Goal: Transaction & Acquisition: Purchase product/service

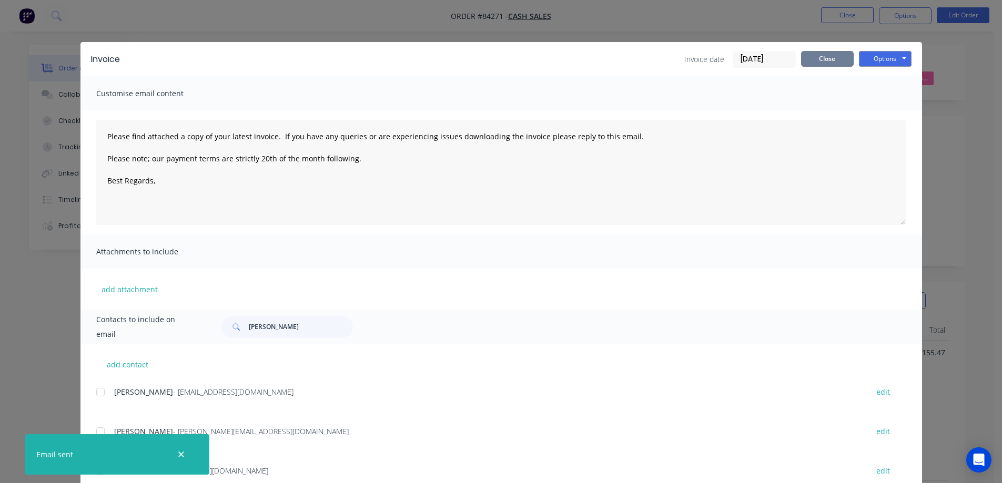
click at [819, 54] on button "Close" at bounding box center [827, 59] width 53 height 16
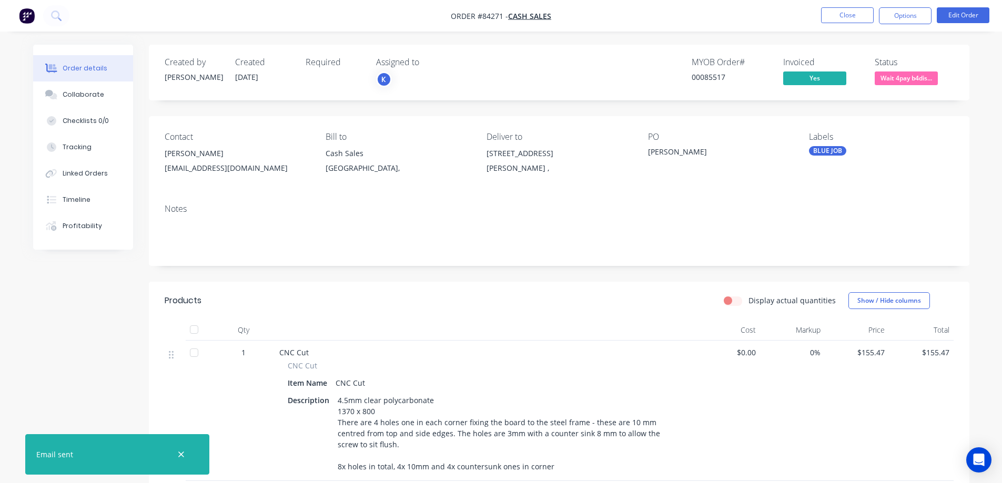
click at [811, 30] on nav "Order #84271 - Cash Sales Close Options Edit Order" at bounding box center [501, 16] width 1002 height 32
click at [842, 11] on button "Close" at bounding box center [847, 15] width 53 height 16
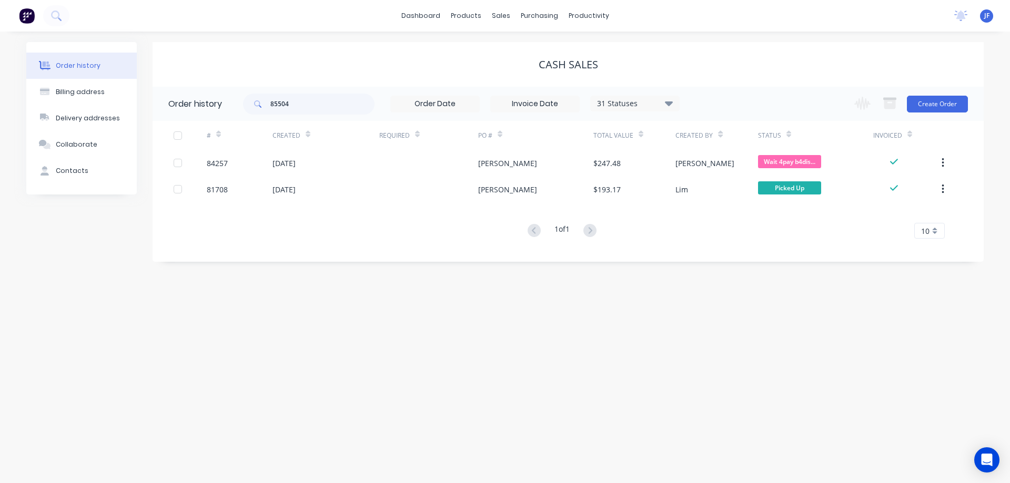
drag, startPoint x: 318, startPoint y: 62, endPoint x: 537, endPoint y: 30, distance: 221.6
click at [330, 61] on div "Cash Sales" at bounding box center [568, 64] width 831 height 13
click at [521, 48] on div "Sales Orders" at bounding box center [539, 50] width 43 height 9
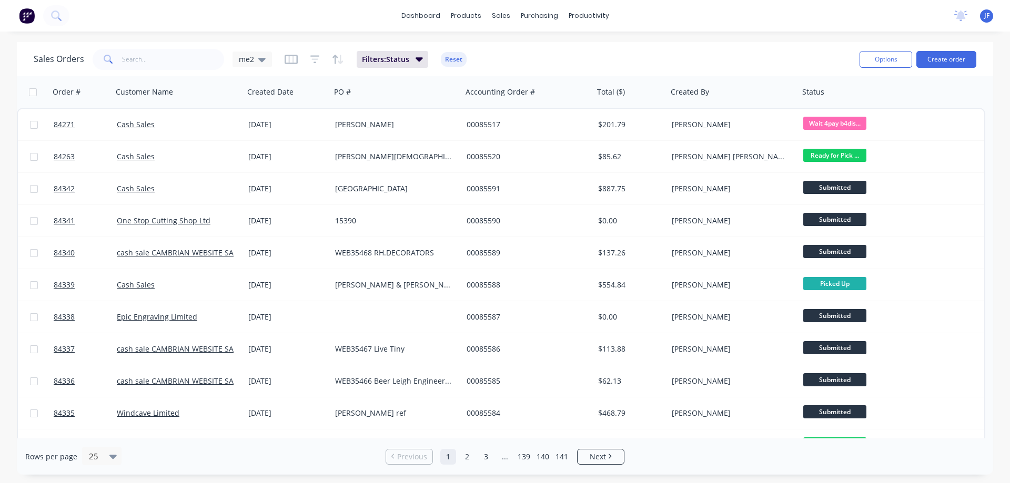
drag, startPoint x: 852, startPoint y: 52, endPoint x: 871, endPoint y: 49, distance: 19.1
click at [853, 52] on div "Sales Orders me2 Filters: Status Reset Options Create order" at bounding box center [505, 59] width 976 height 34
click at [960, 62] on button "Create order" at bounding box center [946, 59] width 60 height 17
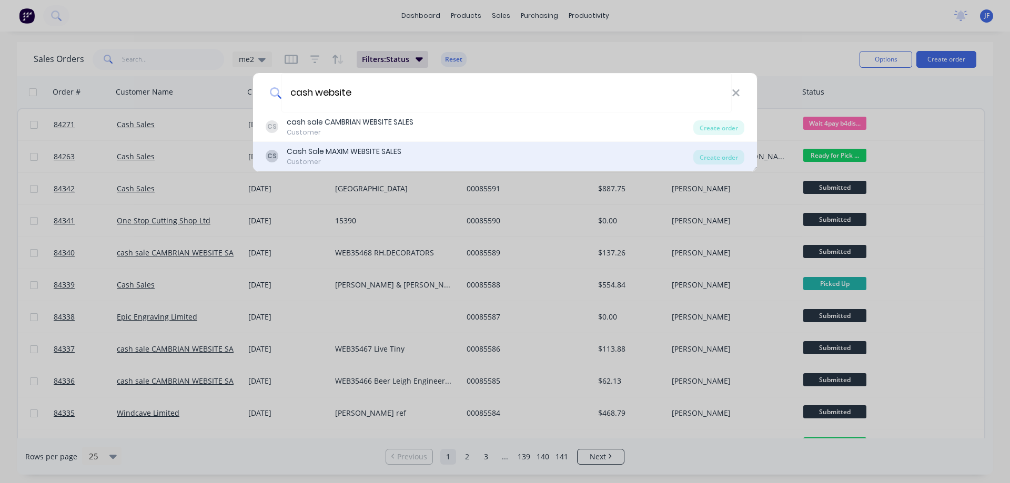
type input "cash website"
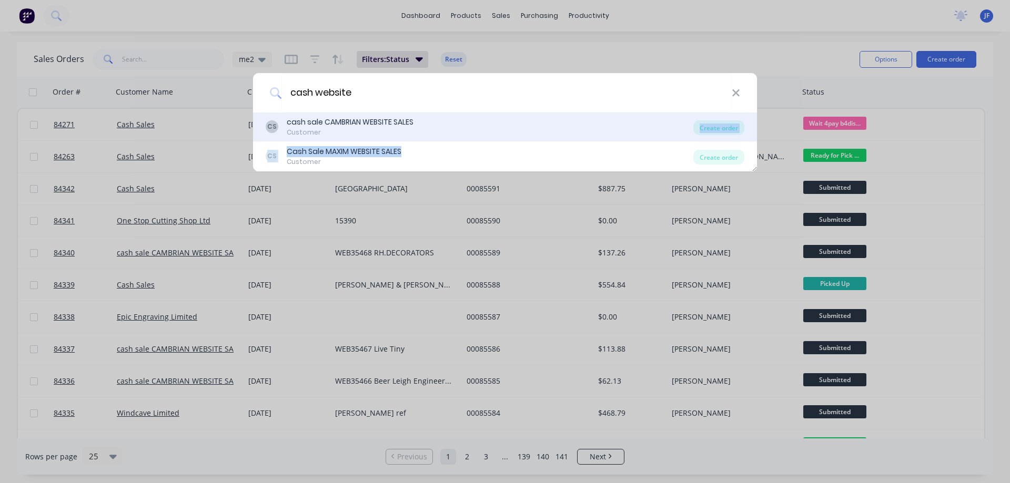
drag, startPoint x: 414, startPoint y: 155, endPoint x: 405, endPoint y: 135, distance: 21.4
click at [405, 135] on div "CS cash sale CAMBRIAN WEBSITE SALES Customer Create order CS Cash Sale MAXIM WE…" at bounding box center [505, 142] width 504 height 59
click at [405, 135] on div "Customer" at bounding box center [350, 132] width 127 height 9
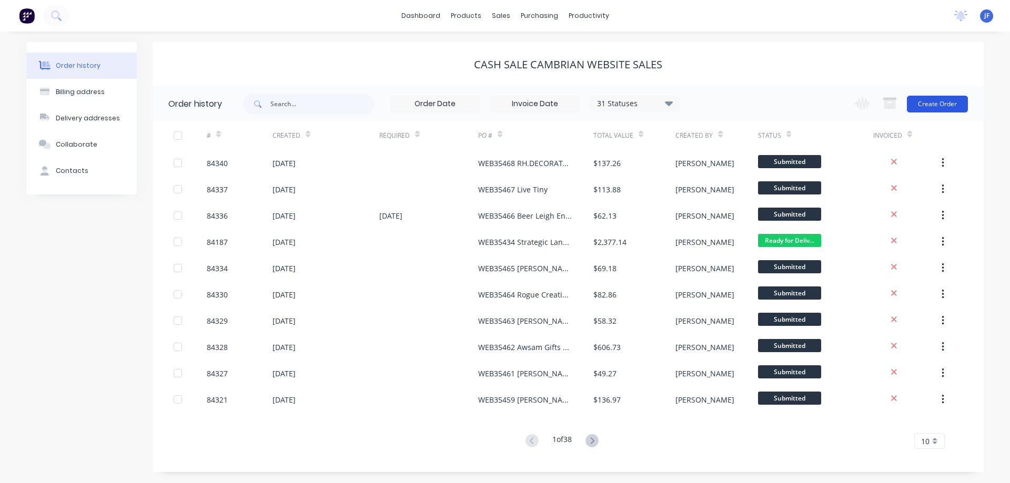
click at [953, 109] on button "Create Order" at bounding box center [937, 104] width 61 height 17
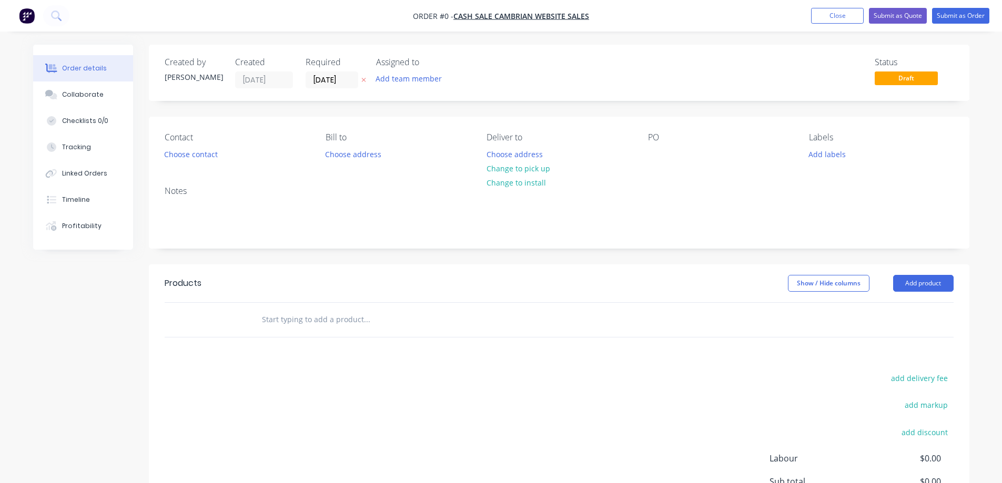
click at [362, 82] on icon at bounding box center [363, 80] width 5 height 6
click at [199, 147] on div "Contact Choose contact" at bounding box center [237, 147] width 144 height 29
click at [203, 154] on button "Choose contact" at bounding box center [190, 154] width 65 height 14
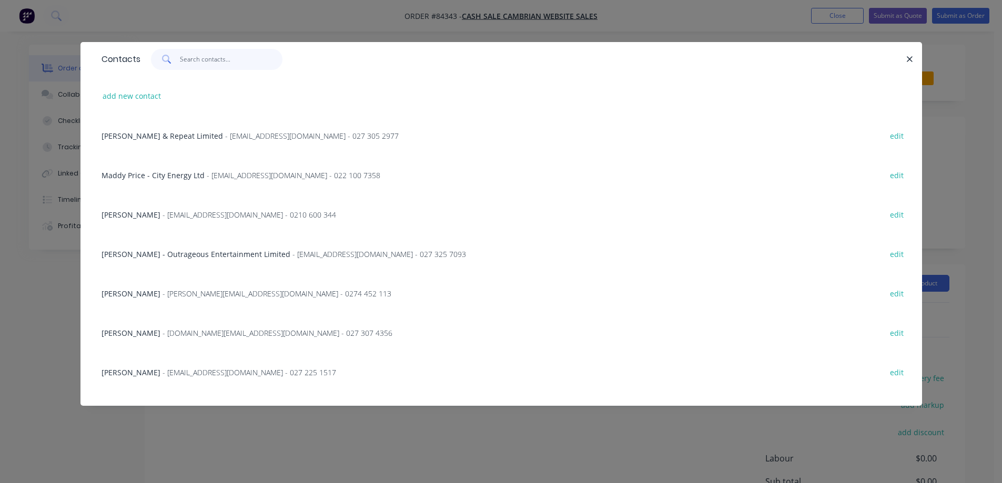
click at [213, 63] on input "text" at bounding box center [231, 59] width 103 height 21
paste input "Mike Levings"
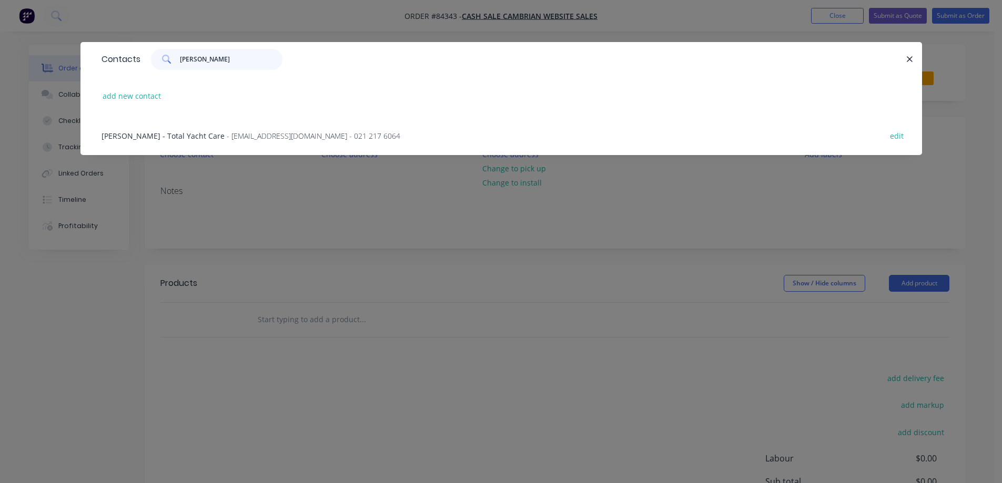
type input "Mike Levings"
click at [199, 128] on div "Mike Levings - Total Yacht Care - yachtcare1@gmail.com - 021 217 6064 edit" at bounding box center [501, 135] width 810 height 39
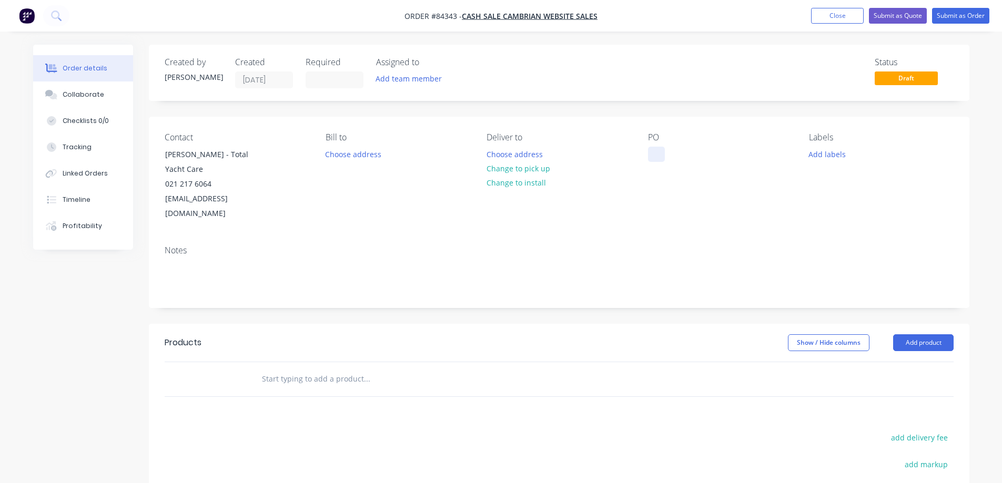
click at [656, 154] on div at bounding box center [656, 154] width 17 height 15
click at [530, 152] on button "Choose address" at bounding box center [514, 154] width 67 height 14
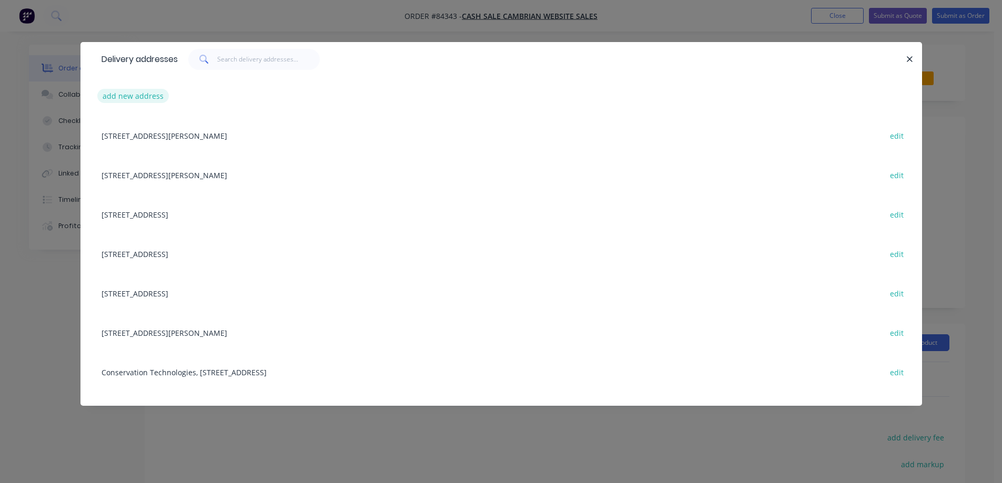
click at [152, 102] on button "add new address" at bounding box center [133, 96] width 72 height 14
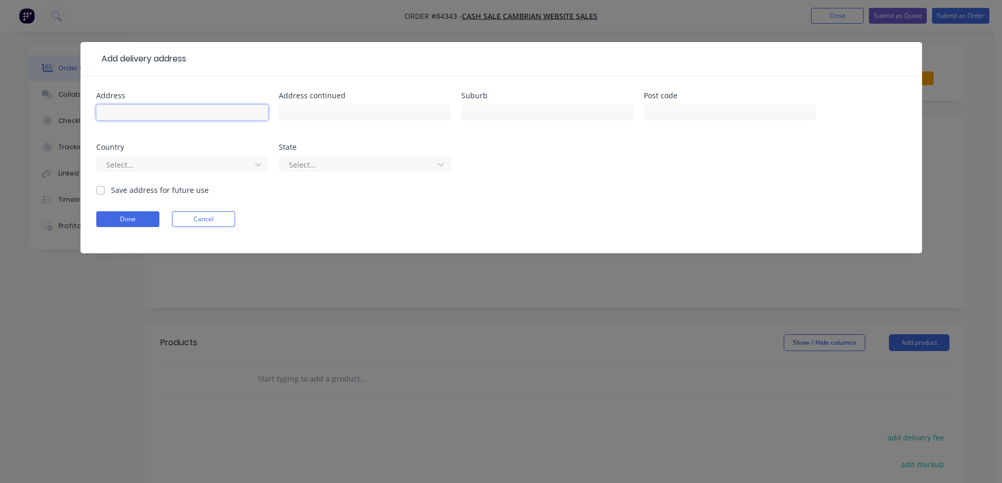
click at [158, 112] on input "text" at bounding box center [182, 113] width 172 height 16
paste input "Unit 8 / 15 Baffin St Opua 0200"
click at [209, 113] on input "Unit 8 / 15 Baffin St Opua 0200" at bounding box center [182, 113] width 172 height 16
click at [198, 110] on input "Unit 8 / 15 Baffin St Opua 0200" at bounding box center [182, 113] width 172 height 16
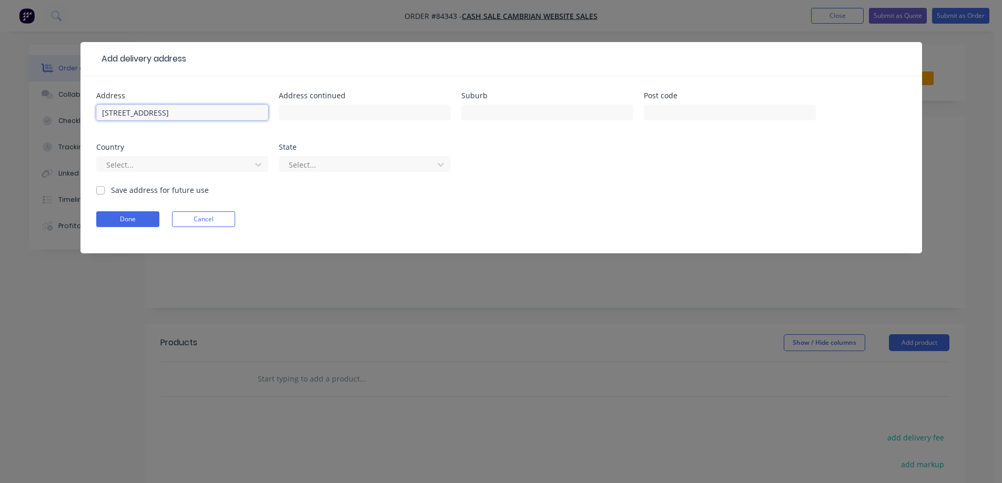
type input "Unit 8 / 15 Baffin St Opua"
type input "0200"
click at [178, 115] on input "Unit 8 / 15 Baffin St Opua" at bounding box center [182, 113] width 172 height 16
type input "Unit 8 / 15 Baffin St"
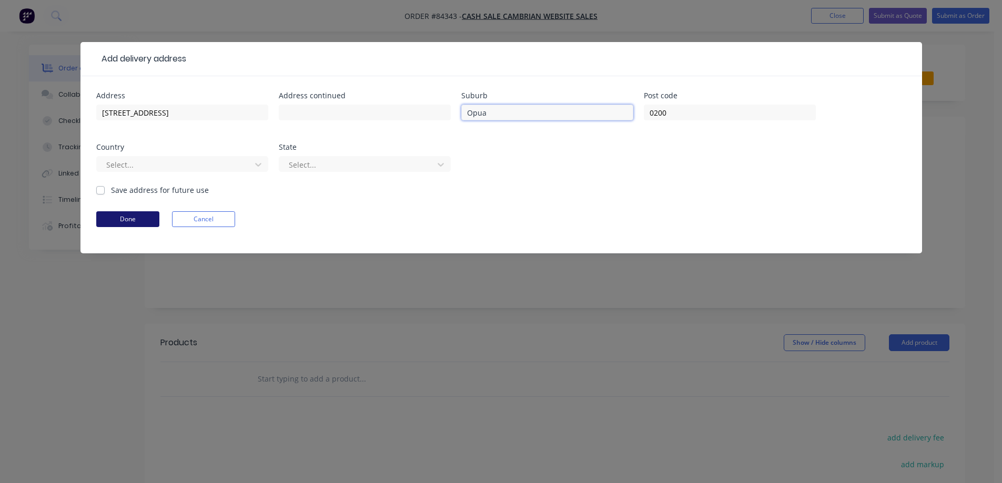
type input "Opua"
click at [132, 213] on button "Done" at bounding box center [127, 219] width 63 height 16
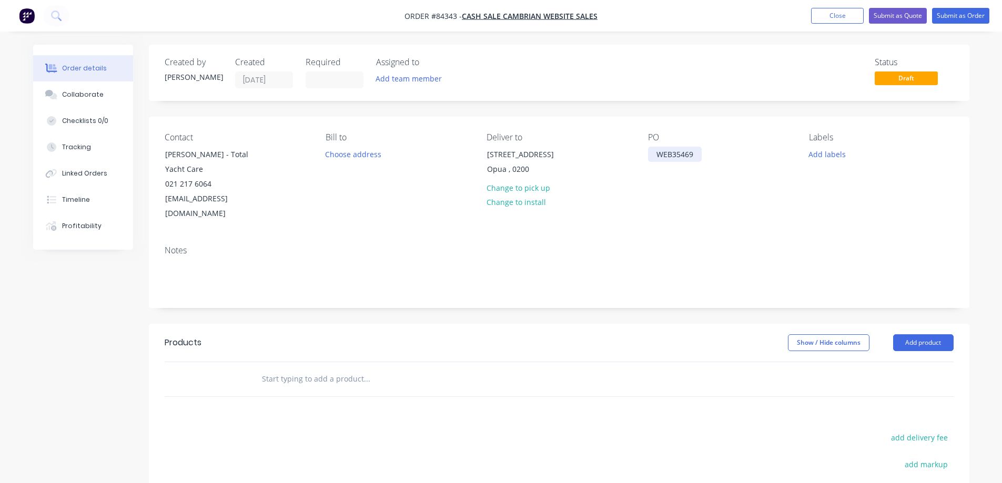
click at [694, 158] on div "WEB35469" at bounding box center [675, 154] width 54 height 15
drag, startPoint x: 215, startPoint y: 155, endPoint x: 273, endPoint y: 175, distance: 61.6
click at [273, 175] on div "Contact Mike Levings - Total Yacht Care 021 217 6064 yachtcare1@gmail.com" at bounding box center [237, 177] width 144 height 89
copy div "Total Yacht Care"
click at [697, 155] on div "WEB35469" at bounding box center [675, 154] width 54 height 15
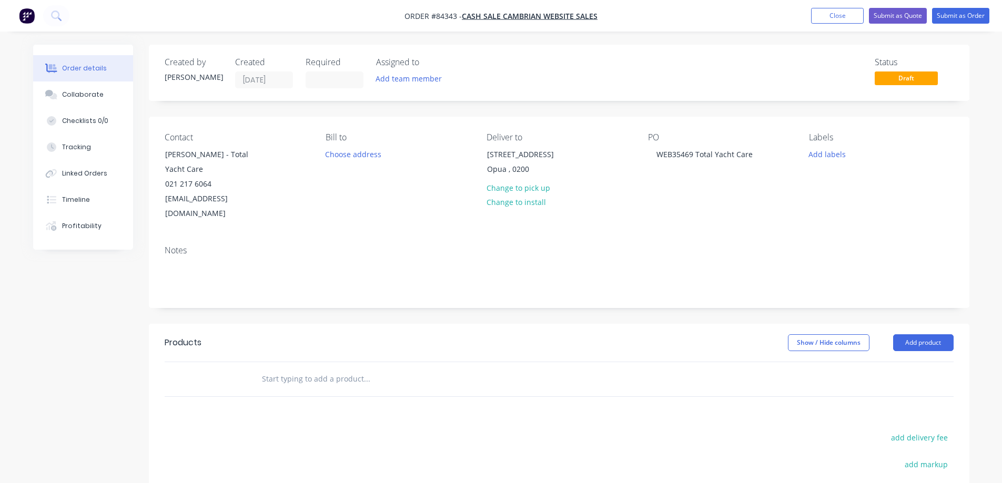
click at [723, 237] on div "Notes" at bounding box center [559, 272] width 821 height 70
click at [336, 369] on input "text" at bounding box center [366, 379] width 210 height 21
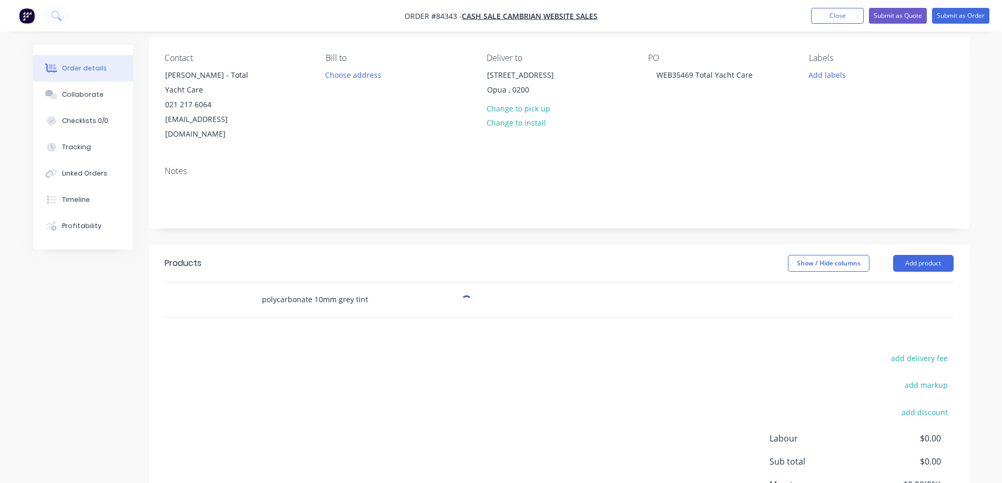
scroll to position [105, 0]
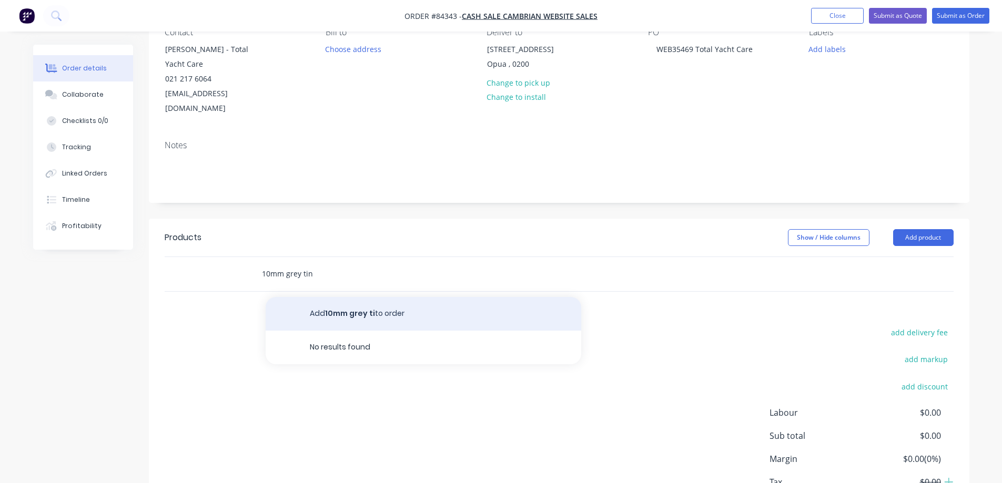
type input "10mm grey tint"
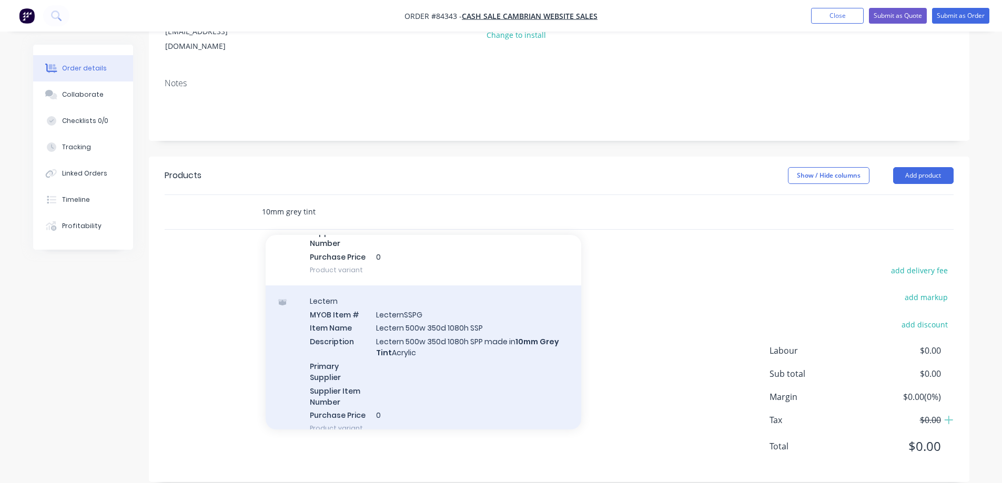
scroll to position [523, 0]
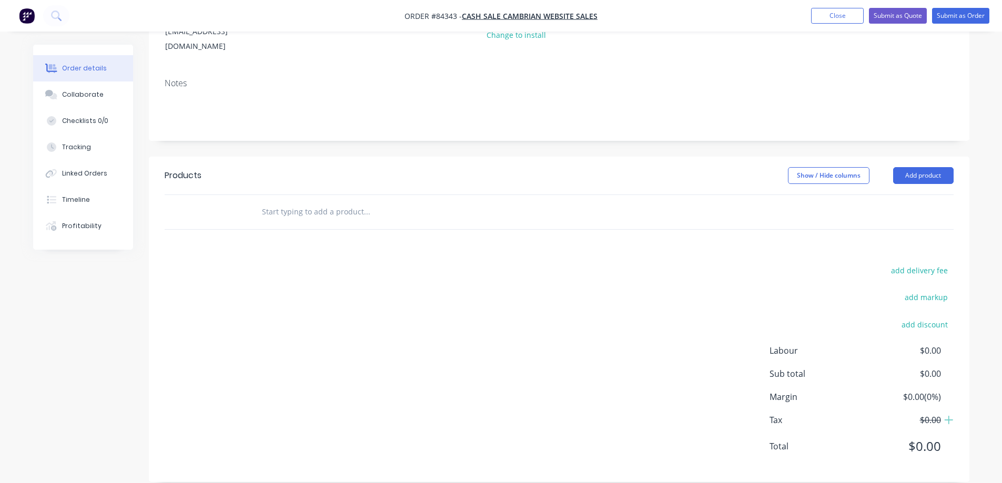
drag, startPoint x: 276, startPoint y: 194, endPoint x: 279, endPoint y: 201, distance: 7.8
click at [278, 201] on input "text" at bounding box center [366, 211] width 210 height 21
paste input "Polycarbonate Grey Tint Standard Sheets"
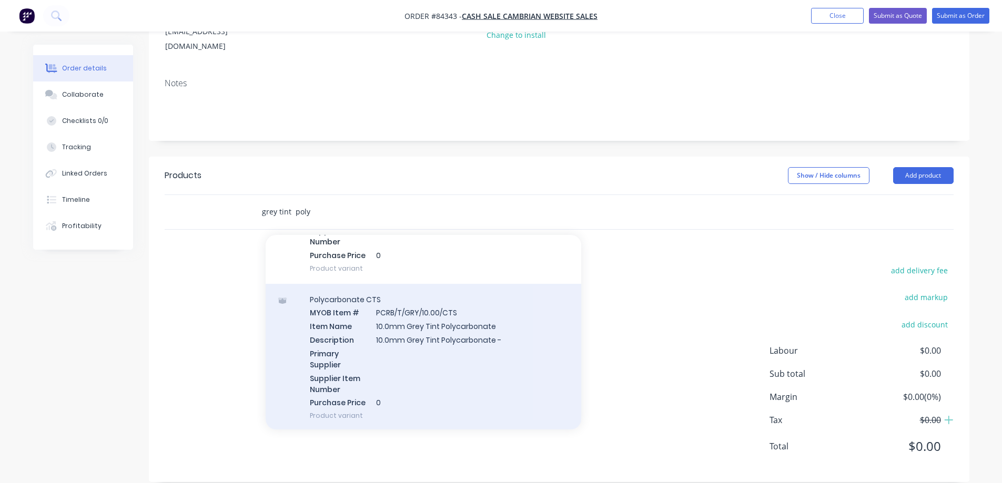
scroll to position [1157, 0]
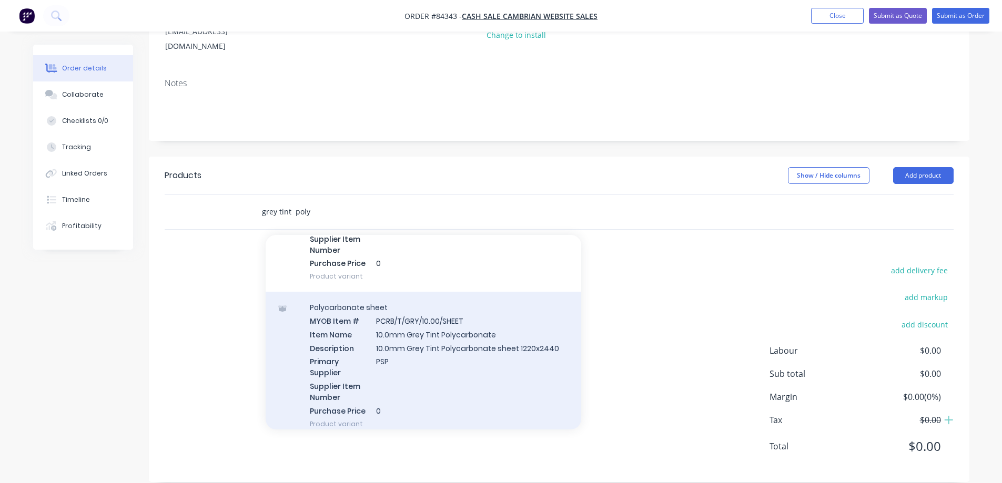
type input "grey tint poly"
click at [461, 353] on div "Polycarbonate sheet MYOB Item # PCRB/T/GRY/10.00/SHEET Item Name 10.0mm Grey Ti…" at bounding box center [424, 366] width 316 height 148
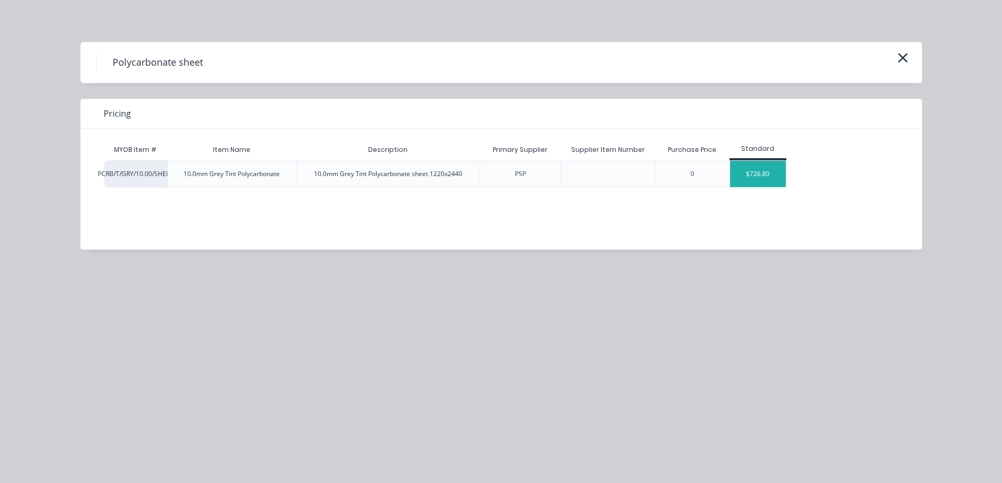
click at [745, 171] on div "$726.80" at bounding box center [758, 174] width 56 height 26
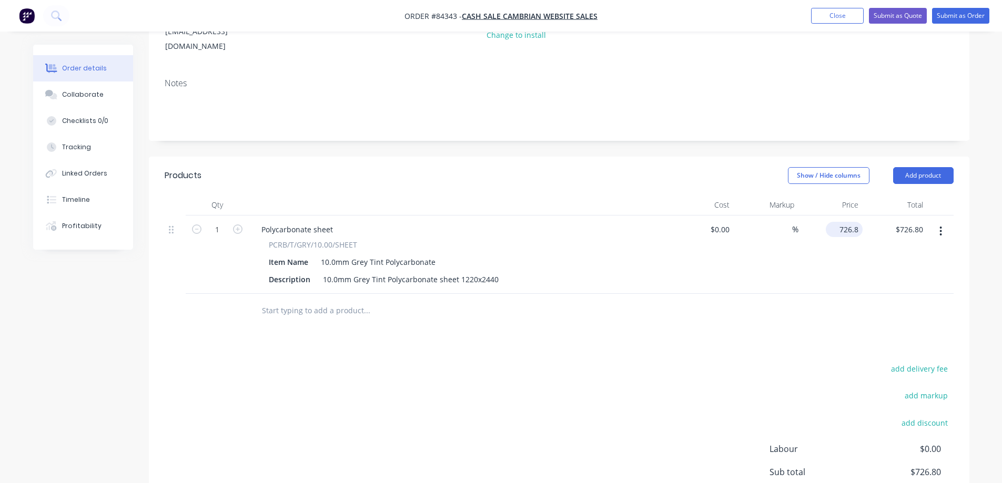
click at [841, 222] on input "726.8" at bounding box center [846, 229] width 33 height 15
type input "$846.31"
click at [837, 298] on div at bounding box center [559, 311] width 789 height 34
click at [932, 362] on button "add delivery fee" at bounding box center [920, 369] width 68 height 14
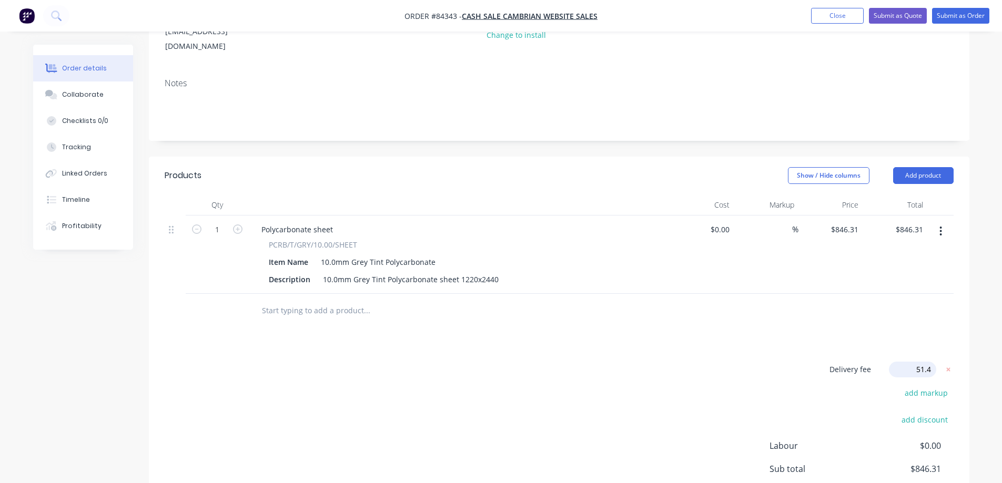
type input "51.49"
click at [774, 362] on div "Delivery fee Delivery fee Delivery fee name (Optional) 51.49 51.49 $0 add marku…" at bounding box center [559, 462] width 789 height 200
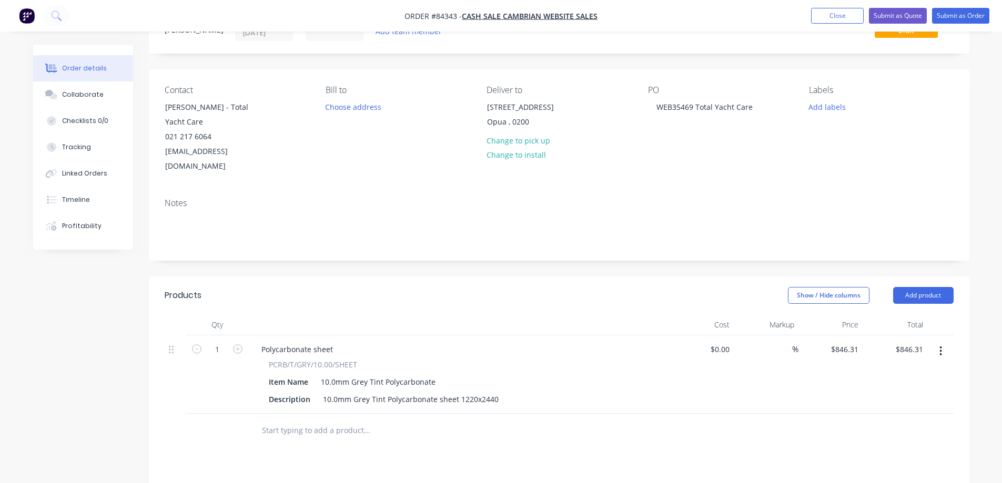
scroll to position [0, 0]
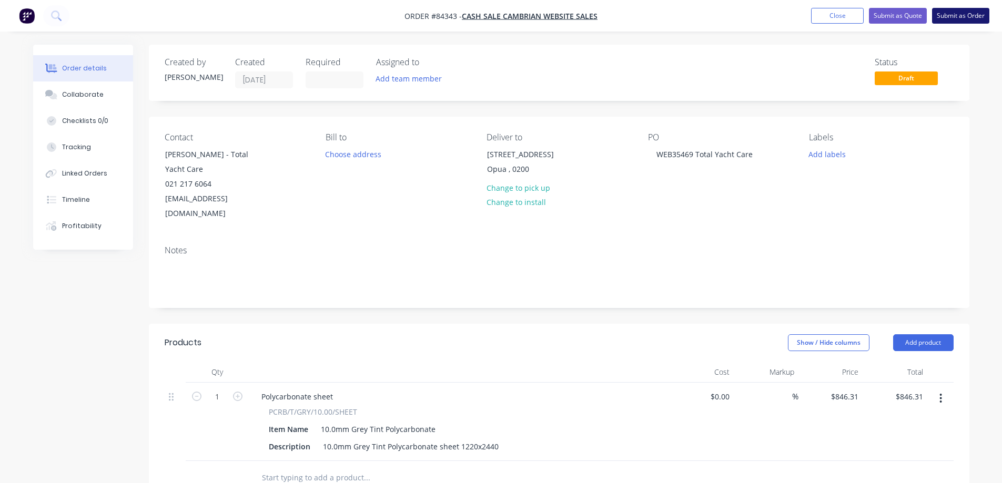
click at [969, 17] on button "Submit as Order" at bounding box center [960, 16] width 57 height 16
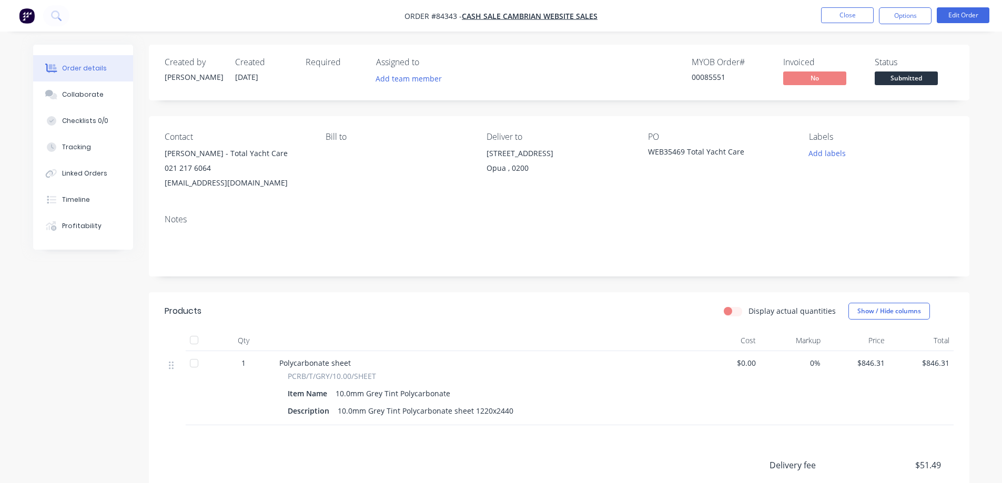
click at [711, 81] on div "00085551" at bounding box center [731, 77] width 79 height 11
copy div "00085551"
click at [901, 21] on button "Options" at bounding box center [905, 15] width 53 height 17
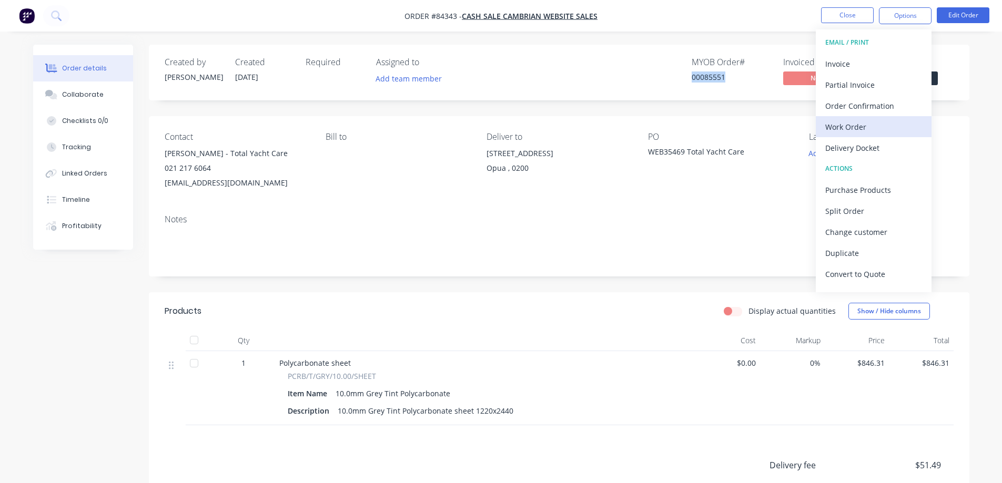
click at [872, 124] on div "Work Order" at bounding box center [873, 126] width 97 height 15
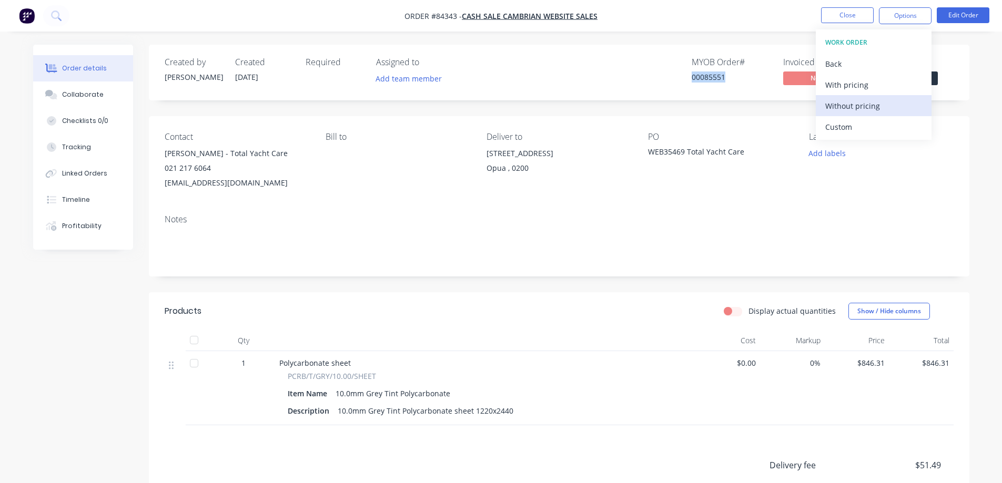
click at [873, 109] on div "Without pricing" at bounding box center [873, 105] width 97 height 15
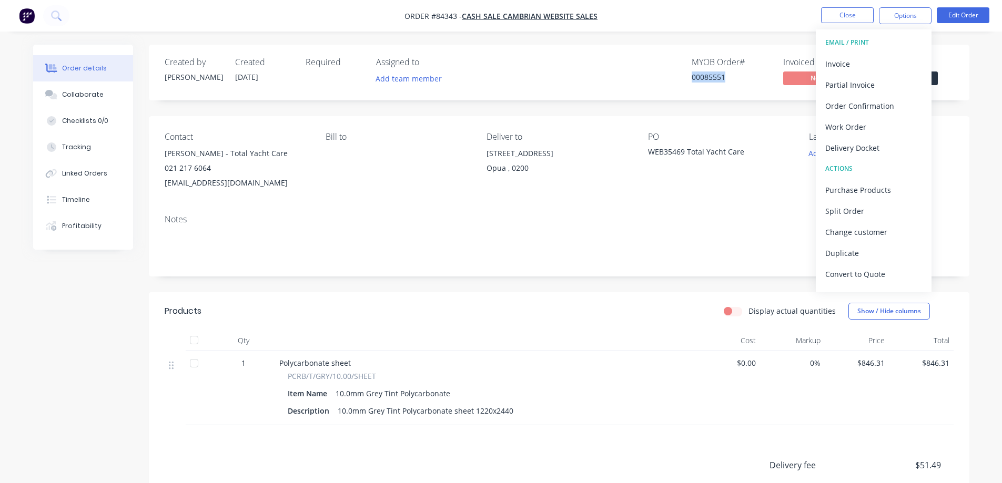
click at [651, 95] on div "Created by Jess Created 02/09/25 Required Assigned to Add team member MYOB Orde…" at bounding box center [559, 73] width 821 height 56
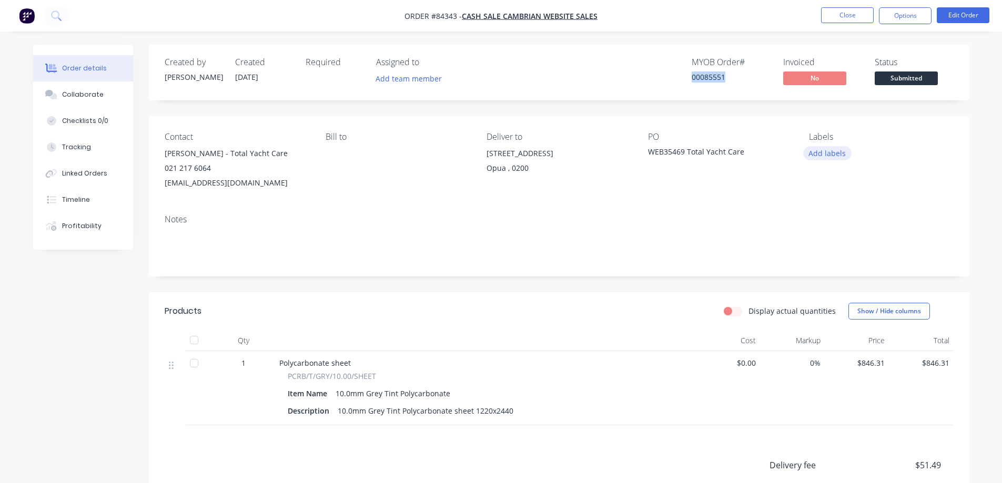
click at [813, 156] on button "Add labels" at bounding box center [827, 153] width 48 height 14
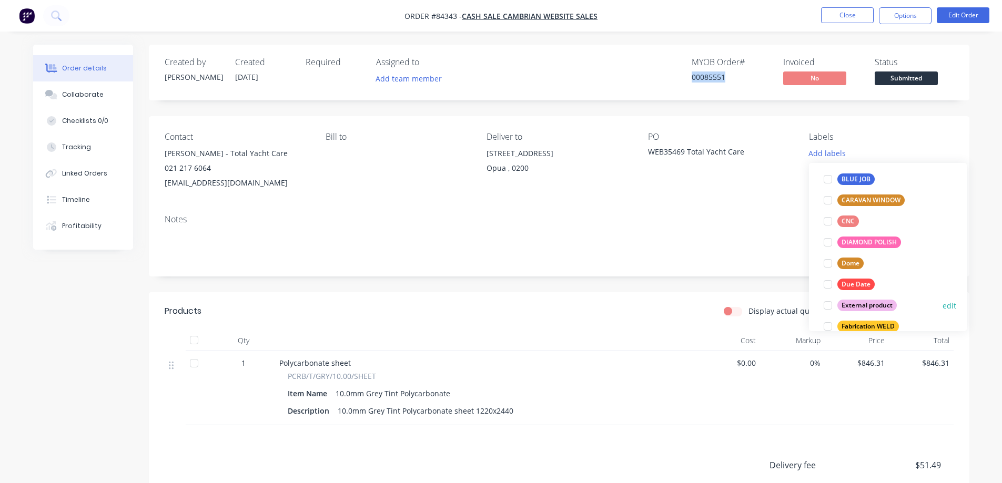
scroll to position [105, 0]
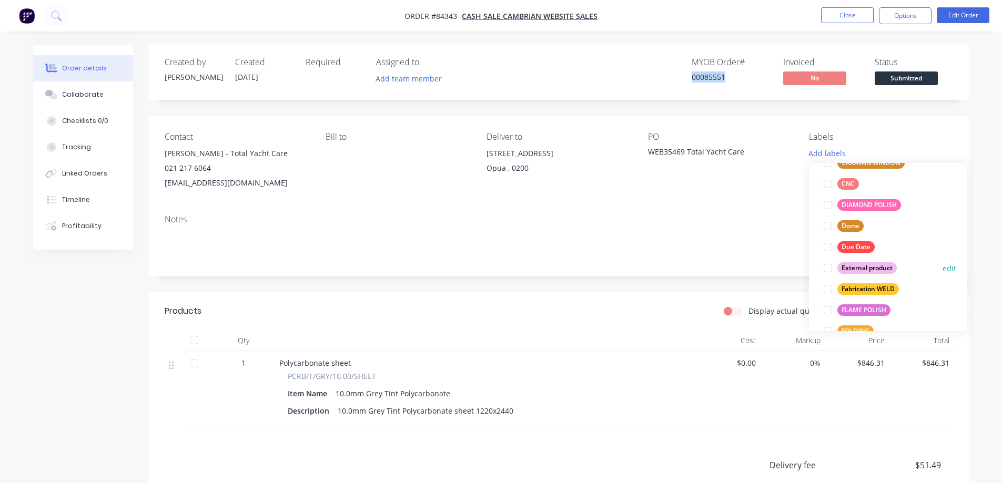
click at [866, 264] on div "External product" at bounding box center [867, 269] width 59 height 12
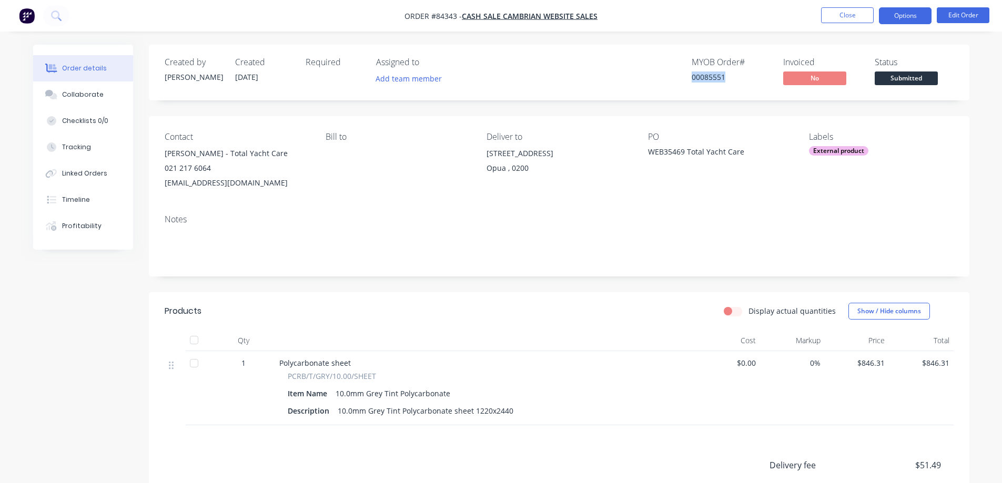
click at [903, 16] on button "Options" at bounding box center [905, 15] width 53 height 17
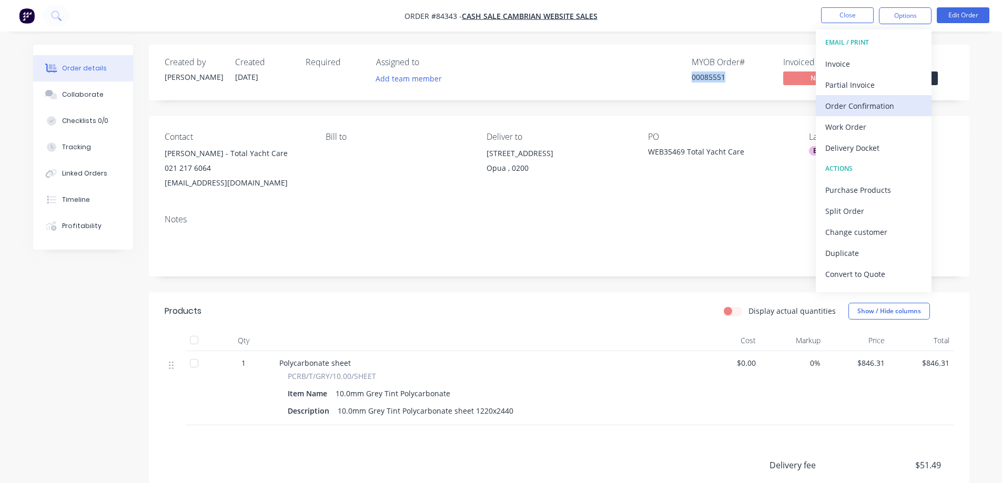
click at [876, 103] on div "Order Confirmation" at bounding box center [873, 105] width 97 height 15
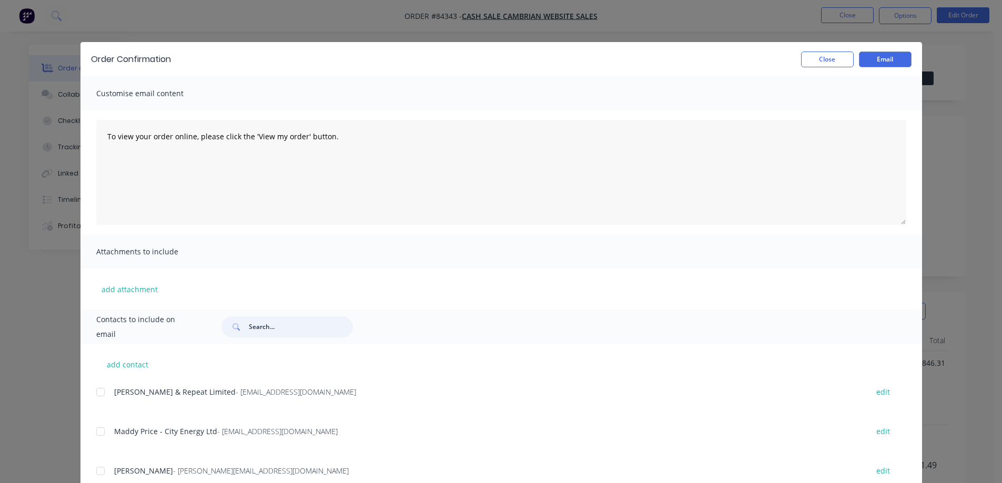
click at [270, 328] on input "text" at bounding box center [301, 327] width 104 height 21
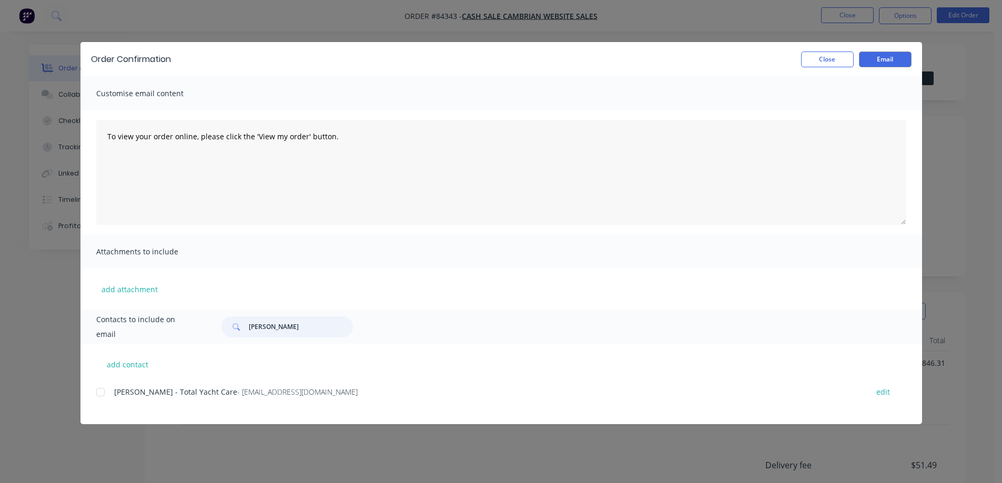
click at [100, 391] on div at bounding box center [100, 392] width 21 height 21
type input "levings"
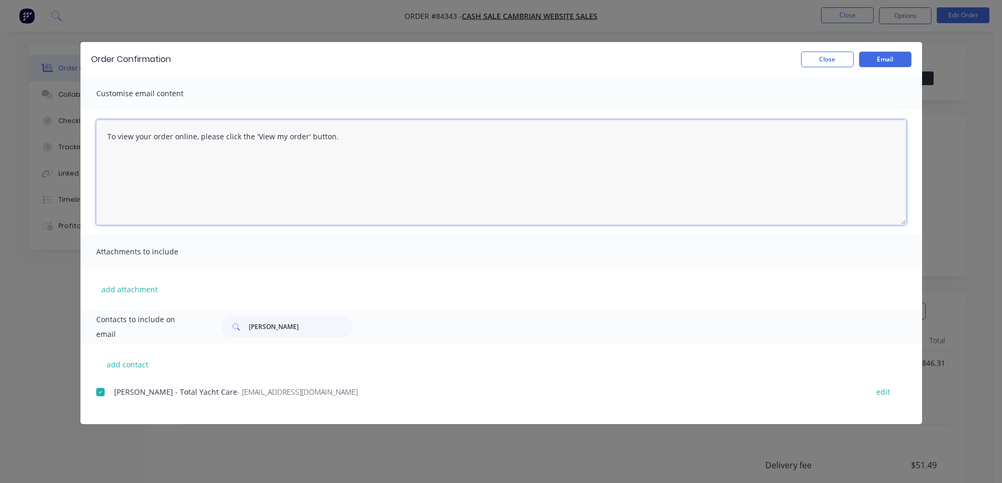
click at [204, 173] on textarea "To view your order online, please click the 'View my order' button." at bounding box center [501, 172] width 810 height 105
paste textarea "hank you for your order, confirmation of your order is attached. We will send t…"
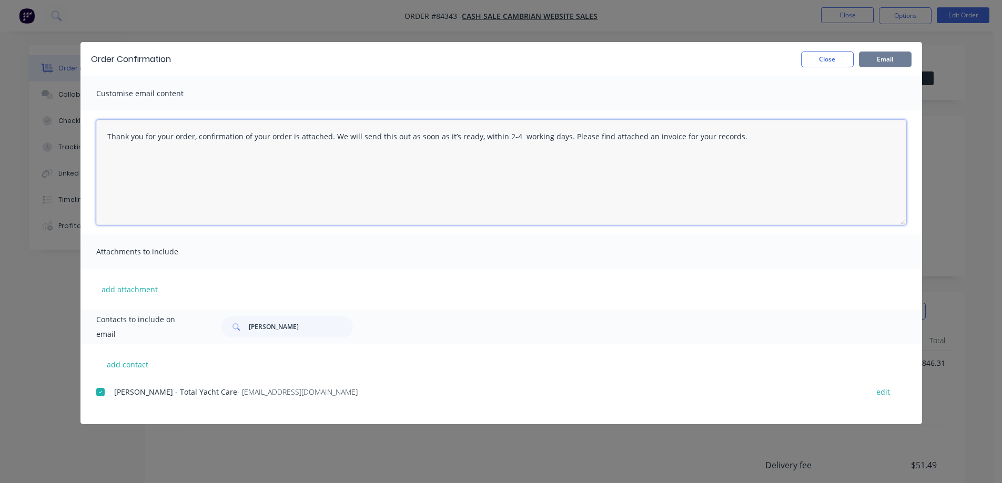
type textarea "Thank you for your order, confirmation of your order is attached. We will send …"
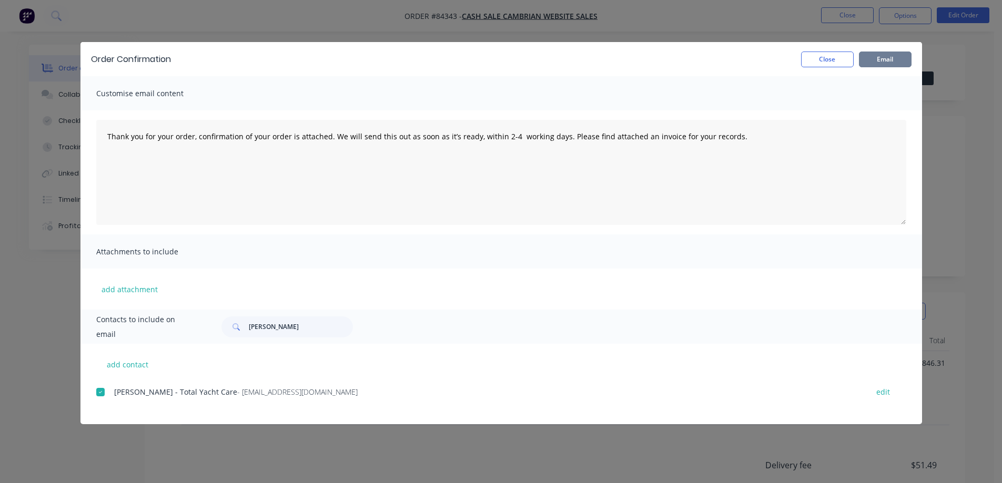
click at [905, 63] on button "Email" at bounding box center [885, 60] width 53 height 16
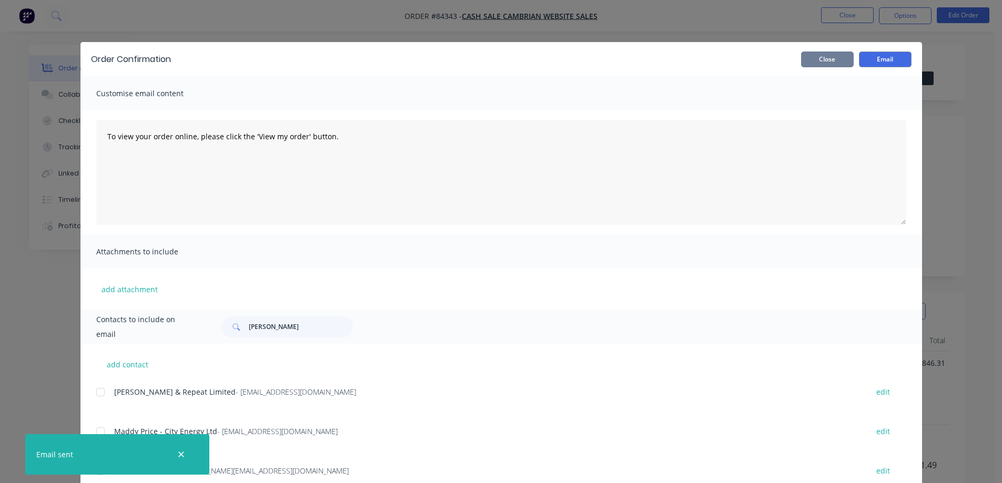
click at [833, 58] on button "Close" at bounding box center [827, 60] width 53 height 16
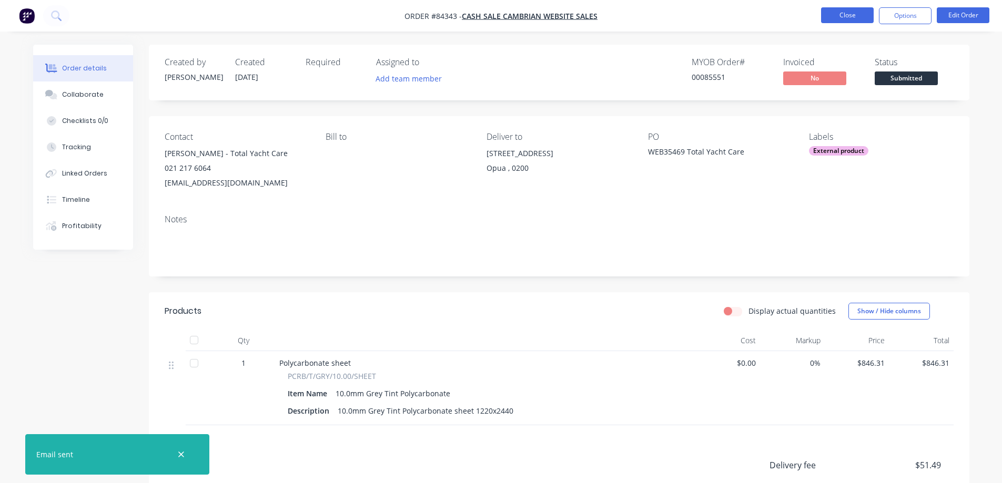
click at [864, 11] on button "Close" at bounding box center [847, 15] width 53 height 16
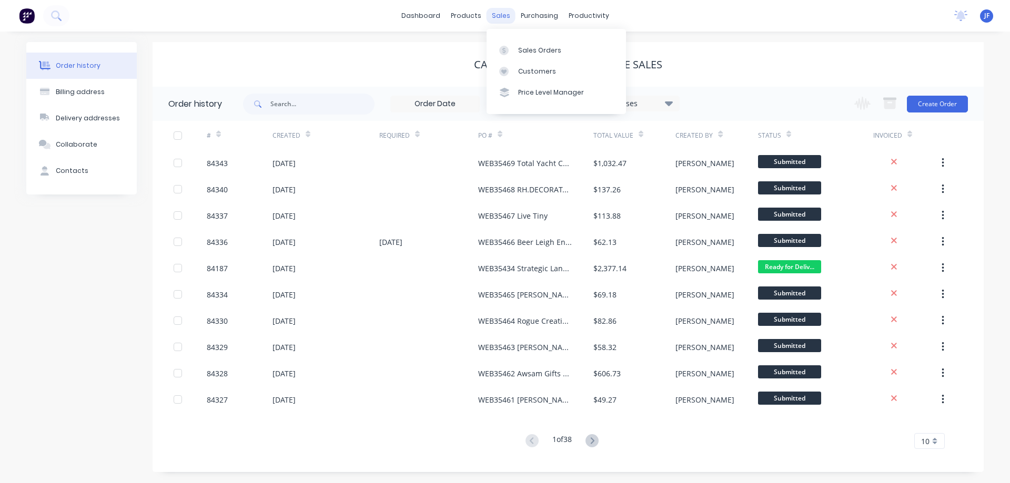
click at [503, 17] on div "sales" at bounding box center [501, 16] width 29 height 16
click at [525, 46] on div "Sales Orders" at bounding box center [539, 50] width 43 height 9
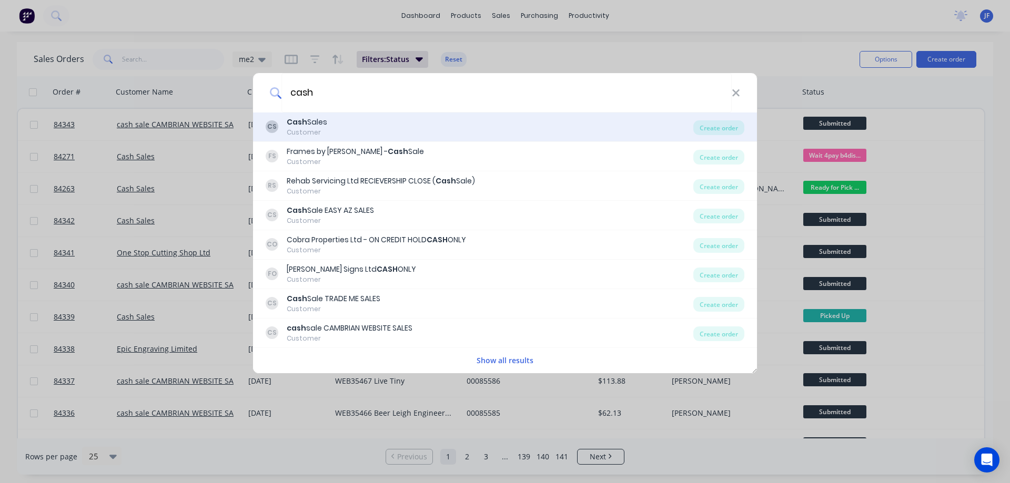
type input "cash"
click at [426, 133] on div "CS Cash Sales Customer" at bounding box center [480, 127] width 428 height 21
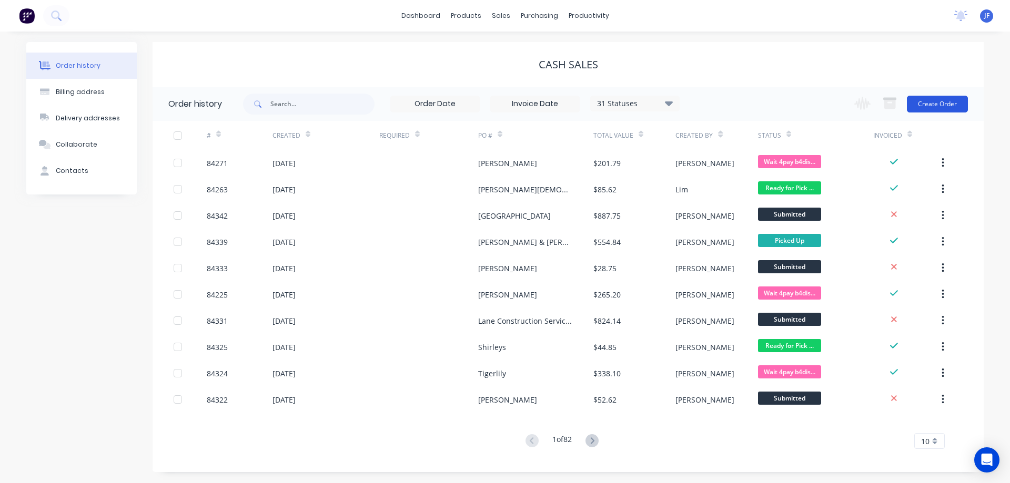
click at [927, 102] on button "Create Order" at bounding box center [937, 104] width 61 height 17
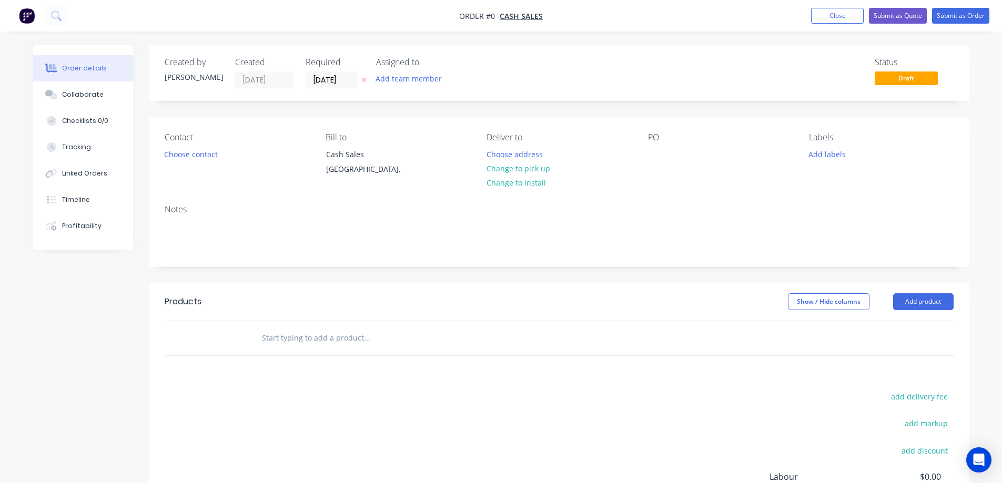
click at [364, 84] on button at bounding box center [363, 80] width 11 height 12
click at [189, 153] on button "Choose contact" at bounding box center [190, 154] width 65 height 14
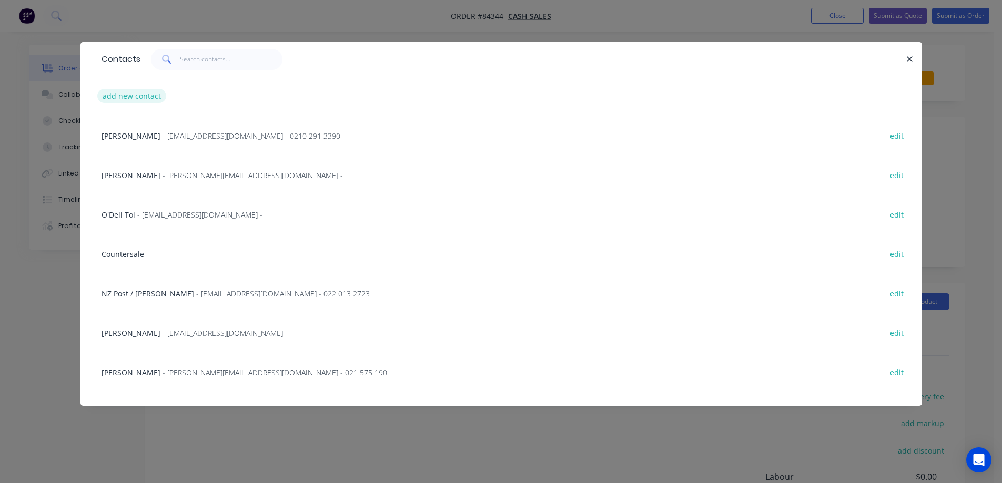
click at [139, 95] on button "add new contact" at bounding box center [131, 96] width 69 height 14
select select "NZ"
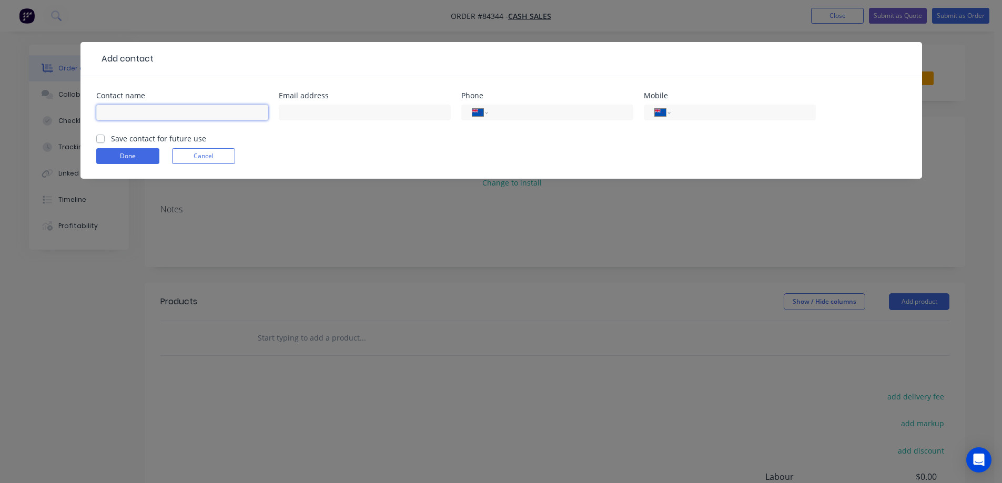
click at [144, 107] on input "text" at bounding box center [182, 113] width 172 height 16
paste input "Paul Marley 021 111 9637 ________________________________________"
drag, startPoint x: 129, startPoint y: 115, endPoint x: 825, endPoint y: 139, distance: 695.9
click at [822, 140] on form "Contact name Paul Marley 021 111 9637 ________________________________________ …" at bounding box center [501, 135] width 810 height 87
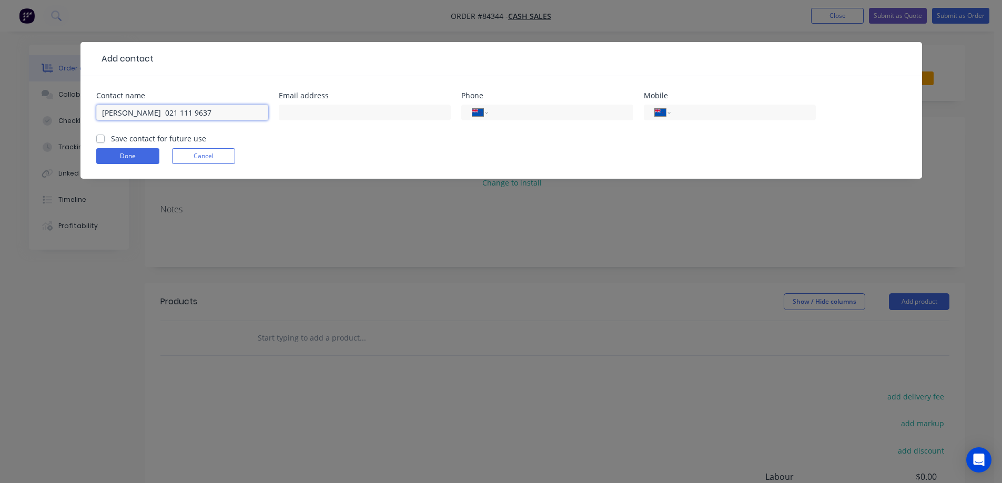
scroll to position [0, 0]
drag, startPoint x: 147, startPoint y: 111, endPoint x: 244, endPoint y: 114, distance: 97.4
click at [204, 117] on input "Paul Marley 021 111 9637" at bounding box center [182, 113] width 172 height 16
type input "Paul Marley 021 111 9637"
click at [754, 107] on input "tel" at bounding box center [741, 113] width 126 height 12
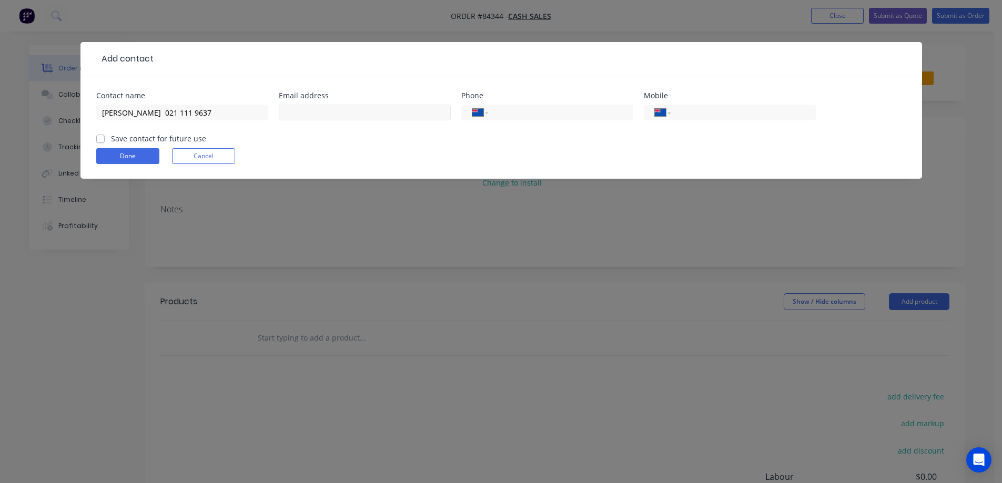
paste input "021 111 9637"
type input "021 111 9637"
drag, startPoint x: 232, startPoint y: 116, endPoint x: 146, endPoint y: 117, distance: 85.8
click at [146, 117] on input "Paul Marley 021 111 9637" at bounding box center [182, 113] width 172 height 16
type input "[PERSON_NAME]"
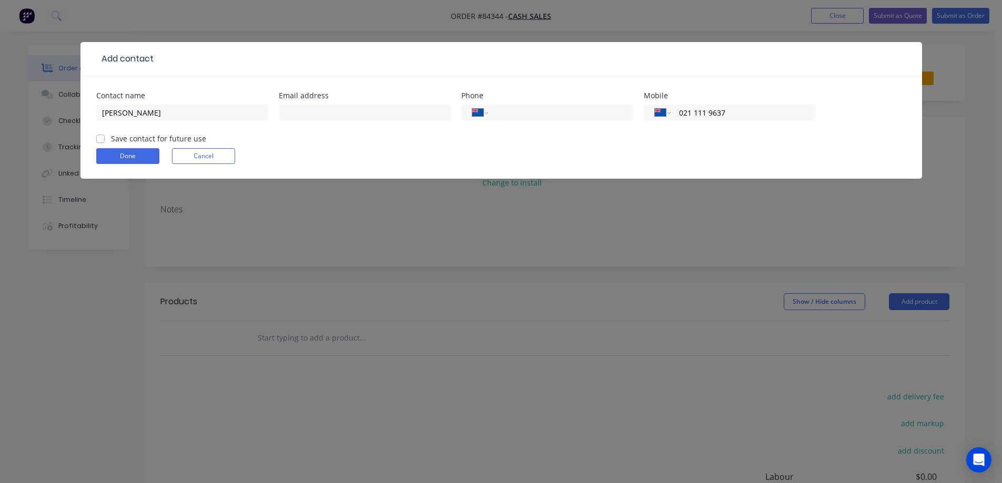
click at [149, 141] on label "Save contact for future use" at bounding box center [158, 138] width 95 height 11
click at [105, 141] on input "Save contact for future use" at bounding box center [100, 138] width 8 height 10
checkbox input "true"
click at [309, 107] on input "text" at bounding box center [365, 113] width 172 height 16
paste input "exadge@hotmail.com"
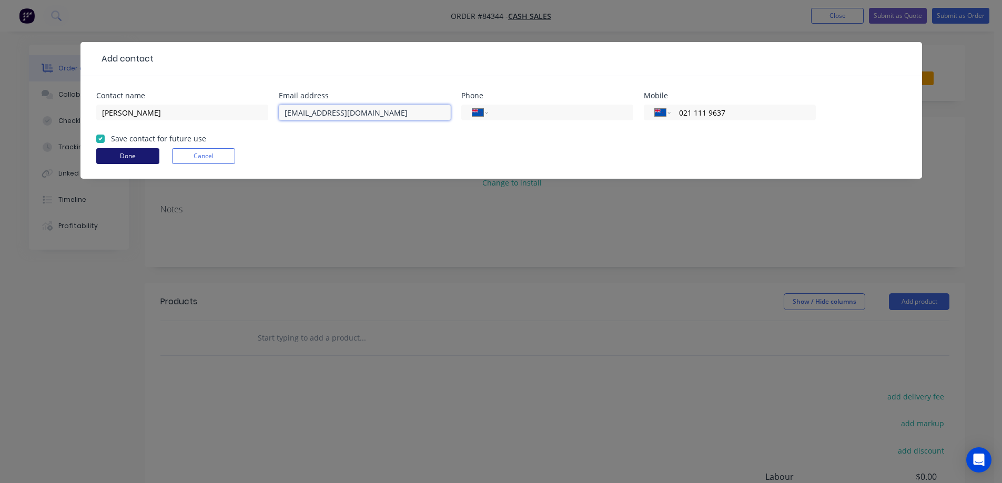
type input "exadge@hotmail.com"
click at [154, 149] on button "Done" at bounding box center [127, 156] width 63 height 16
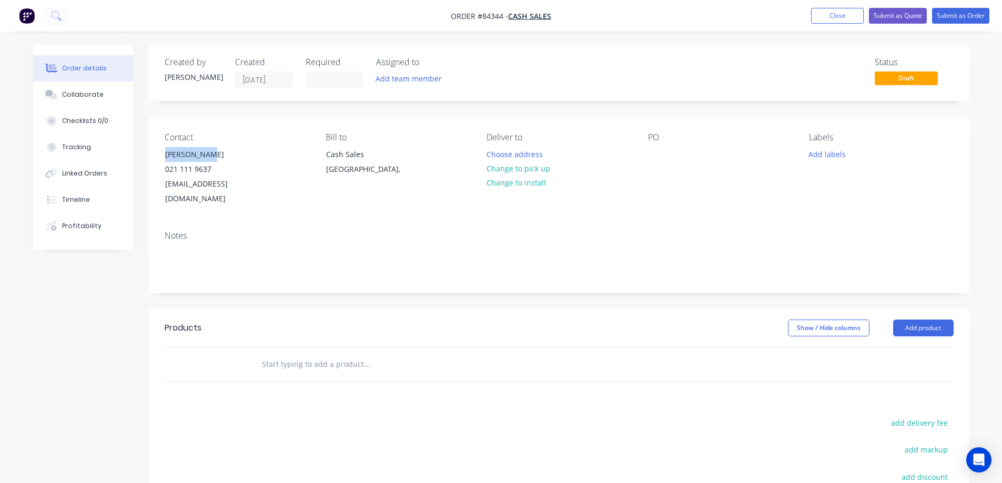
drag, startPoint x: 163, startPoint y: 150, endPoint x: 268, endPoint y: 146, distance: 104.8
click at [268, 146] on div "Contact Paul Marley 021 111 9637 exadge@hotmail.com" at bounding box center [237, 170] width 144 height 74
copy div "[PERSON_NAME]"
click at [658, 153] on div at bounding box center [656, 154] width 17 height 15
paste div
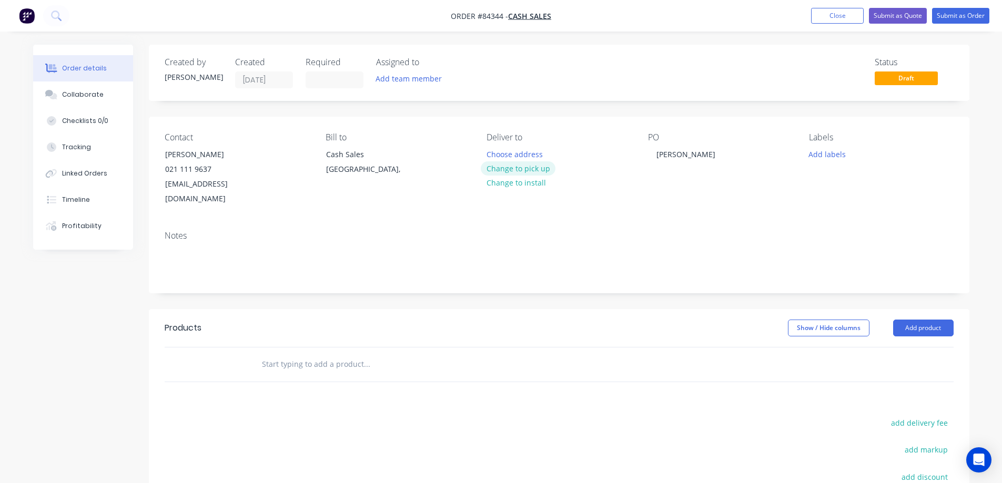
click at [540, 170] on button "Change to pick up" at bounding box center [518, 169] width 75 height 14
click at [352, 84] on input at bounding box center [334, 80] width 57 height 16
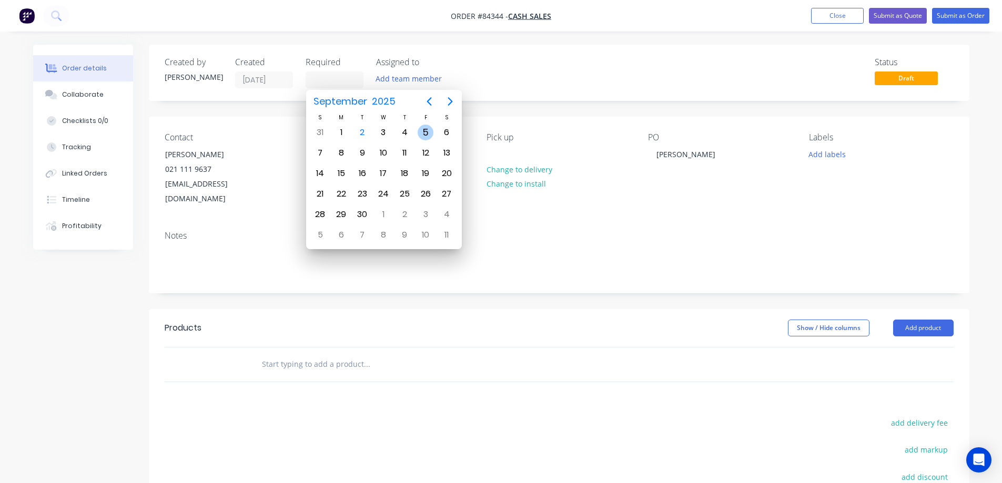
click at [423, 138] on div "5" at bounding box center [426, 133] width 16 height 16
type input "05/09/25"
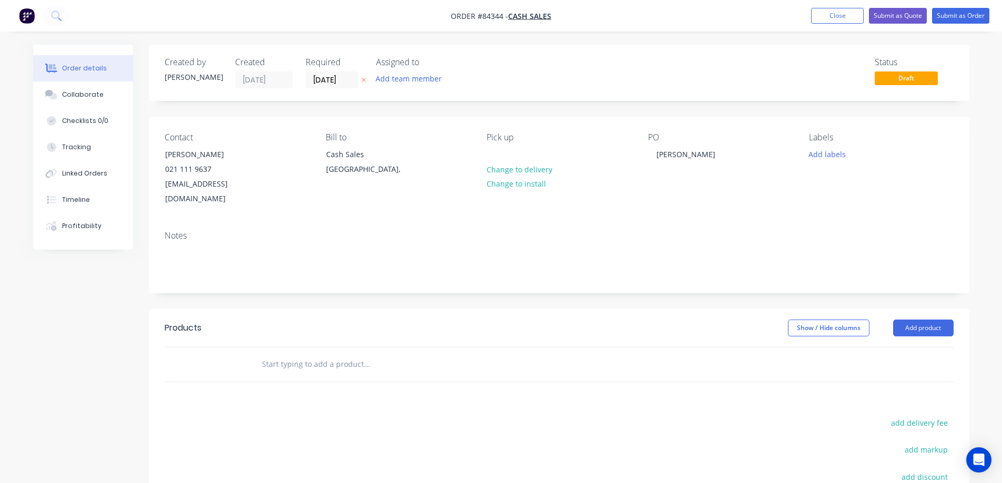
click at [285, 354] on input "text" at bounding box center [366, 364] width 210 height 21
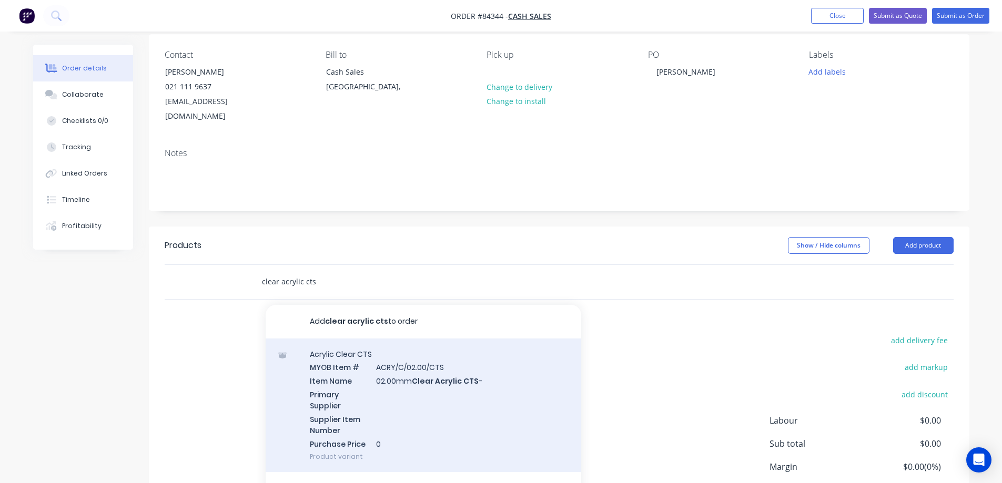
scroll to position [153, 0]
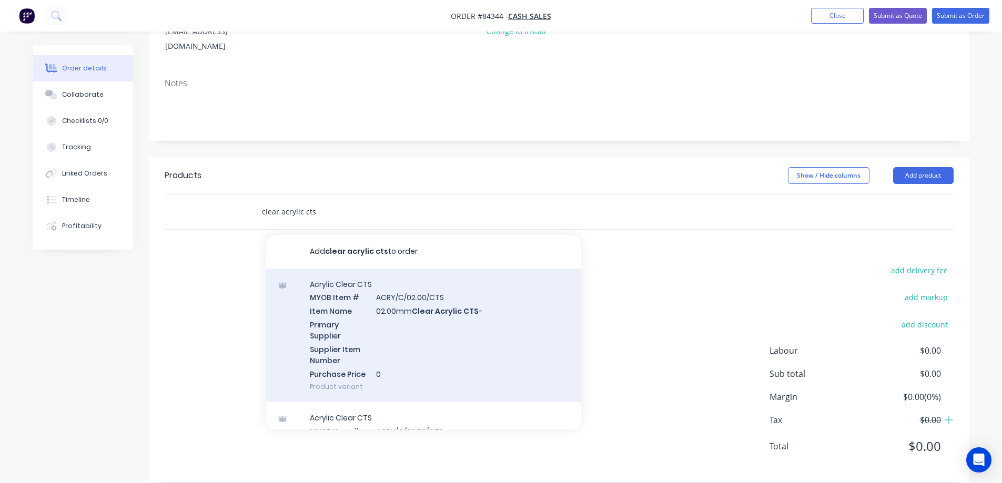
type input "clear acrylic cts"
click at [449, 339] on div "Acrylic Clear CTS MYOB Item # ACRY/C/02.00/CTS Item Name 02.00mm Clear Acrylic …" at bounding box center [424, 336] width 316 height 134
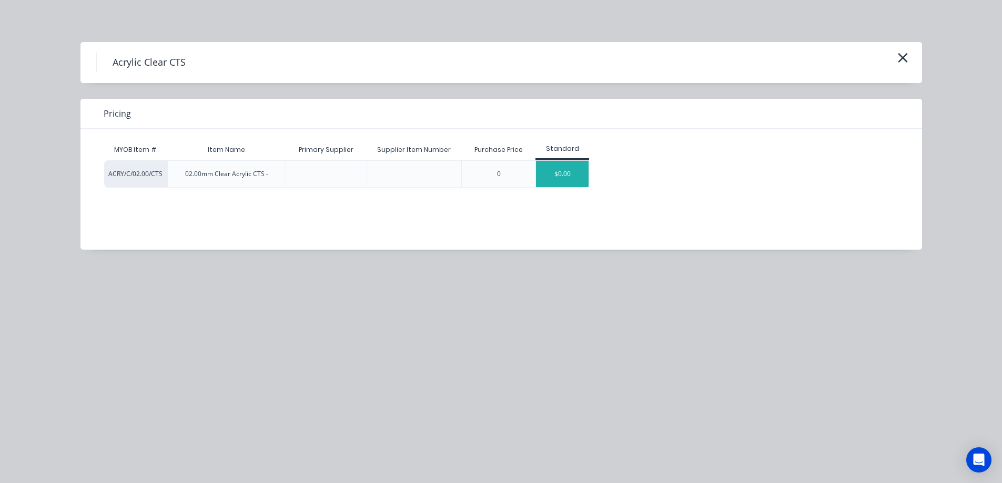
click at [571, 175] on div "$0.00" at bounding box center [562, 174] width 53 height 26
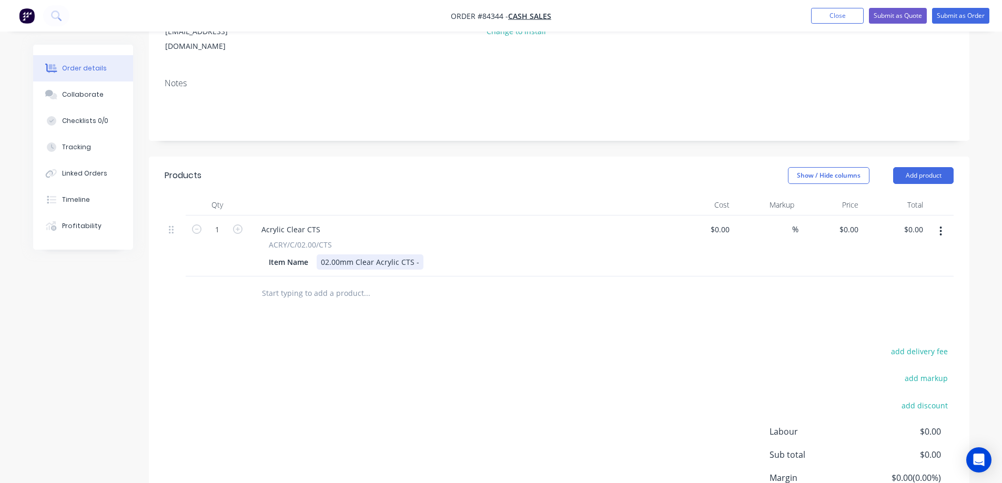
click at [418, 255] on div "02.00mm Clear Acrylic CTS -" at bounding box center [370, 262] width 107 height 15
drag, startPoint x: 858, startPoint y: 214, endPoint x: 853, endPoint y: 228, distance: 14.5
click at [855, 222] on input "0" at bounding box center [851, 229] width 24 height 15
paste input "10.41"
type input "$10.41"
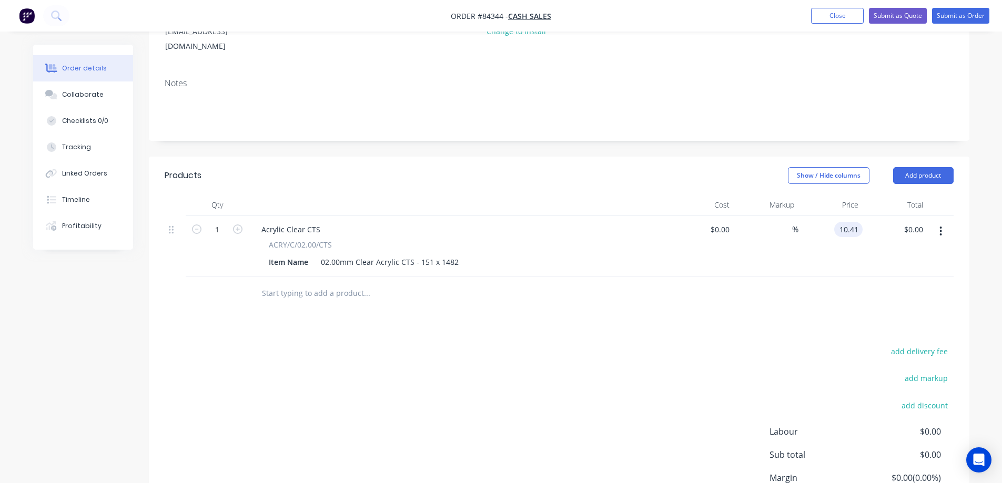
type input "$10.41"
click at [842, 295] on div at bounding box center [559, 294] width 789 height 34
click at [239, 225] on icon "button" at bounding box center [237, 229] width 9 height 9
type input "2"
type input "$20.82"
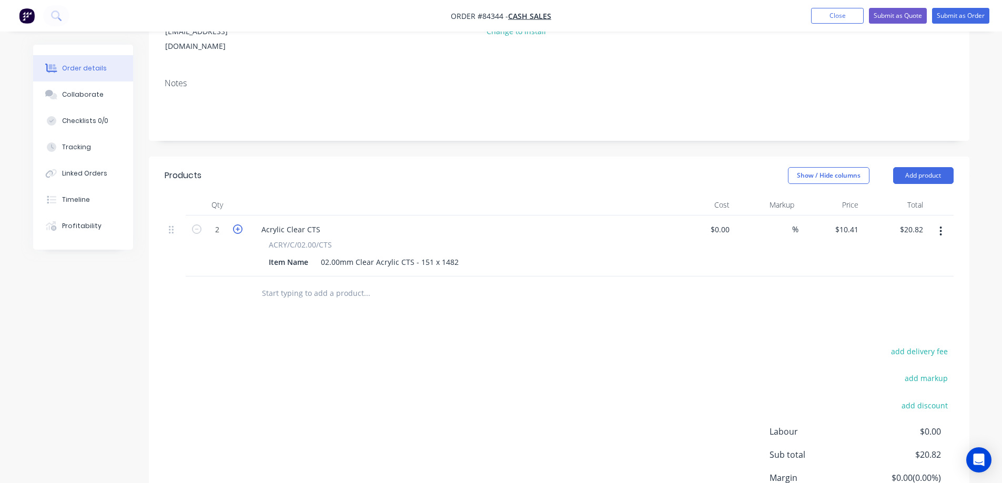
click at [239, 225] on icon "button" at bounding box center [237, 229] width 9 height 9
type input "3"
type input "$31.23"
click at [974, 22] on button "Submit as Order" at bounding box center [960, 16] width 57 height 16
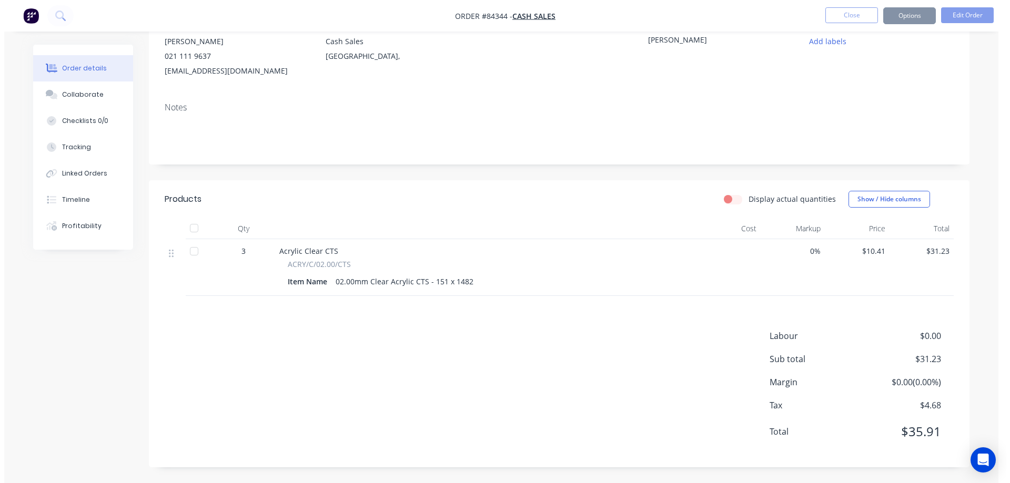
scroll to position [0, 0]
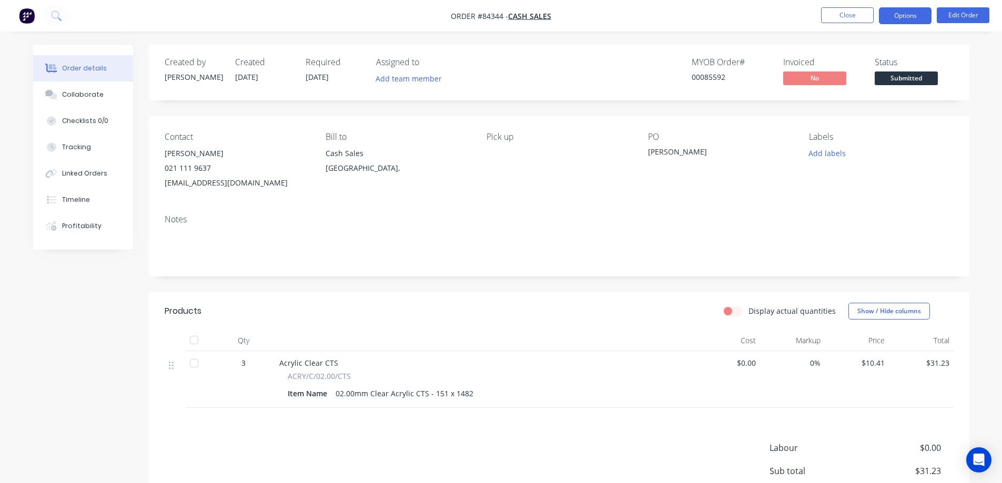
click at [917, 15] on button "Options" at bounding box center [905, 15] width 53 height 17
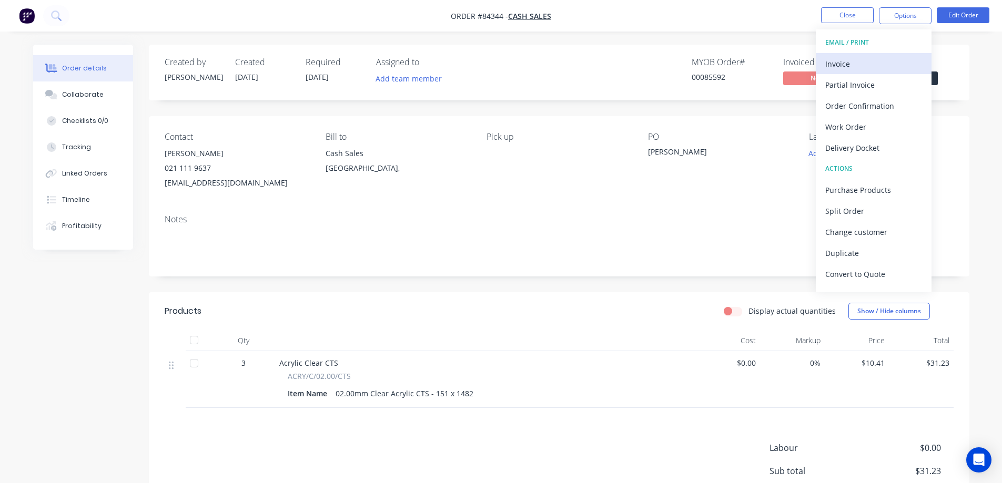
click at [869, 69] on div "Invoice" at bounding box center [873, 63] width 97 height 15
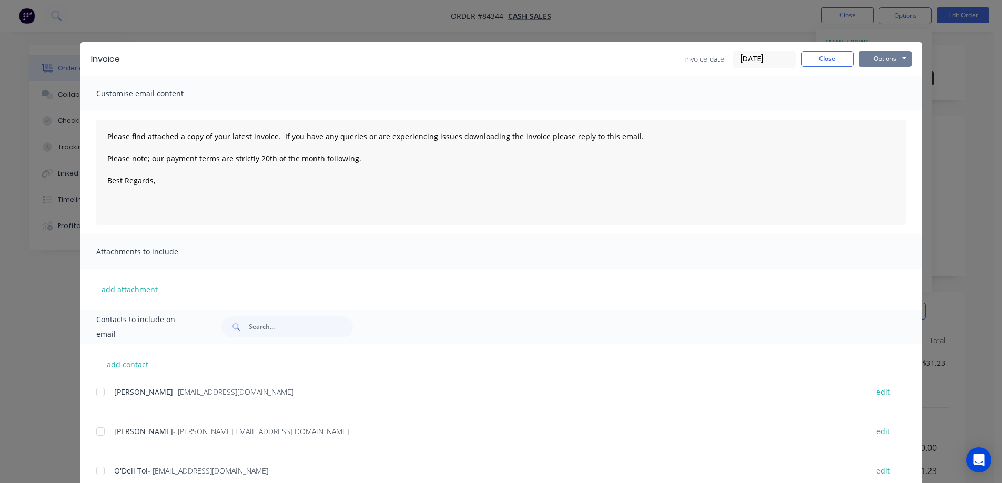
click at [883, 59] on button "Options" at bounding box center [885, 59] width 53 height 16
click at [886, 72] on button "Preview" at bounding box center [892, 77] width 67 height 17
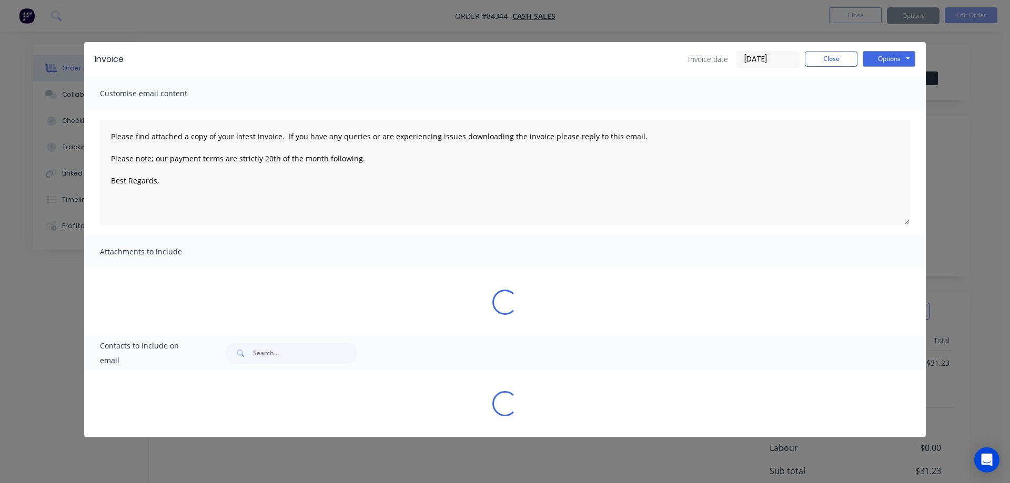
type textarea "Please find attached a copy of your latest invoice. If you have any queries or …"
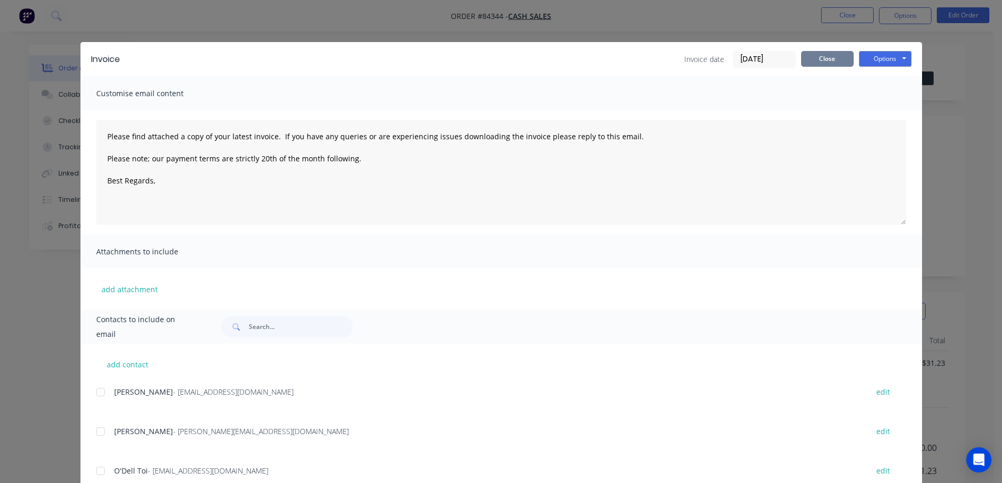
click at [815, 63] on button "Close" at bounding box center [827, 59] width 53 height 16
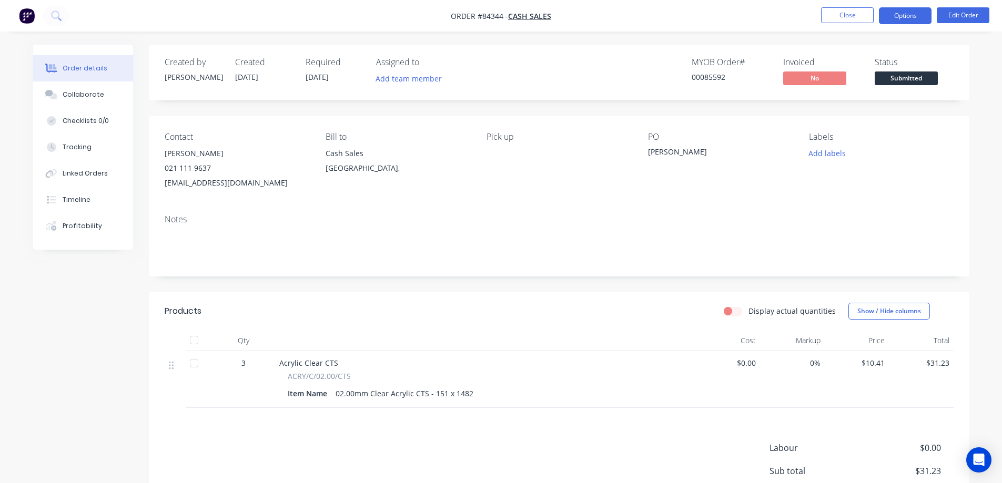
click at [901, 7] on button "Options" at bounding box center [905, 15] width 53 height 17
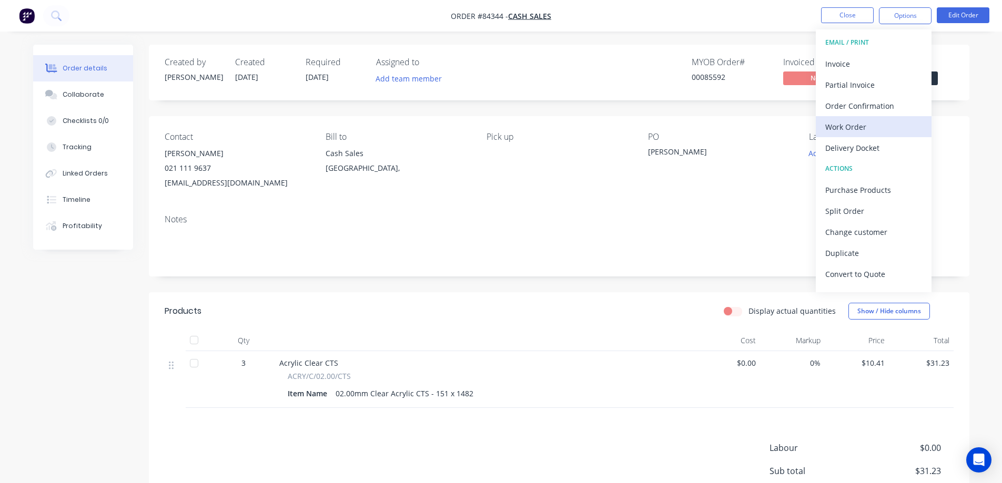
click at [855, 129] on div "Work Order" at bounding box center [873, 126] width 97 height 15
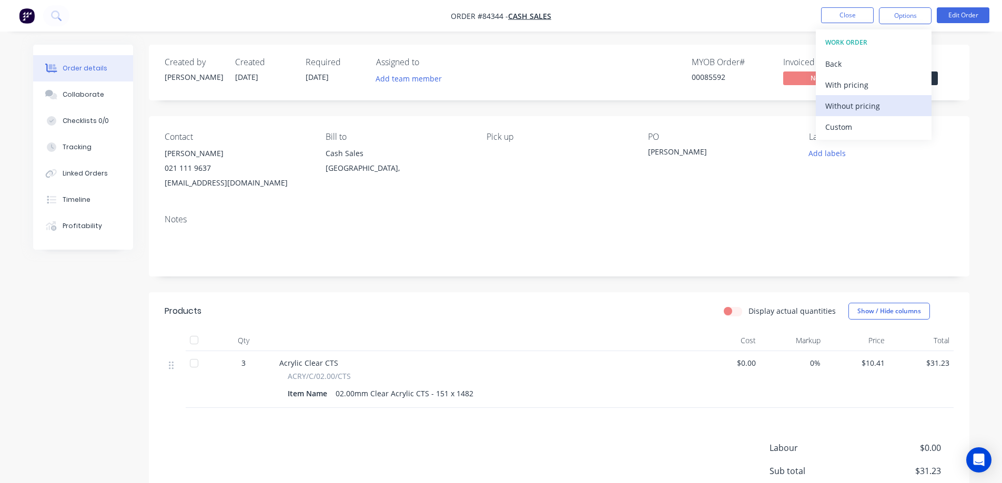
click at [868, 97] on button "Without pricing" at bounding box center [874, 105] width 116 height 21
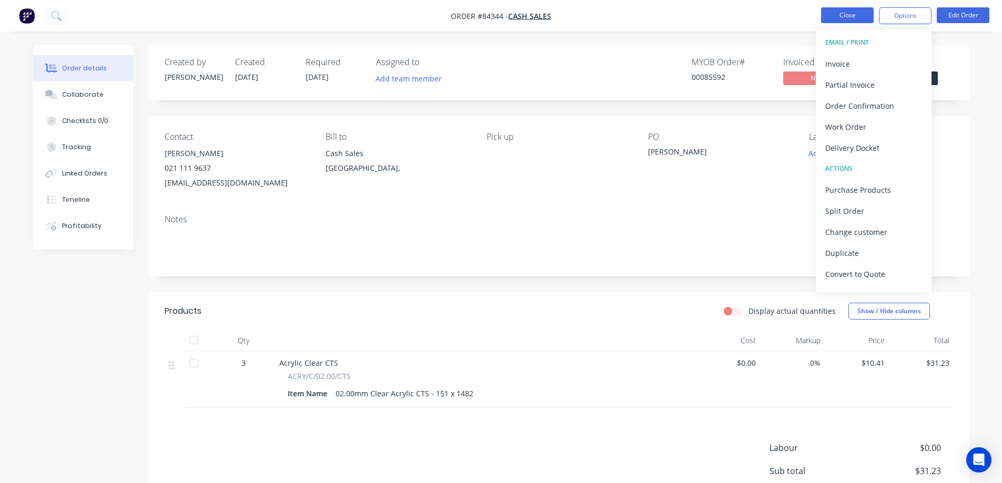
click at [841, 16] on button "Close" at bounding box center [847, 15] width 53 height 16
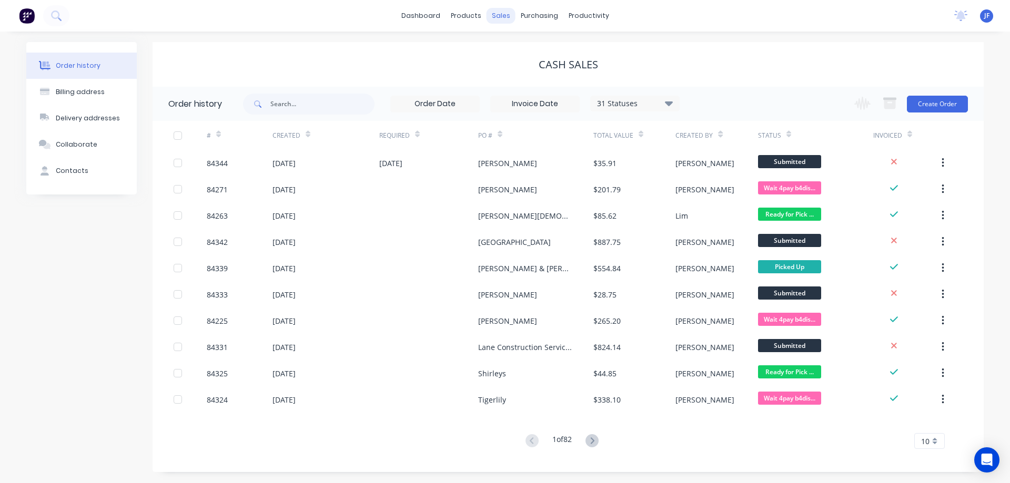
click at [503, 21] on div "sales" at bounding box center [501, 16] width 29 height 16
click at [512, 41] on link "Sales Orders" at bounding box center [556, 49] width 139 height 21
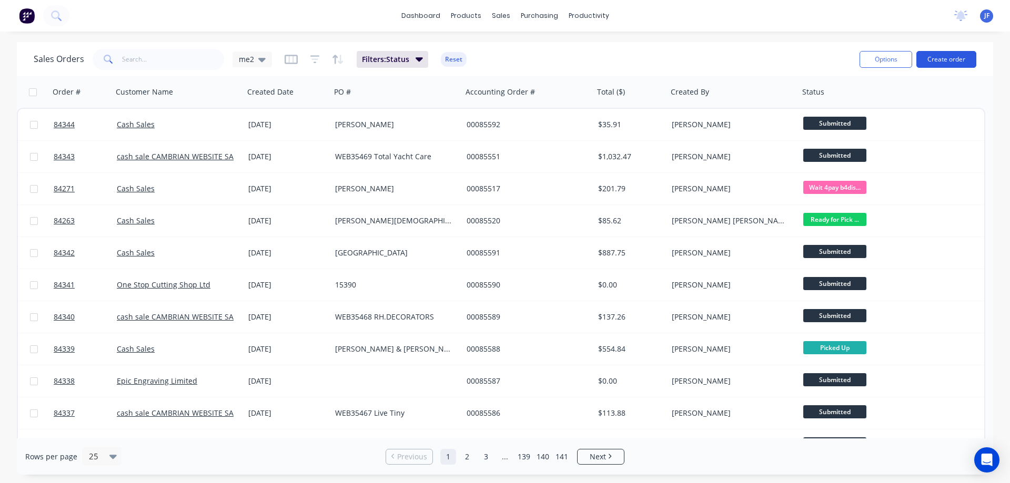
click at [942, 57] on button "Create order" at bounding box center [946, 59] width 60 height 17
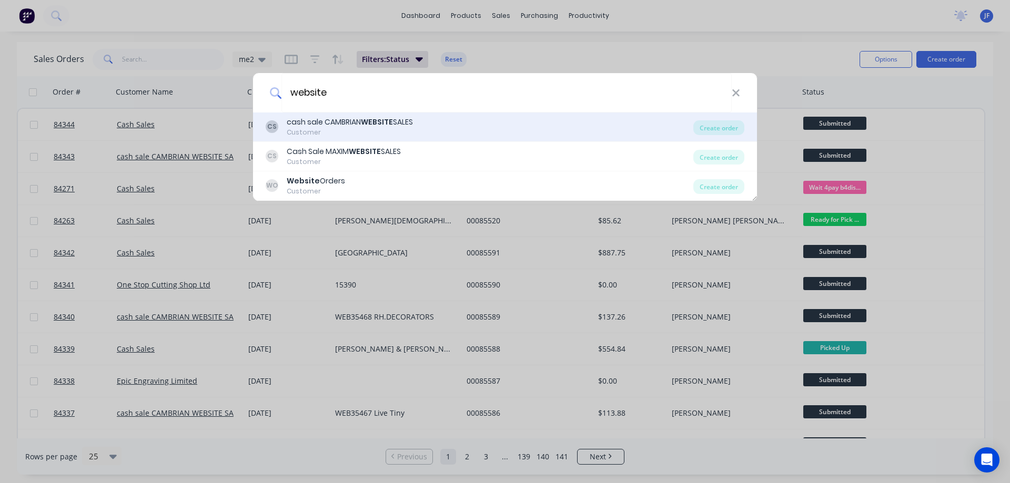
type input "website"
click at [374, 131] on div "Customer" at bounding box center [350, 132] width 126 height 9
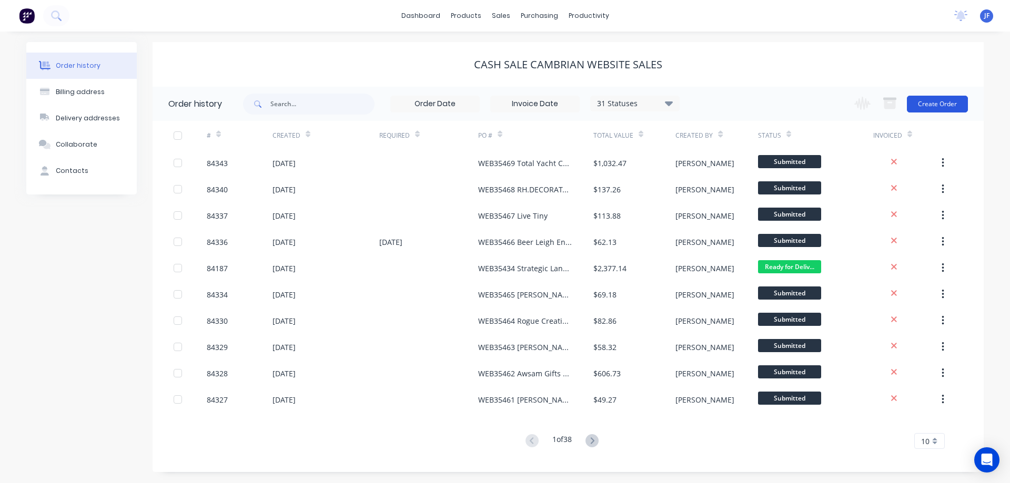
click at [943, 101] on button "Create Order" at bounding box center [937, 104] width 61 height 17
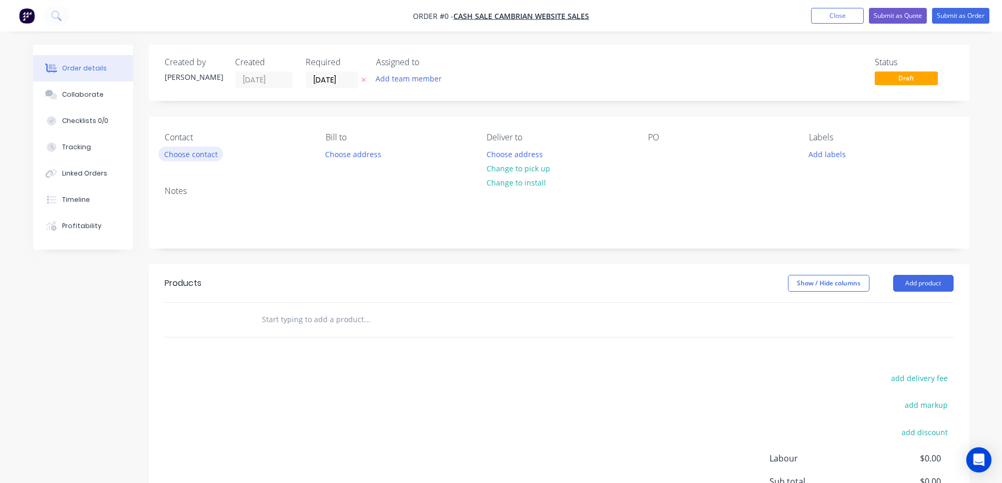
click at [190, 156] on button "Choose contact" at bounding box center [190, 154] width 65 height 14
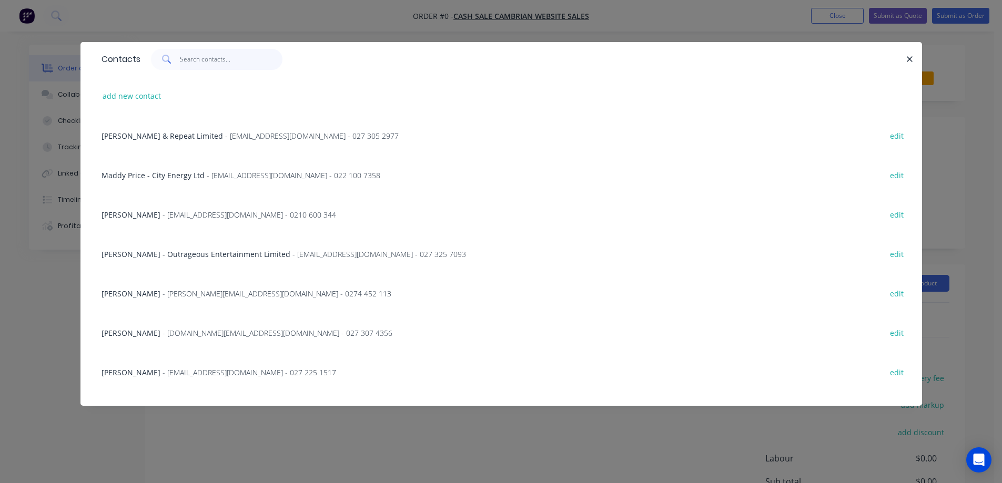
click at [187, 66] on input "text" at bounding box center [231, 59] width 103 height 21
paste input "Kelly Bradburn 38 Manaia View Road One Tree Point 0118 0221097617 hello@wavedes…"
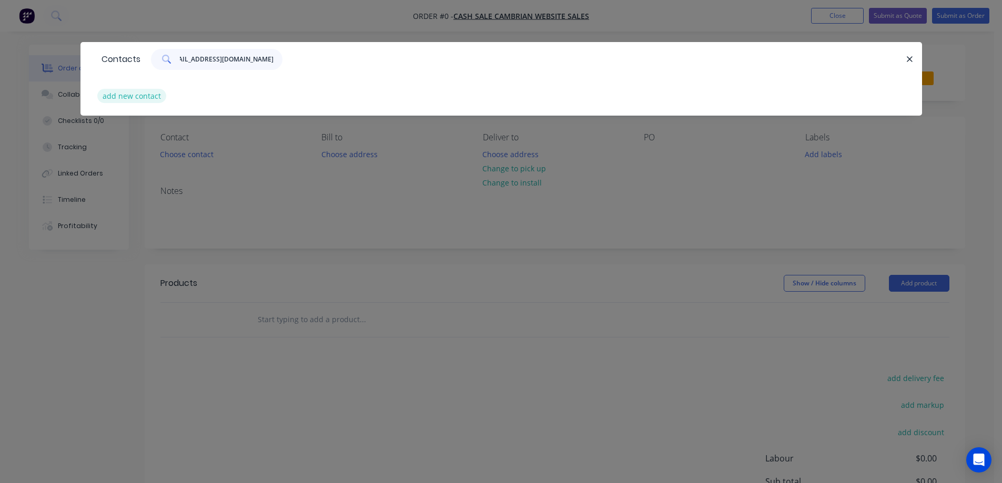
type input "Kelly Bradburn 38 Manaia View Road One Tree Point 0118 0221097617 hello@wavedes…"
click at [133, 101] on button "add new contact" at bounding box center [131, 96] width 69 height 14
select select "NZ"
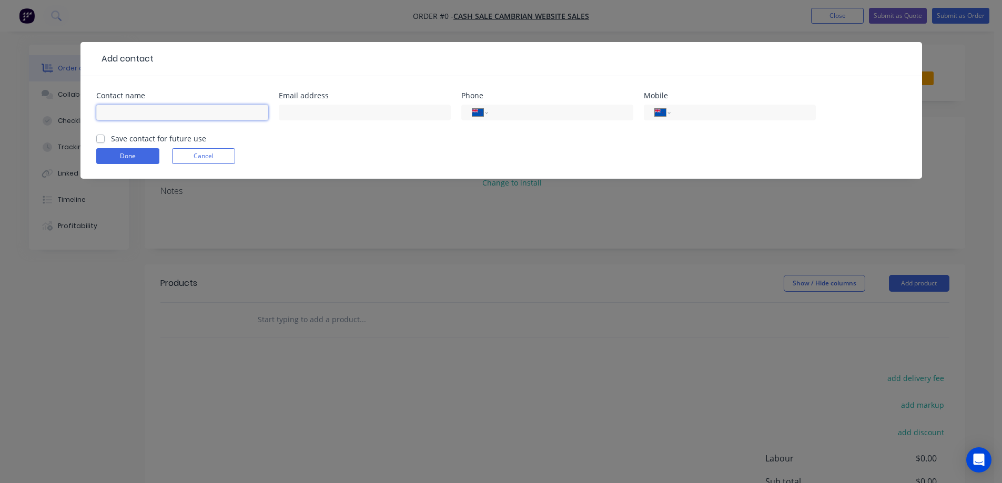
click at [141, 111] on input "text" at bounding box center [182, 113] width 172 height 16
paste input "Kelly Bradburn 38 Manaia View Road One Tree Point 0118 0221097617 hello@wavedes…"
click at [156, 115] on input "Kelly Bradburn 38 Manaia View Road One Tree Point 0118 0221097617 hello@wavedes…" at bounding box center [182, 113] width 172 height 16
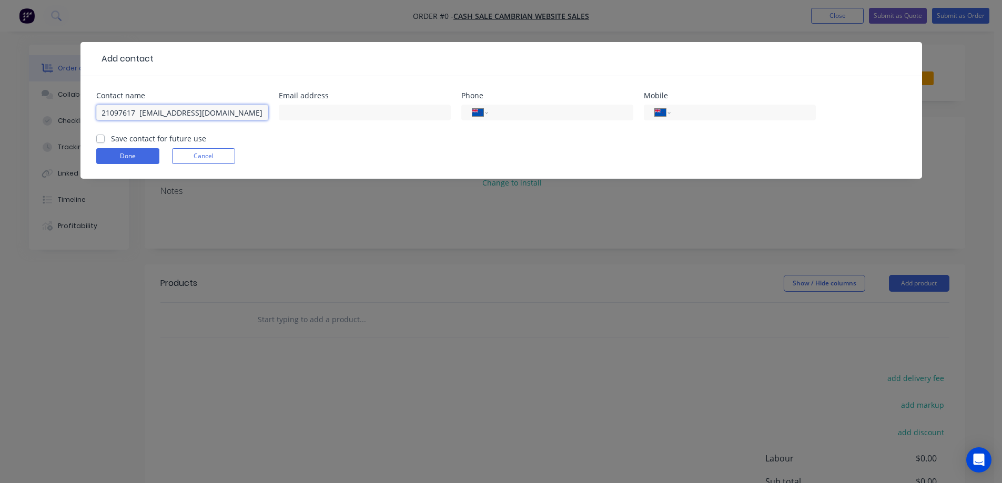
type input "Kelly Bradburn 38 Manaia View Road One Tree Point 0118 hello@wavedesigns.co.nz"
type input "022 109 7617"
drag, startPoint x: 156, startPoint y: 112, endPoint x: 600, endPoint y: 129, distance: 444.4
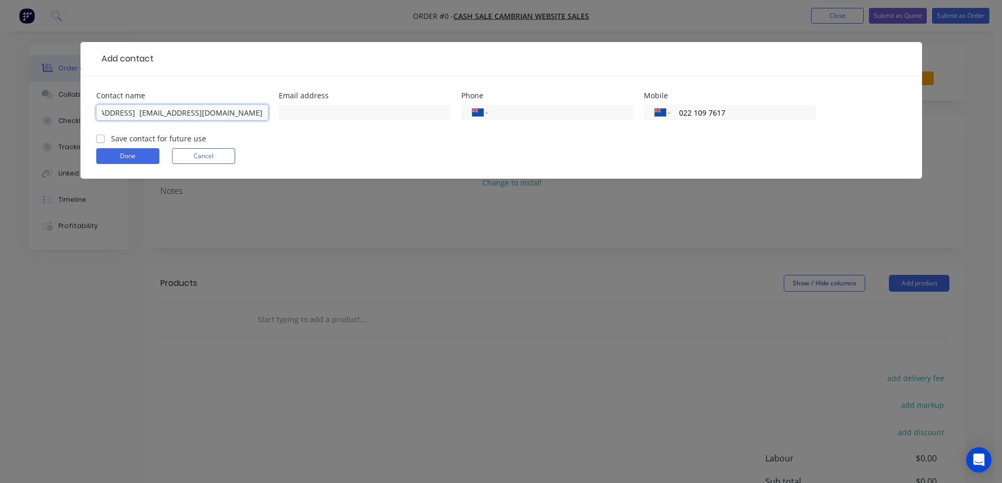
click at [600, 129] on div "Contact name Kelly Bradburn 38 Manaia View Road One Tree Point 0118 hello@waved…" at bounding box center [501, 112] width 810 height 41
click at [224, 154] on button "Cancel" at bounding box center [203, 156] width 63 height 16
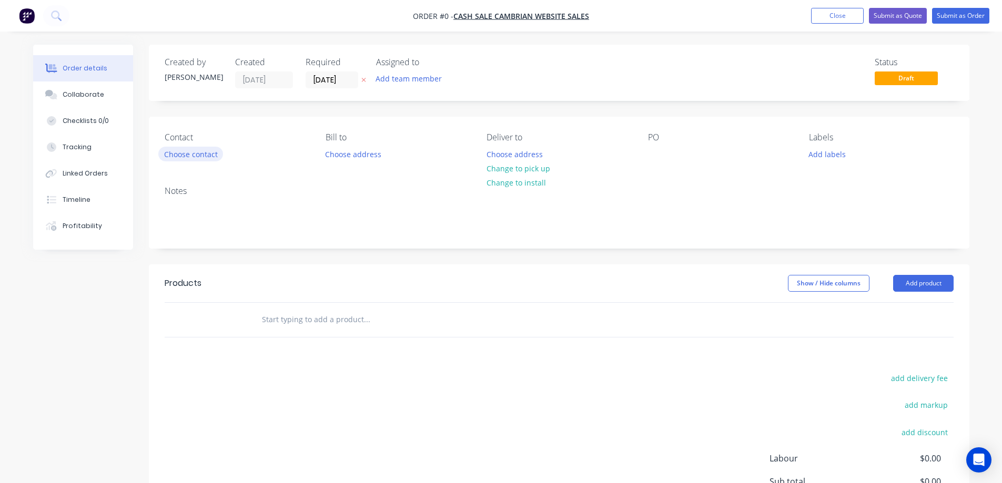
click at [209, 155] on button "Choose contact" at bounding box center [190, 154] width 65 height 14
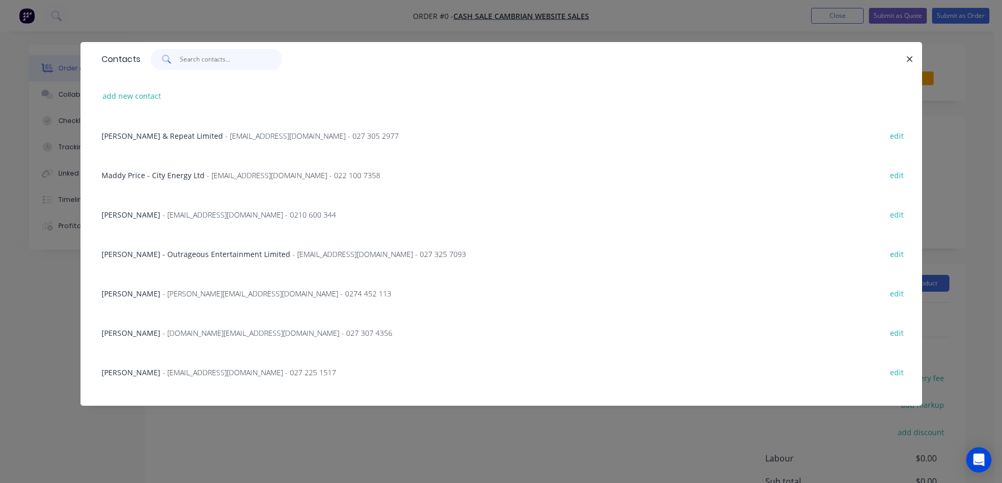
click at [184, 65] on input "text" at bounding box center [231, 59] width 103 height 21
paste input "Kelly Bradburn"
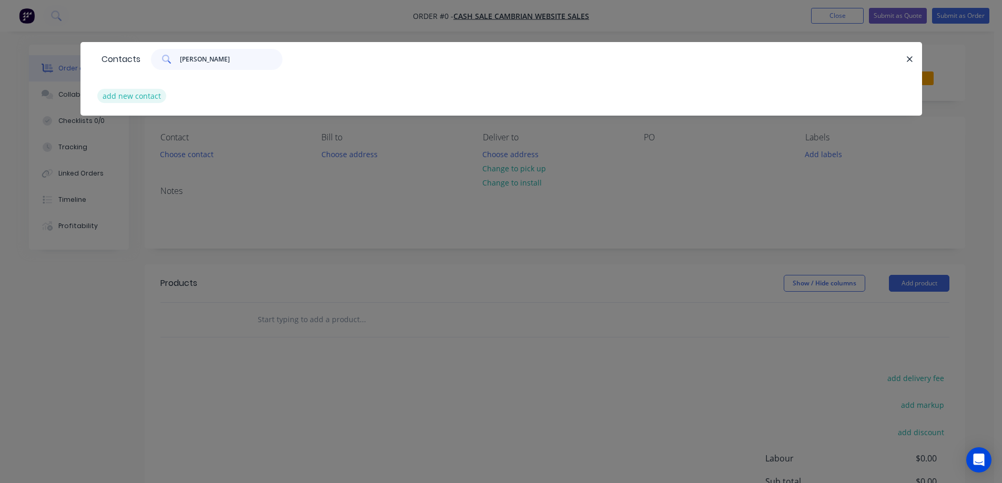
type input "Kelly Bradburn"
click at [149, 99] on button "add new contact" at bounding box center [131, 96] width 69 height 14
select select "NZ"
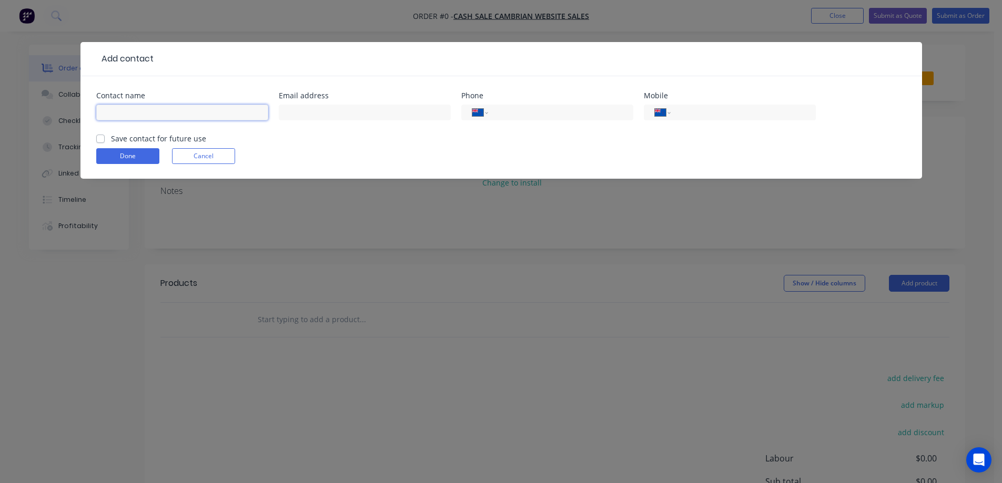
click at [153, 116] on input "text" at bounding box center [182, 113] width 172 height 16
paste input "Kelly Bradburn"
type input "Kelly Bradburn"
click at [144, 138] on label "Save contact for future use" at bounding box center [158, 138] width 95 height 11
click at [105, 138] on input "Save contact for future use" at bounding box center [100, 138] width 8 height 10
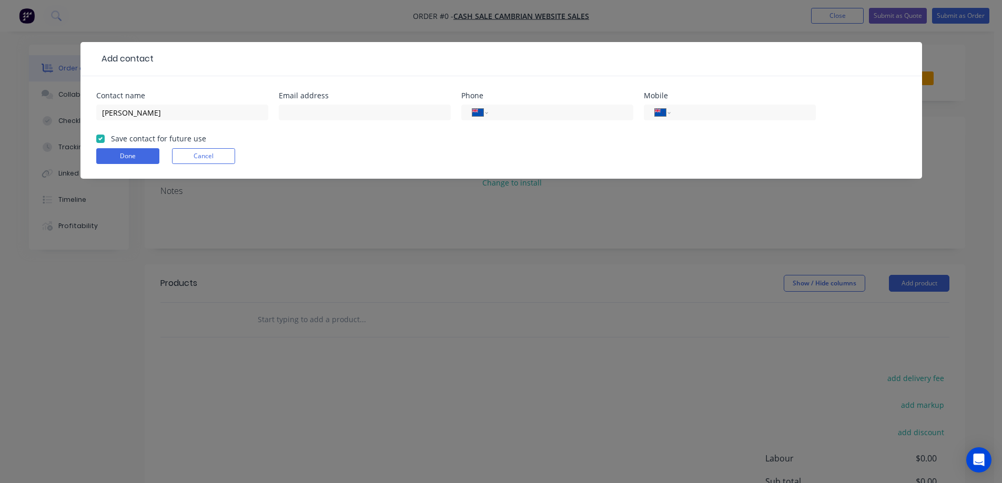
checkbox input "true"
click at [363, 114] on input "text" at bounding box center [365, 113] width 172 height 16
paste input "0221097617 hello@wavedesigns.co.nz"
drag, startPoint x: 329, startPoint y: 113, endPoint x: 245, endPoint y: 111, distance: 84.7
click at [225, 113] on div "Contact name Kelly Bradburn Email address 0221097617 hello@wavedesigns.co.nz Ph…" at bounding box center [501, 112] width 810 height 41
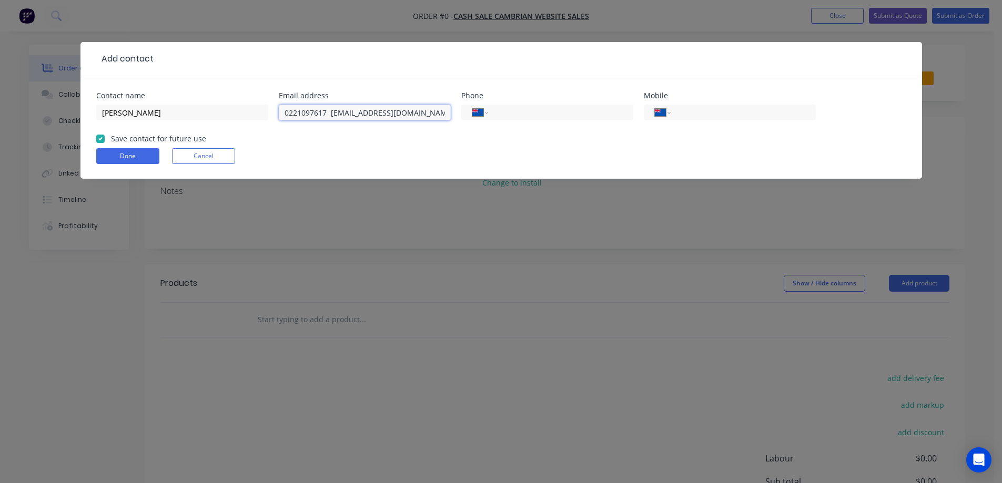
type input "hello@wavedesigns.co.nz"
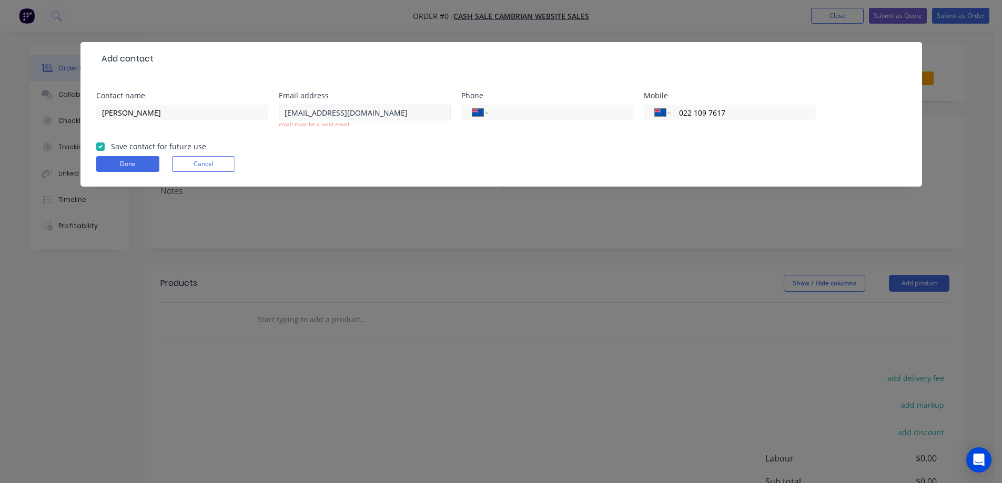
type input "022 109 7617"
click at [288, 109] on input "hello@wavedesigns.co.nz" at bounding box center [365, 113] width 172 height 16
click at [406, 107] on input "hello@wavedesigns.co.nz" at bounding box center [365, 113] width 172 height 16
type input "hello@wavedesigns.co.nz"
click at [120, 163] on button "Done" at bounding box center [127, 164] width 63 height 16
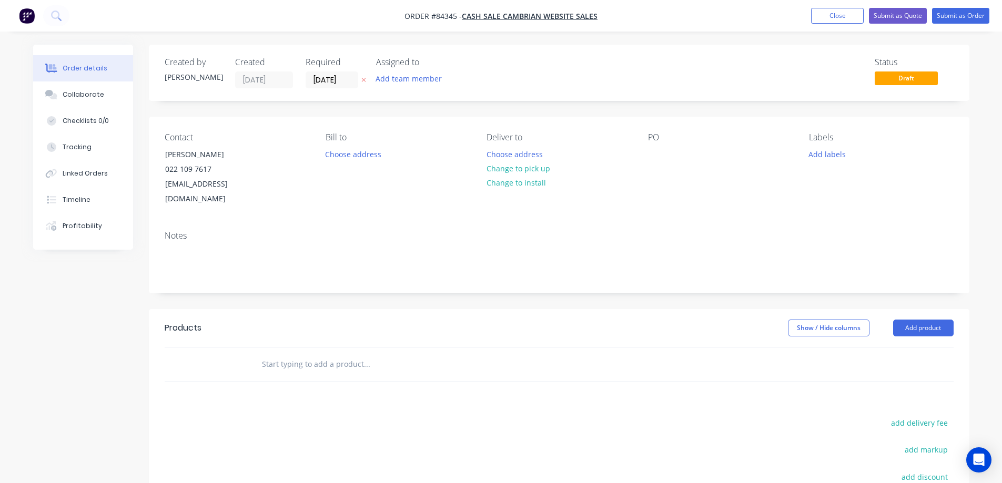
click at [359, 82] on button at bounding box center [363, 80] width 11 height 12
click at [501, 148] on button "Choose address" at bounding box center [514, 154] width 67 height 14
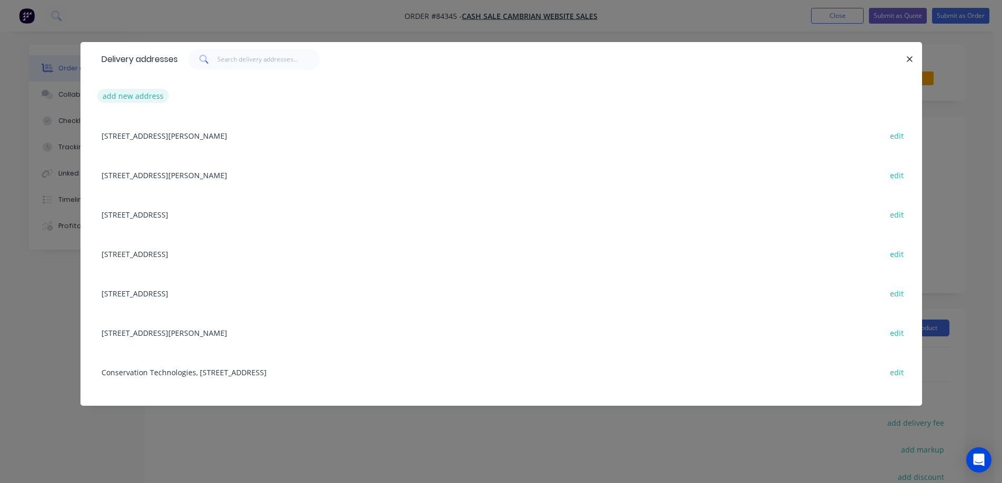
click at [152, 97] on button "add new address" at bounding box center [133, 96] width 72 height 14
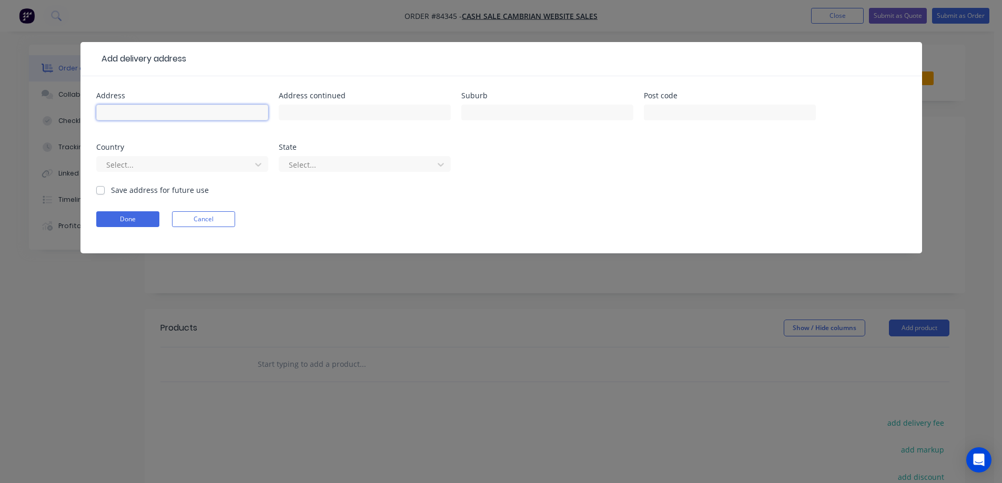
click at [154, 113] on input "text" at bounding box center [182, 113] width 172 height 16
paste input "38 Manaia View Road One Tree Point 0118"
click at [234, 115] on input "38 Manaia View Road One Tree Point 0118" at bounding box center [182, 113] width 172 height 16
type input "38 Manaia View Road One Tree Point"
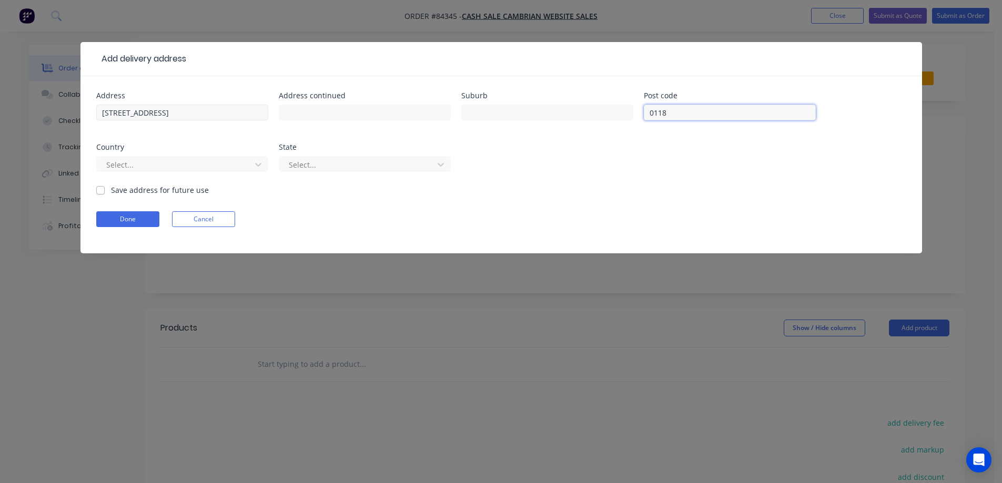
type input "0118"
drag, startPoint x: 177, startPoint y: 113, endPoint x: 244, endPoint y: 111, distance: 66.3
click at [244, 111] on input "38 Manaia View Road One Tree Point" at bounding box center [182, 113] width 172 height 16
type input "38 Manaia View Road"
type input "One Tree Point"
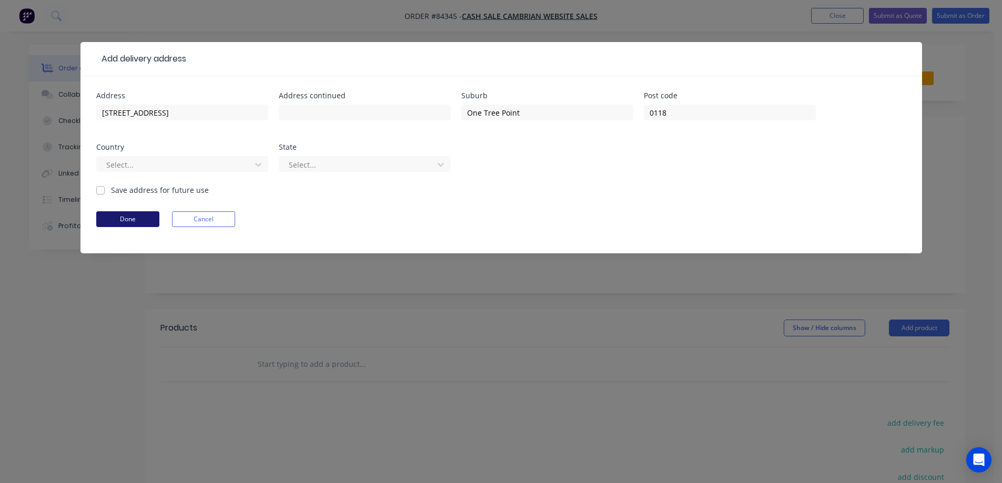
click at [144, 225] on button "Done" at bounding box center [127, 219] width 63 height 16
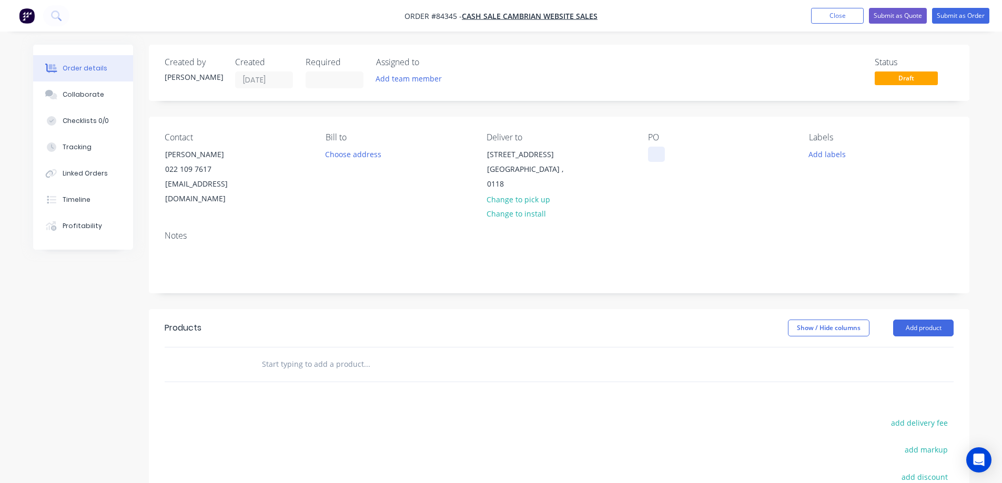
click at [652, 160] on div at bounding box center [656, 154] width 17 height 15
drag, startPoint x: 165, startPoint y: 153, endPoint x: 296, endPoint y: 157, distance: 131.1
click at [296, 157] on div "Contact Kelly Bradburn 022 109 7617 hello@wavedesigns.co.nz" at bounding box center [237, 170] width 144 height 74
copy div "Kelly Bradburn"
click at [697, 160] on div "WEB35470" at bounding box center [675, 154] width 54 height 15
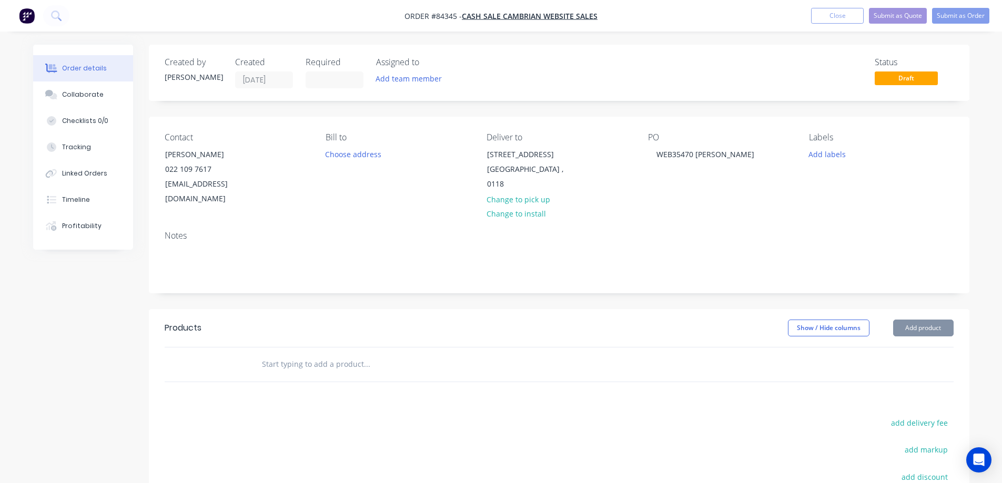
click at [351, 354] on input "text" at bounding box center [366, 364] width 210 height 21
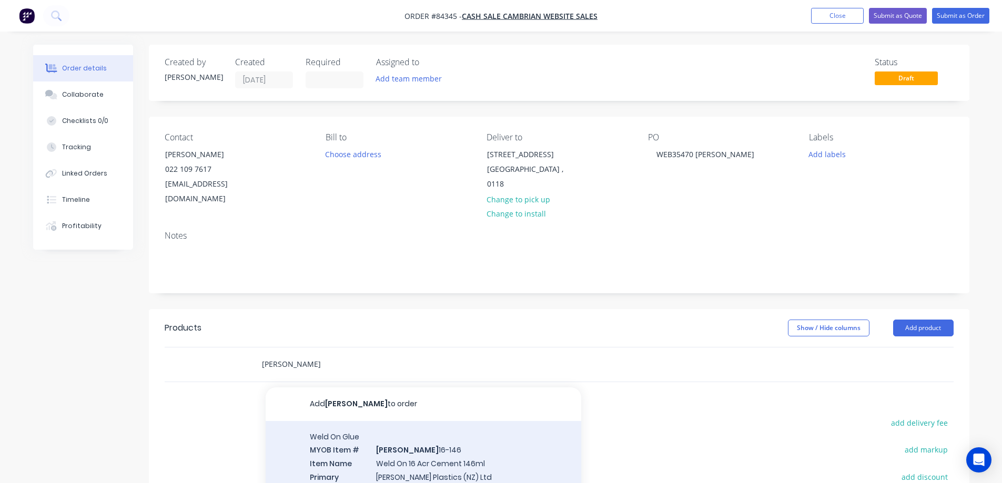
scroll to position [153, 0]
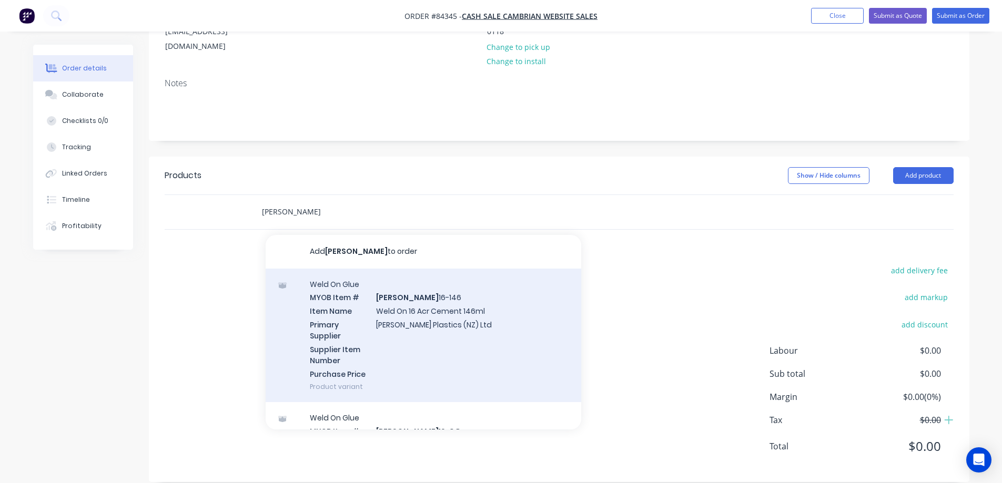
type input "weldon"
click at [397, 319] on div "Weld On Glue MYOB Item # WELDON 16-146 Item Name Weld On 16 Acr Cement 146ml Pr…" at bounding box center [424, 336] width 316 height 134
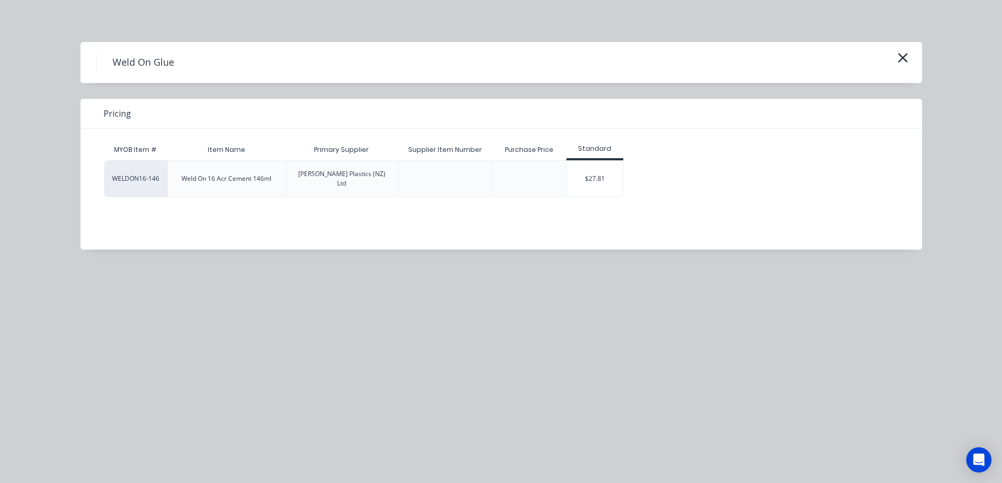
click at [598, 169] on div "$27.81" at bounding box center [595, 179] width 56 height 36
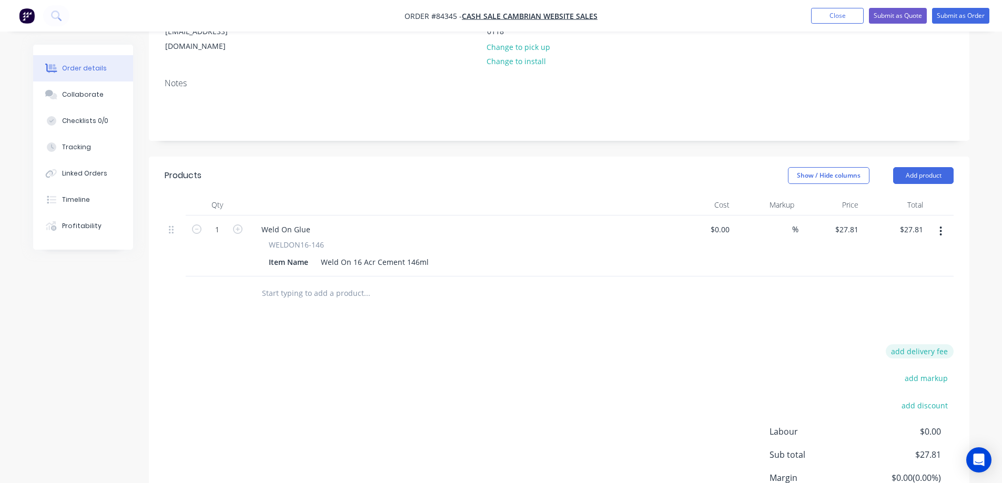
click at [917, 345] on button "add delivery fee" at bounding box center [920, 352] width 68 height 14
type input "15"
click at [523, 326] on div "Products Show / Hide columns Add product Qty Cost Markup Price Total 1 Weld On …" at bounding box center [559, 359] width 821 height 404
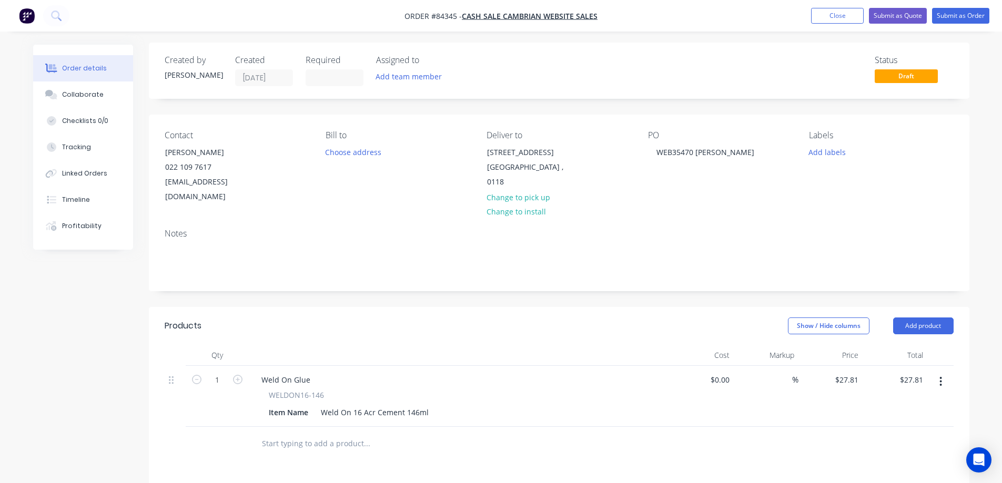
scroll to position [0, 0]
click at [957, 13] on button "Submit as Order" at bounding box center [960, 16] width 57 height 16
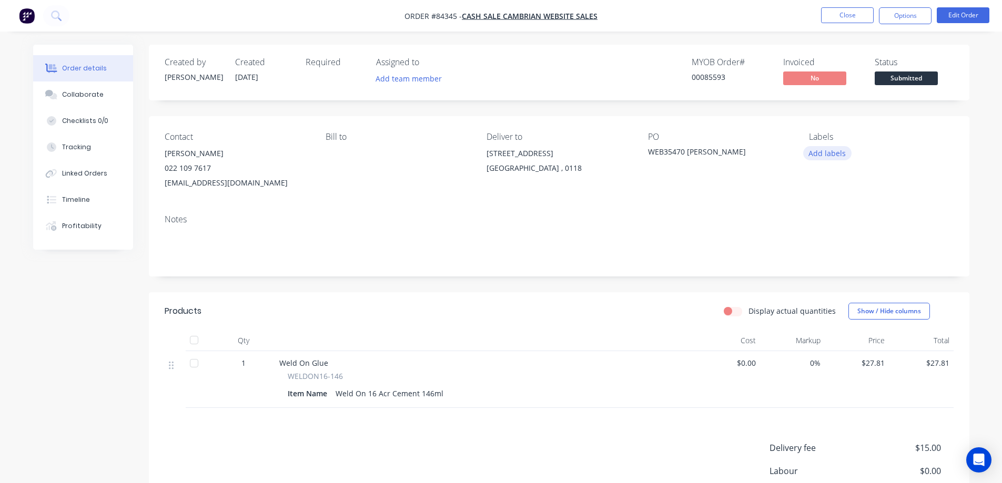
click at [818, 156] on button "Add labels" at bounding box center [827, 153] width 48 height 14
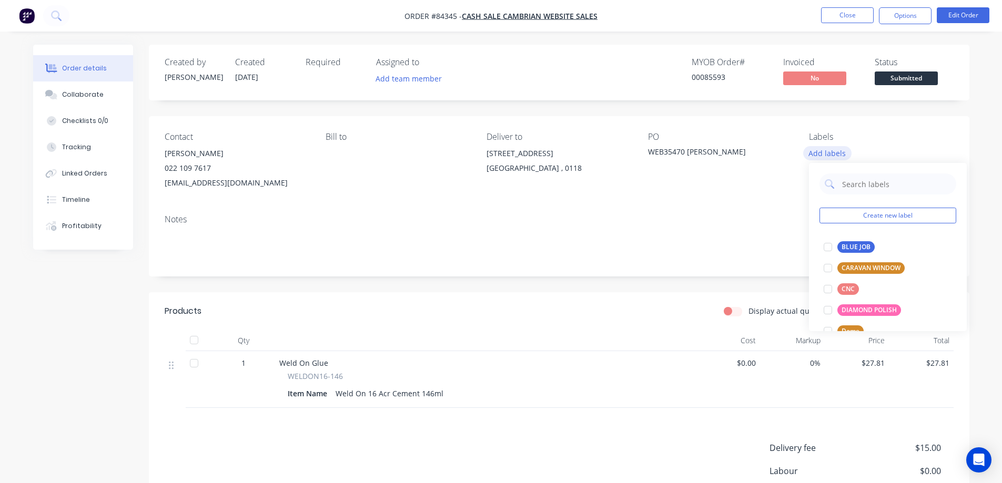
click at [817, 154] on button "Add labels" at bounding box center [827, 153] width 48 height 14
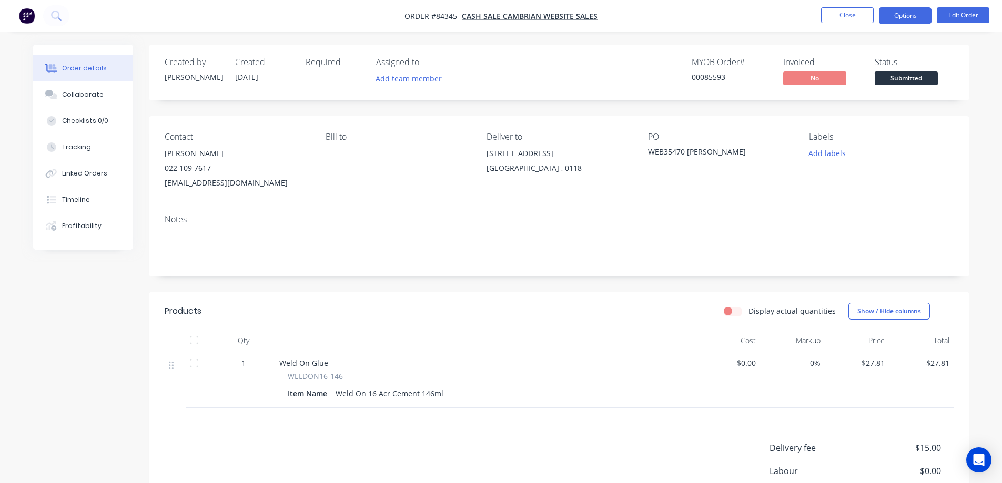
click at [914, 16] on button "Options" at bounding box center [905, 15] width 53 height 17
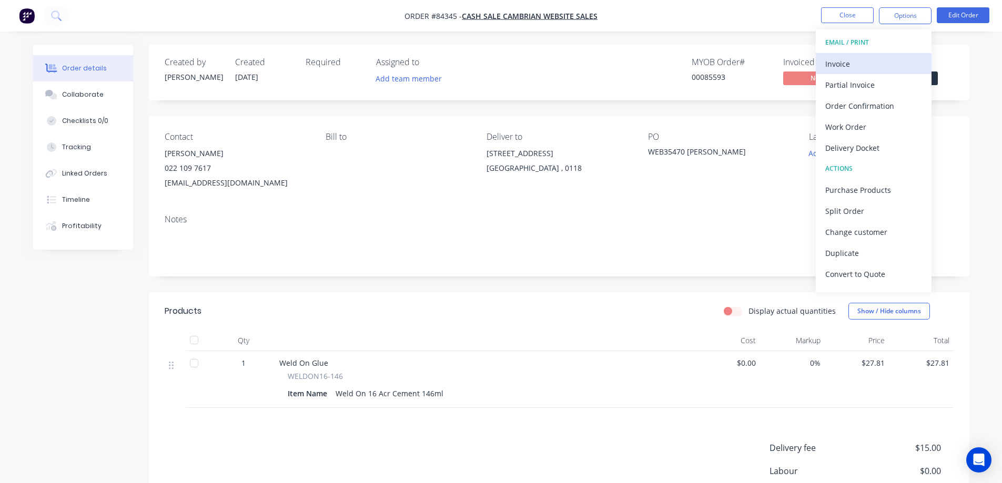
click at [880, 72] on button "Invoice" at bounding box center [874, 63] width 116 height 21
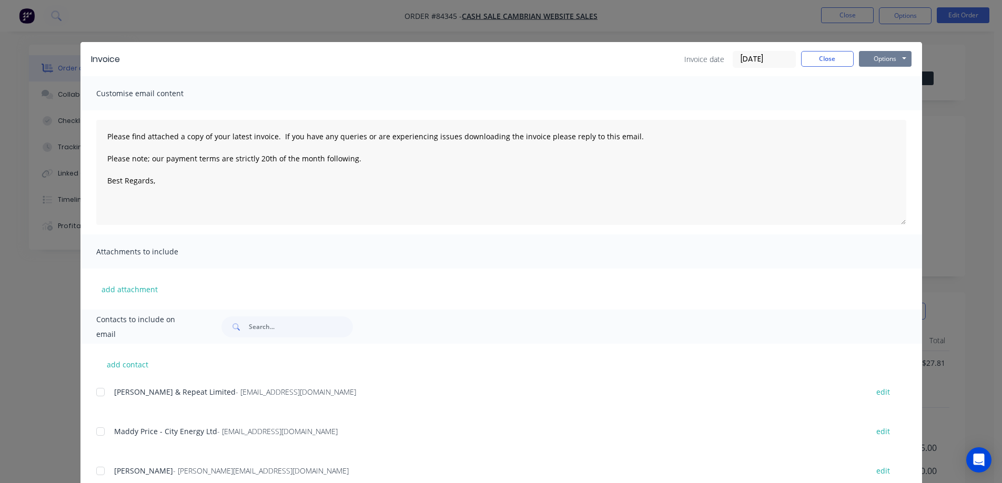
click at [883, 62] on button "Options" at bounding box center [885, 59] width 53 height 16
click at [884, 87] on button "Print" at bounding box center [892, 94] width 67 height 17
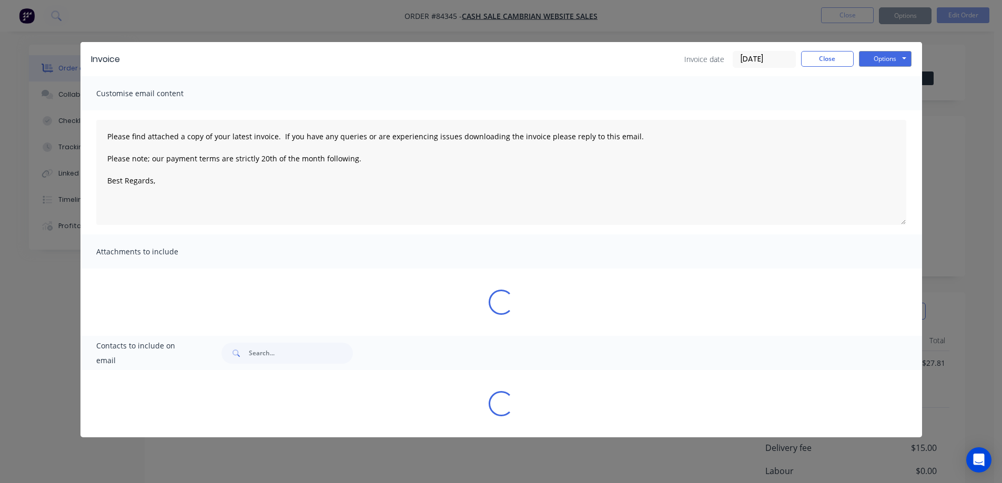
type textarea "Please find attached a copy of your latest invoice. If you have any queries or …"
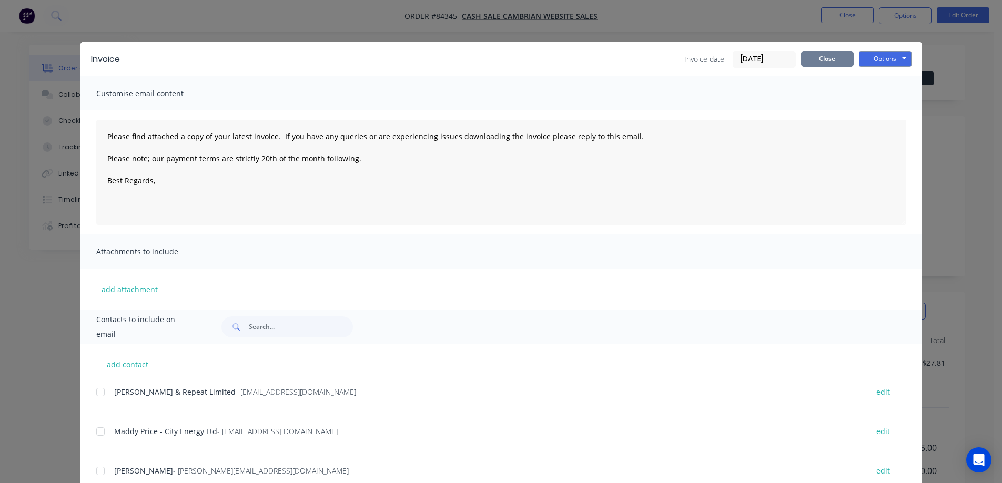
click at [842, 58] on button "Close" at bounding box center [827, 59] width 53 height 16
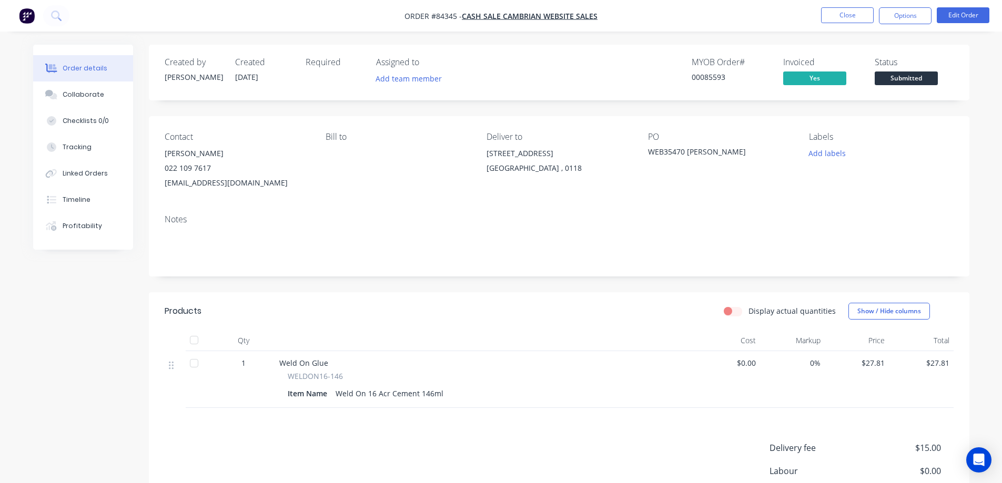
click at [895, 78] on span "Submitted" at bounding box center [906, 78] width 63 height 13
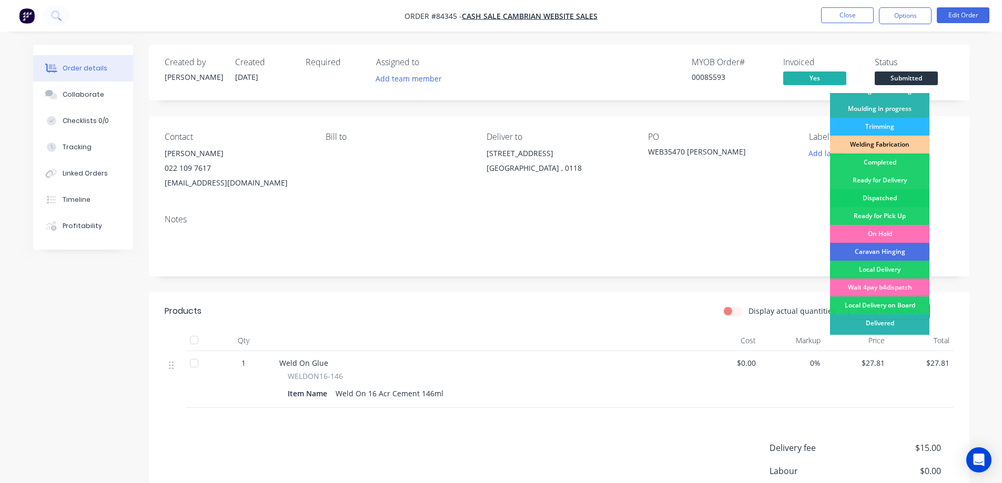
scroll to position [205, 0]
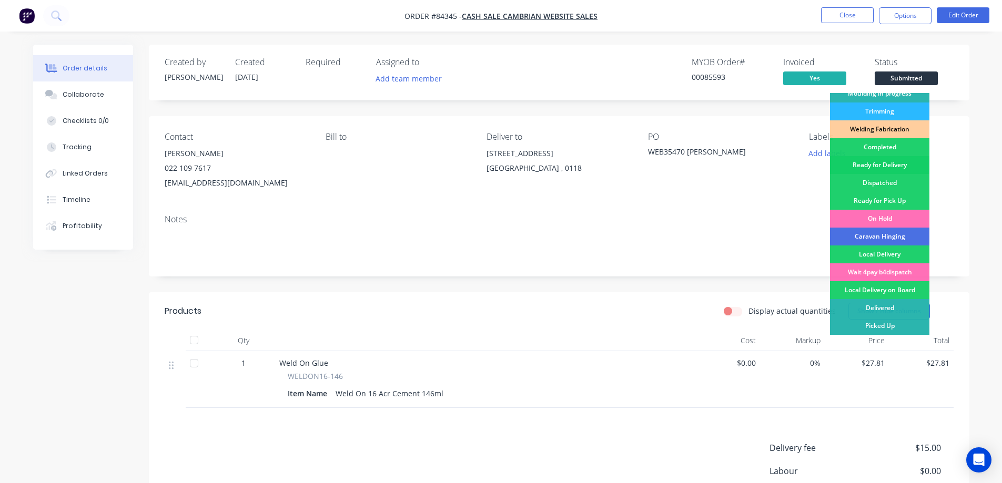
click at [899, 160] on div "Ready for Delivery" at bounding box center [879, 165] width 99 height 18
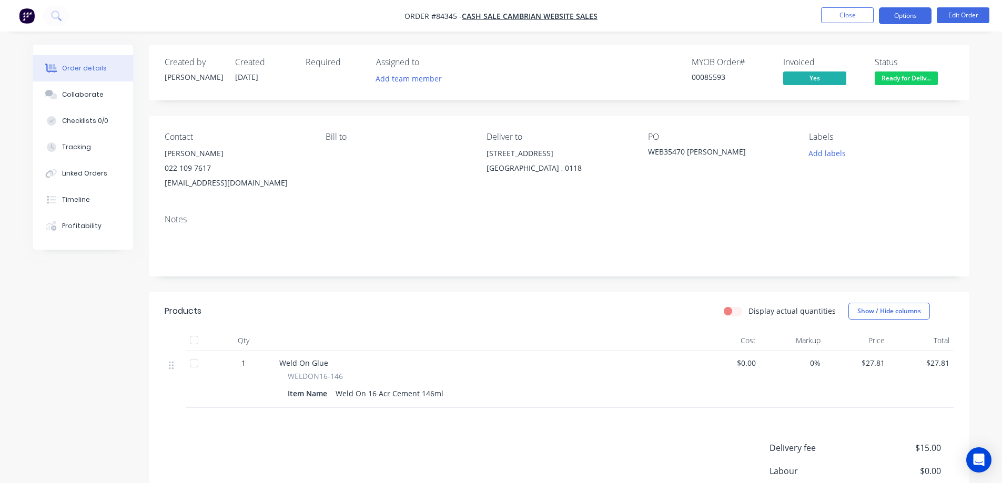
click at [907, 10] on button "Options" at bounding box center [905, 15] width 53 height 17
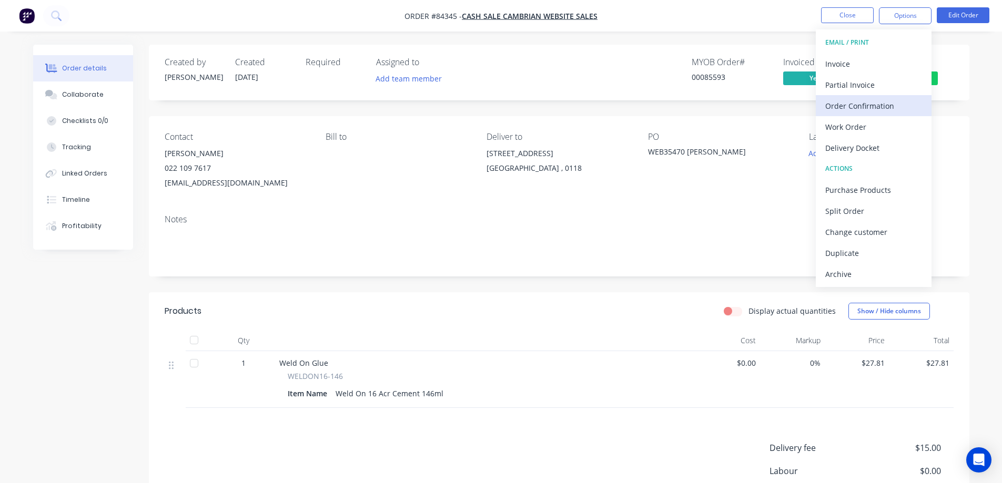
click at [899, 110] on div "Order Confirmation" at bounding box center [873, 105] width 97 height 15
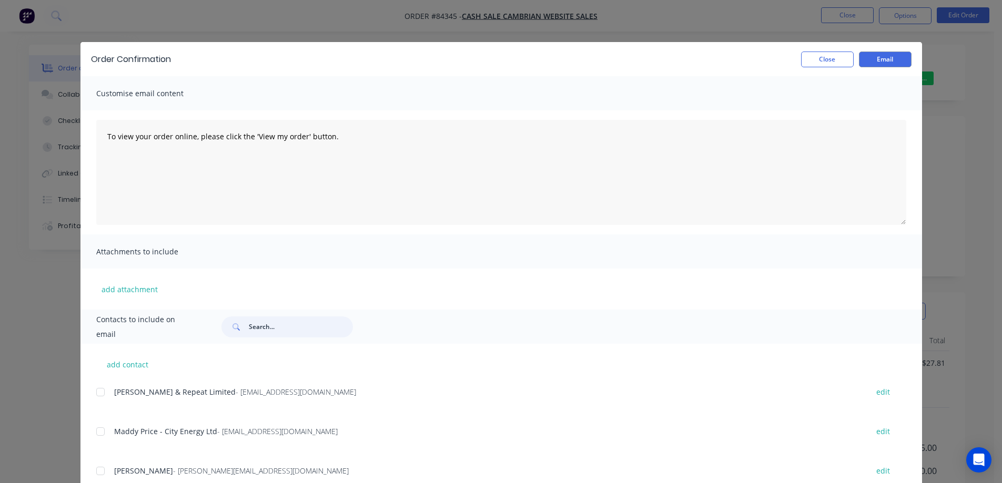
click at [291, 334] on input "text" at bounding box center [301, 327] width 104 height 21
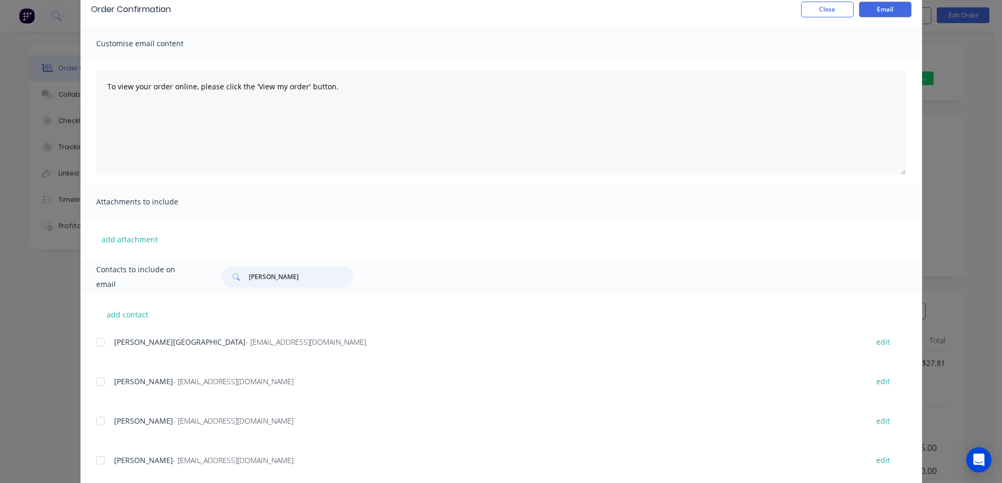
scroll to position [74, 0]
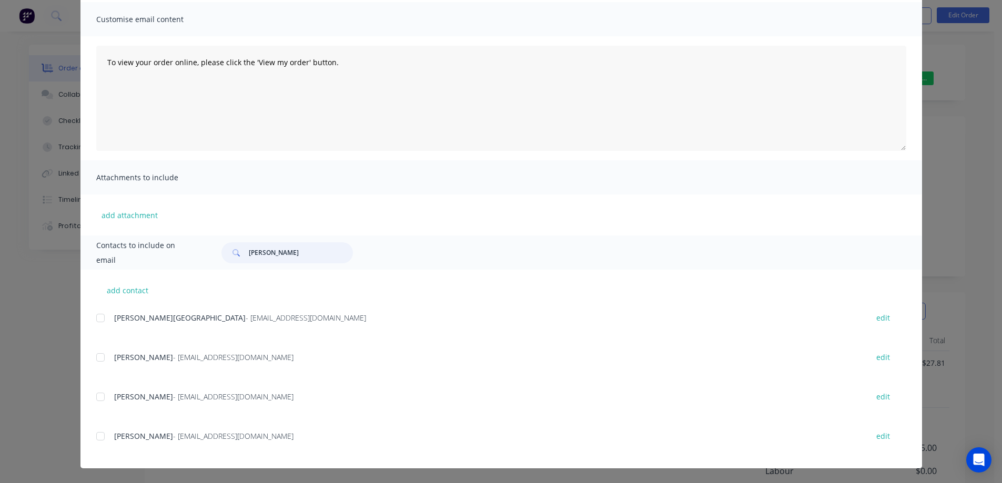
click at [102, 445] on div at bounding box center [100, 436] width 21 height 21
type input "kelly"
click at [392, 121] on textarea "To view your order online, please click the 'View my order' button." at bounding box center [501, 98] width 810 height 105
paste textarea "hank you for your order, confirmation of your order is attached. Your order wil…"
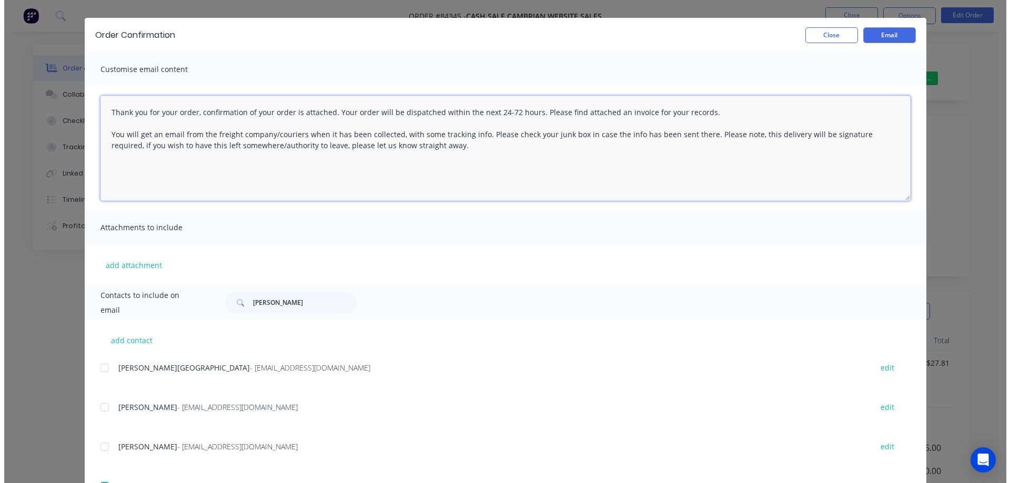
scroll to position [0, 0]
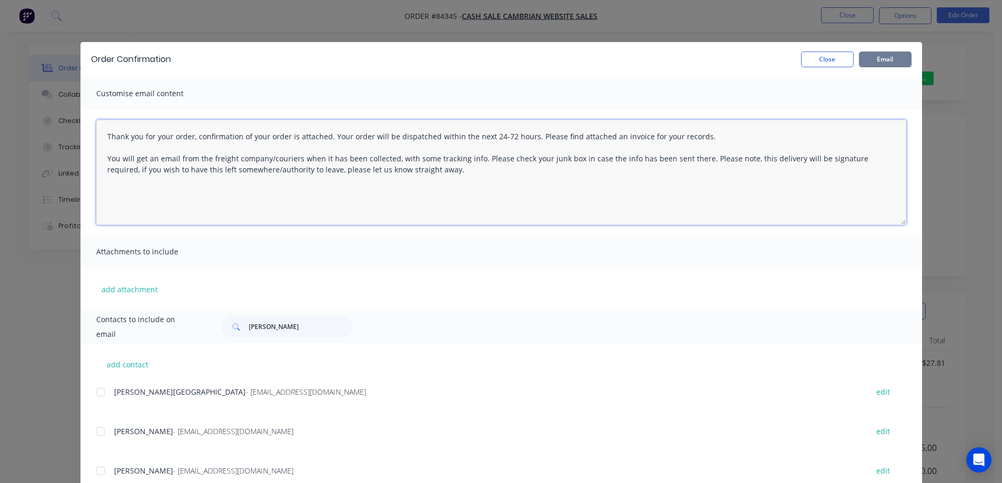
type textarea "Thank you for your order, confirmation of your order is attached. Your order wi…"
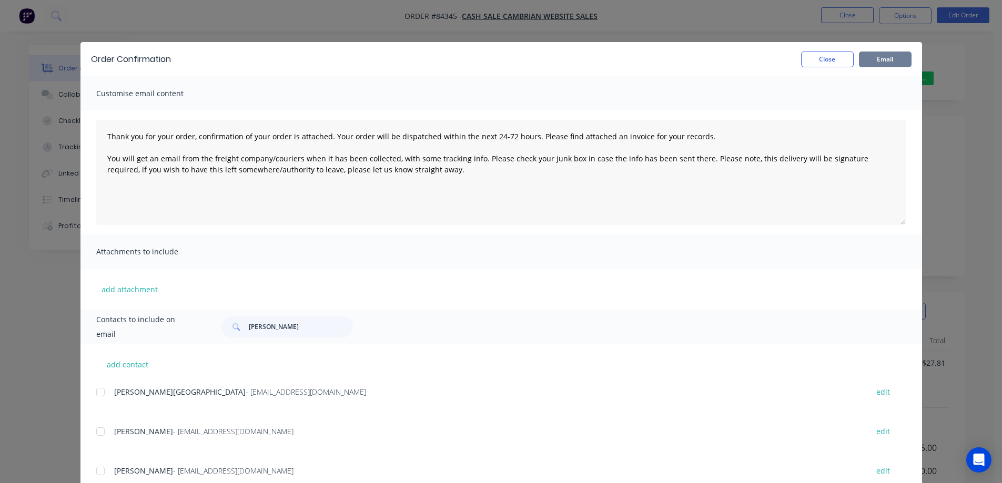
click at [882, 60] on button "Email" at bounding box center [885, 60] width 53 height 16
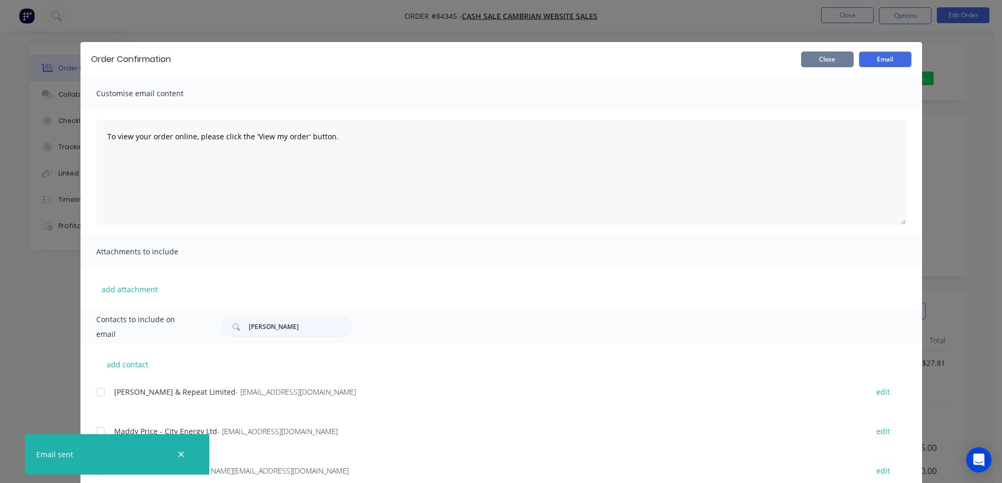
click at [835, 57] on button "Close" at bounding box center [827, 60] width 53 height 16
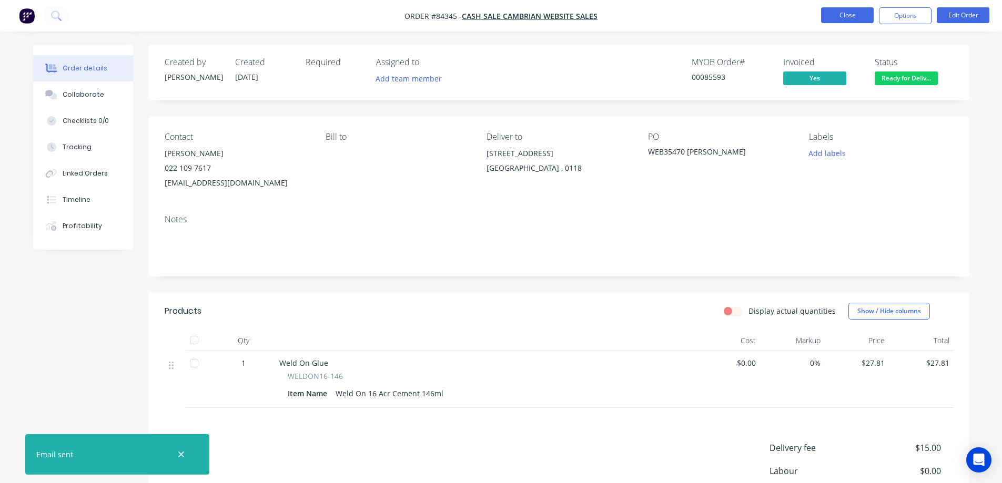
click at [845, 15] on button "Close" at bounding box center [847, 15] width 53 height 16
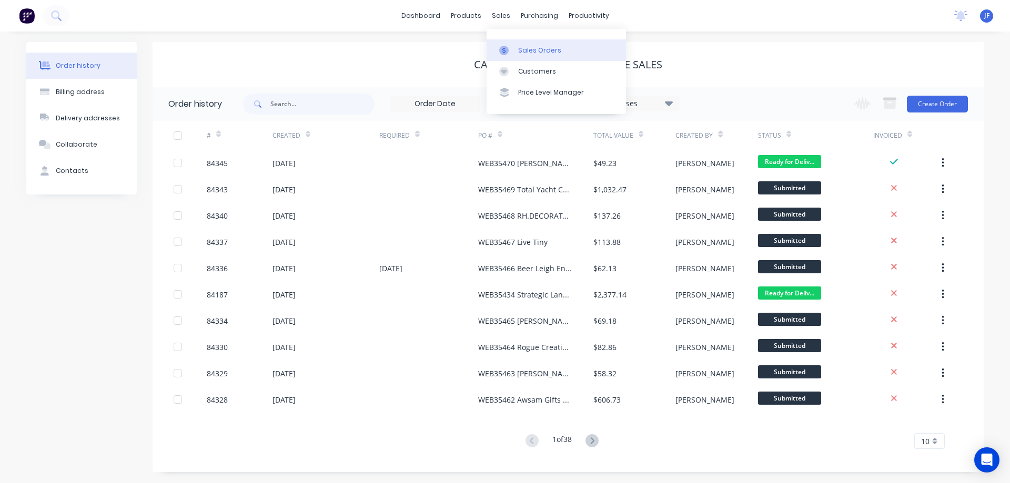
click at [525, 50] on div "Sales Orders" at bounding box center [539, 50] width 43 height 9
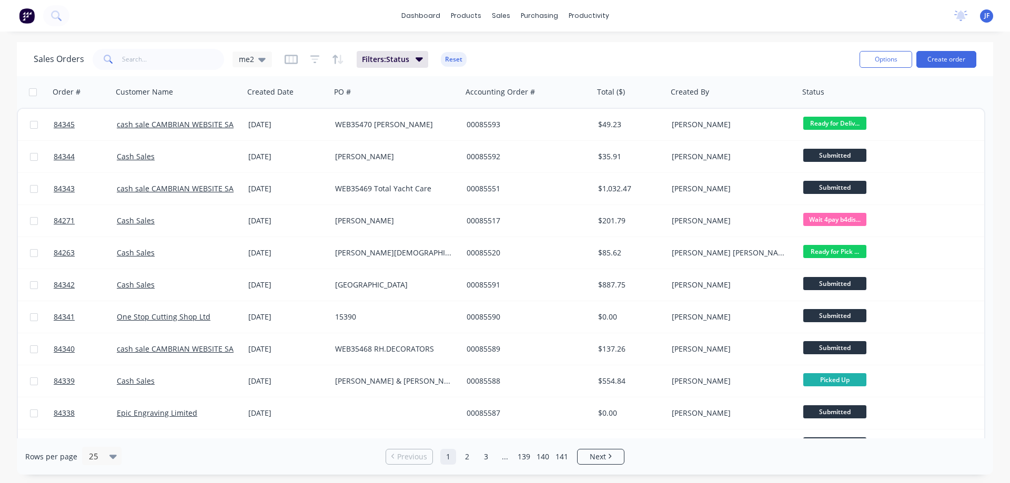
click at [948, 62] on button "Create order" at bounding box center [946, 59] width 60 height 17
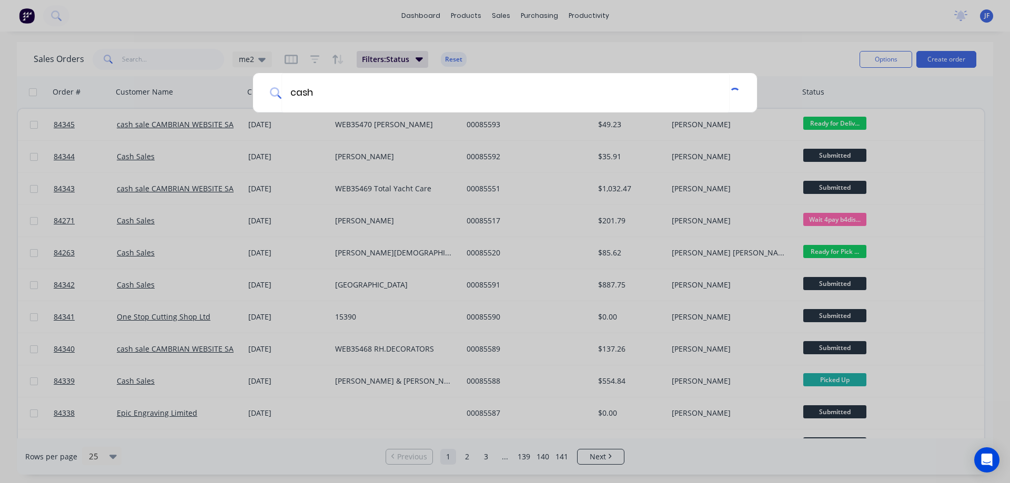
type input "cash"
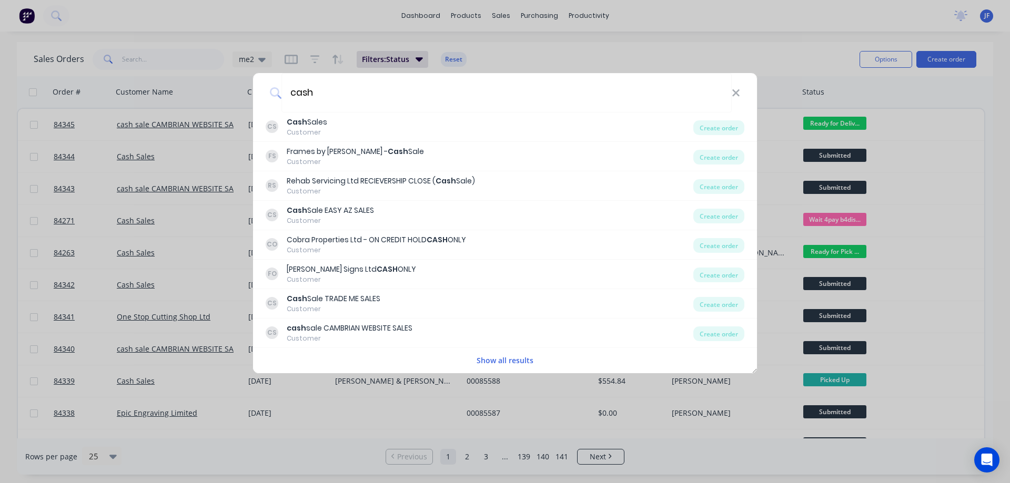
click at [369, 128] on div "cash CS Cash Sales Customer Create order FS Frames by [PERSON_NAME] Sale Custom…" at bounding box center [505, 241] width 1010 height 483
click at [369, 128] on div "CS Cash Sales Customer" at bounding box center [480, 127] width 428 height 21
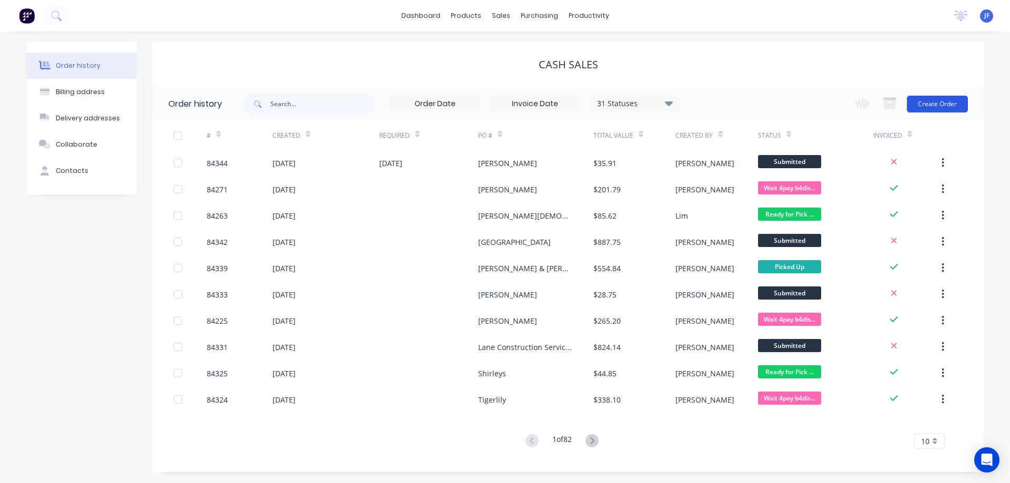
click at [952, 99] on button "Create Order" at bounding box center [937, 104] width 61 height 17
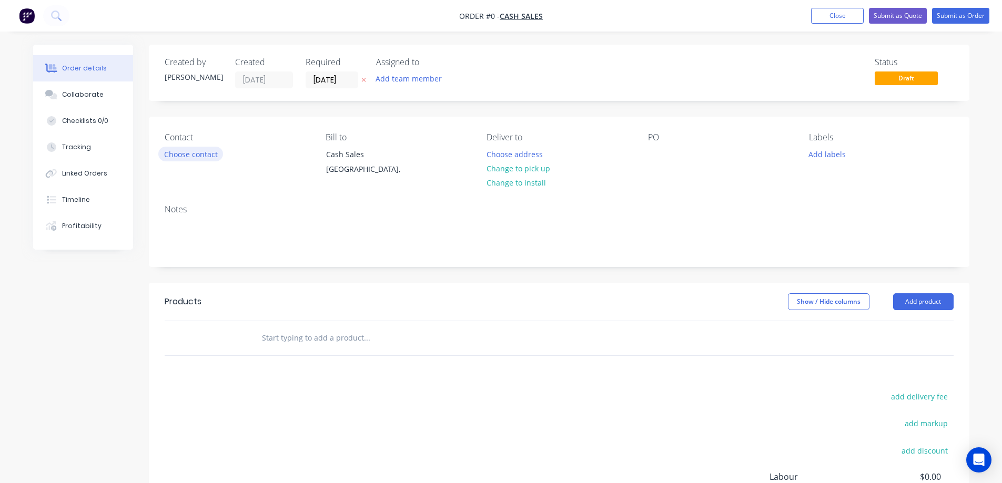
click at [193, 158] on button "Choose contact" at bounding box center [190, 154] width 65 height 14
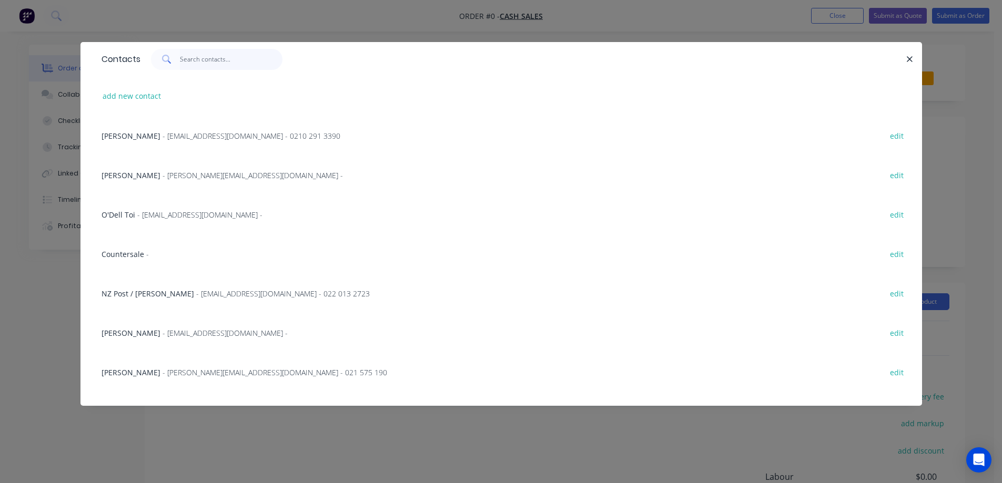
click at [216, 59] on input "text" at bounding box center [231, 59] width 103 height 21
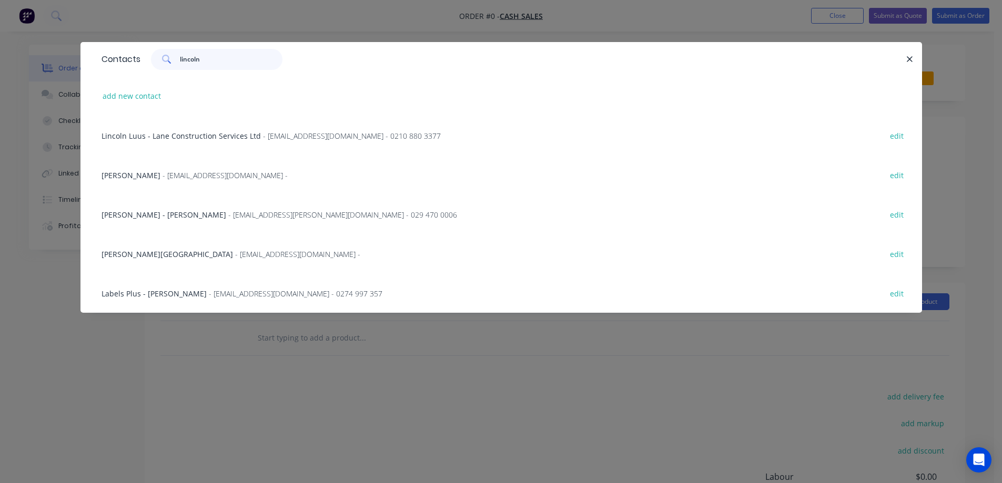
type input "lincoln"
click at [230, 142] on div "Lincoln Luus - Lane Construction Services Ltd - [EMAIL_ADDRESS][DOMAIN_NAME] - …" at bounding box center [501, 135] width 810 height 39
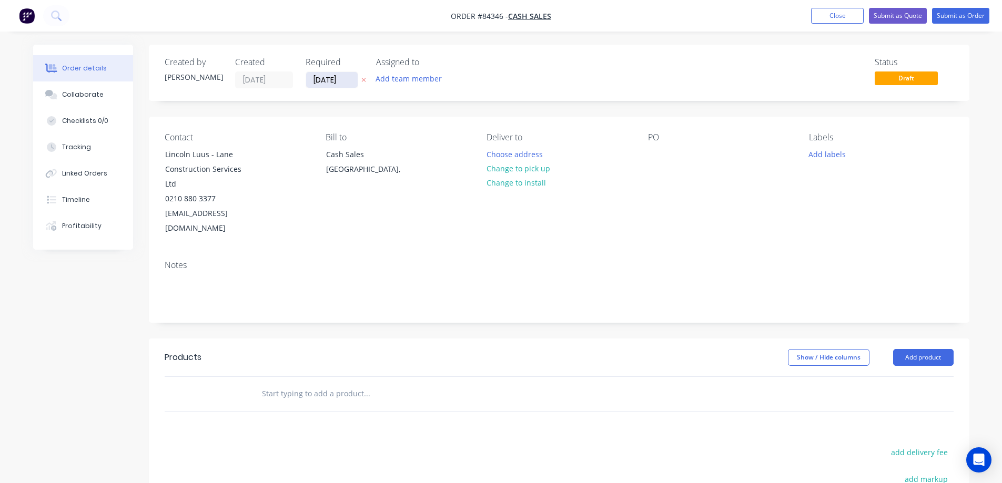
click at [362, 77] on icon at bounding box center [363, 80] width 5 height 6
click at [327, 384] on input "text" at bounding box center [366, 394] width 210 height 21
click at [308, 384] on input "purchase onrder" at bounding box center [366, 394] width 210 height 21
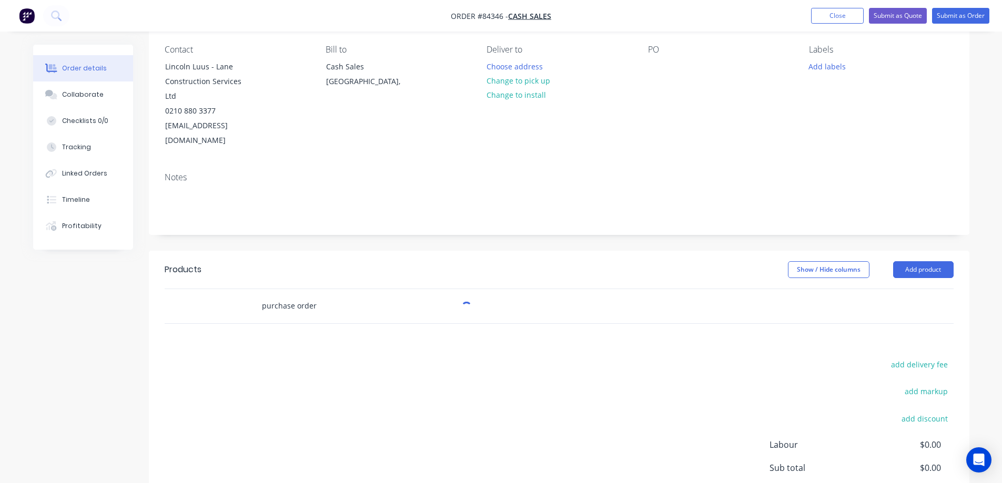
scroll to position [167, 0]
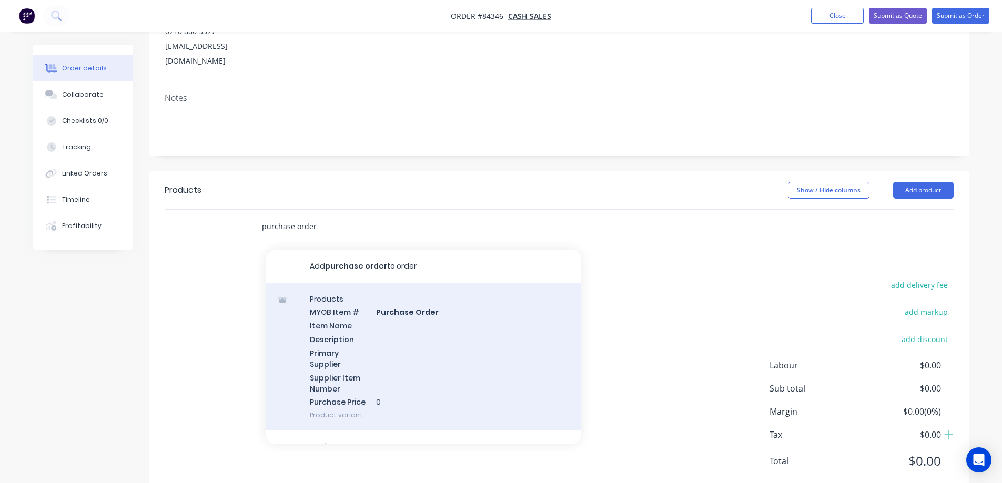
type input "purchase order"
click at [406, 302] on div "Products MYOB Item # Purchase Order Item Name Description Primary Supplier Supp…" at bounding box center [424, 358] width 316 height 148
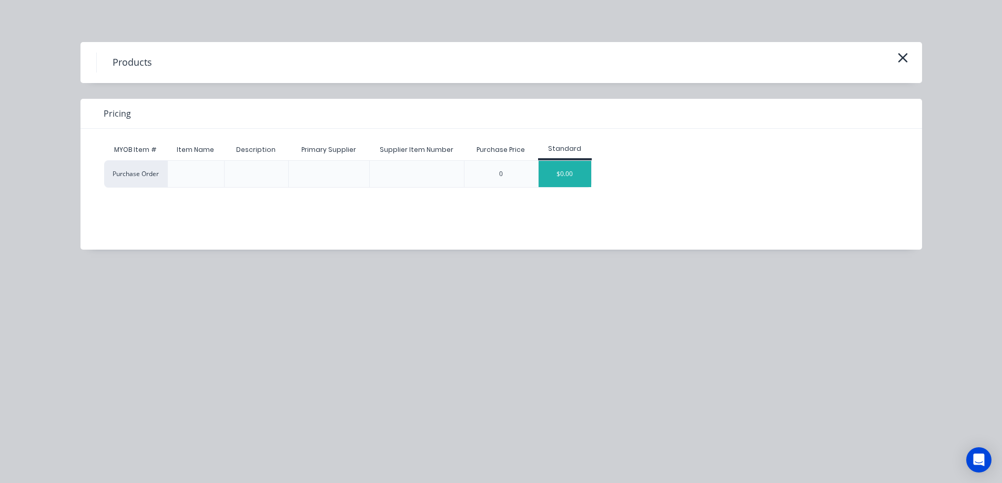
click at [576, 176] on div "$0.00" at bounding box center [565, 174] width 53 height 26
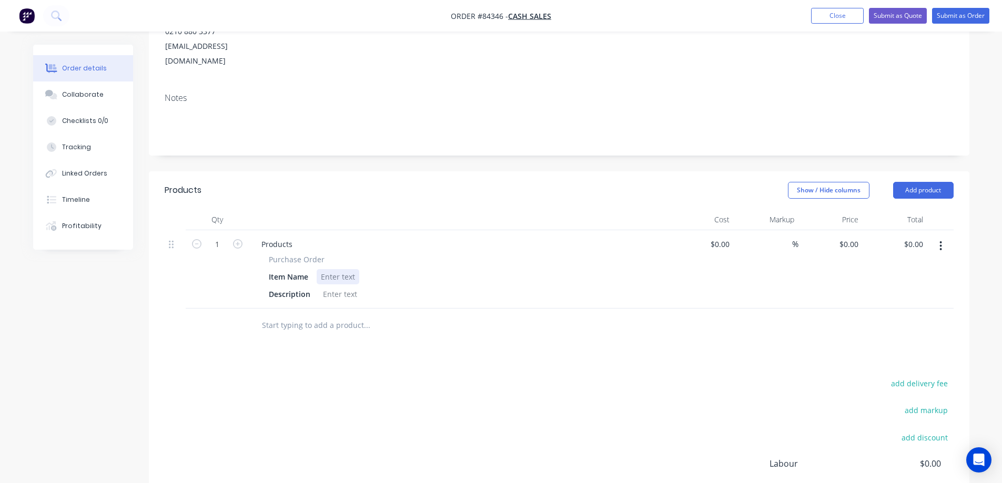
click at [323, 269] on div at bounding box center [338, 276] width 43 height 15
paste div
drag, startPoint x: 280, startPoint y: 232, endPoint x: 348, endPoint y: 230, distance: 67.9
click at [348, 254] on div "Purchase Order" at bounding box center [459, 259] width 381 height 11
copy span "Purchase Order"
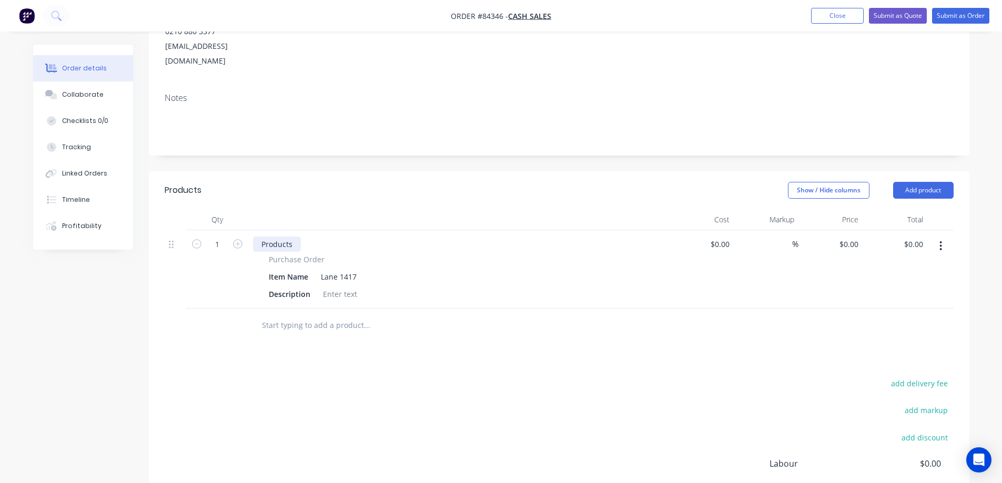
click at [270, 237] on div "Products" at bounding box center [277, 244] width 48 height 15
paste div
click at [194, 239] on icon "button" at bounding box center [196, 243] width 9 height 9
type input "0"
click at [290, 315] on input "text" at bounding box center [366, 325] width 210 height 21
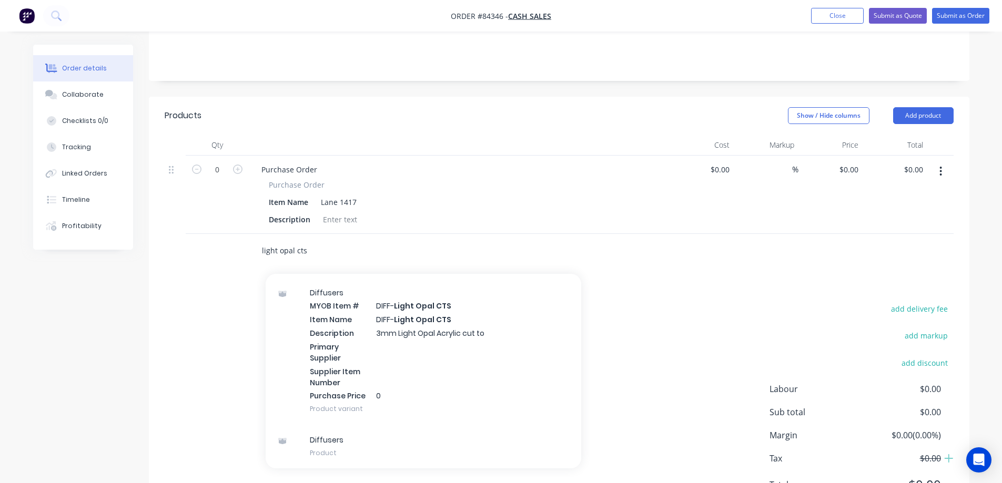
scroll to position [266, 0]
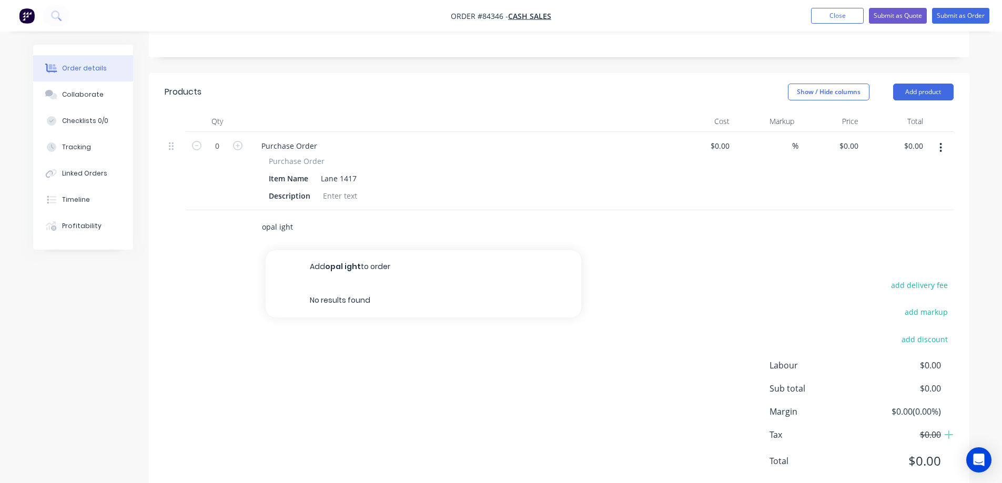
click at [278, 217] on input "opal ight" at bounding box center [366, 227] width 210 height 21
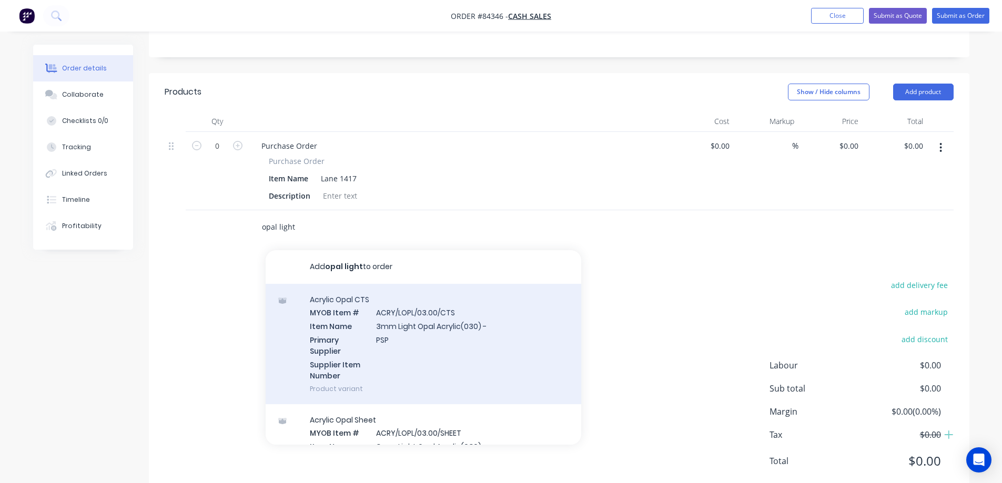
type input "opal light"
click at [419, 314] on div "Acrylic Opal CTS MYOB Item # ACRY/LOPL/03.00/CTS Item Name 3mm Light Opal Acryl…" at bounding box center [424, 344] width 316 height 120
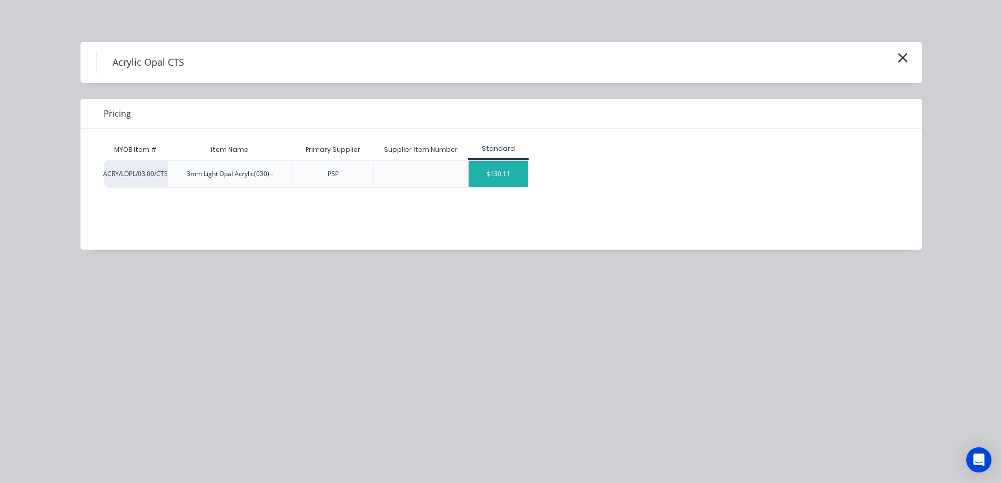
click at [522, 166] on div "$130.11" at bounding box center [498, 174] width 59 height 26
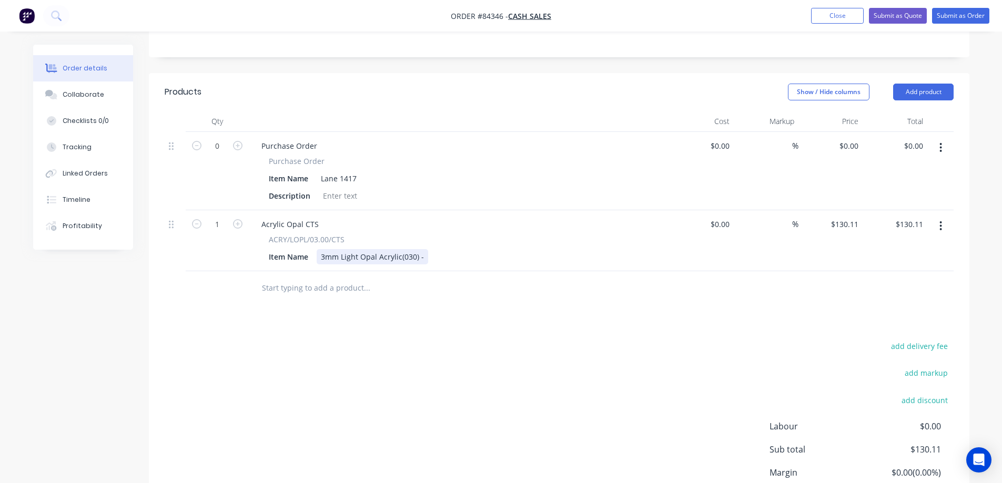
click at [423, 249] on div "3mm Light Opal Acrylic(030) -" at bounding box center [373, 256] width 112 height 15
click at [221, 154] on input "1" at bounding box center [217, 146] width 27 height 16
type input "24"
click at [372, 390] on div "add delivery fee add markup add discount Labour $0.00 Sub total $3,122.64 Margi…" at bounding box center [559, 440] width 789 height 203
click at [911, 217] on input "3122.64" at bounding box center [908, 224] width 38 height 15
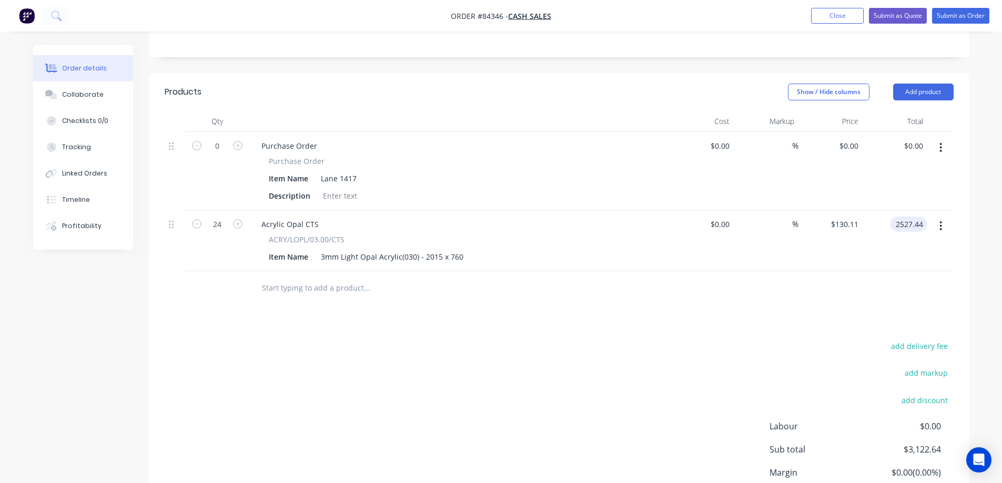
type input "2527.44"
type input "$105.31"
type input "$2,527.44"
click at [902, 275] on div at bounding box center [559, 288] width 789 height 34
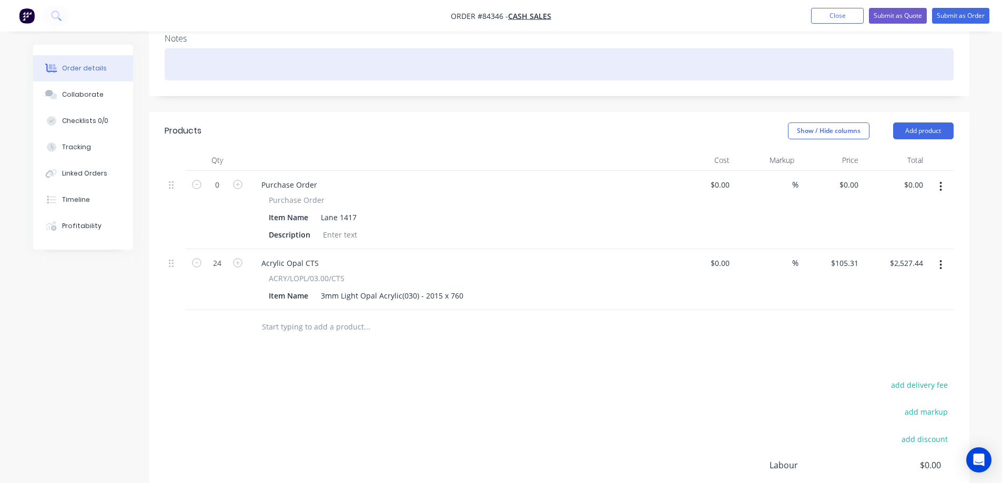
scroll to position [11, 0]
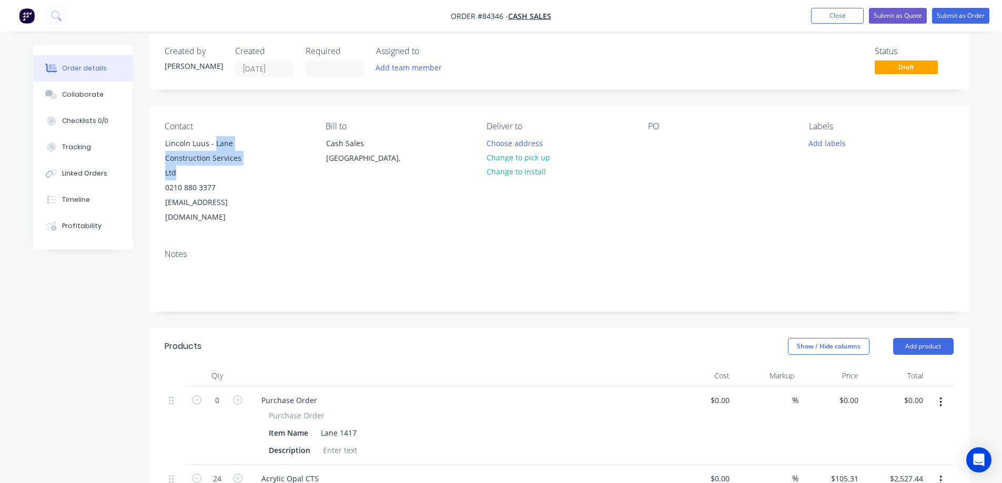
drag, startPoint x: 214, startPoint y: 143, endPoint x: 271, endPoint y: 158, distance: 59.3
click at [271, 158] on div "Contact Lincoln Luus - Lane Construction Services Ltd 0210 880 3377 [EMAIL_ADDR…" at bounding box center [237, 174] width 144 height 104
copy div "Lane Construction Services Ltd"
click at [658, 144] on div at bounding box center [656, 143] width 17 height 15
paste div
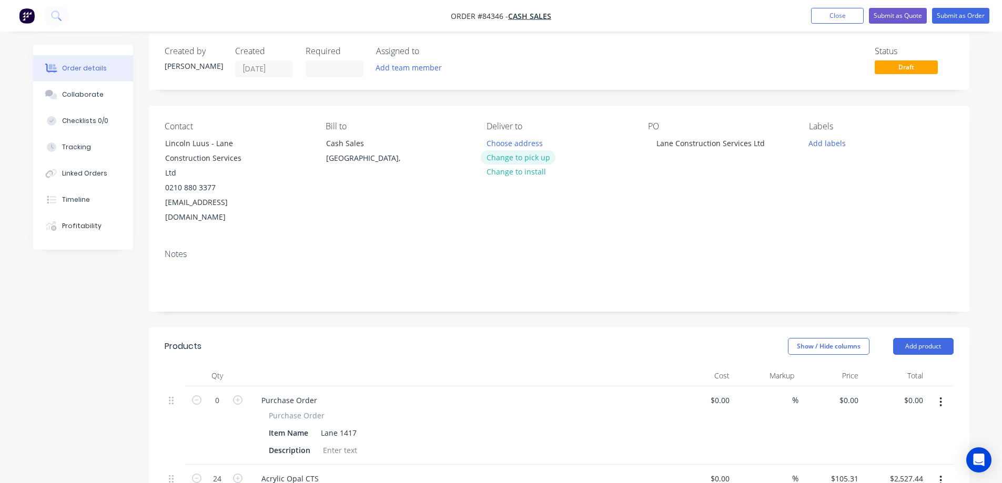
click at [541, 156] on button "Change to pick up" at bounding box center [518, 157] width 75 height 14
click at [816, 142] on button "Add labels" at bounding box center [827, 143] width 48 height 14
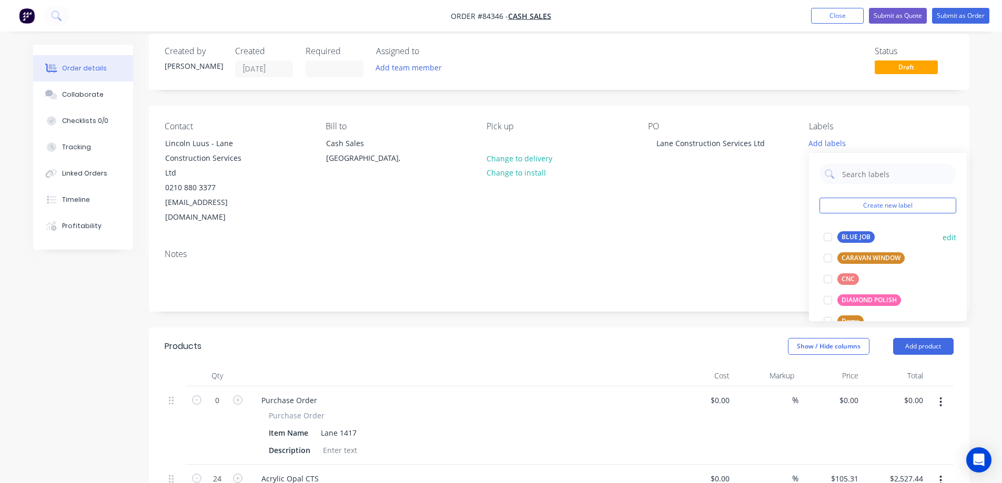
click at [840, 231] on button "BLUE JOB" at bounding box center [849, 237] width 59 height 15
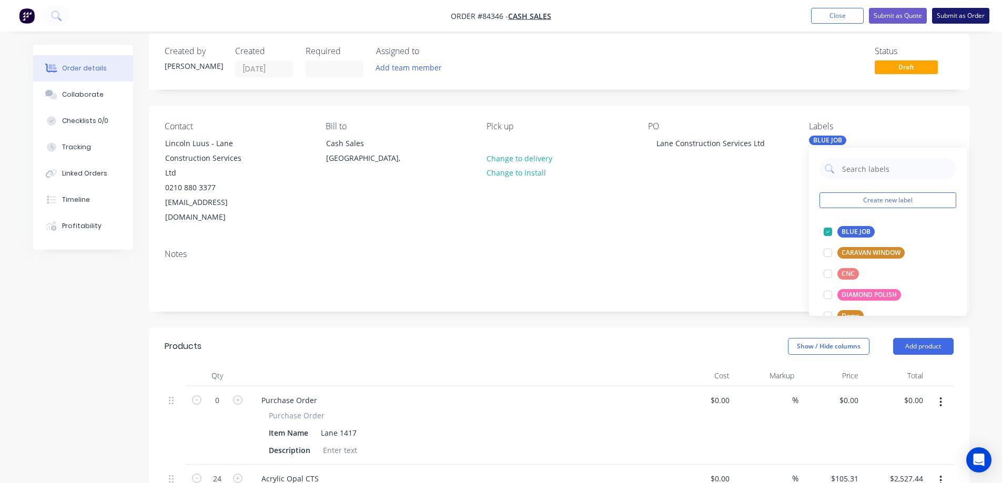
click at [968, 16] on button "Submit as Order" at bounding box center [960, 16] width 57 height 16
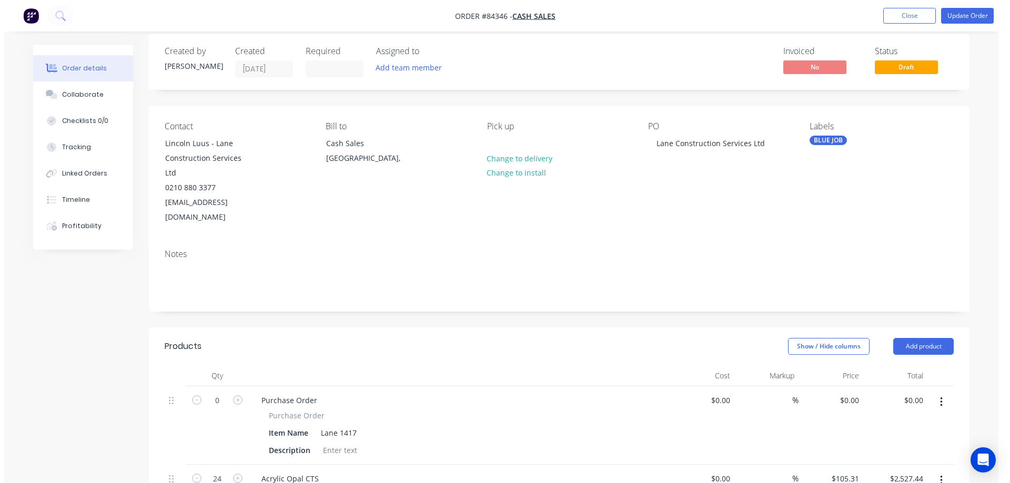
scroll to position [0, 0]
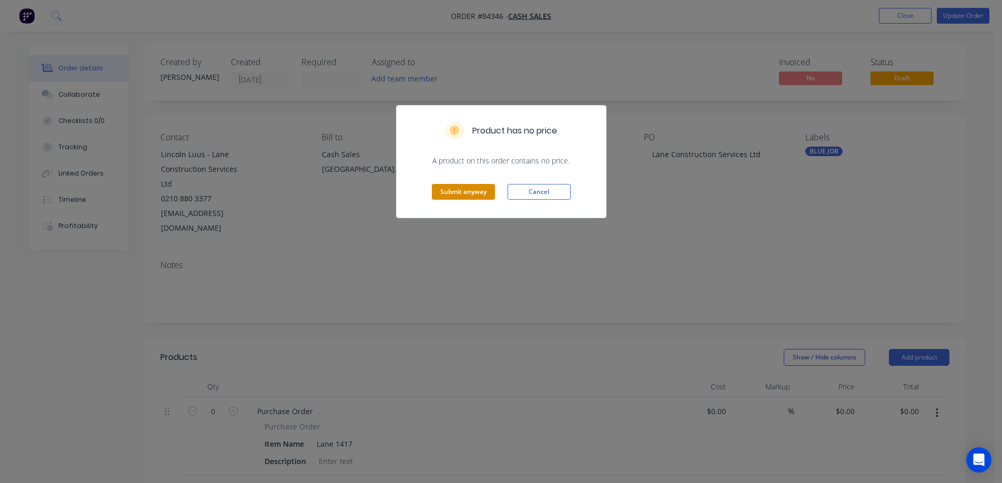
click at [469, 188] on button "Submit anyway" at bounding box center [463, 192] width 63 height 16
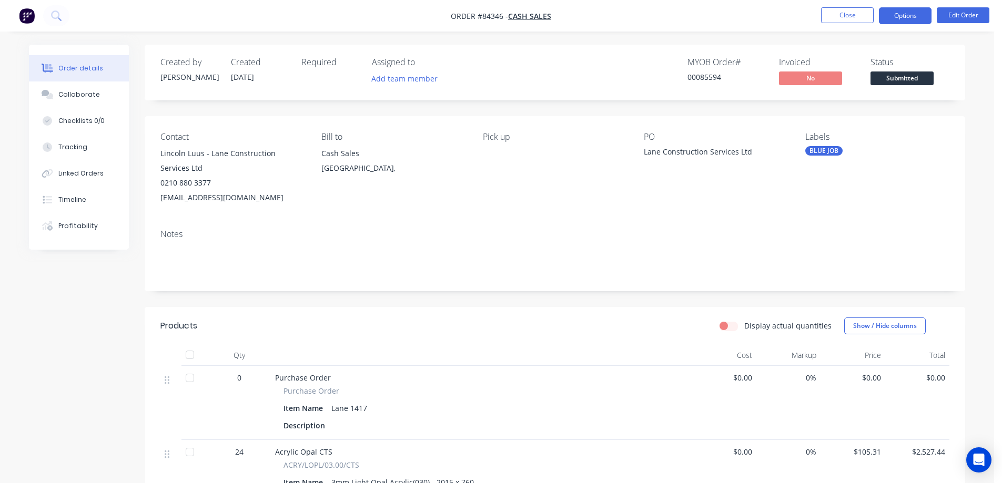
click at [912, 17] on button "Options" at bounding box center [905, 15] width 53 height 17
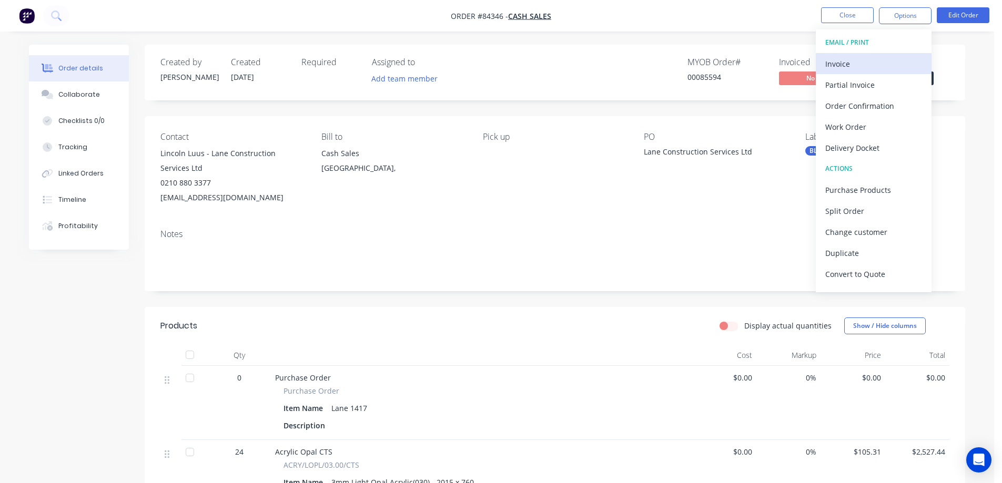
click at [879, 59] on div "Invoice" at bounding box center [873, 63] width 97 height 15
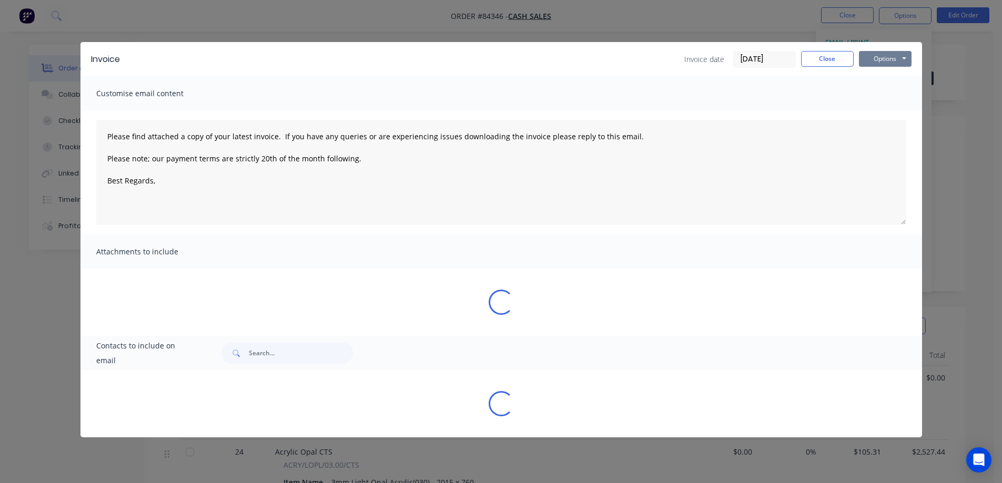
click at [885, 59] on button "Options" at bounding box center [885, 59] width 53 height 16
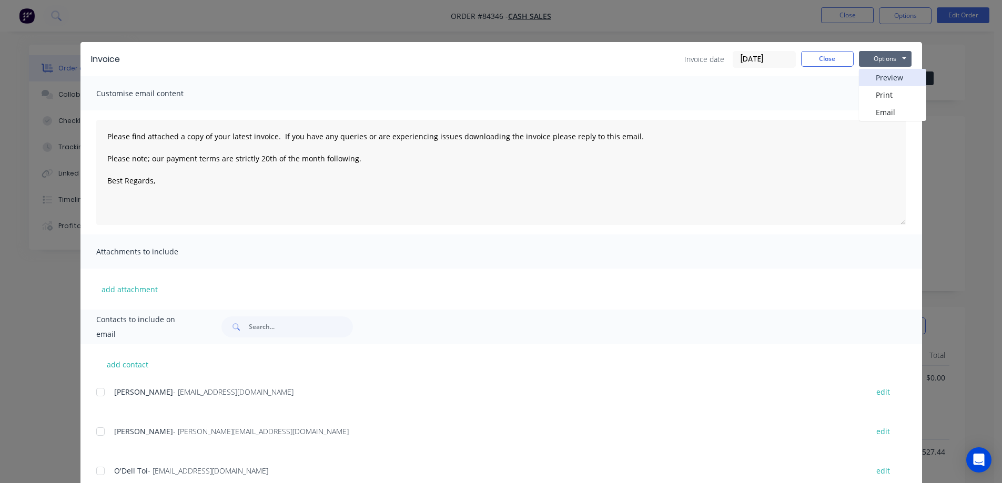
click at [890, 80] on button "Preview" at bounding box center [892, 77] width 67 height 17
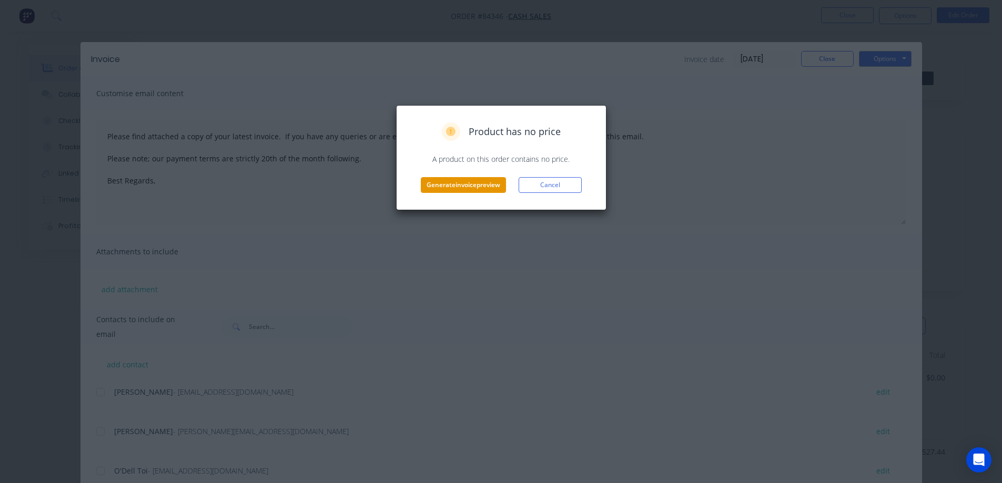
click at [490, 183] on button "Generate invoice preview" at bounding box center [463, 185] width 85 height 16
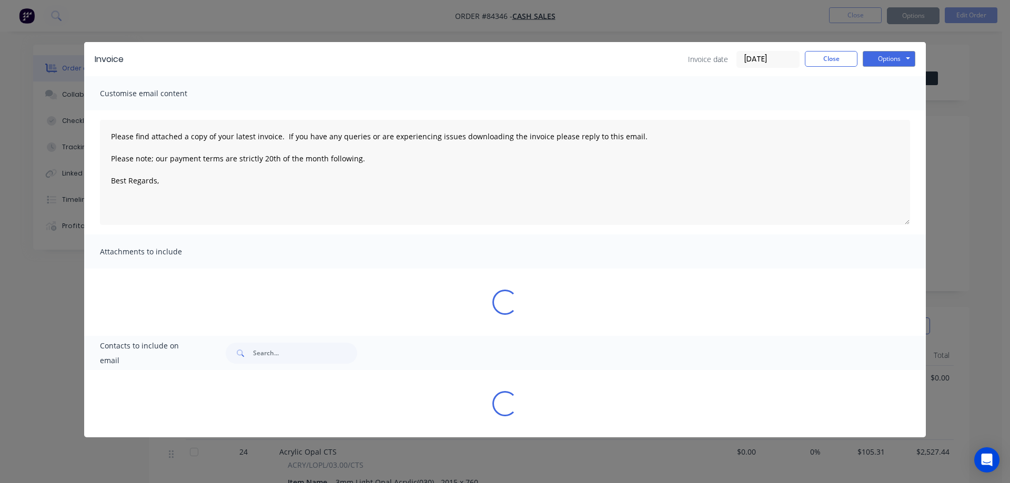
type textarea "Please find attached a copy of your latest invoice. If you have any queries or …"
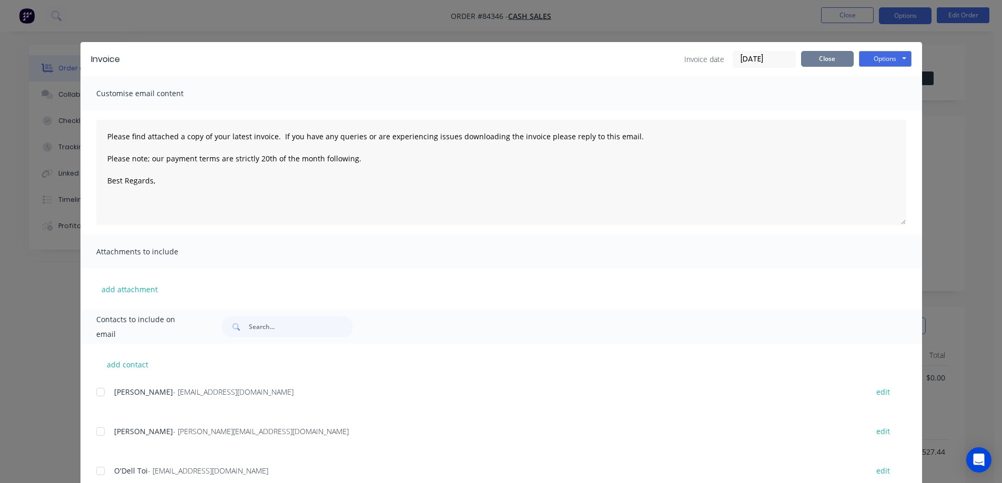
drag, startPoint x: 828, startPoint y: 56, endPoint x: 900, endPoint y: 20, distance: 80.7
click at [829, 55] on button "Close" at bounding box center [827, 59] width 53 height 16
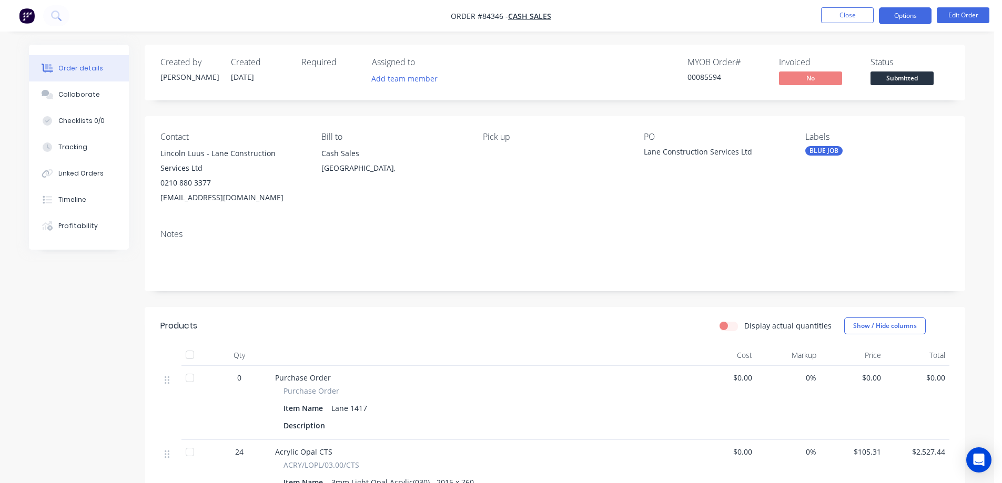
click at [909, 14] on button "Options" at bounding box center [905, 15] width 53 height 17
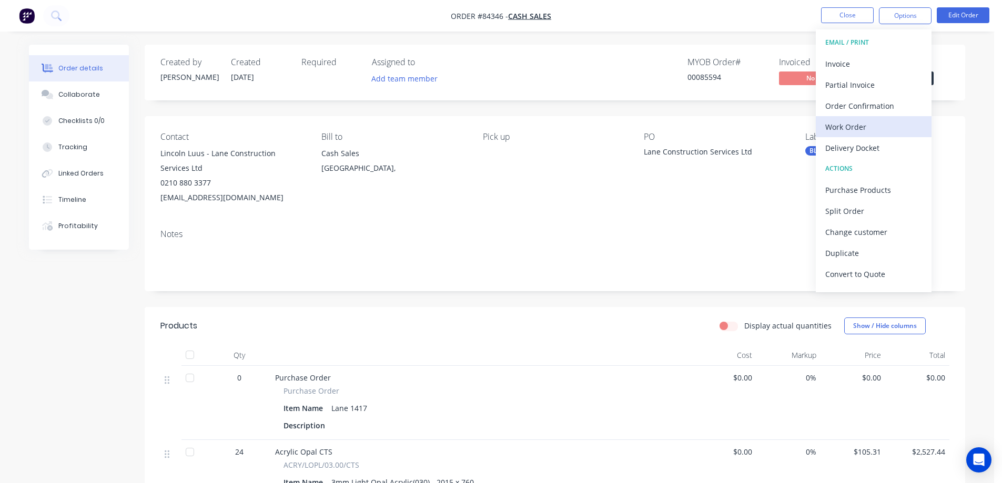
click at [878, 124] on div "Work Order" at bounding box center [873, 126] width 97 height 15
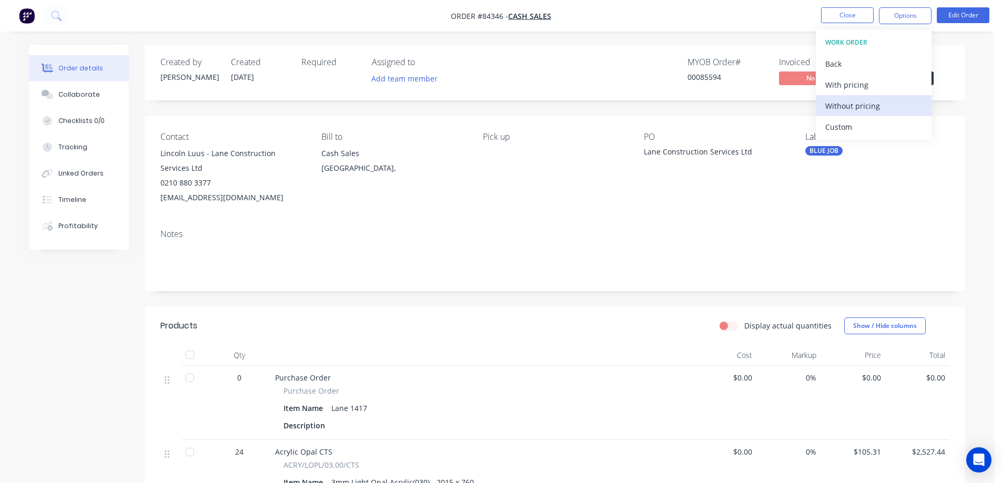
click at [878, 109] on div "Without pricing" at bounding box center [873, 105] width 97 height 15
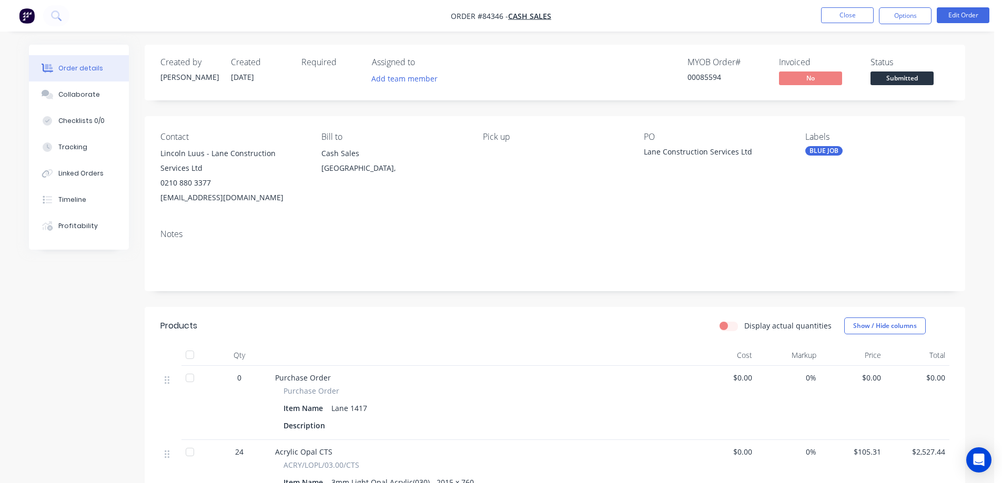
click at [819, 22] on ul "Close Options Edit Order" at bounding box center [906, 15] width 194 height 17
click at [834, 17] on button "Close" at bounding box center [847, 15] width 53 height 16
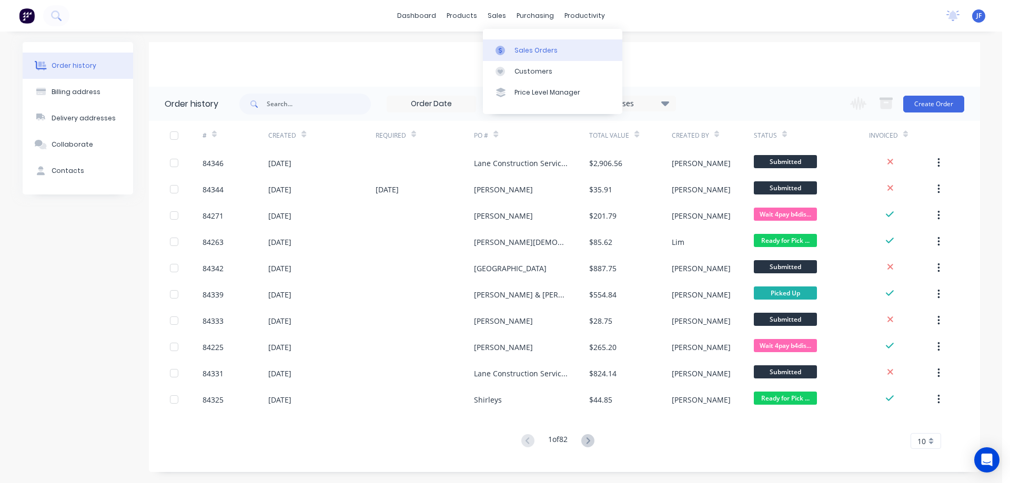
click at [507, 51] on div at bounding box center [504, 50] width 16 height 9
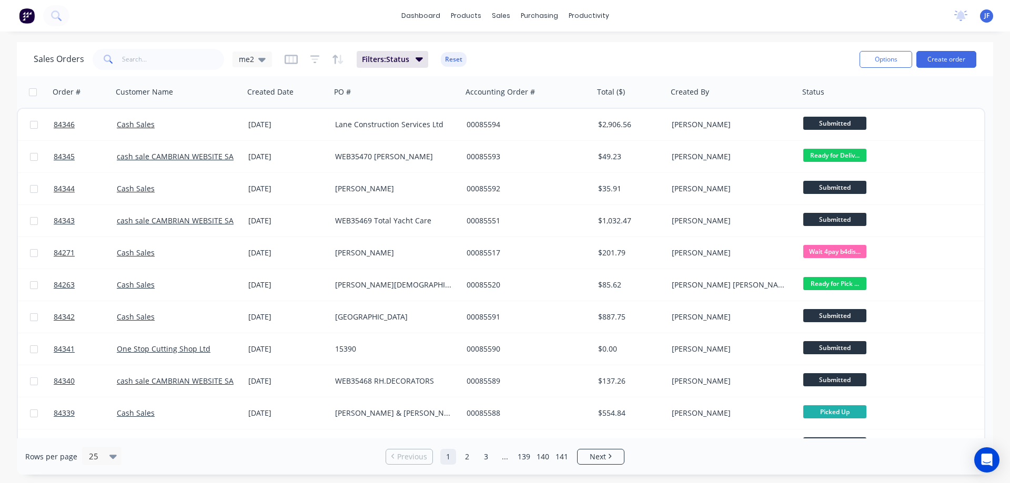
click at [959, 50] on div "Options Create order" at bounding box center [915, 59] width 121 height 26
click at [961, 56] on button "Create order" at bounding box center [946, 59] width 60 height 17
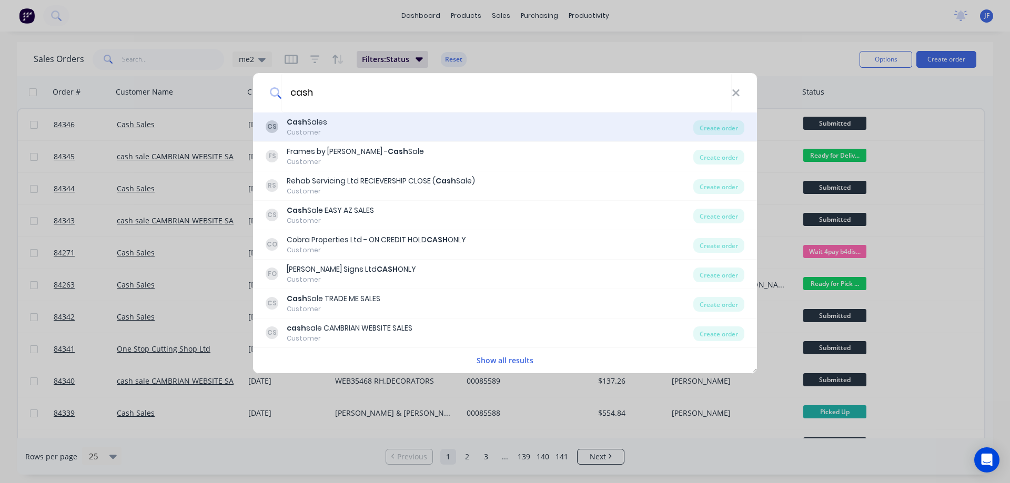
type input "cash"
click at [444, 118] on div "CS Cash Sales Customer" at bounding box center [480, 127] width 428 height 21
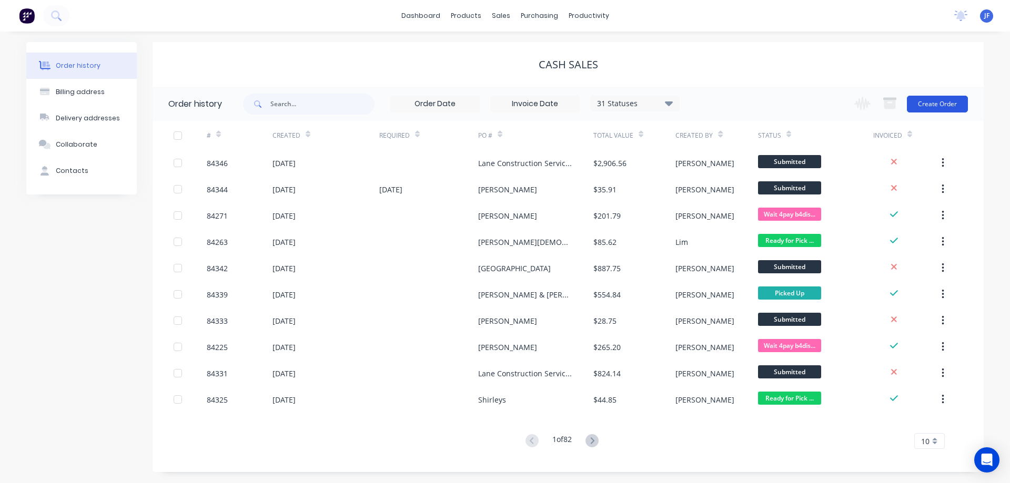
click at [941, 97] on button "Create Order" at bounding box center [937, 104] width 61 height 17
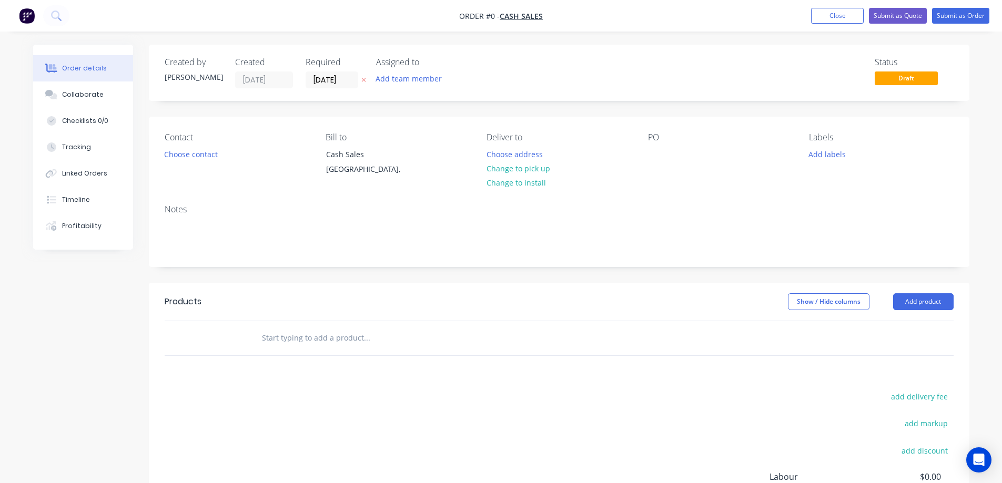
click at [362, 83] on icon at bounding box center [363, 80] width 5 height 6
drag, startPoint x: 210, startPoint y: 146, endPoint x: 210, endPoint y: 140, distance: 5.8
click at [208, 146] on div "Contact Choose contact" at bounding box center [237, 157] width 144 height 48
click at [180, 155] on button "Choose contact" at bounding box center [190, 154] width 65 height 14
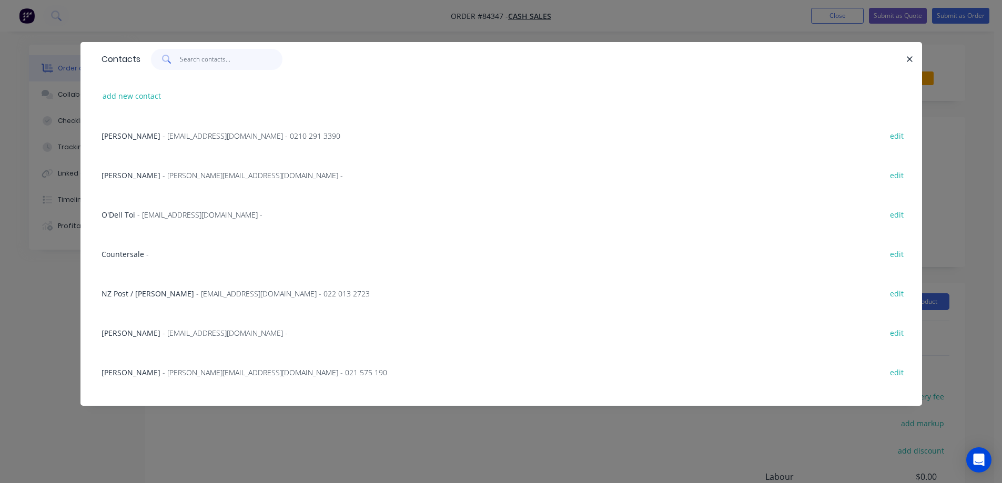
click at [231, 51] on input "text" at bounding box center [231, 59] width 103 height 21
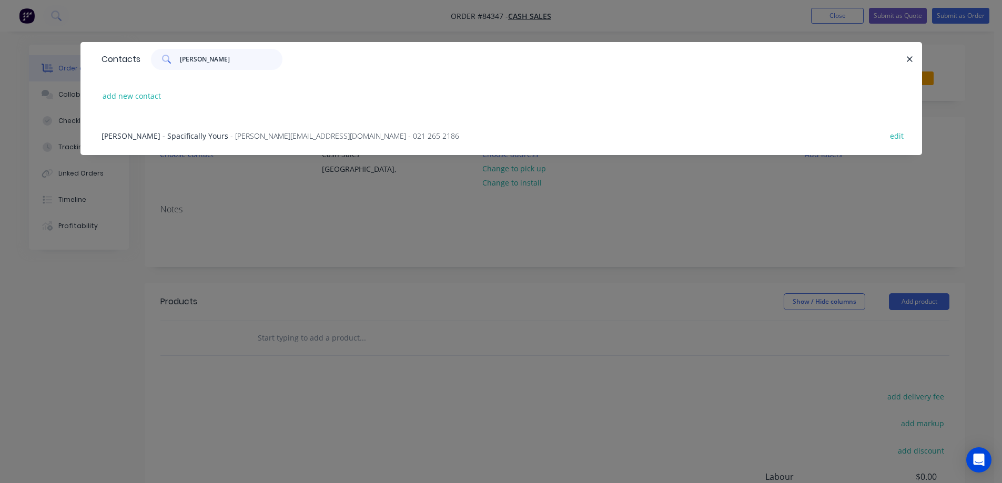
type input "simone"
click at [317, 131] on span "- simone@spacificallyyours.co.nz - 021 265 2186" at bounding box center [344, 136] width 229 height 10
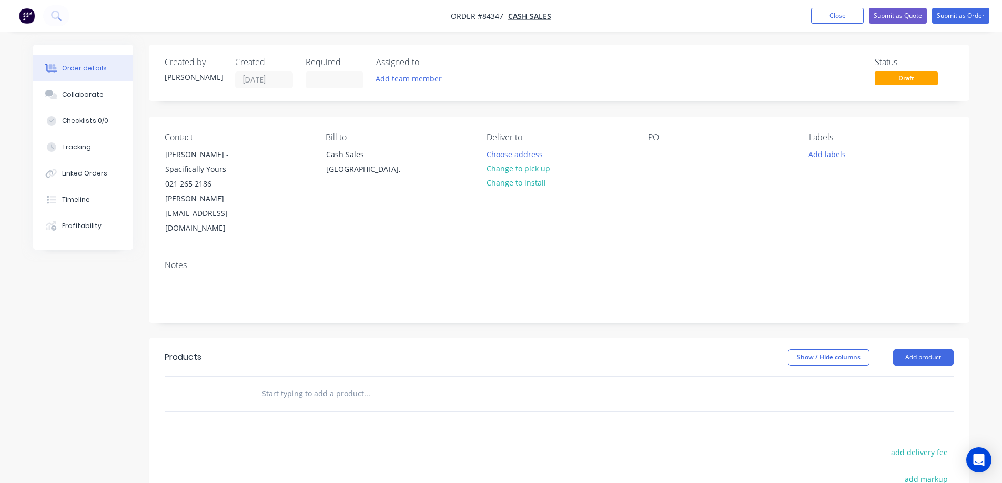
drag, startPoint x: 160, startPoint y: 166, endPoint x: 285, endPoint y: 167, distance: 124.7
click at [285, 167] on div "Contact Simone Pakieto - Spacifically Yours 021 265 2186 simone@spacificallyyou…" at bounding box center [237, 185] width 144 height 104
copy div "Spacifically Yours"
click at [659, 146] on div "PO" at bounding box center [720, 185] width 144 height 104
paste div
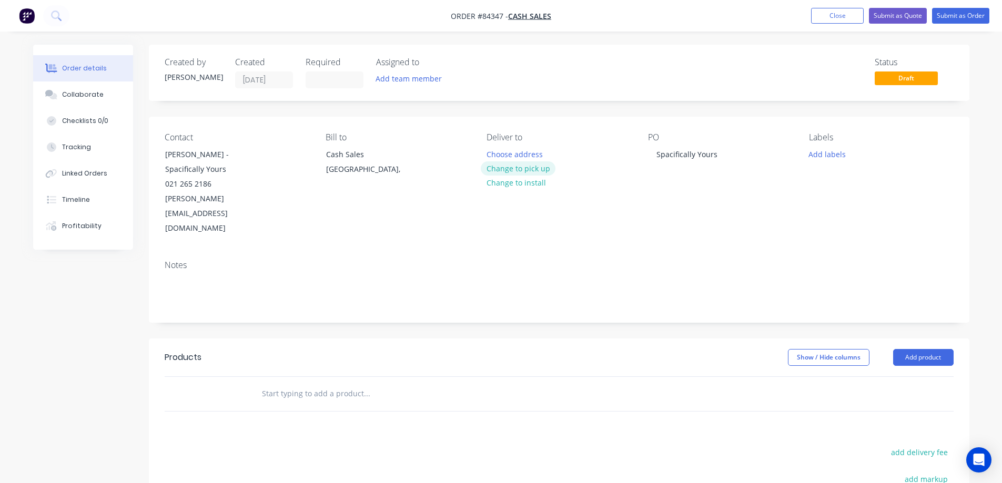
click at [530, 172] on button "Change to pick up" at bounding box center [518, 169] width 75 height 14
click at [285, 384] on input "text" at bounding box center [366, 394] width 210 height 21
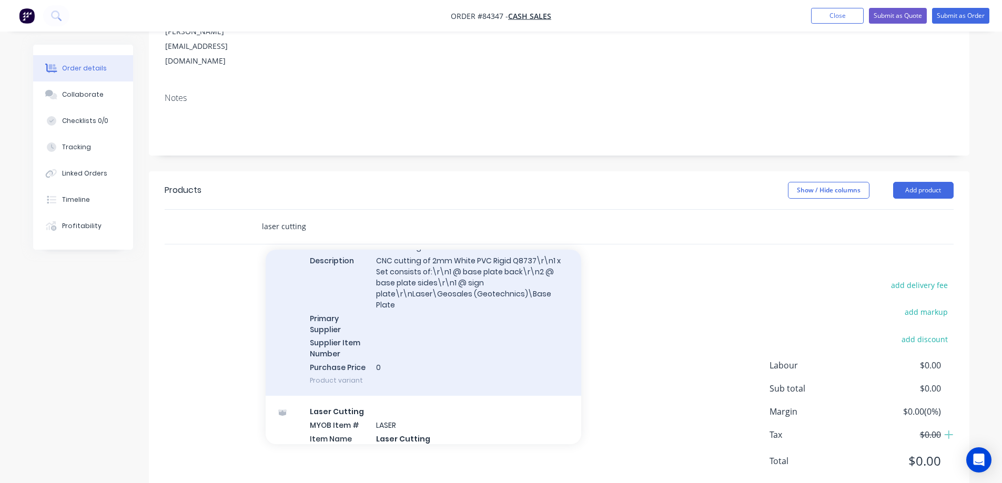
scroll to position [316, 0]
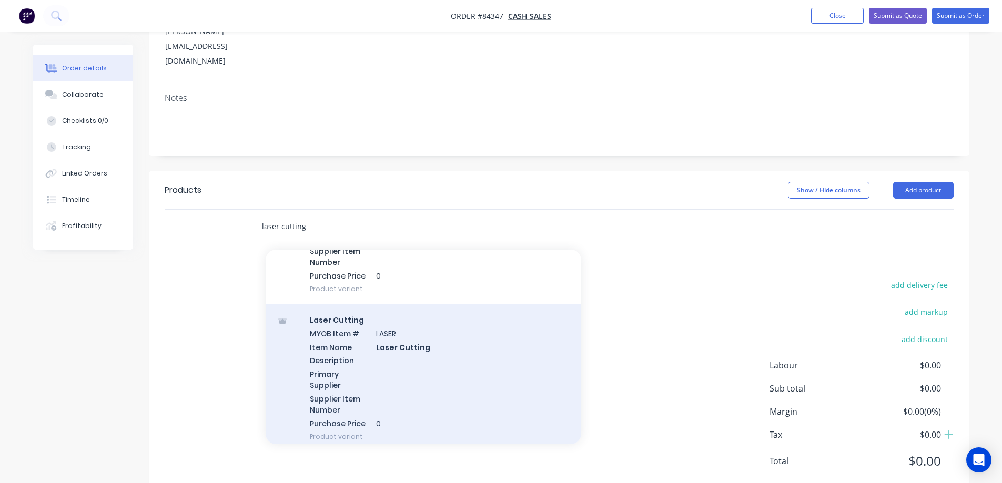
type input "laser cutting"
click at [430, 306] on div "Laser Cutting MYOB Item # LASER Item Name Laser Cutting Description Primary Sup…" at bounding box center [424, 379] width 316 height 148
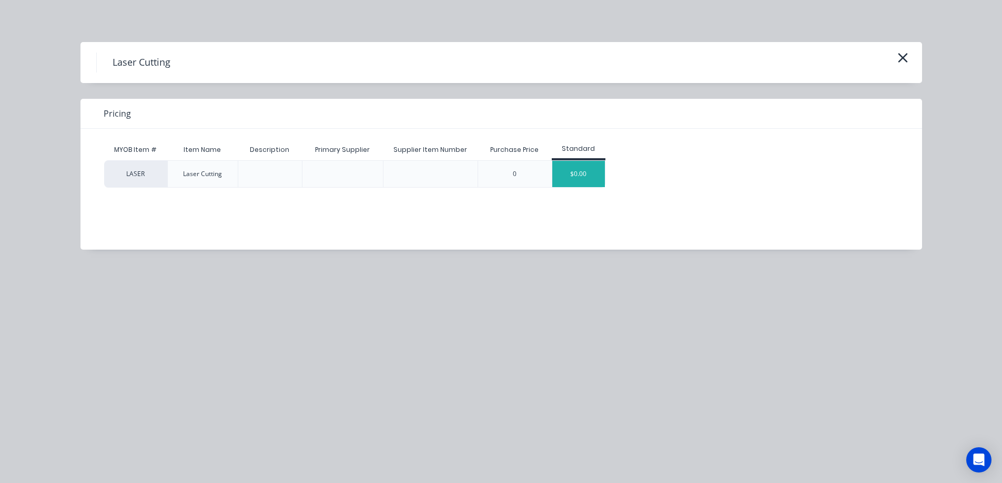
click at [592, 173] on div "$0.00" at bounding box center [578, 174] width 53 height 26
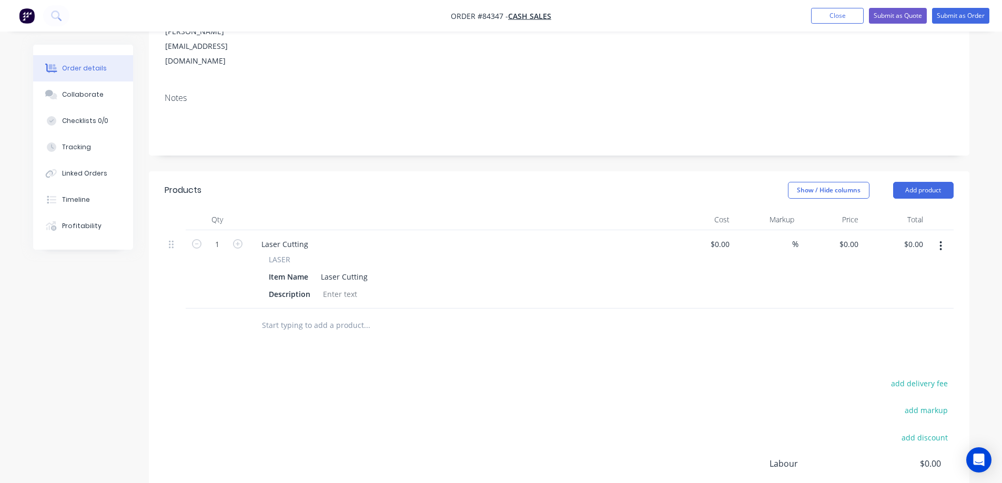
click at [942, 240] on icon "button" at bounding box center [941, 246] width 3 height 12
click at [922, 287] on div "Duplicate" at bounding box center [903, 294] width 81 height 15
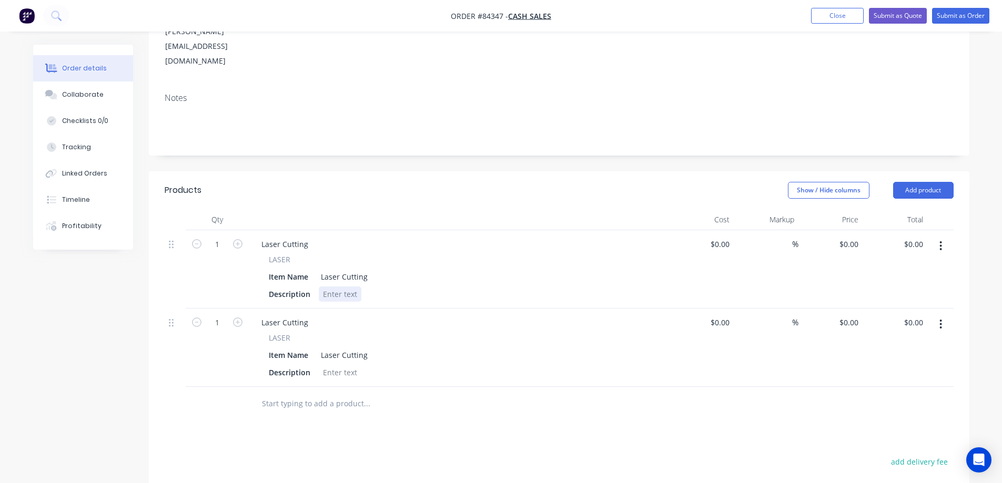
click at [340, 287] on div at bounding box center [340, 294] width 43 height 15
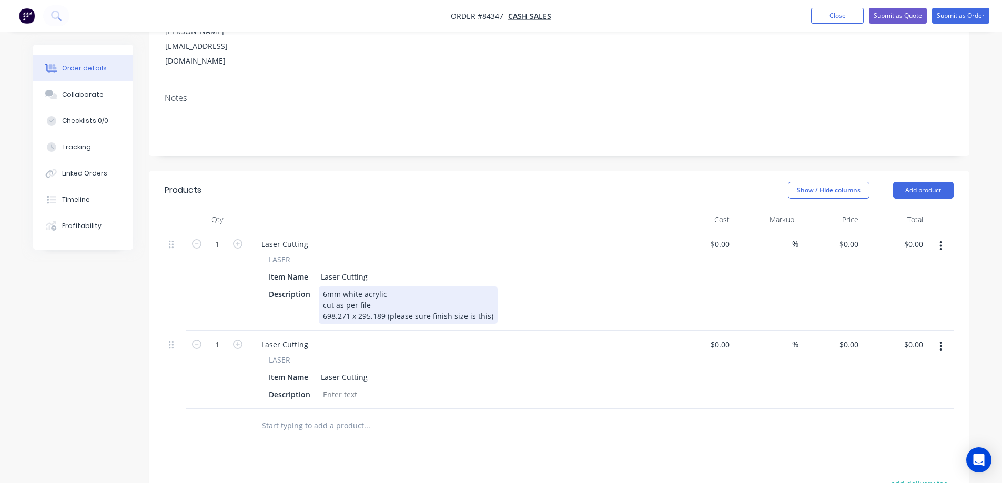
click at [449, 287] on div "6mm white acrylic cut as per file 698.271 x 295.189 (please sure finish size is…" at bounding box center [408, 305] width 179 height 37
click at [516, 287] on div "Description 6mm white acrylic cut as per file 698.271 x 295.189 (please sure fi…" at bounding box center [457, 305] width 385 height 37
copy div "6mm white acrylic cut as per file 698.271 x 295.189 (please sure finished size …"
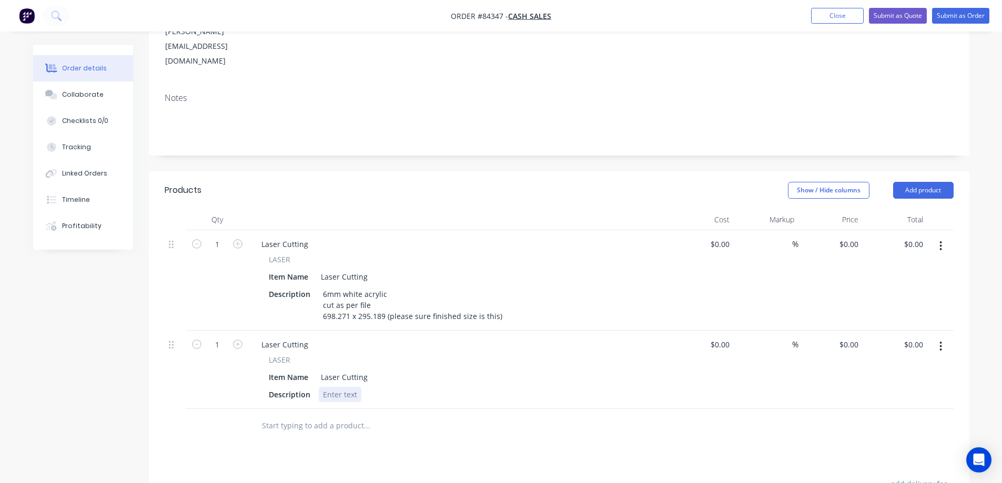
click at [339, 387] on div at bounding box center [340, 394] width 43 height 15
paste div
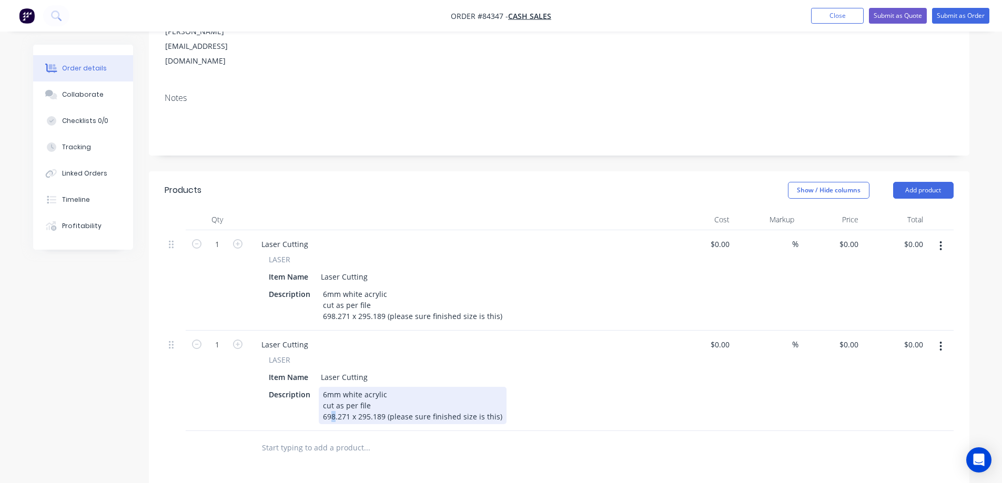
click at [334, 411] on div "698.271 x 295.189 (please sure finished size is this)" at bounding box center [412, 416] width 179 height 11
drag, startPoint x: 385, startPoint y: 388, endPoint x: 297, endPoint y: 393, distance: 87.5
click at [297, 393] on div "Description 6mm white acrylic cut as per file 692.271 x 295.189 (please sure fi…" at bounding box center [457, 405] width 385 height 37
drag, startPoint x: 387, startPoint y: 364, endPoint x: 343, endPoint y: 360, distance: 44.3
click at [343, 387] on div "6mm white acrylic cut as per file 692.167 x 289.154 (please sure finished size …" at bounding box center [413, 405] width 188 height 37
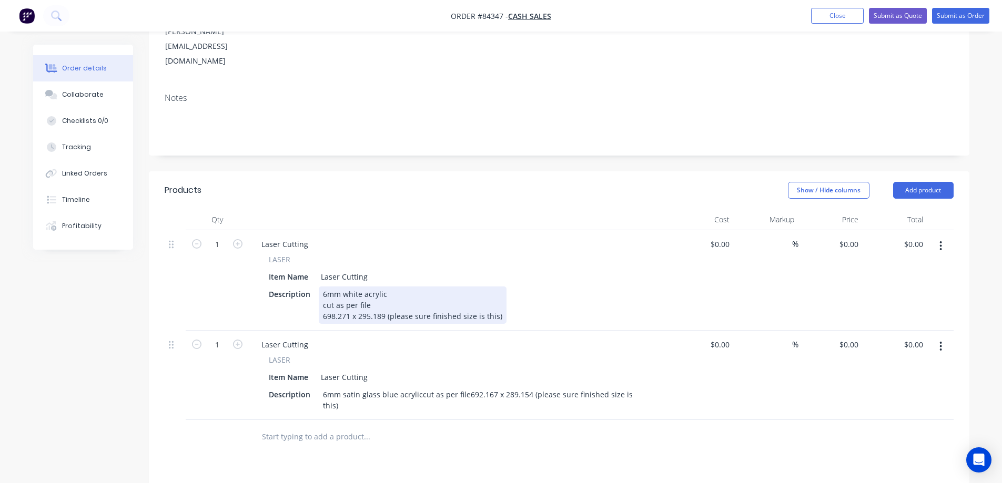
click at [377, 287] on div "6mm white acrylic cut as per file 698.271 x 295.189 (please sure finished size …" at bounding box center [413, 305] width 188 height 37
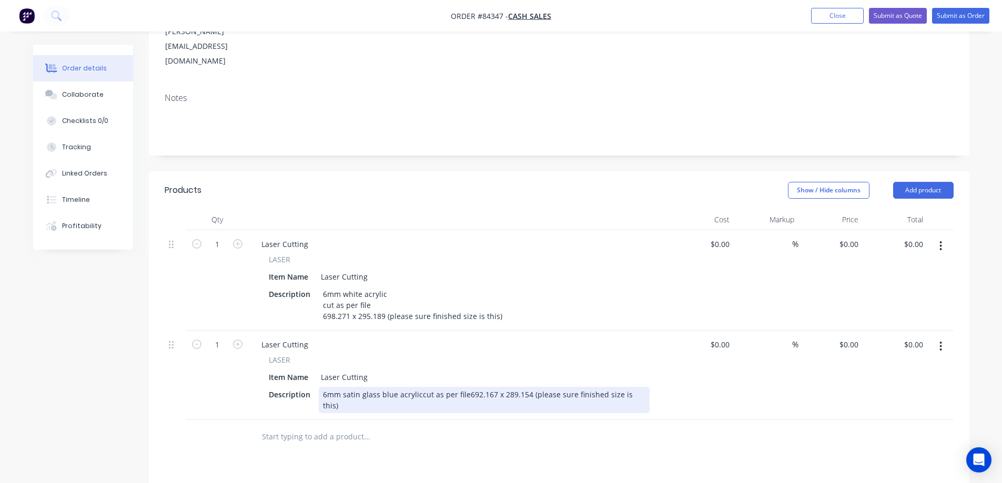
click at [418, 387] on div "6mm satin glass blue acryliccut as per file692.167 x 289.154 (please sure finis…" at bounding box center [484, 400] width 331 height 26
click at [370, 387] on div "6mm satin glass blue acrylic cut as per file692.167 x 289.154 (please sure fini…" at bounding box center [437, 400] width 236 height 26
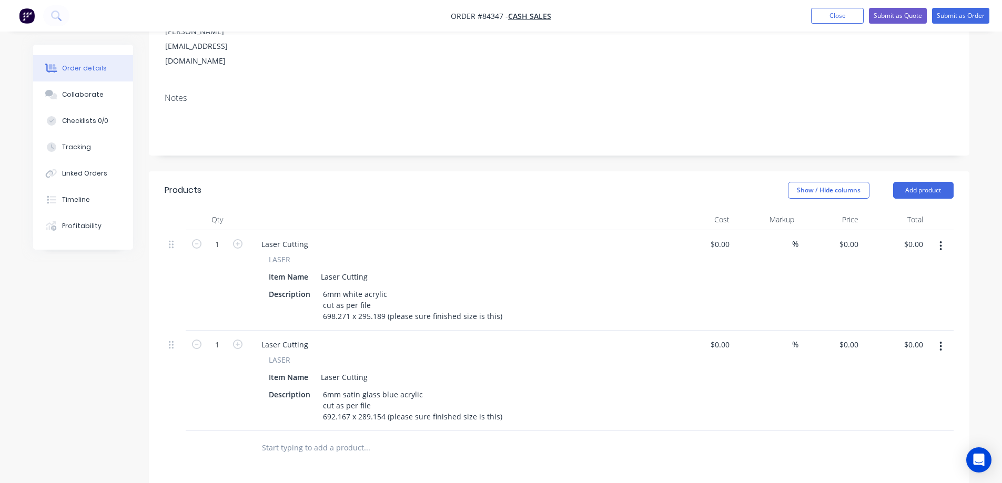
drag, startPoint x: 658, startPoint y: 404, endPoint x: 673, endPoint y: 389, distance: 21.2
click at [659, 431] on div at bounding box center [559, 448] width 789 height 34
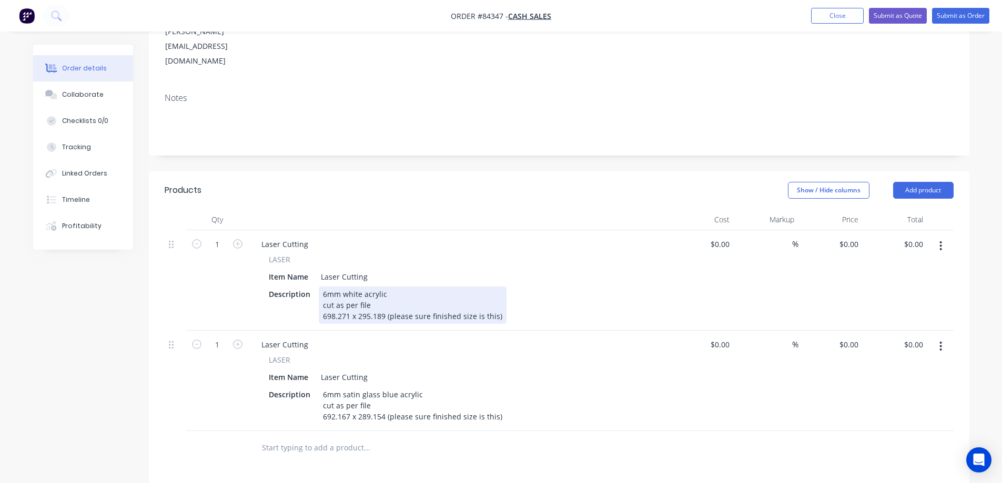
click at [375, 287] on div "6mm white acrylic cut as per file 698.271 x 295.189 (please sure finished size …" at bounding box center [413, 305] width 188 height 37
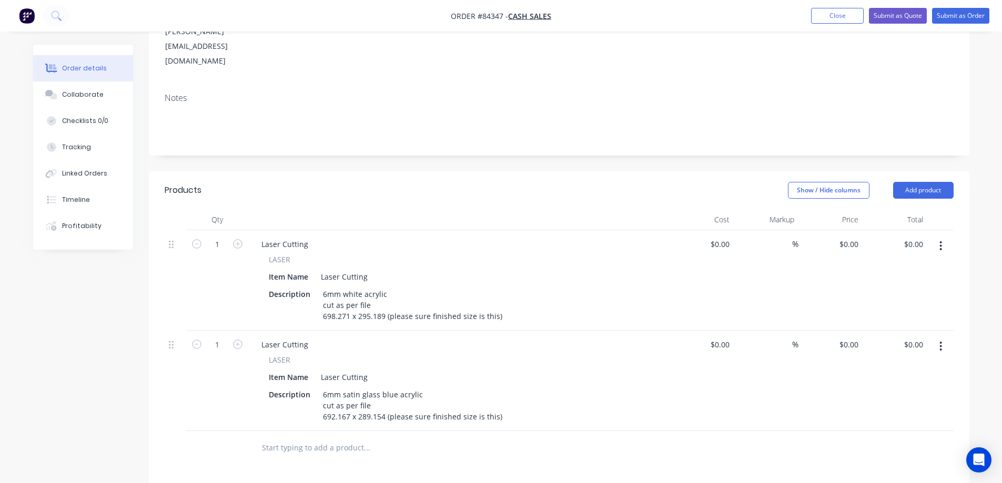
click at [334, 438] on input "text" at bounding box center [366, 448] width 210 height 21
type input "r"
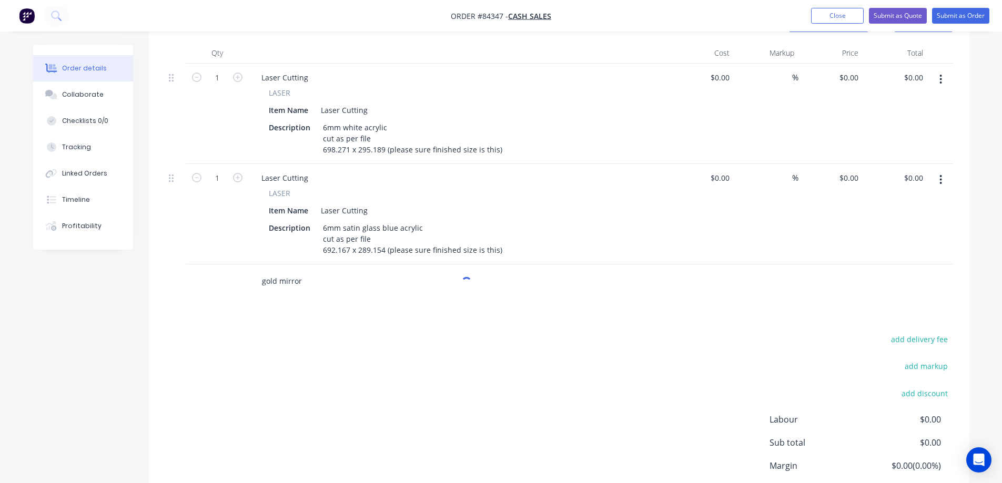
scroll to position [388, 0]
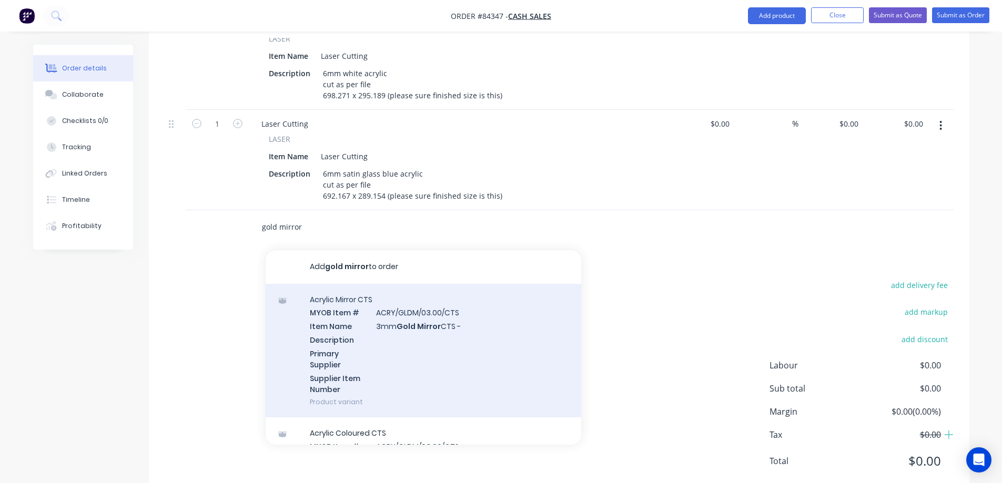
type input "gold mirror"
click at [361, 316] on div "Acrylic Mirror CTS MYOB Item # ACRY/GLDM/03.00/CTS Item Name 3mm Gold Mirror CT…" at bounding box center [424, 351] width 316 height 134
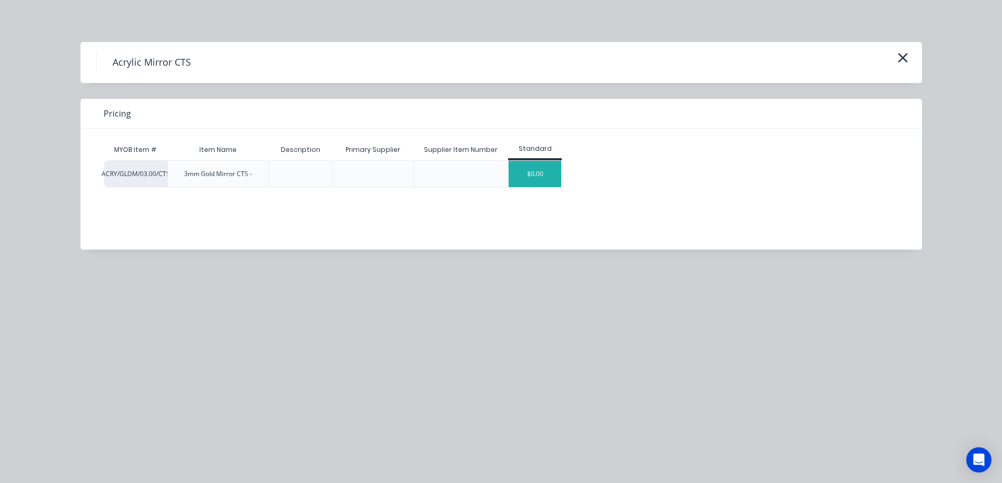
click at [549, 163] on div "$0.00" at bounding box center [535, 174] width 53 height 26
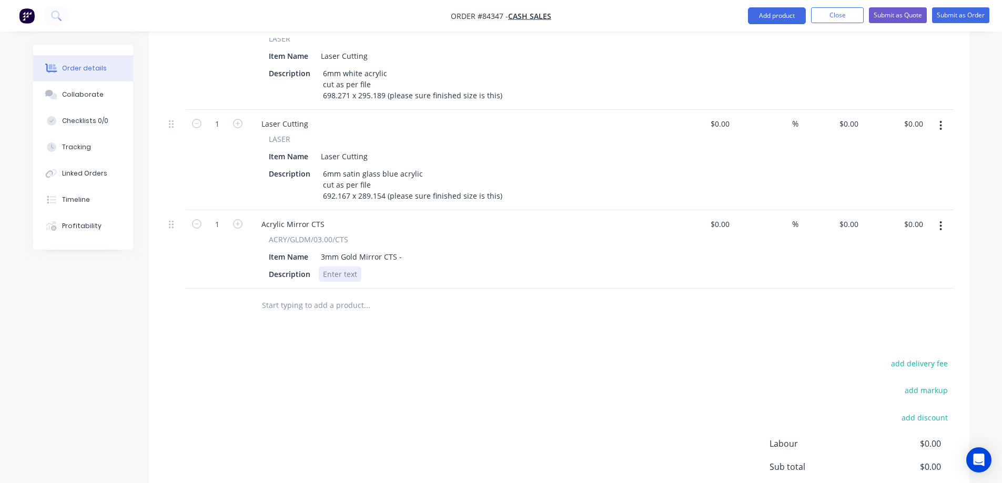
click at [351, 267] on div at bounding box center [340, 274] width 43 height 15
drag, startPoint x: 238, startPoint y: 188, endPoint x: 643, endPoint y: 187, distance: 405.1
click at [238, 218] on button "button" at bounding box center [238, 223] width 14 height 11
type input "2"
click at [892, 210] on div "$0.00 $0.00" at bounding box center [895, 249] width 65 height 78
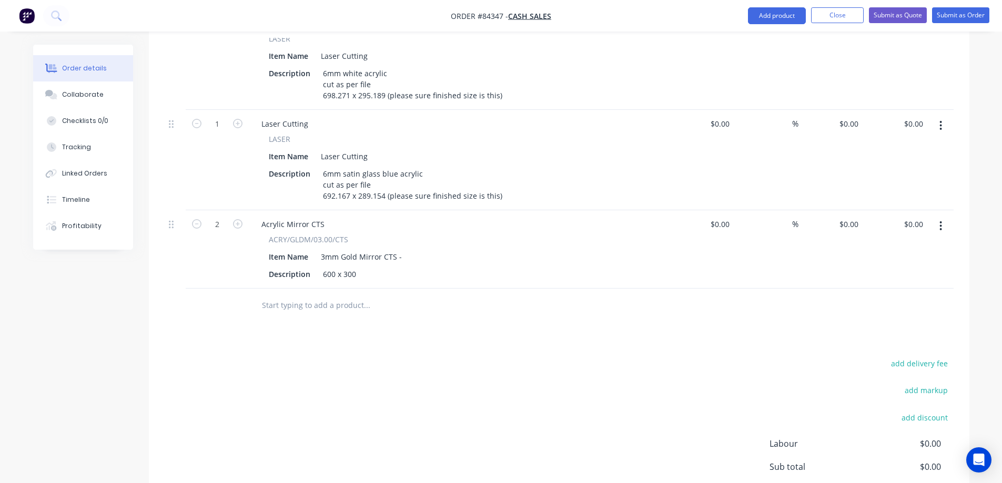
click at [612, 320] on div "Products Show / Hide columns Add product Qty Cost Markup Price Total 1 Laser Cu…" at bounding box center [559, 263] width 821 height 625
click at [338, 295] on input "text" at bounding box center [366, 305] width 210 height 21
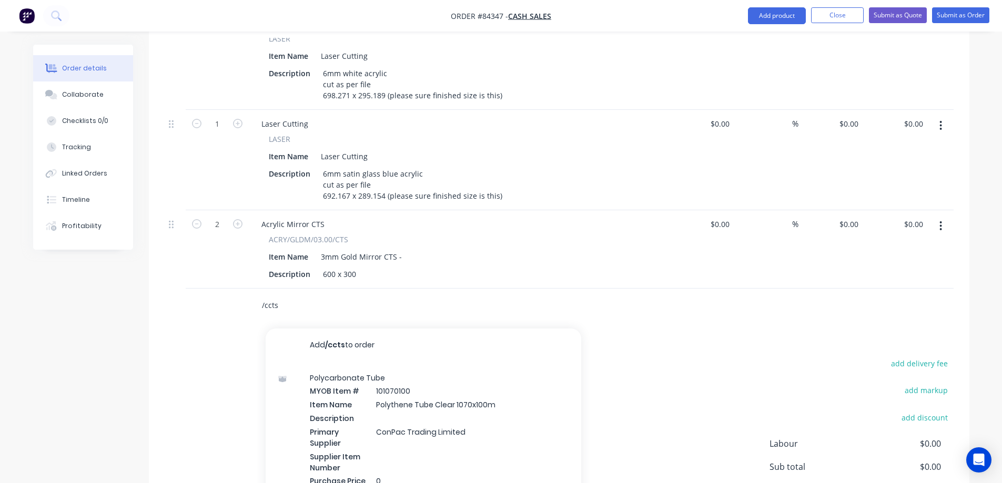
click at [335, 295] on input "/ccts" at bounding box center [366, 305] width 210 height 21
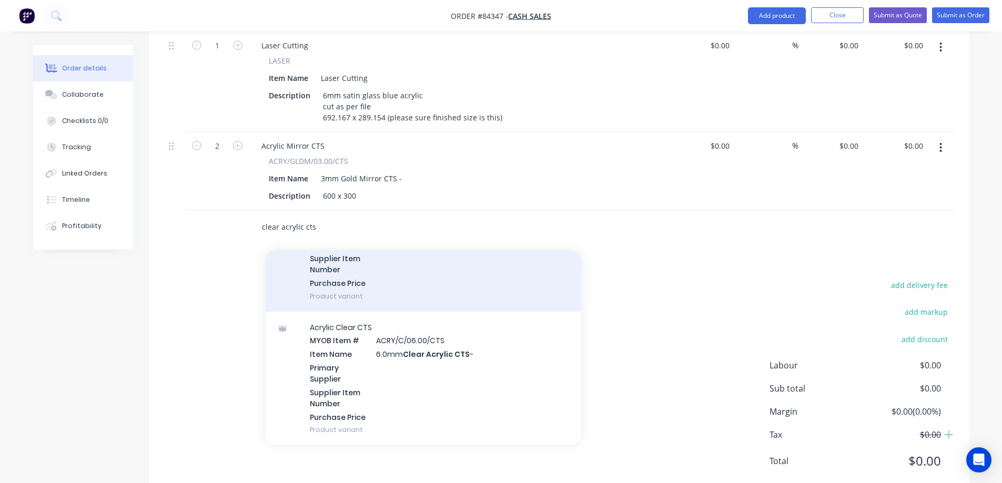
scroll to position [526, 0]
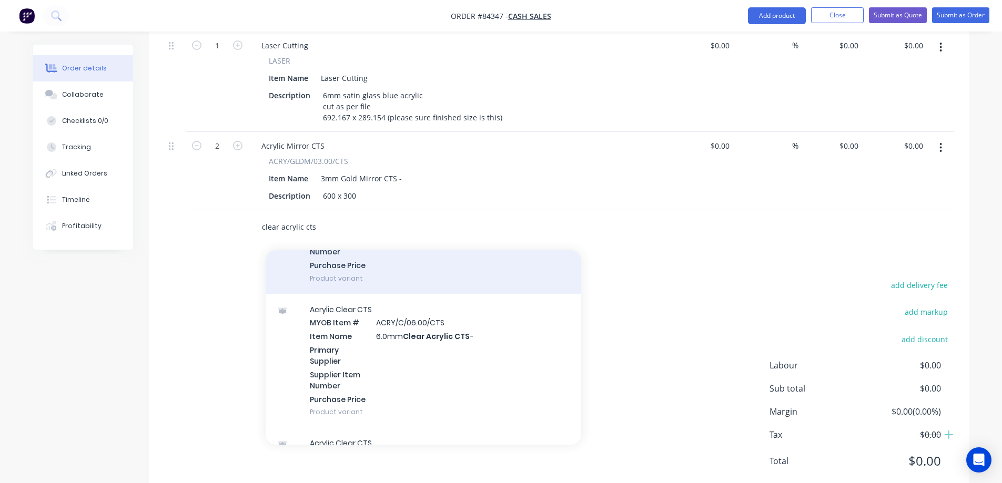
type input "clear acrylic cts"
click at [395, 335] on div "Acrylic Clear CTS MYOB Item # ACRY/C/06.00/CTS Item Name 6.0mm Clear Acrylic CT…" at bounding box center [424, 361] width 316 height 134
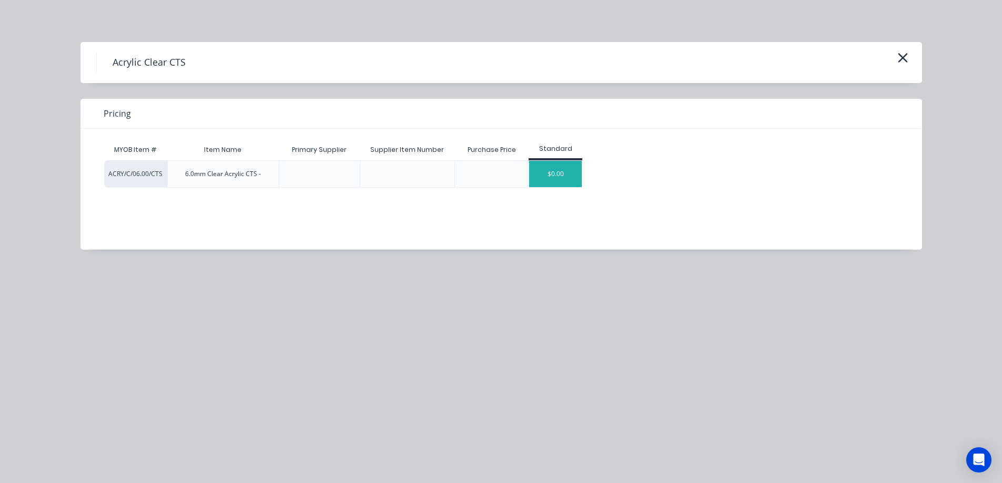
click at [548, 178] on div "$0.00" at bounding box center [555, 174] width 53 height 26
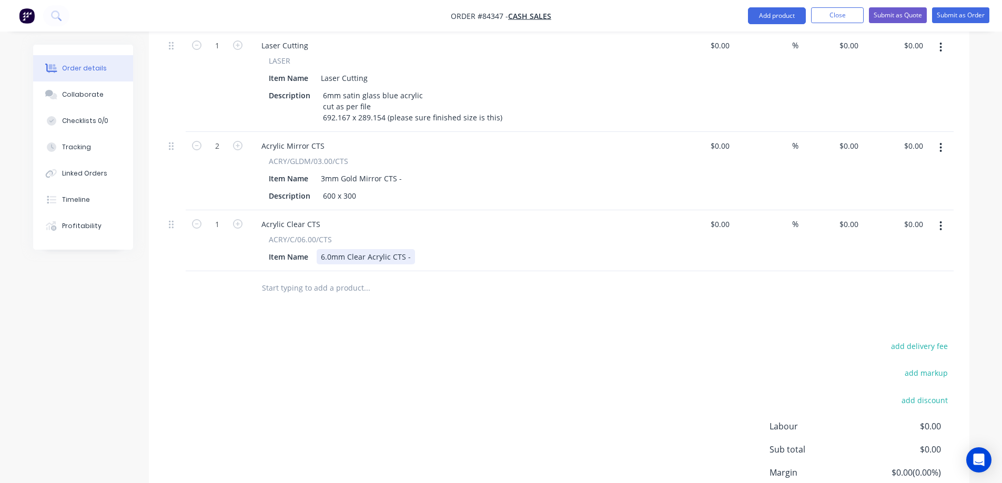
click at [410, 249] on div "6.0mm Clear Acrylic CTS -" at bounding box center [366, 256] width 98 height 15
click at [382, 339] on div "add delivery fee add markup add discount Labour $0.00 Sub total $0.00 Margin $0…" at bounding box center [559, 440] width 789 height 203
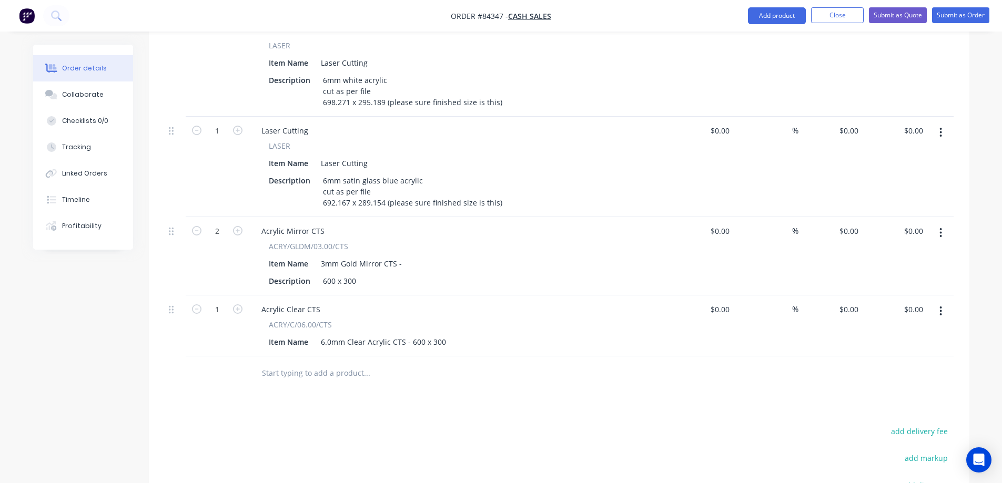
scroll to position [361, 0]
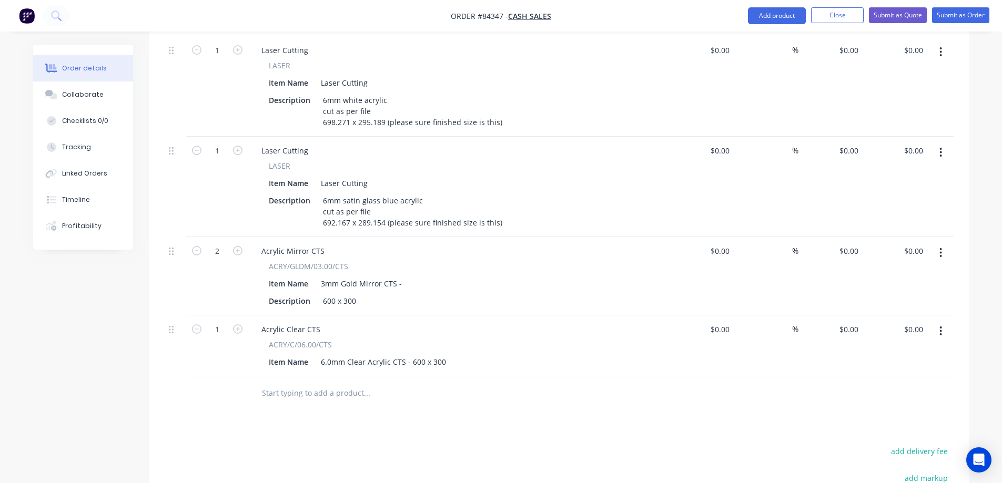
click at [354, 383] on input "text" at bounding box center [366, 393] width 210 height 21
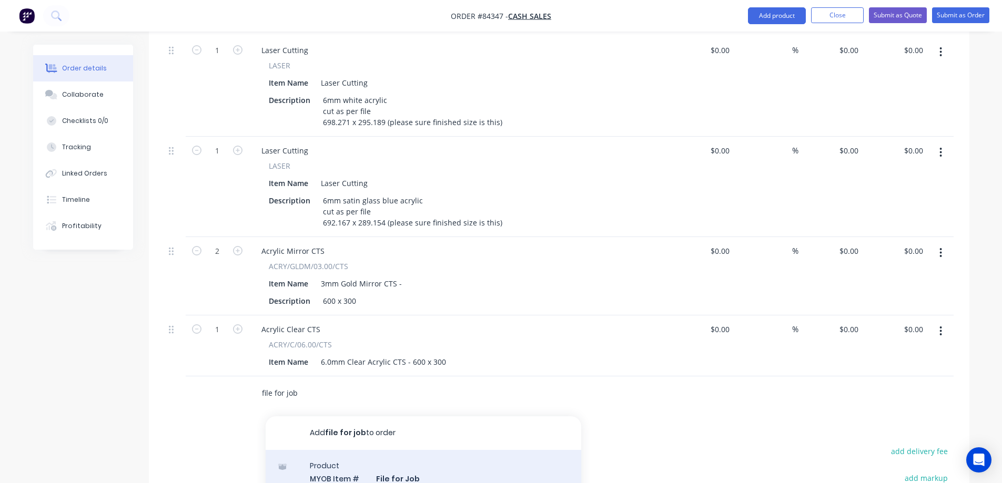
type input "file for job"
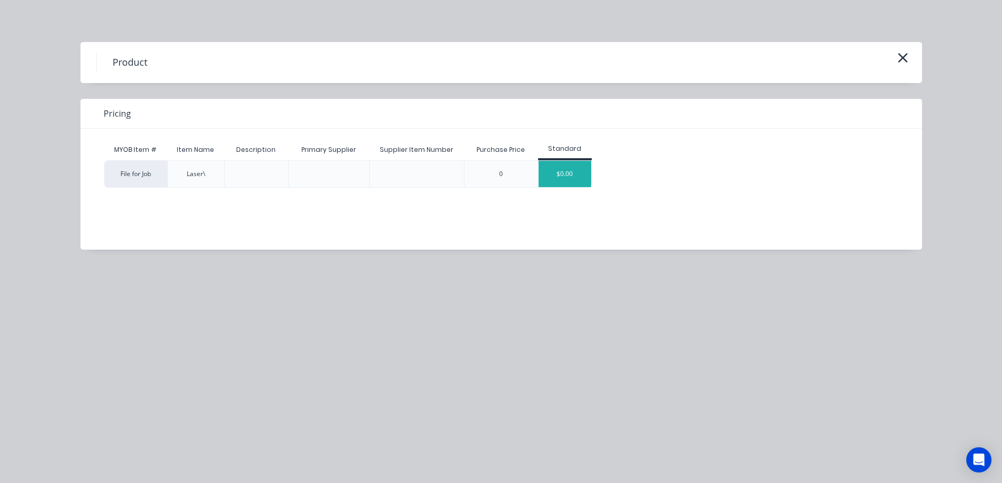
click at [566, 168] on div "$0.00" at bounding box center [565, 174] width 53 height 26
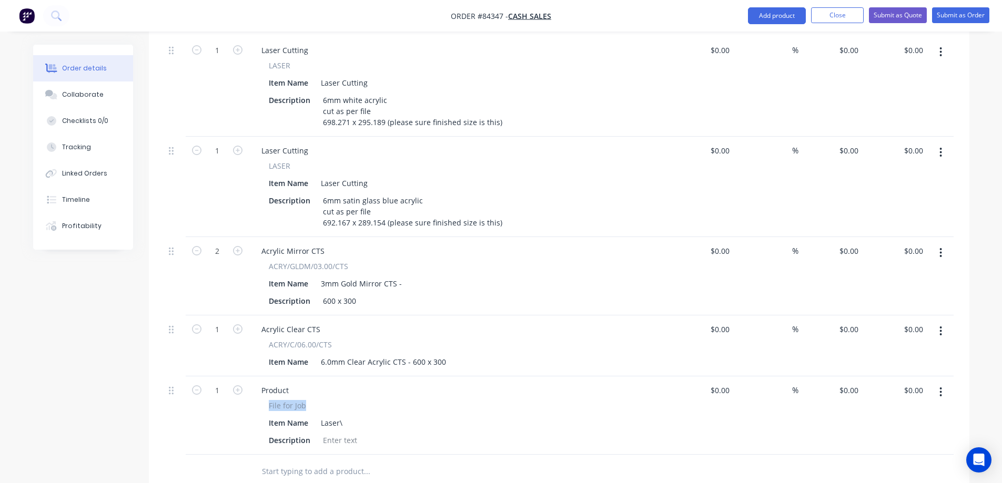
drag, startPoint x: 265, startPoint y: 379, endPoint x: 318, endPoint y: 379, distance: 53.7
click at [318, 400] on div "File for Job Item Name Laser\ Description" at bounding box center [459, 424] width 412 height 48
copy span "File for Job"
click at [291, 383] on div "Product" at bounding box center [275, 390] width 44 height 15
paste div
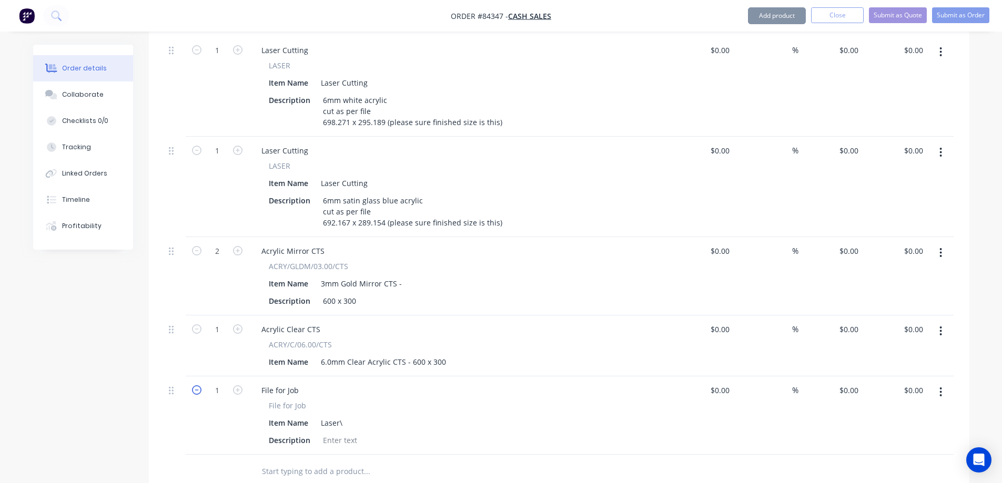
click at [200, 386] on icon "button" at bounding box center [196, 390] width 9 height 9
type input "0"
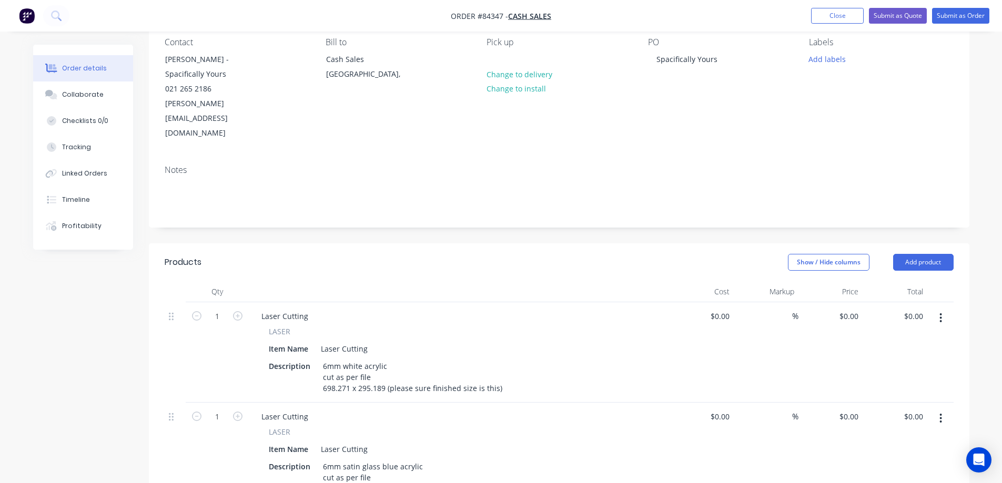
scroll to position [0, 0]
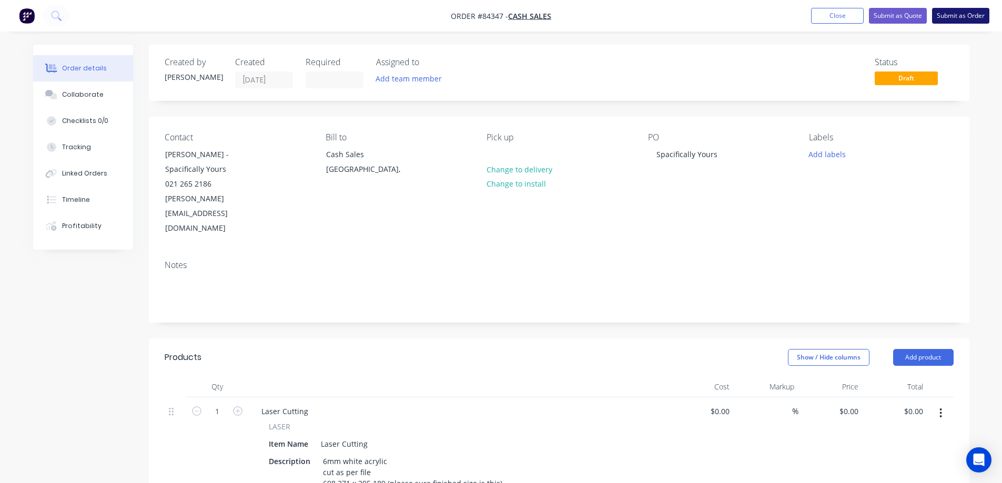
click at [974, 17] on button "Submit as Order" at bounding box center [960, 16] width 57 height 16
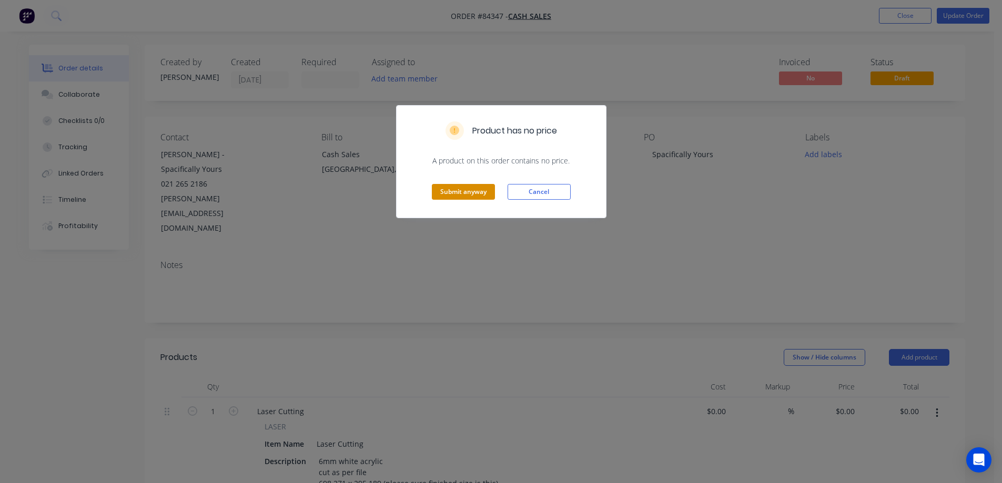
click at [469, 198] on button "Submit anyway" at bounding box center [463, 192] width 63 height 16
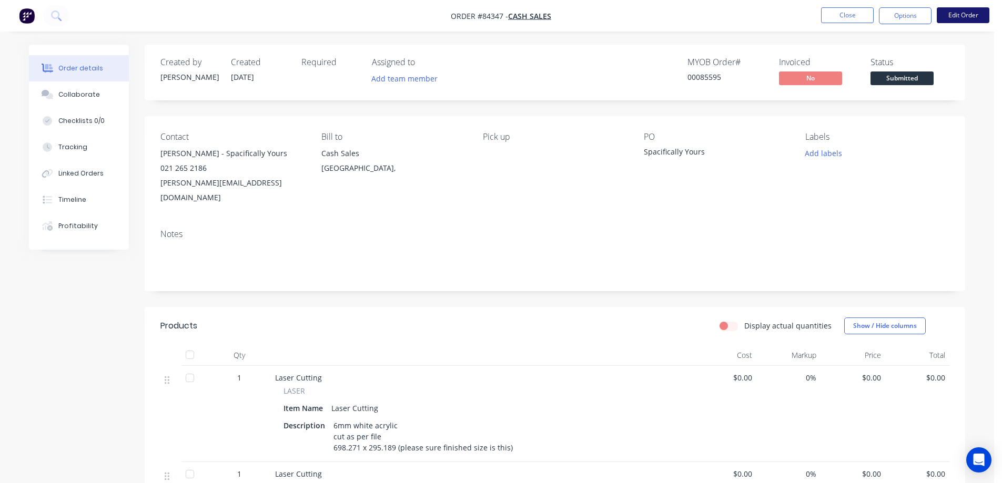
click at [973, 14] on button "Edit Order" at bounding box center [963, 15] width 53 height 16
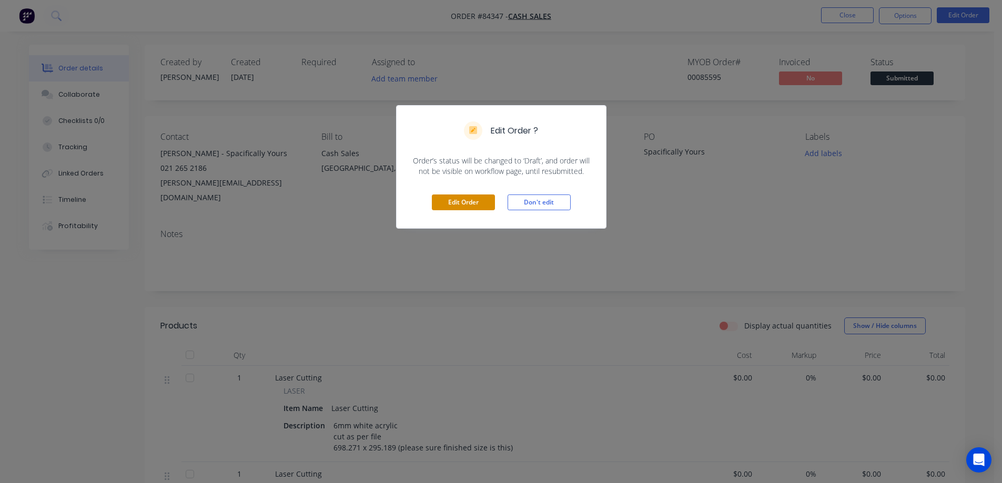
click at [477, 200] on button "Edit Order" at bounding box center [463, 203] width 63 height 16
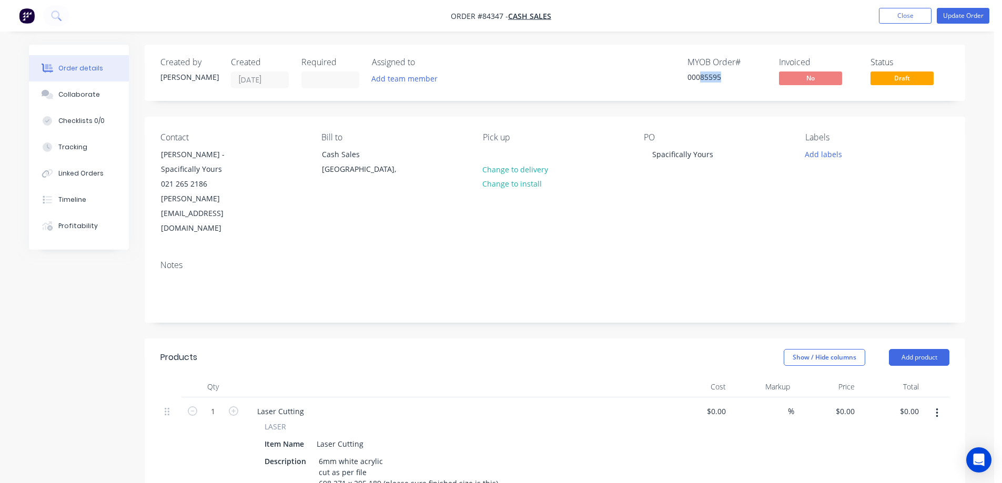
drag, startPoint x: 701, startPoint y: 76, endPoint x: 728, endPoint y: 79, distance: 27.0
click at [728, 79] on div "00085595" at bounding box center [727, 77] width 79 height 11
copy div "85595"
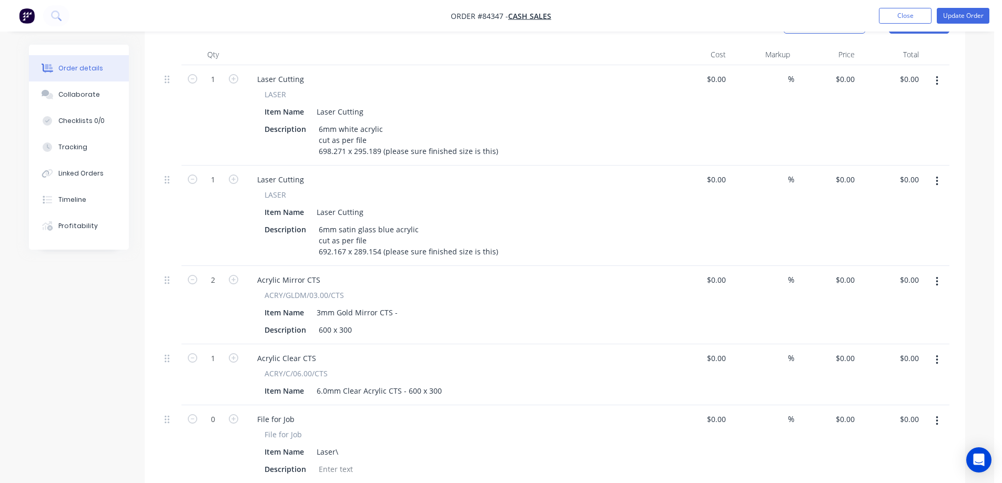
scroll to position [606, 0]
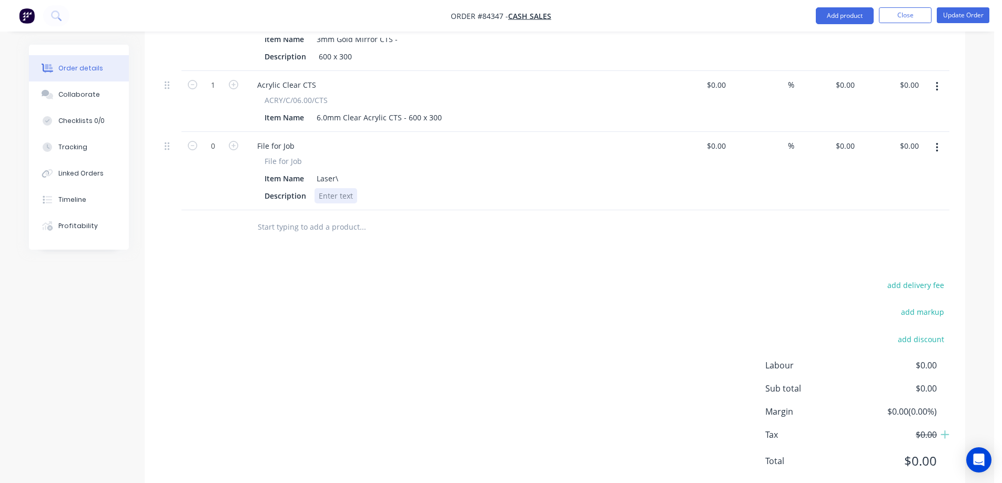
click at [342, 188] on div at bounding box center [336, 195] width 43 height 15
paste div
click at [438, 188] on div "85595 Lorena Blue Middle Key Cut" at bounding box center [397, 195] width 164 height 15
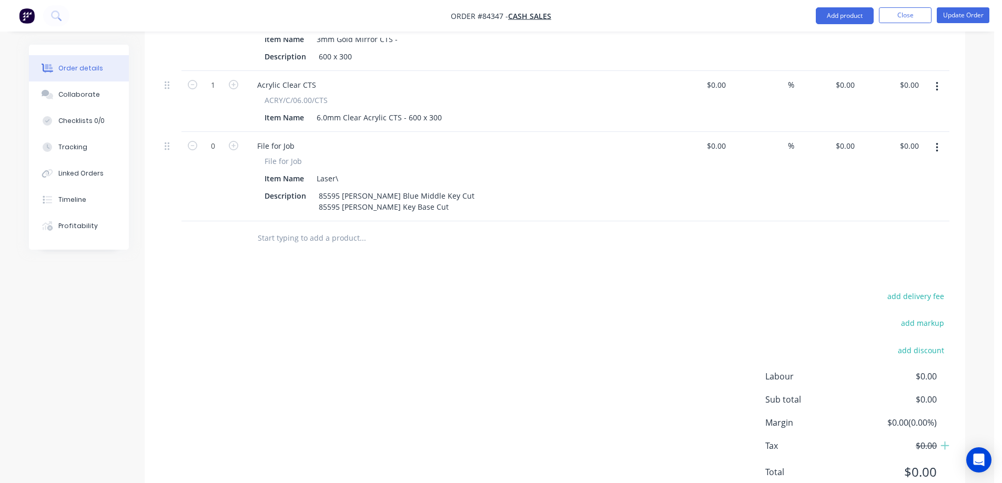
click at [483, 289] on div "add delivery fee add markup add discount Labour $0.00 Sub total $0.00 Margin $0…" at bounding box center [554, 390] width 789 height 203
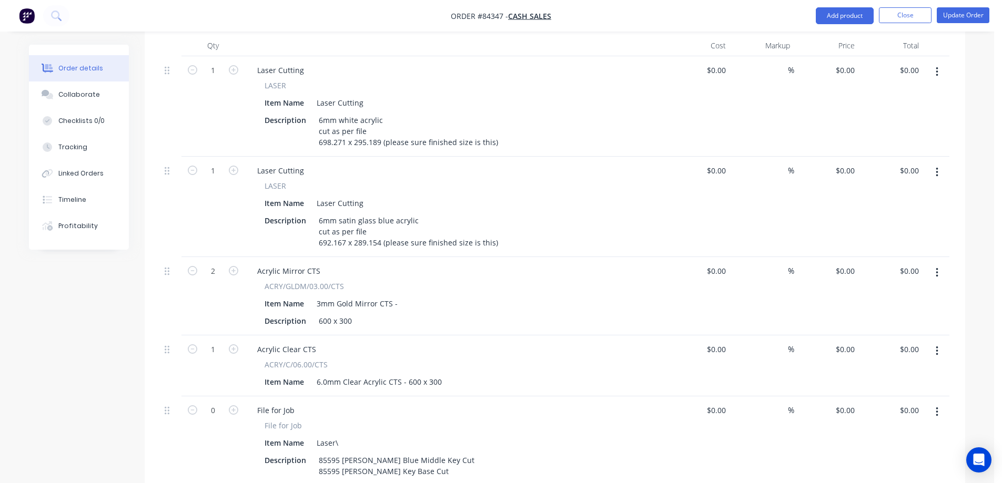
scroll to position [0, 0]
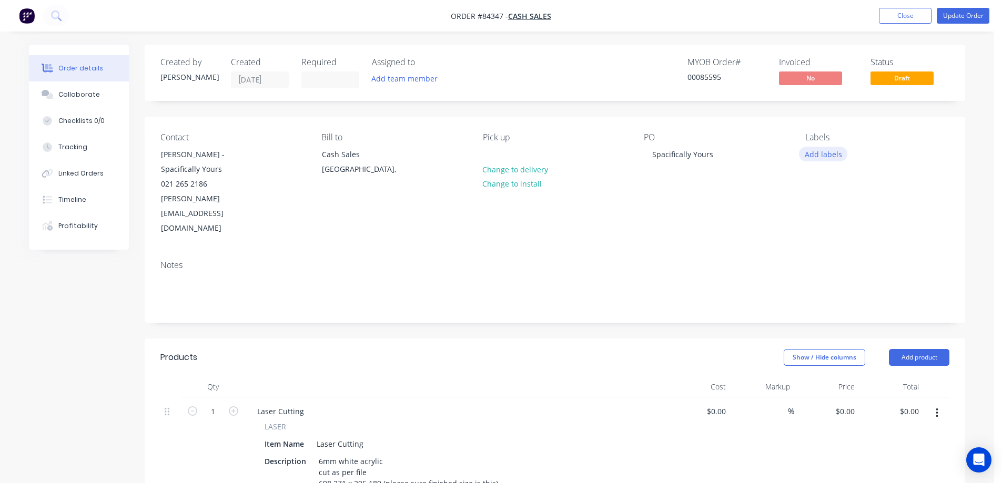
click at [815, 157] on button "Add labels" at bounding box center [823, 154] width 48 height 14
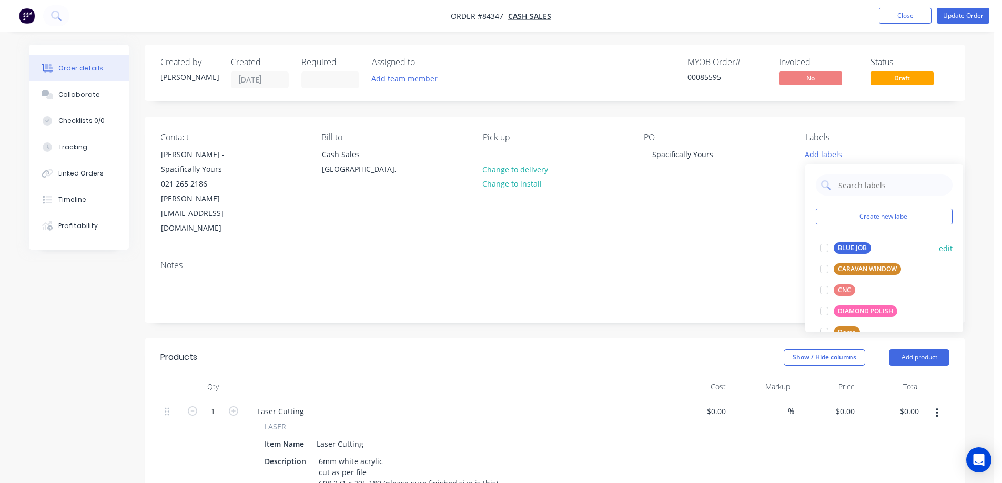
click at [840, 241] on button "BLUE JOB" at bounding box center [845, 248] width 59 height 15
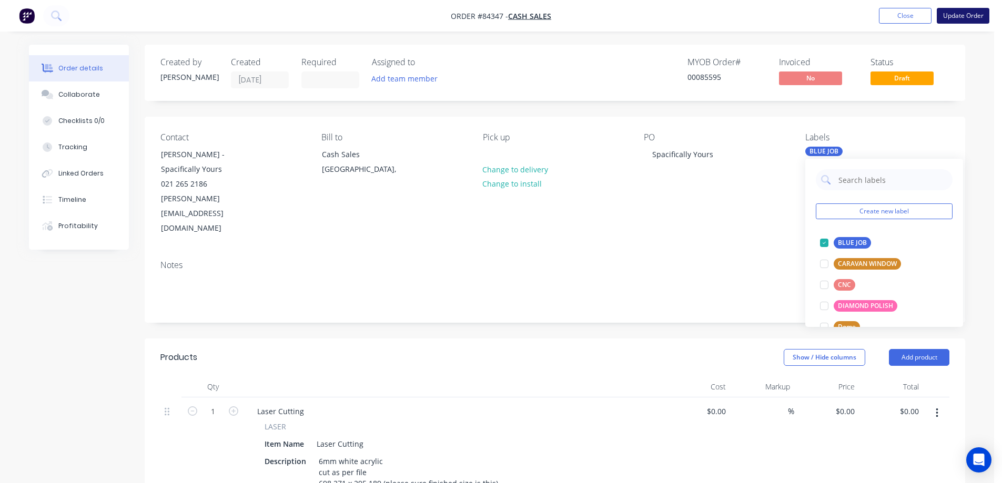
click at [965, 17] on button "Update Order" at bounding box center [963, 16] width 53 height 16
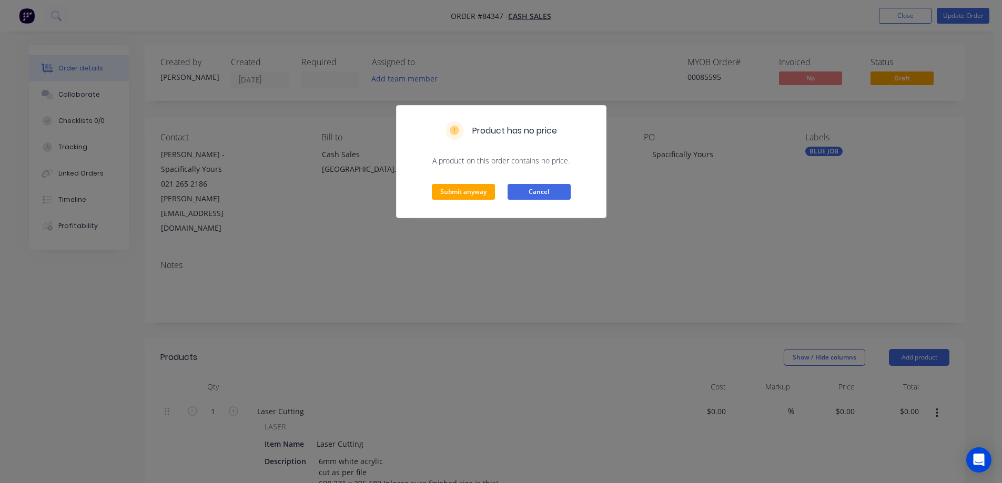
click at [543, 195] on button "Cancel" at bounding box center [539, 192] width 63 height 16
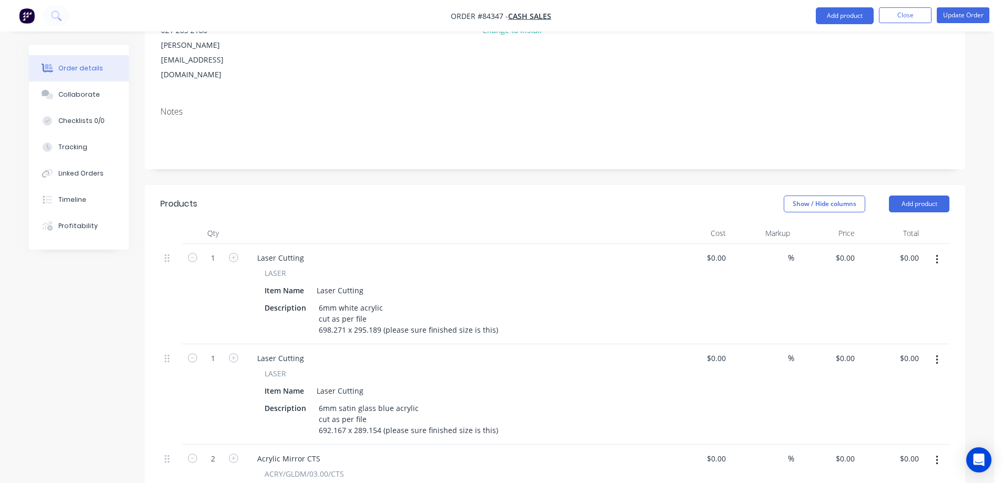
scroll to position [316, 0]
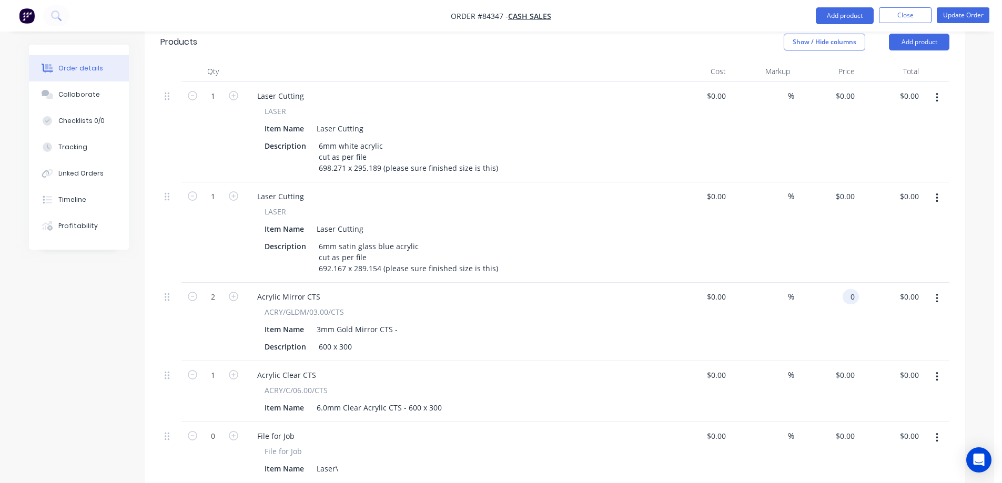
click at [842, 283] on div "0 0" at bounding box center [826, 322] width 65 height 78
type input "$38.03"
type input "$76.06"
click at [846, 290] on div "$38.03 38.03" at bounding box center [826, 322] width 65 height 78
click at [839, 361] on div "0 $0.00" at bounding box center [826, 391] width 65 height 61
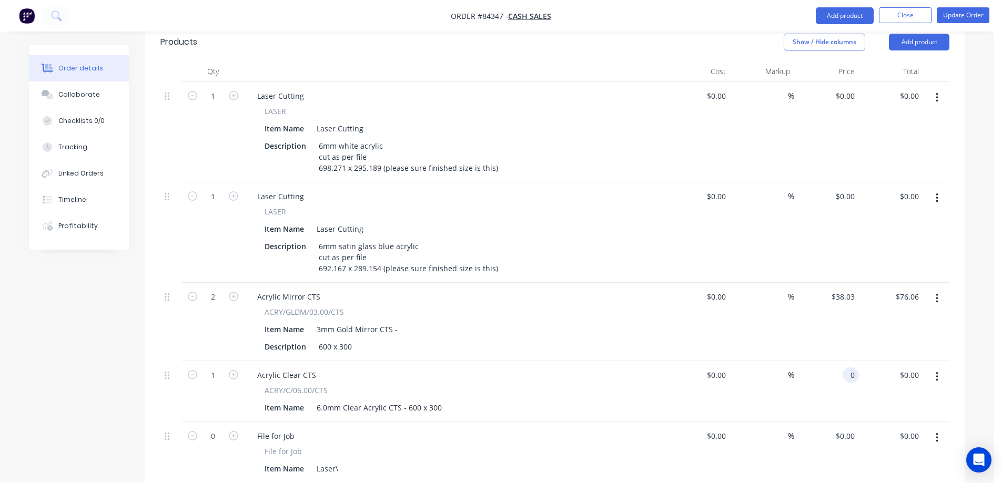
paste input "22.58"
type input "$22.58"
click at [847, 363] on div "$22.58 22.58" at bounding box center [826, 391] width 65 height 61
click at [950, 17] on button "Update Order" at bounding box center [963, 15] width 53 height 16
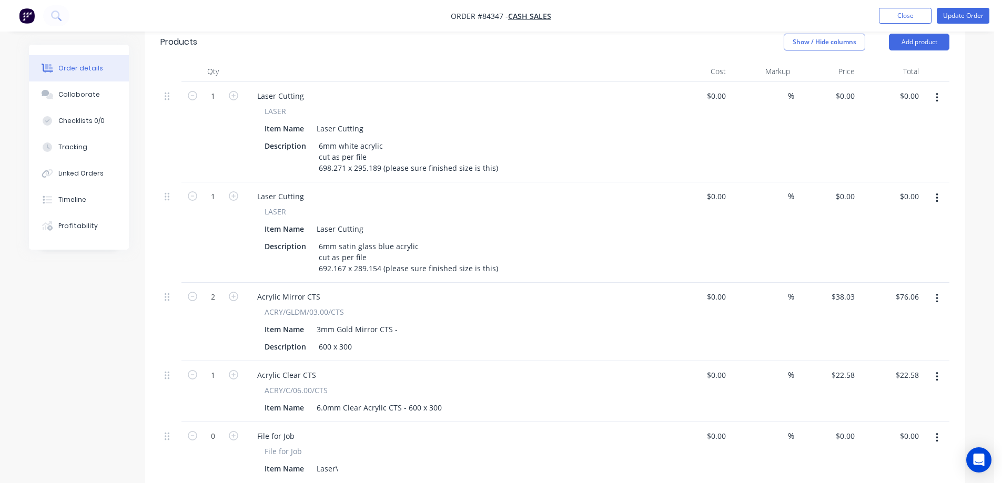
scroll to position [0, 0]
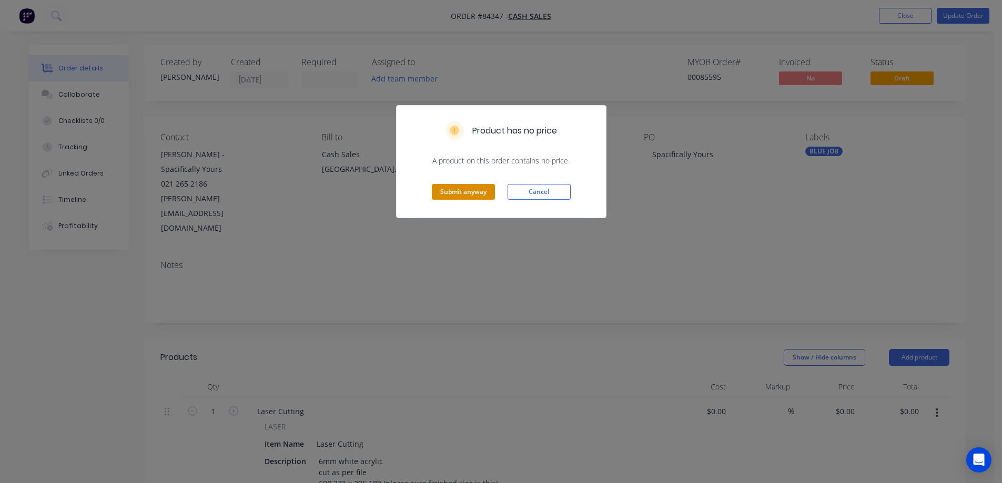
click at [455, 194] on button "Submit anyway" at bounding box center [463, 192] width 63 height 16
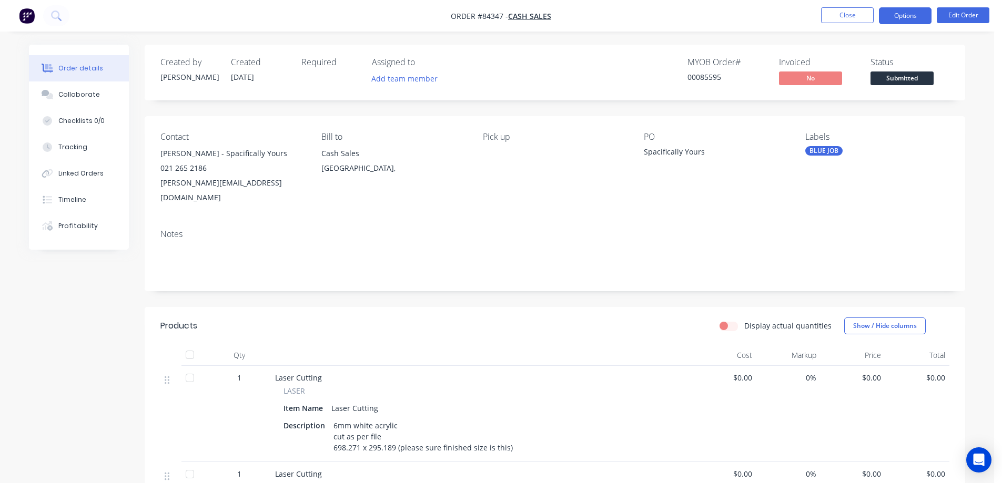
click at [885, 19] on button "Options" at bounding box center [905, 15] width 53 height 17
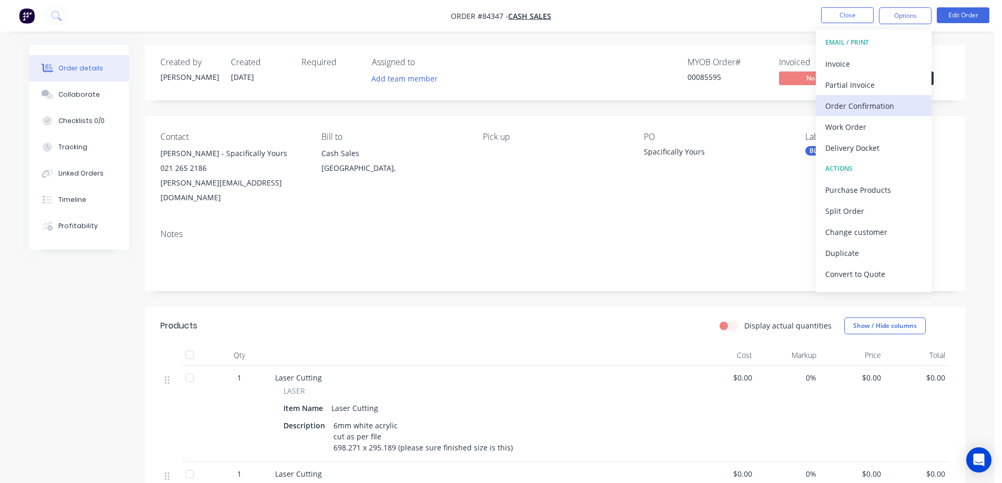
click at [871, 106] on div "Order Confirmation" at bounding box center [873, 105] width 97 height 15
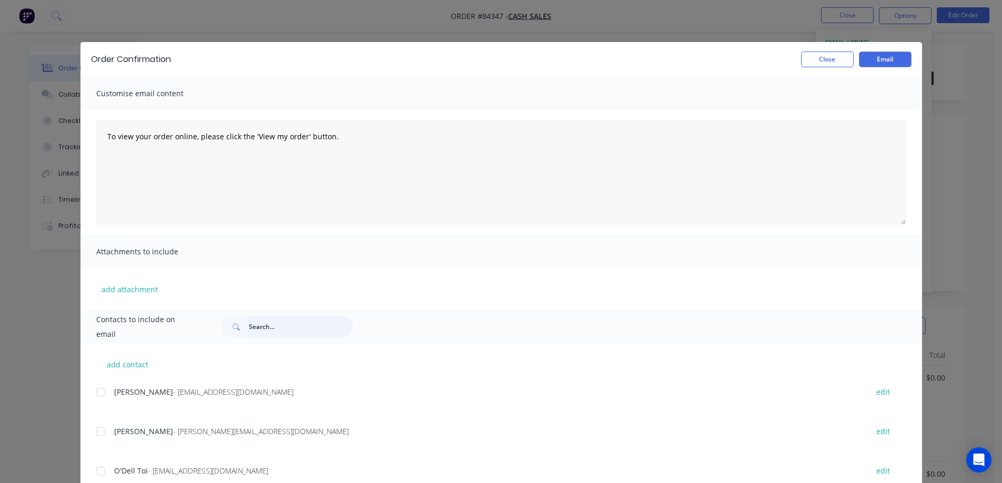
click at [267, 322] on input "text" at bounding box center [301, 327] width 104 height 21
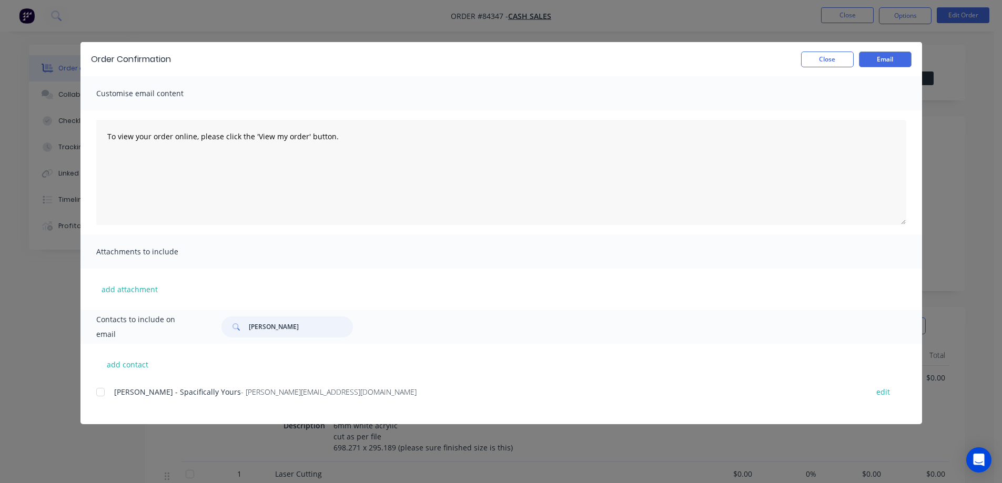
click at [104, 393] on div at bounding box center [100, 392] width 21 height 21
type input "simone"
drag, startPoint x: 878, startPoint y: 62, endPoint x: 300, endPoint y: 378, distance: 659.2
click at [733, 197] on div "Order Confirmation Close Email Customise email content To view your order onlin…" at bounding box center [501, 233] width 842 height 382
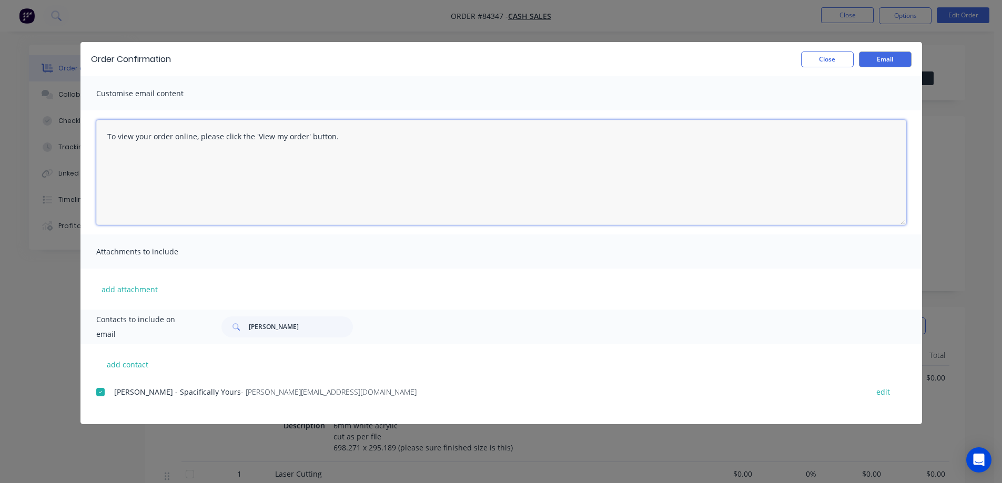
drag, startPoint x: 440, startPoint y: 196, endPoint x: 481, endPoint y: 180, distance: 44.2
click at [441, 195] on textarea "To view your order online, please click the 'View my order' button." at bounding box center [501, 172] width 810 height 105
paste textarea "hank you for your order, confirmation of your order is attached. We will contac…"
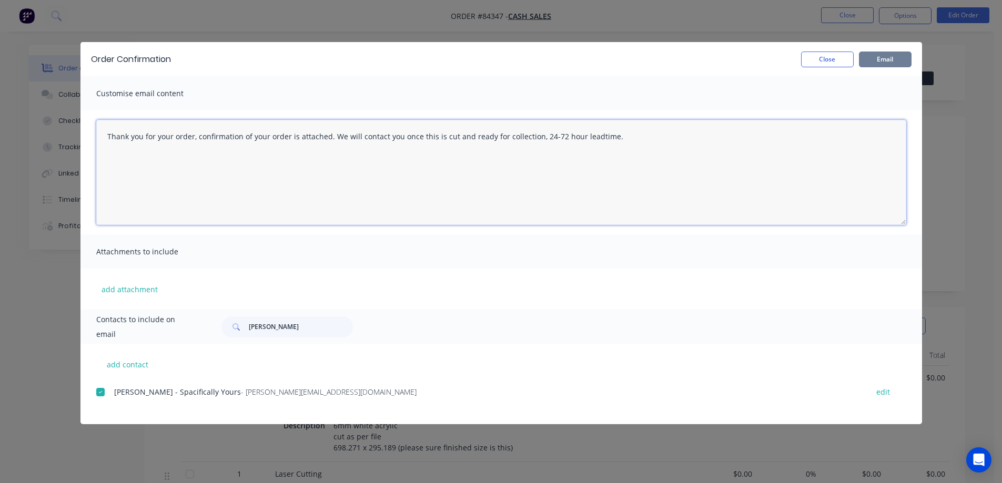
type textarea "Thank you for your order, confirmation of your order is attached. We will conta…"
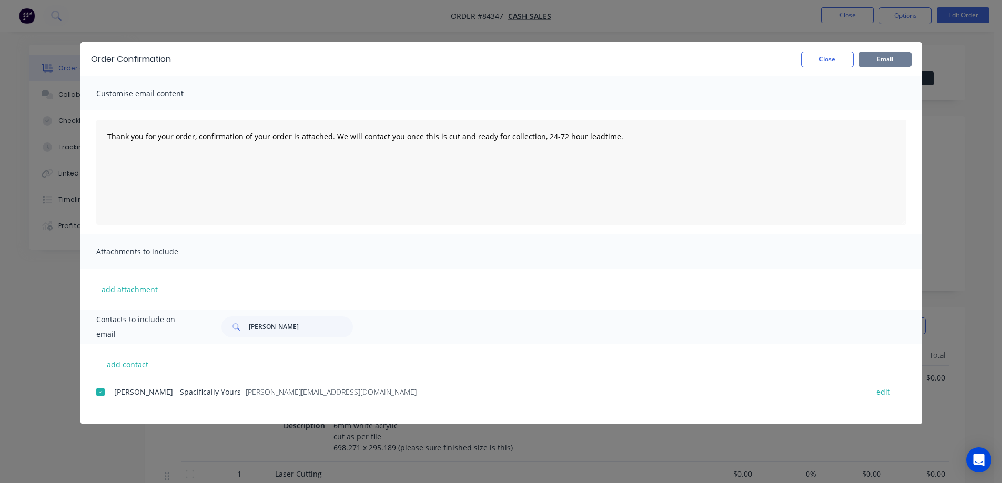
click at [901, 57] on button "Email" at bounding box center [885, 60] width 53 height 16
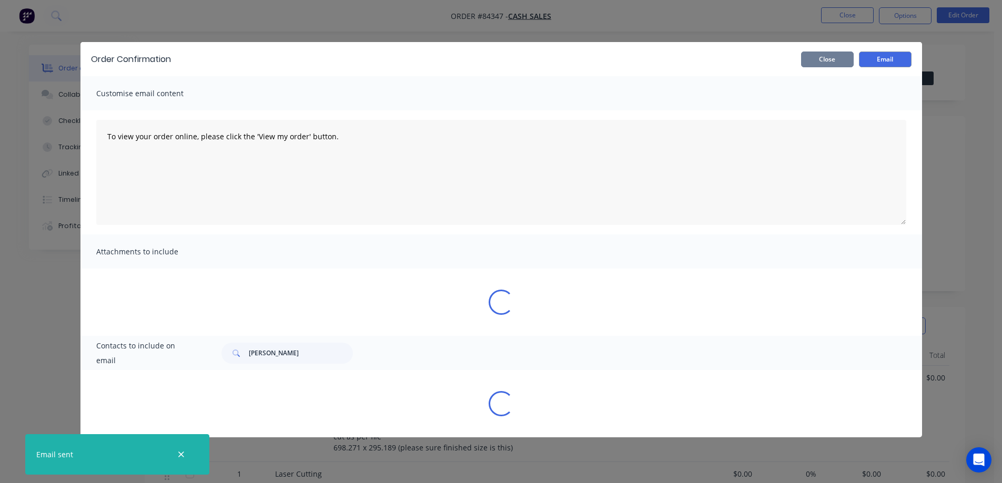
click at [821, 55] on button "Close" at bounding box center [827, 60] width 53 height 16
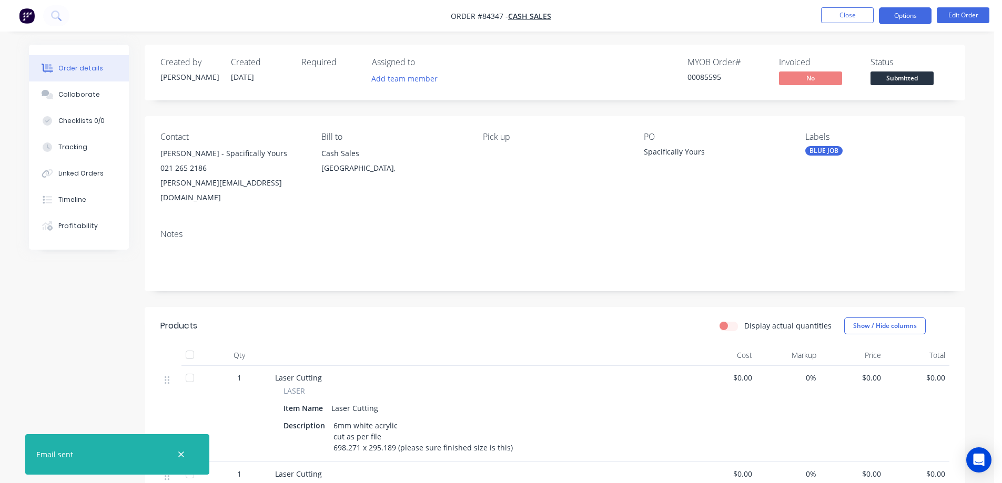
click at [912, 16] on button "Options" at bounding box center [905, 15] width 53 height 17
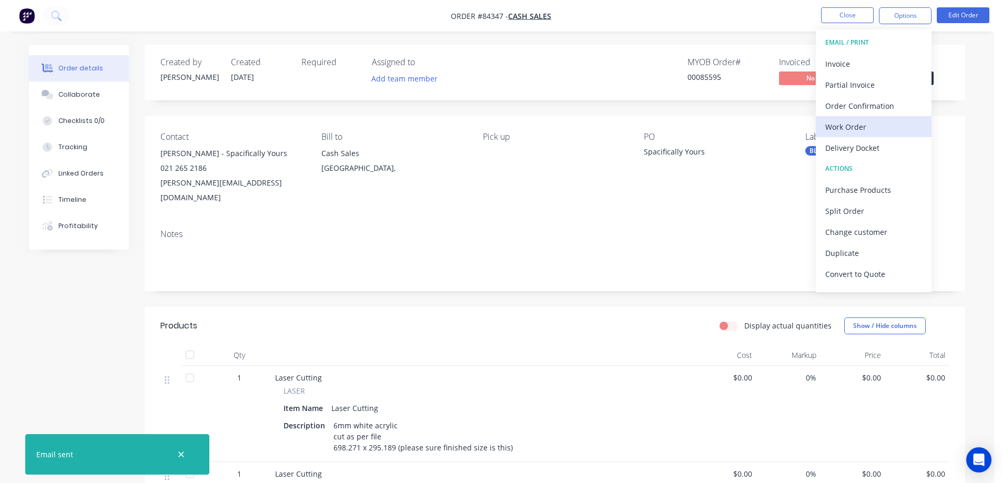
click at [852, 124] on div "Work Order" at bounding box center [873, 126] width 97 height 15
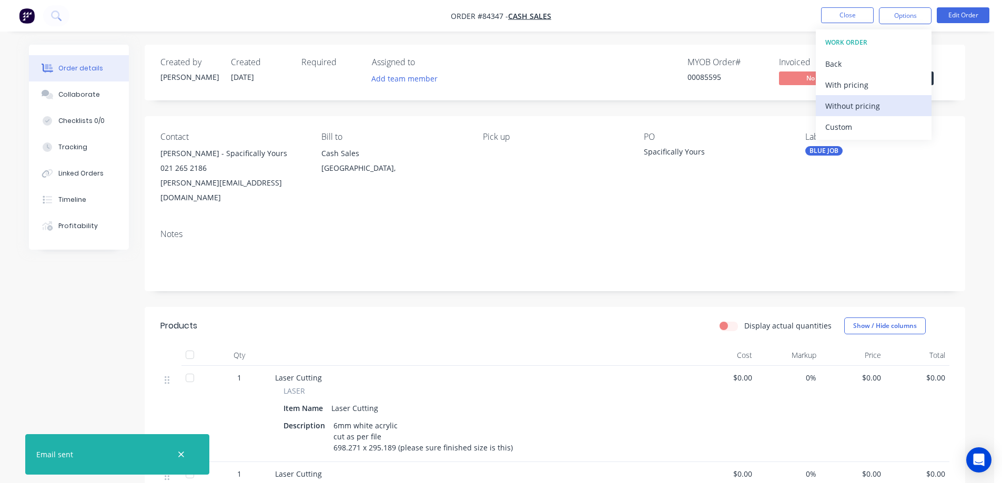
click at [854, 105] on div "Without pricing" at bounding box center [873, 105] width 97 height 15
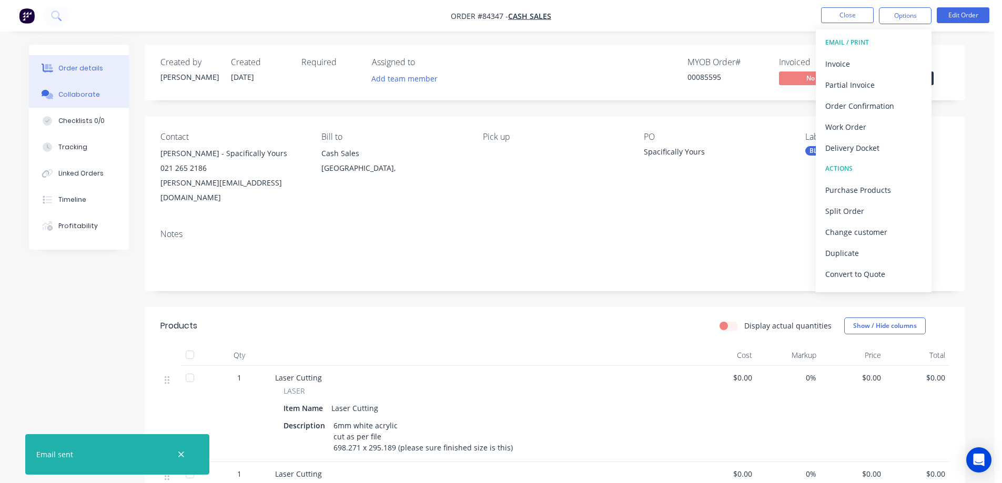
click at [71, 93] on div "Collaborate" at bounding box center [79, 94] width 42 height 9
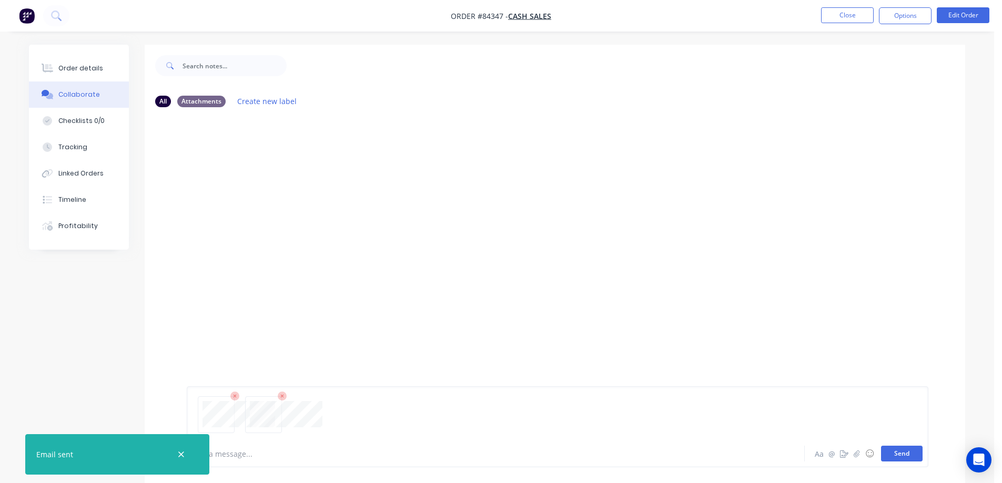
click at [913, 453] on button "Send" at bounding box center [902, 454] width 42 height 16
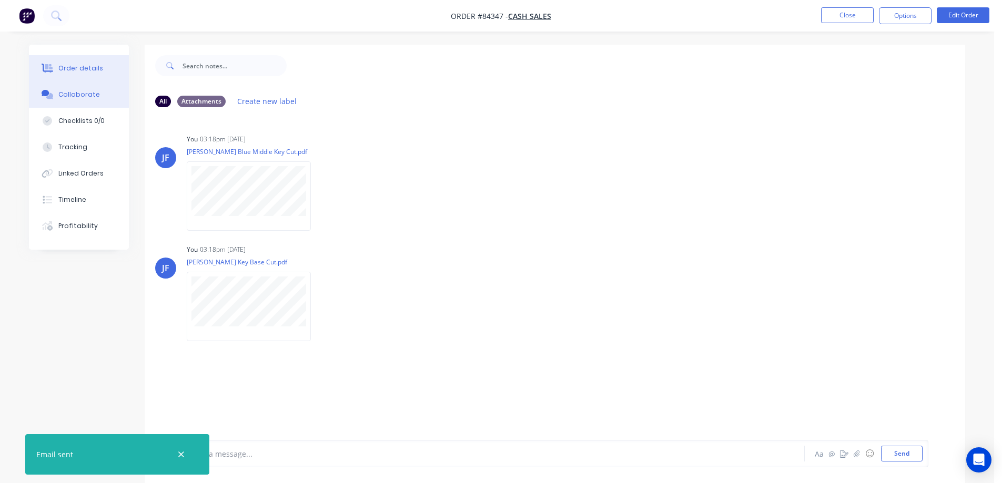
click at [89, 76] on button "Order details" at bounding box center [79, 68] width 100 height 26
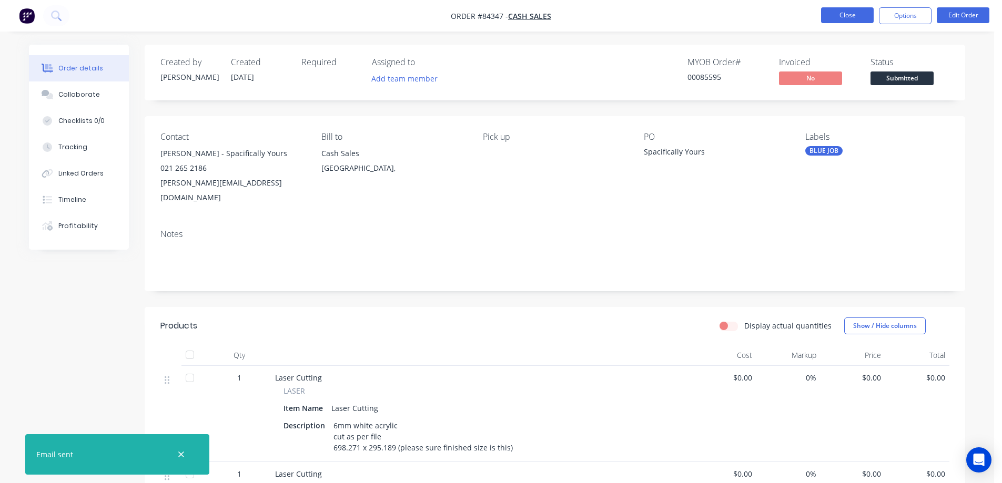
click at [845, 13] on button "Close" at bounding box center [847, 15] width 53 height 16
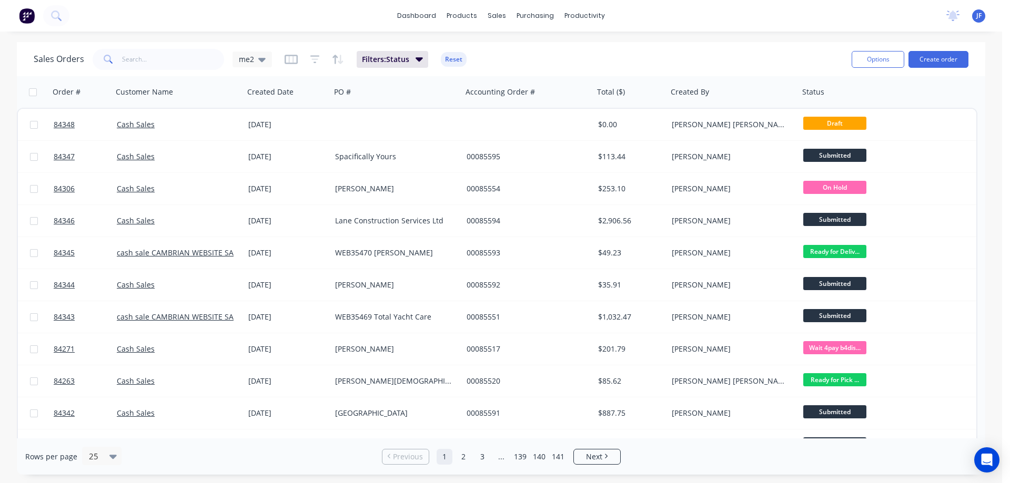
click at [644, 42] on div "Sales Orders me2 Filters: Status Reset Options Create order" at bounding box center [501, 59] width 969 height 34
click at [927, 57] on button "Create order" at bounding box center [939, 59] width 60 height 17
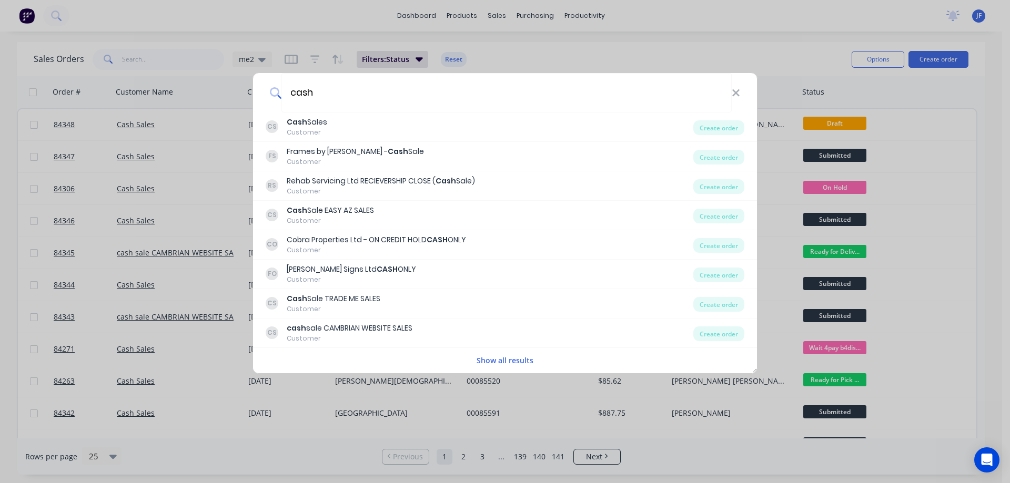
type input "cash"
click at [362, 125] on div "CS Cash Sales Customer" at bounding box center [480, 127] width 428 height 21
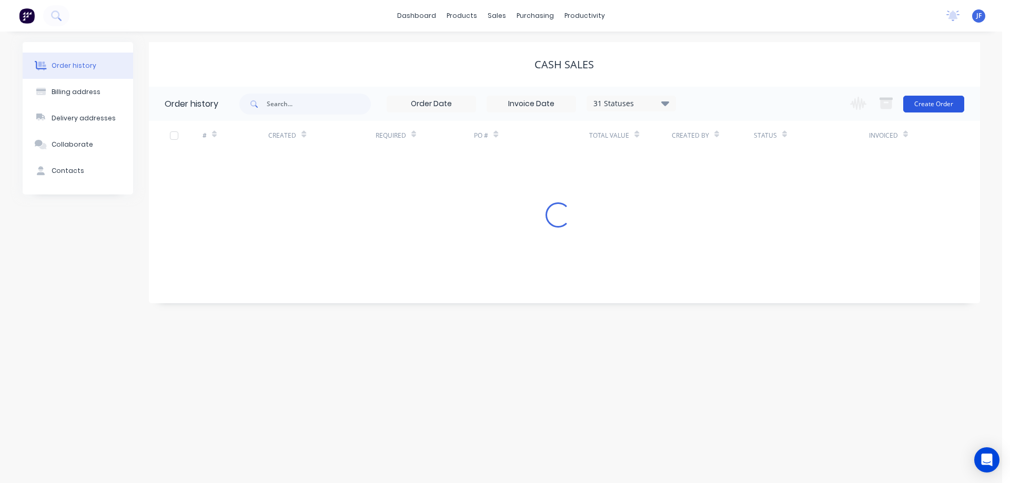
click at [915, 104] on button "Create Order" at bounding box center [933, 104] width 61 height 17
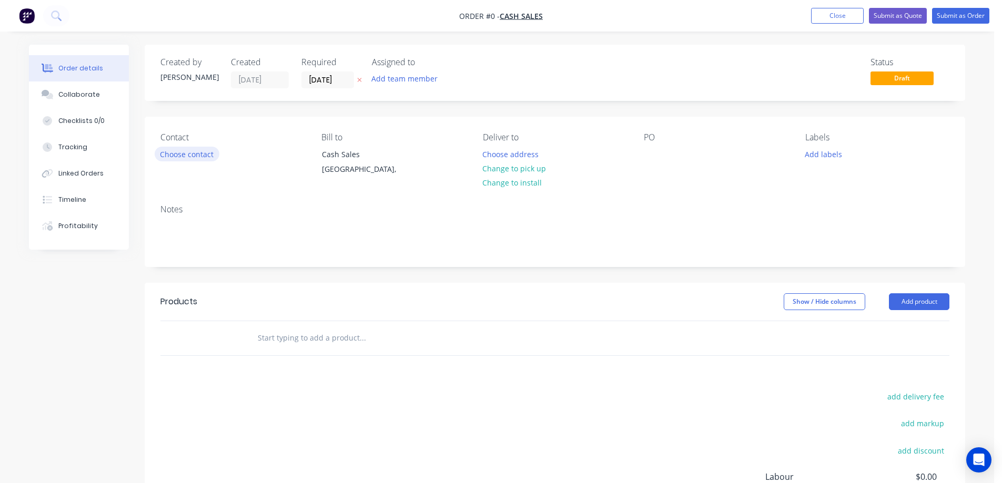
click at [205, 149] on button "Choose contact" at bounding box center [187, 154] width 65 height 14
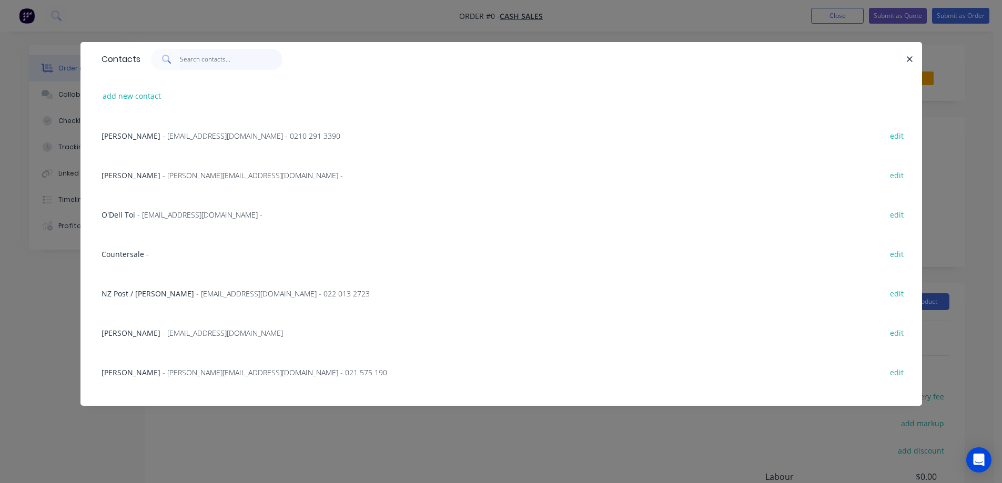
click at [196, 58] on input "text" at bounding box center [231, 59] width 103 height 21
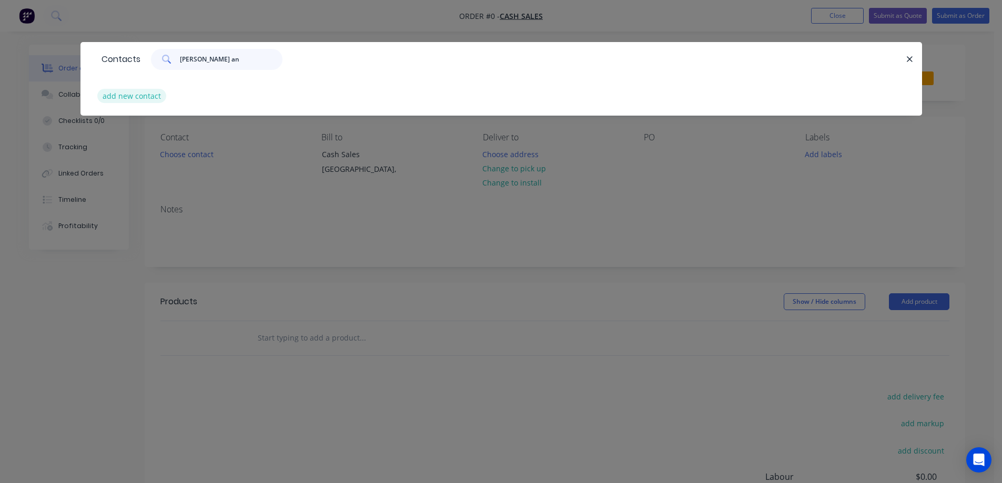
type input "john an"
drag, startPoint x: 128, startPoint y: 92, endPoint x: 18, endPoint y: 128, distance: 115.6
click at [127, 93] on button "add new contact" at bounding box center [131, 96] width 69 height 14
select select "NZ"
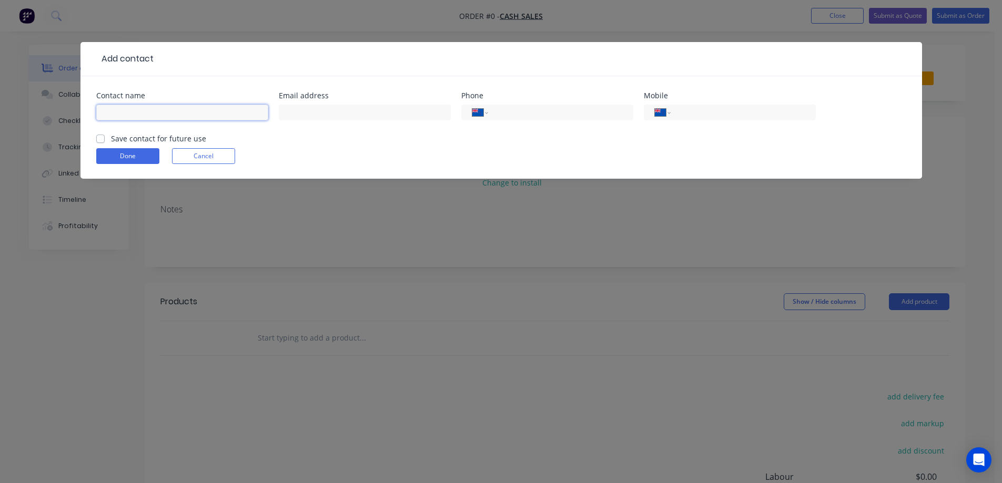
click at [175, 117] on input "text" at bounding box center [182, 113] width 172 height 16
paste input "[PERSON_NAME]"
type input "[PERSON_NAME]"
click at [171, 135] on label "Save contact for future use" at bounding box center [158, 138] width 95 height 11
click at [105, 135] on input "Save contact for future use" at bounding box center [100, 138] width 8 height 10
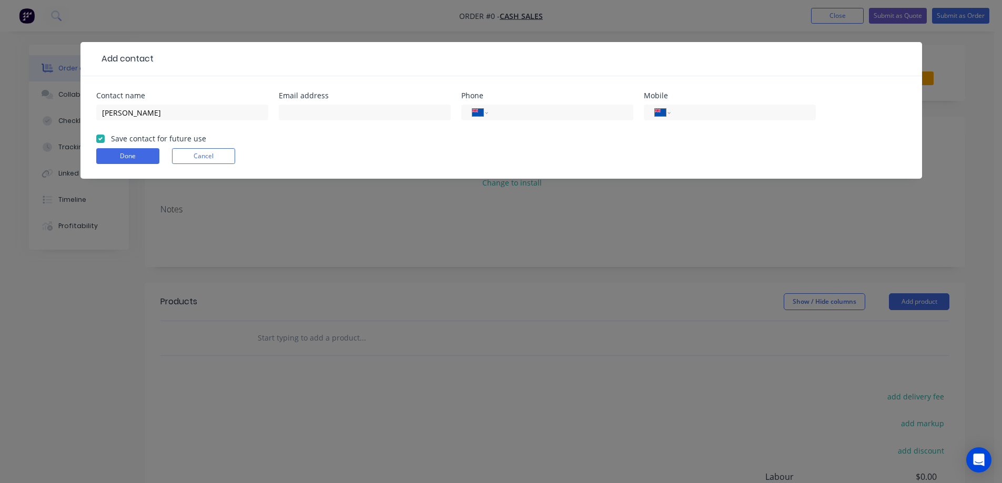
checkbox input "true"
click at [391, 115] on input "text" at bounding box center [365, 113] width 172 height 16
paste input "jrfanderson@outlook.com"
click at [143, 156] on form "Contact name John Anderson Email address jrfanderson@outlook.com Phone Internat…" at bounding box center [501, 135] width 810 height 87
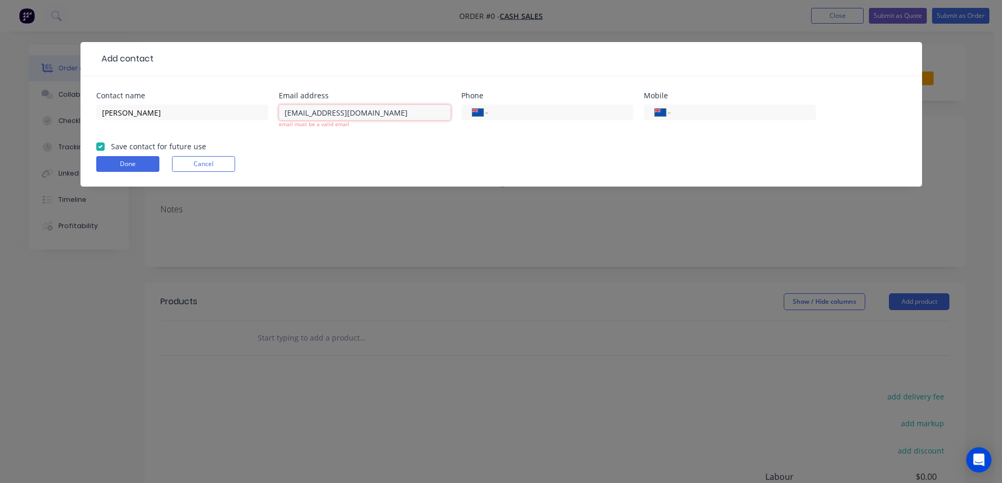
click at [389, 110] on input "jrfanderson@outlook.com" at bounding box center [365, 113] width 172 height 16
type input "jrfanderson@outlook.com"
click at [233, 132] on div "[PERSON_NAME]" at bounding box center [182, 117] width 172 height 31
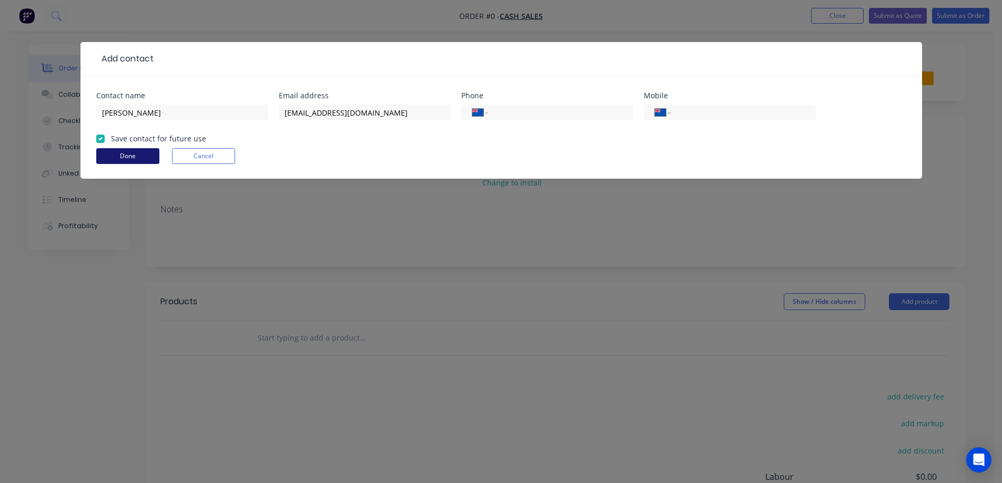
click at [140, 153] on button "Done" at bounding box center [127, 156] width 63 height 16
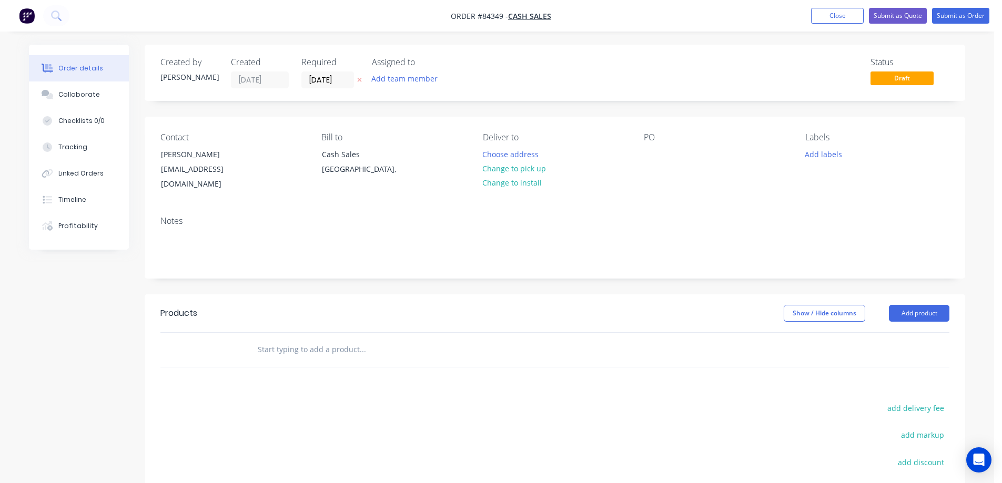
click at [359, 76] on button at bounding box center [359, 80] width 11 height 12
drag, startPoint x: 158, startPoint y: 149, endPoint x: 273, endPoint y: 156, distance: 115.4
click at [273, 156] on div "Contact John Anderson jrfanderson@outlook.com" at bounding box center [232, 162] width 144 height 59
copy div "[PERSON_NAME]"
click at [652, 153] on div at bounding box center [652, 154] width 17 height 15
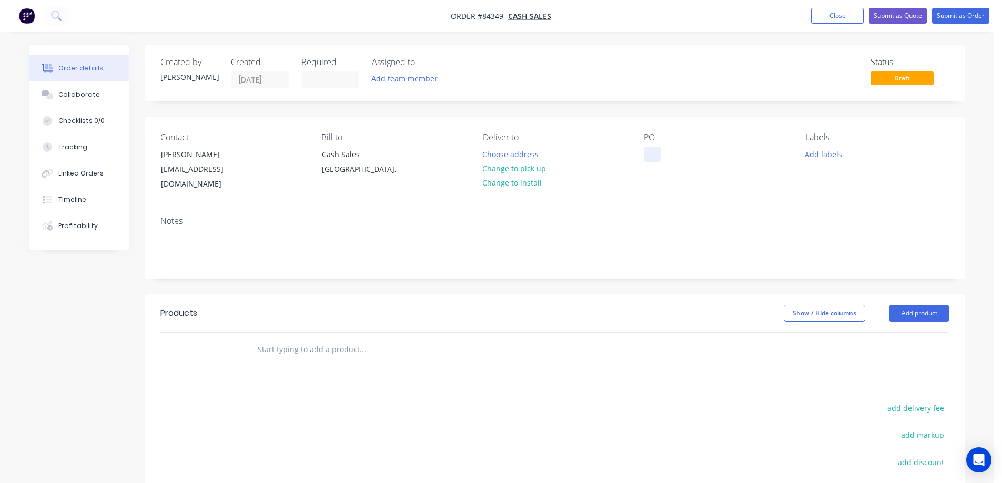
paste div
click at [527, 170] on button "Change to pick up" at bounding box center [514, 169] width 75 height 14
click at [346, 340] on input "text" at bounding box center [362, 349] width 210 height 21
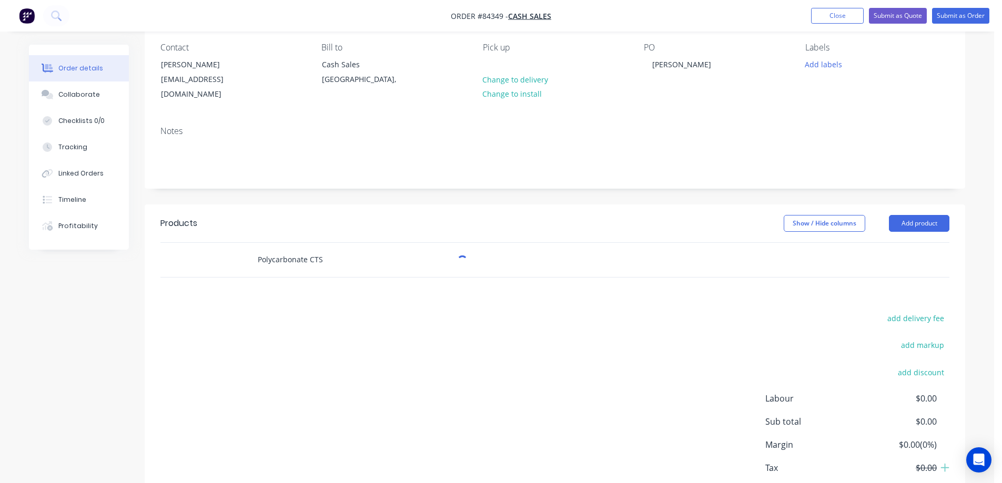
scroll to position [141, 0]
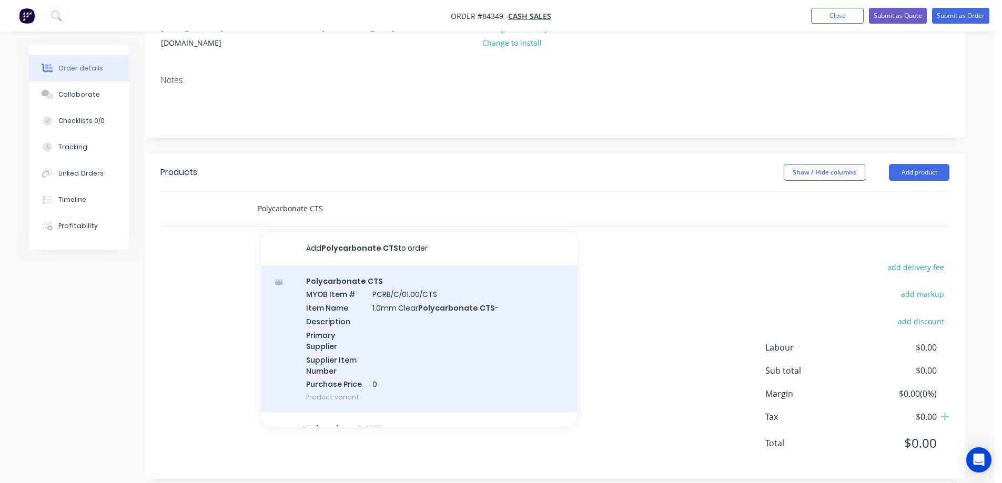
type input "Polycarbonate CTS"
click at [385, 338] on div "Polycarbonate CTS MYOB Item # PCRB/C/01.00/CTS Item Name 1.0mm Clear Polycarbon…" at bounding box center [419, 340] width 316 height 148
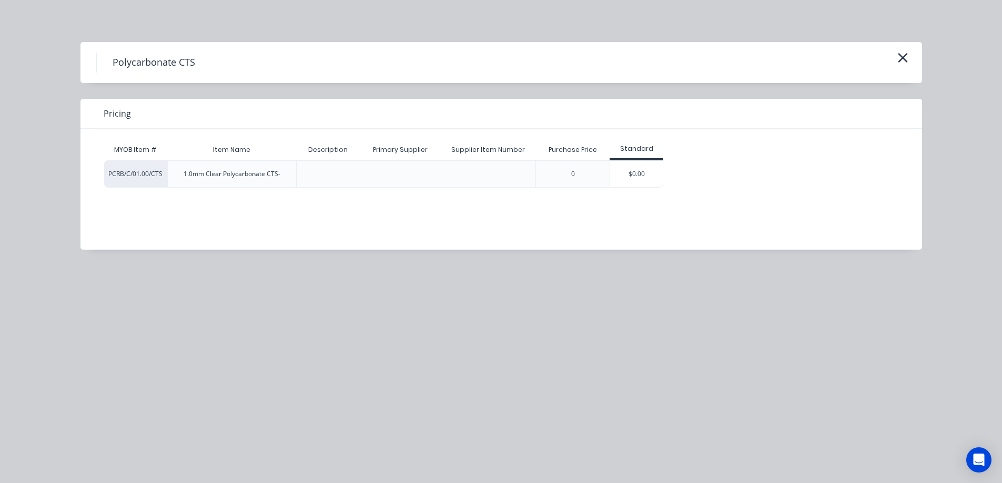
click at [603, 173] on div "0" at bounding box center [573, 173] width 74 height 27
click at [624, 176] on div "$0.00" at bounding box center [636, 174] width 53 height 26
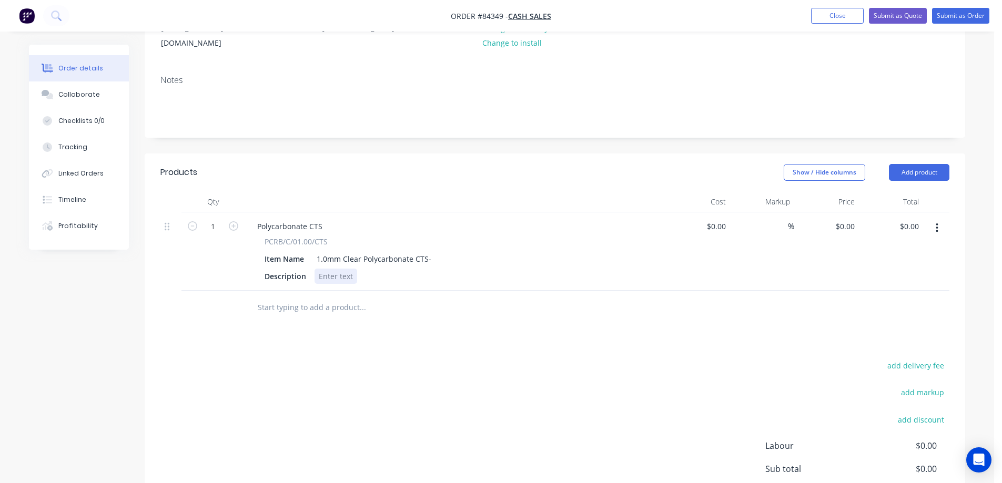
click at [324, 269] on div at bounding box center [336, 276] width 43 height 15
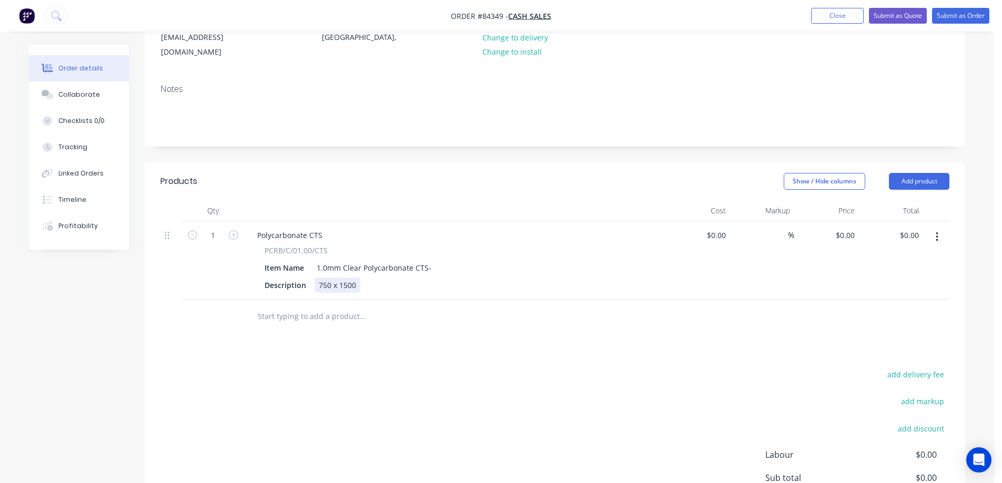
scroll to position [36, 0]
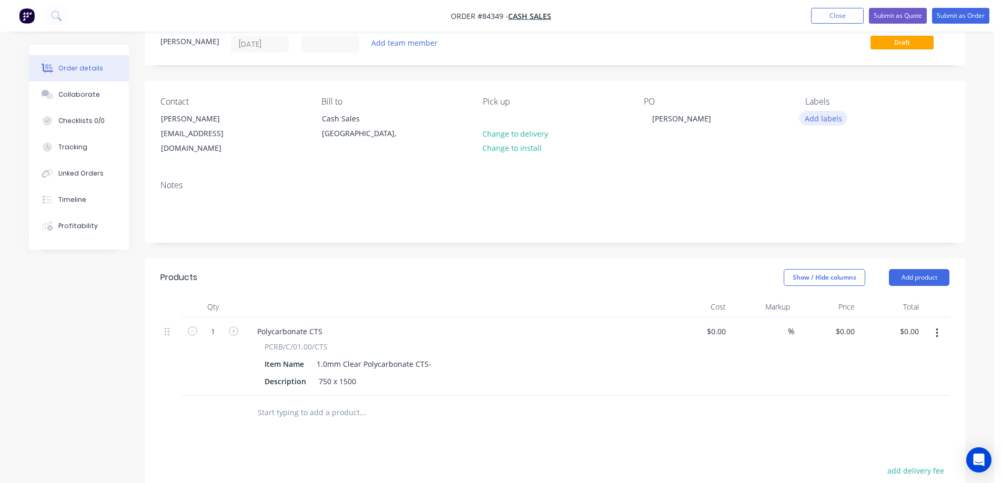
click at [810, 116] on button "Add labels" at bounding box center [823, 118] width 48 height 14
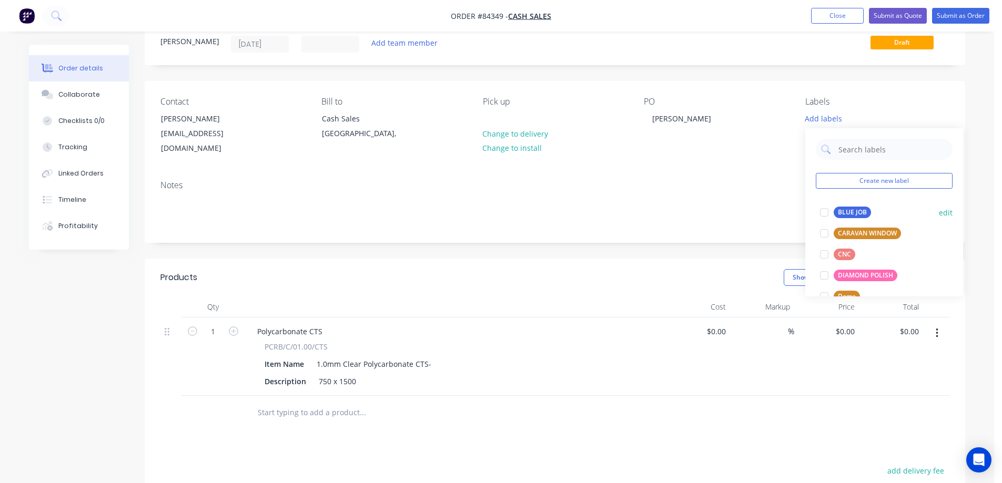
click at [839, 209] on div "BLUE JOB" at bounding box center [852, 213] width 37 height 12
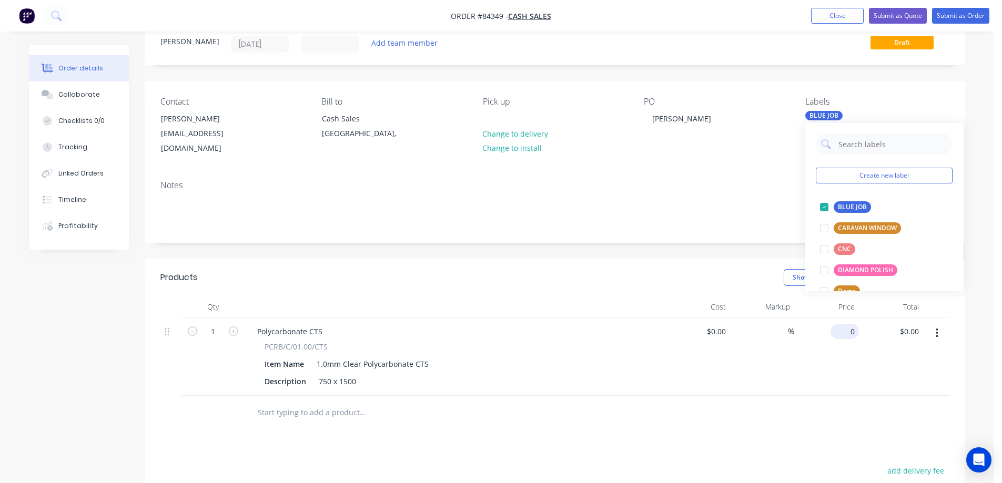
click at [851, 324] on input "0" at bounding box center [847, 331] width 24 height 15
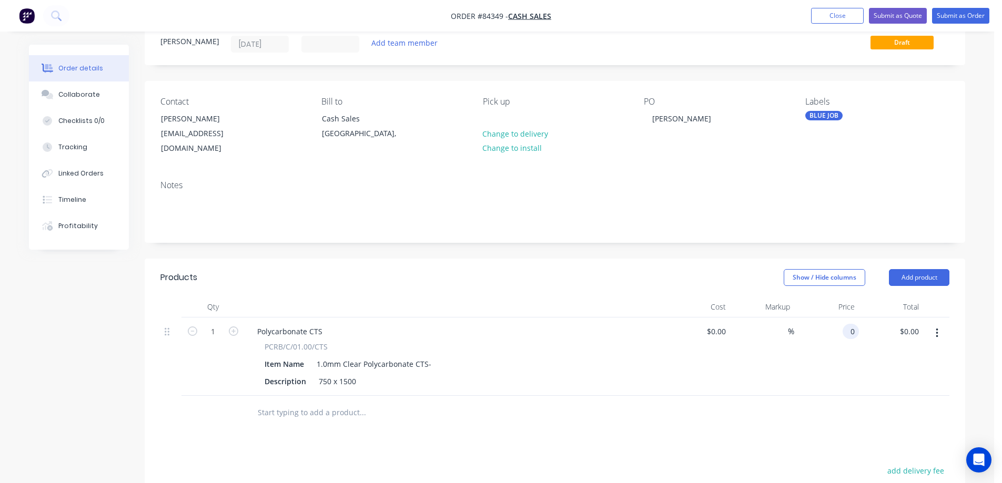
paste input "33.68"
type input "$33.68"
click at [860, 362] on div "$33.68 $0.00" at bounding box center [891, 357] width 65 height 78
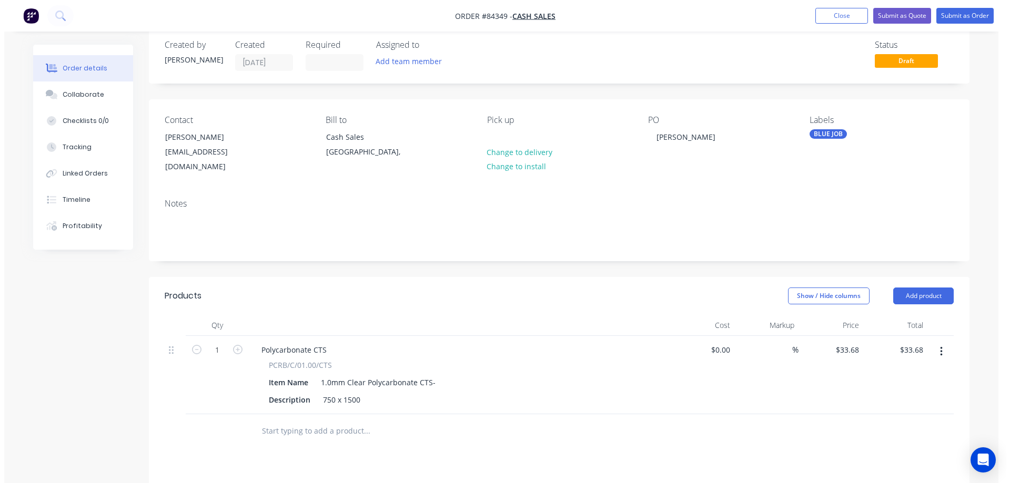
scroll to position [0, 0]
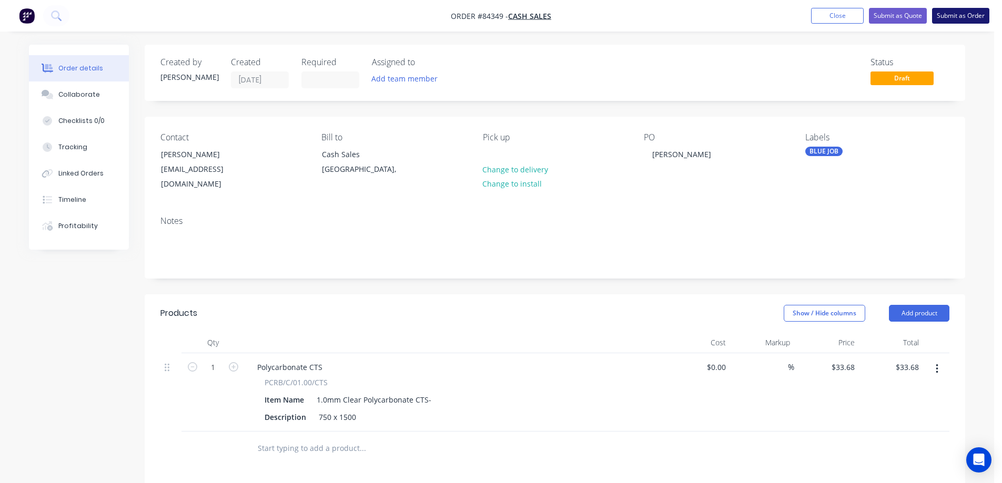
click at [960, 13] on button "Submit as Order" at bounding box center [960, 16] width 57 height 16
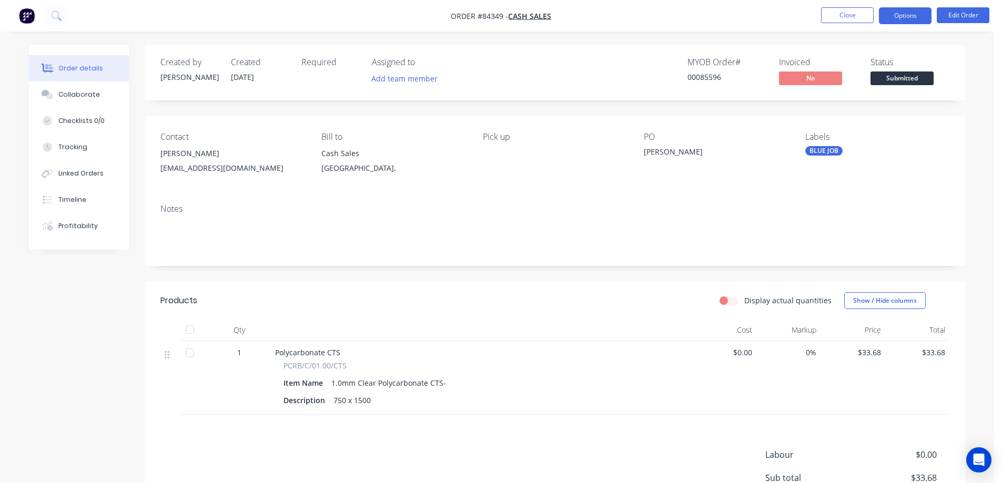
click at [907, 9] on button "Options" at bounding box center [905, 15] width 53 height 17
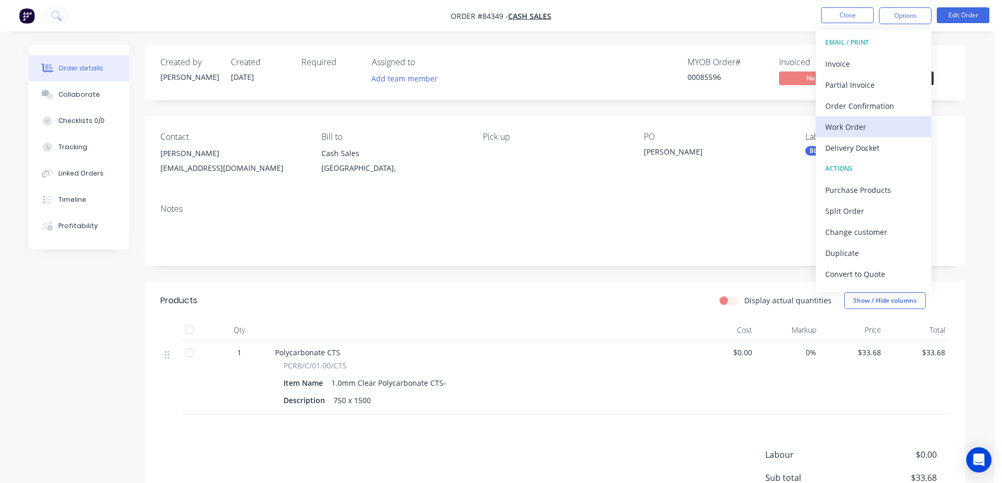
click at [878, 119] on div "Work Order" at bounding box center [873, 126] width 97 height 15
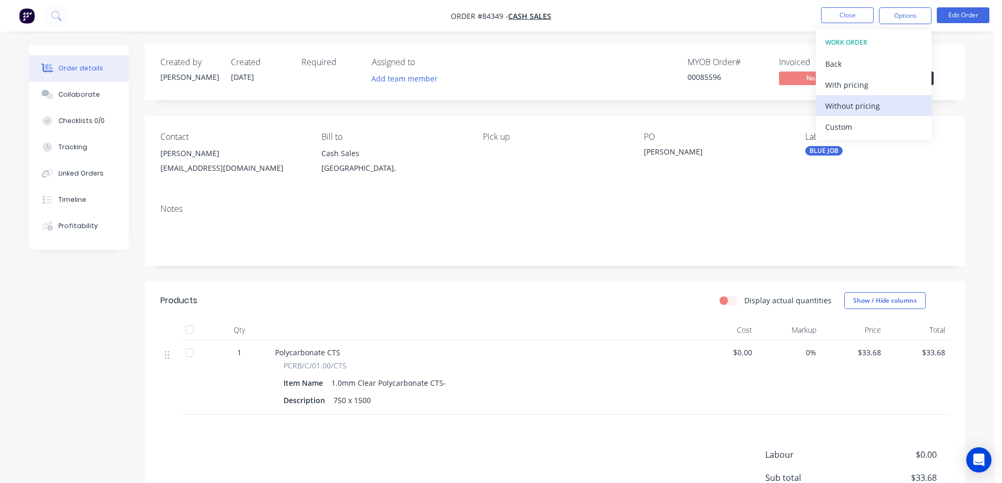
click at [875, 106] on div "Without pricing" at bounding box center [873, 105] width 97 height 15
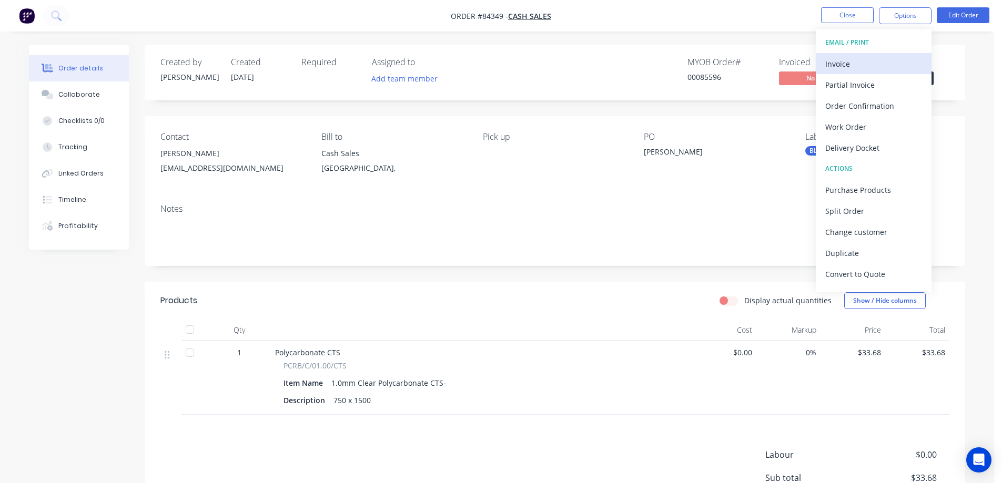
click at [842, 61] on div "Invoice" at bounding box center [873, 63] width 97 height 15
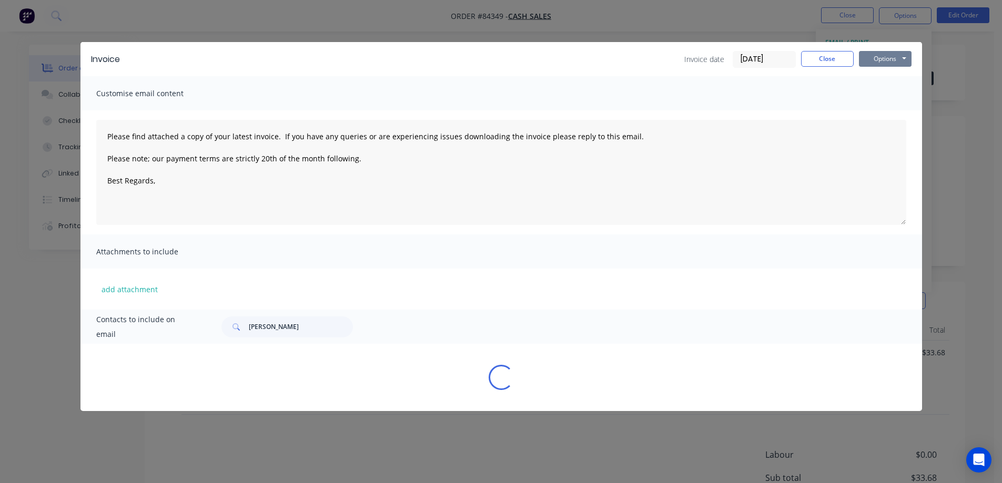
click at [871, 53] on button "Options" at bounding box center [885, 59] width 53 height 16
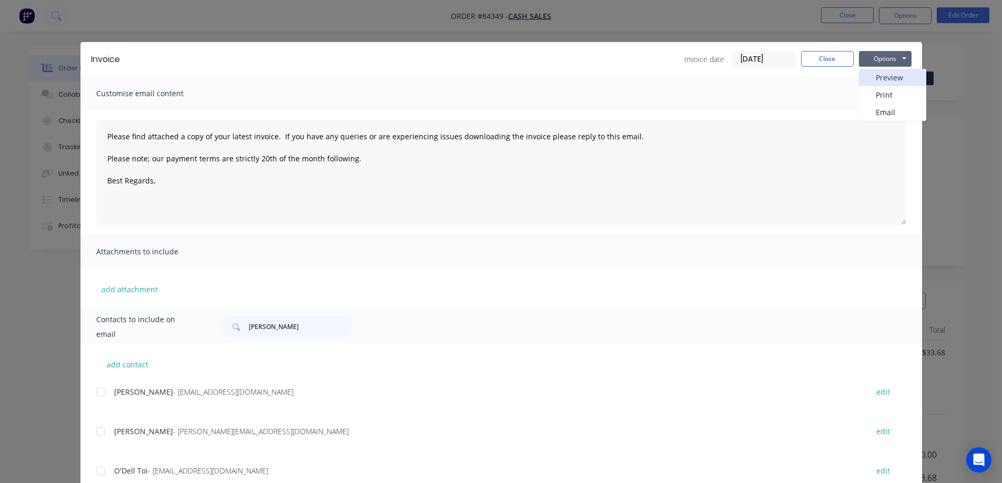
click at [889, 73] on button "Preview" at bounding box center [892, 77] width 67 height 17
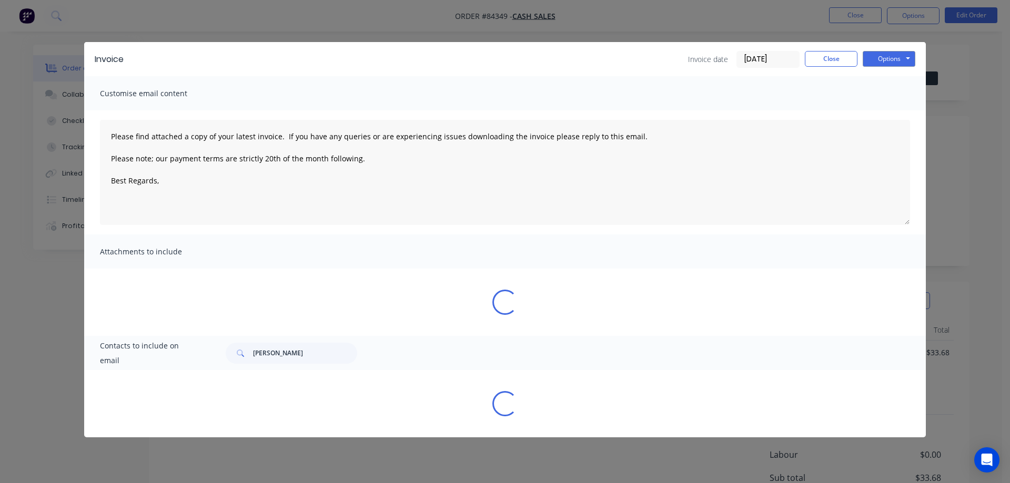
type textarea "Please find attached a copy of your latest invoice. If you have any queries or …"
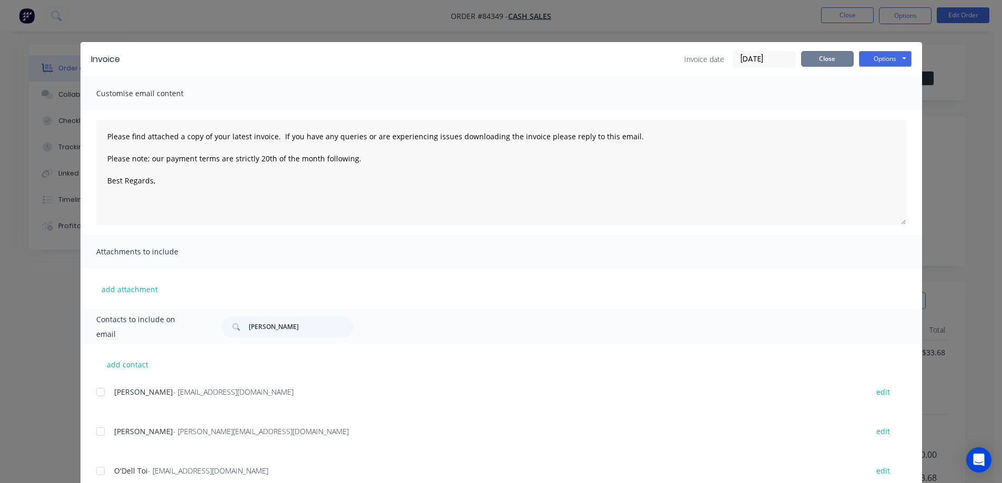
click at [808, 66] on button "Close" at bounding box center [827, 59] width 53 height 16
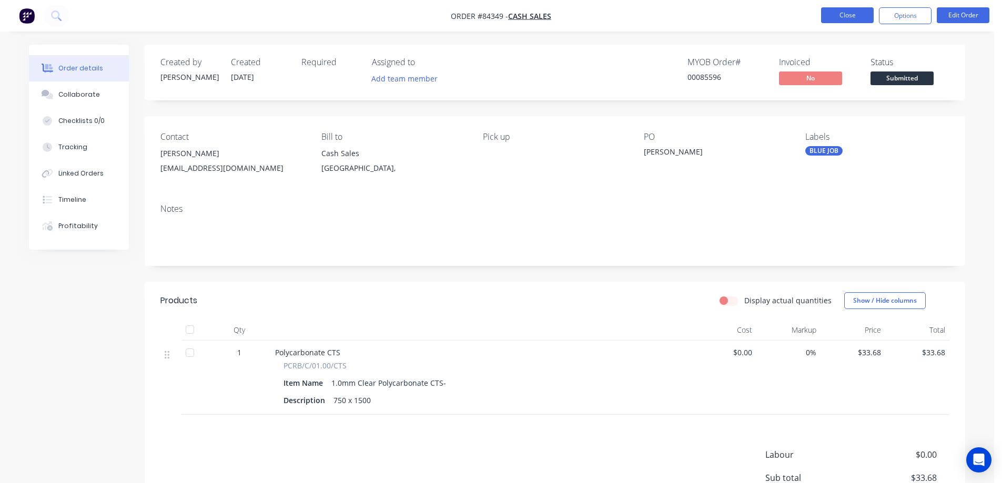
click at [836, 18] on button "Close" at bounding box center [847, 15] width 53 height 16
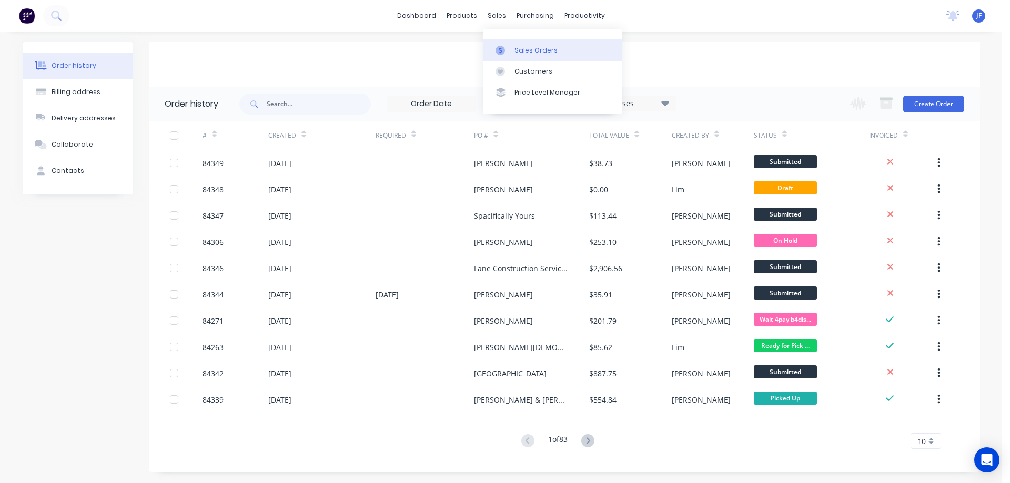
click at [533, 46] on div "Sales Orders" at bounding box center [536, 50] width 43 height 9
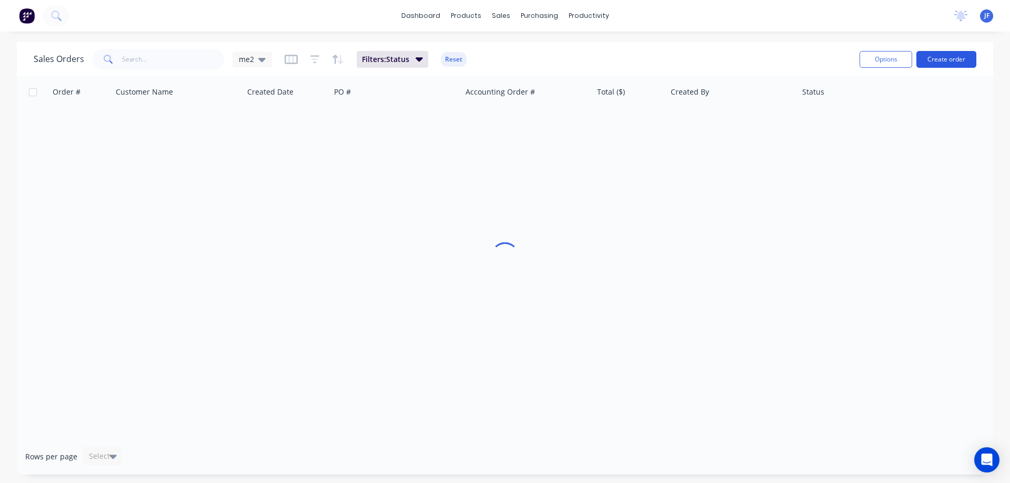
click at [958, 57] on button "Create order" at bounding box center [946, 59] width 60 height 17
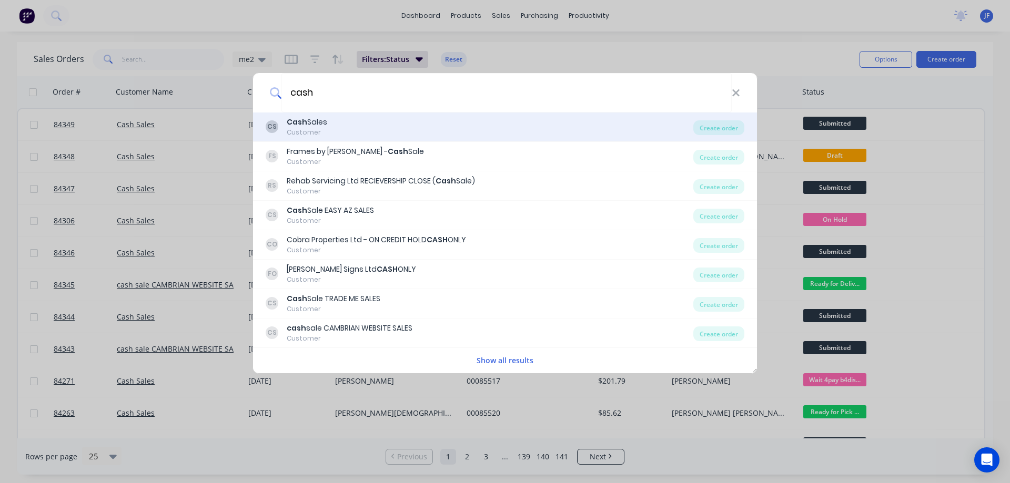
type input "cash"
click at [352, 126] on div "CS Cash Sales Customer" at bounding box center [480, 127] width 428 height 21
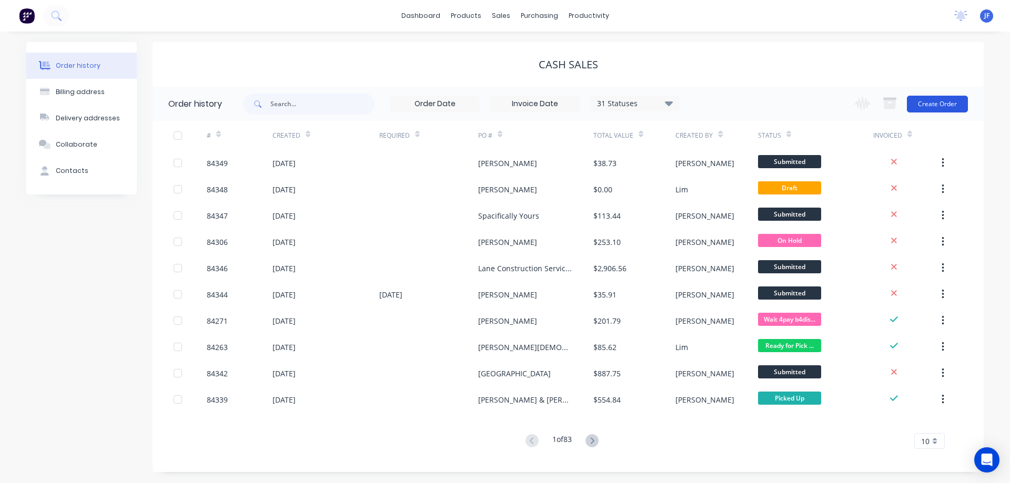
click at [944, 105] on button "Create Order" at bounding box center [937, 104] width 61 height 17
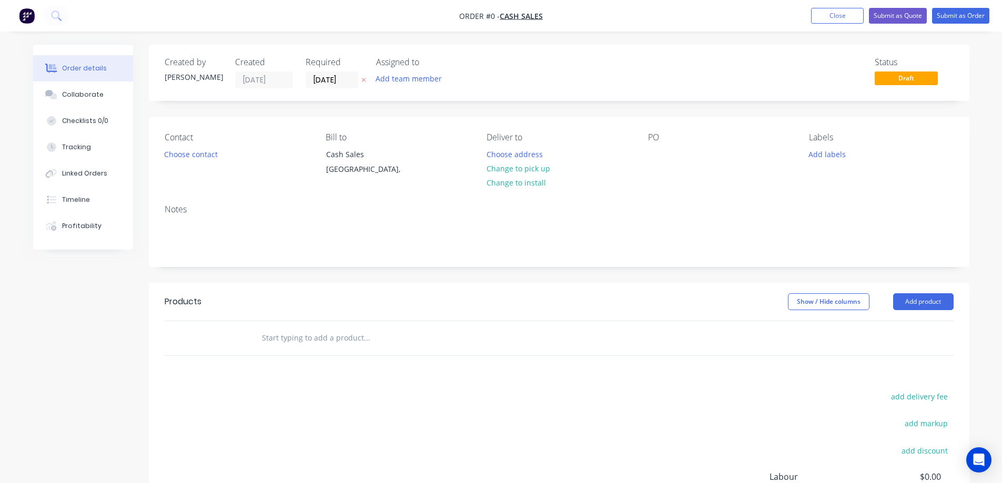
click at [367, 81] on button at bounding box center [363, 80] width 11 height 12
click at [194, 154] on button "Choose contact" at bounding box center [190, 154] width 65 height 14
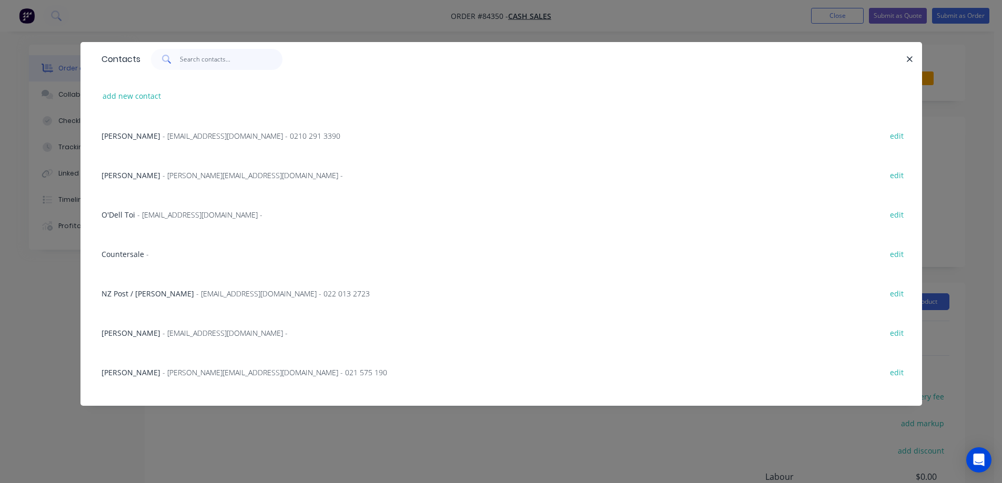
click at [202, 64] on input "text" at bounding box center [231, 59] width 103 height 21
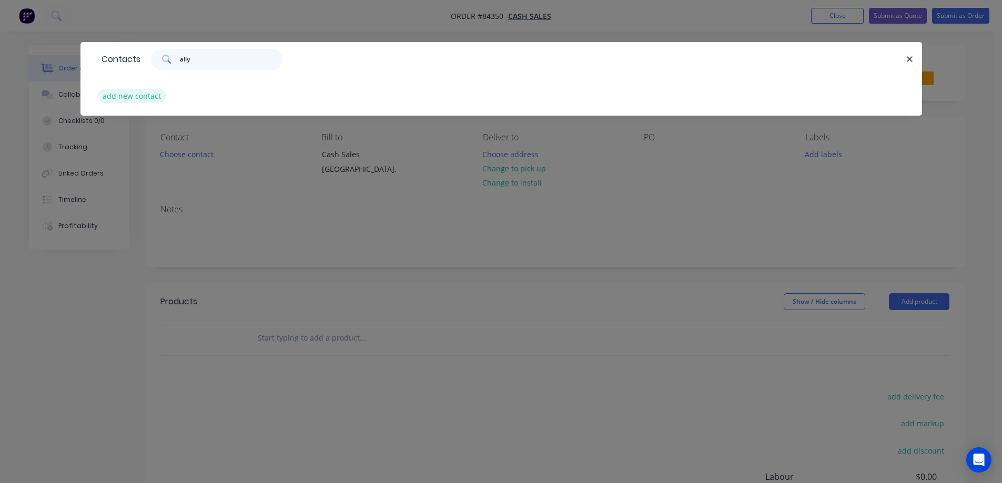
type input "aliy"
click at [131, 93] on button "add new contact" at bounding box center [131, 96] width 69 height 14
select select "NZ"
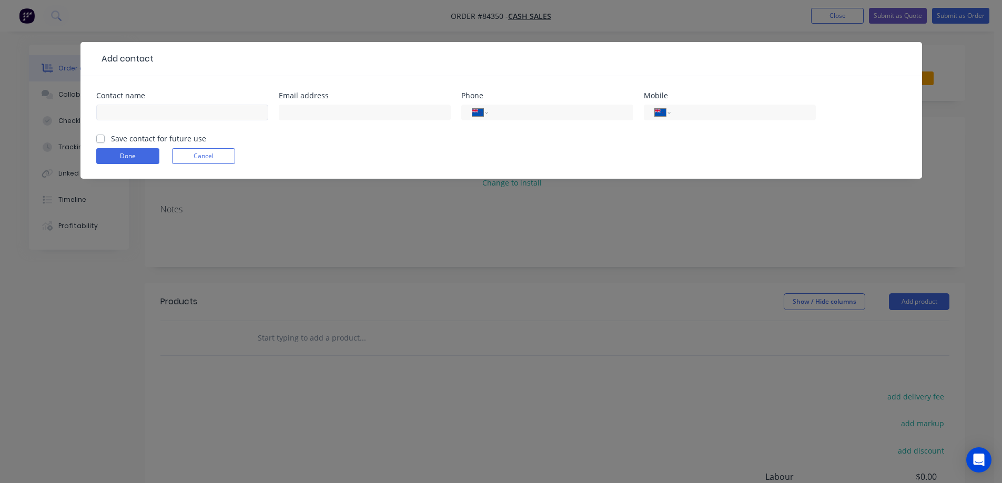
click at [129, 119] on div at bounding box center [182, 117] width 172 height 31
click at [129, 119] on input "text" at bounding box center [182, 113] width 172 height 16
paste input "Aliyyah"
type input "[PERSON_NAME]"
click at [134, 136] on label "Save contact for future use" at bounding box center [158, 138] width 95 height 11
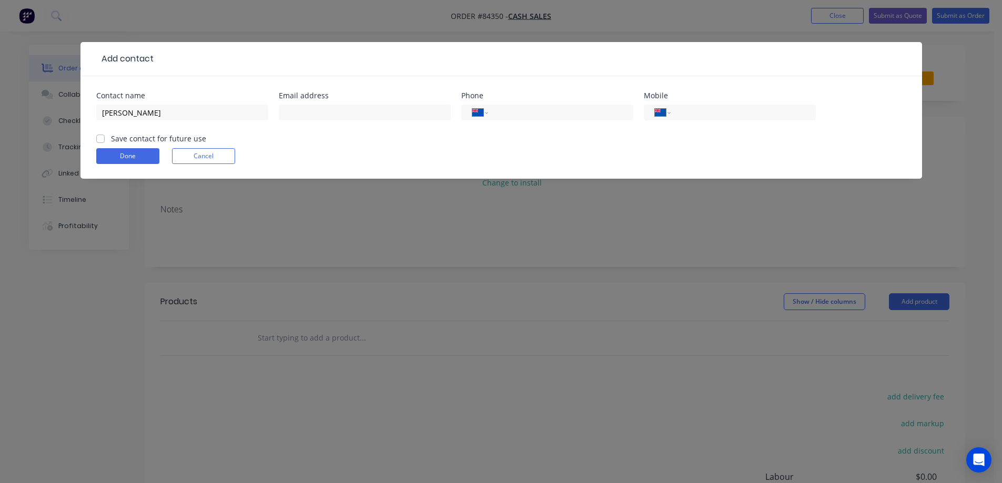
click at [105, 136] on input "Save contact for future use" at bounding box center [100, 138] width 8 height 10
checkbox input "true"
click at [351, 114] on input "text" at bounding box center [365, 113] width 172 height 16
paste input "mishanashah@gmail.com"
type input "mishanashah@gmail.com"
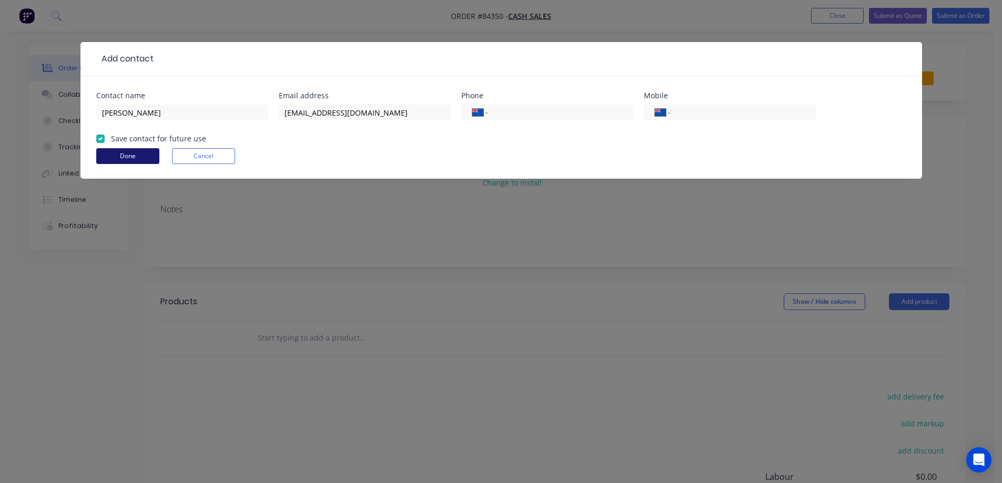
click at [105, 158] on button "Done" at bounding box center [127, 156] width 63 height 16
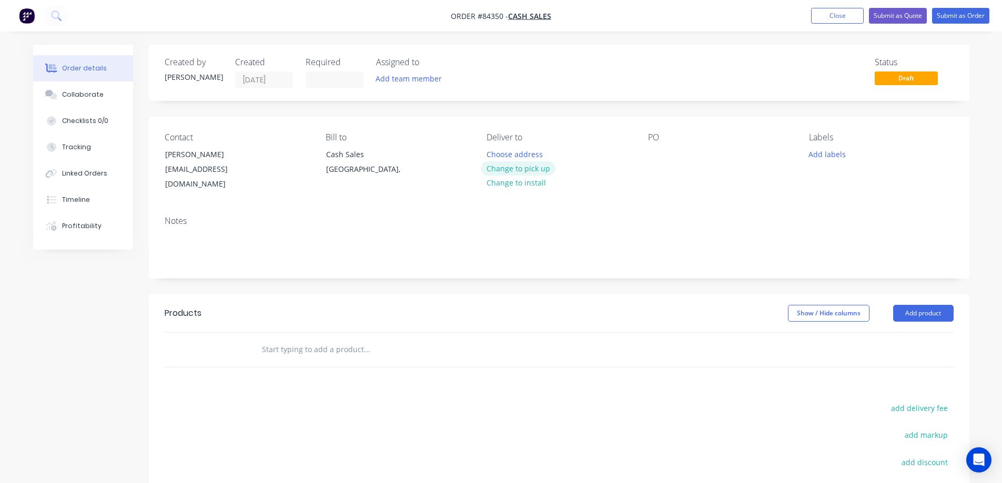
click at [535, 167] on button "Change to pick up" at bounding box center [518, 169] width 75 height 14
drag, startPoint x: 167, startPoint y: 158, endPoint x: 251, endPoint y: 155, distance: 84.7
click at [251, 155] on div "[PERSON_NAME]" at bounding box center [208, 154] width 87 height 15
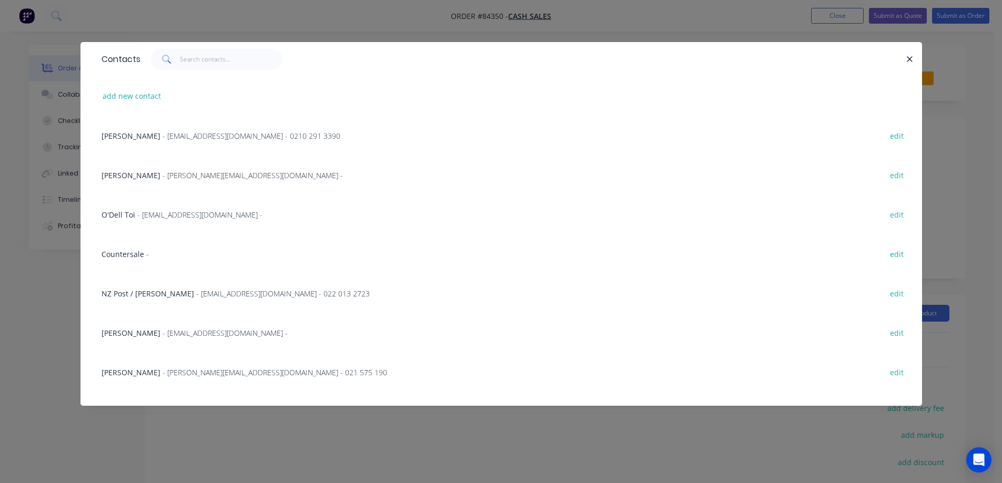
click at [46, 155] on div "Contacts add new contact Leif Neilson - info@wai-ika.nz - 0210 291 3390 edit Cr…" at bounding box center [501, 241] width 1002 height 483
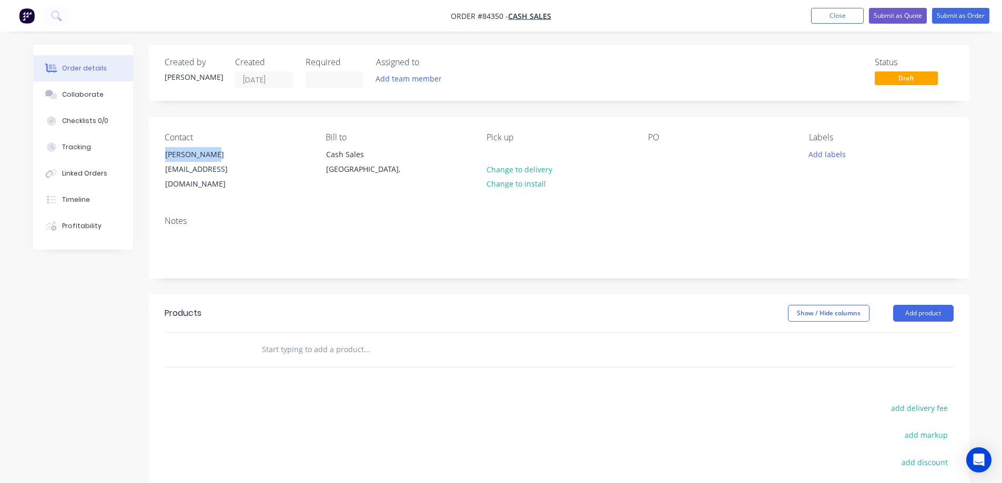
drag, startPoint x: 163, startPoint y: 155, endPoint x: 276, endPoint y: 155, distance: 113.1
click at [276, 155] on div "Contact Aliyyah Shah mishanashah@gmail.com" at bounding box center [237, 162] width 144 height 59
copy div "[PERSON_NAME]"
click at [652, 156] on div at bounding box center [656, 154] width 17 height 15
paste div
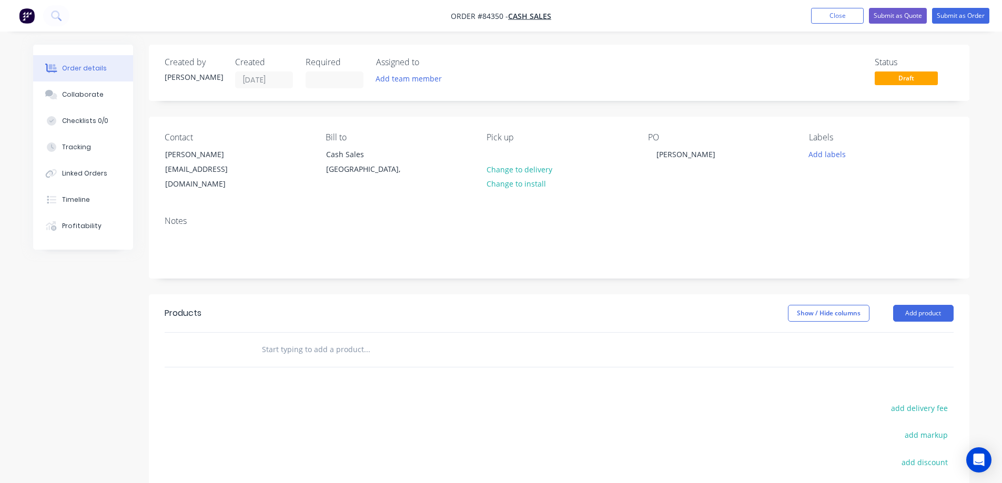
click at [310, 339] on input "text" at bounding box center [366, 349] width 210 height 21
click at [330, 340] on input "text" at bounding box center [366, 349] width 210 height 21
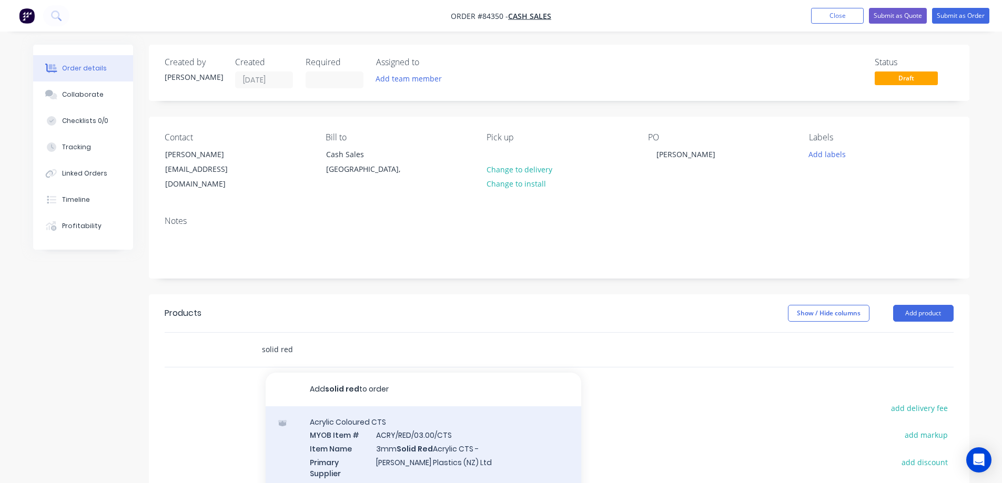
type input "solid red"
click at [363, 418] on div "Acrylic Coloured CTS MYOB Item # ACRY/RED/03.00/CTS Item Name 3mm Solid Red Acr…" at bounding box center [424, 474] width 316 height 134
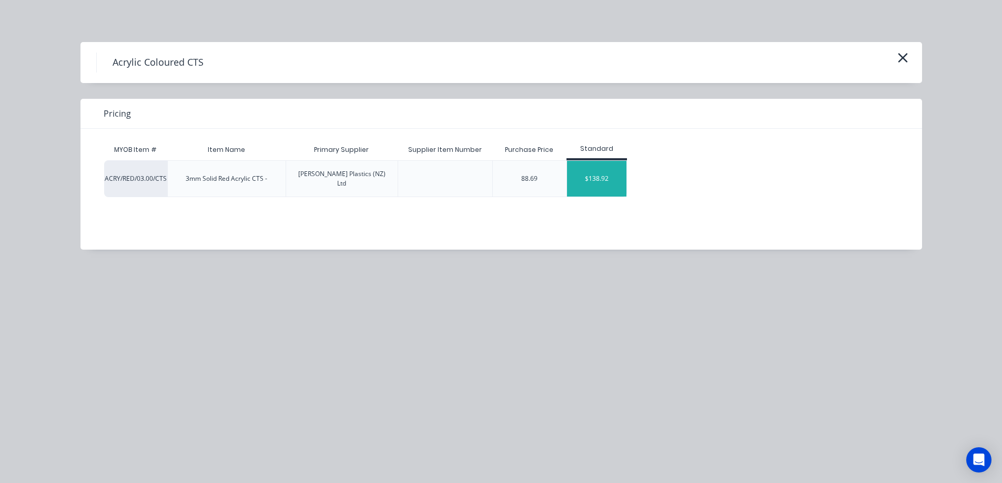
click at [593, 173] on div "$138.92" at bounding box center [596, 179] width 59 height 36
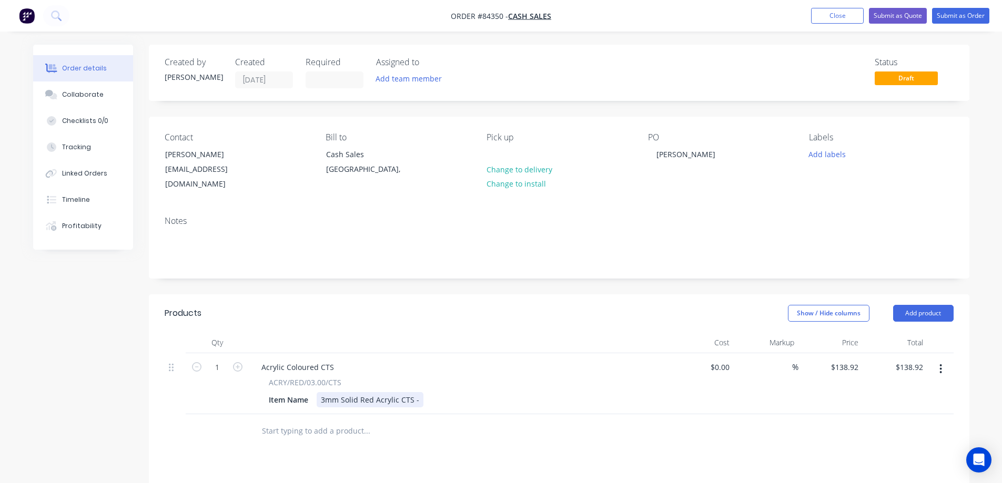
click at [418, 392] on div "3mm Solid Red Acrylic CTS -" at bounding box center [370, 399] width 107 height 15
click at [317, 421] on input "text" at bounding box center [366, 431] width 210 height 21
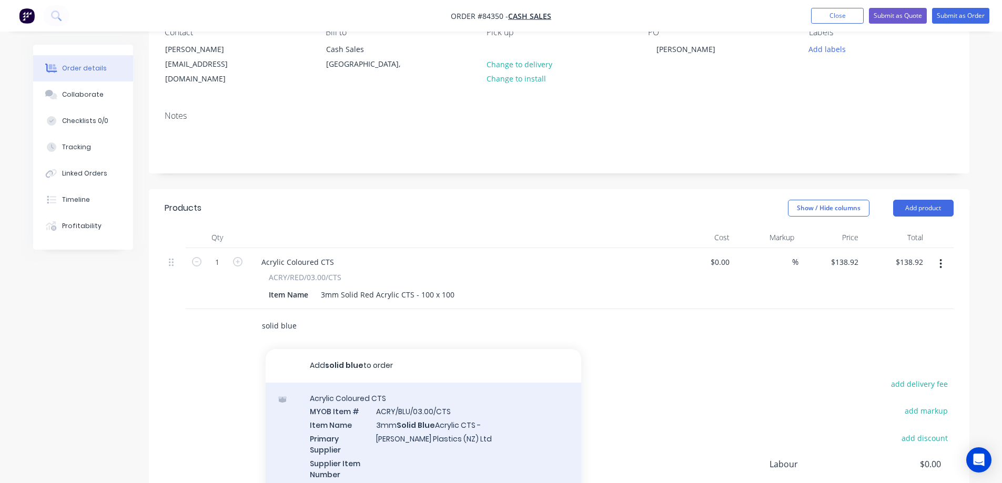
type input "solid blue"
click at [419, 416] on div "Acrylic Coloured CTS MYOB Item # ACRY/BLU/03.00/CTS Item Name 3mm Solid Blue Ac…" at bounding box center [424, 450] width 316 height 134
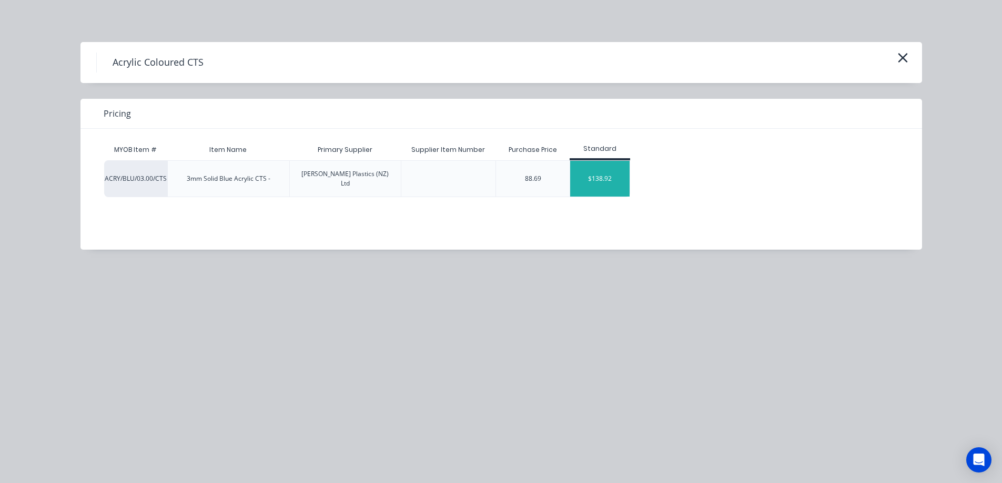
click at [609, 171] on div "$138.92" at bounding box center [599, 179] width 59 height 36
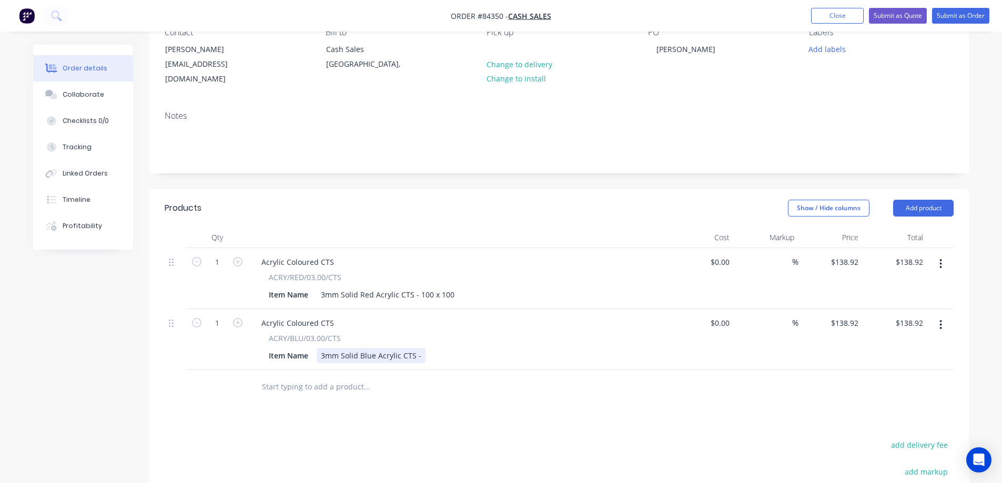
click at [420, 349] on div "3mm Solid Blue Acrylic CTS -" at bounding box center [371, 355] width 109 height 15
click at [844, 255] on input "138.92" at bounding box center [846, 262] width 33 height 15
type input "$0.00"
click at [850, 321] on div "$138.92 $138.92" at bounding box center [831, 339] width 65 height 61
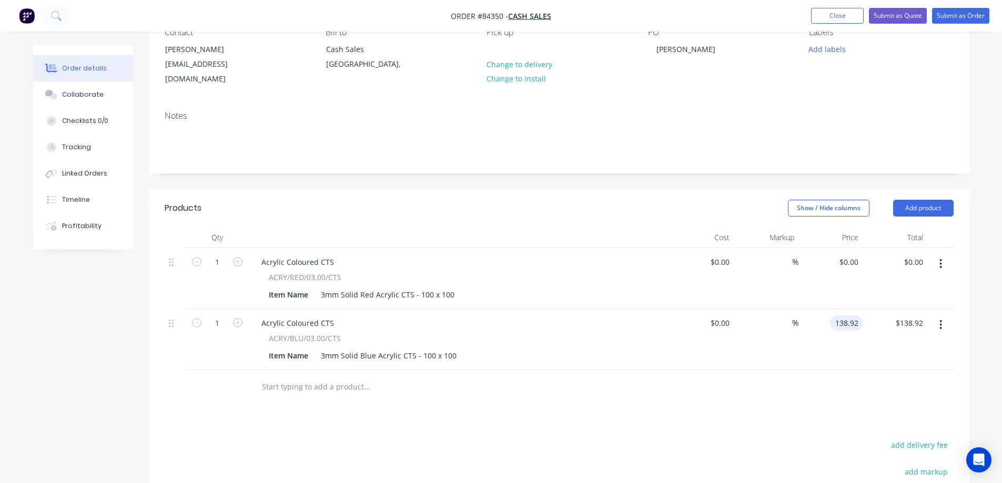
click at [851, 316] on input "138.92" at bounding box center [848, 323] width 28 height 15
type input "$0.00"
drag, startPoint x: 417, startPoint y: 389, endPoint x: 369, endPoint y: 374, distance: 50.4
click at [415, 388] on div at bounding box center [438, 387] width 379 height 34
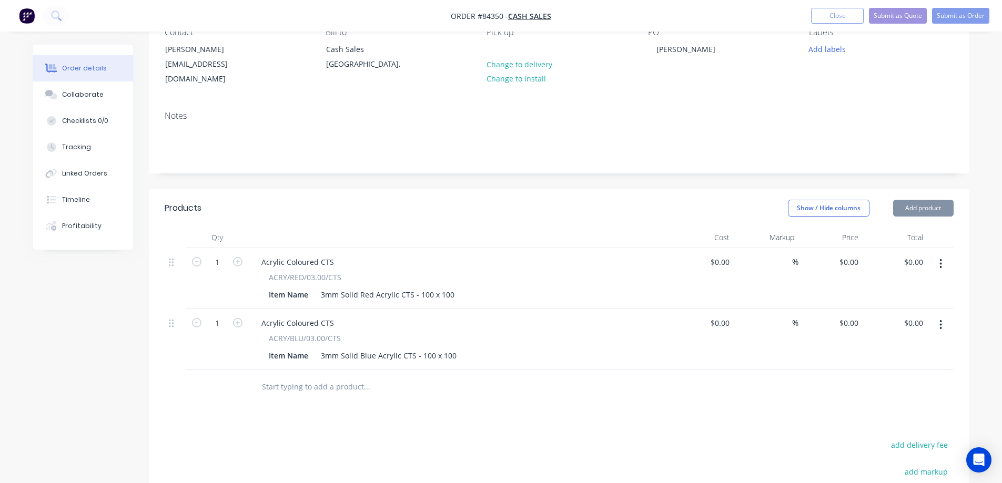
click at [334, 377] on input "text" at bounding box center [366, 387] width 210 height 21
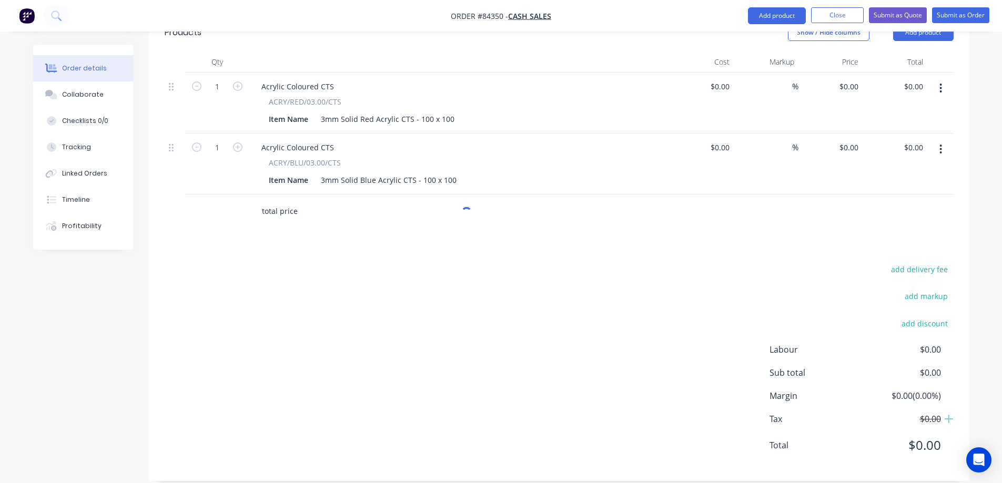
scroll to position [283, 0]
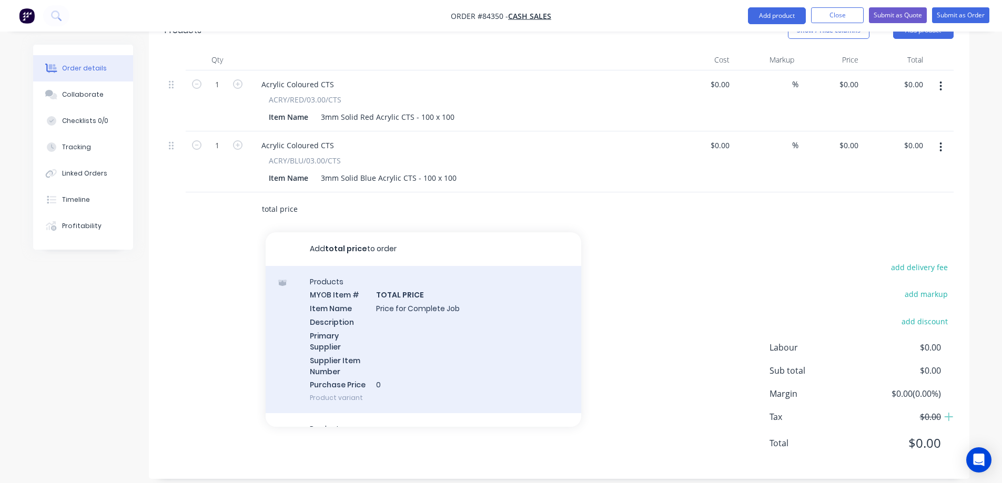
type input "total price"
click at [351, 282] on div "Products MYOB Item # TOTAL PRICE Item Name Price for Complete Job Description P…" at bounding box center [424, 340] width 316 height 148
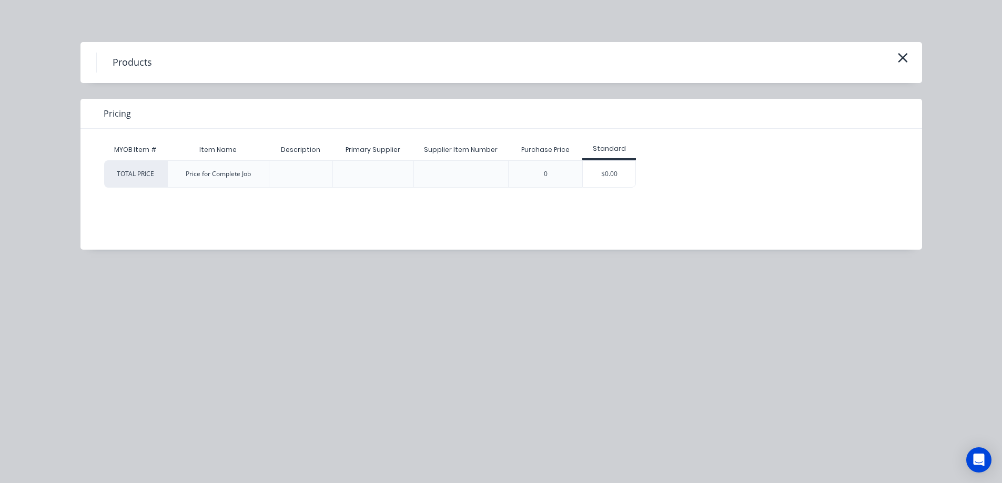
click at [612, 175] on div "$0.00" at bounding box center [609, 174] width 53 height 26
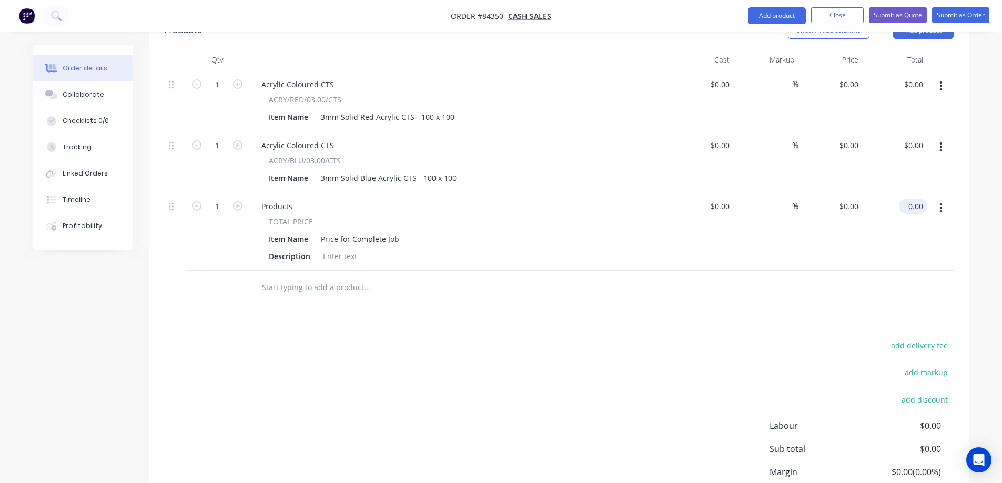
click at [910, 199] on input "0.00" at bounding box center [915, 206] width 24 height 15
type input "25"
type input "$25.00"
click at [890, 271] on div at bounding box center [559, 288] width 789 height 34
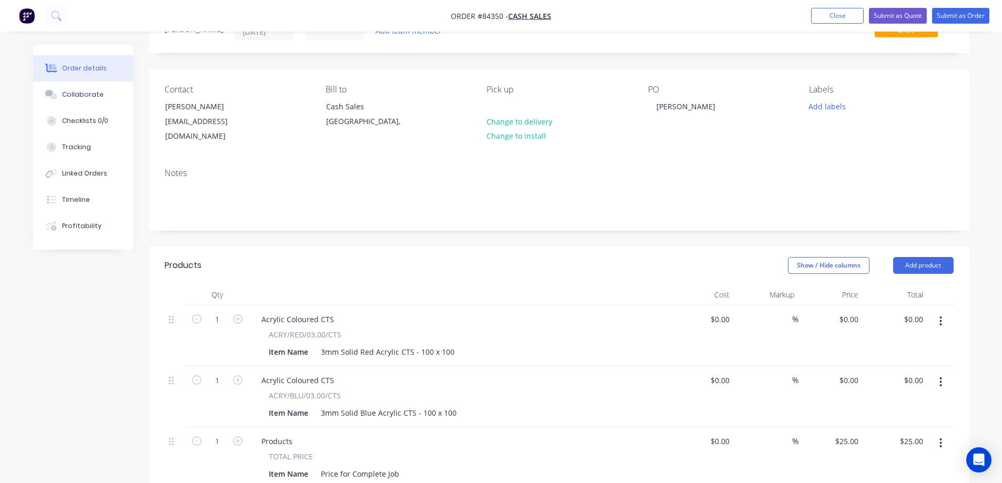
scroll to position [0, 0]
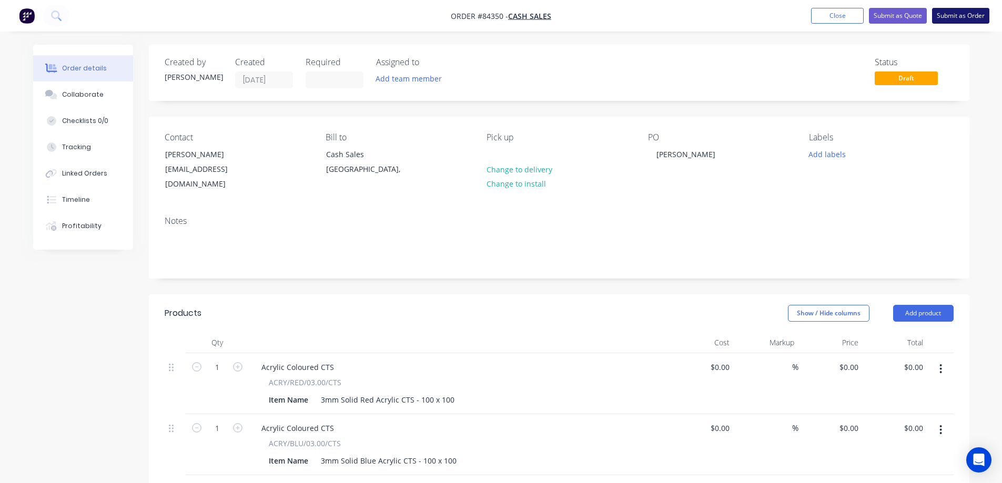
click at [976, 13] on button "Submit as Order" at bounding box center [960, 16] width 57 height 16
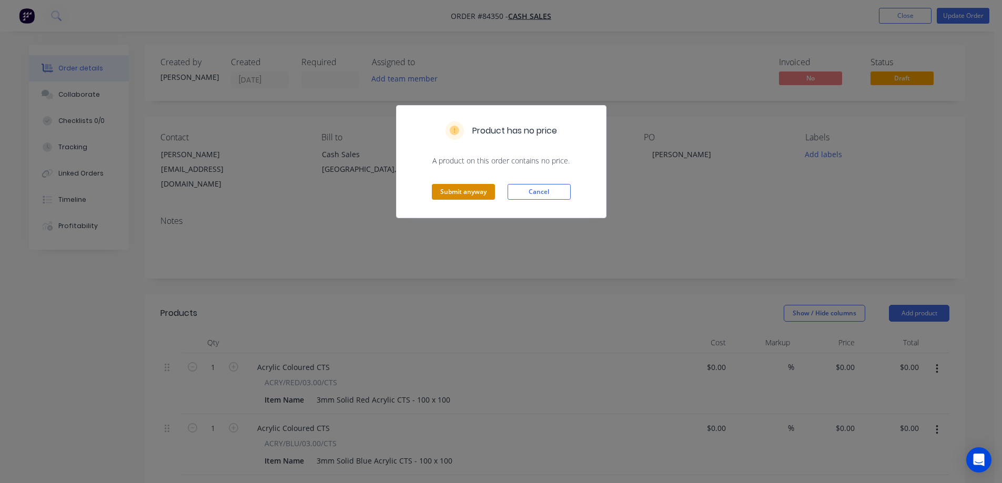
click at [448, 199] on button "Submit anyway" at bounding box center [463, 192] width 63 height 16
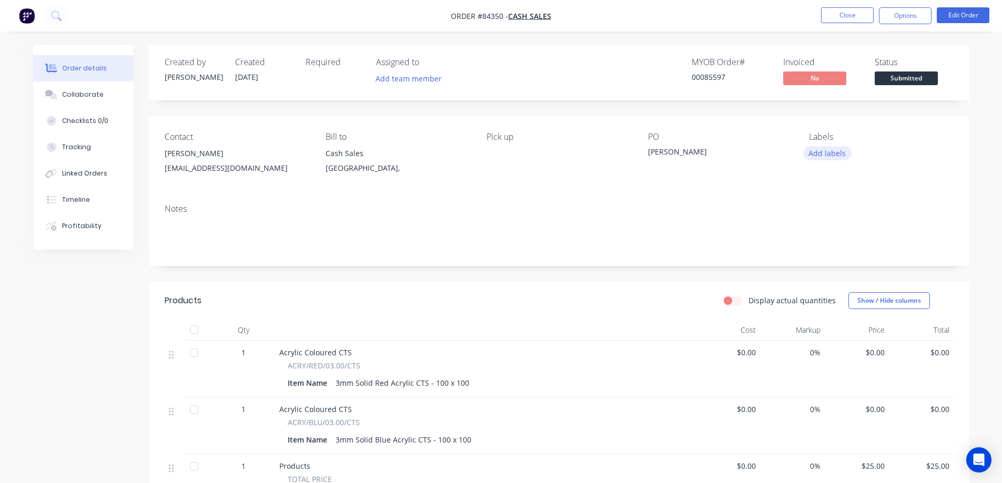
click at [815, 154] on button "Add labels" at bounding box center [827, 153] width 48 height 14
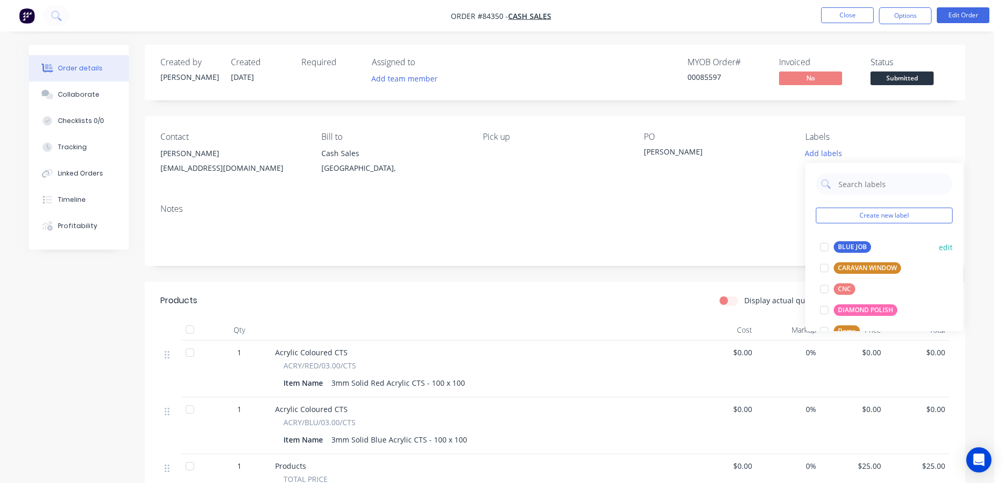
click at [840, 239] on div "BLUE JOB edit" at bounding box center [884, 247] width 137 height 21
click at [835, 251] on div "BLUE JOB" at bounding box center [852, 247] width 37 height 12
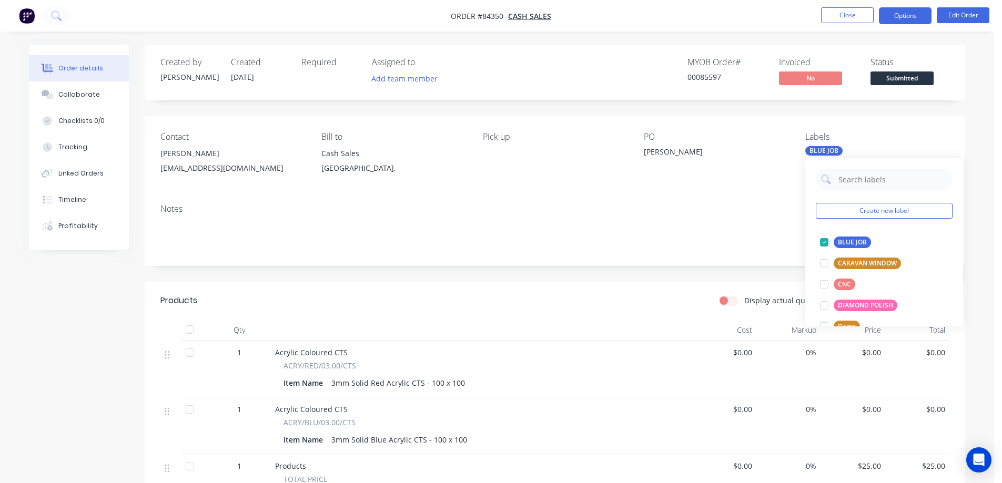
click at [915, 16] on button "Options" at bounding box center [905, 15] width 53 height 17
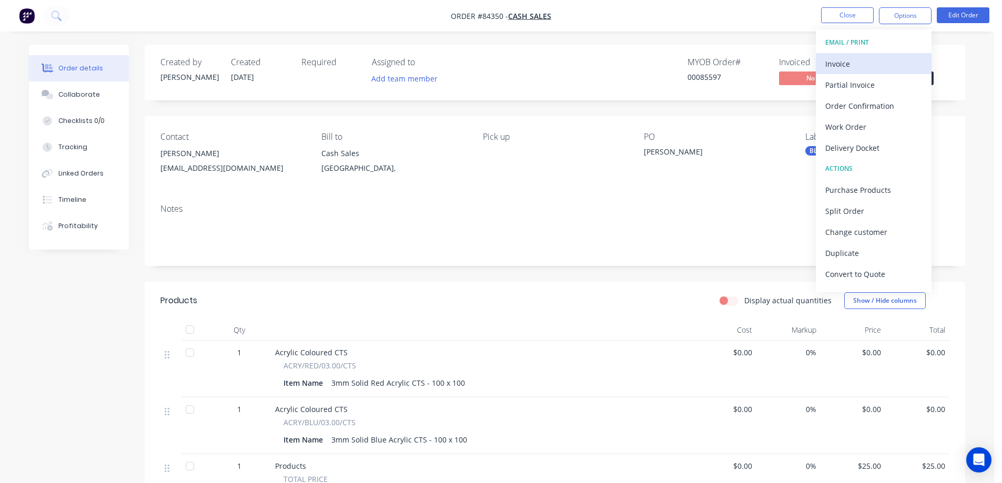
drag, startPoint x: 862, startPoint y: 120, endPoint x: 850, endPoint y: 64, distance: 57.1
click at [850, 65] on div "EMAIL / PRINT Invoice Partial Invoice Order Confirmation Work Order Delivery Do…" at bounding box center [874, 160] width 116 height 263
click at [850, 64] on div "Invoice" at bounding box center [873, 63] width 97 height 15
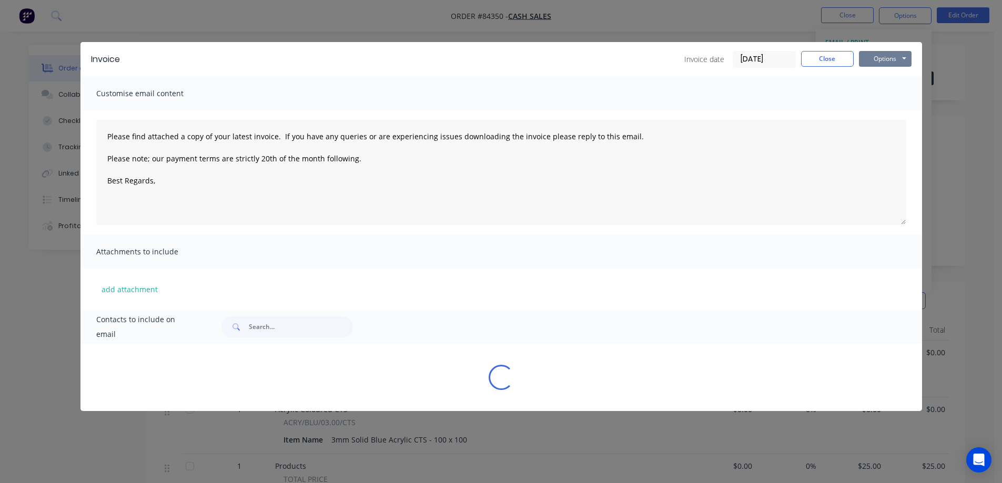
click at [887, 60] on button "Options" at bounding box center [885, 59] width 53 height 16
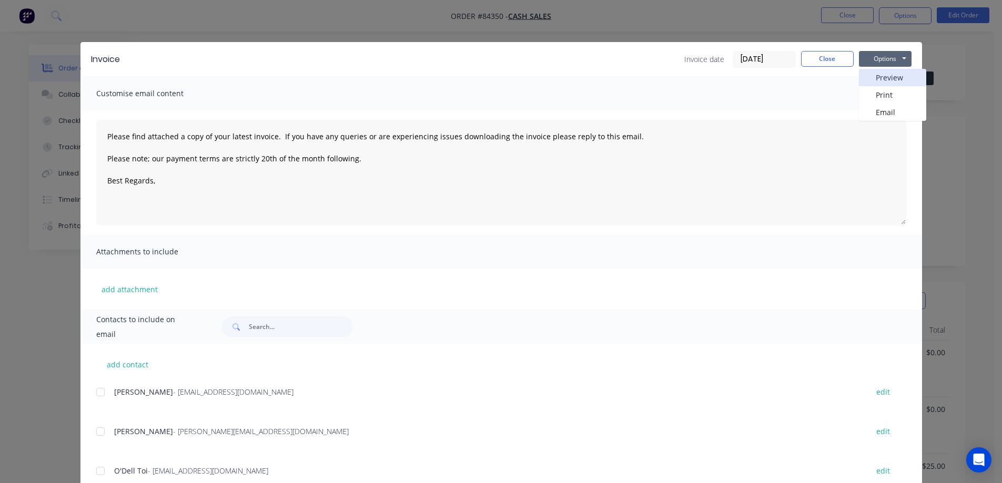
click at [890, 74] on button "Preview" at bounding box center [892, 77] width 67 height 17
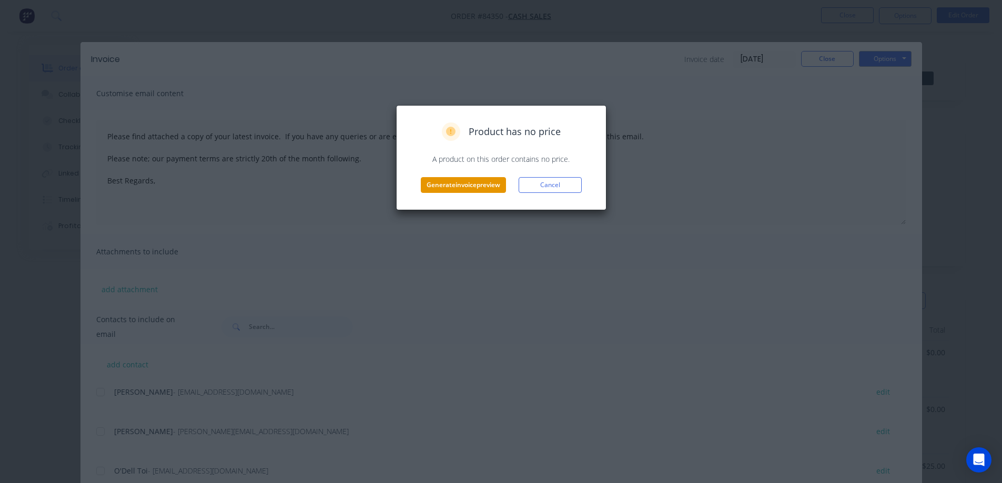
click at [481, 186] on button "Generate invoice preview" at bounding box center [463, 185] width 85 height 16
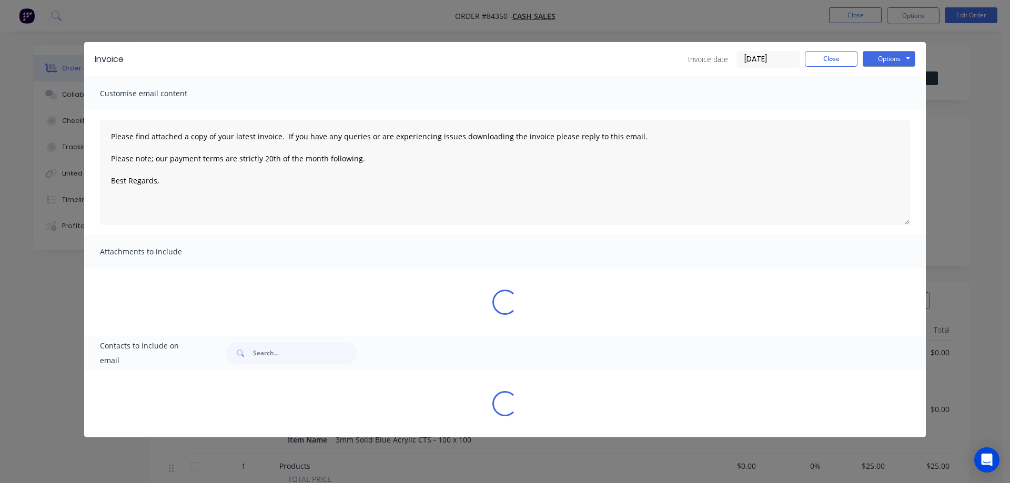
type textarea "Please find attached a copy of your latest invoice. If you have any queries or …"
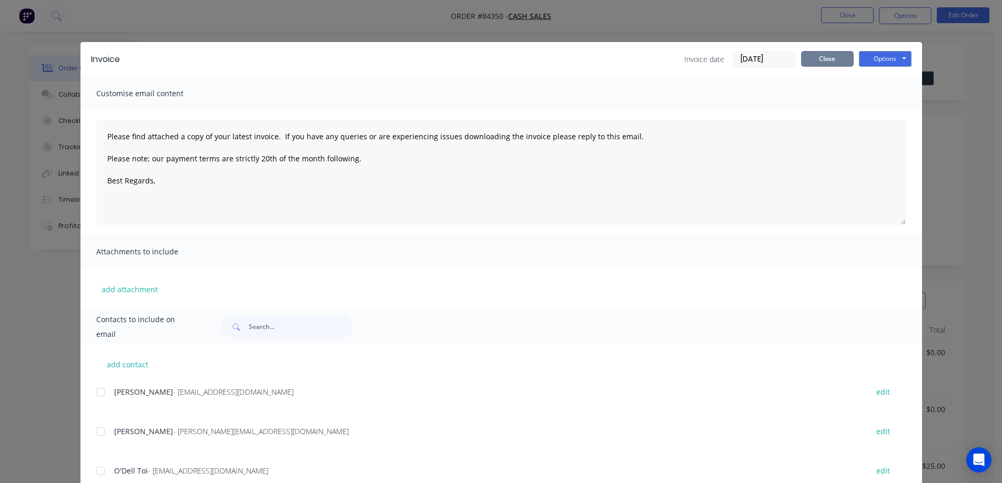
click at [840, 54] on button "Close" at bounding box center [827, 59] width 53 height 16
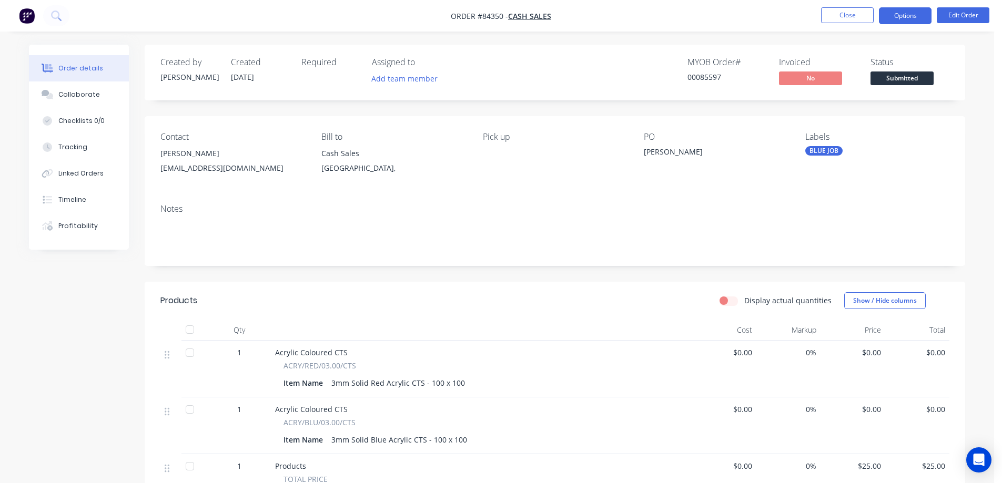
click at [894, 20] on button "Options" at bounding box center [905, 15] width 53 height 17
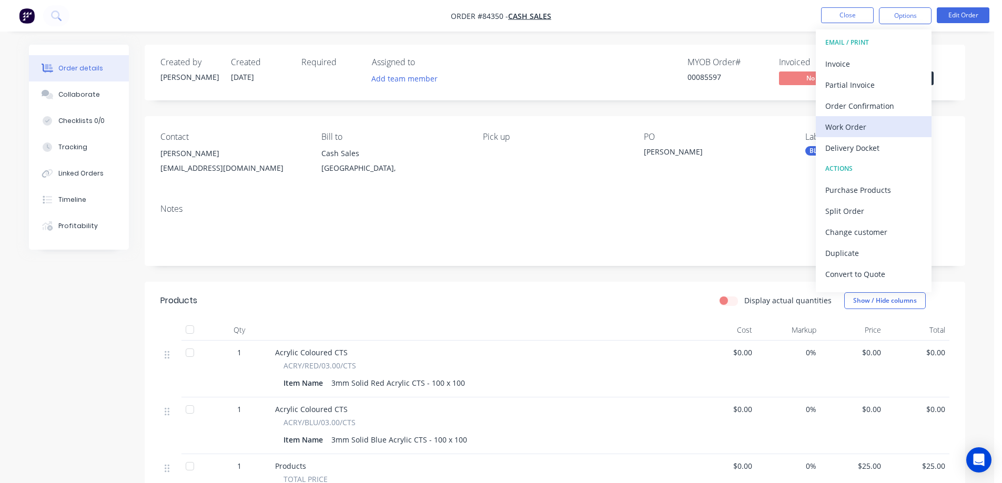
click at [859, 123] on div "Work Order" at bounding box center [873, 126] width 97 height 15
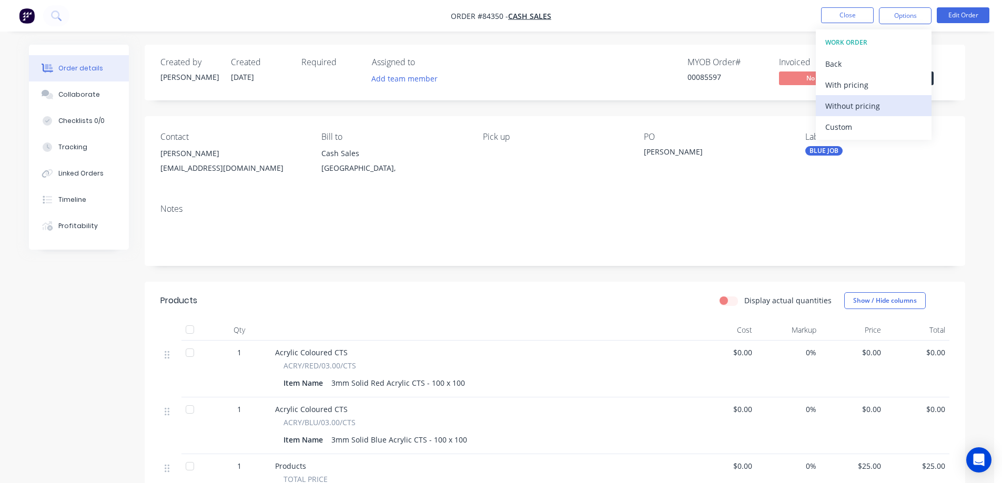
click at [858, 104] on div "Without pricing" at bounding box center [873, 105] width 97 height 15
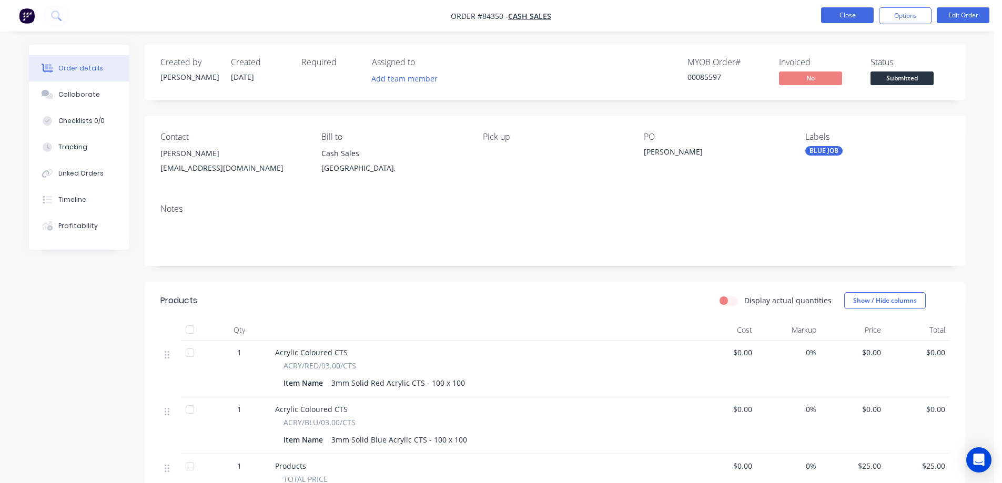
click at [852, 16] on button "Close" at bounding box center [847, 15] width 53 height 16
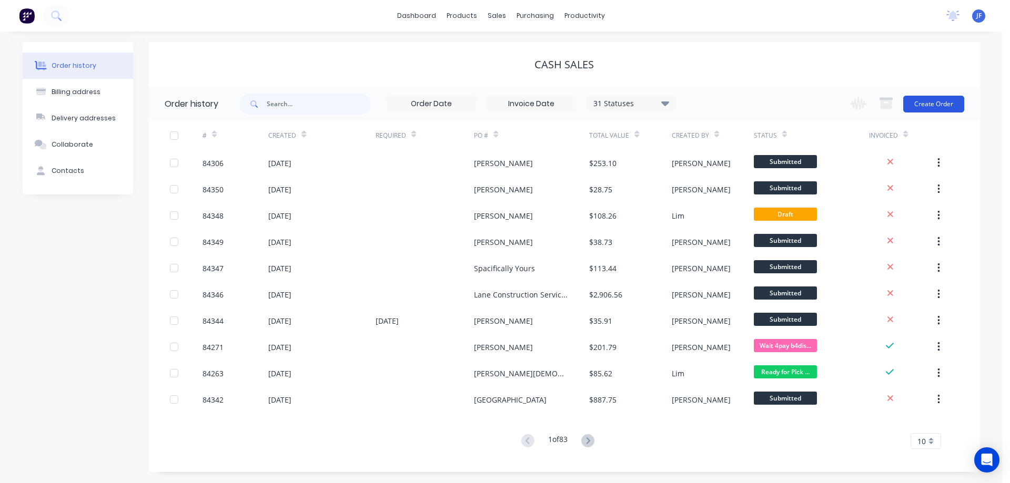
click at [957, 108] on button "Create Order" at bounding box center [933, 104] width 61 height 17
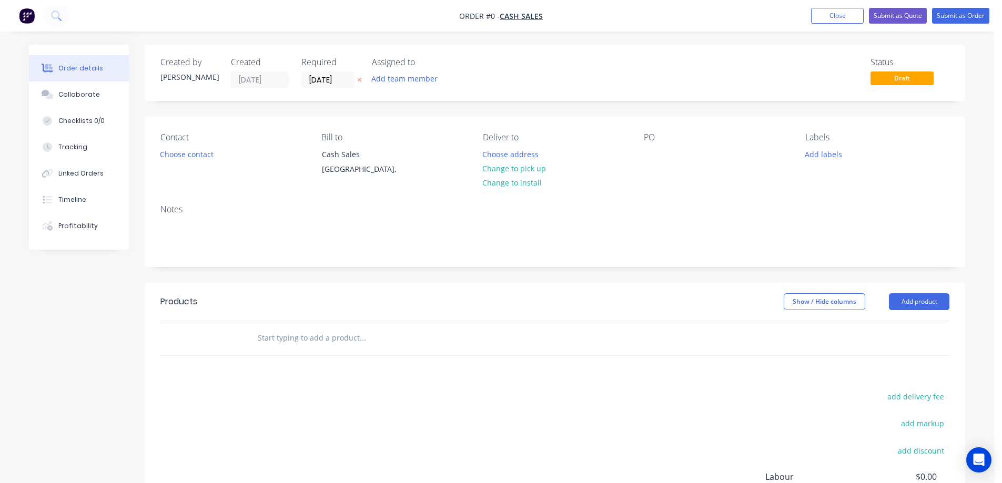
click at [360, 83] on icon at bounding box center [359, 80] width 5 height 6
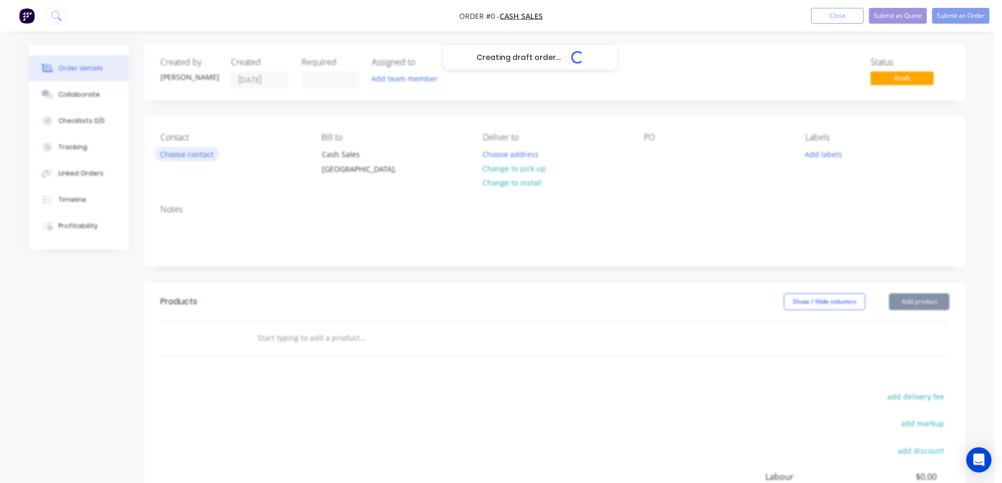
click at [189, 159] on button "Choose contact" at bounding box center [187, 154] width 65 height 14
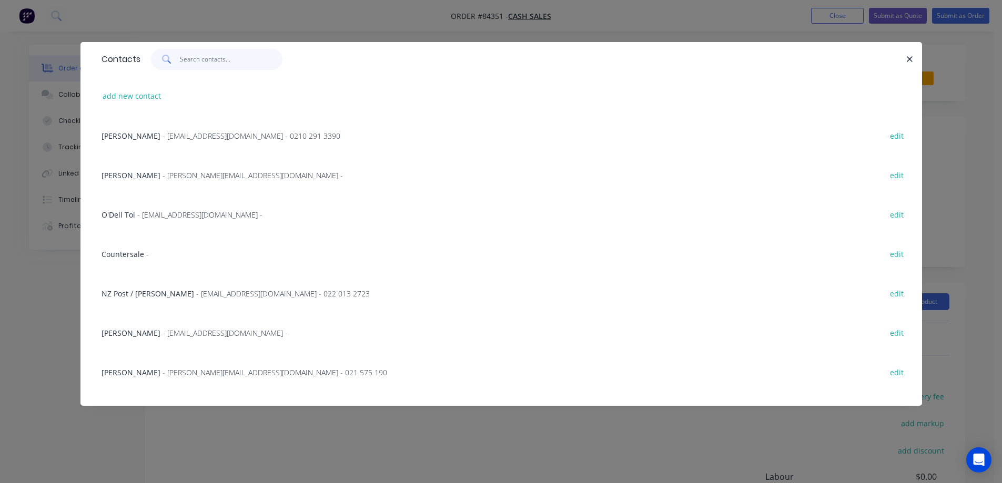
click at [223, 67] on input "text" at bounding box center [231, 59] width 103 height 21
click at [153, 99] on button "add new contact" at bounding box center [131, 96] width 69 height 14
select select "NZ"
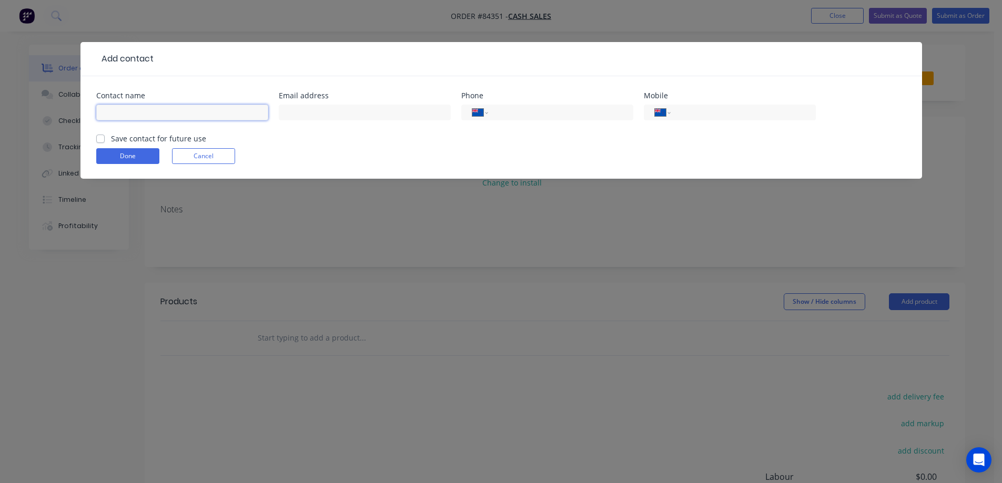
click at [163, 111] on input "text" at bounding box center [182, 113] width 172 height 16
paste input "Jay-Jay"
type input "Jay-Jay"
drag, startPoint x: 153, startPoint y: 139, endPoint x: 25, endPoint y: 158, distance: 129.8
click at [154, 139] on label "Save contact for future use" at bounding box center [158, 138] width 95 height 11
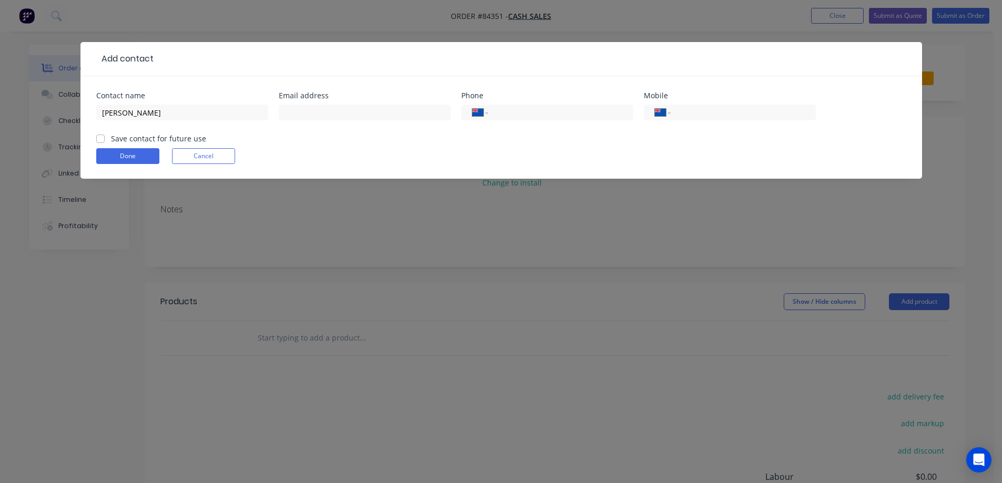
click at [105, 139] on input "Save contact for future use" at bounding box center [100, 138] width 8 height 10
checkbox input "true"
click at [201, 116] on input "Jay-Jay" at bounding box center [182, 113] width 172 height 16
type input "[PERSON_NAME]"
click at [377, 114] on input "text" at bounding box center [365, 113] width 172 height 16
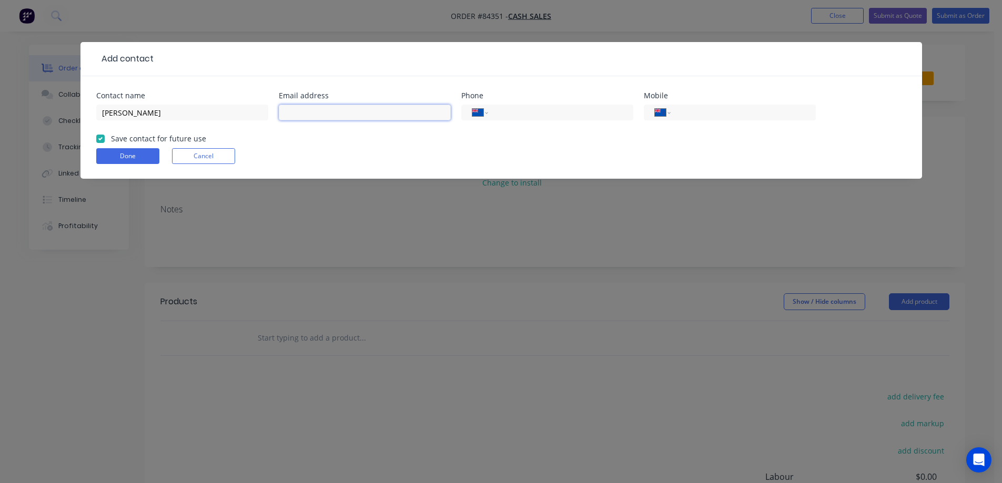
paste input "jj@podlab.nz"
type input "jj@podlab.nz"
click at [713, 117] on input "tel" at bounding box center [741, 113] width 126 height 12
paste input "021 336 767"
type input "021 336 767"
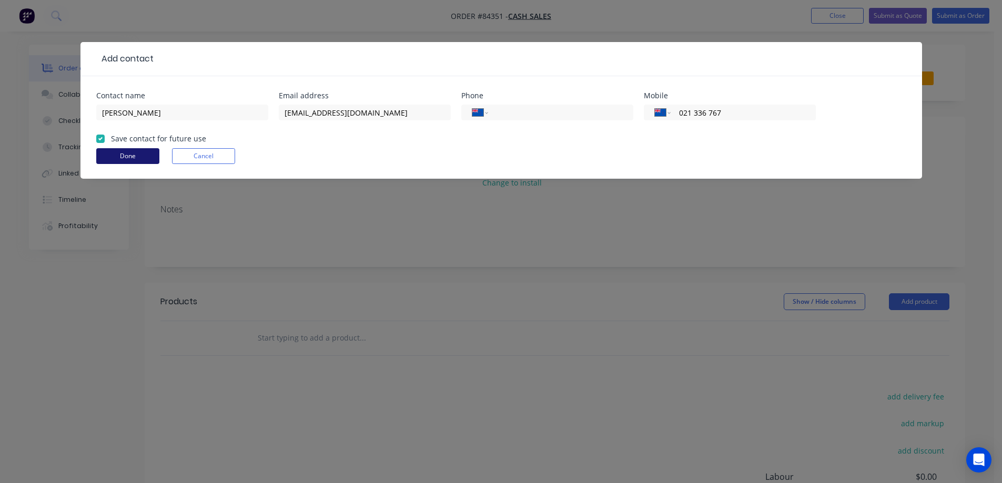
click at [136, 150] on button "Done" at bounding box center [127, 156] width 63 height 16
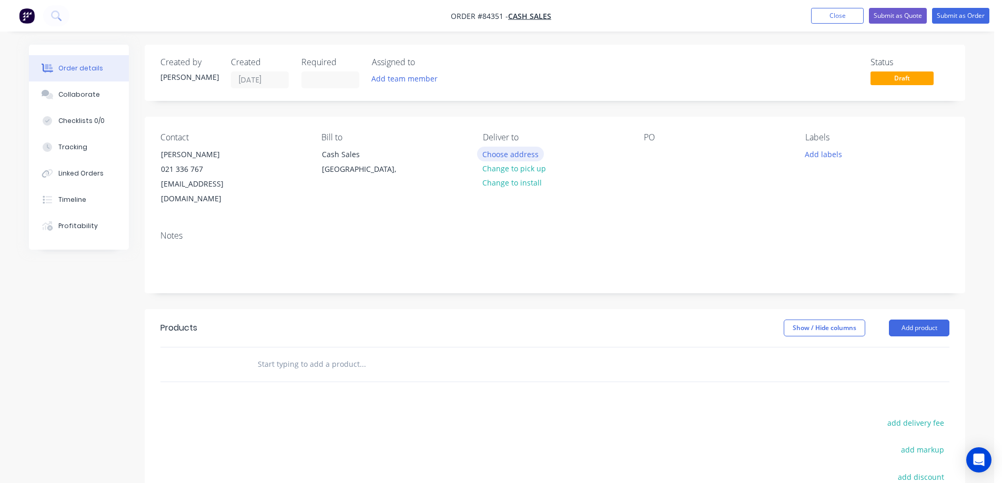
click at [535, 154] on button "Choose address" at bounding box center [510, 154] width 67 height 14
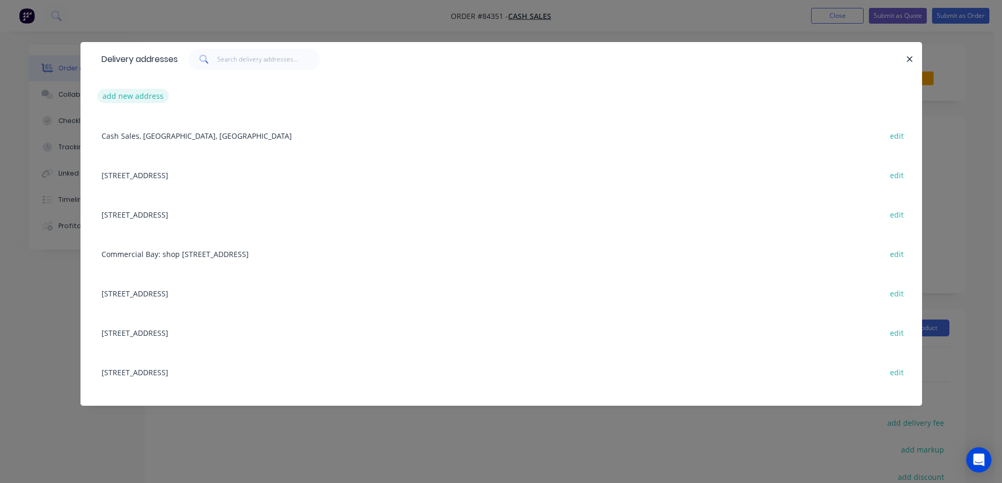
click at [138, 92] on button "add new address" at bounding box center [133, 96] width 72 height 14
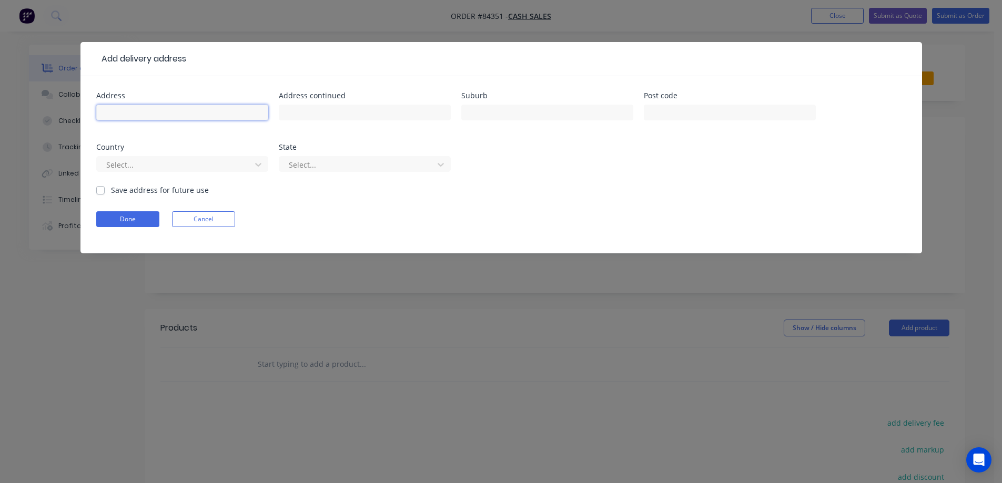
click at [159, 107] on input "text" at bounding box center [182, 113] width 172 height 16
type input "Podlab"
drag, startPoint x: 318, startPoint y: 113, endPoint x: 445, endPoint y: 112, distance: 127.3
click at [330, 112] on input "text" at bounding box center [365, 113] width 172 height 16
paste input "13 Hargreaves Street"
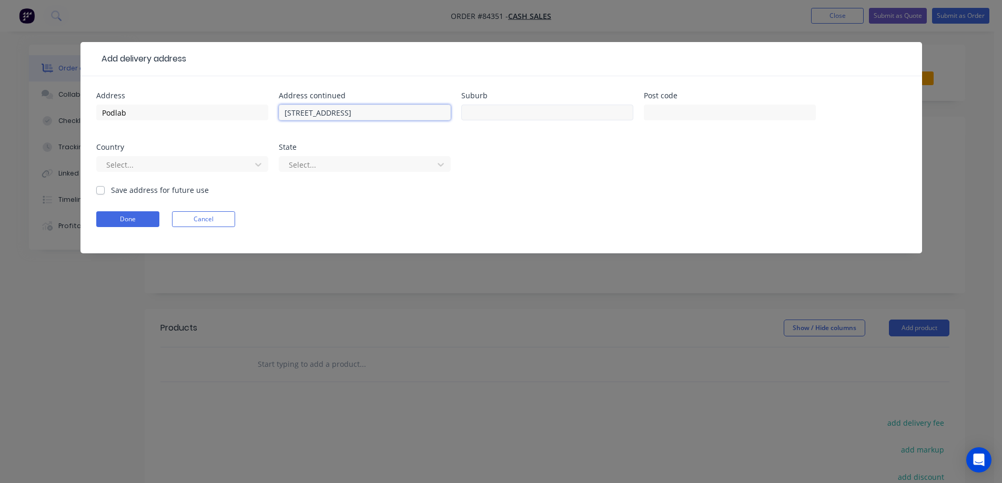
type input "13 Hargreaves Street"
click at [479, 112] on input "text" at bounding box center [547, 113] width 172 height 16
type input "Auckland"
click at [747, 110] on input "text" at bounding box center [730, 113] width 172 height 16
type input "1011"
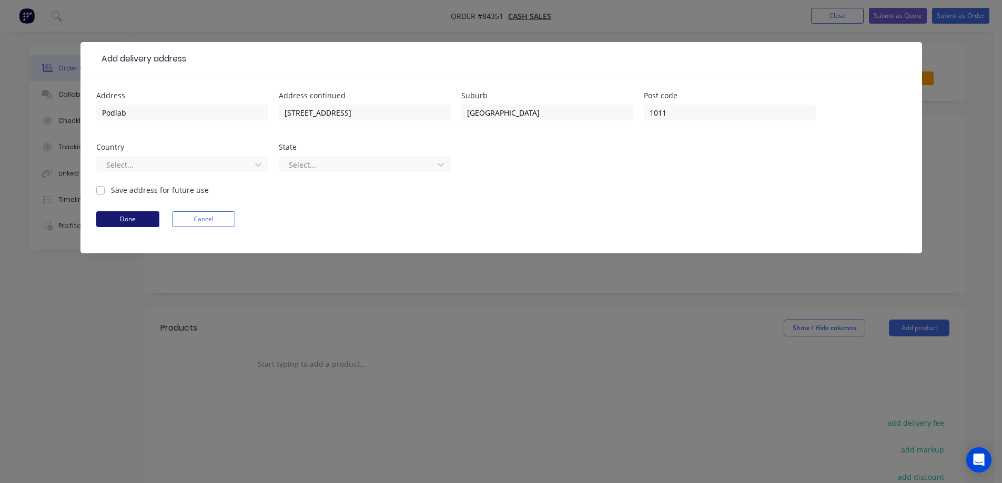
click at [105, 225] on button "Done" at bounding box center [127, 219] width 63 height 16
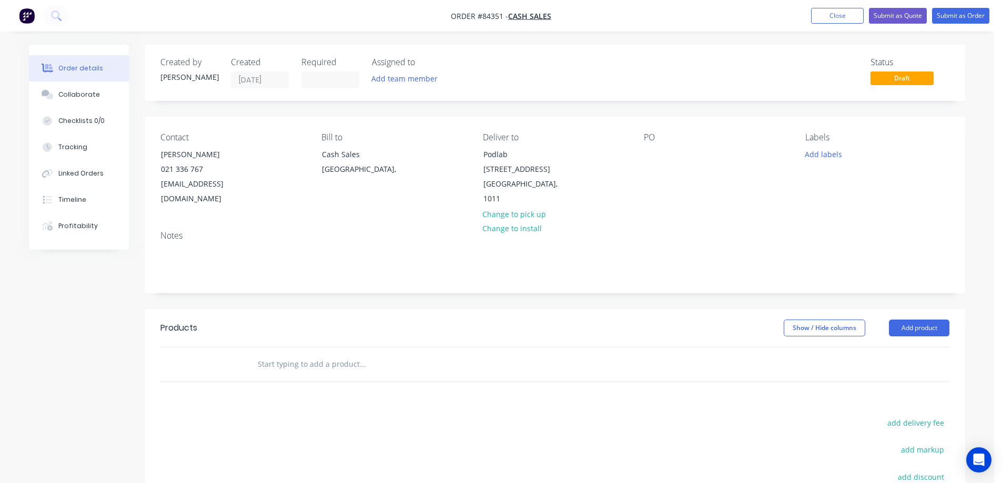
click at [324, 354] on input "text" at bounding box center [362, 364] width 210 height 21
drag, startPoint x: 150, startPoint y: 153, endPoint x: 280, endPoint y: 158, distance: 130.0
click at [280, 158] on div "Contact Jay-Jay Feeney 021 336 767 jj@podlab.nz Bill to Cash Sales Auckland, De…" at bounding box center [555, 170] width 821 height 106
copy div "[PERSON_NAME]"
click at [644, 153] on div "Contact Jay-Jay Feeney 021 336 767 jj@podlab.nz Bill to Cash Sales Auckland, De…" at bounding box center [555, 170] width 821 height 106
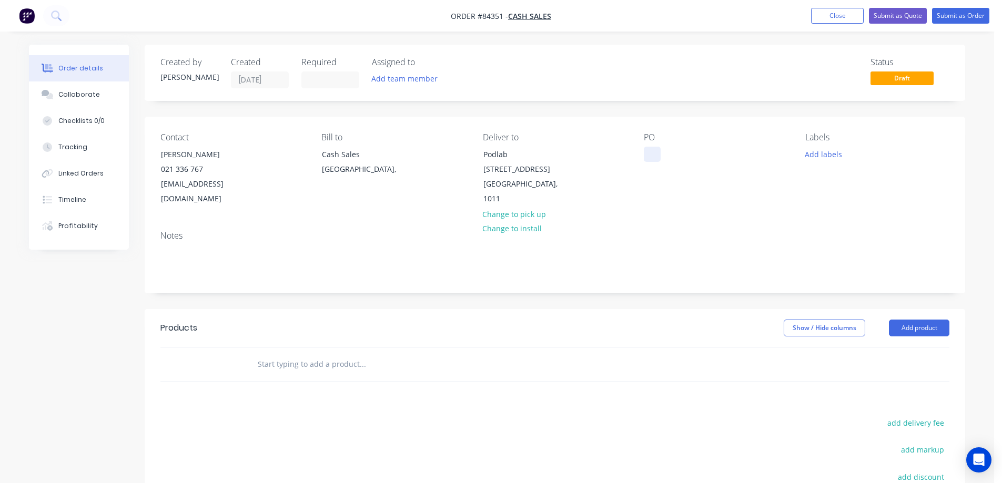
click at [649, 153] on div at bounding box center [652, 154] width 17 height 15
click at [650, 152] on div at bounding box center [652, 154] width 17 height 15
click at [658, 150] on div "PO" at bounding box center [716, 170] width 144 height 74
click at [657, 152] on div at bounding box center [652, 154] width 17 height 15
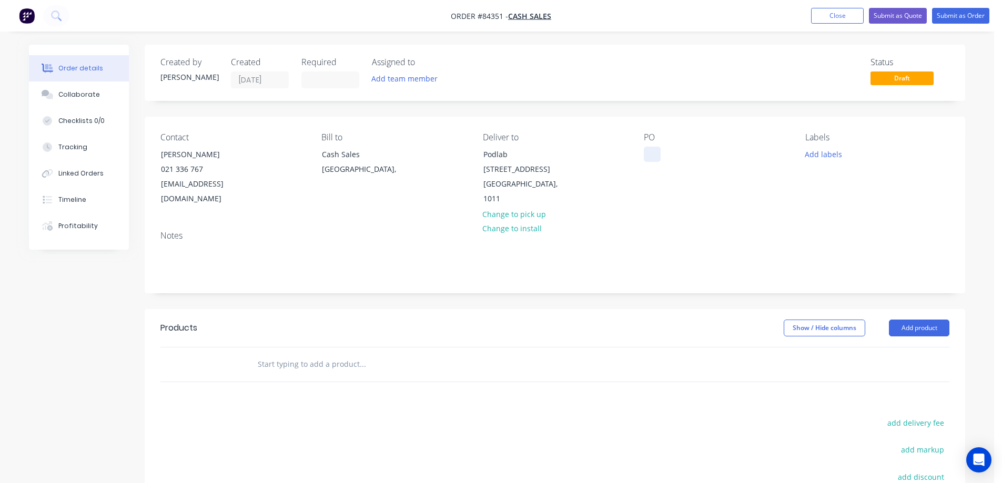
paste div
click at [833, 154] on button "Add labels" at bounding box center [823, 154] width 48 height 14
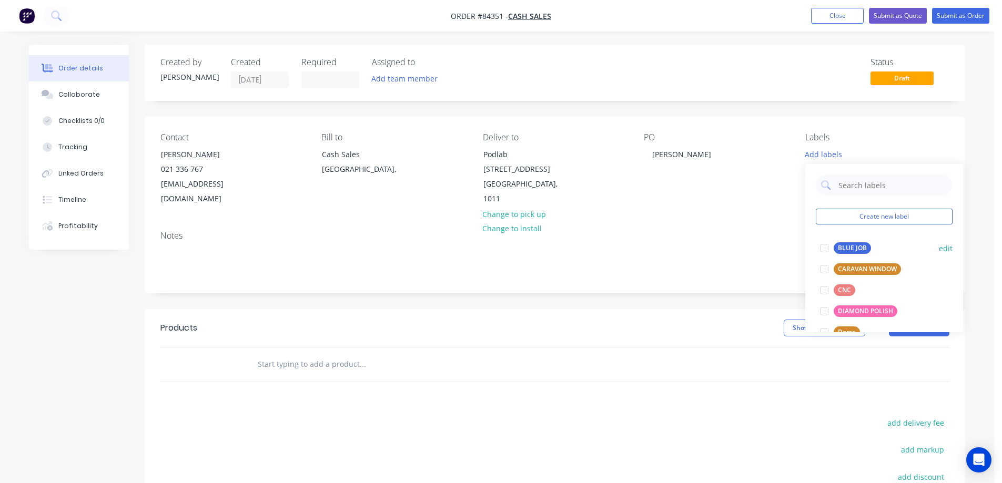
click at [843, 247] on div "BLUE JOB" at bounding box center [852, 249] width 37 height 12
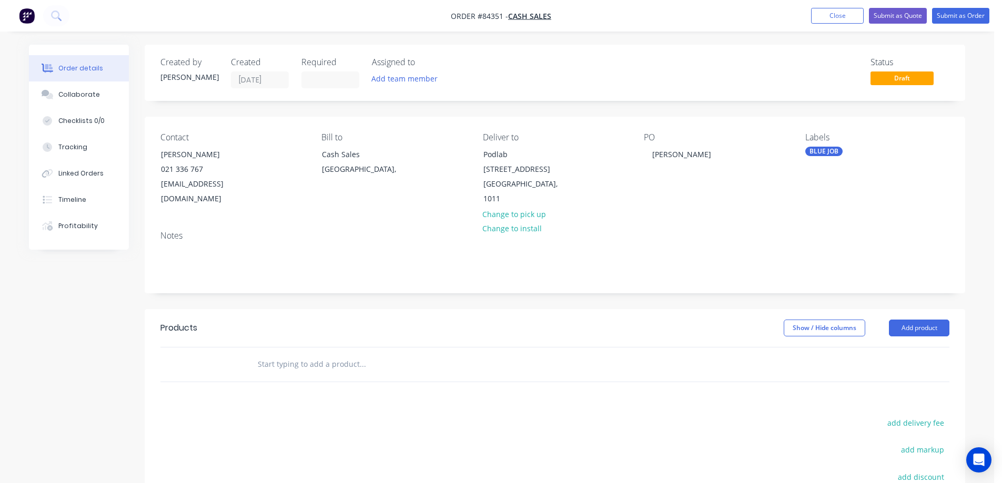
drag, startPoint x: 374, startPoint y: 336, endPoint x: 370, endPoint y: 343, distance: 7.8
click at [371, 348] on div at bounding box center [434, 365] width 379 height 34
click at [370, 354] on input "text" at bounding box center [362, 364] width 210 height 21
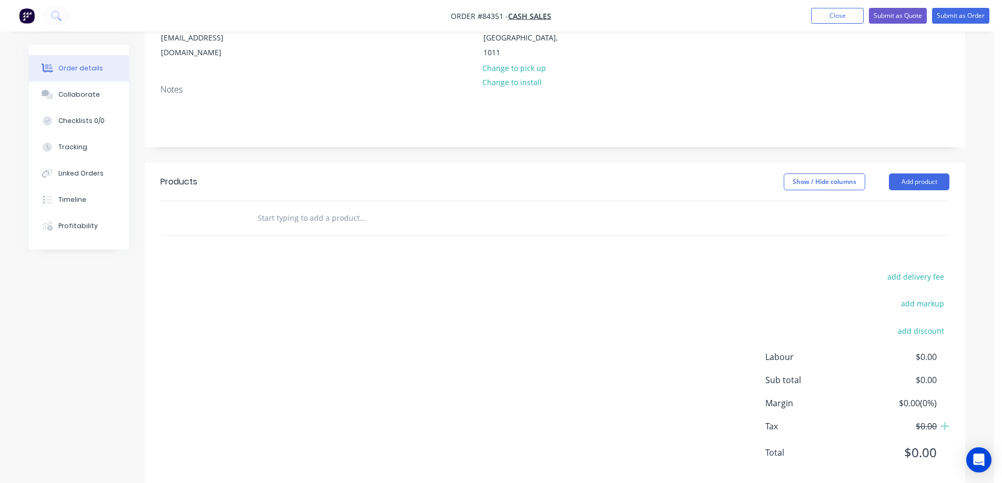
scroll to position [153, 0]
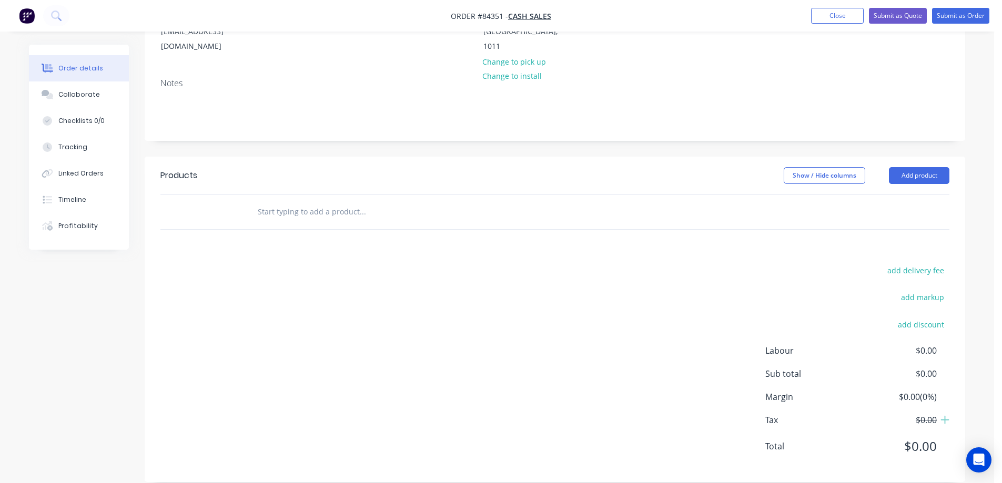
click at [290, 203] on input "text" at bounding box center [362, 211] width 210 height 21
click at [272, 201] on input "coreflute 5mm" at bounding box center [362, 211] width 210 height 21
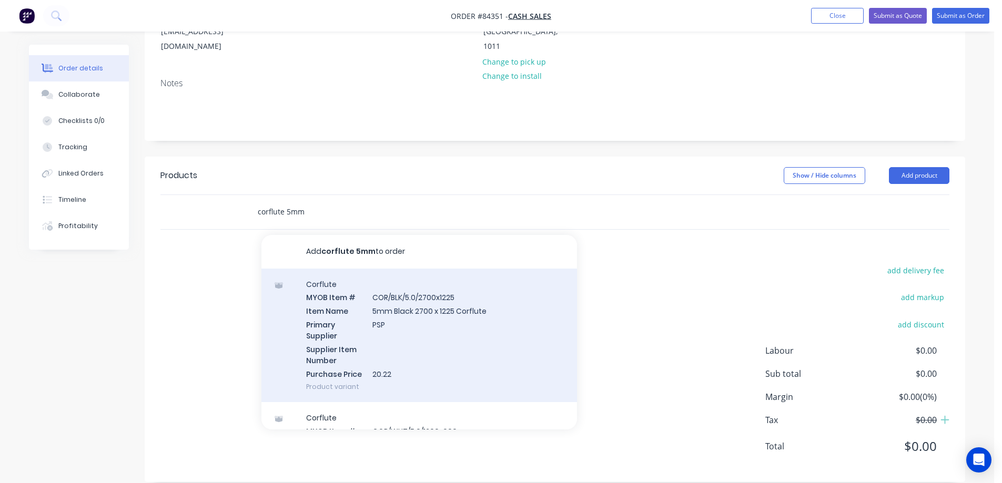
type input "corflute 5mm"
click at [341, 321] on div "Corflute MYOB Item # COR/BLK/5.0/2700x1225 Item Name 5mm Black 2700 x 1225 Corf…" at bounding box center [419, 336] width 316 height 134
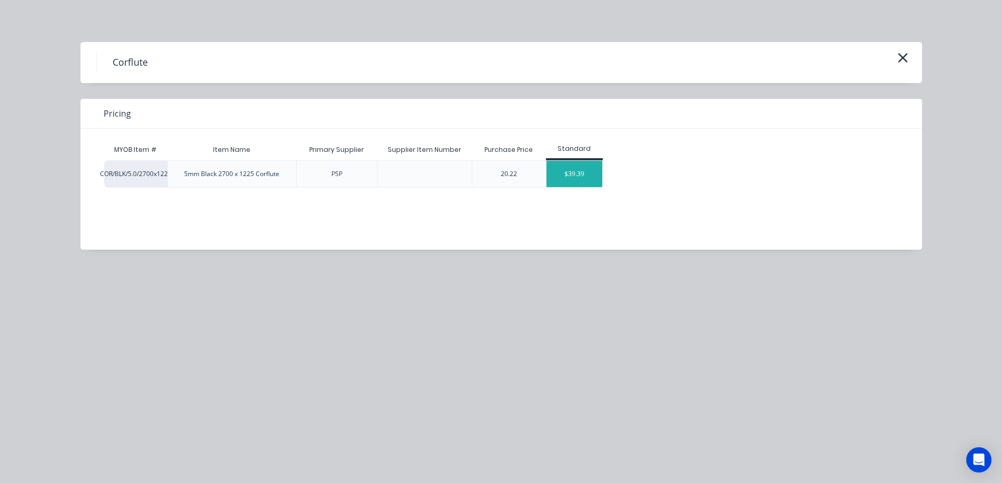
click at [579, 174] on div "$39.39" at bounding box center [575, 174] width 56 height 26
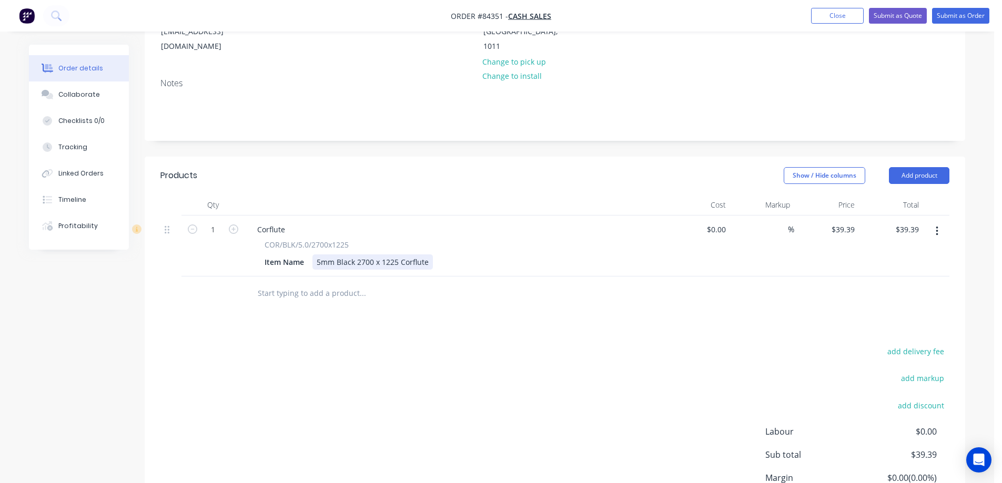
click at [429, 255] on div "5mm Black 2700 x 1225 Corflute" at bounding box center [372, 262] width 120 height 15
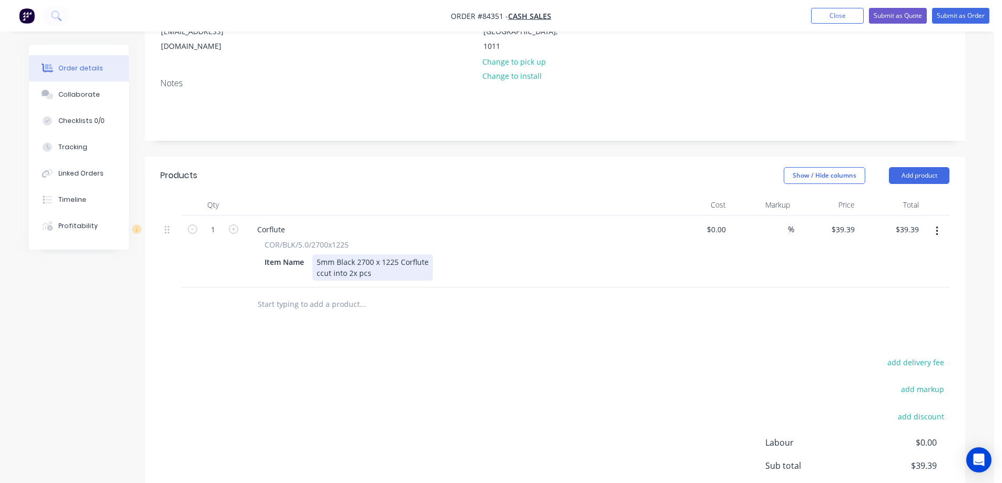
click at [321, 259] on div "5mm Black 2700 x 1225 Corflute ccut into 2x pcs" at bounding box center [372, 268] width 120 height 26
click at [378, 260] on div "5mm Black 2700 x 1225 Corflute cut into 2x pcs" at bounding box center [372, 268] width 120 height 26
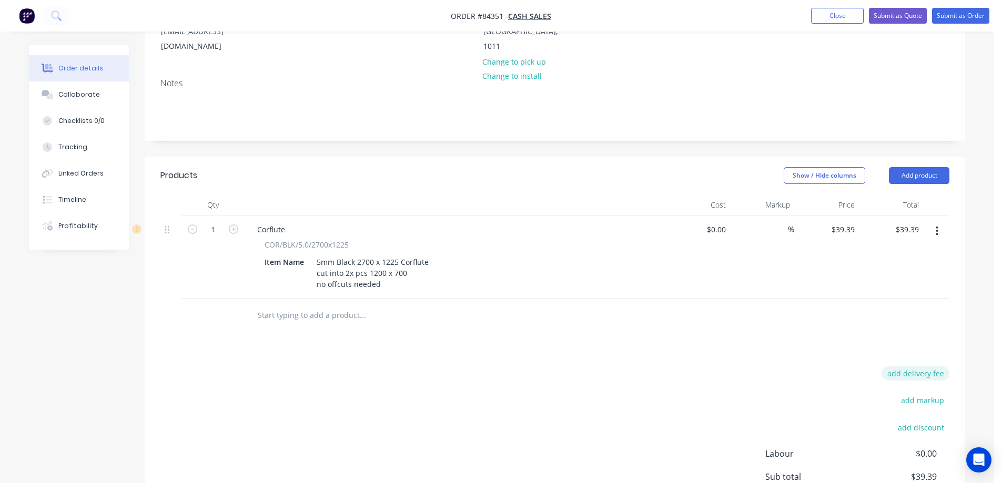
click at [905, 367] on button "add delivery fee" at bounding box center [916, 374] width 68 height 14
type input "10"
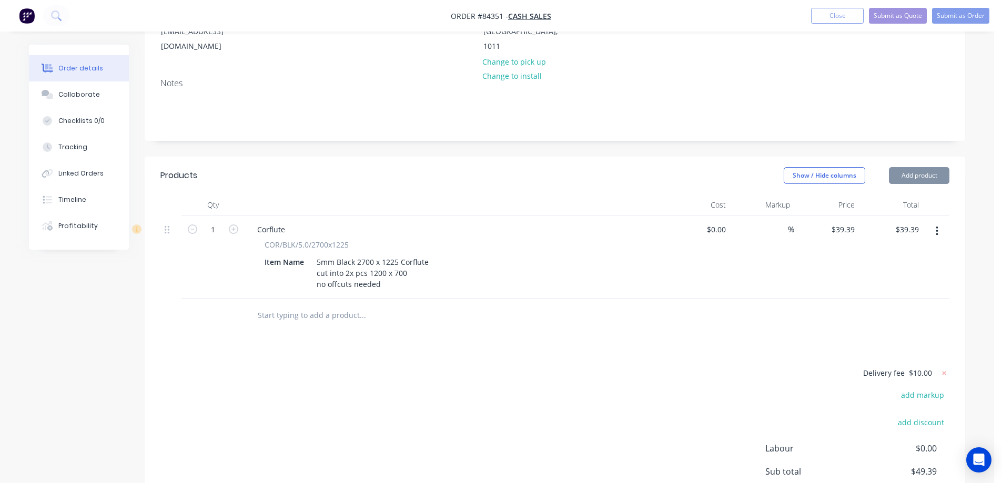
click at [764, 367] on div "Delivery fee $10.00 add markup add discount Labour $0.00 Sub total $49.39 Margi…" at bounding box center [554, 466] width 789 height 198
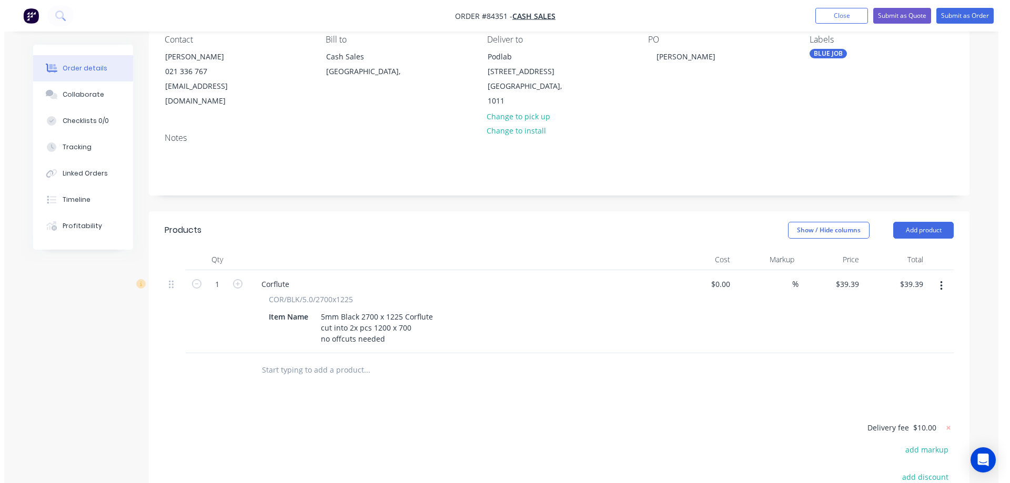
scroll to position [0, 0]
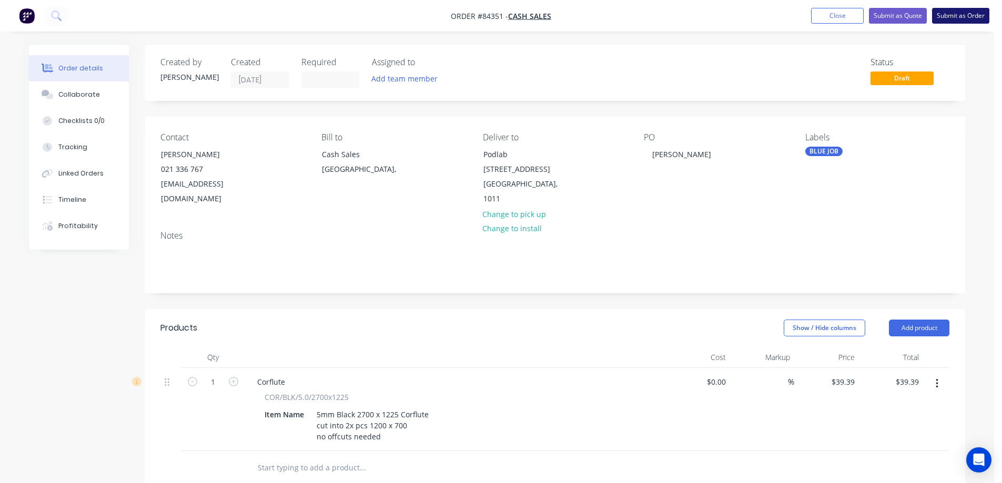
click at [965, 22] on button "Submit as Order" at bounding box center [960, 16] width 57 height 16
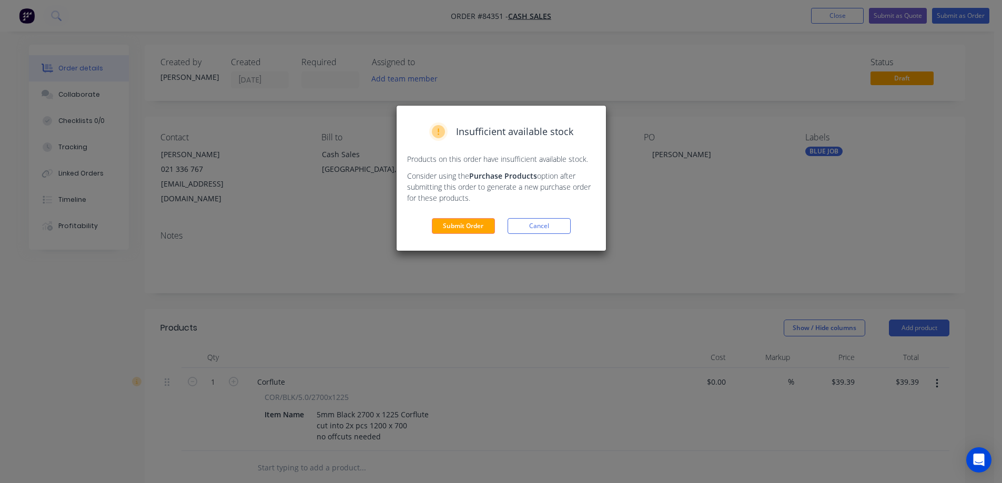
click at [443, 235] on div "Insufficient available stock Products on this order have insufficient available…" at bounding box center [501, 178] width 209 height 145
click at [448, 226] on button "Submit Order" at bounding box center [463, 226] width 63 height 16
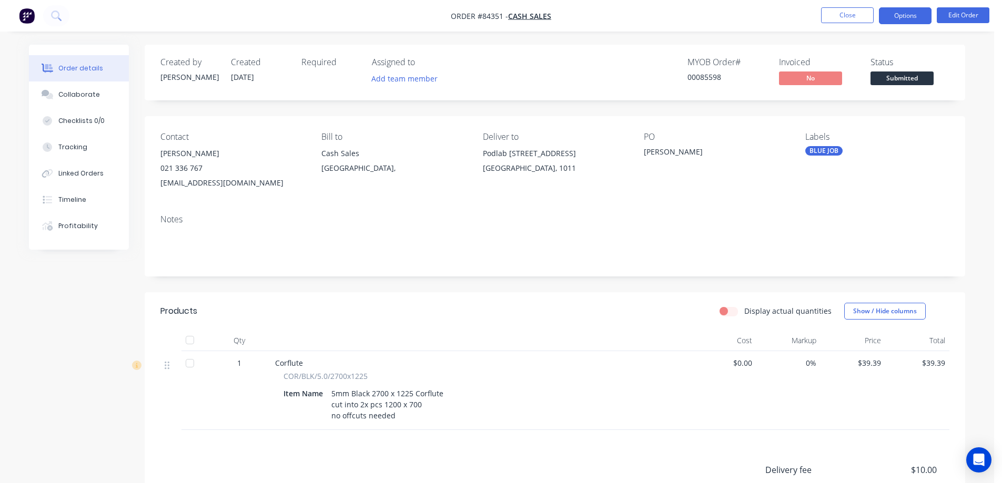
click at [903, 17] on button "Options" at bounding box center [905, 15] width 53 height 17
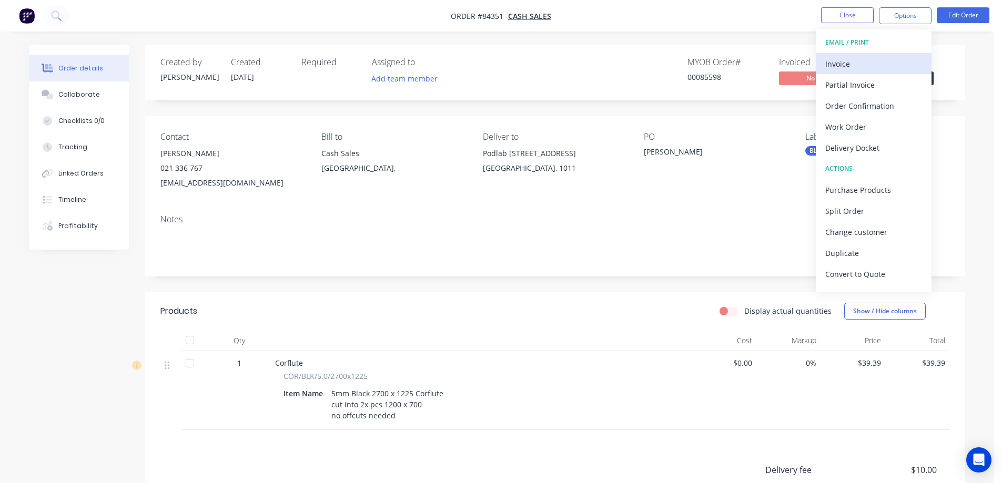
click at [884, 55] on button "Invoice" at bounding box center [874, 63] width 116 height 21
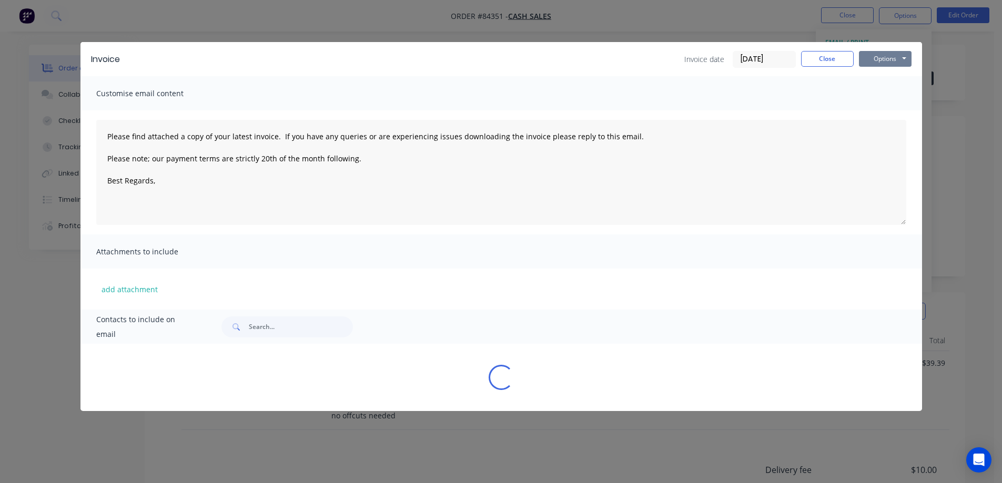
drag, startPoint x: 889, startPoint y: 51, endPoint x: 891, endPoint y: 62, distance: 11.4
click at [889, 53] on button "Options" at bounding box center [885, 59] width 53 height 16
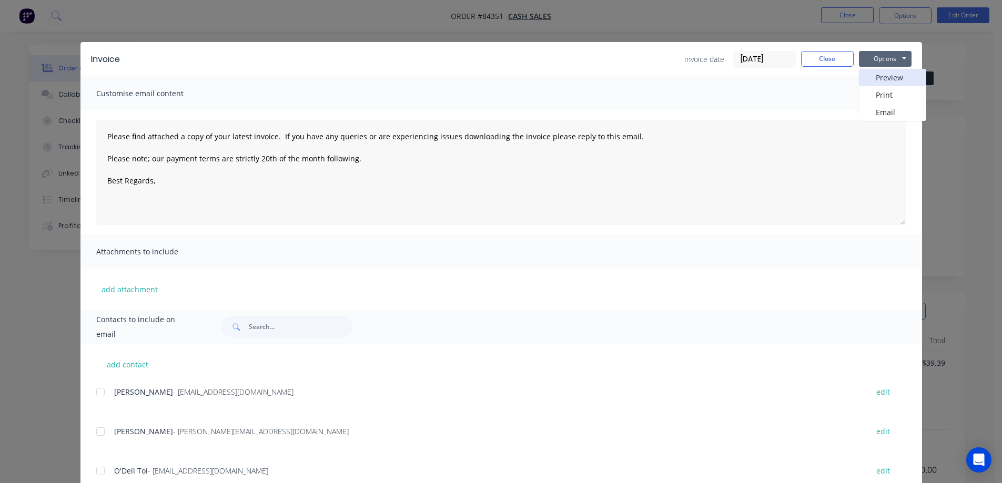
click at [894, 74] on button "Preview" at bounding box center [892, 77] width 67 height 17
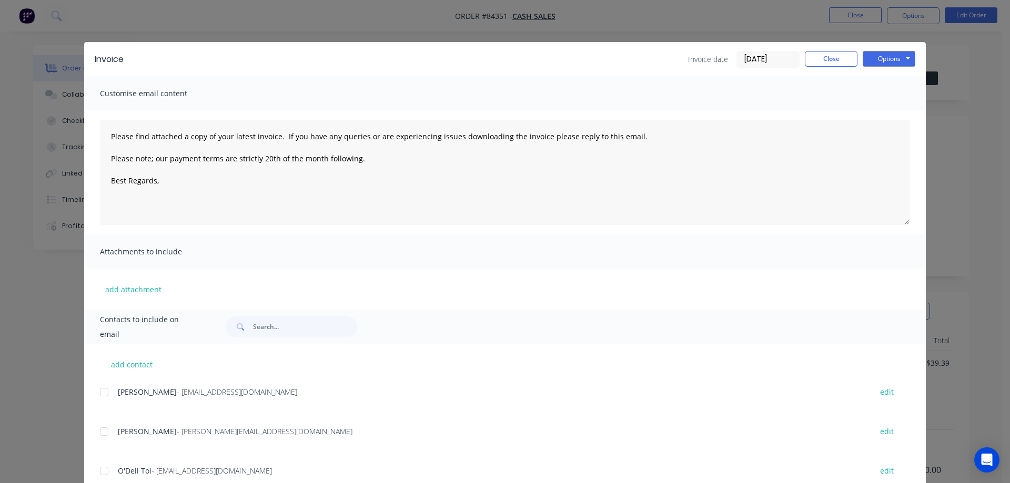
type textarea "Please find attached a copy of your latest invoice. If you have any queries or …"
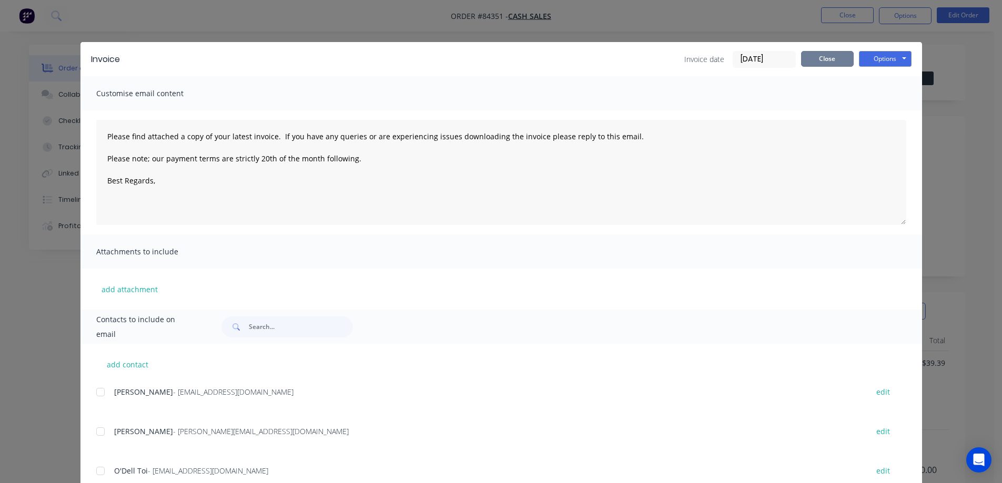
click at [834, 58] on button "Close" at bounding box center [827, 59] width 53 height 16
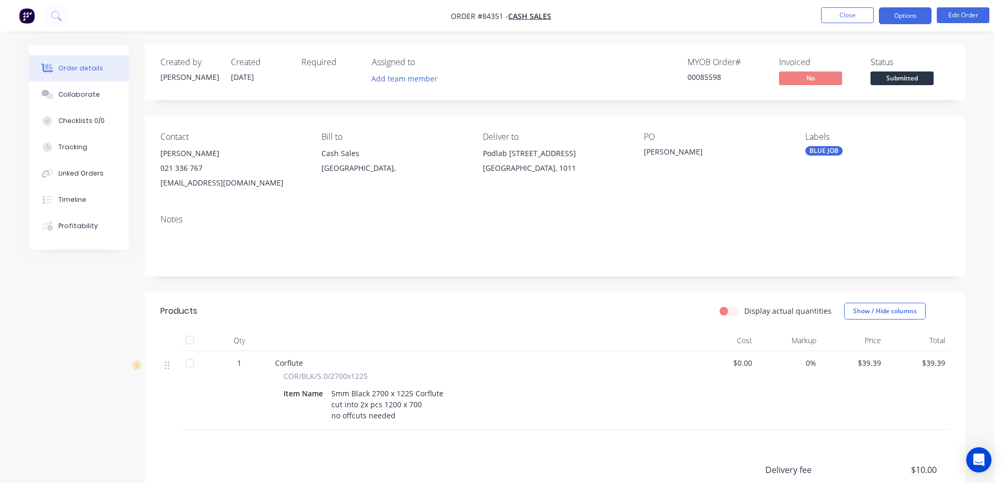
click at [896, 13] on button "Options" at bounding box center [905, 15] width 53 height 17
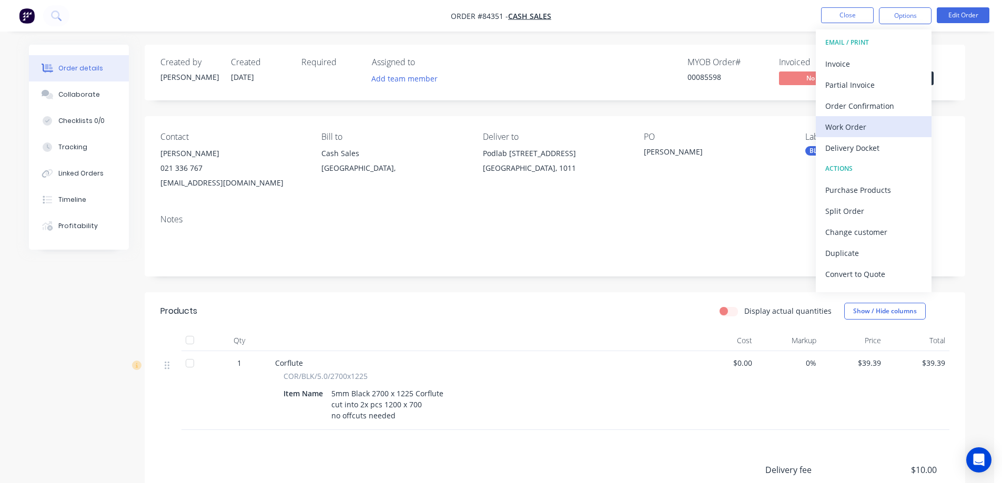
click at [846, 124] on div "Work Order" at bounding box center [873, 126] width 97 height 15
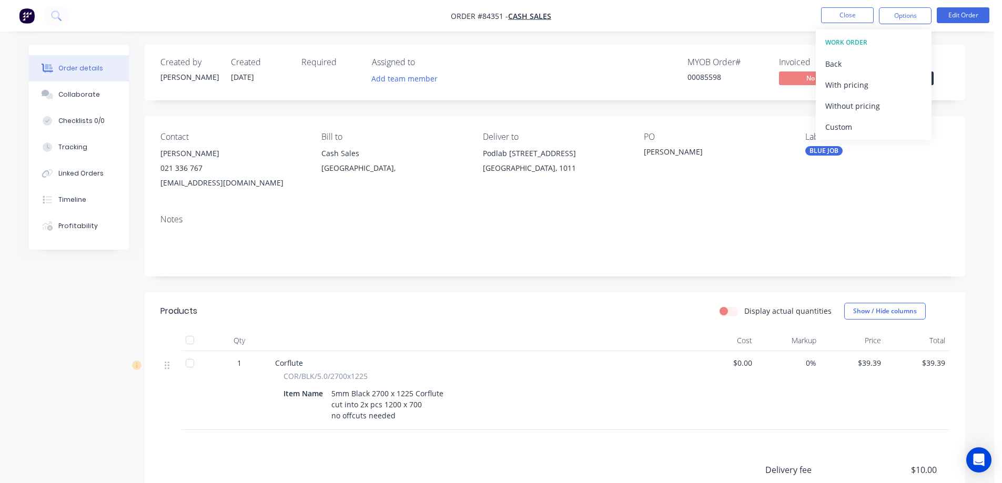
click at [848, 108] on div "Without pricing" at bounding box center [873, 105] width 97 height 15
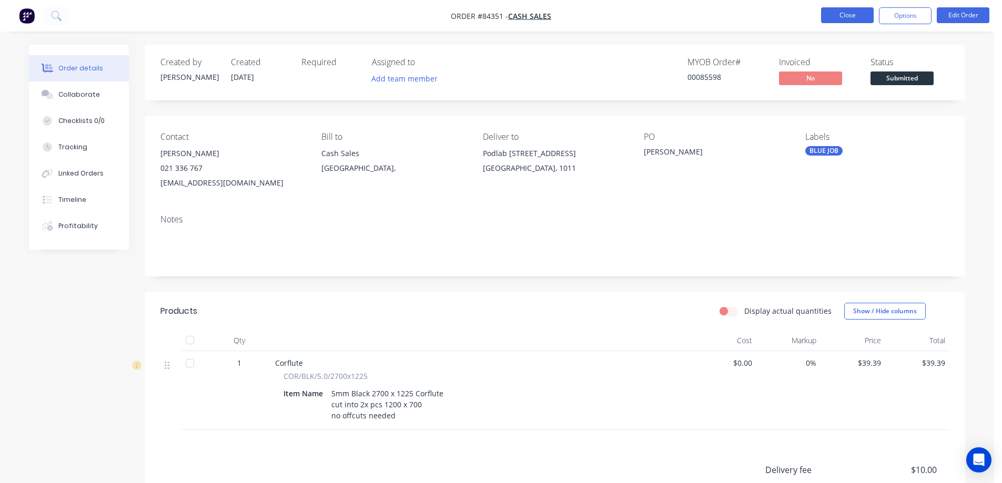
click at [851, 18] on button "Close" at bounding box center [847, 15] width 53 height 16
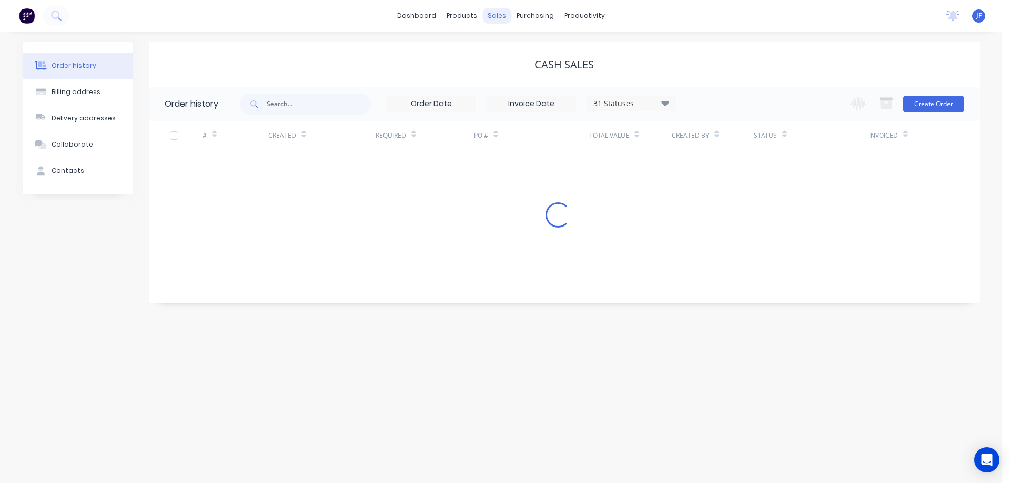
click at [500, 15] on div "sales" at bounding box center [496, 16] width 29 height 16
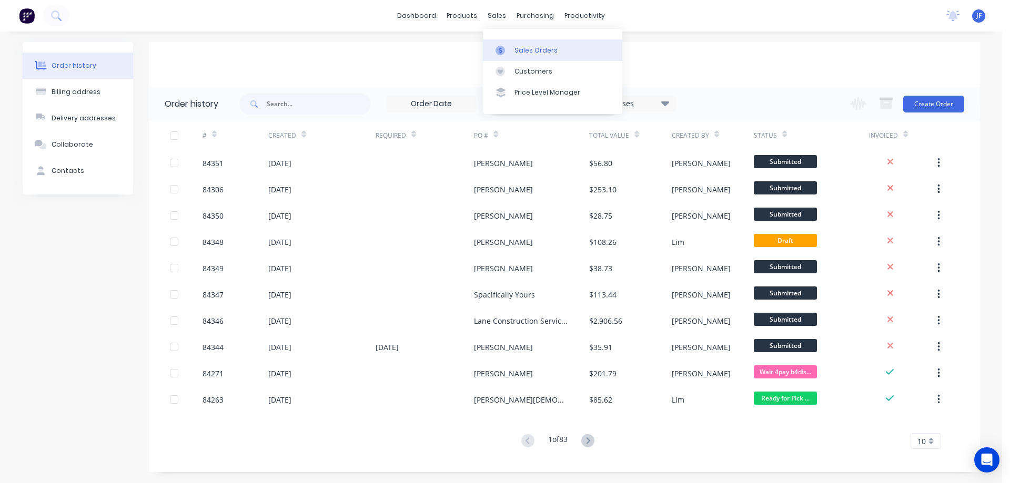
click at [522, 48] on div "Sales Orders" at bounding box center [536, 50] width 43 height 9
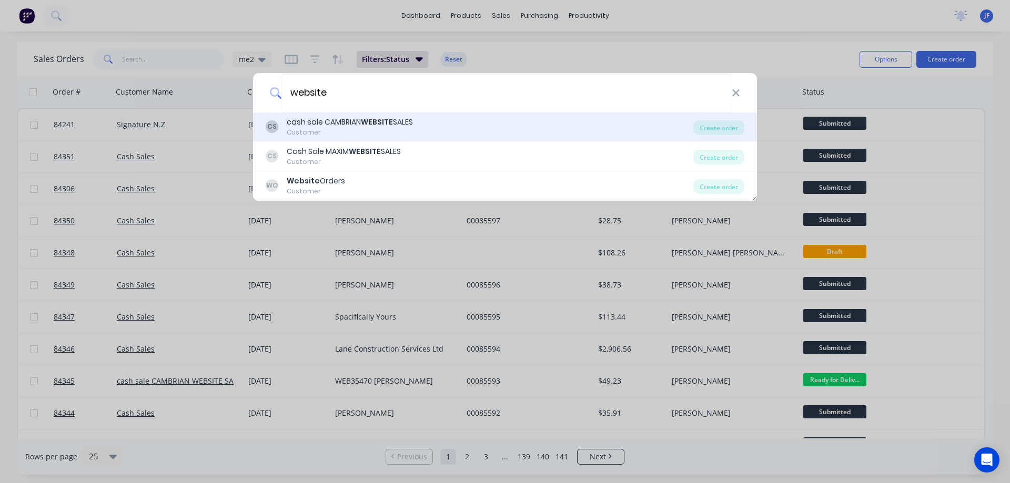
type input "website"
click at [298, 139] on div "CS cash sale CAMBRIAN WEBSITE SALES Customer Create order" at bounding box center [505, 127] width 504 height 29
click at [553, 129] on div "CS cash sale CAMBRIAN WEBSITE SALES Customer" at bounding box center [480, 127] width 428 height 21
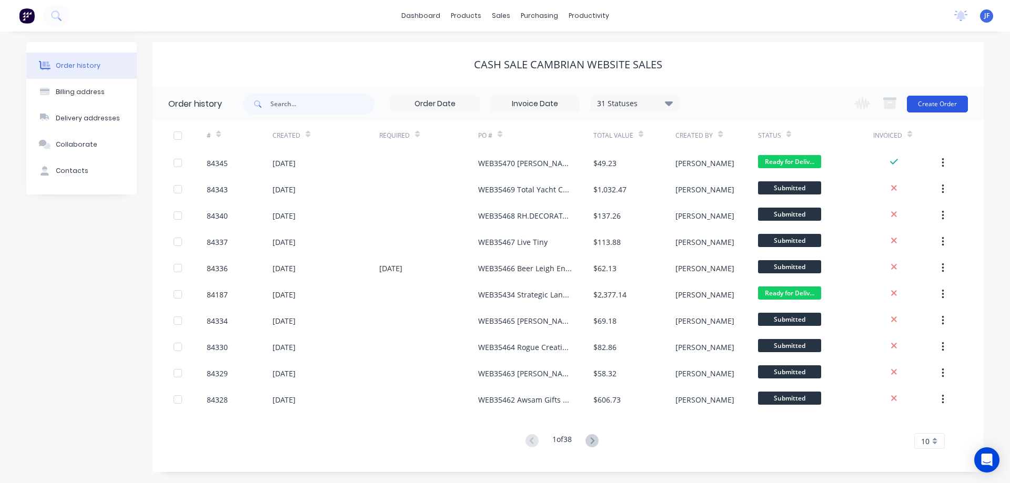
click at [922, 104] on button "Create Order" at bounding box center [937, 104] width 61 height 17
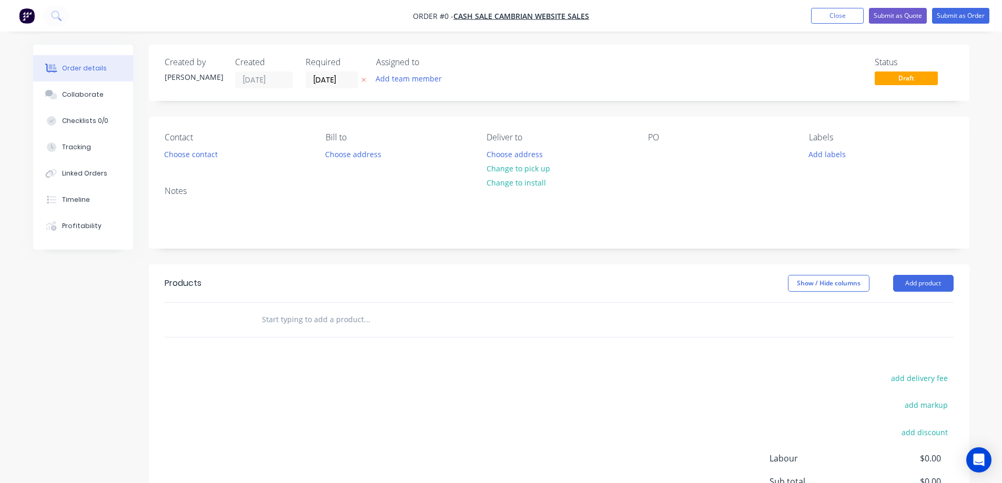
click at [363, 82] on icon at bounding box center [363, 80] width 5 height 6
click at [201, 158] on button "Choose contact" at bounding box center [190, 154] width 65 height 14
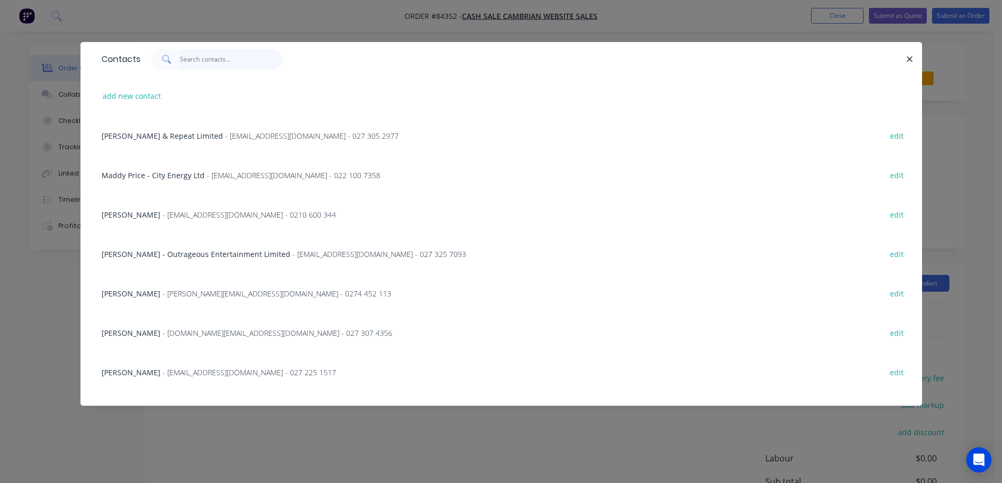
click at [204, 59] on input "text" at bounding box center [231, 59] width 103 height 21
paste input "Ivan Marshall"
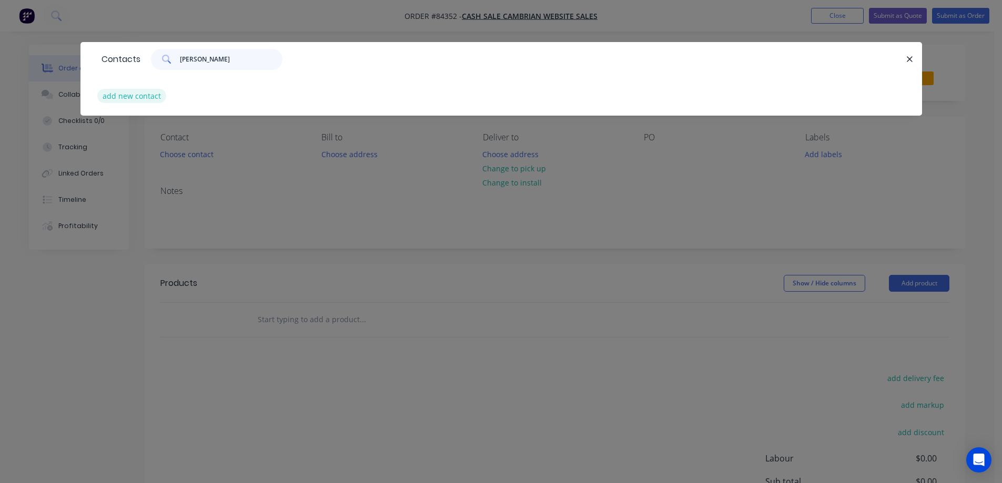
type input "Ivan Marshall"
click at [142, 96] on button "add new contact" at bounding box center [131, 96] width 69 height 14
select select "NZ"
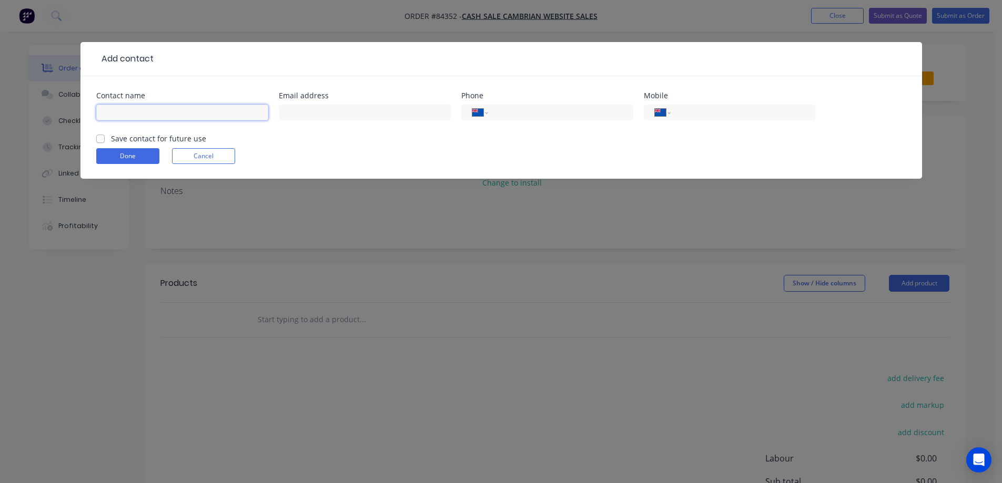
click at [152, 112] on input "text" at bounding box center [182, 113] width 172 height 16
paste input "Ivan Marshall"
click at [190, 119] on input "Ivan Marshall" at bounding box center [182, 113] width 172 height 16
paste input "Marshall Signs"
type input "Ivan Marshall - Marshall Signs"
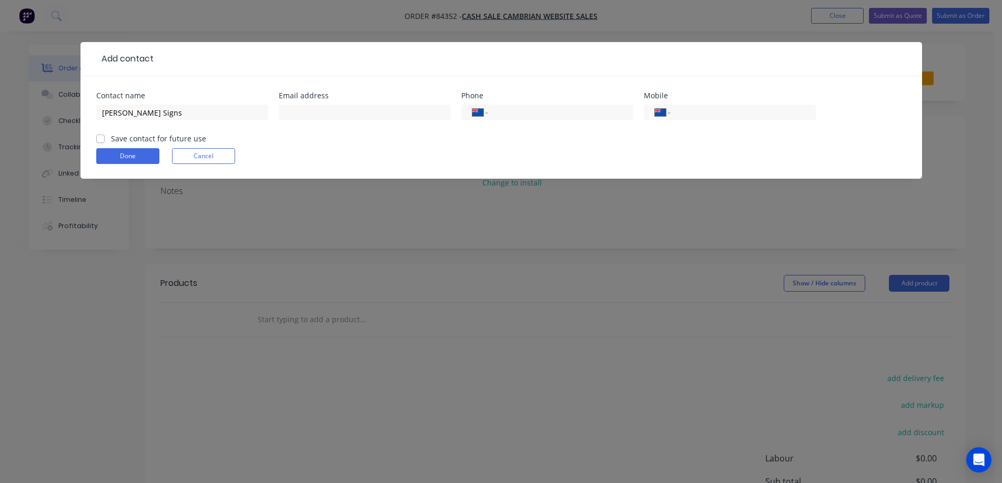
click at [154, 142] on label "Save contact for future use" at bounding box center [158, 138] width 95 height 11
click at [105, 142] on input "Save contact for future use" at bounding box center [100, 138] width 8 height 10
checkbox input "true"
click at [388, 99] on div "Email address" at bounding box center [365, 112] width 172 height 41
click at [387, 110] on input "text" at bounding box center [365, 113] width 172 height 16
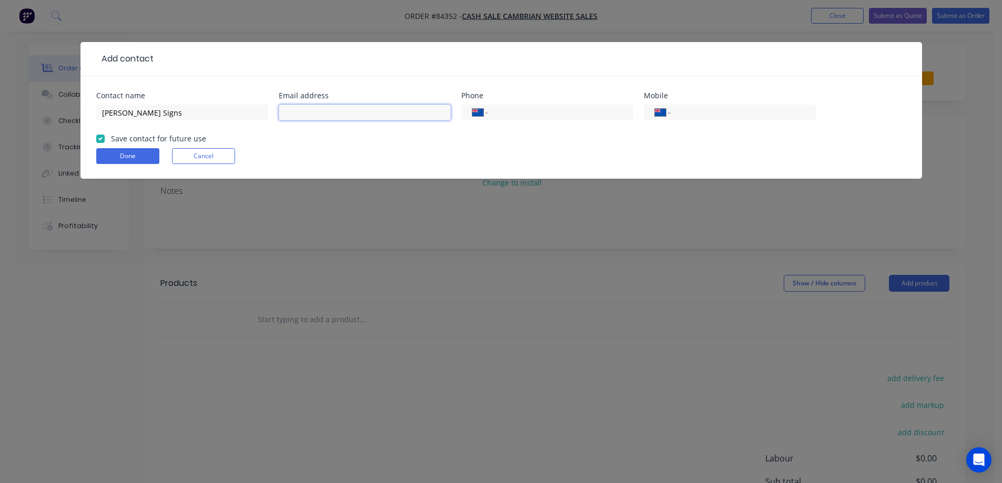
paste input "ivanmarsh1@gmail.com"
type input "ivanmarsh1@gmail.com"
click at [685, 116] on input "tel" at bounding box center [741, 113] width 126 height 12
paste input "021 162 0708"
type input "021 162 0708"
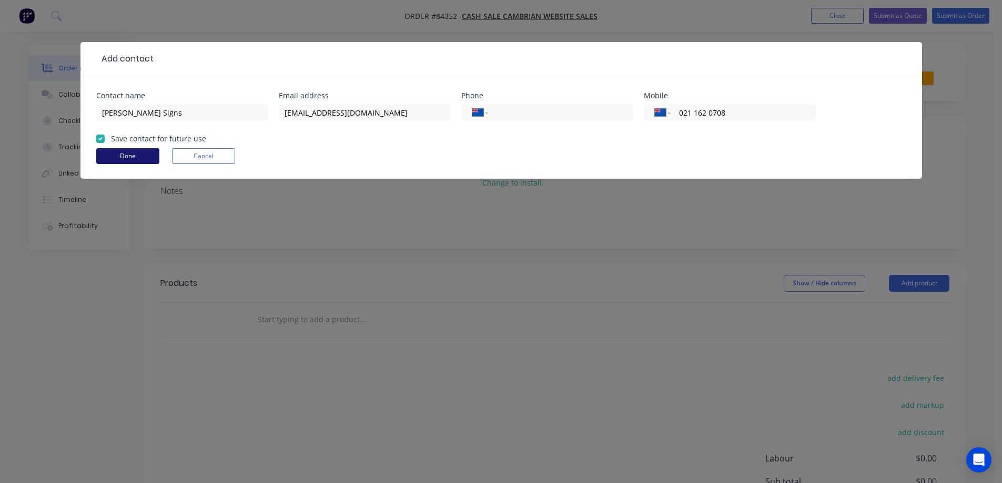
click at [141, 157] on button "Done" at bounding box center [127, 156] width 63 height 16
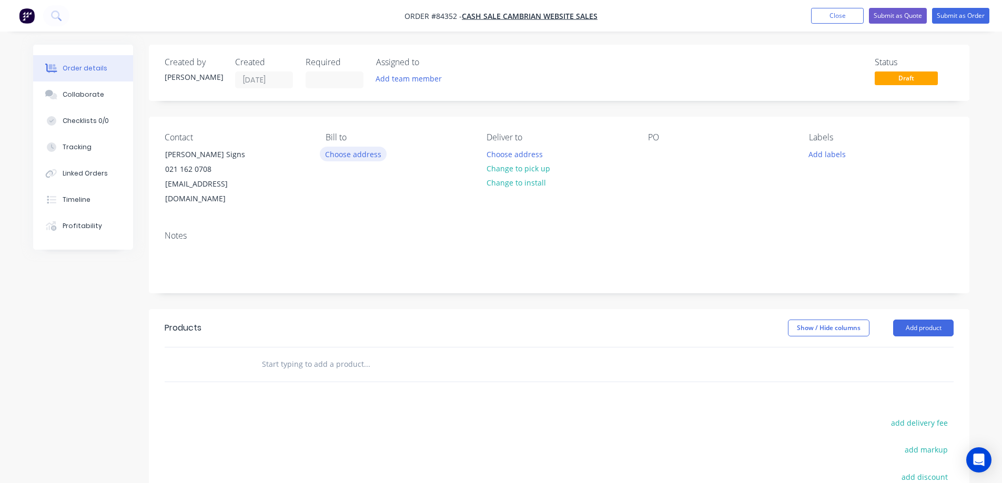
click at [358, 153] on button "Choose address" at bounding box center [353, 154] width 67 height 14
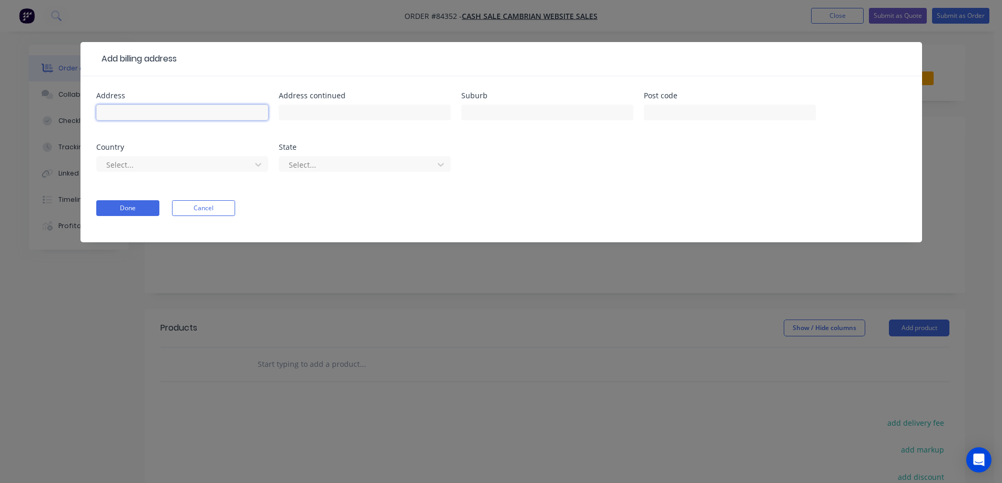
click at [151, 109] on input "text" at bounding box center [182, 113] width 172 height 16
paste input "386A Mt Wesley Coast Road,"
type input "386A Mt Wesley Coast Road,"
click at [358, 109] on input "text" at bounding box center [365, 113] width 172 height 16
paste input "Dargaville"
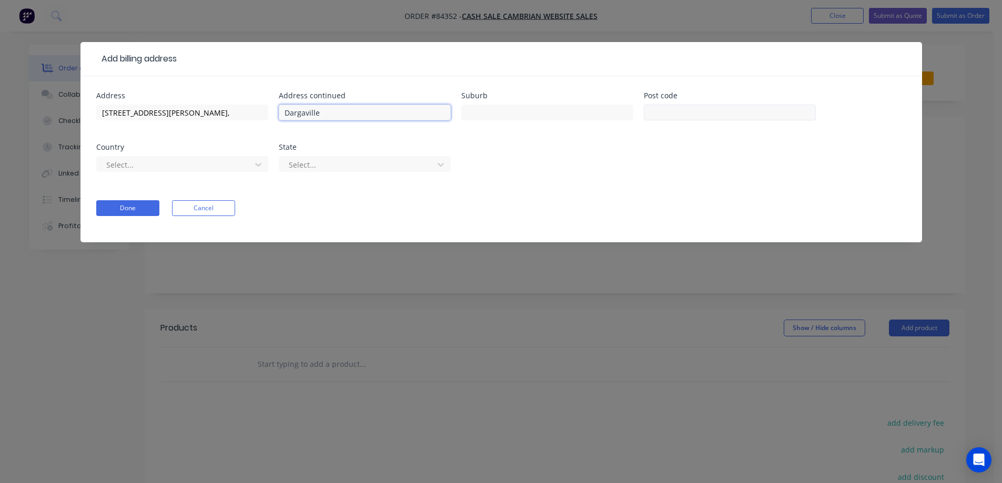
type input "Dargaville"
click at [668, 112] on input "text" at bounding box center [730, 113] width 172 height 16
type input "0371"
click at [146, 212] on button "Done" at bounding box center [127, 208] width 63 height 16
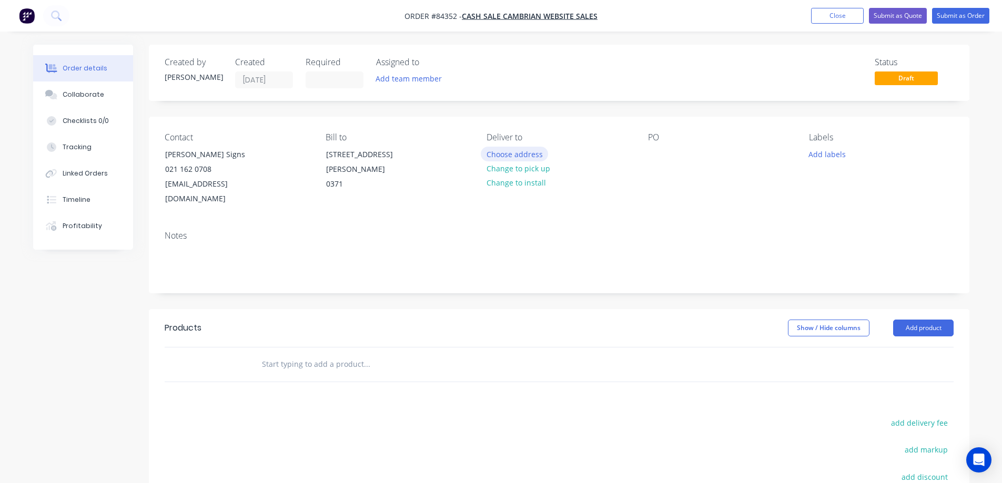
click at [525, 151] on button "Choose address" at bounding box center [514, 154] width 67 height 14
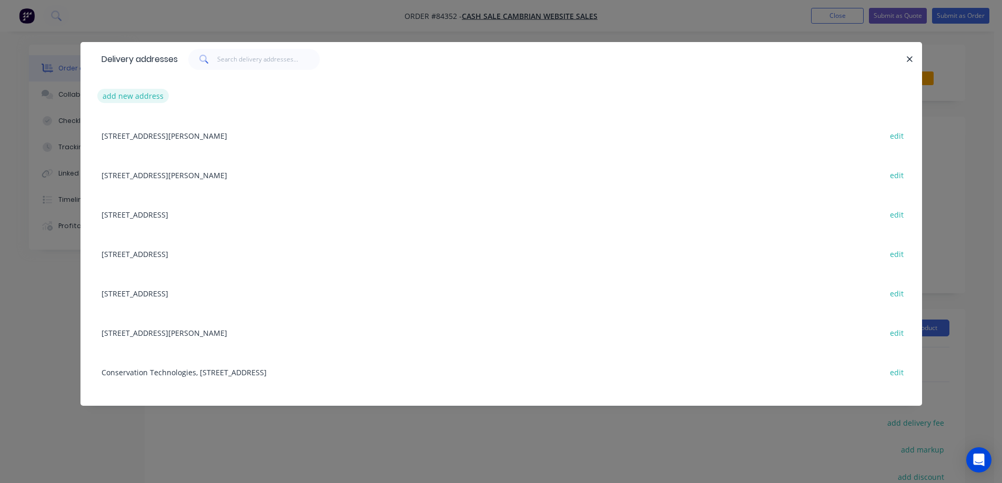
click at [128, 97] on button "add new address" at bounding box center [133, 96] width 72 height 14
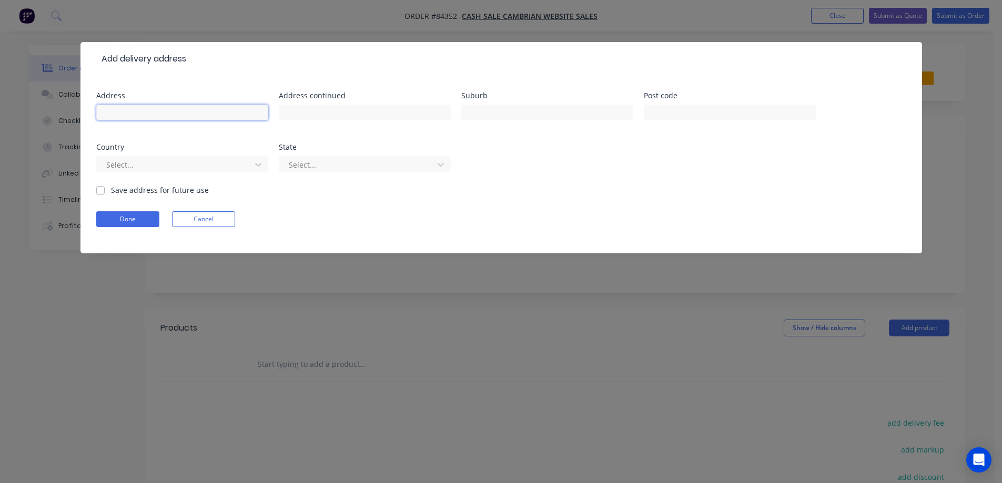
drag, startPoint x: 149, startPoint y: 116, endPoint x: 144, endPoint y: 119, distance: 5.9
click at [149, 116] on input "text" at bounding box center [182, 113] width 172 height 16
paste input "C/o Raine & Horne Real Estate"
type input "C/o Raine & Horne Real Estate"
click at [349, 115] on input "text" at bounding box center [365, 113] width 172 height 16
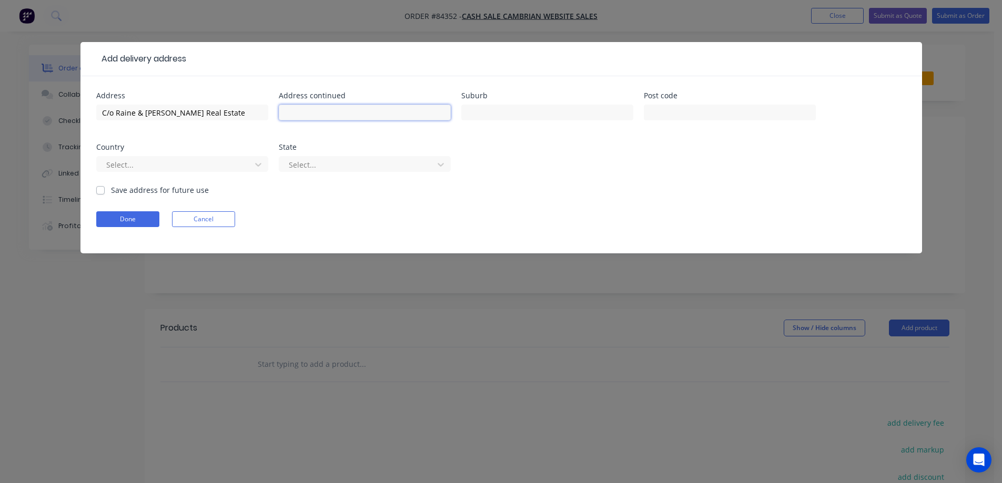
paste input "68 Victoria Street Dargaville"
click at [351, 113] on input "68 Victoria Street Dargaville" at bounding box center [365, 113] width 172 height 16
click at [352, 113] on input "68 Victoria Street Dargaville" at bounding box center [365, 113] width 172 height 16
type input "68 Victoria Street"
type input "Dargaville"
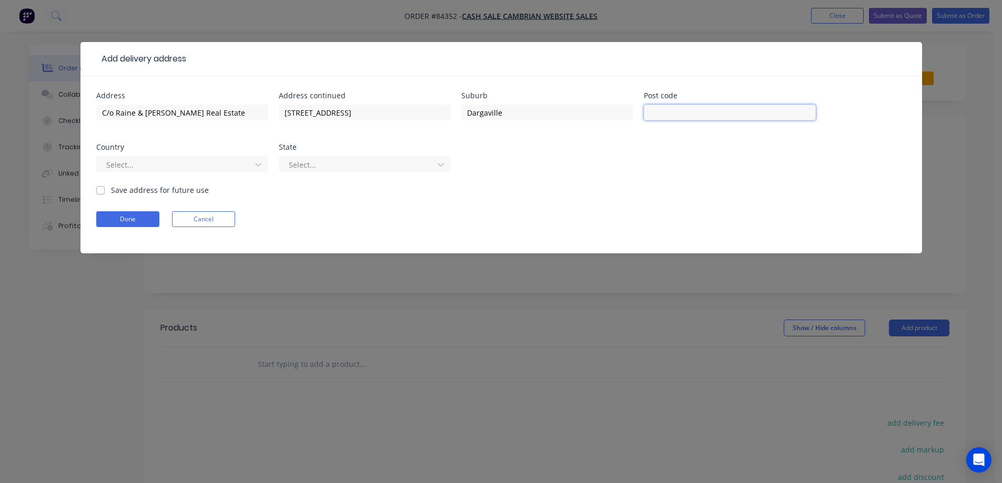
click at [651, 111] on input "text" at bounding box center [730, 113] width 172 height 16
type input "0310"
click at [134, 217] on button "Done" at bounding box center [127, 219] width 63 height 16
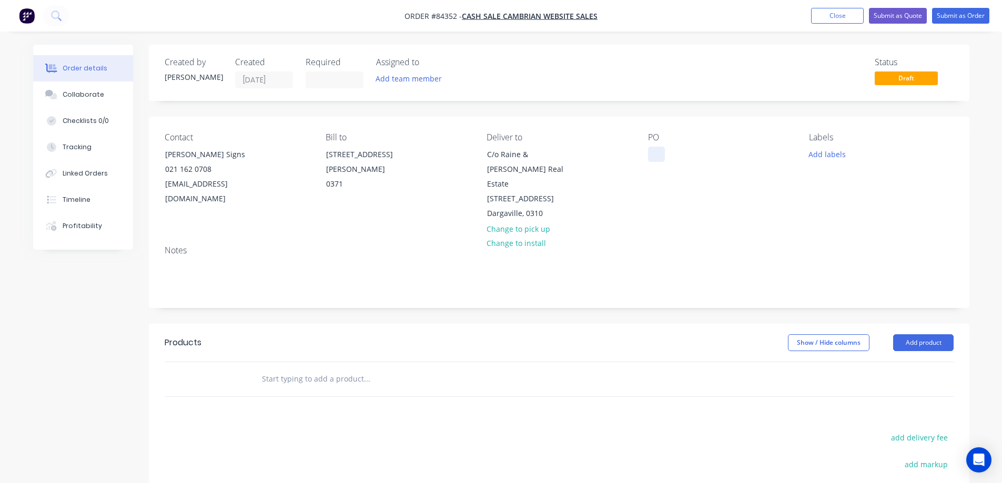
click at [658, 158] on div at bounding box center [656, 154] width 17 height 15
click at [678, 196] on div "PO WEB35471" at bounding box center [720, 177] width 144 height 89
drag, startPoint x: 217, startPoint y: 156, endPoint x: 256, endPoint y: 168, distance: 40.4
click at [256, 168] on div "Ivan Marshall - Marshall Signs 021 162 0708 ivanmarsh1@gmail.com" at bounding box center [208, 177] width 105 height 60
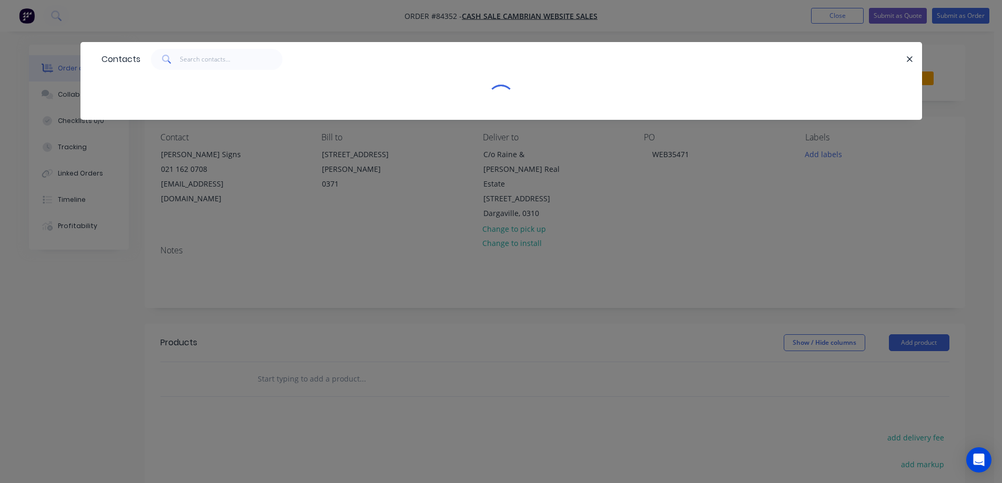
copy div "Marshall Signs"
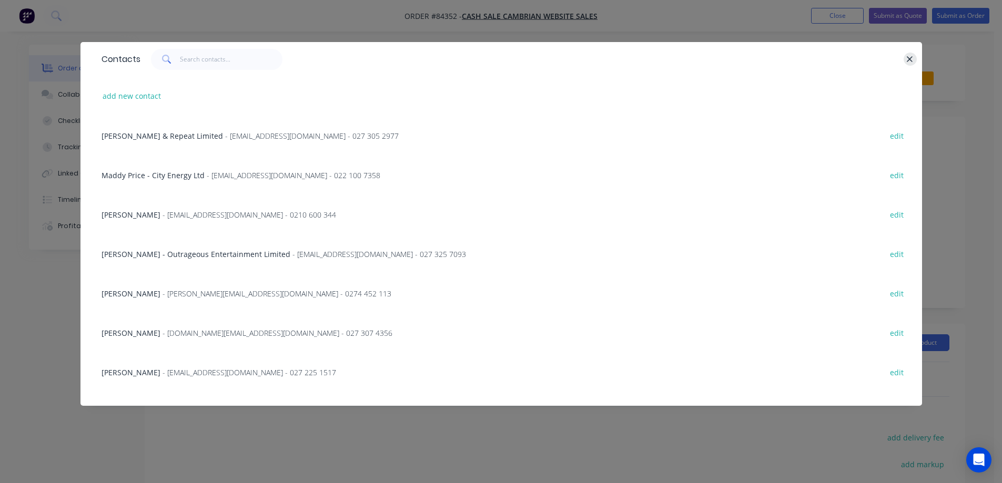
click at [905, 58] on button "button" at bounding box center [910, 59] width 13 height 13
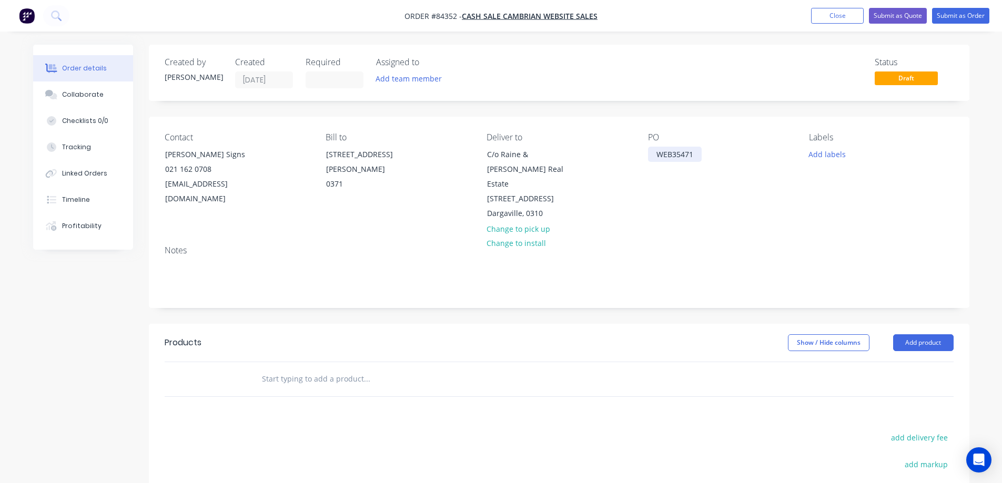
click at [698, 152] on div "WEB35471" at bounding box center [675, 154] width 54 height 15
click at [822, 156] on button "Add labels" at bounding box center [827, 154] width 48 height 14
click at [789, 132] on div "Contact Ivan Marshall - Marshall Signs 021 162 0708 ivanmarsh1@gmail.com Bill t…" at bounding box center [559, 177] width 821 height 120
click at [320, 369] on input "text" at bounding box center [366, 379] width 210 height 21
click at [906, 431] on button "add delivery fee" at bounding box center [920, 438] width 68 height 14
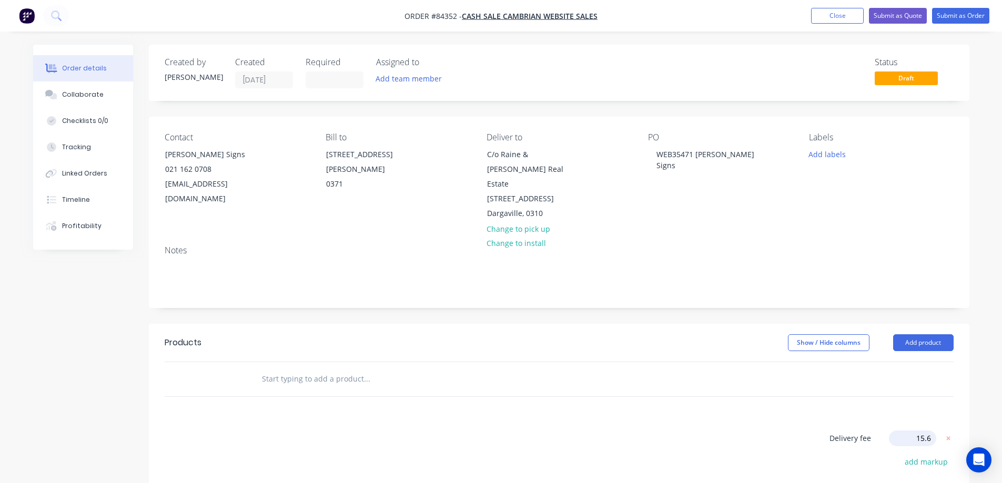
type input "15.60"
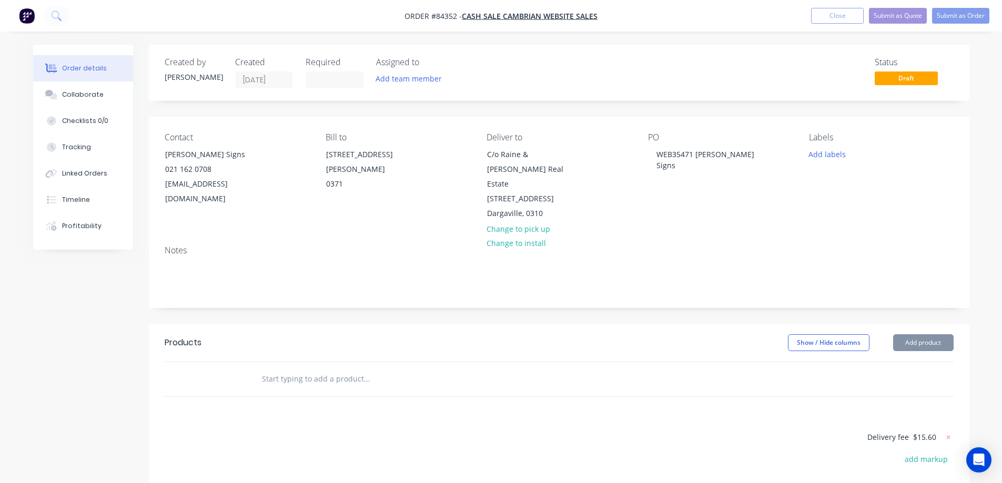
click at [406, 369] on input "text" at bounding box center [366, 379] width 210 height 21
paste input "Sandwich Board Signage - 800 x 600 White ACM With handle / including Base (#SAN…"
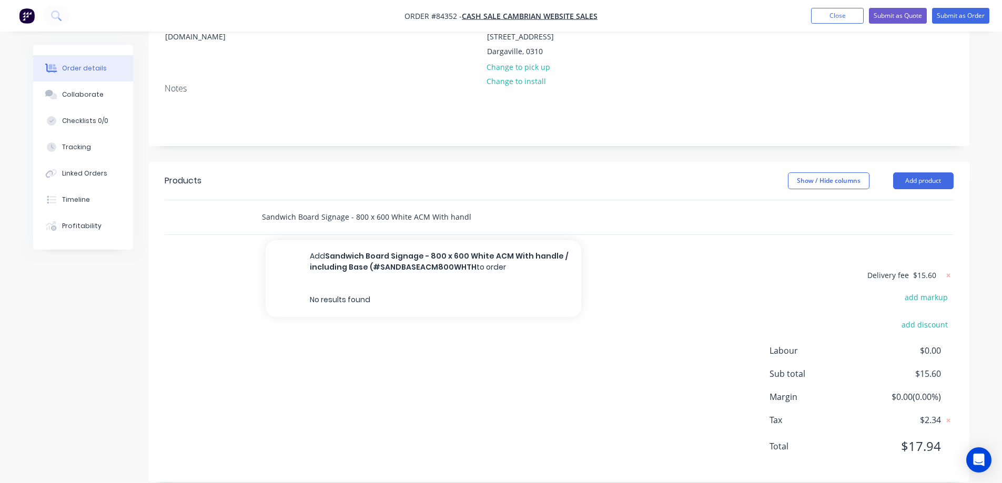
drag, startPoint x: 315, startPoint y: 201, endPoint x: 194, endPoint y: 203, distance: 121.0
click at [194, 203] on div "Sandwich Board Signage - 800 x 600 White ACM With handle / including Base (#SAN…" at bounding box center [559, 217] width 789 height 34
click at [313, 207] on input "Sandwich Board Signage - 800 x 600 White ACM With handle / including Base (#SAN…" at bounding box center [366, 217] width 210 height 21
drag, startPoint x: 387, startPoint y: 201, endPoint x: 571, endPoint y: 204, distance: 184.1
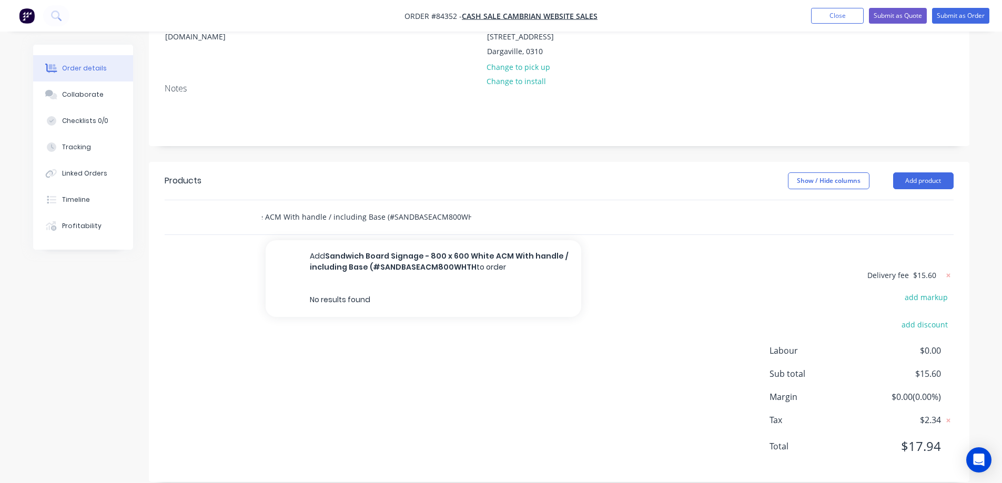
click at [571, 207] on div "Sandwich Board Signage - 800 x 600 White ACM With handle / including Base (#SAN…" at bounding box center [438, 217] width 370 height 21
drag, startPoint x: 318, startPoint y: 202, endPoint x: 449, endPoint y: 196, distance: 131.1
click at [449, 207] on input "Sandwich Board Signage - 800 x 600" at bounding box center [366, 217] width 210 height 21
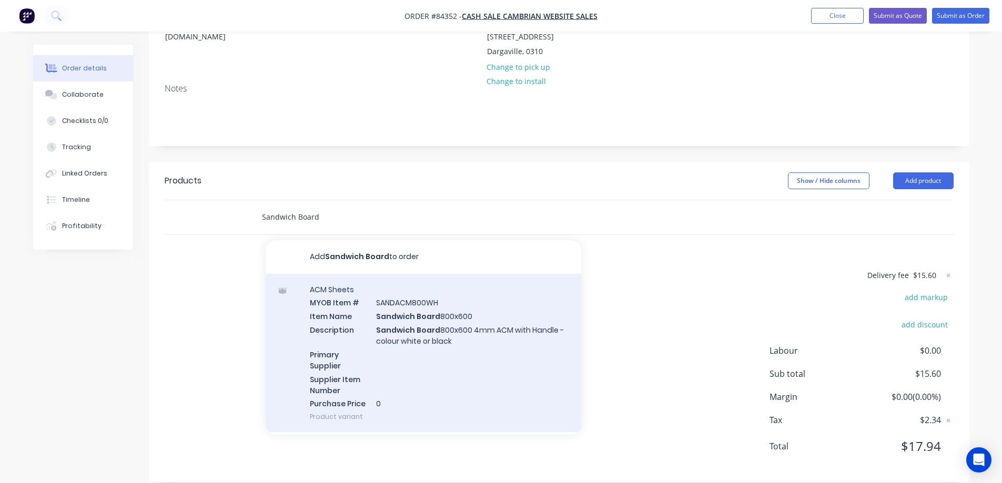
type input "Sandwich Board"
click at [362, 325] on div "ACM Sheets MYOB Item # SANDACM800WH Item Name Sandwich Board 800x600 Descriptio…" at bounding box center [424, 353] width 316 height 159
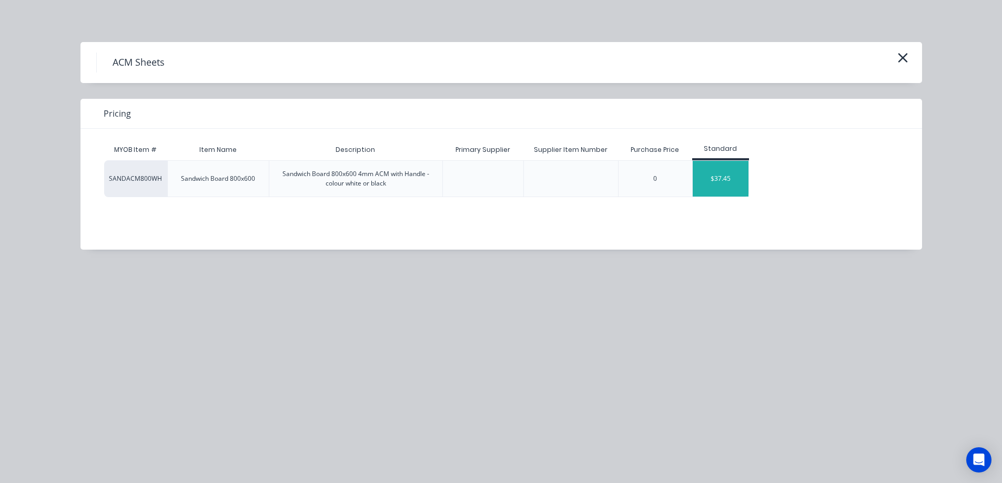
click at [709, 178] on div "$37.45" at bounding box center [721, 179] width 56 height 36
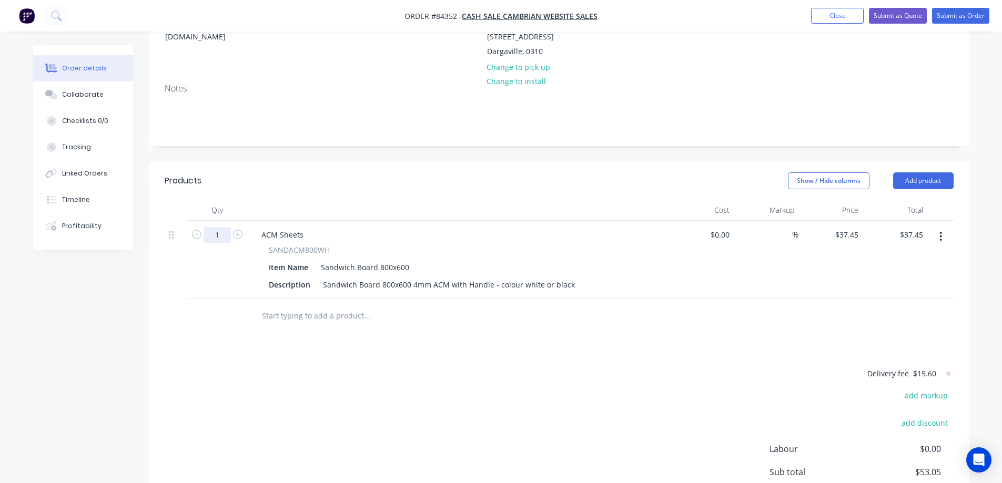
click at [220, 227] on input "1" at bounding box center [217, 235] width 27 height 16
click at [245, 221] on div "1" at bounding box center [217, 260] width 63 height 78
click at [240, 230] on icon "button" at bounding box center [237, 234] width 9 height 9
type input "2"
type input "$74.90"
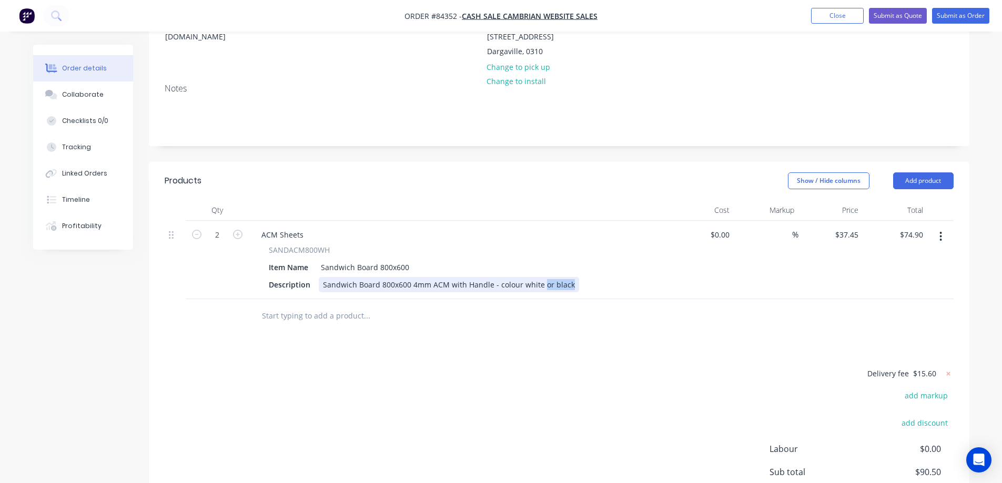
drag, startPoint x: 540, startPoint y: 271, endPoint x: 601, endPoint y: 279, distance: 61.5
click at [601, 277] on div "Description Sandwich Board 800x600 4mm ACM with Handle - colour white or black" at bounding box center [457, 284] width 385 height 15
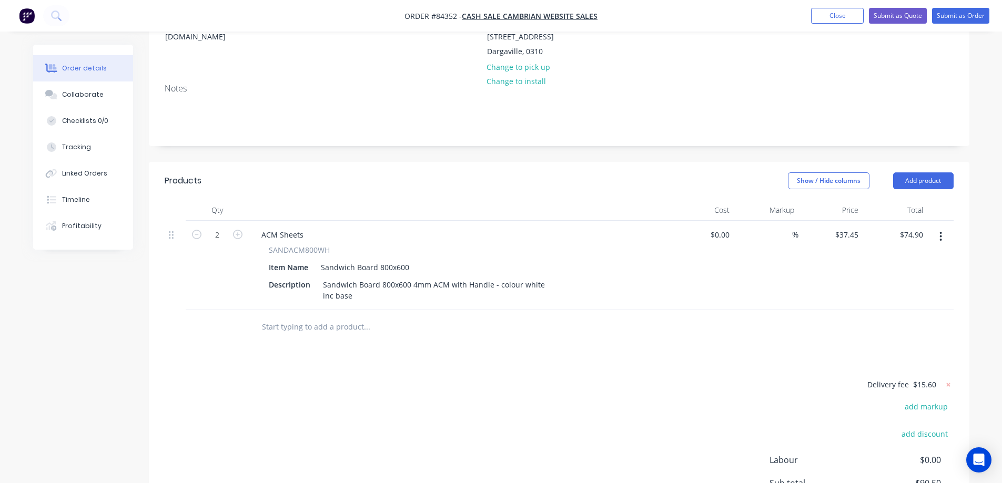
click at [722, 317] on div at bounding box center [559, 327] width 789 height 34
click at [844, 227] on input "37.45" at bounding box center [851, 234] width 24 height 15
type input "$37.45"
click at [920, 227] on input "74.90" at bounding box center [913, 234] width 28 height 15
type input "284.25"
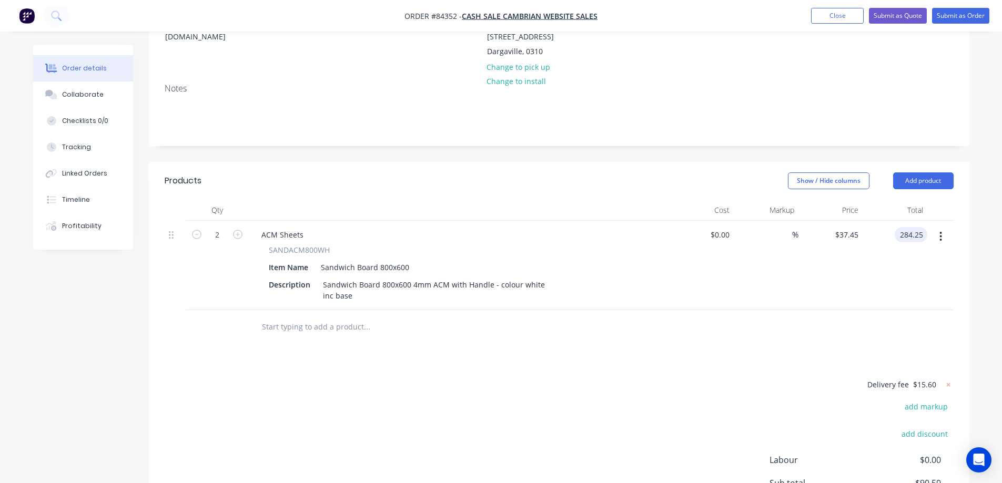
type input "$142.125"
type input "$284.25"
click at [738, 358] on div "Products Show / Hide columns Add product Qty Cost Markup Price Total 2 ACM Shee…" at bounding box center [559, 377] width 821 height 430
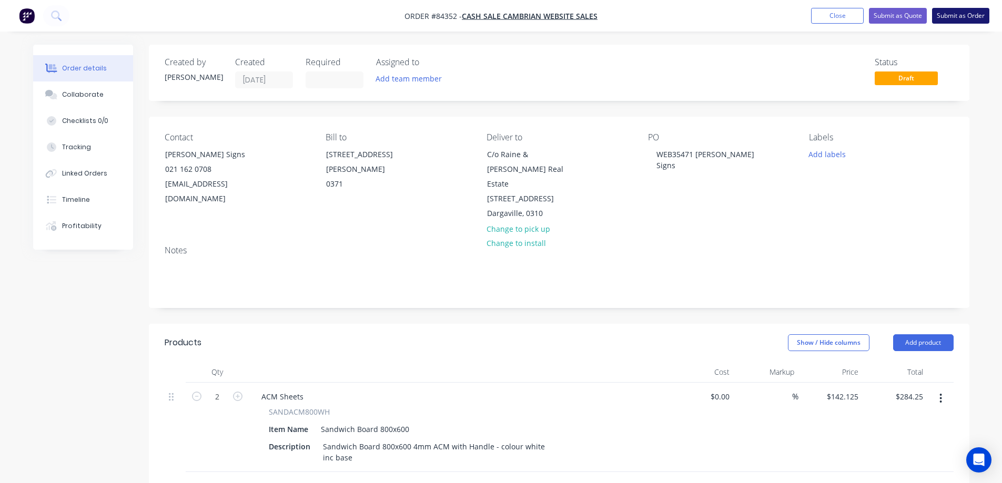
click at [950, 18] on button "Submit as Order" at bounding box center [960, 16] width 57 height 16
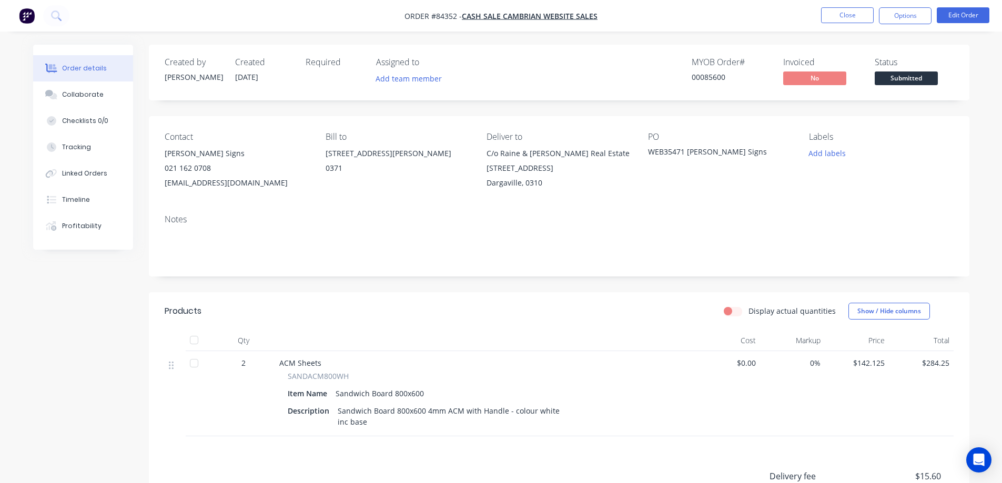
click at [700, 75] on div "00085600" at bounding box center [731, 77] width 79 height 11
copy div "00085600"
click at [916, 12] on button "Options" at bounding box center [905, 15] width 53 height 17
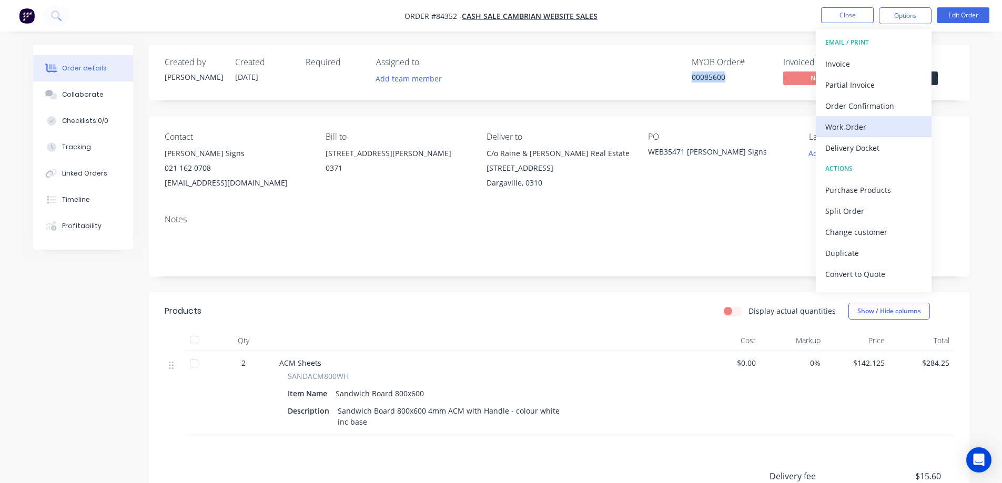
click at [840, 123] on div "Work Order" at bounding box center [873, 126] width 97 height 15
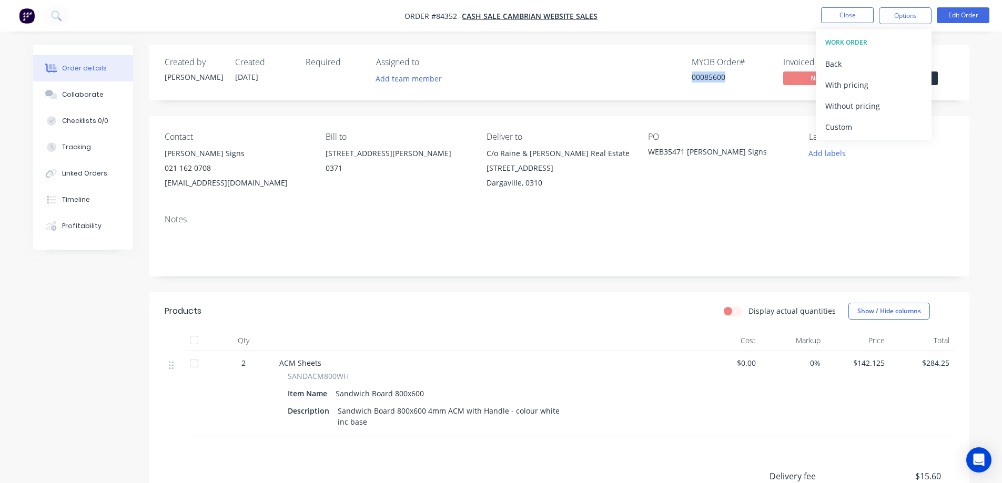
click at [842, 102] on div "Without pricing" at bounding box center [873, 105] width 97 height 15
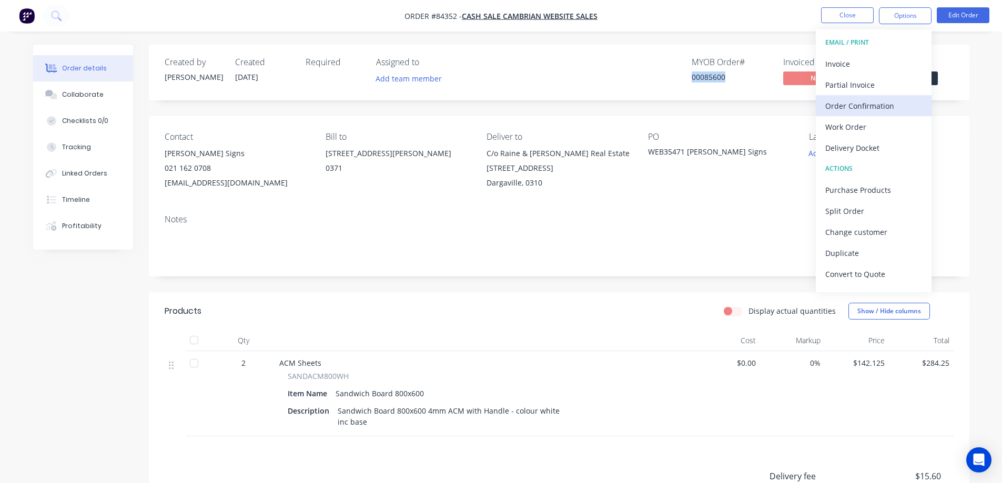
click at [897, 109] on div "Order Confirmation" at bounding box center [873, 105] width 97 height 15
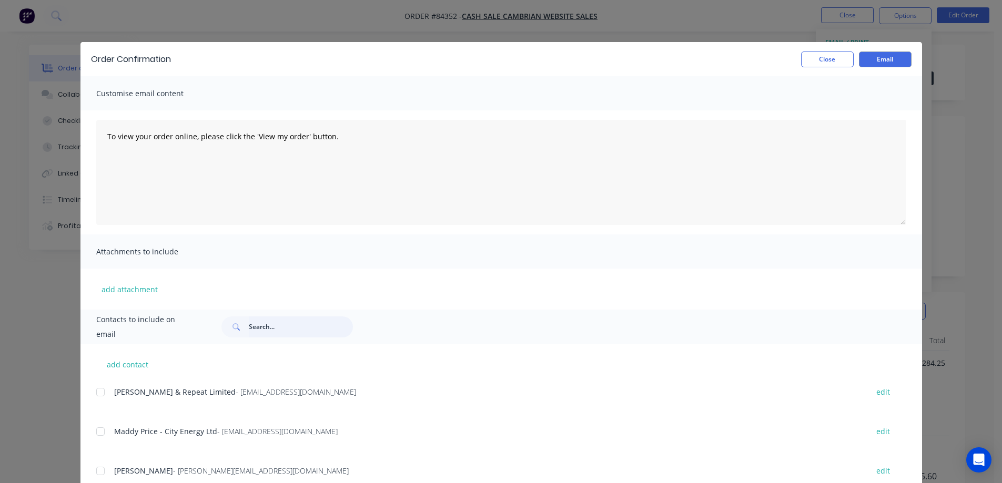
click at [308, 327] on input "text" at bounding box center [301, 327] width 104 height 21
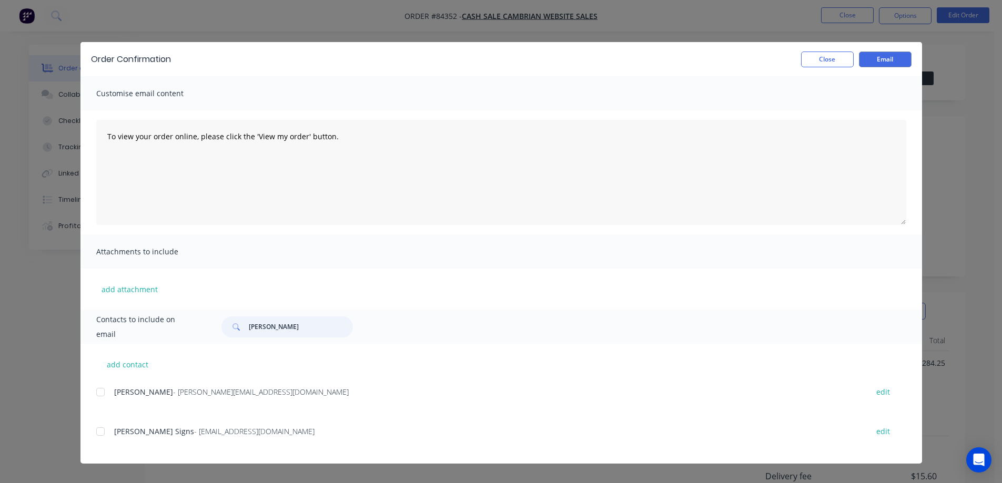
click at [103, 438] on div at bounding box center [100, 431] width 21 height 21
type input "marshall"
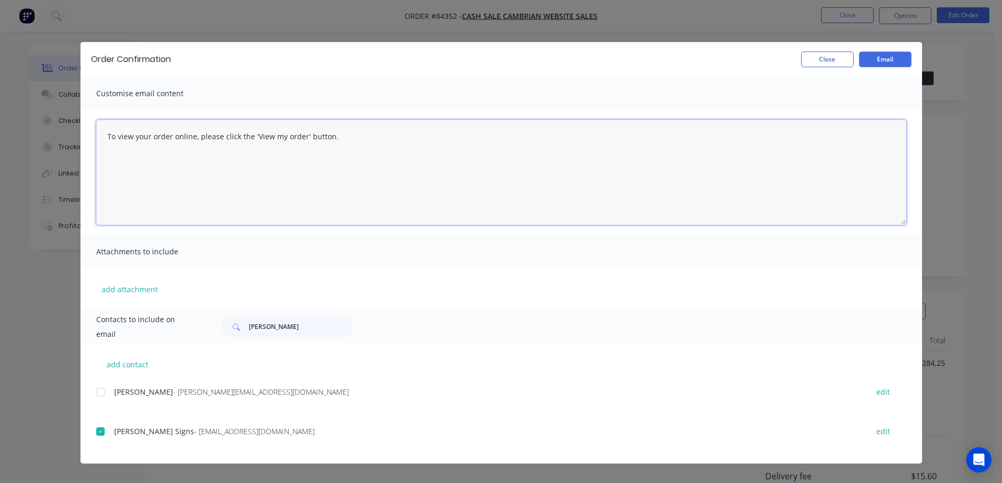
click at [381, 176] on textarea "To view your order online, please click the 'View my order' button." at bounding box center [501, 172] width 810 height 105
paste textarea "hank you for your order, confirmation of your order is attached. Your order wil…"
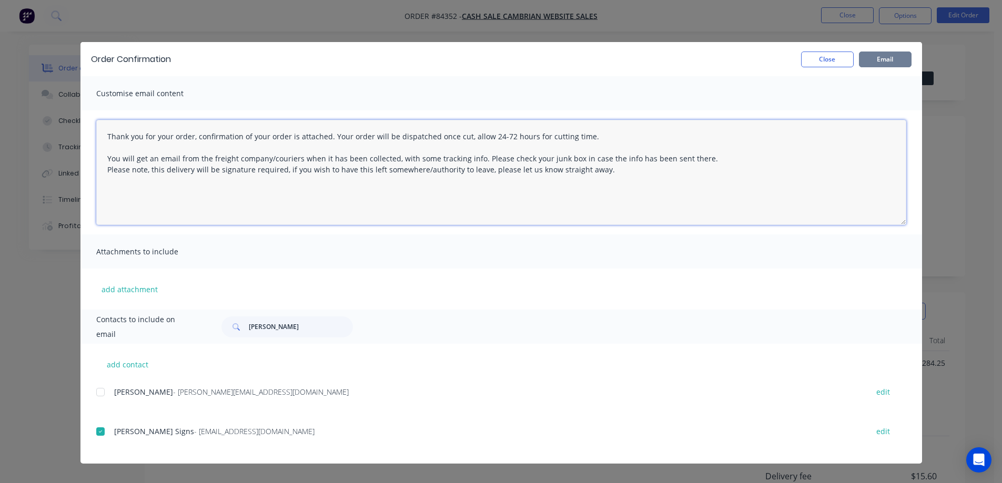
type textarea "Thank you for your order, confirmation of your order is attached. Your order wi…"
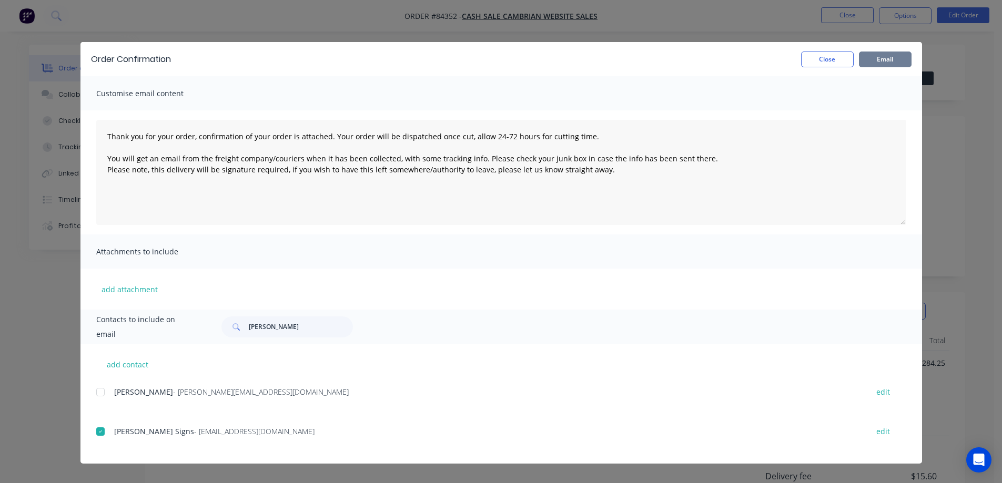
click at [890, 53] on button "Email" at bounding box center [885, 60] width 53 height 16
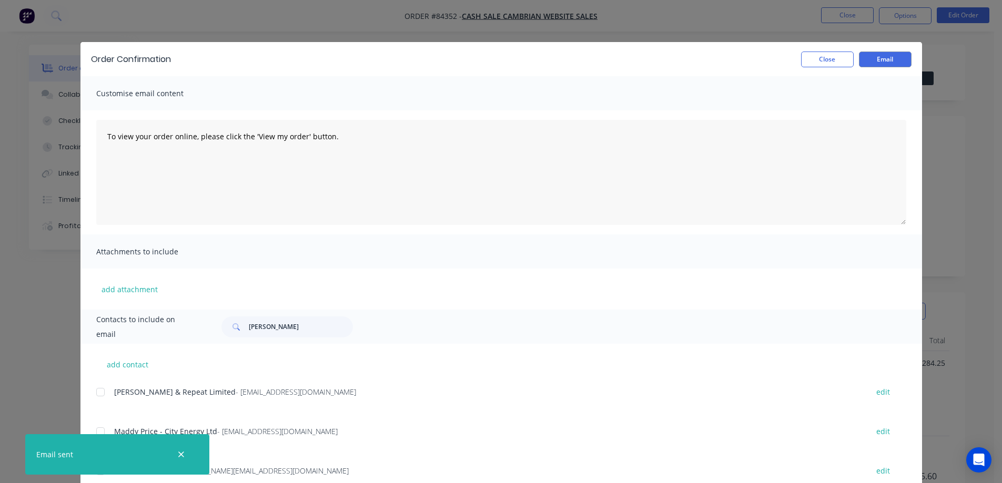
drag, startPoint x: 529, startPoint y: 39, endPoint x: 762, endPoint y: 15, distance: 234.3
click at [539, 38] on div "Order Confirmation Close Email Customise email content To view your order onlin…" at bounding box center [501, 241] width 1002 height 483
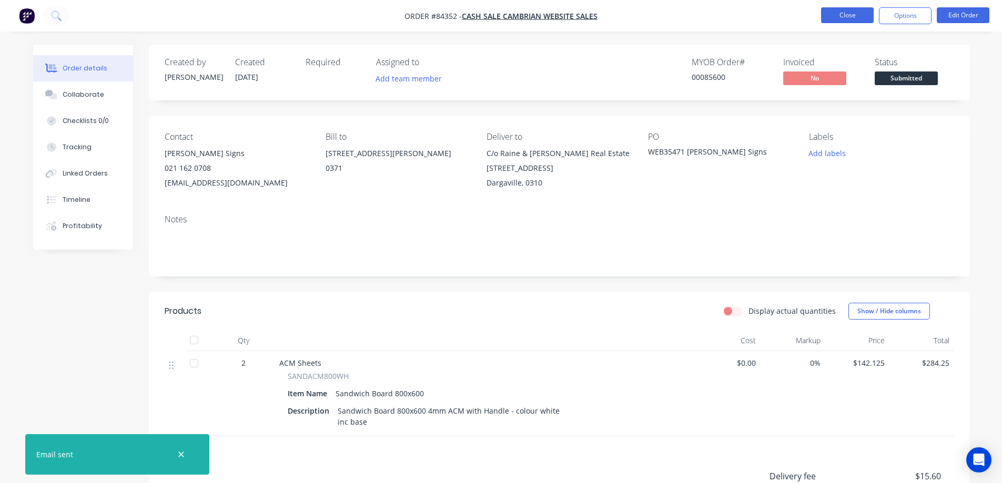
click at [842, 15] on button "Close" at bounding box center [847, 15] width 53 height 16
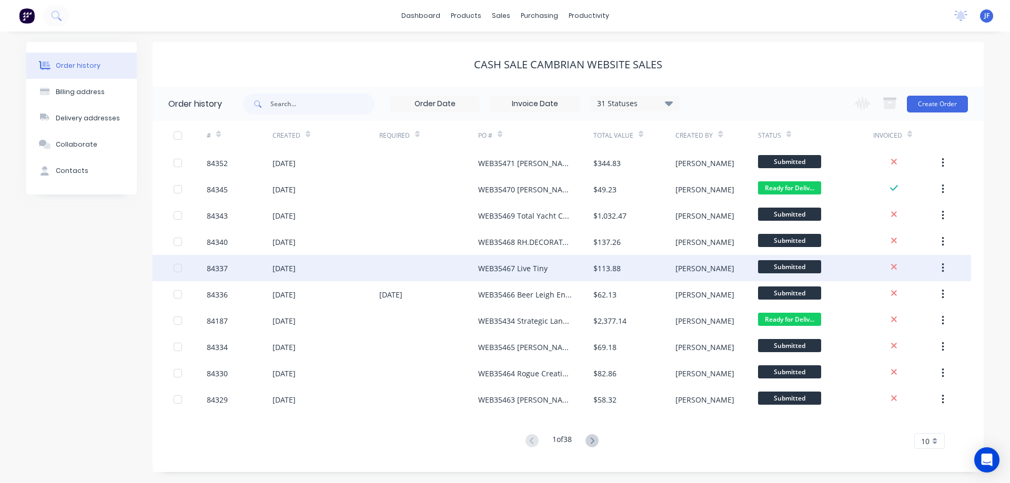
click at [512, 266] on div "WEB35467 Live Tiny" at bounding box center [512, 268] width 69 height 11
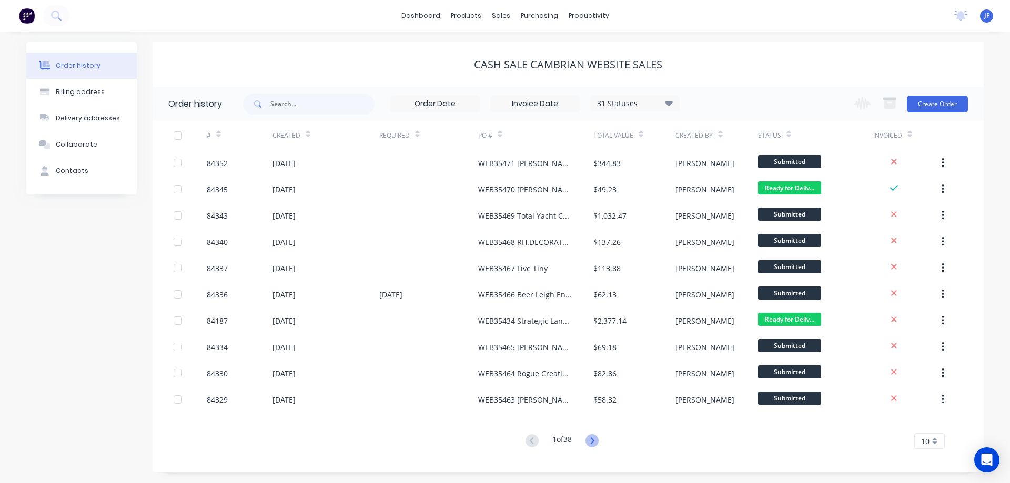
click at [591, 444] on icon at bounding box center [592, 441] width 13 height 13
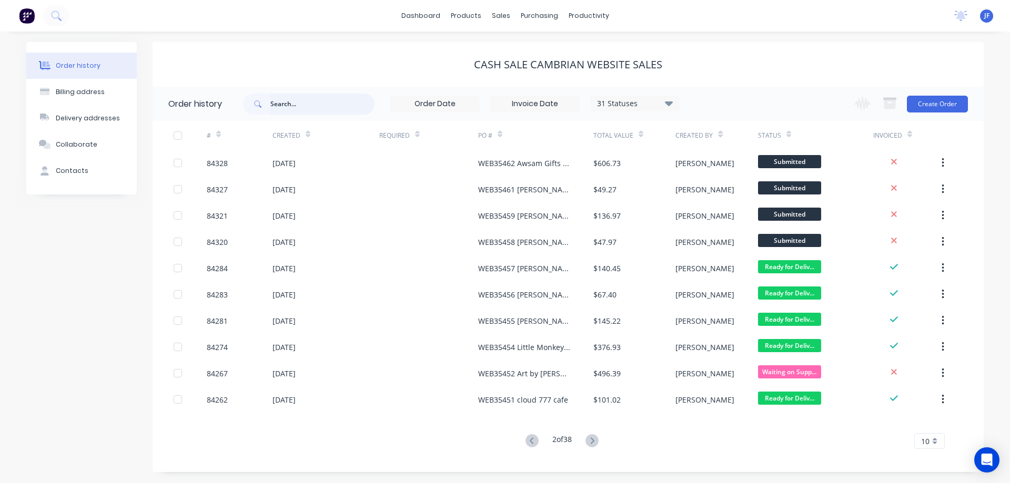
click at [337, 103] on input "text" at bounding box center [322, 104] width 104 height 21
type input "35468"
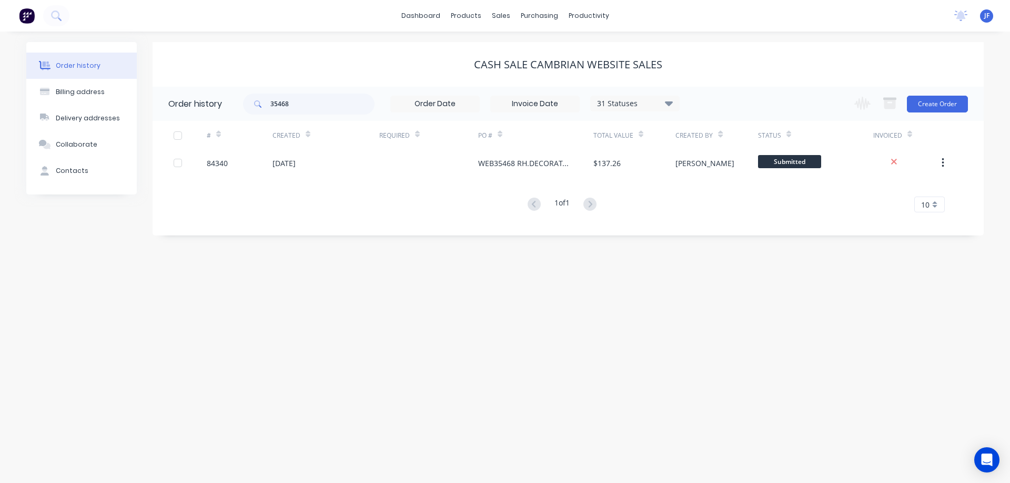
click at [535, 173] on div "WEB35468 RH.DECORATORS" at bounding box center [535, 163] width 115 height 26
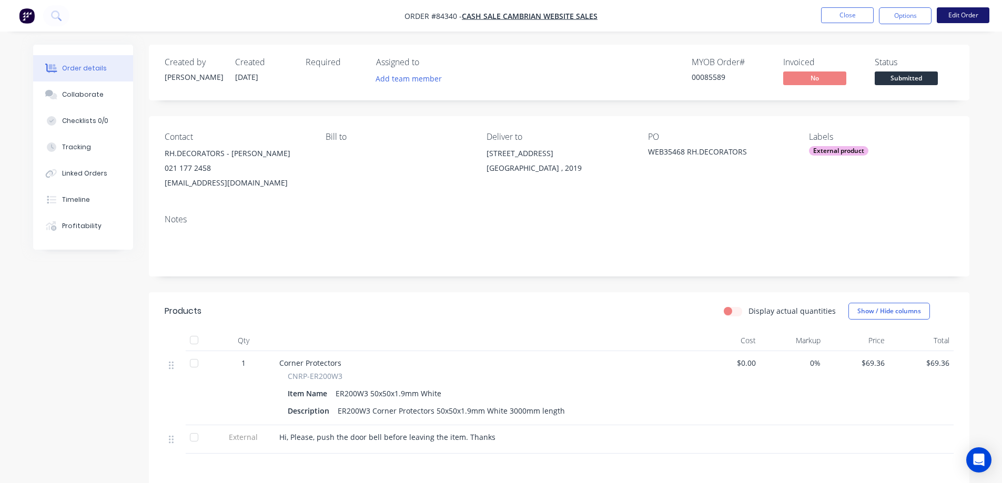
click at [970, 20] on button "Edit Order" at bounding box center [963, 15] width 53 height 16
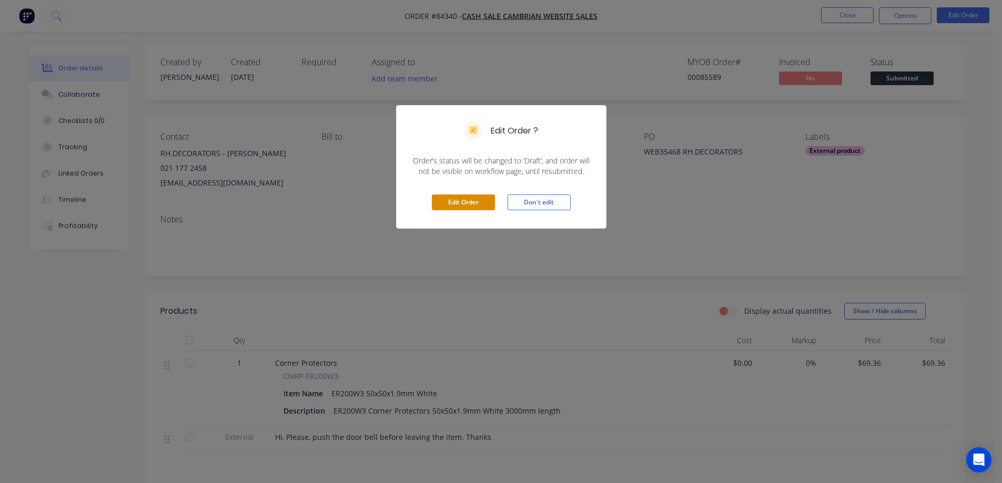
click at [460, 203] on button "Edit Order" at bounding box center [463, 203] width 63 height 16
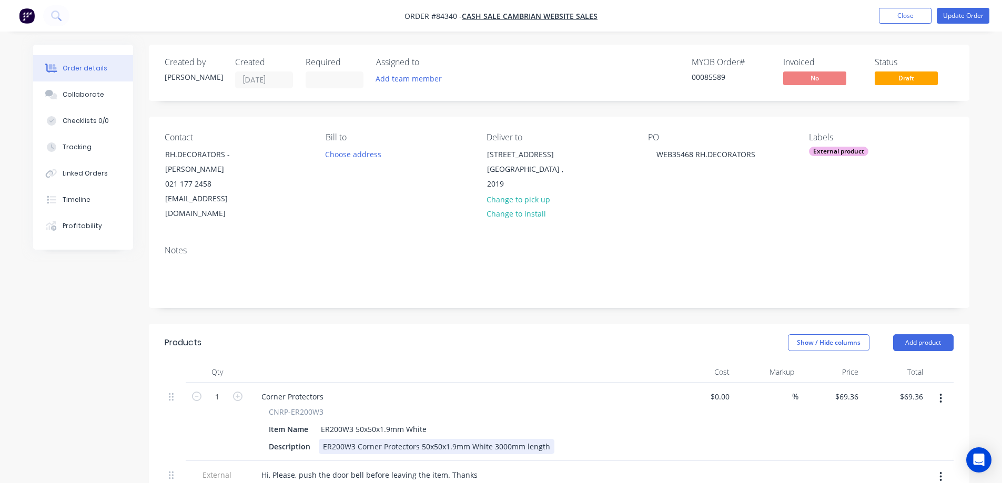
click at [551, 439] on div "Description ER200W3 Corner Protectors 50x50x1.9mm White 3000mm length" at bounding box center [457, 446] width 385 height 15
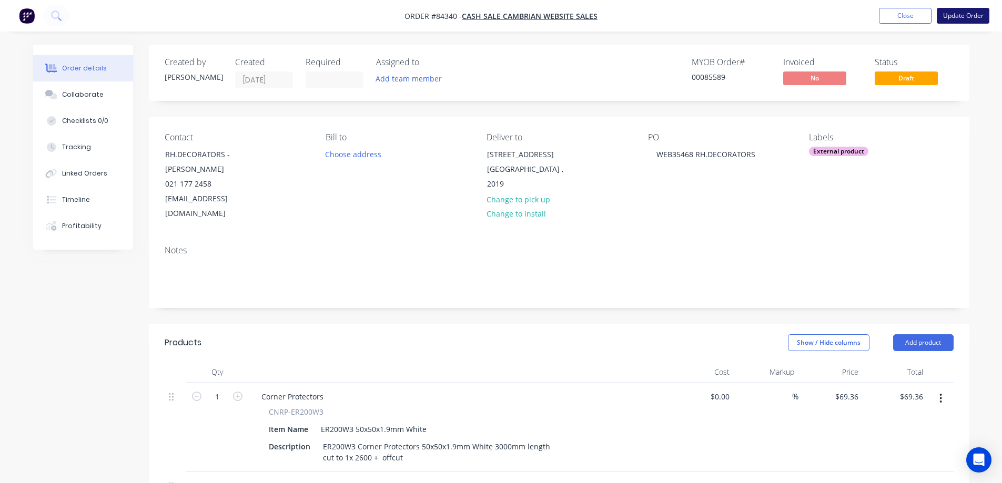
click at [974, 16] on button "Update Order" at bounding box center [963, 16] width 53 height 16
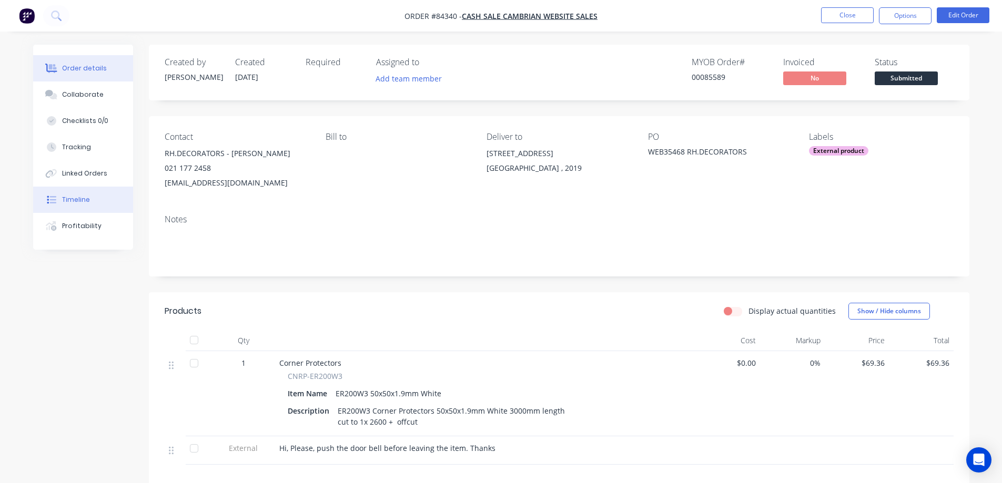
click at [100, 191] on button "Timeline" at bounding box center [83, 200] width 100 height 26
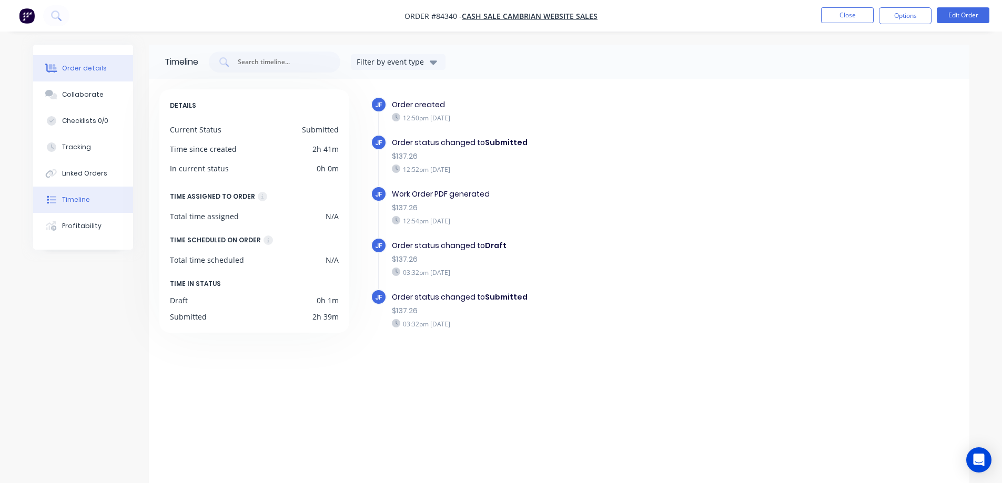
click at [92, 76] on button "Order details" at bounding box center [83, 68] width 100 height 26
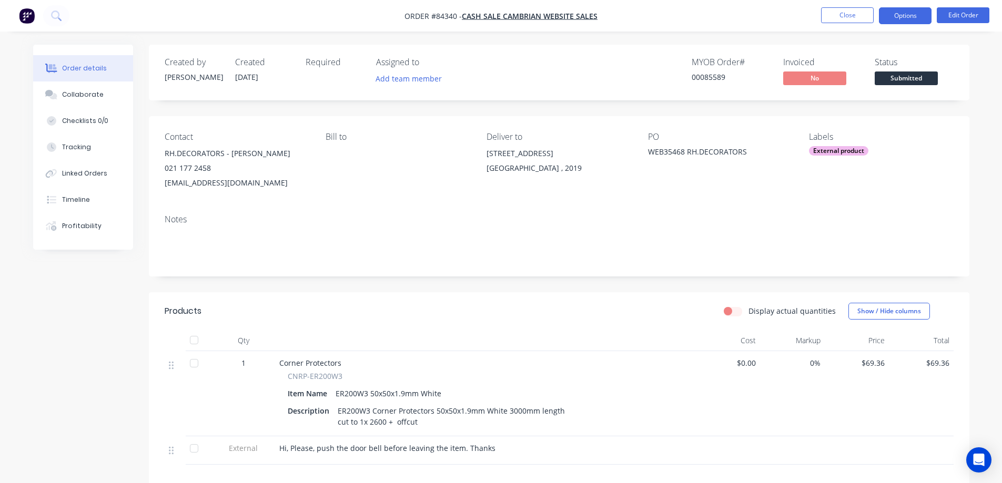
click at [914, 18] on button "Options" at bounding box center [905, 15] width 53 height 17
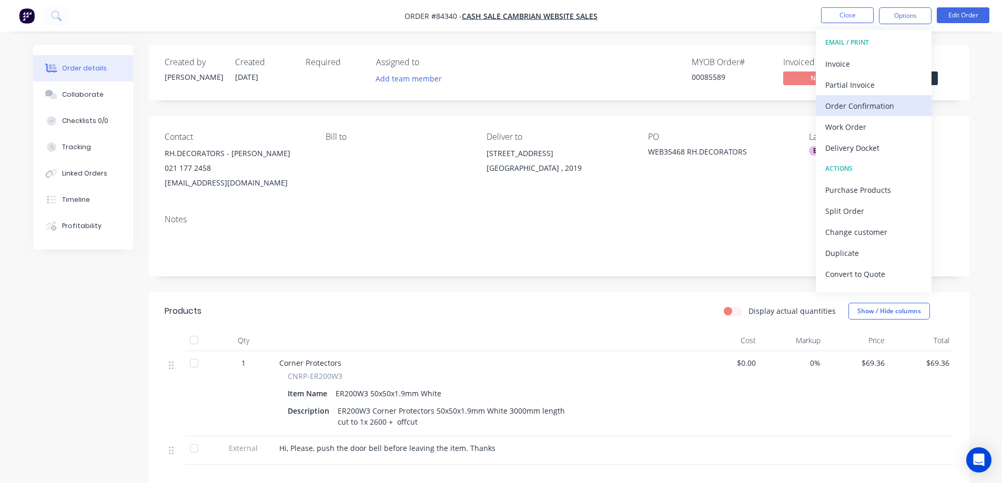
click at [861, 105] on div "Order Confirmation" at bounding box center [873, 105] width 97 height 15
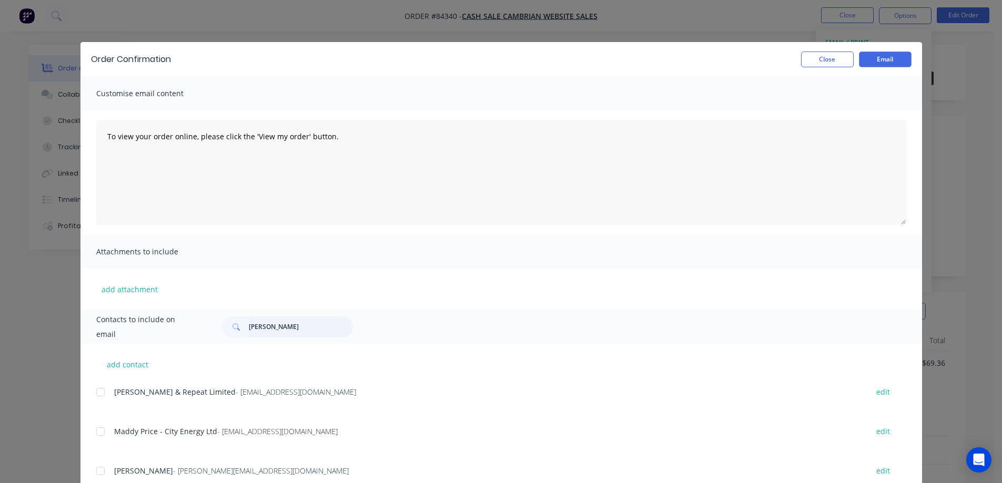
click at [274, 328] on input "marshall" at bounding box center [301, 327] width 104 height 21
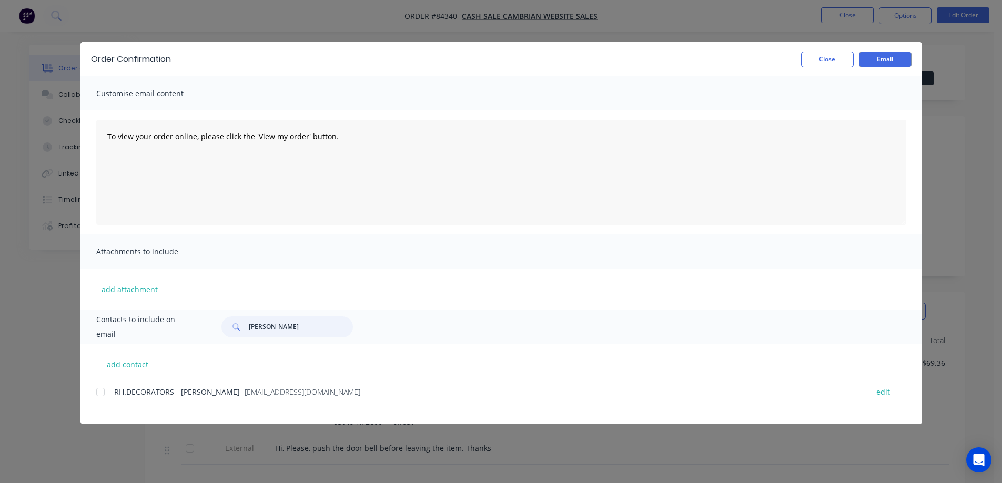
click at [105, 400] on div at bounding box center [100, 392] width 21 height 21
type input "reginal"
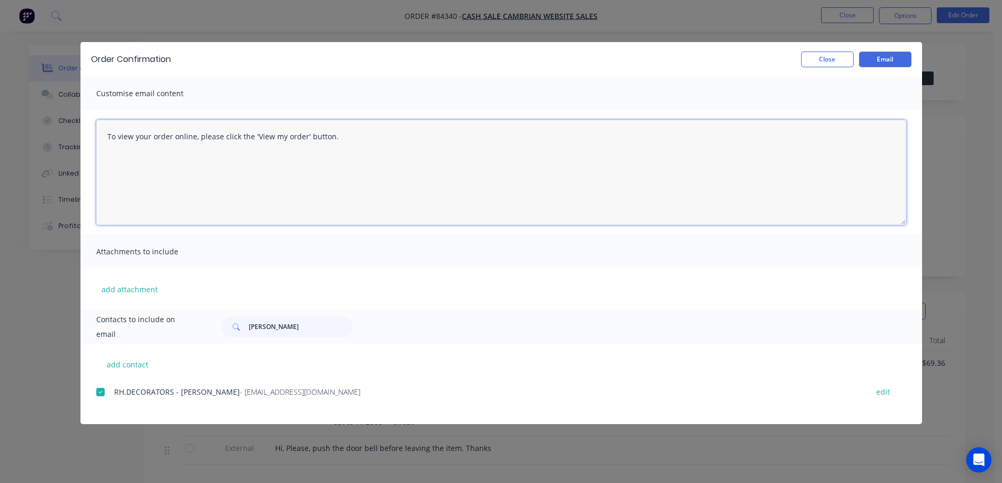
drag, startPoint x: 332, startPoint y: 180, endPoint x: 433, endPoint y: 162, distance: 103.2
click at [332, 180] on textarea "To view your order online, please click the 'View my order' button." at bounding box center [501, 172] width 810 height 105
paste textarea "hank you for your order, confirmation of your order is attached. We will send t…"
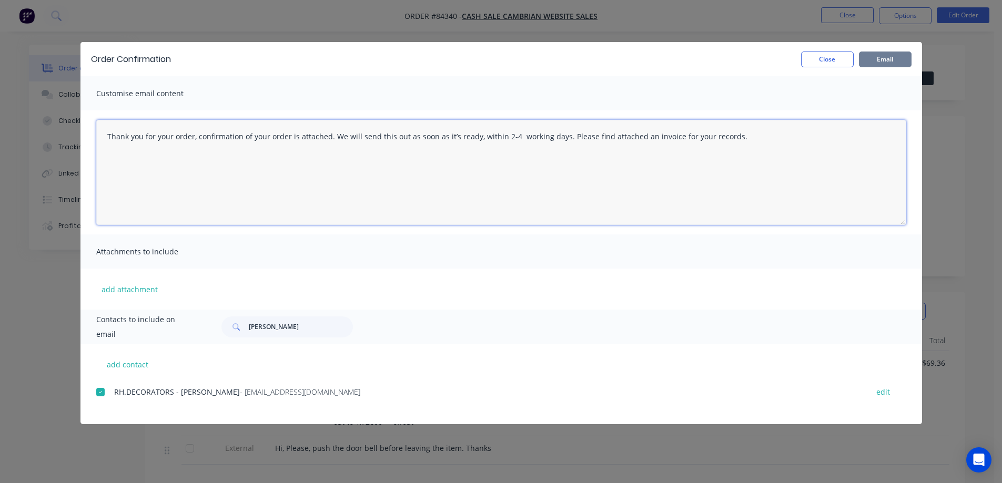
type textarea "Thank you for your order, confirmation of your order is attached. We will send …"
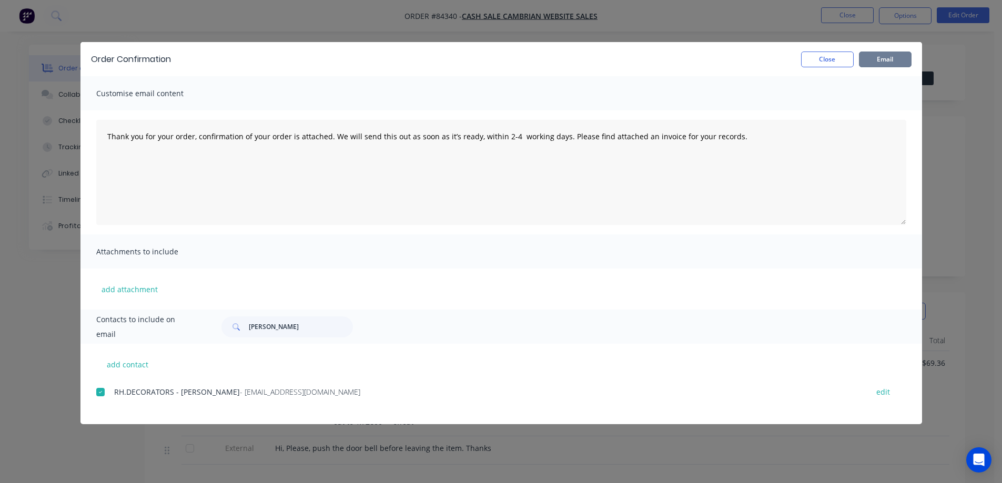
click at [883, 57] on button "Email" at bounding box center [885, 60] width 53 height 16
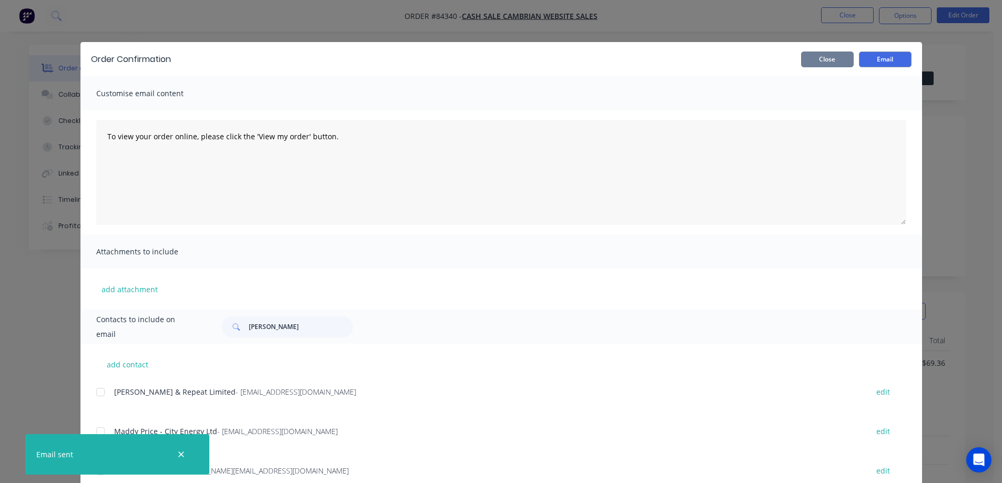
click at [831, 59] on button "Close" at bounding box center [827, 60] width 53 height 16
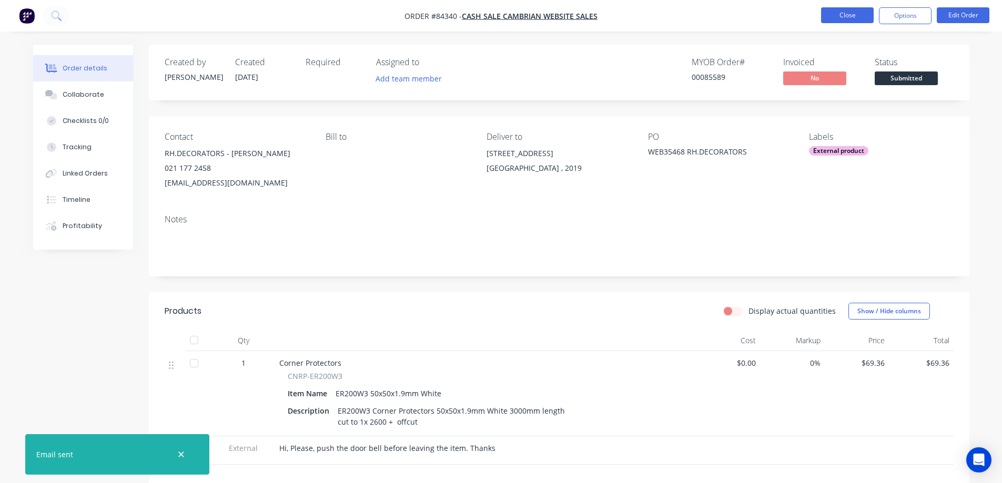
click at [836, 15] on button "Close" at bounding box center [847, 15] width 53 height 16
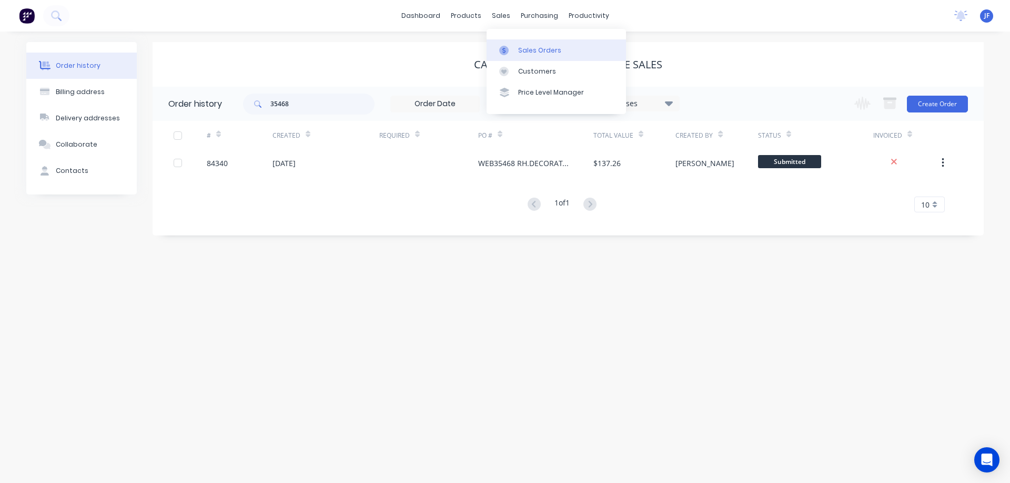
click at [516, 50] on link "Sales Orders" at bounding box center [556, 49] width 139 height 21
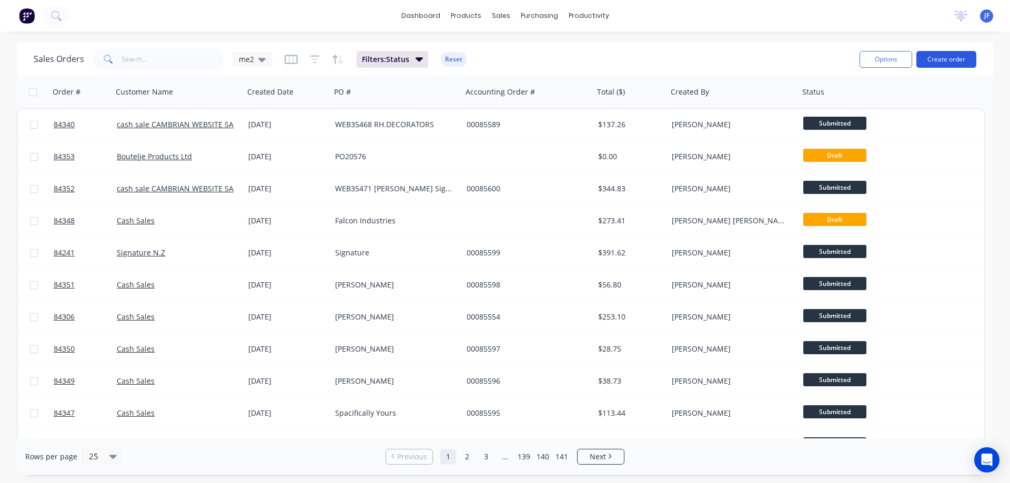
click at [925, 53] on button "Create order" at bounding box center [946, 59] width 60 height 17
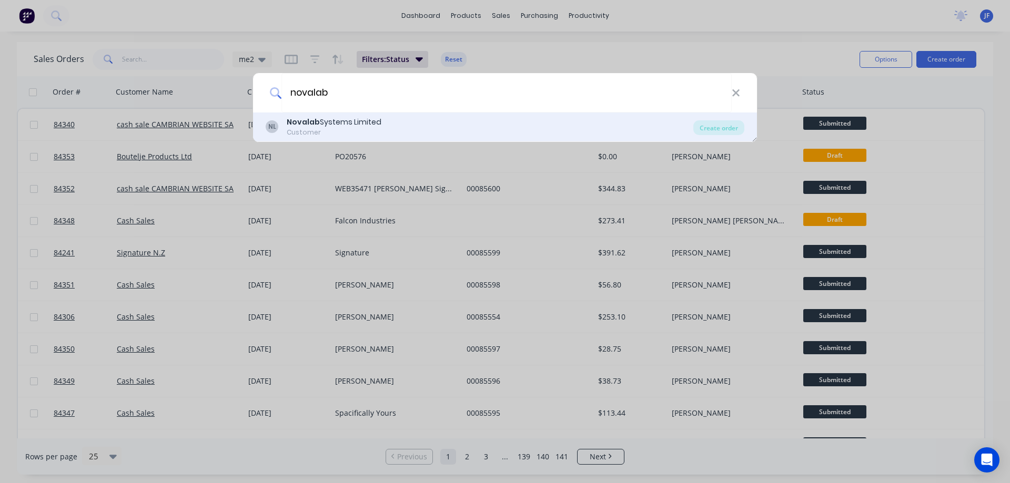
type input "novalab"
click at [397, 128] on div "NL Novalab Systems Limited Customer" at bounding box center [480, 127] width 428 height 21
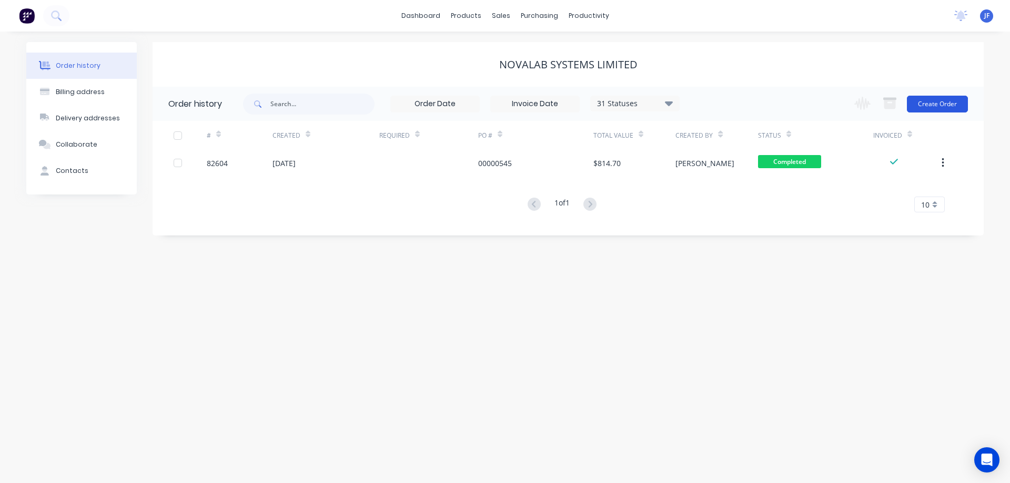
click at [933, 104] on button "Create Order" at bounding box center [937, 104] width 61 height 17
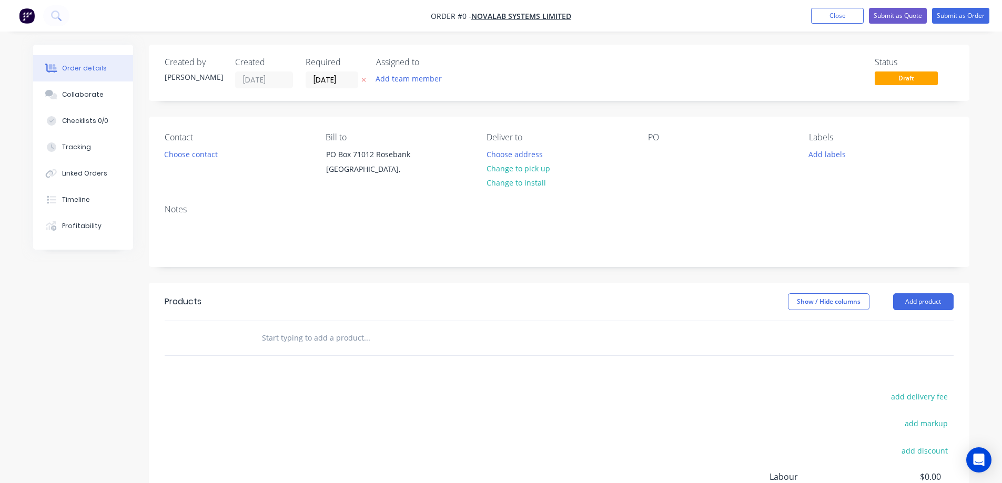
click at [361, 79] on icon at bounding box center [363, 80] width 5 height 6
click at [290, 345] on input "text" at bounding box center [366, 338] width 210 height 21
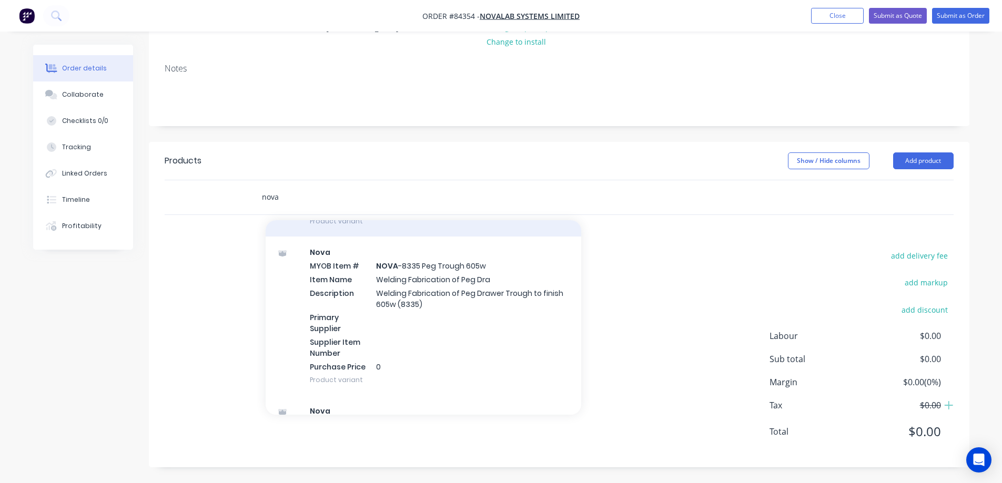
scroll to position [210, 0]
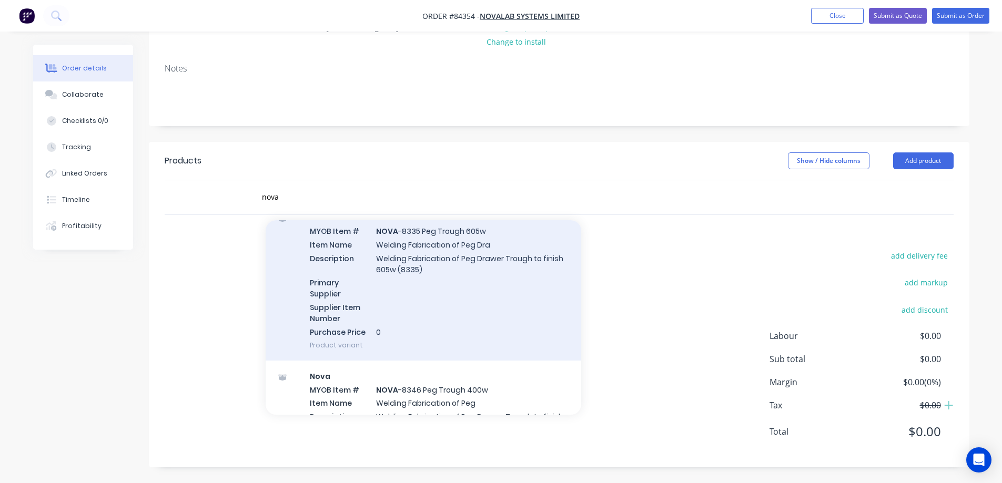
click at [470, 279] on div "Nova MYOB Item # NOVA -8335 Peg Trough 605w Item Name Welding Fabrication of Pe…" at bounding box center [424, 281] width 316 height 159
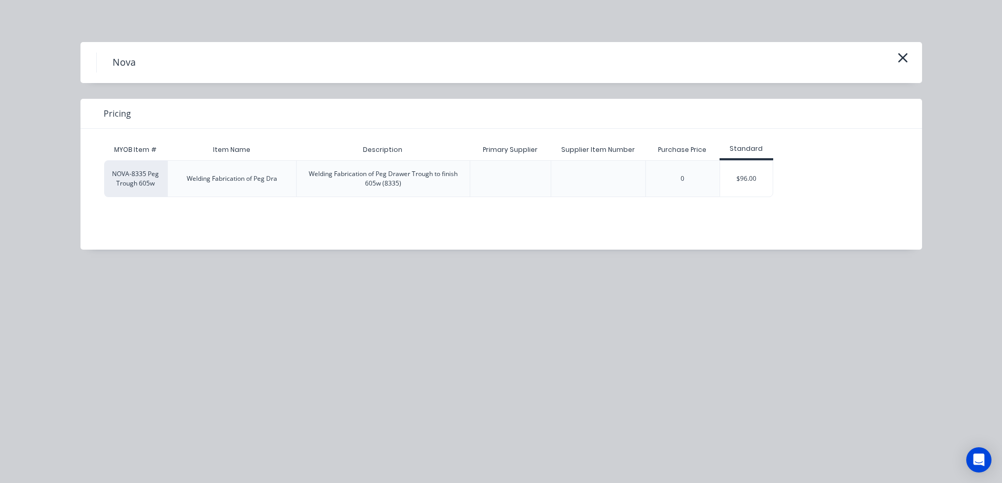
drag, startPoint x: 899, startPoint y: 58, endPoint x: 865, endPoint y: 63, distance: 33.9
click at [900, 58] on icon "button" at bounding box center [902, 58] width 11 height 15
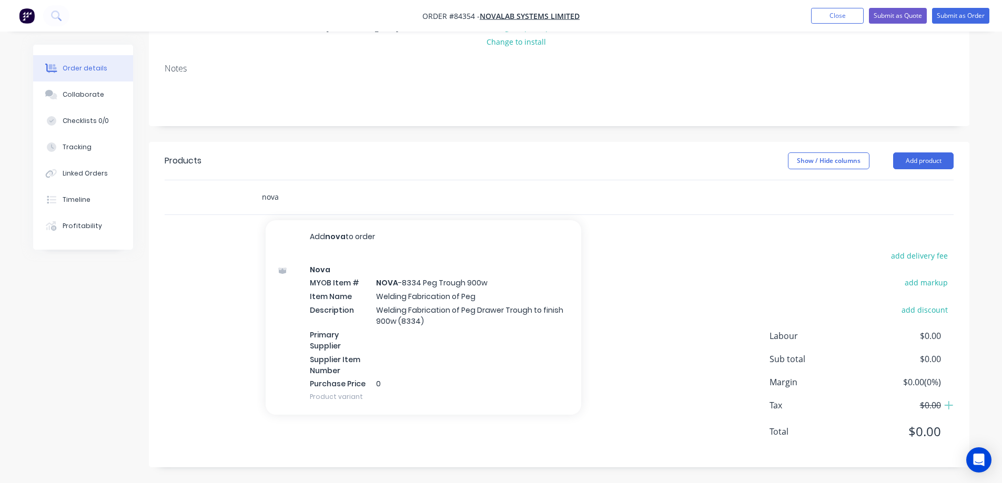
click at [313, 201] on input "nova" at bounding box center [366, 197] width 210 height 21
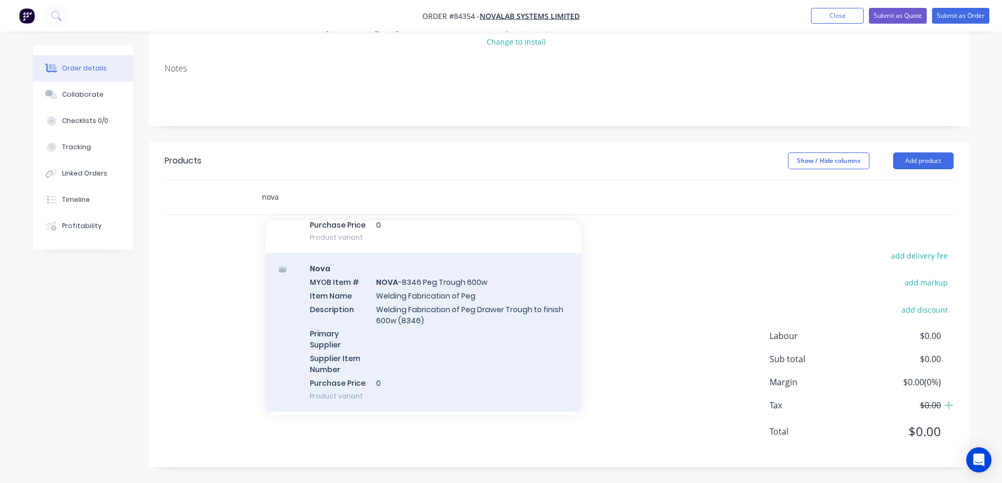
scroll to position [518, 0]
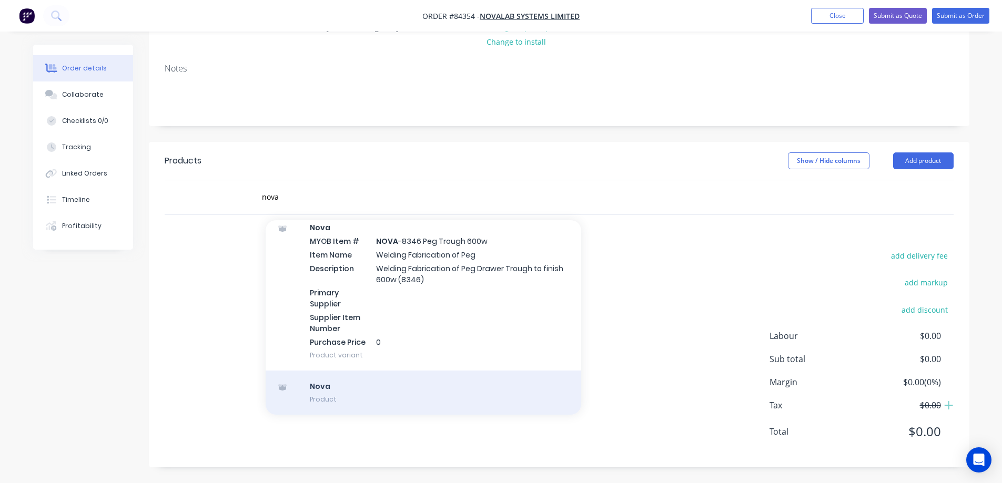
click at [461, 380] on div "Nova Product" at bounding box center [424, 393] width 316 height 44
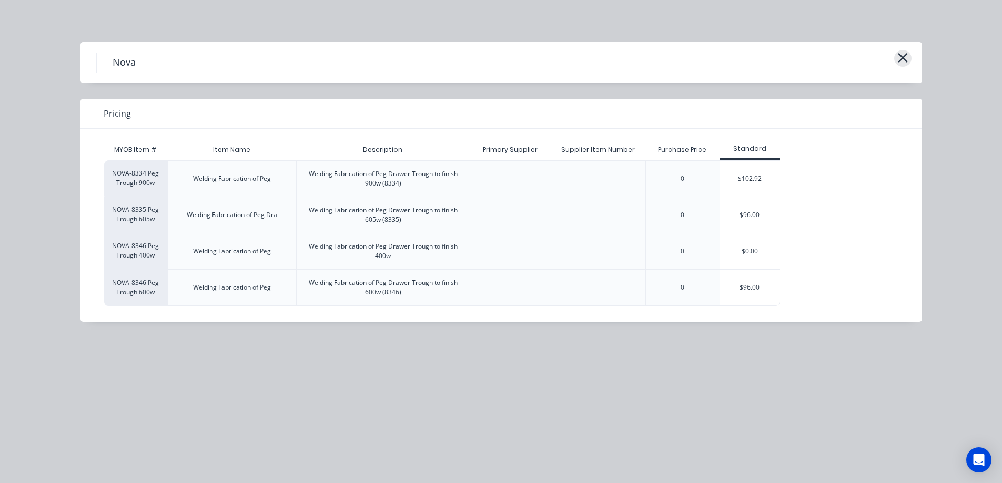
click at [905, 54] on icon "button" at bounding box center [902, 58] width 11 height 15
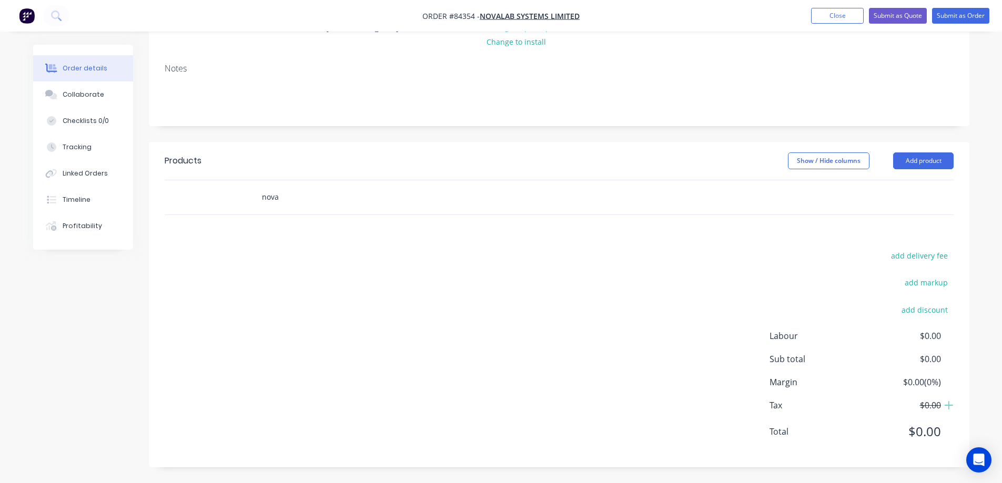
click at [311, 195] on input "nova" at bounding box center [366, 197] width 210 height 21
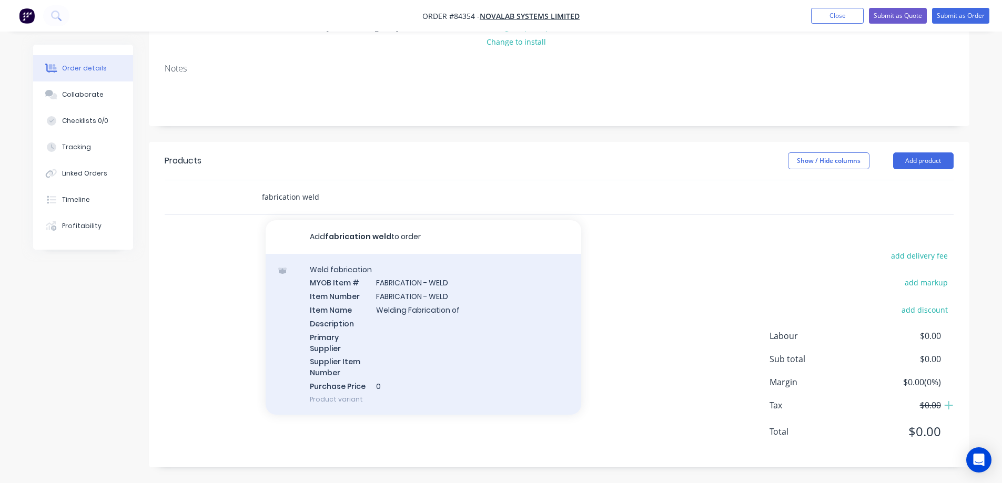
type input "fabrication weld"
click at [394, 309] on div "Weld fabrication MYOB Item # FABRICATION - WELD Item Number FABRICATION - WELD …" at bounding box center [424, 334] width 316 height 161
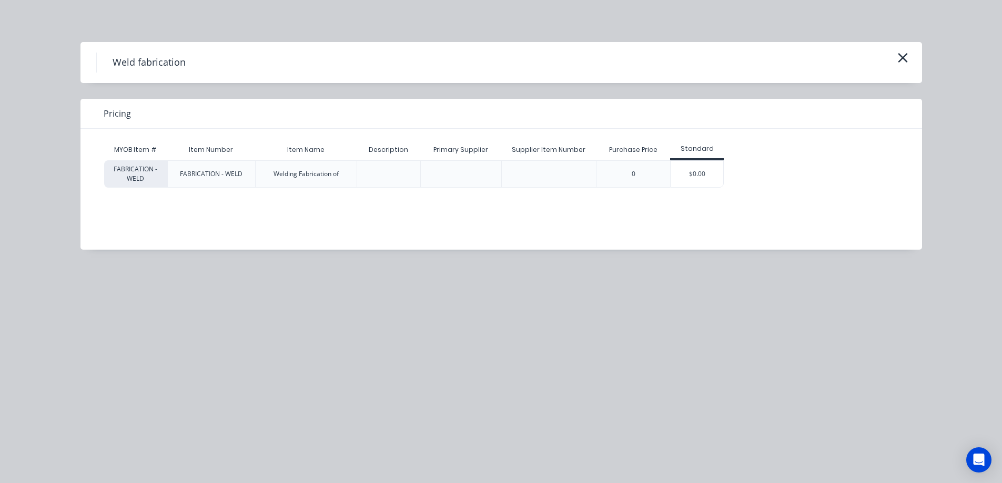
click at [693, 169] on div "$0.00" at bounding box center [697, 174] width 53 height 26
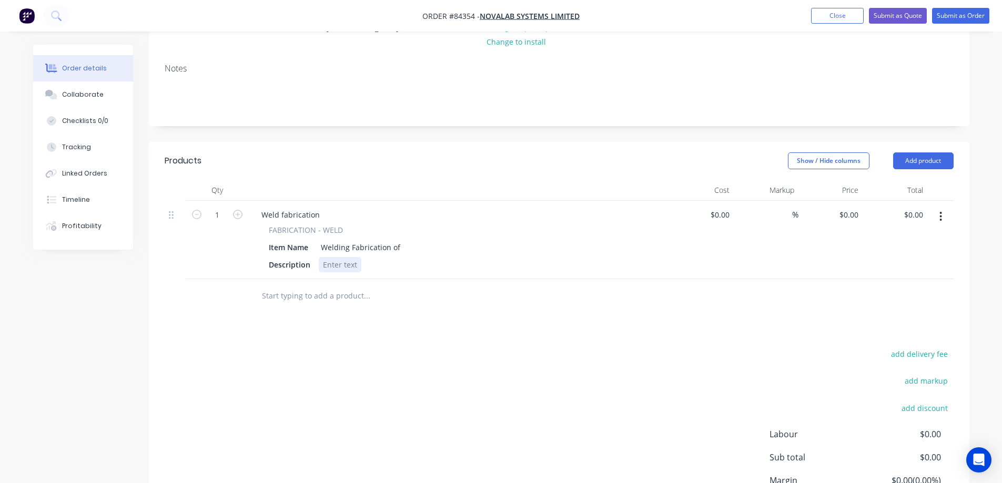
click at [330, 266] on div at bounding box center [340, 264] width 43 height 15
paste div
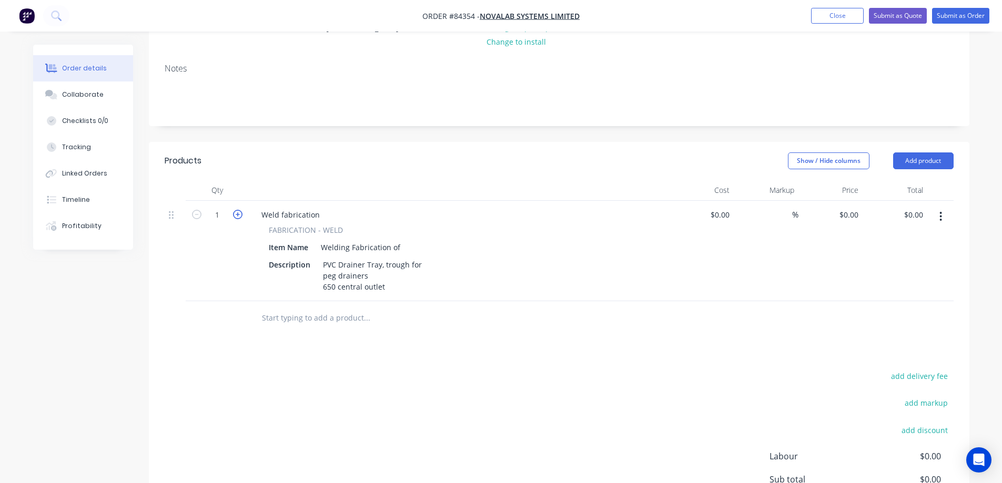
click at [235, 219] on icon "button" at bounding box center [237, 214] width 9 height 9
type input "2"
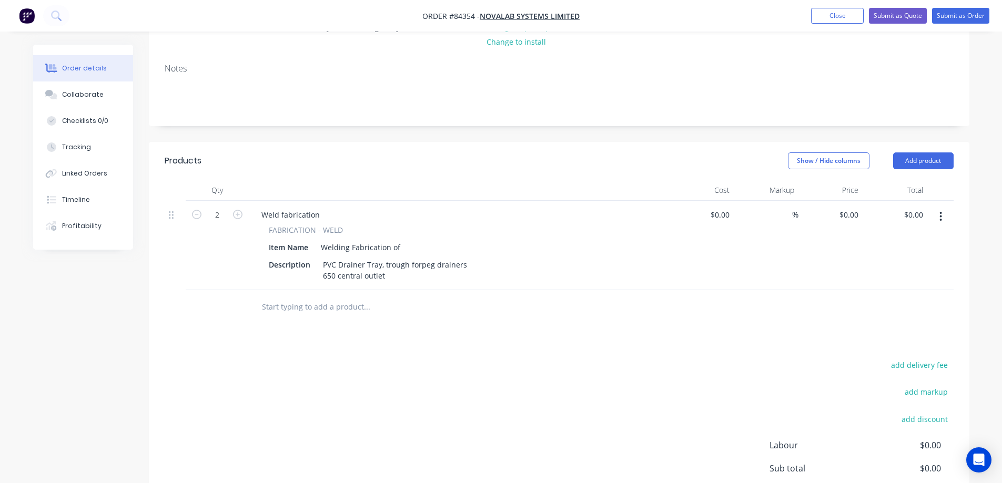
click at [944, 223] on button "button" at bounding box center [941, 216] width 25 height 19
click at [909, 267] on div "Duplicate" at bounding box center [903, 265] width 81 height 15
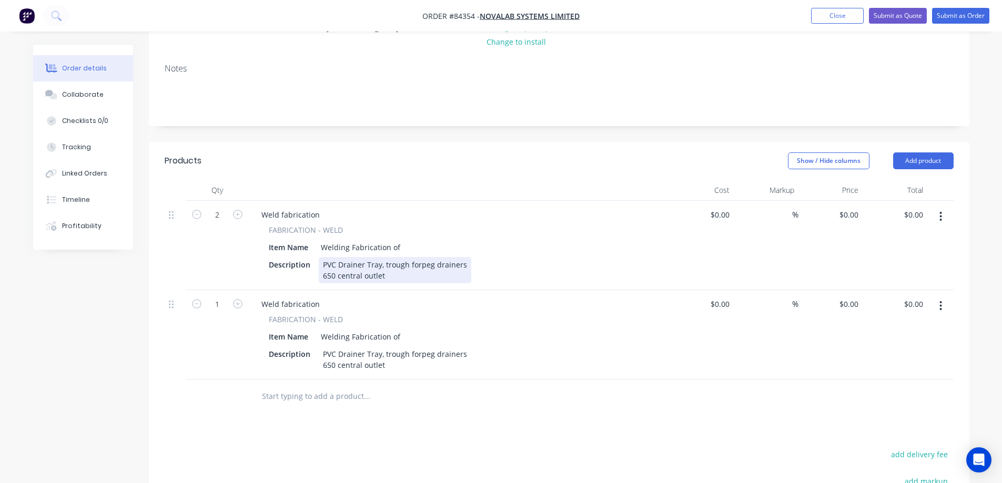
click at [419, 265] on div "PVC Drainer Tray, trough forpeg drainers 650 central outlet" at bounding box center [395, 270] width 153 height 26
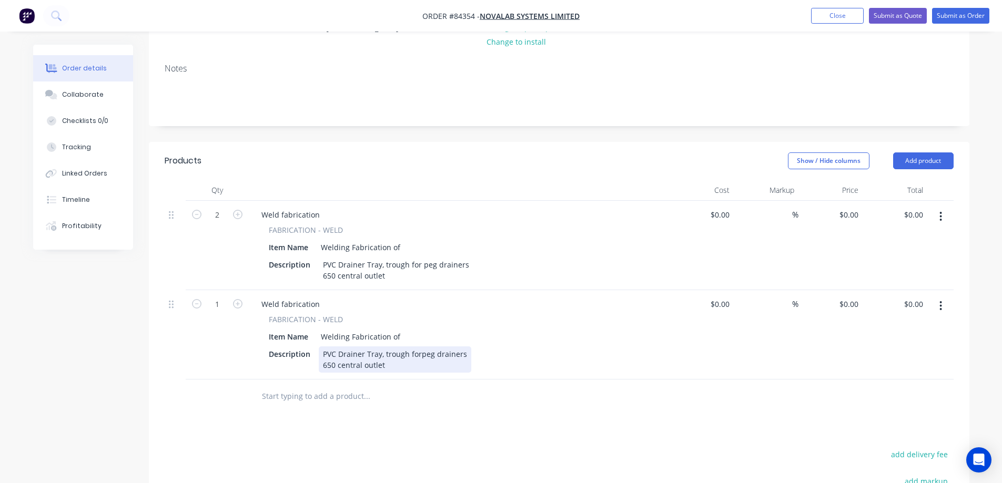
click at [420, 356] on div "PVC Drainer Tray, trough forpeg drainers 650 central outlet" at bounding box center [395, 360] width 153 height 26
click at [418, 355] on div "PVC Drainer Tray, trough forpeg drainers 650 central outlet" at bounding box center [395, 360] width 153 height 26
drag, startPoint x: 333, startPoint y: 368, endPoint x: 313, endPoint y: 374, distance: 21.0
click at [315, 373] on div "Weld fabrication FABRICATION - WELD Item Name Welding Fabrication of Descriptio…" at bounding box center [459, 334] width 421 height 89
click at [237, 300] on icon "button" at bounding box center [237, 303] width 9 height 9
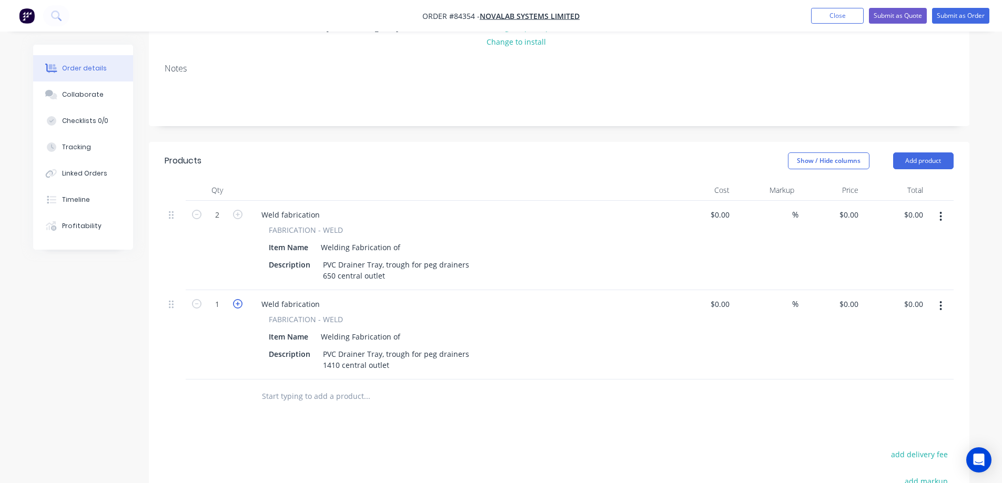
type input "2"
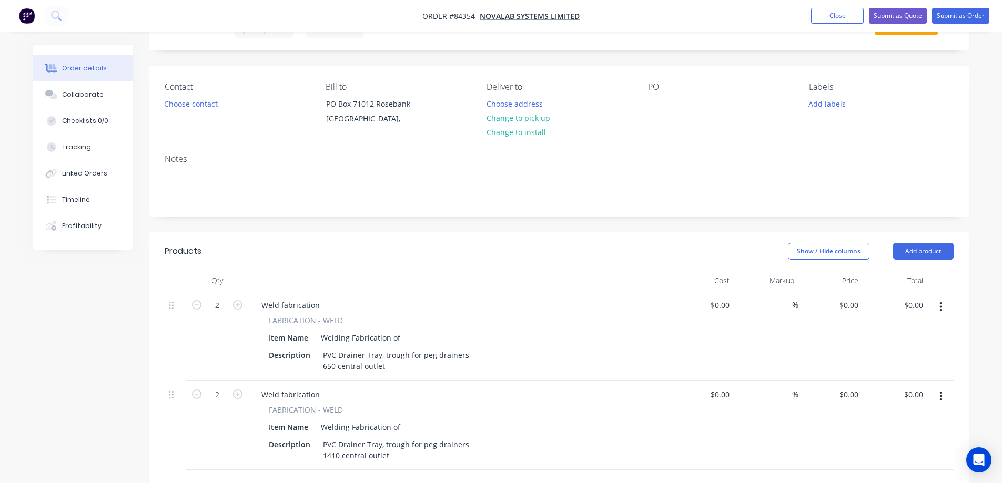
scroll to position [0, 0]
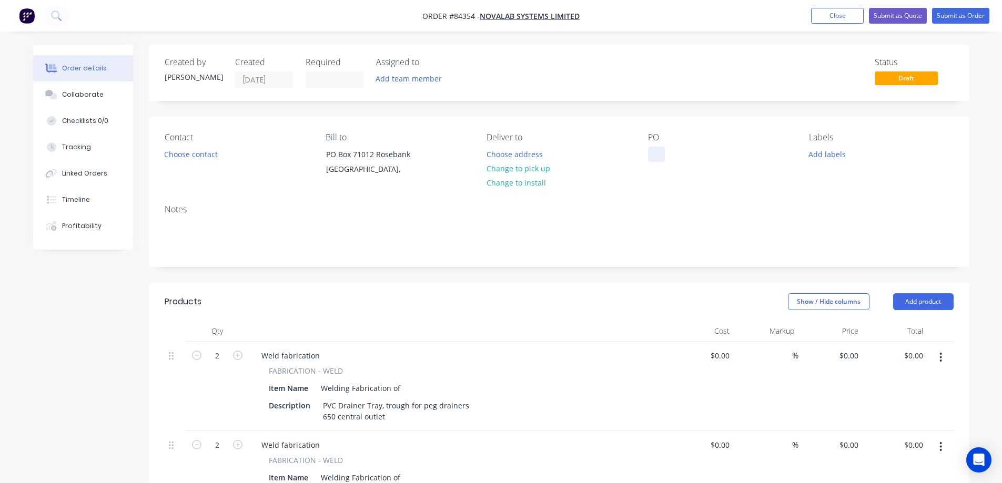
click at [653, 155] on div at bounding box center [656, 154] width 17 height 15
paste div
click at [510, 156] on button "Choose address" at bounding box center [514, 154] width 67 height 14
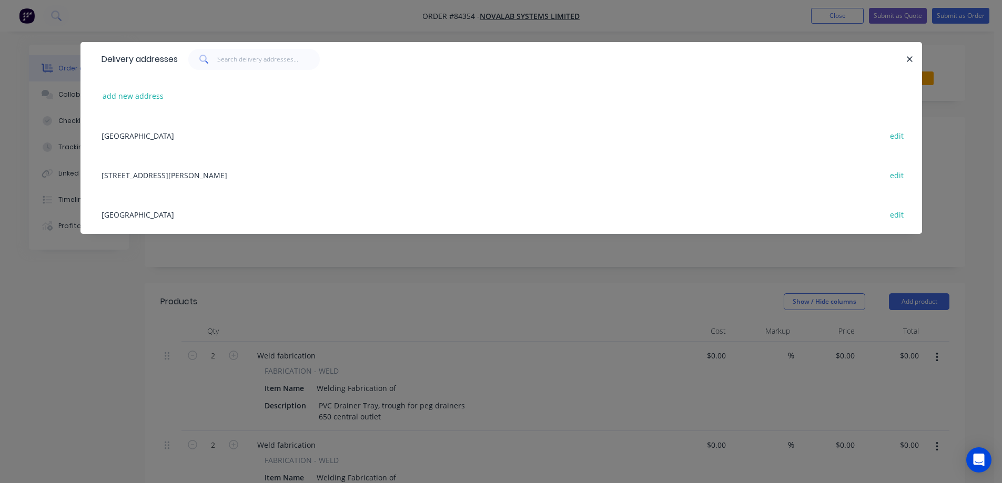
click at [133, 176] on div "[STREET_ADDRESS][PERSON_NAME] edit" at bounding box center [501, 174] width 810 height 39
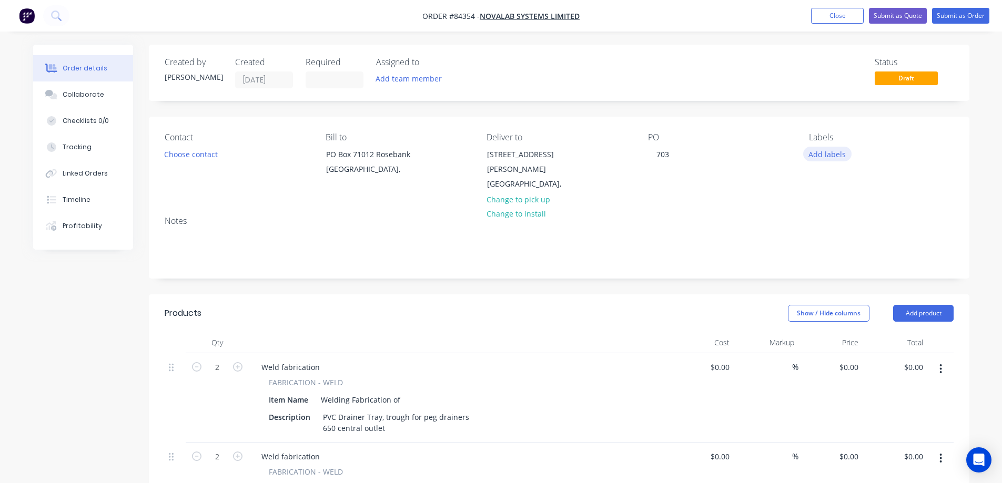
click at [832, 153] on button "Add labels" at bounding box center [827, 154] width 48 height 14
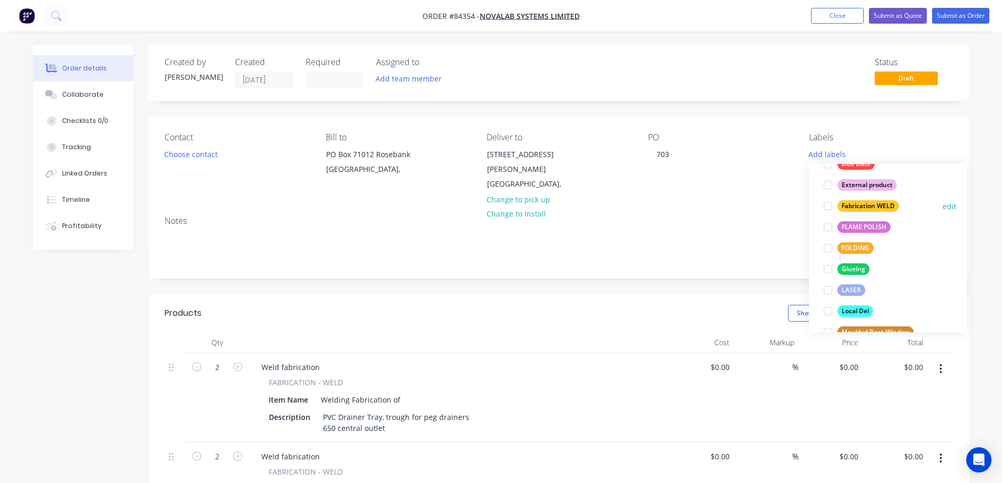
click at [871, 208] on div "Fabrication WELD" at bounding box center [869, 206] width 62 height 12
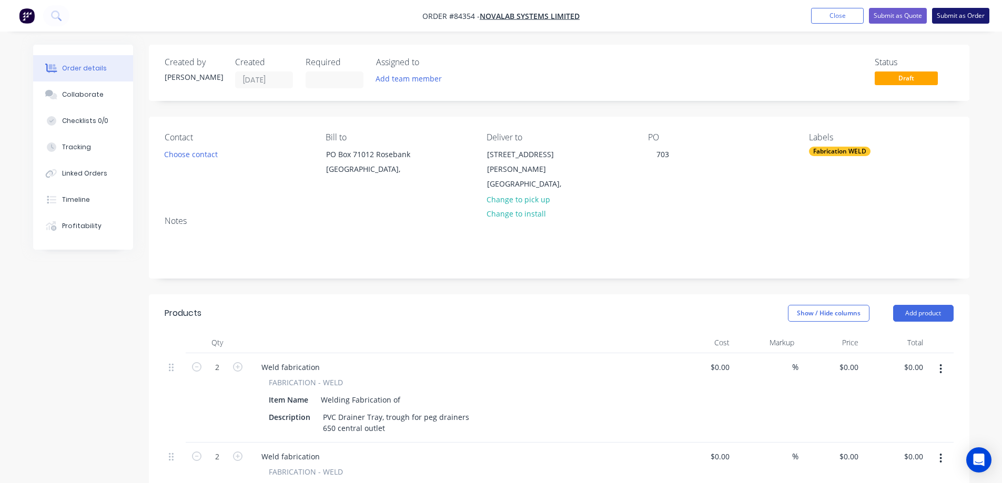
click at [969, 14] on button "Submit as Order" at bounding box center [960, 16] width 57 height 16
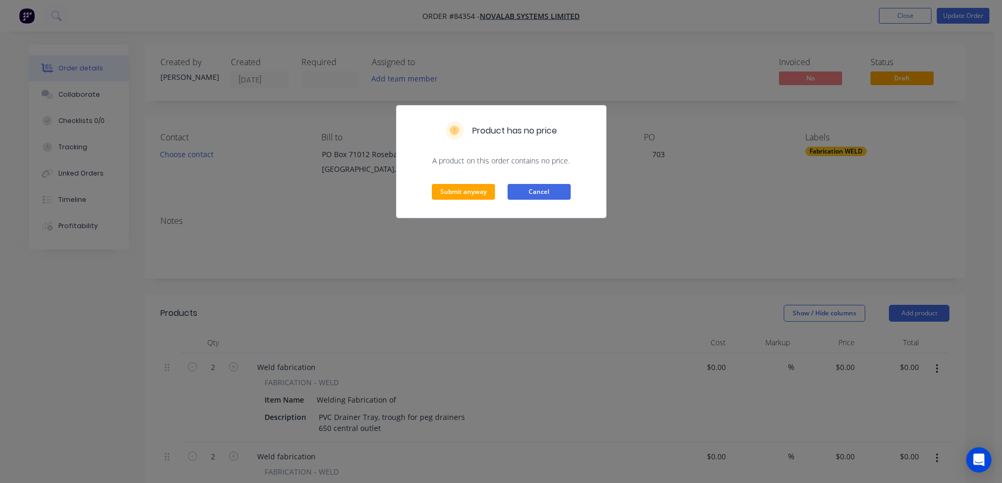
click at [539, 190] on button "Cancel" at bounding box center [539, 192] width 63 height 16
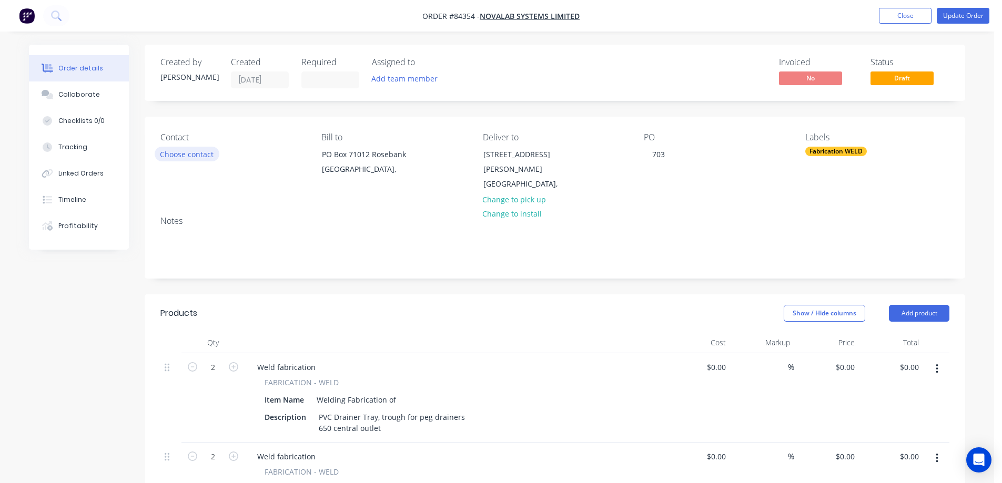
click at [191, 153] on button "Choose contact" at bounding box center [187, 154] width 65 height 14
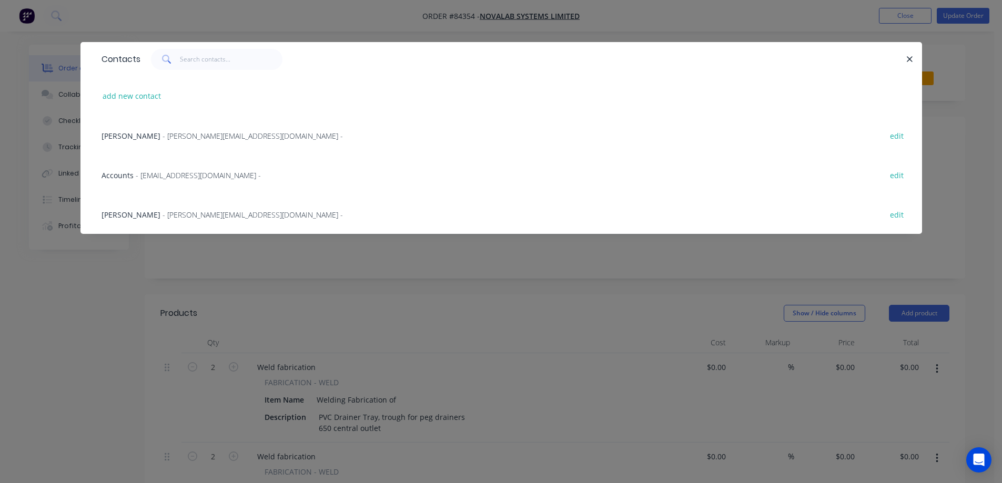
drag, startPoint x: 132, startPoint y: 98, endPoint x: 78, endPoint y: 112, distance: 54.7
click at [131, 98] on button "add new contact" at bounding box center [131, 96] width 69 height 14
select select "NZ"
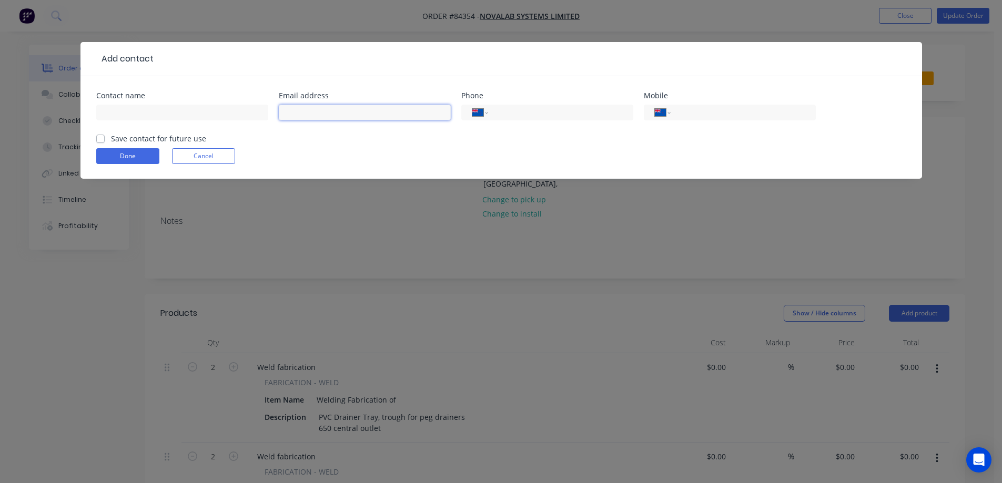
click at [357, 116] on input "text" at bounding box center [365, 113] width 172 height 16
paste input "703"
click at [352, 115] on input "703" at bounding box center [365, 113] width 172 height 16
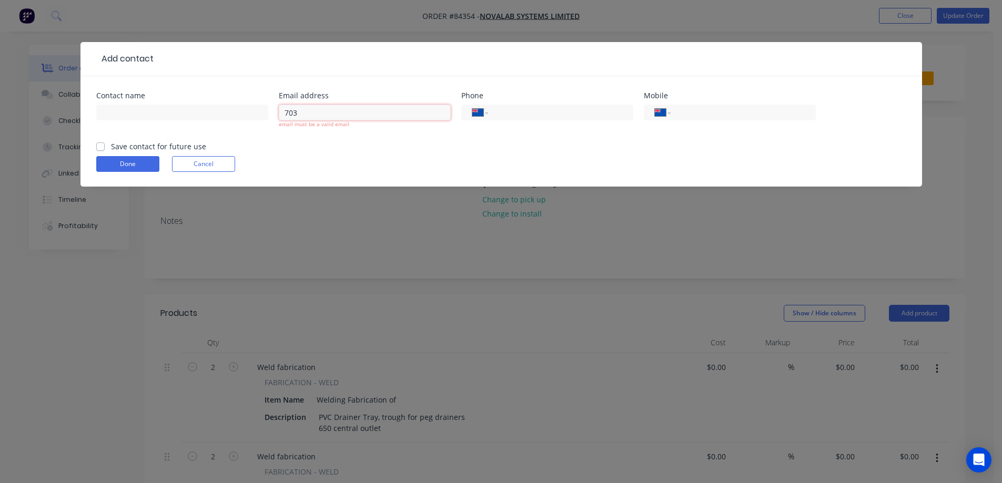
click at [323, 111] on input "703" at bounding box center [365, 113] width 172 height 16
paste input "[PERSON_NAME][EMAIL_ADDRESS][DOMAIN_NAME]"
type input "[PERSON_NAME][EMAIL_ADDRESS][DOMAIN_NAME]"
click at [185, 110] on input "text" at bounding box center [182, 113] width 172 height 16
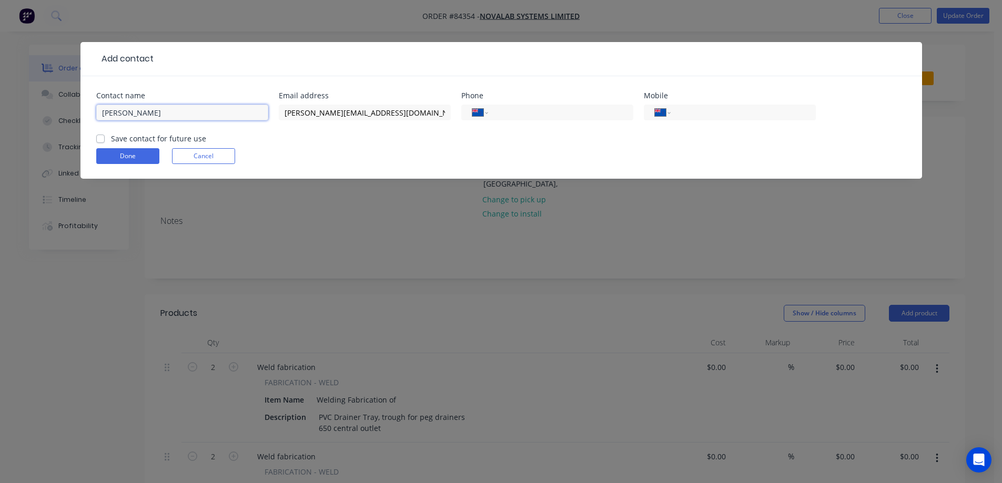
type input "[PERSON_NAME]"
click at [172, 140] on label "Save contact for future use" at bounding box center [158, 138] width 95 height 11
click at [105, 140] on input "Save contact for future use" at bounding box center [100, 138] width 8 height 10
checkbox input "true"
click at [126, 154] on button "Done" at bounding box center [127, 156] width 63 height 16
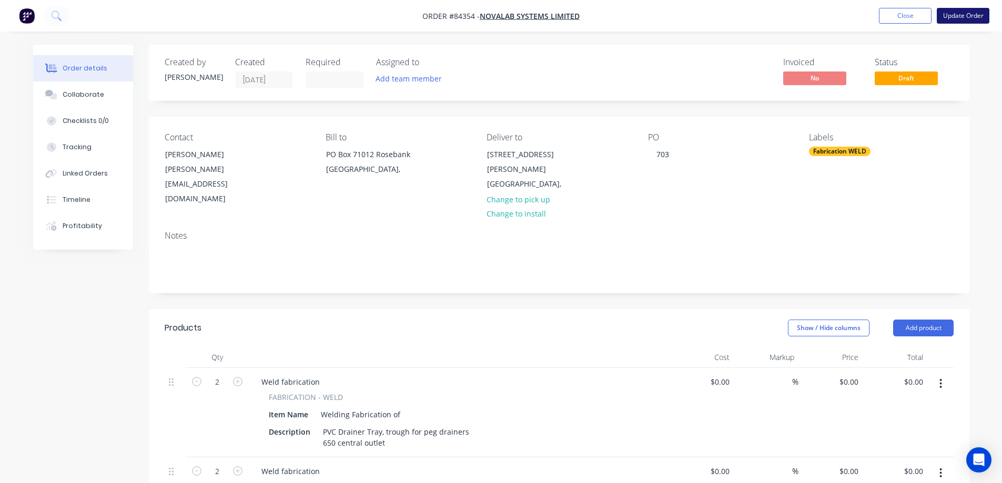
click at [954, 20] on button "Update Order" at bounding box center [963, 16] width 53 height 16
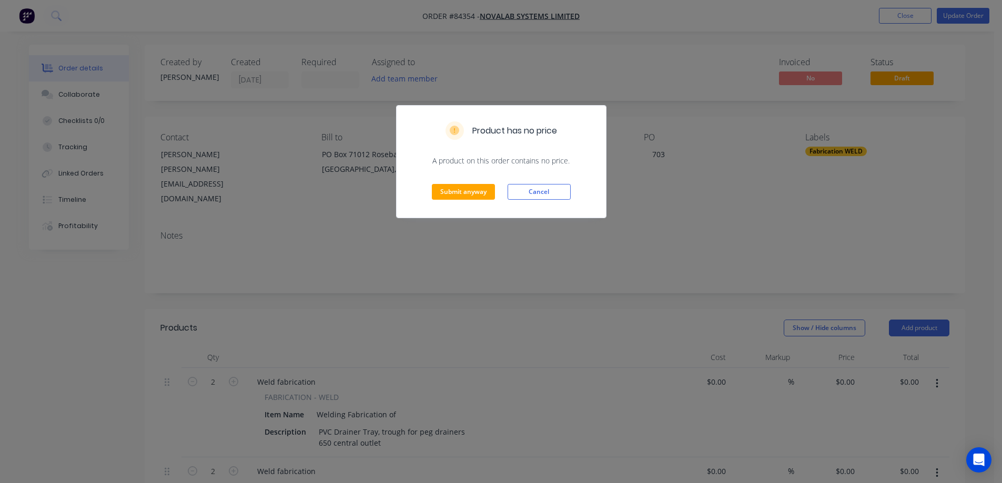
drag, startPoint x: 476, startPoint y: 184, endPoint x: 300, endPoint y: 173, distance: 175.5
click at [474, 184] on div "Submit anyway Cancel" at bounding box center [501, 192] width 209 height 52
click at [467, 188] on button "Submit anyway" at bounding box center [463, 192] width 63 height 16
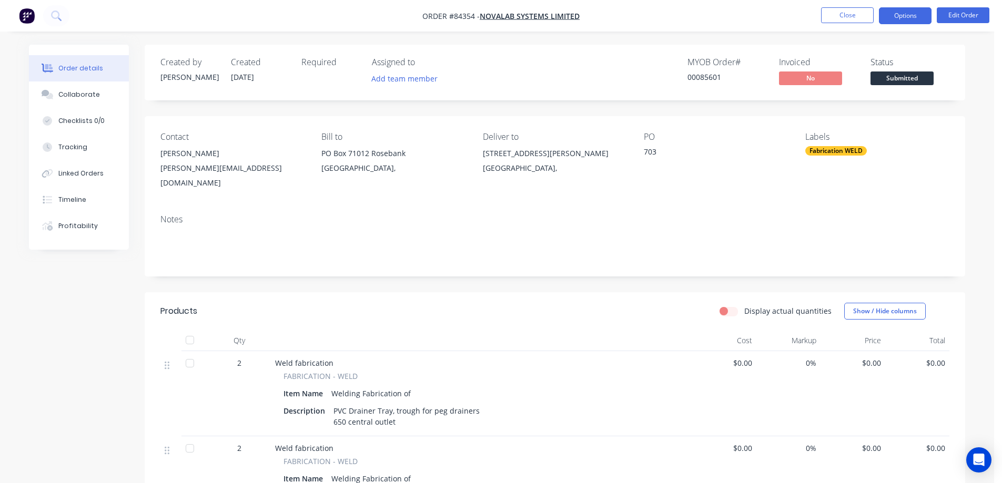
click at [916, 14] on button "Options" at bounding box center [905, 15] width 53 height 17
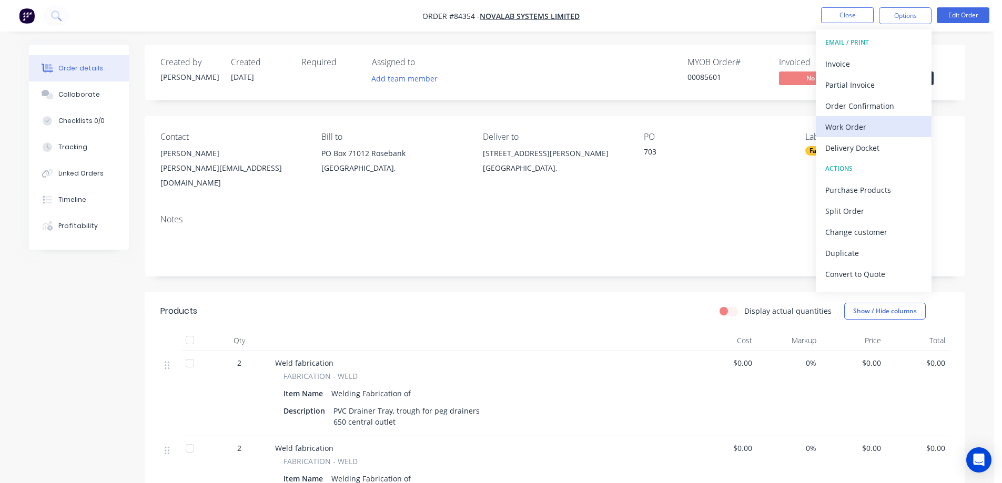
click at [868, 128] on div "Work Order" at bounding box center [873, 126] width 97 height 15
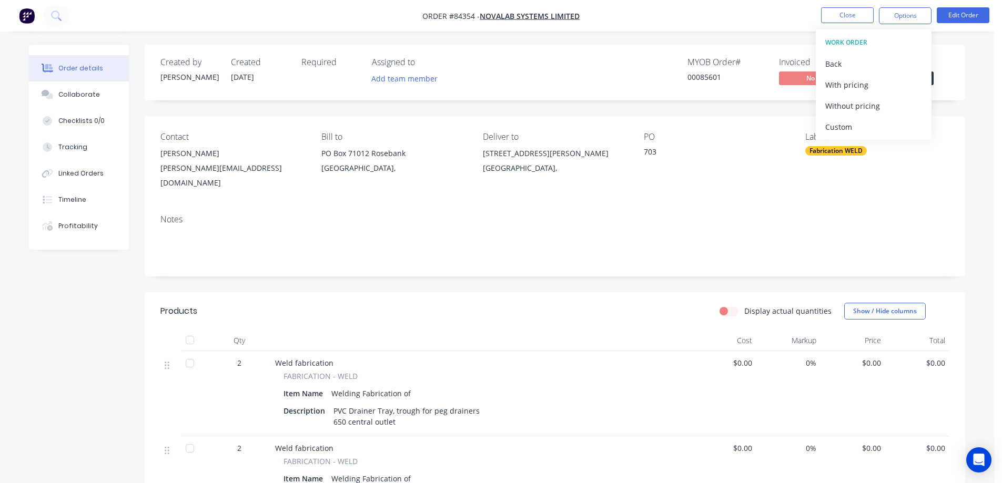
click at [871, 112] on div "Without pricing" at bounding box center [873, 105] width 97 height 15
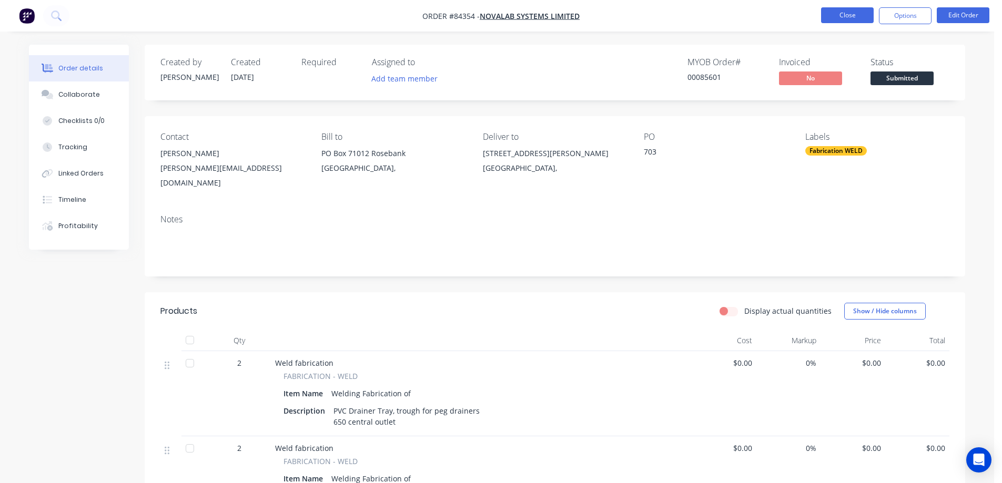
click at [843, 12] on button "Close" at bounding box center [847, 15] width 53 height 16
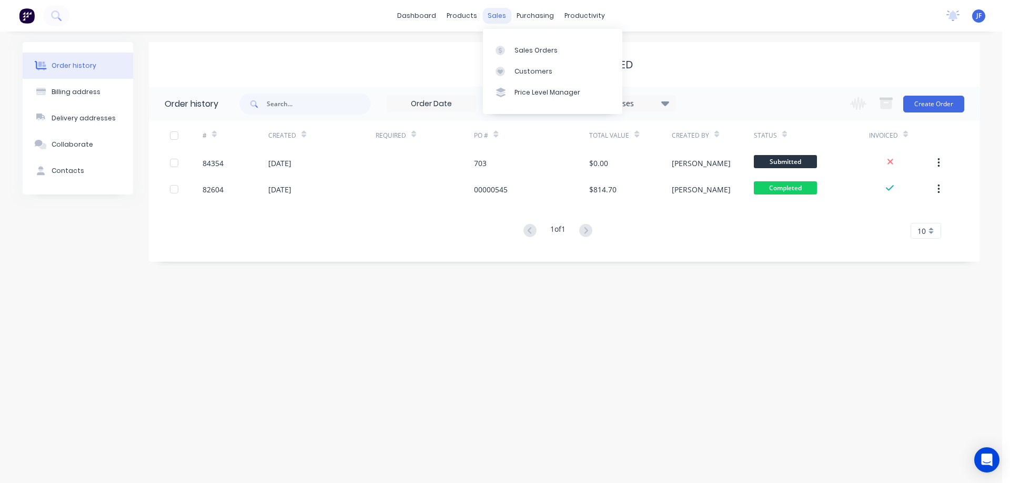
click at [498, 16] on div "sales" at bounding box center [496, 16] width 29 height 16
click at [513, 44] on link "Sales Orders" at bounding box center [552, 49] width 139 height 21
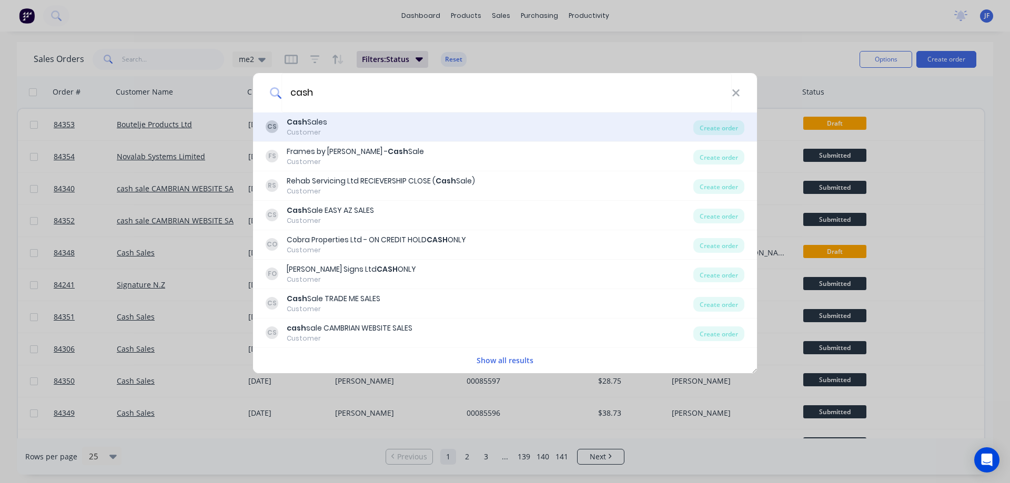
type input "cash"
click at [296, 118] on b "Cash" at bounding box center [297, 122] width 21 height 11
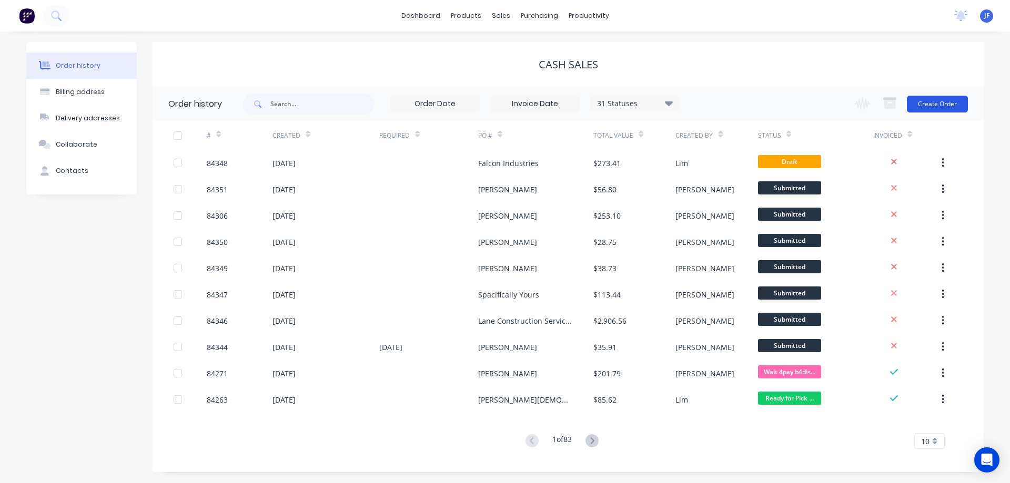
click at [922, 99] on button "Create Order" at bounding box center [937, 104] width 61 height 17
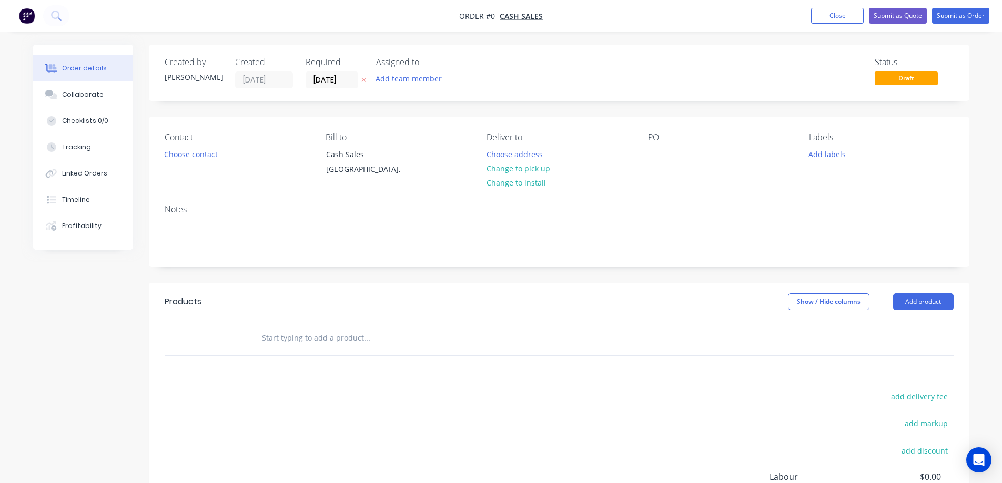
click at [362, 81] on icon at bounding box center [363, 80] width 4 height 4
click at [198, 157] on button "Choose contact" at bounding box center [190, 154] width 65 height 14
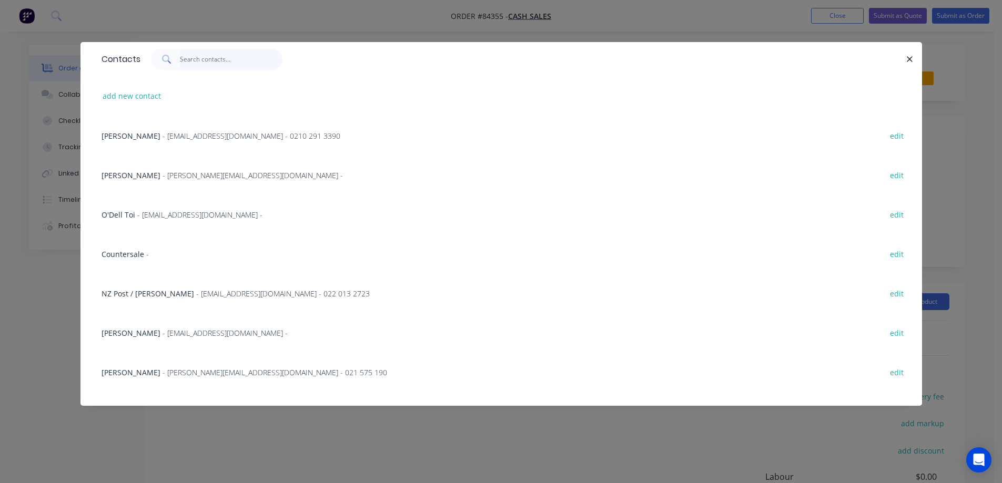
click at [203, 61] on input "text" at bounding box center [231, 59] width 103 height 21
paste input "Gold Glass Marine"
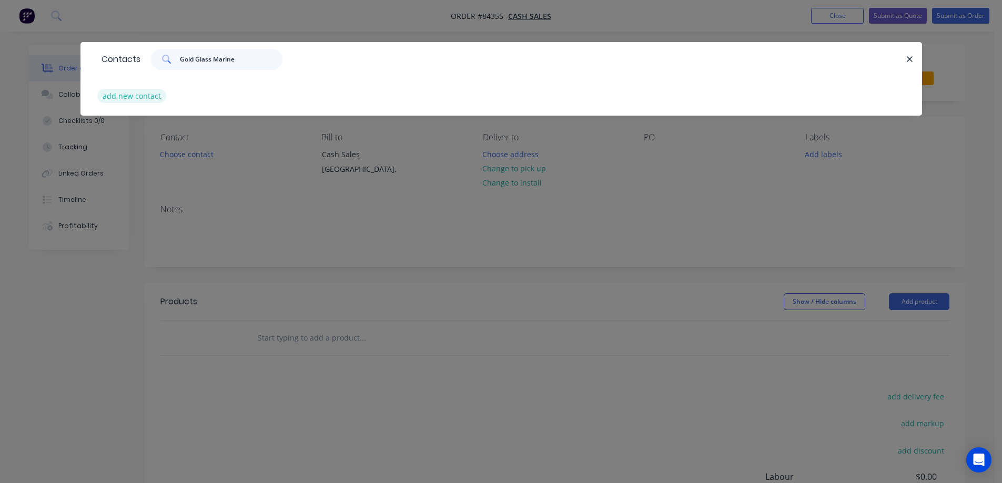
type input "Gold Glass Marine"
click at [157, 90] on button "add new contact" at bounding box center [131, 96] width 69 height 14
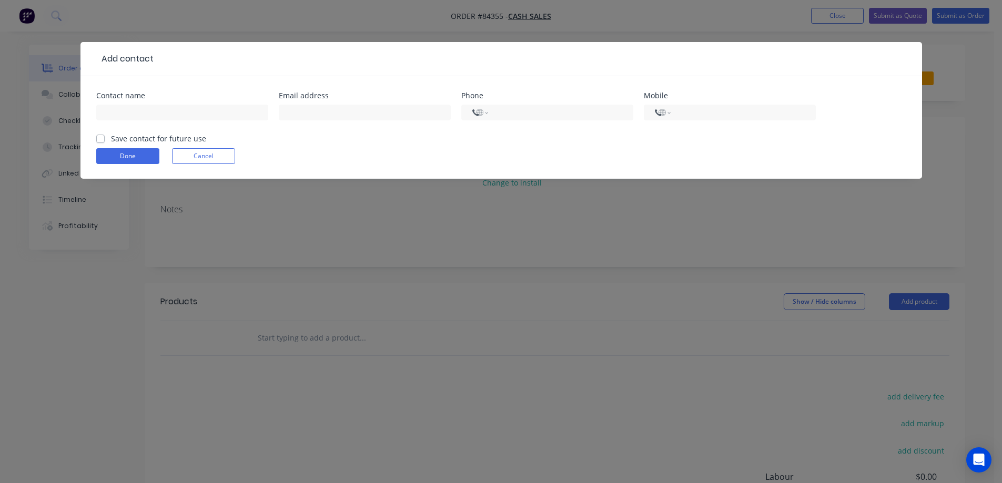
select select "NZ"
click at [157, 103] on div at bounding box center [182, 117] width 172 height 31
click at [155, 110] on input "text" at bounding box center [182, 113] width 172 height 16
paste input "Gold Glass Marine"
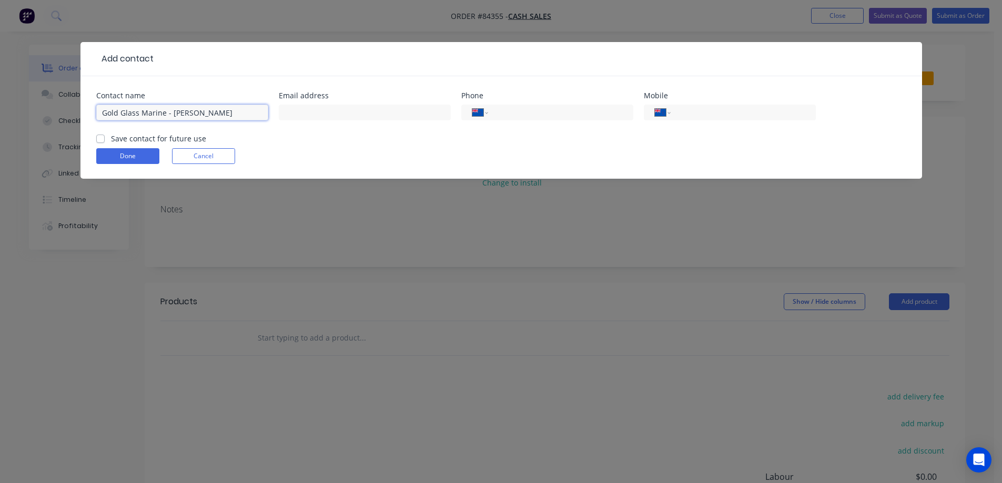
type input "Gold Glass Marine - Dylan"
click at [153, 138] on label "Save contact for future use" at bounding box center [158, 138] width 95 height 11
click at [105, 138] on input "Save contact for future use" at bounding box center [100, 138] width 8 height 10
checkbox input "true"
click at [340, 110] on input "text" at bounding box center [365, 113] width 172 height 16
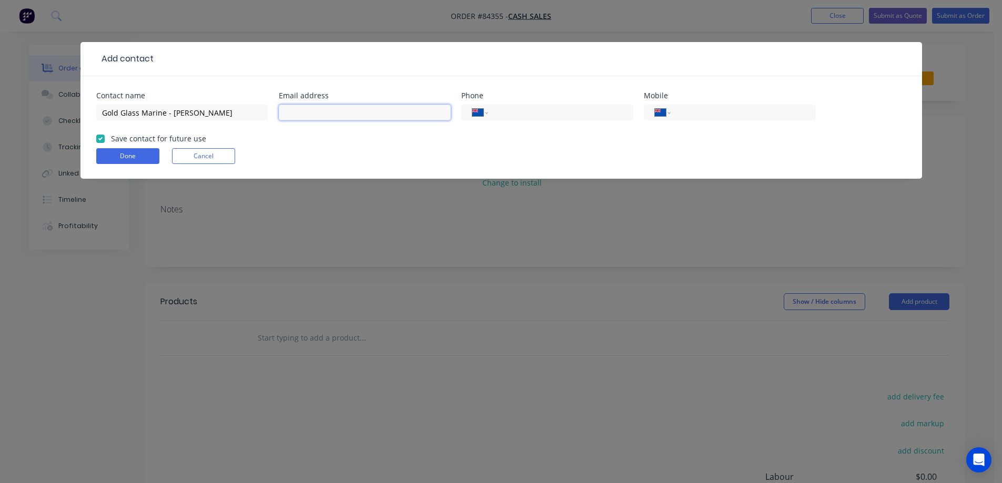
paste input "Dylan@goldclassmarine.co.nz"
type input "Dylan@goldclassmarine.co.nz"
click at [742, 113] on input "tel" at bounding box center [741, 113] width 126 height 12
paste input "021 174 2533"
type input "021 174 2533"
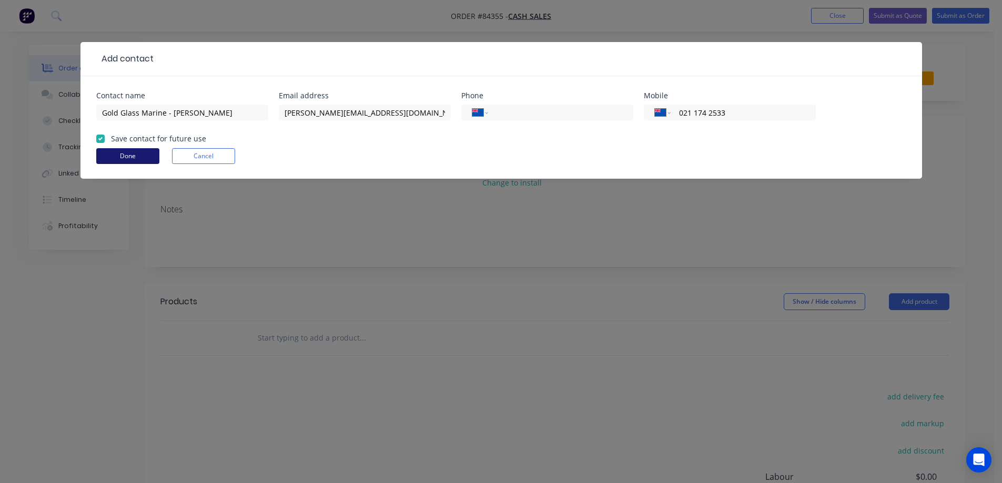
click at [144, 154] on button "Done" at bounding box center [127, 156] width 63 height 16
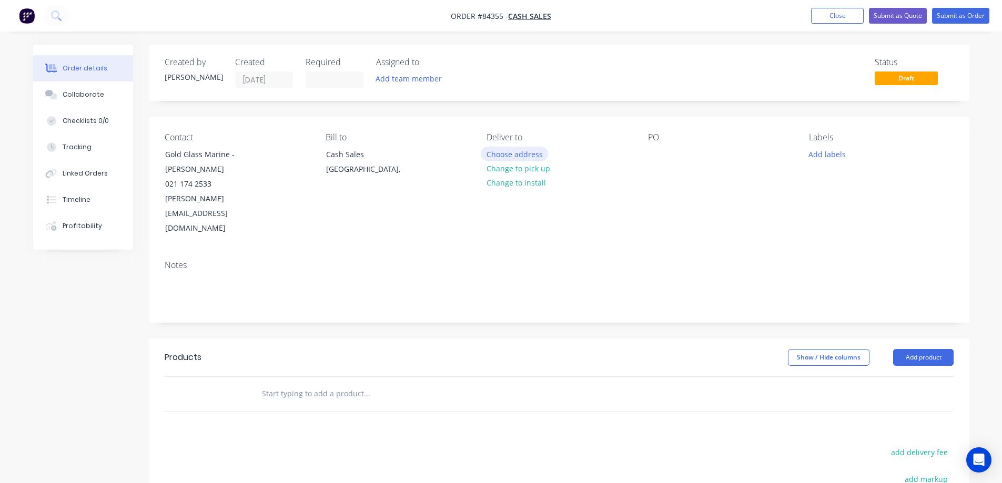
click at [527, 151] on button "Choose address" at bounding box center [514, 154] width 67 height 14
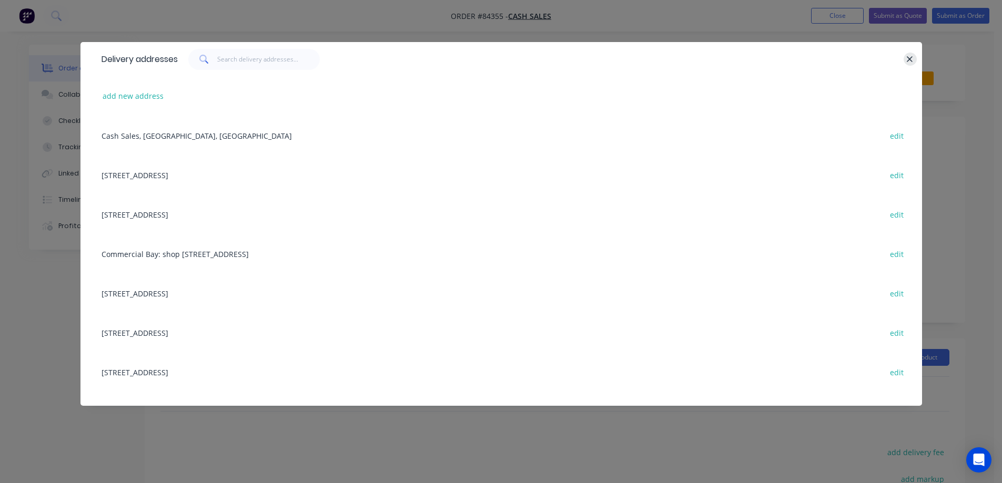
click at [910, 62] on icon "button" at bounding box center [909, 59] width 7 height 9
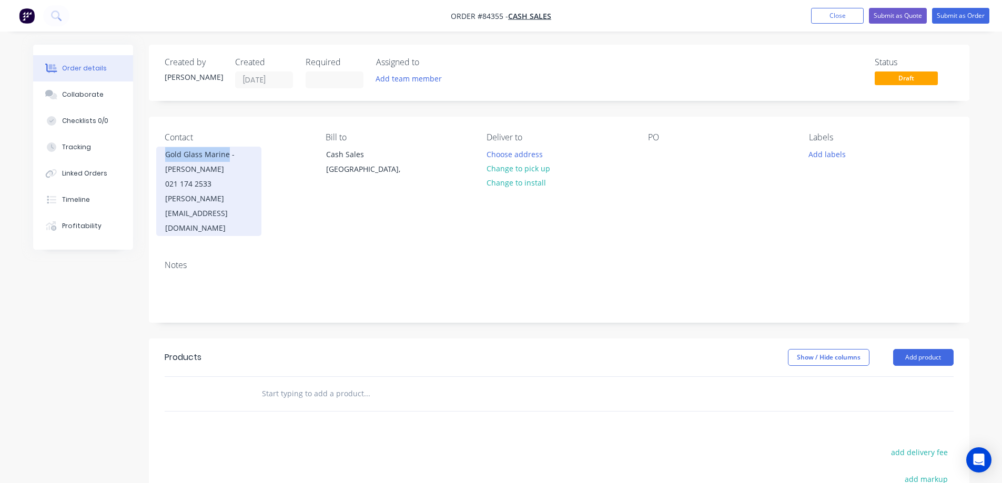
drag, startPoint x: 160, startPoint y: 153, endPoint x: 227, endPoint y: 155, distance: 66.8
click at [227, 155] on div "Gold Glass Marine - Dylan 021 174 2533 Dylan@goldclassmarine.co.nz" at bounding box center [208, 191] width 105 height 89
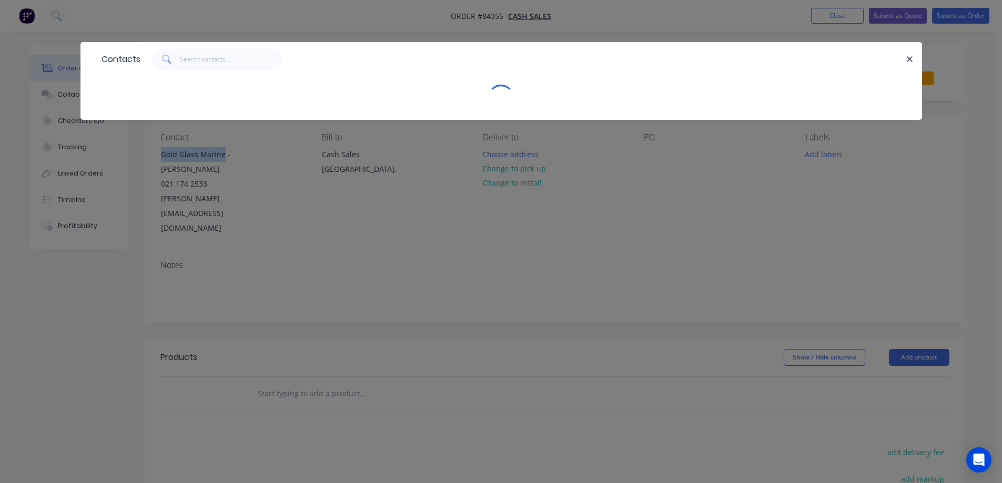
copy div "Gold Glass Marine"
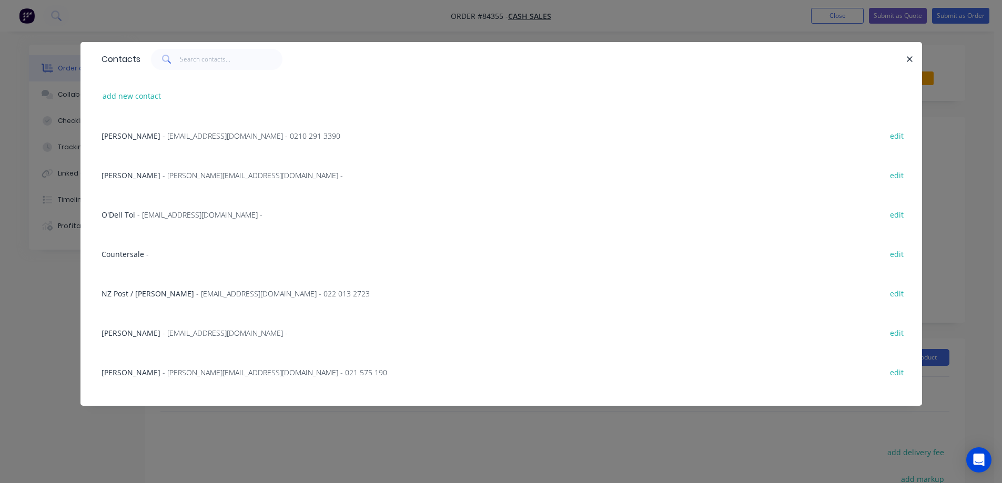
drag, startPoint x: 909, startPoint y: 60, endPoint x: 800, endPoint y: 110, distance: 119.6
click at [909, 60] on icon "button" at bounding box center [909, 59] width 7 height 9
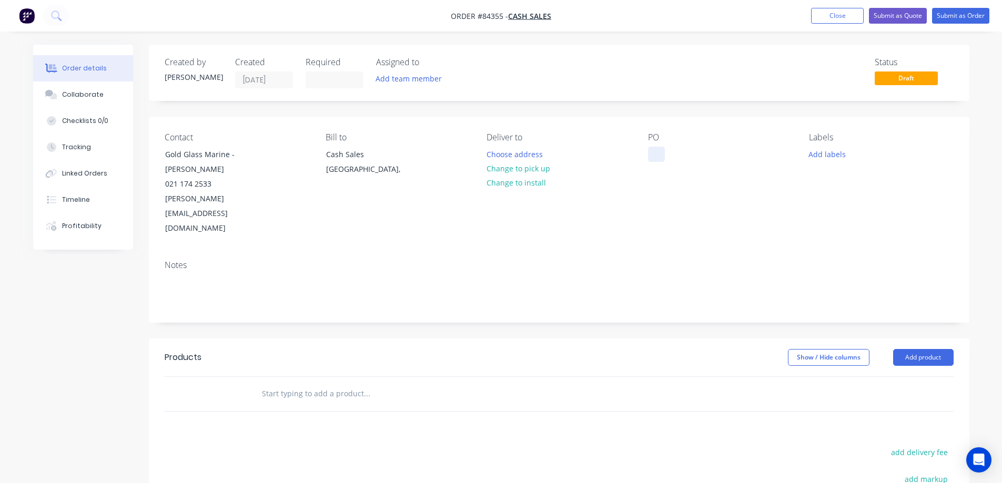
click at [650, 154] on div at bounding box center [656, 154] width 17 height 15
paste div
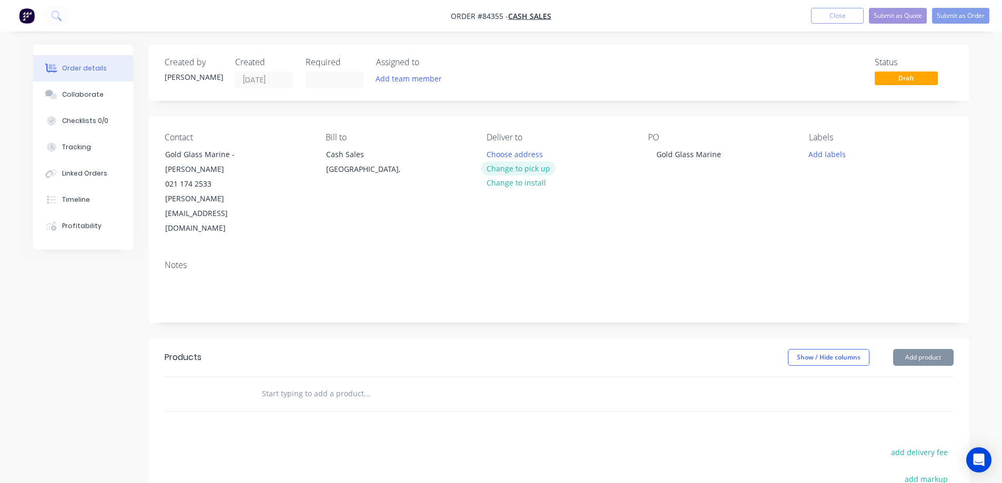
click at [541, 169] on button "Change to pick up" at bounding box center [518, 169] width 75 height 14
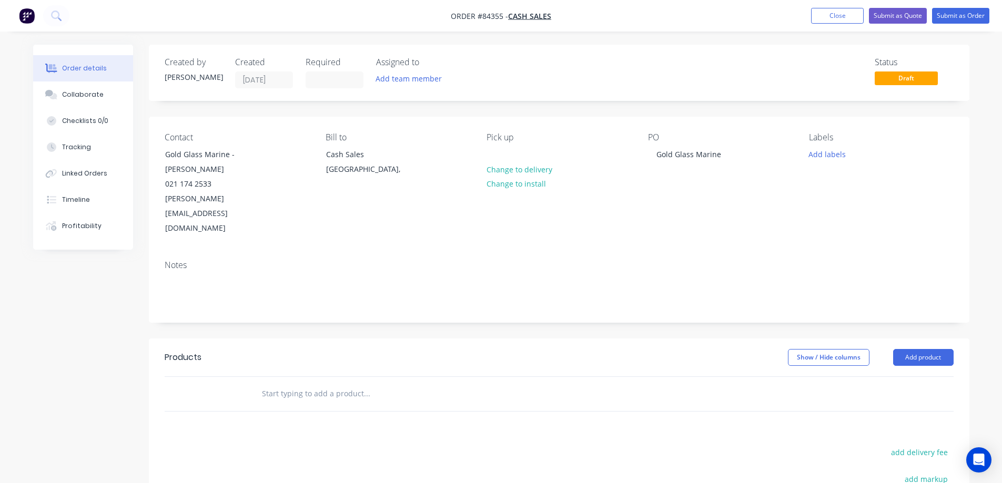
click at [318, 384] on input "text" at bounding box center [366, 394] width 210 height 21
type input "m"
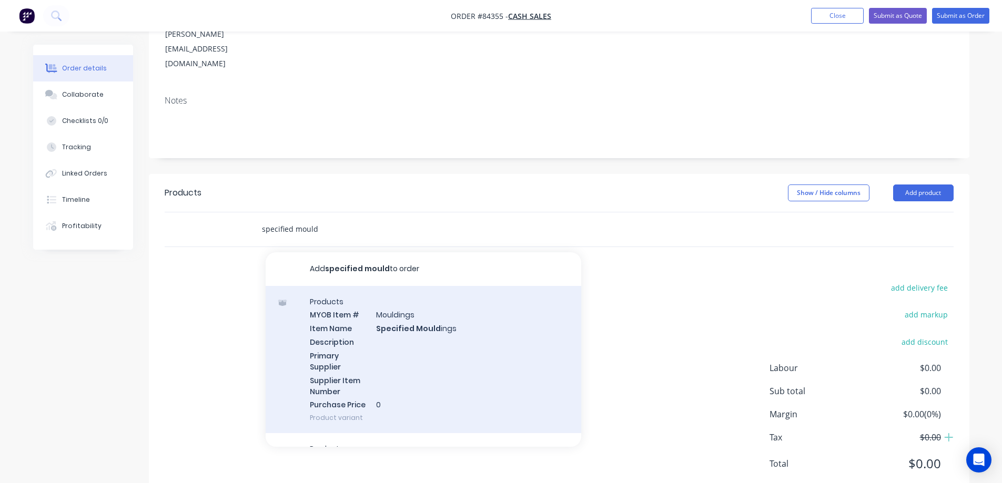
scroll to position [167, 0]
type input "specified mould"
click at [428, 325] on div "Products MYOB Item # Mouldings Item Name Specified Mould ings Description Prima…" at bounding box center [424, 358] width 316 height 148
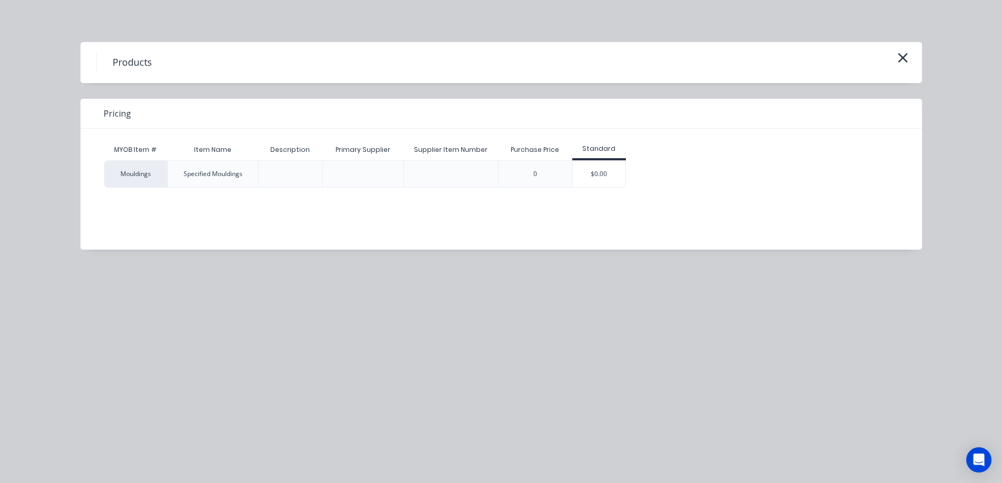
drag, startPoint x: 622, startPoint y: 177, endPoint x: 616, endPoint y: 177, distance: 6.3
click at [621, 177] on div "$0.00" at bounding box center [599, 174] width 53 height 26
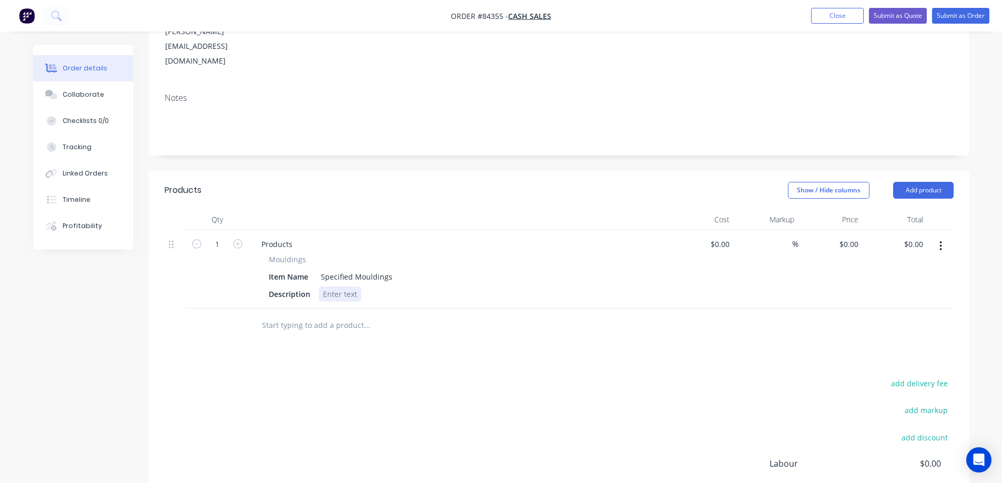
click at [335, 287] on div at bounding box center [340, 294] width 43 height 15
paste div
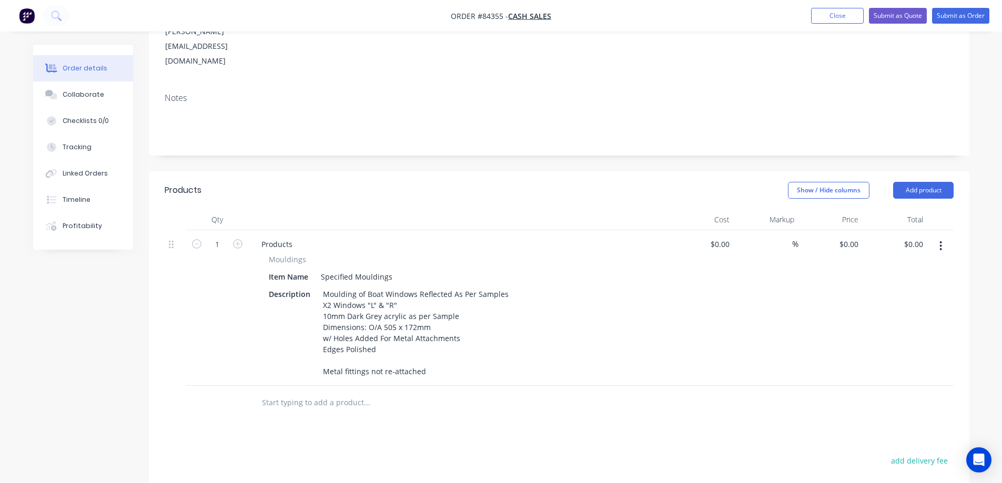
click at [364, 396] on div "Products Show / Hide columns Add product Qty Cost Markup Price Total 1 Products…" at bounding box center [559, 422] width 821 height 501
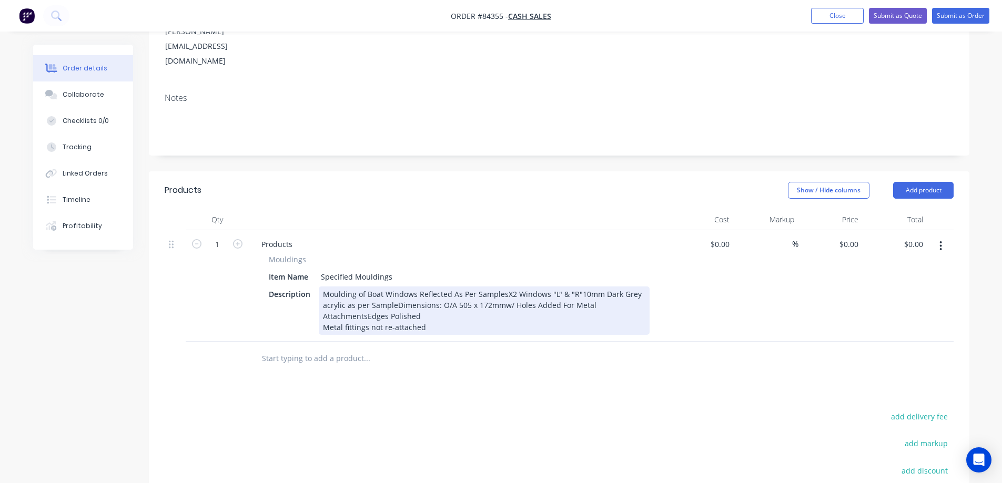
click at [502, 287] on div "Moulding of Boat Windows Reflected As Per SamplesX2 Windows "L" & "R"10mm Dark …" at bounding box center [484, 311] width 331 height 48
click at [395, 287] on div "Moulding of Boat Windows Reflected As Per Samples X2 Windows "L" & "R"10mm Dark…" at bounding box center [484, 311] width 331 height 48
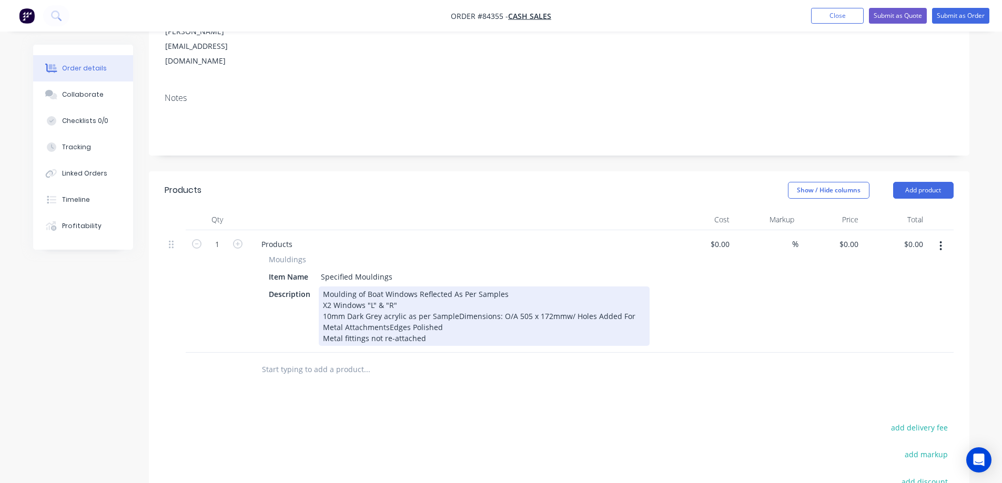
click at [455, 287] on div "Moulding of Boat Windows Reflected As Per Samples X2 Windows "L" & "R" 10mm Dar…" at bounding box center [484, 316] width 331 height 59
click at [429, 298] on div "Moulding of Boat Windows Reflected As Per Samples X2 Windows "L" & "R" 10mm Dar…" at bounding box center [472, 316] width 307 height 59
click at [563, 296] on div "Moulding of Boat Windows Reflected As Per Samples X2 Windows "L" & "R" 10mm Dar…" at bounding box center [473, 316] width 309 height 59
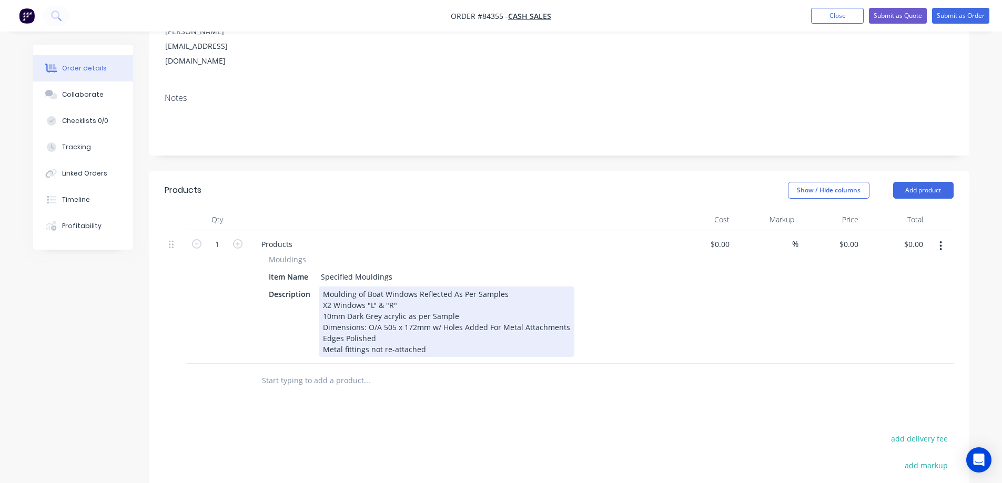
click at [453, 328] on div "Products Mouldings Item Name Specified Mouldings Description Moulding of Boat W…" at bounding box center [459, 297] width 421 height 134
click at [460, 320] on div "Moulding of Boat Windows Reflected As Per Samples X2 Windows "L" & "R" 10mm Dar…" at bounding box center [447, 322] width 256 height 70
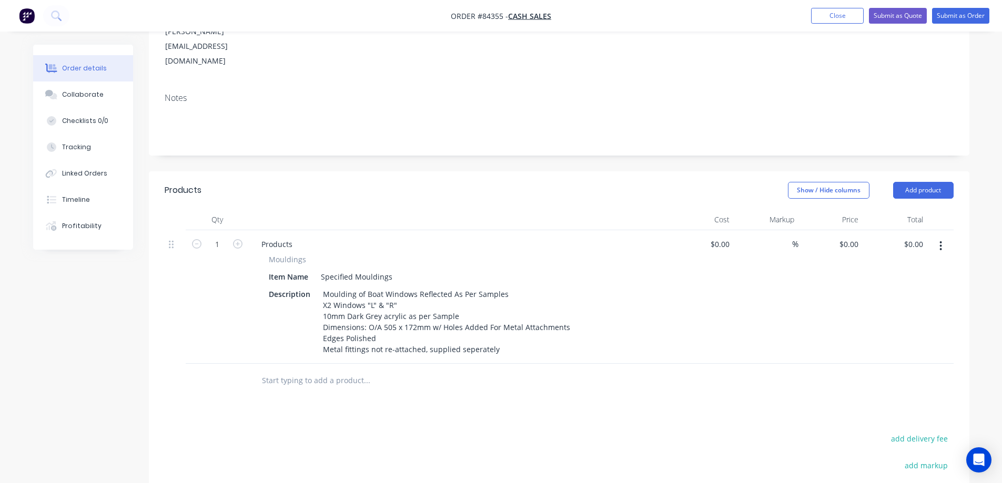
click at [462, 370] on input "text" at bounding box center [366, 380] width 210 height 21
click at [909, 237] on input "0.00" at bounding box center [915, 244] width 24 height 15
type input "803.59"
type input "$803.59"
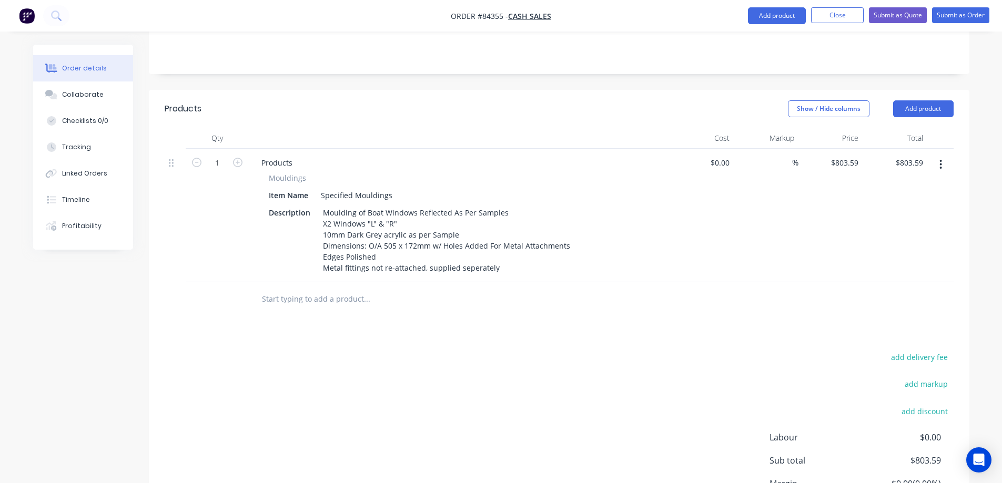
scroll to position [321, 0]
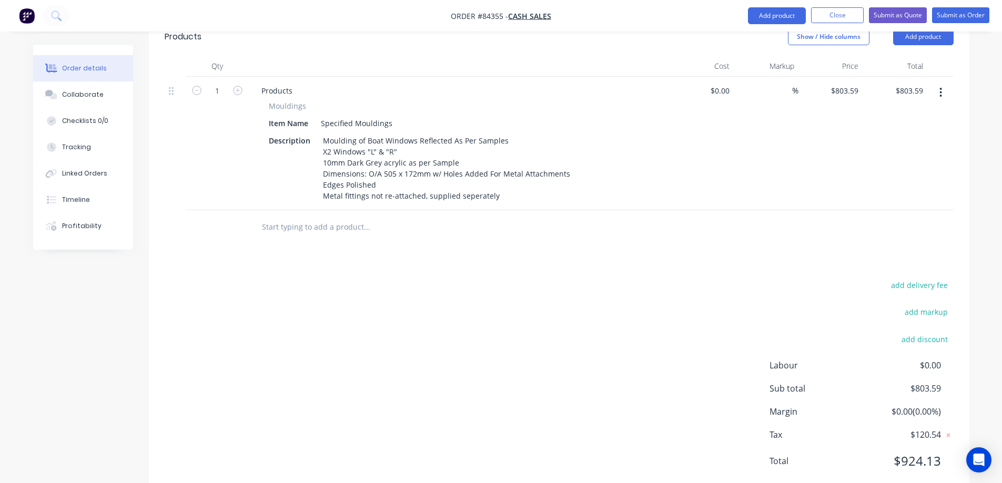
click at [302, 217] on input "text" at bounding box center [366, 227] width 210 height 21
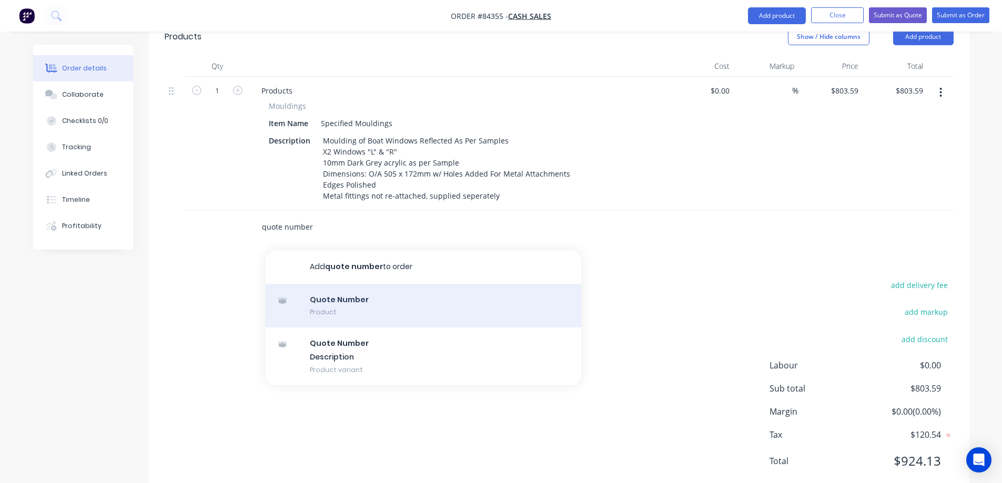
type input "quote number"
click at [314, 284] on div "Quote Number Product" at bounding box center [424, 306] width 316 height 44
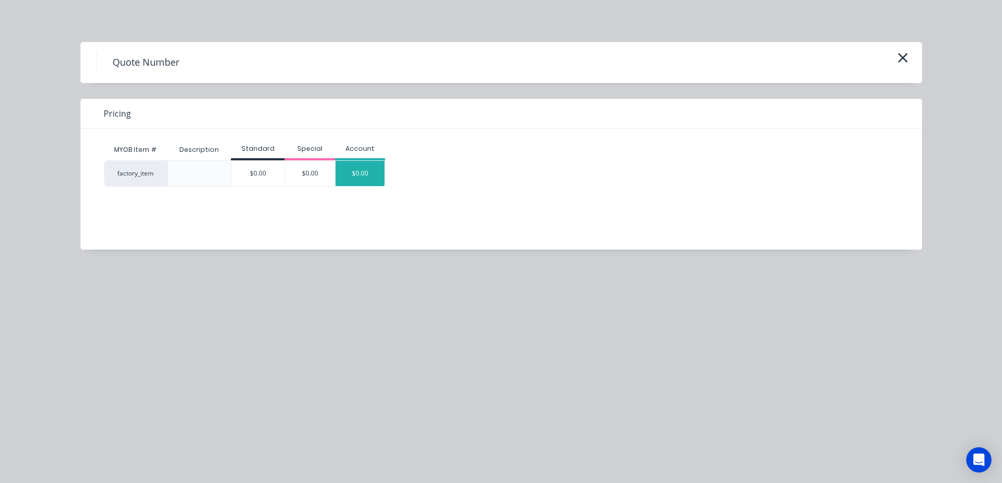
click at [342, 183] on div "$0.00" at bounding box center [360, 173] width 49 height 25
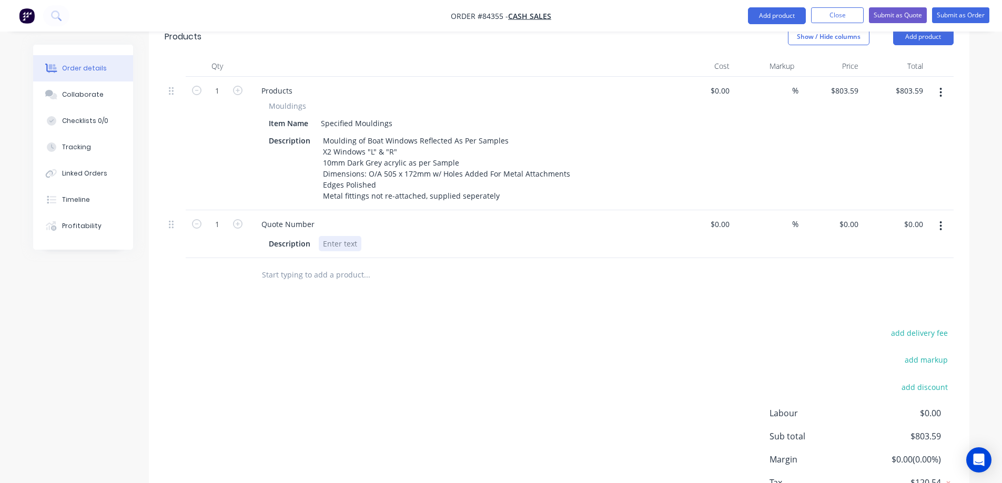
click at [327, 236] on div at bounding box center [340, 243] width 43 height 15
click at [193, 219] on icon "button" at bounding box center [196, 223] width 9 height 9
type input "0"
click at [654, 326] on div "add delivery fee add markup add discount Labour $0.00 Sub total $803.59 Margin …" at bounding box center [559, 427] width 789 height 203
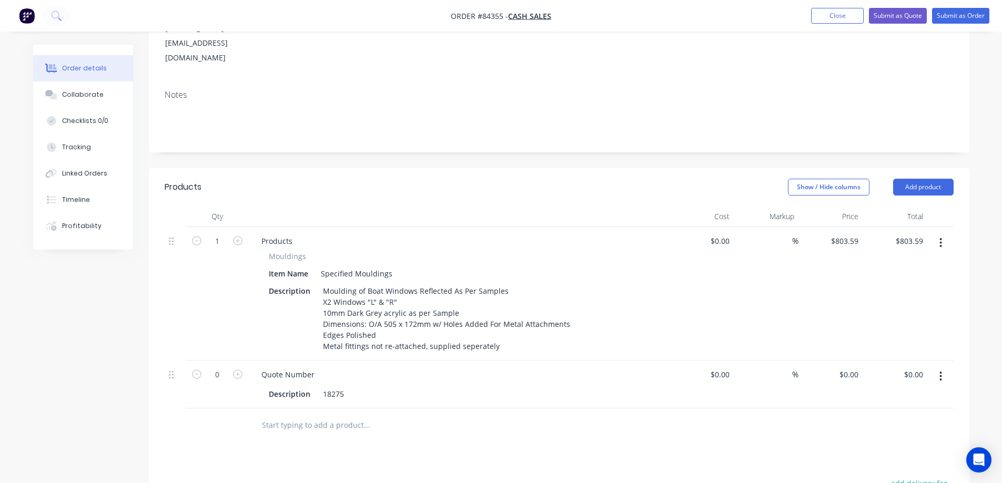
scroll to position [158, 0]
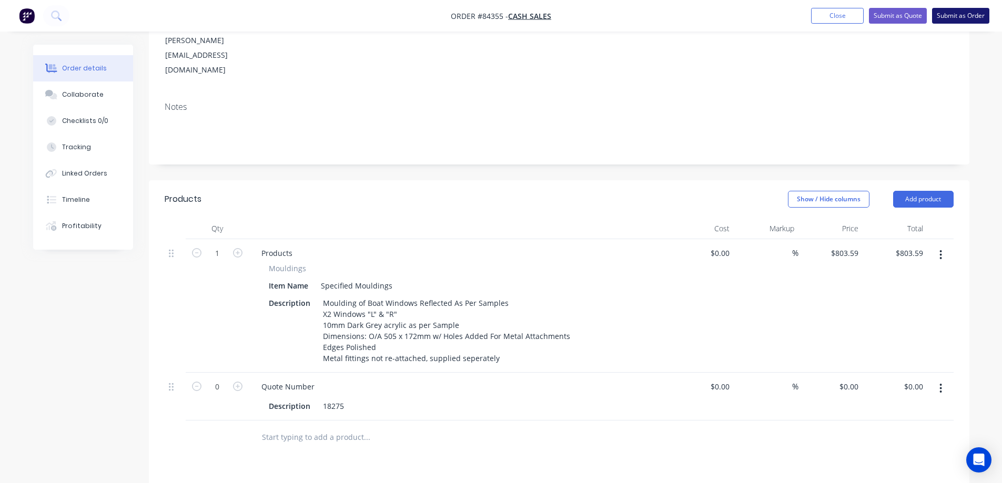
click at [954, 18] on button "Submit as Order" at bounding box center [960, 16] width 57 height 16
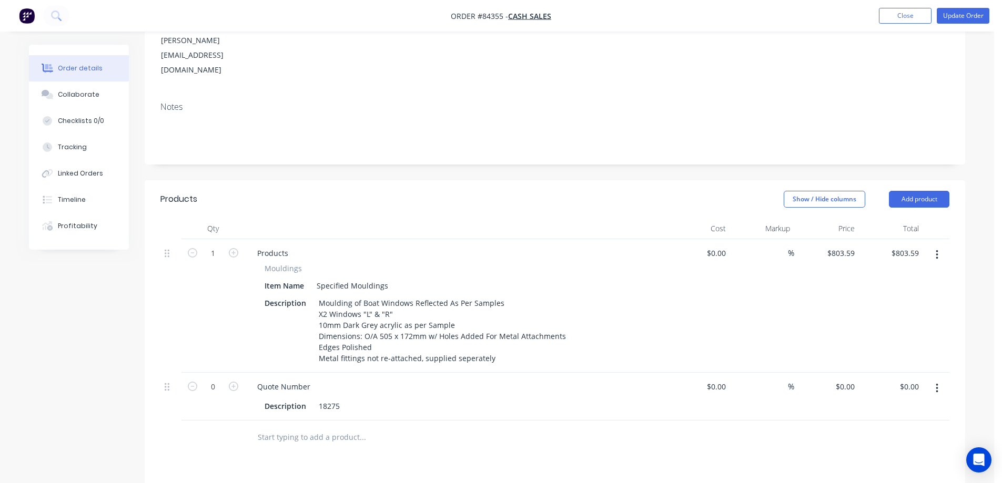
scroll to position [0, 0]
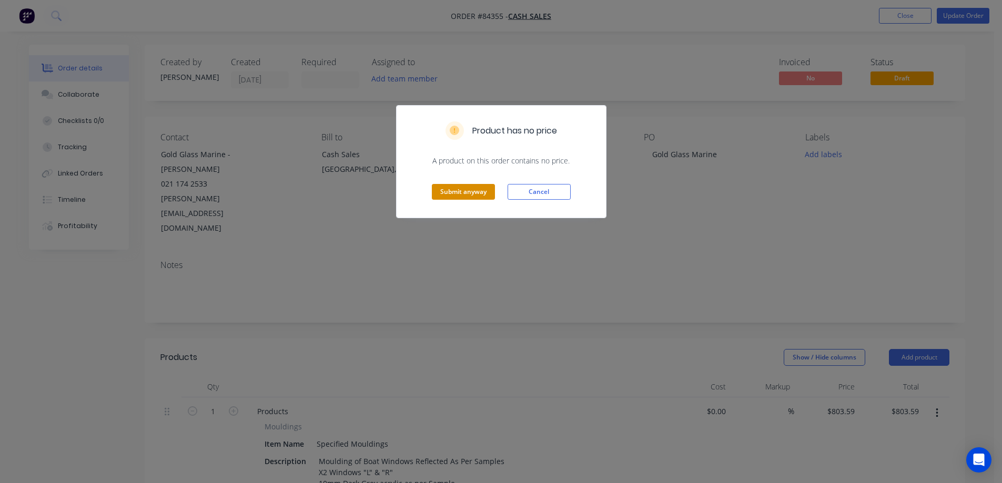
click at [455, 187] on button "Submit anyway" at bounding box center [463, 192] width 63 height 16
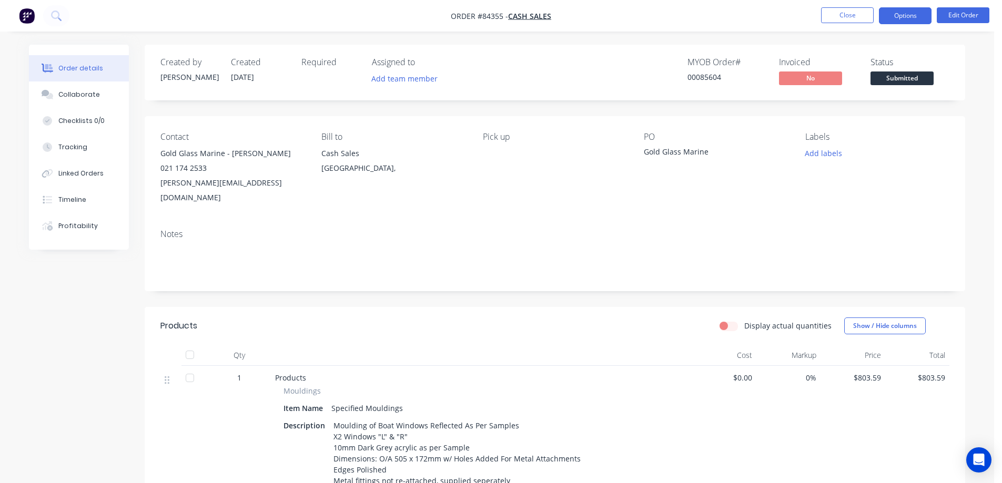
click at [901, 10] on button "Options" at bounding box center [905, 15] width 53 height 17
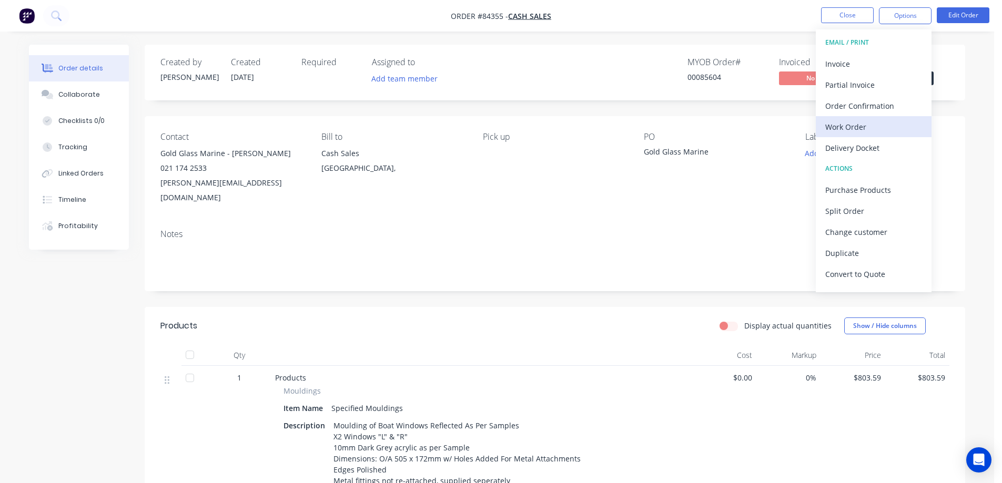
click at [840, 120] on div "Work Order" at bounding box center [873, 126] width 97 height 15
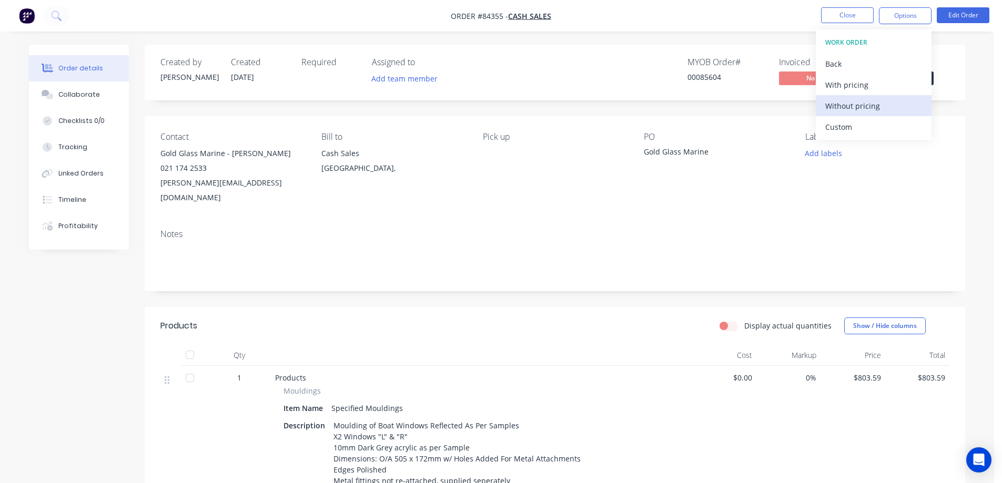
click at [849, 100] on div "Without pricing" at bounding box center [873, 105] width 97 height 15
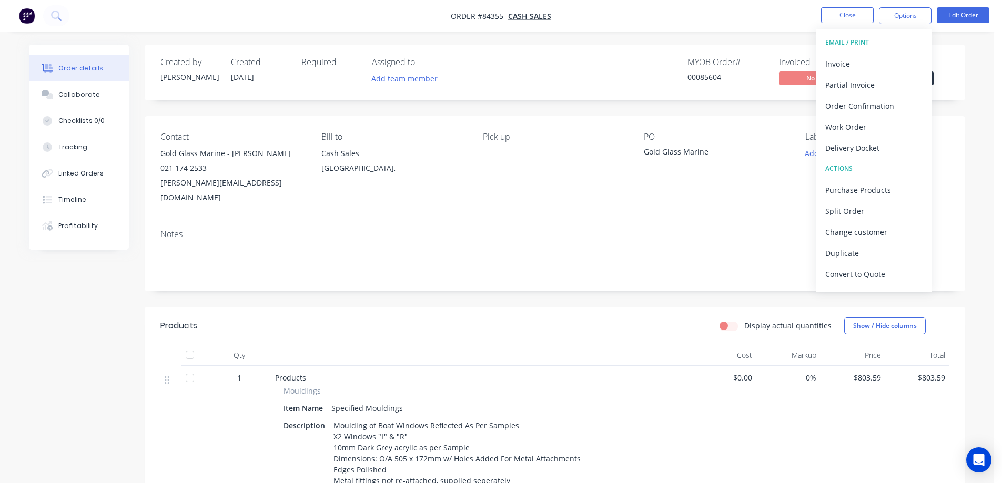
click at [792, 27] on nav "Order #84355 - Cash Sales Close Options EMAIL / PRINT Invoice Partial Invoice O…" at bounding box center [501, 16] width 1002 height 32
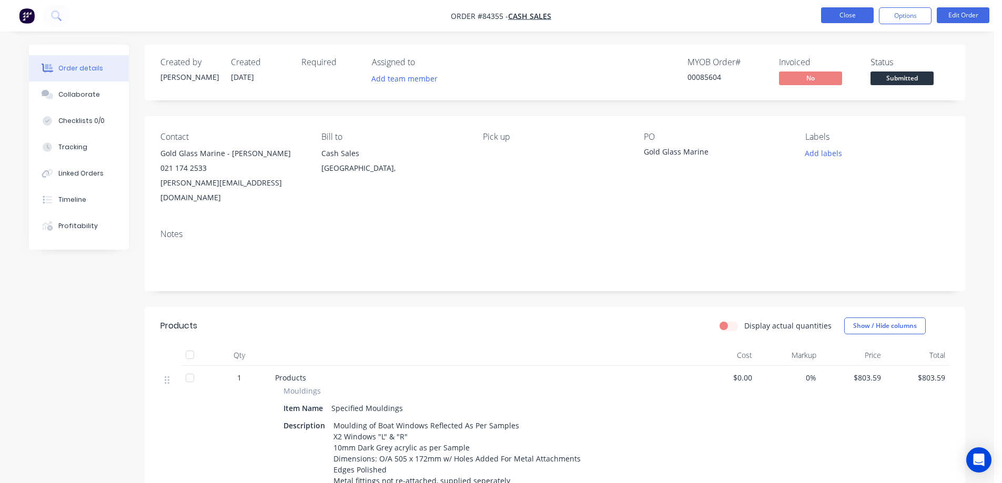
click at [839, 14] on button "Close" at bounding box center [847, 15] width 53 height 16
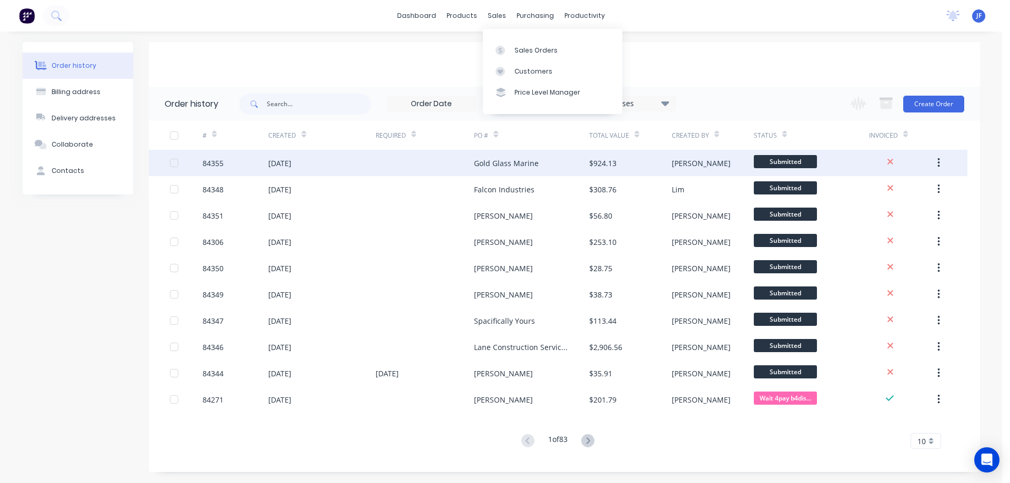
click at [566, 166] on div "Gold Glass Marine" at bounding box center [531, 163] width 115 height 26
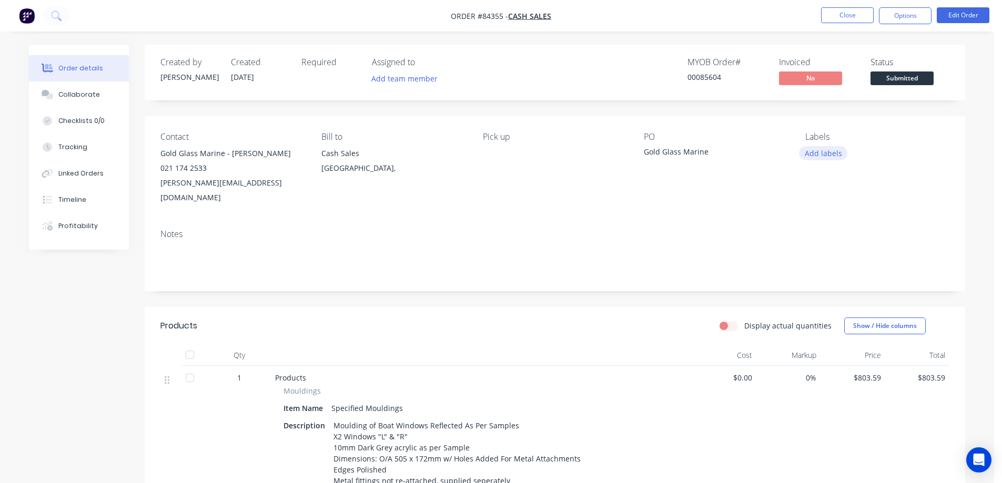
click at [829, 149] on button "Add labels" at bounding box center [823, 153] width 48 height 14
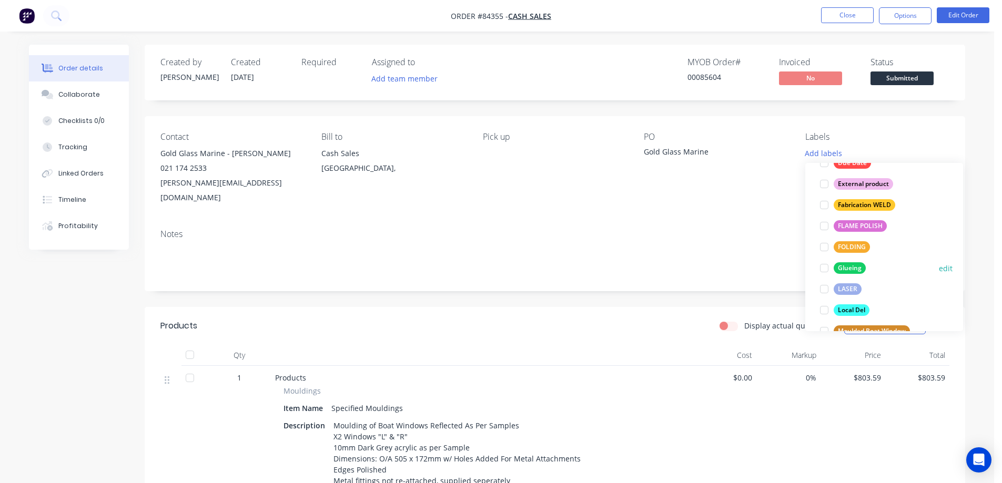
scroll to position [295, 0]
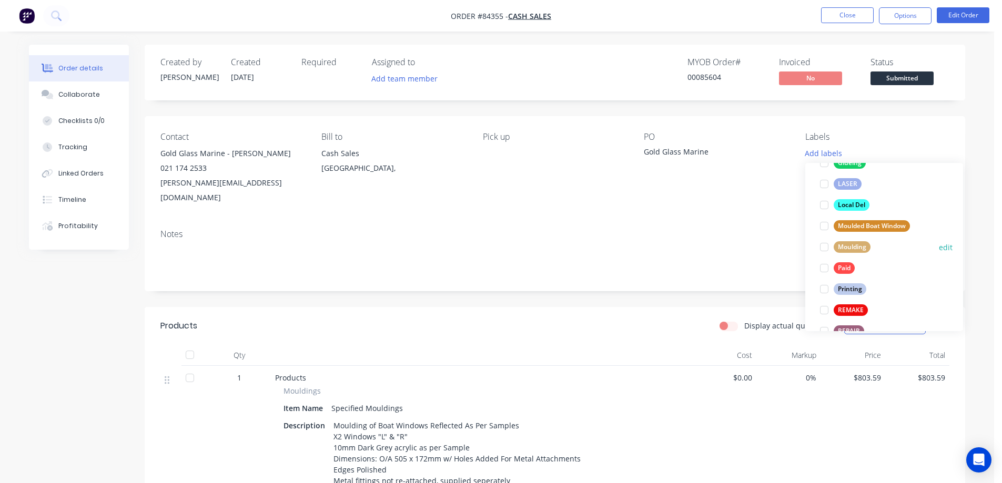
click at [859, 248] on div "Moulding" at bounding box center [852, 247] width 37 height 12
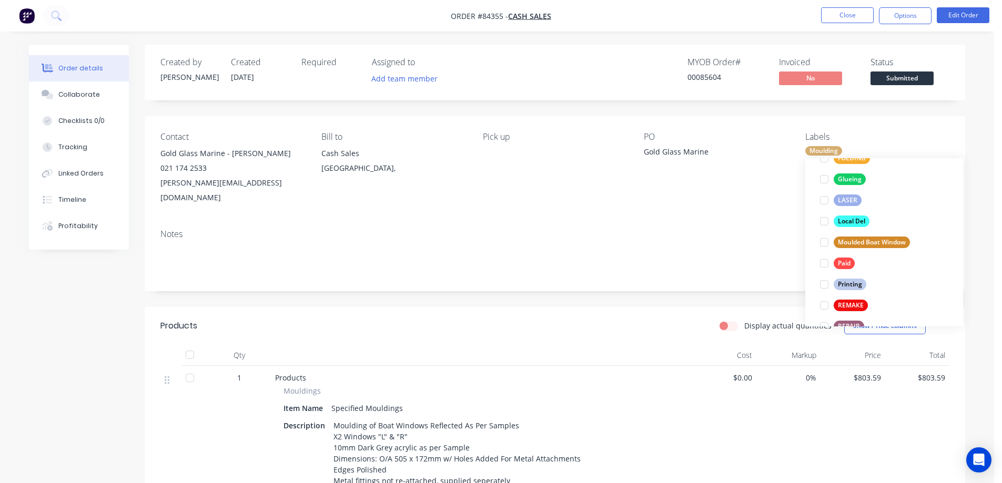
scroll to position [0, 0]
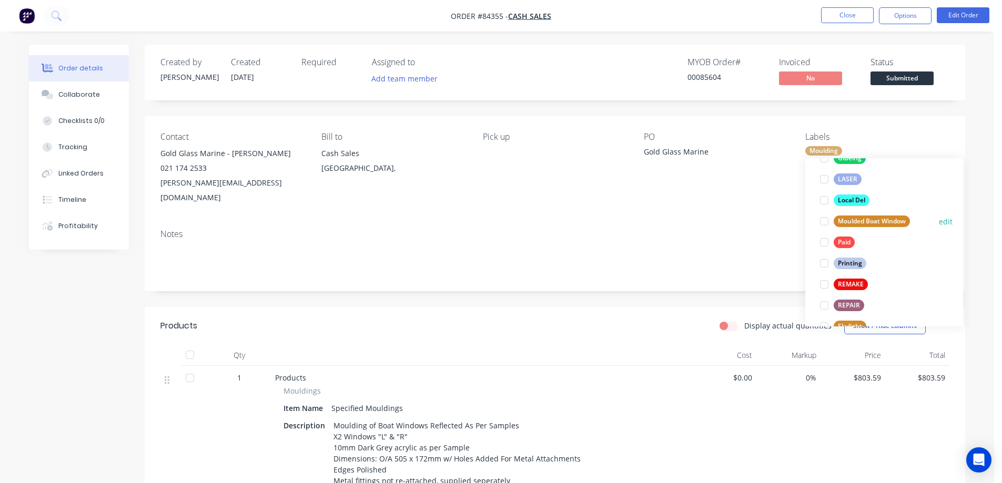
click at [875, 222] on div "Moulded Boat Window" at bounding box center [872, 222] width 76 height 12
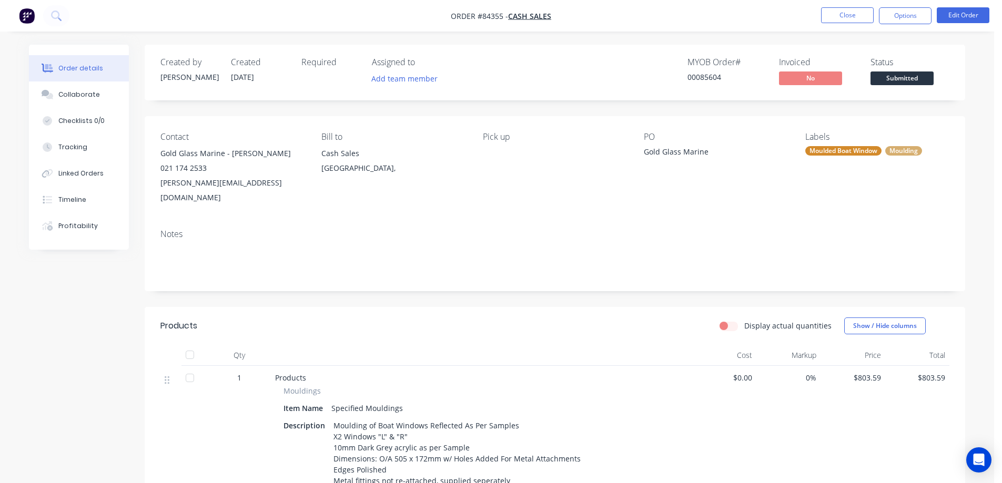
click at [733, 159] on div "Gold Glass Marine" at bounding box center [710, 153] width 132 height 15
click at [836, 8] on button "Close" at bounding box center [847, 15] width 53 height 16
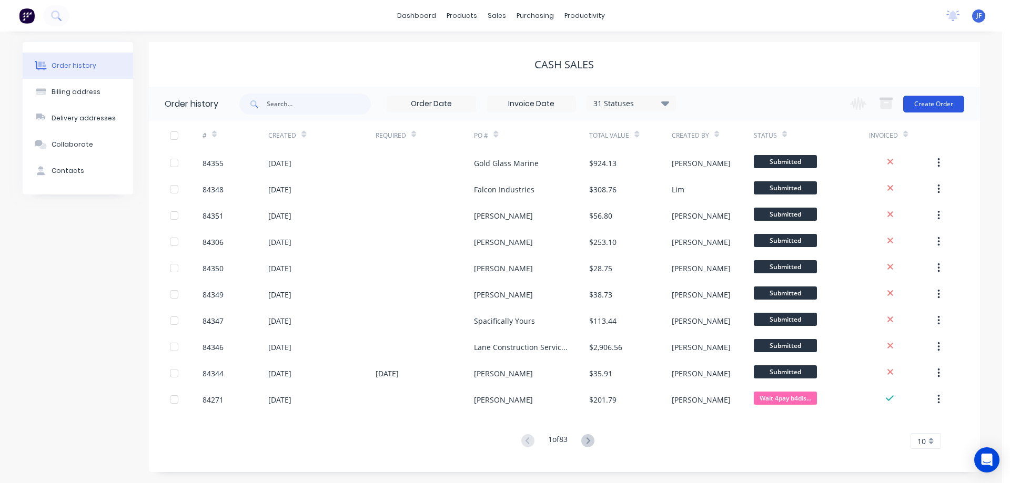
click at [944, 106] on button "Create Order" at bounding box center [933, 104] width 61 height 17
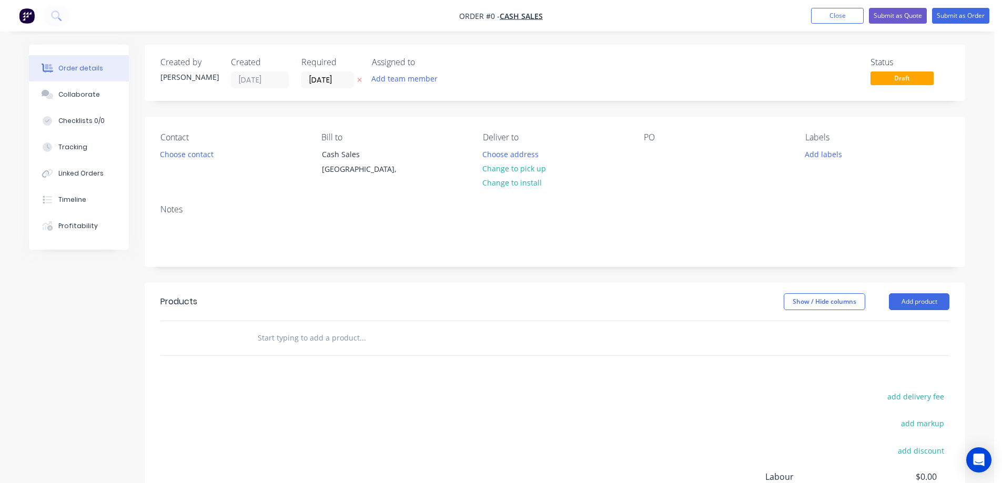
click at [362, 80] on button at bounding box center [359, 80] width 11 height 12
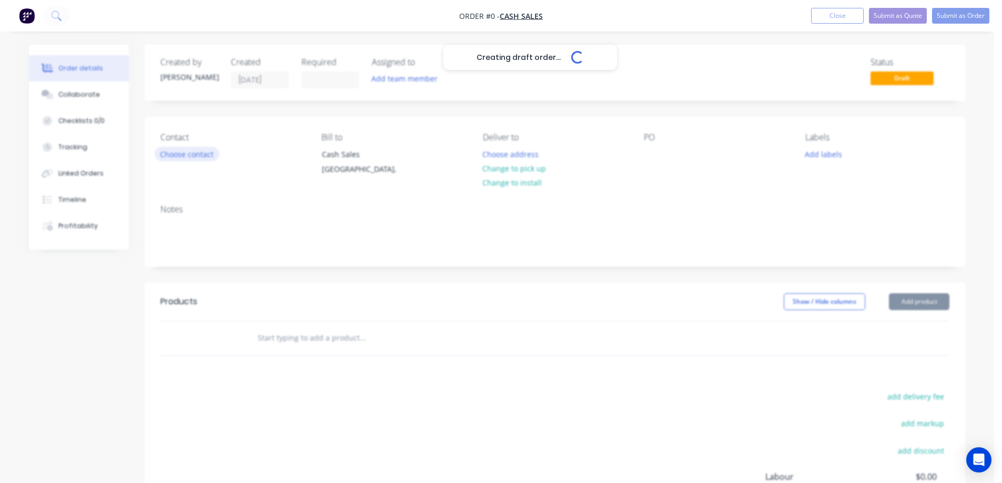
click at [200, 153] on button "Choose contact" at bounding box center [187, 154] width 65 height 14
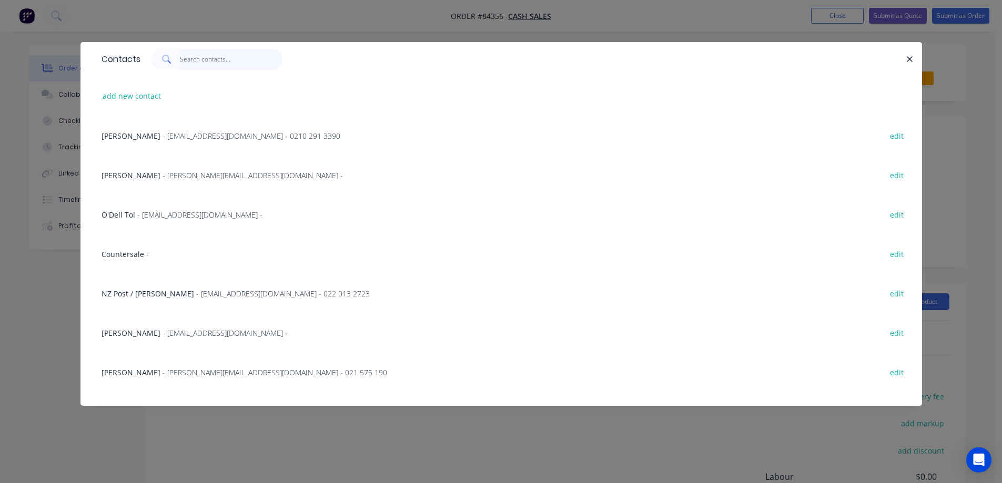
click at [213, 60] on input "text" at bounding box center [231, 59] width 103 height 21
paste input "Playsystems"
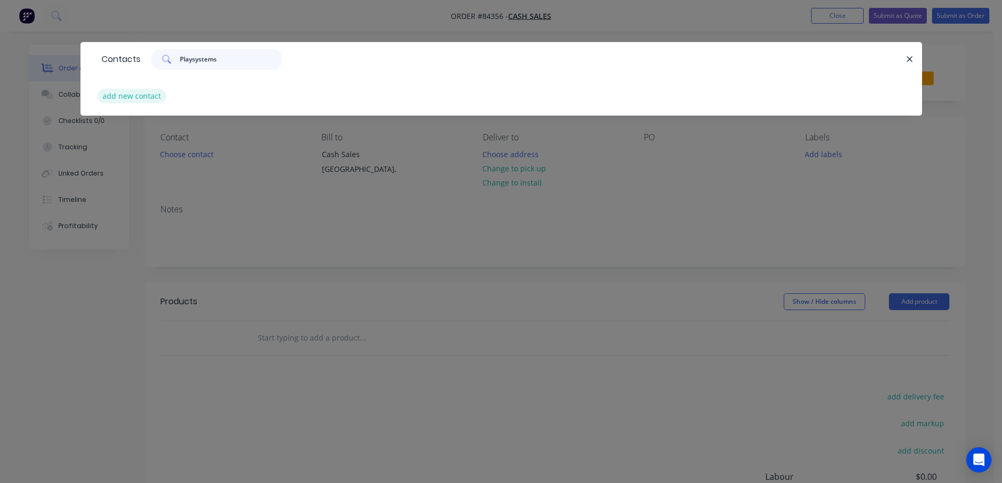
type input "Playsystems"
click at [139, 93] on button "add new contact" at bounding box center [131, 96] width 69 height 14
select select "NZ"
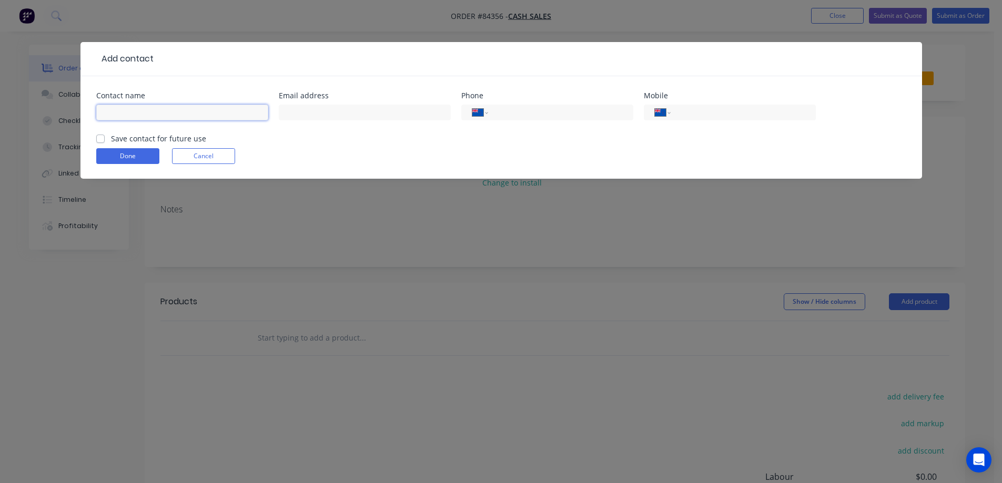
click at [147, 115] on input "text" at bounding box center [182, 113] width 172 height 16
paste input "Playsystems"
click at [204, 111] on input "Playsystems -" at bounding box center [182, 113] width 172 height 16
paste input "Andrew Sinclair"
type input "Playsystems - Andrew Sinclair"
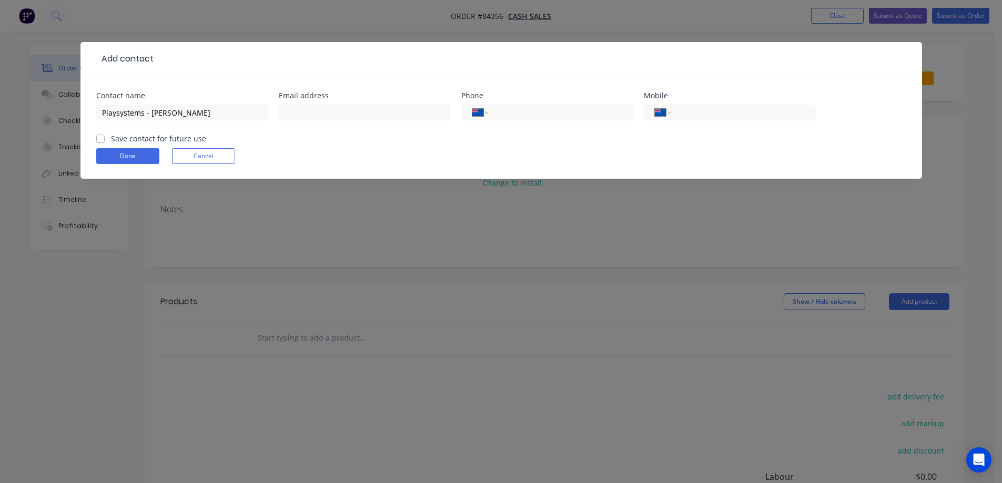
click at [152, 140] on label "Save contact for future use" at bounding box center [158, 138] width 95 height 11
click at [105, 140] on input "Save contact for future use" at bounding box center [100, 138] width 8 height 10
checkbox input "true"
click at [328, 106] on input "text" at bounding box center [365, 113] width 172 height 16
paste input "andrew@playsystems.co.nz"
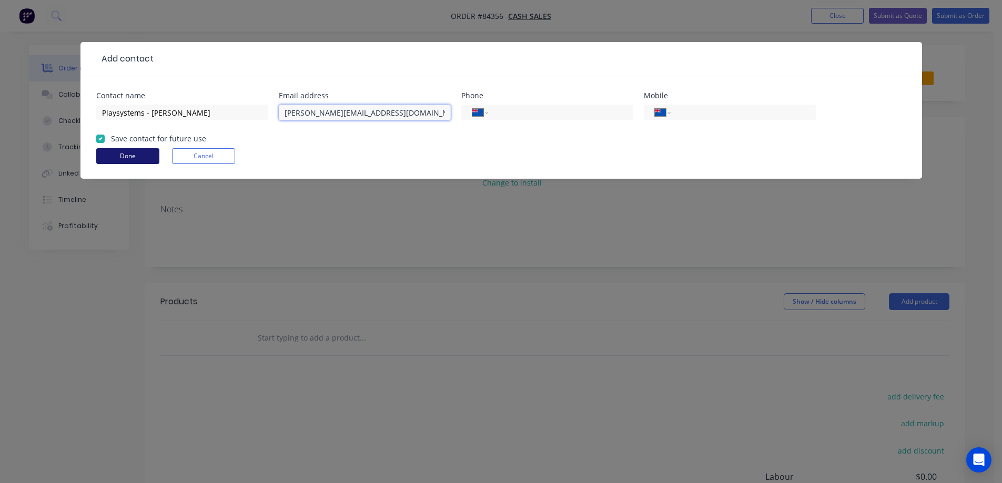
type input "andrew@playsystems.co.nz"
click at [155, 157] on button "Done" at bounding box center [127, 156] width 63 height 16
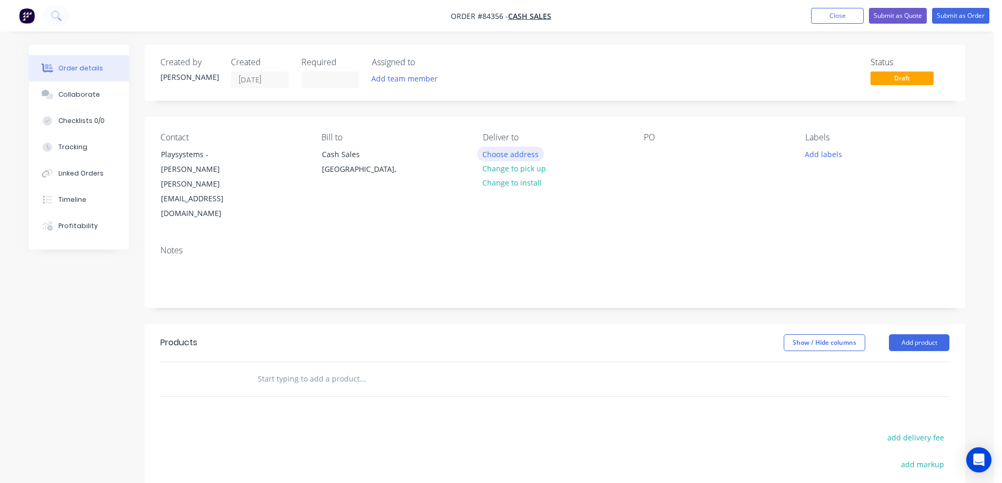
click at [495, 157] on button "Choose address" at bounding box center [510, 154] width 67 height 14
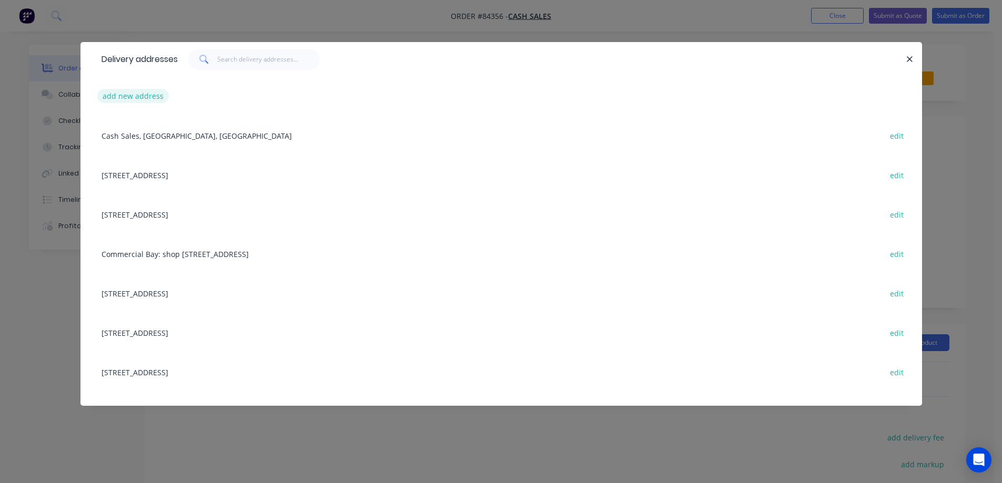
click at [133, 102] on button "add new address" at bounding box center [133, 96] width 72 height 14
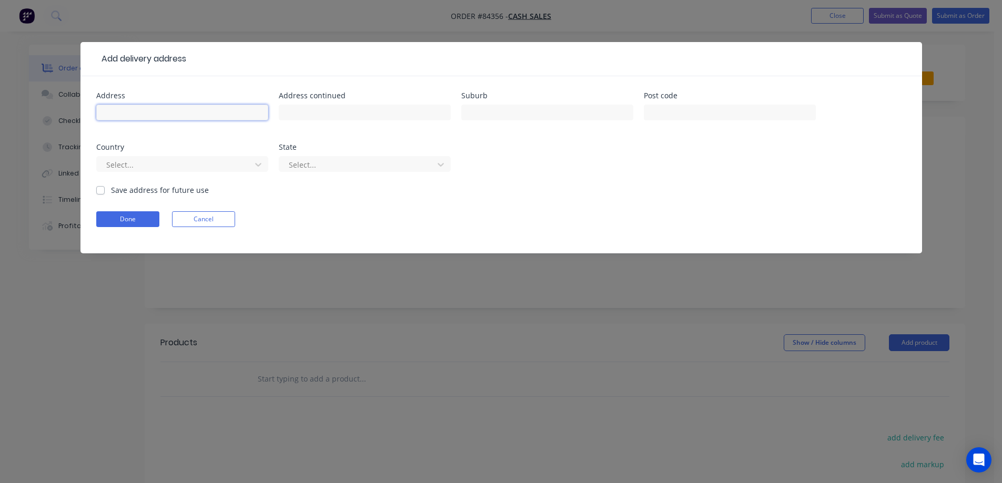
click at [143, 114] on input "text" at bounding box center [182, 113] width 172 height 16
click at [199, 103] on div "23 Muriwai Drive, Diamond Harbour, Banks Peninsula" at bounding box center [182, 117] width 172 height 31
drag, startPoint x: 190, startPoint y: 109, endPoint x: 174, endPoint y: 110, distance: 16.3
click at [189, 109] on input "23 Muriwai Drive, Diamond Harbour, Banks Peninsula" at bounding box center [182, 113] width 172 height 16
drag, startPoint x: 164, startPoint y: 110, endPoint x: 225, endPoint y: 113, distance: 61.1
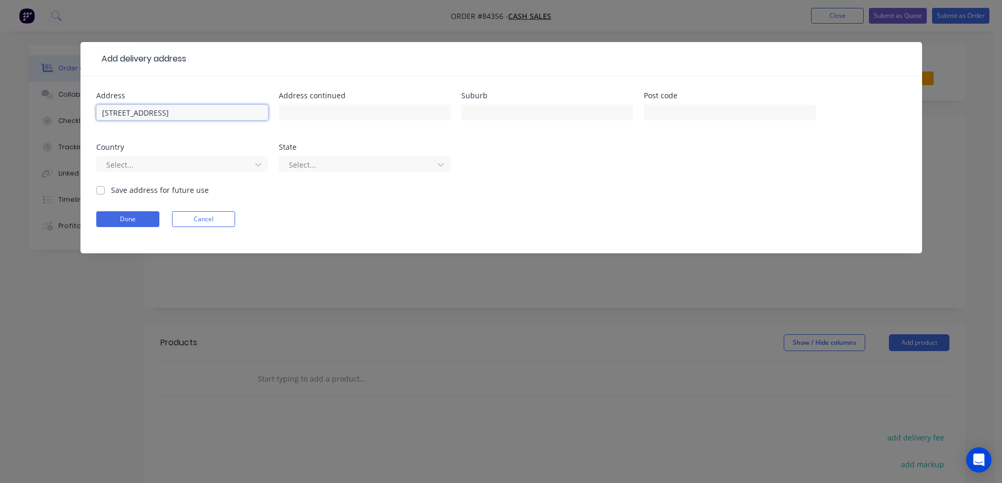
click at [225, 113] on input "23 Muriwai Drive, Diamond Harbour, Banks Peninsula" at bounding box center [182, 113] width 172 height 16
drag, startPoint x: 228, startPoint y: 113, endPoint x: 164, endPoint y: 113, distance: 64.2
click at [164, 113] on input "23 Muriwai Drive, Diamond Harbour, Banks Peninsula" at bounding box center [182, 113] width 172 height 16
type input "23 Muriwai Drive, Banks Peninsula"
type input "Diamond Harbour,"
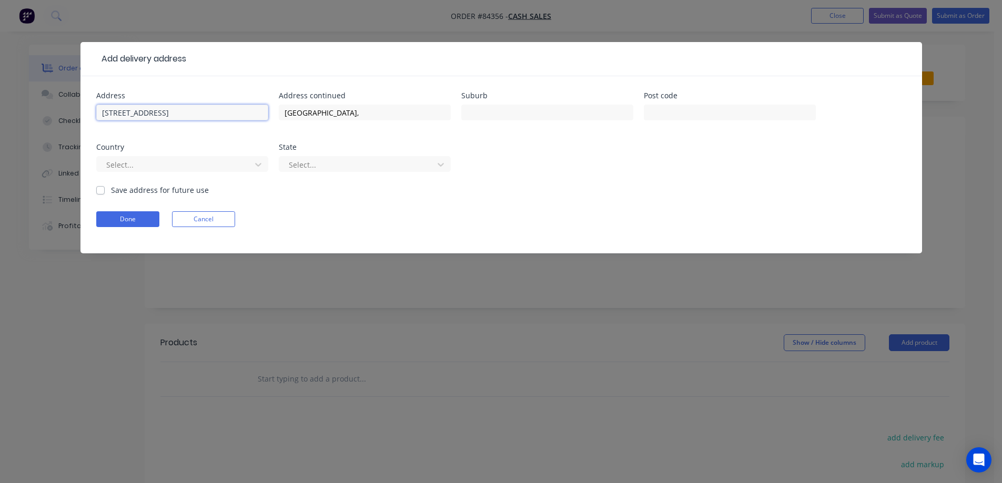
drag, startPoint x: 167, startPoint y: 113, endPoint x: 224, endPoint y: 114, distance: 56.8
click at [224, 114] on input "23 Muriwai Drive, Banks Peninsula" at bounding box center [182, 113] width 172 height 16
type input "23 Muriwai Drive,"
type input "Banks Peninsula"
click at [154, 223] on button "Done" at bounding box center [127, 219] width 63 height 16
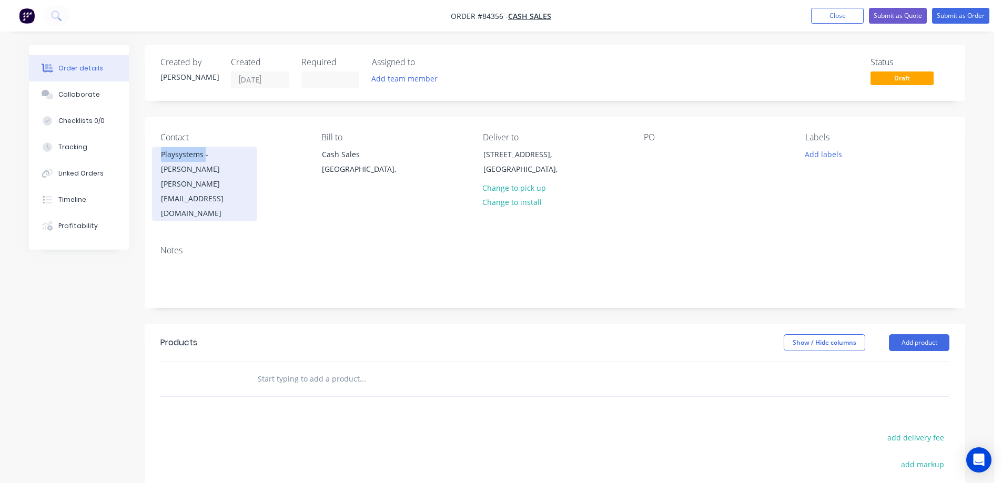
copy div "Playsystems"
drag, startPoint x: 155, startPoint y: 153, endPoint x: 205, endPoint y: 154, distance: 50.0
click at [205, 154] on div "Playsystems - Andrew Sinclair andrew@playsystems.co.nz" at bounding box center [204, 184] width 105 height 75
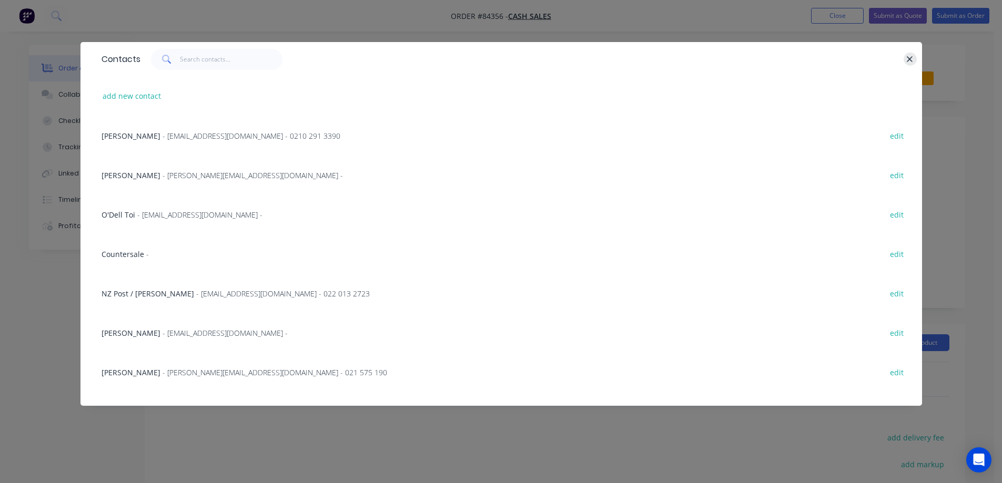
click at [904, 56] on button "button" at bounding box center [910, 59] width 13 height 13
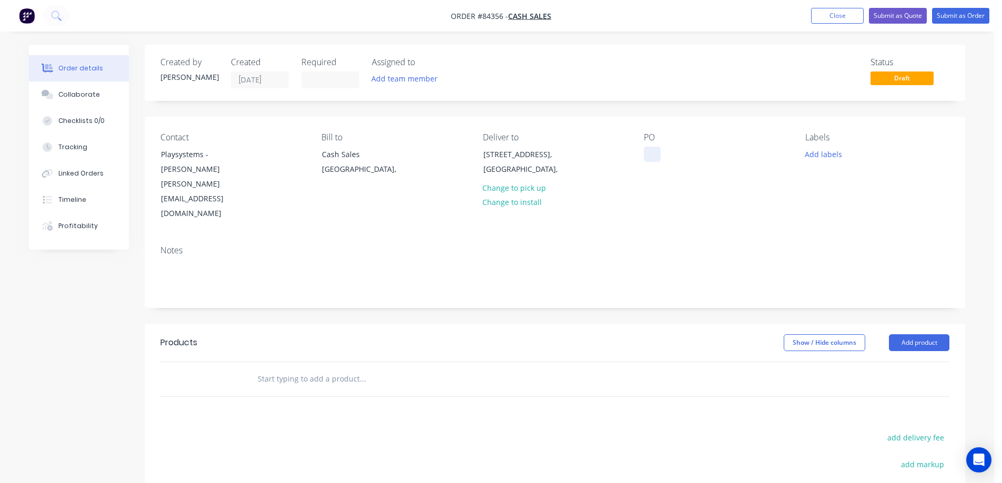
click at [661, 155] on div at bounding box center [652, 154] width 17 height 15
paste div
drag, startPoint x: 718, startPoint y: 208, endPoint x: 367, endPoint y: 208, distance: 350.9
click at [718, 237] on div "Notes" at bounding box center [555, 272] width 821 height 70
click at [350, 329] on header "Products Show / Hide columns Add product" at bounding box center [555, 343] width 821 height 38
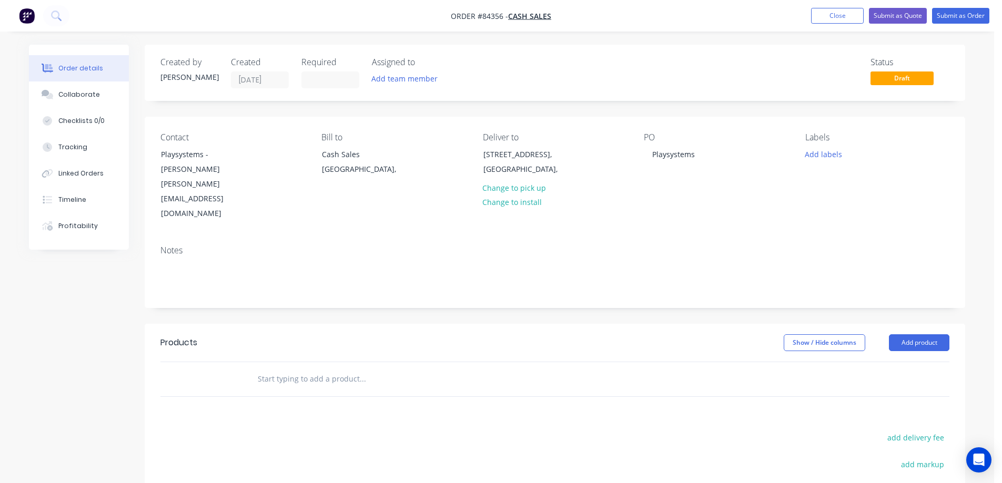
click at [379, 369] on input "text" at bounding box center [362, 379] width 210 height 21
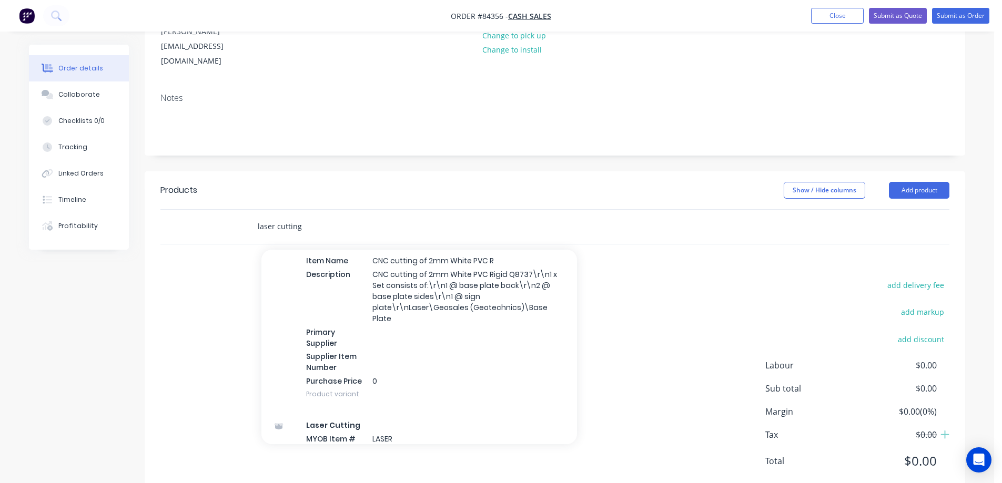
scroll to position [316, 0]
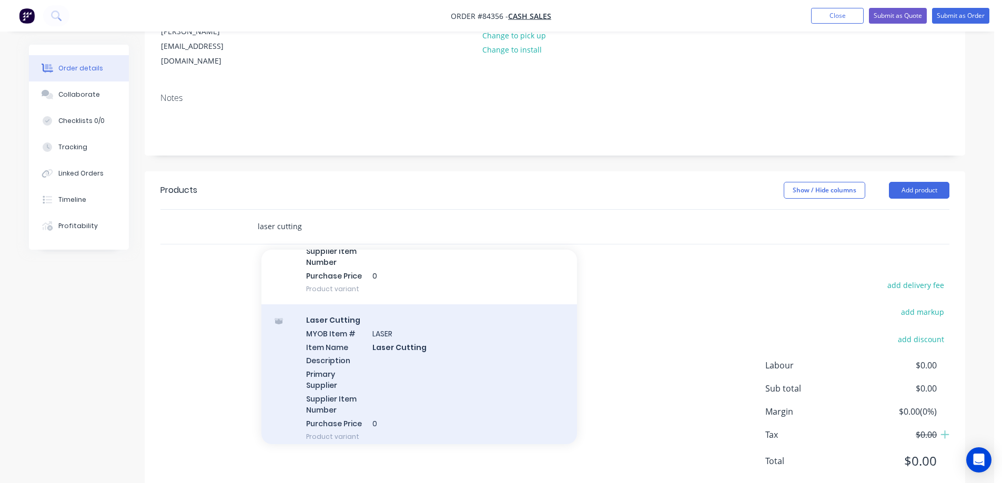
type input "laser cutting"
click at [376, 330] on div "Laser Cutting MYOB Item # LASER Item Name Laser Cutting Description Primary Sup…" at bounding box center [419, 379] width 316 height 148
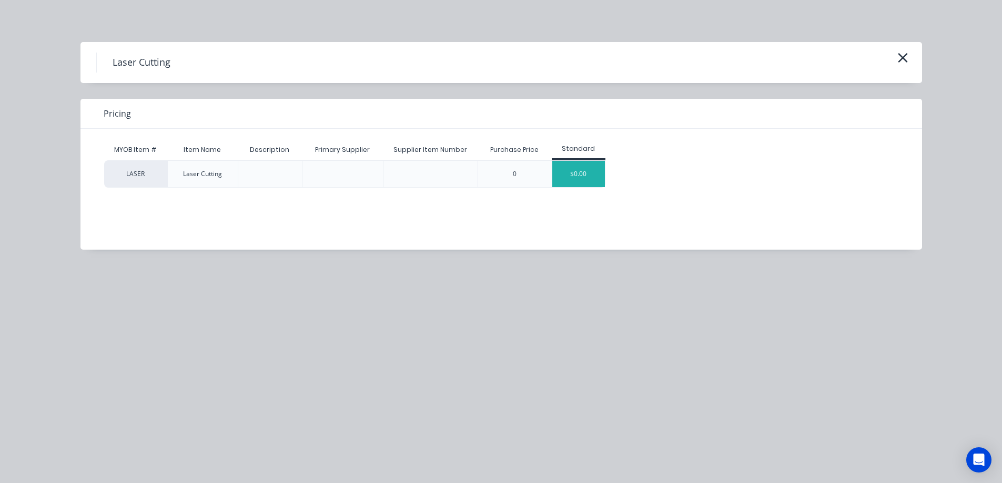
click at [599, 182] on div "$0.00" at bounding box center [578, 174] width 53 height 26
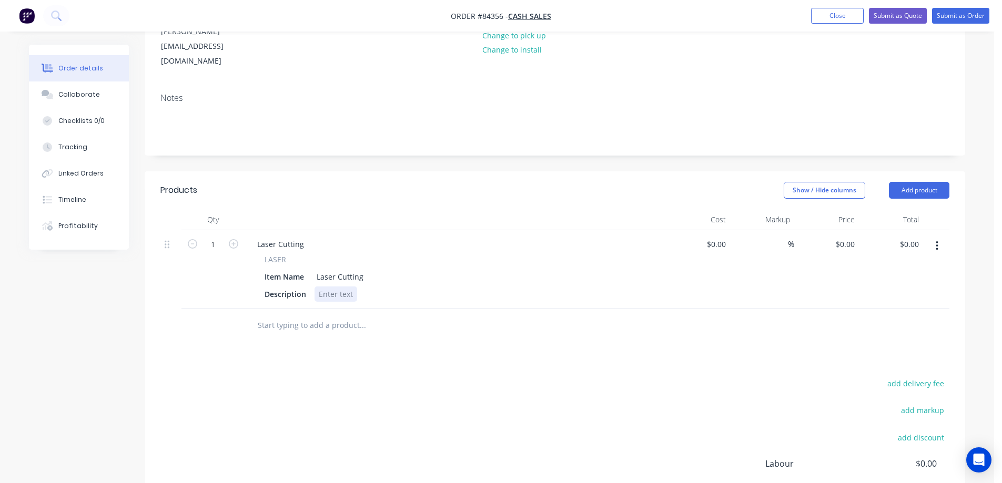
click at [341, 287] on div at bounding box center [336, 294] width 43 height 15
paste div
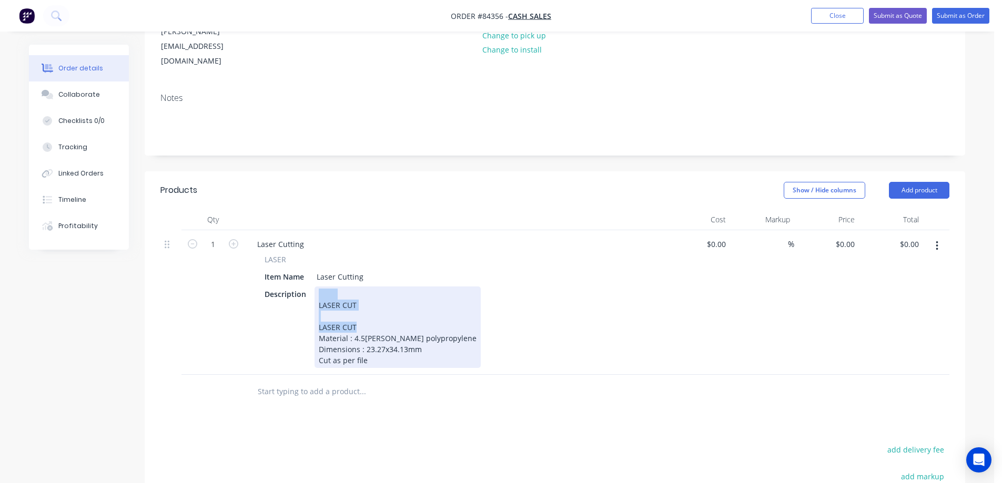
drag, startPoint x: 360, startPoint y: 299, endPoint x: 239, endPoint y: 258, distance: 127.8
click at [239, 258] on div "1 Laser Cutting LASER Item Name Laser Cutting Description  LASER CUT LASER CUT…" at bounding box center [554, 302] width 789 height 145
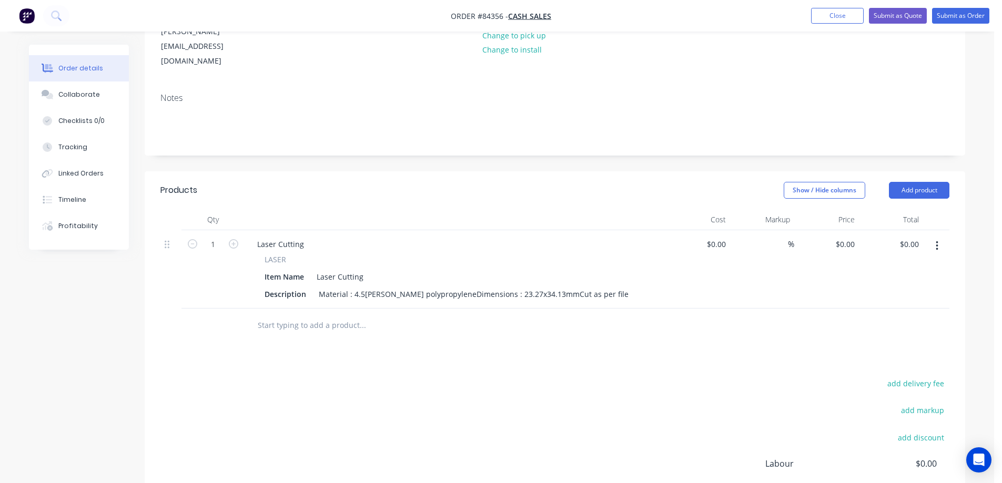
click at [319, 322] on div "Products Show / Hide columns Add product Qty Cost Markup Price Total 1 Laser Cu…" at bounding box center [555, 384] width 821 height 424
click at [447, 287] on div "Material : 4.5mm white polypropyleneDimensions : 23.27x34.13mmCut as per file" at bounding box center [474, 294] width 318 height 15
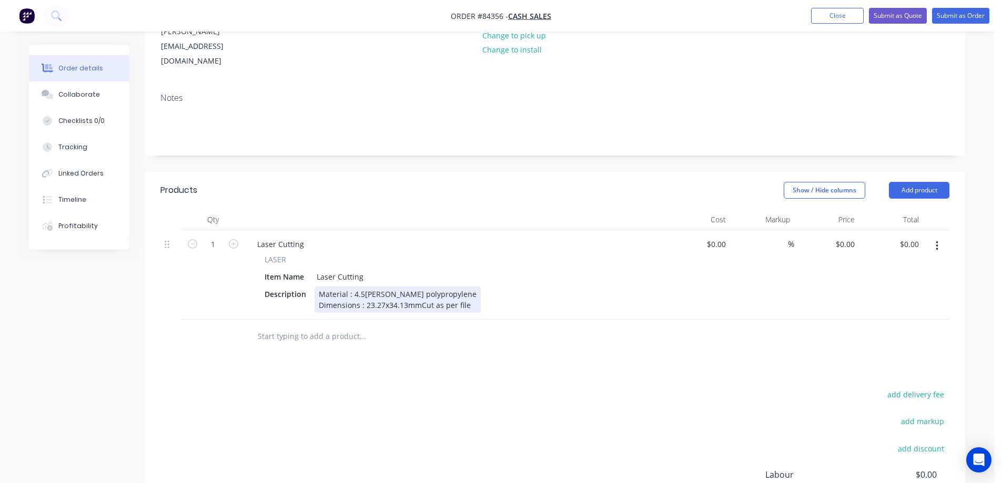
click at [419, 287] on div "Material : 4.5mm white polypropylene Dimensions : 23.27x34.13mmCut as per file" at bounding box center [398, 300] width 166 height 26
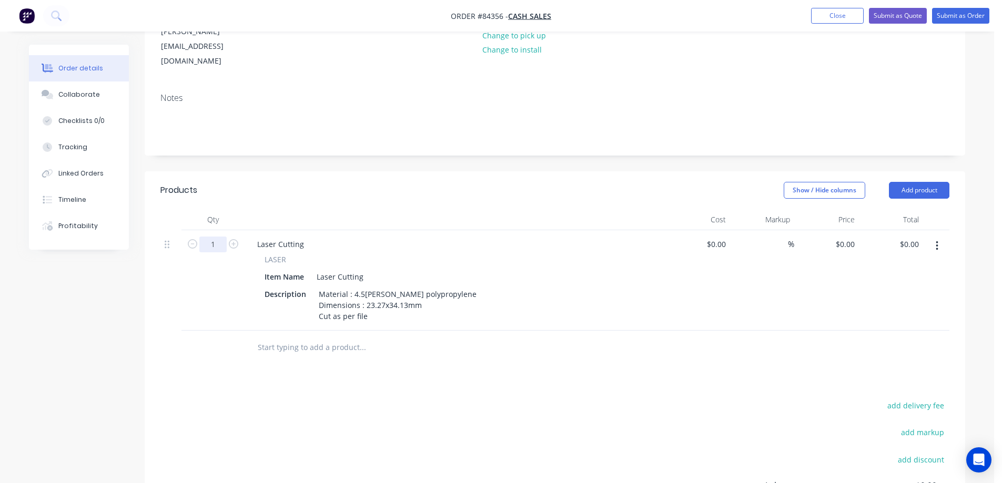
click at [211, 237] on input "1" at bounding box center [212, 245] width 27 height 16
type input "25"
click at [843, 237] on div "0 $0.00" at bounding box center [845, 244] width 28 height 15
type input "$2.25"
type input "$56.25"
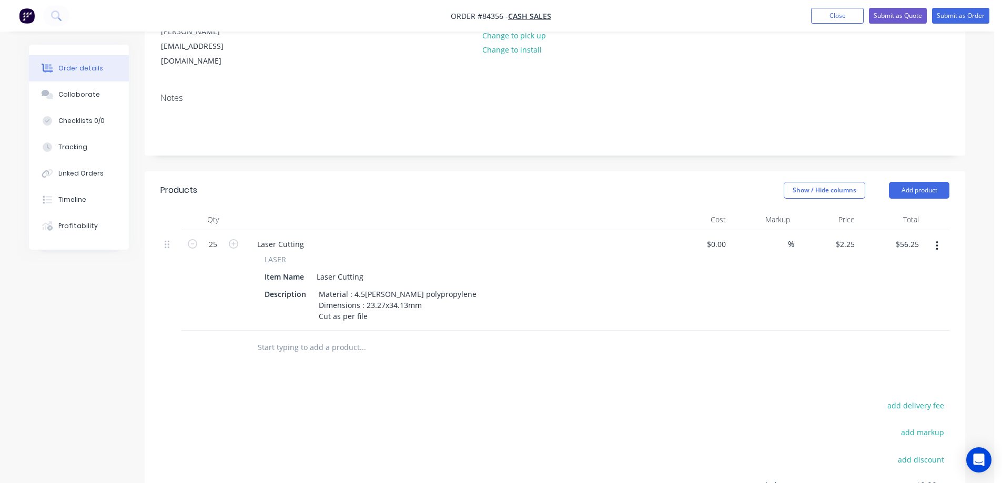
click at [775, 367] on div "Products Show / Hide columns Add product Qty Cost Markup Price Total 25 Laser C…" at bounding box center [555, 395] width 821 height 446
click at [280, 337] on input "text" at bounding box center [362, 347] width 210 height 21
click at [277, 337] on input "quot enumber" at bounding box center [362, 347] width 210 height 21
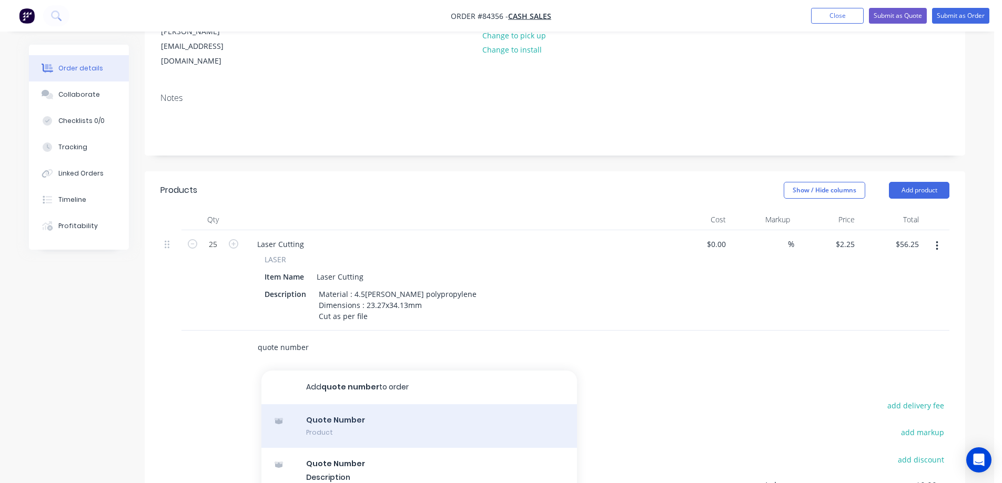
type input "quote number"
click at [360, 416] on div "Quote Number Product" at bounding box center [419, 427] width 316 height 44
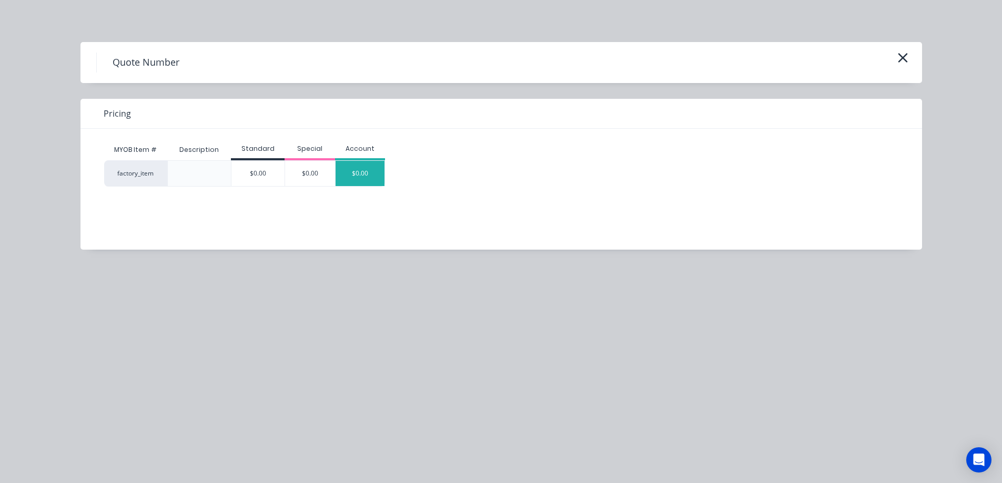
click at [357, 179] on div "$0.00" at bounding box center [360, 173] width 49 height 25
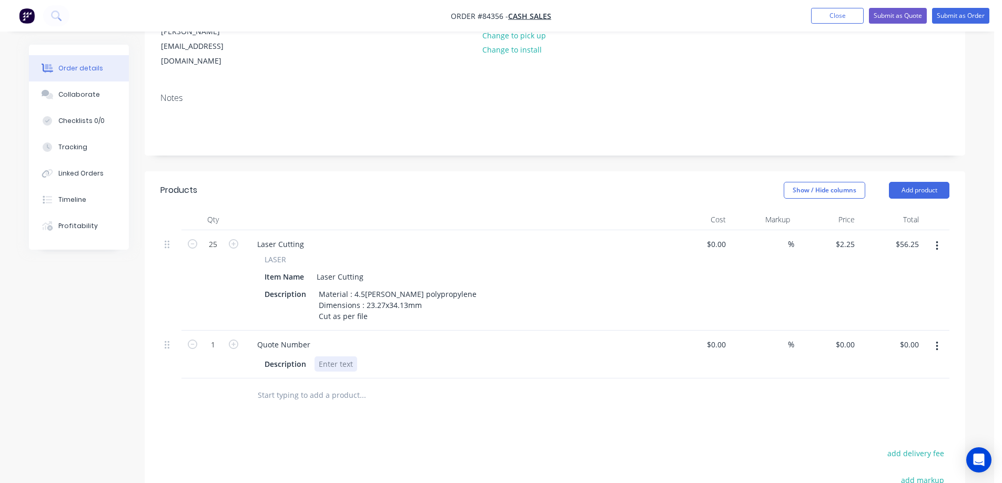
click at [325, 357] on div at bounding box center [336, 364] width 43 height 15
paste div
click at [182, 331] on div "1" at bounding box center [212, 355] width 63 height 48
click at [187, 338] on button "button" at bounding box center [193, 343] width 14 height 11
type input "0"
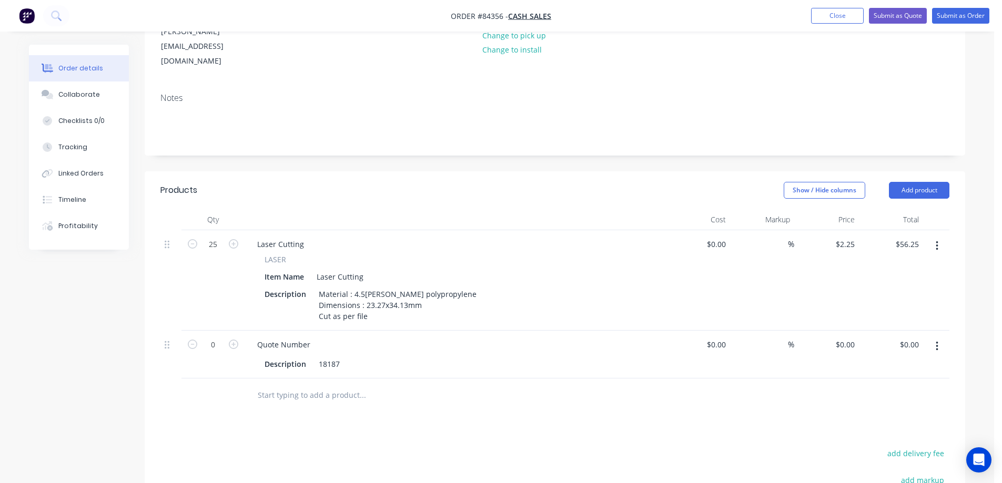
click at [300, 385] on input "text" at bounding box center [362, 395] width 210 height 21
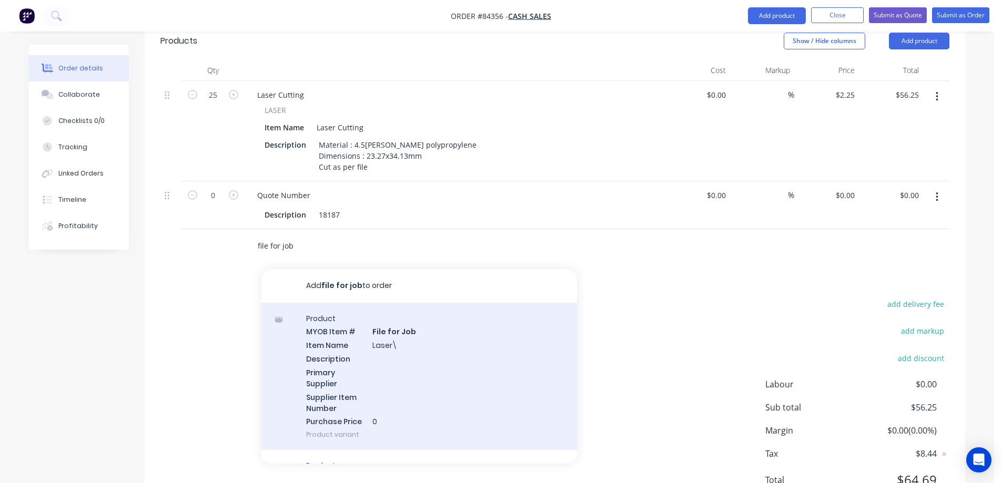
scroll to position [321, 0]
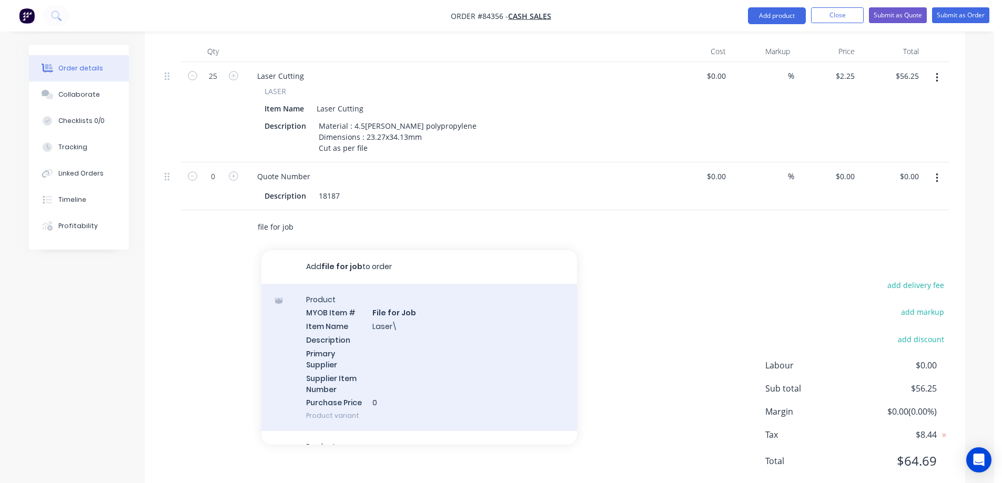
type input "file for job"
click at [348, 328] on div "Product MYOB Item # File for Job Item Name Laser\ Description Primary Supplier …" at bounding box center [419, 358] width 316 height 148
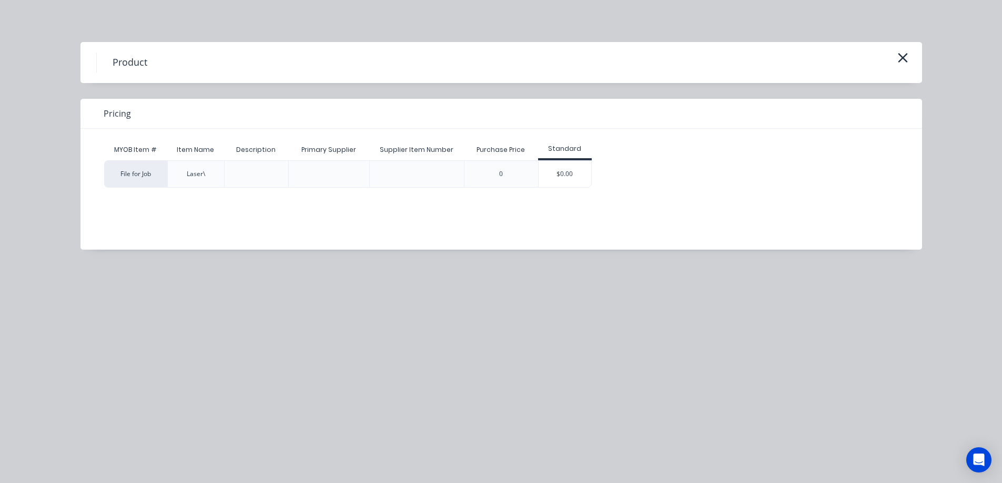
click at [544, 178] on div "$0.00" at bounding box center [565, 174] width 53 height 26
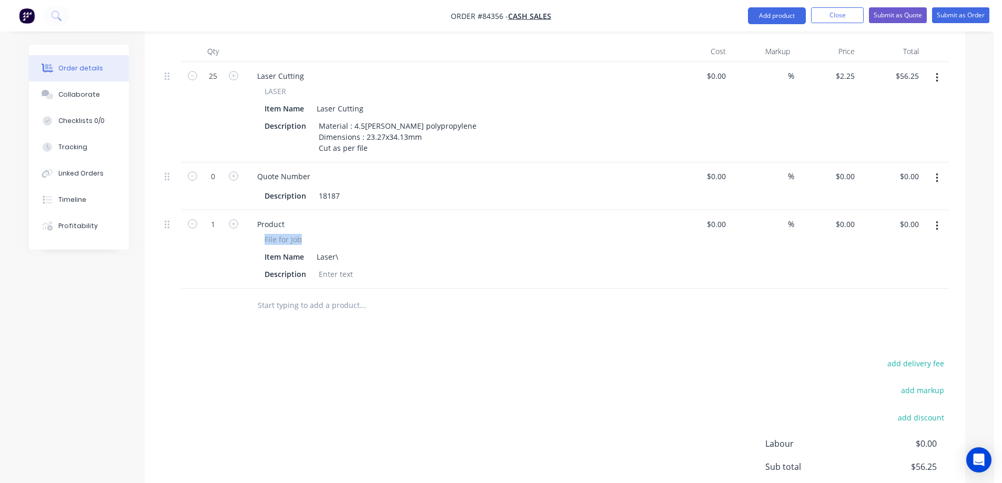
drag, startPoint x: 264, startPoint y: 213, endPoint x: 325, endPoint y: 210, distance: 61.6
click at [325, 234] on div "File for Job Item Name Laser\ Description" at bounding box center [455, 258] width 412 height 48
copy span "File for Job"
click at [283, 234] on span "File for Job" at bounding box center [283, 239] width 37 height 11
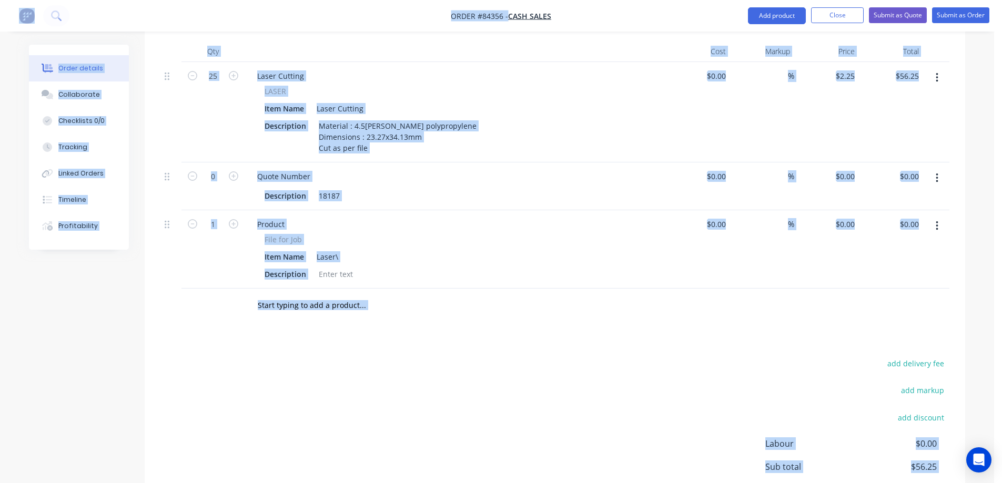
click at [249, 234] on div "File for Job Item Name Laser\ Description" at bounding box center [455, 258] width 412 height 48
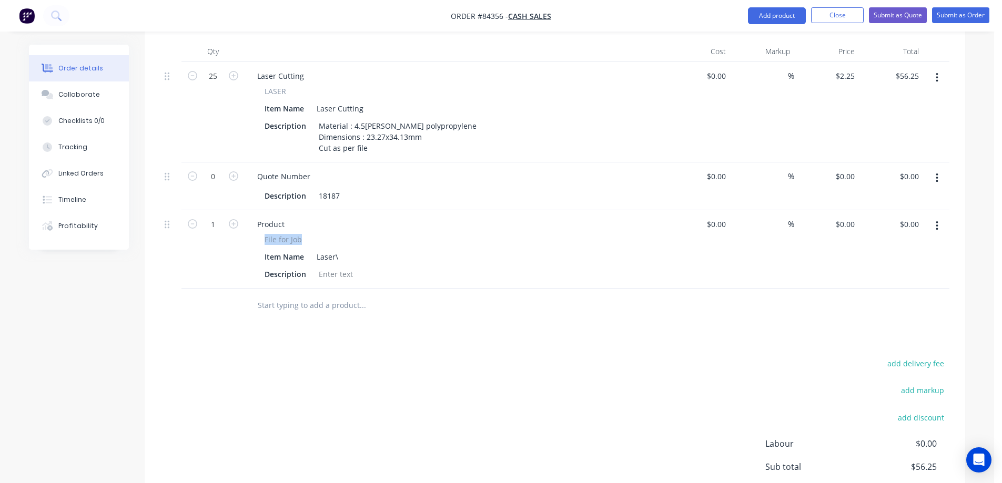
drag, startPoint x: 312, startPoint y: 207, endPoint x: 260, endPoint y: 207, distance: 52.1
click at [260, 234] on div "File for Job Item Name Laser\ Description" at bounding box center [455, 258] width 412 height 48
copy span "File for Job"
click at [260, 217] on div "Product" at bounding box center [271, 224] width 44 height 15
paste div
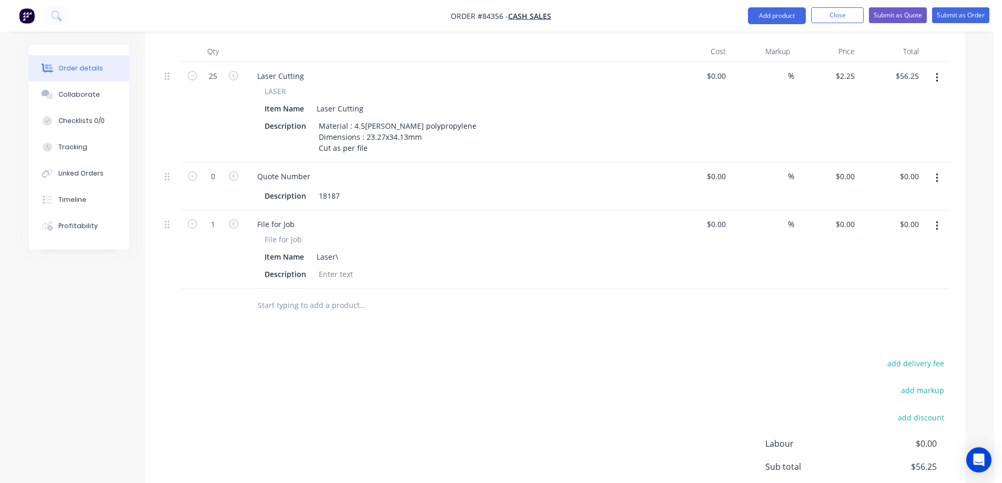
click at [187, 216] on form "1" at bounding box center [213, 224] width 55 height 16
click at [195, 219] on icon "button" at bounding box center [192, 223] width 9 height 9
type input "0"
click at [953, 18] on button "Submit as Order" at bounding box center [960, 15] width 57 height 16
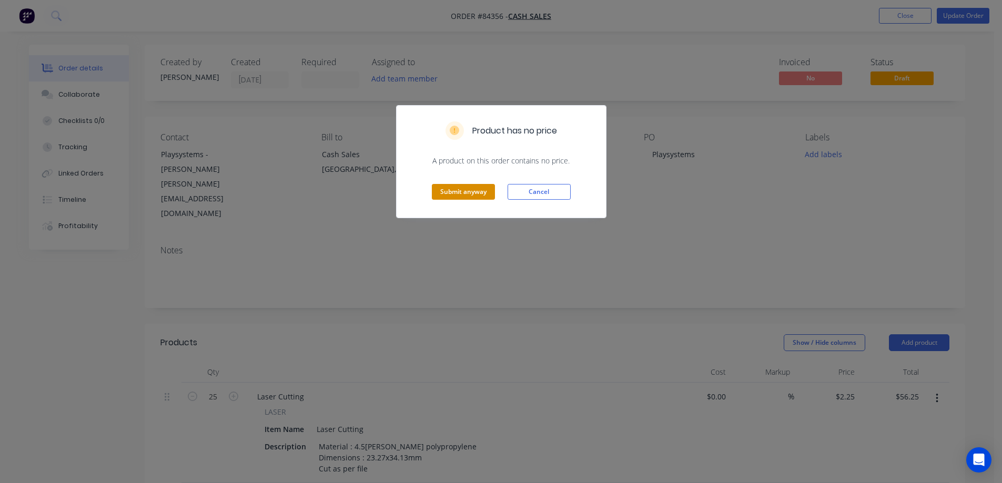
click at [466, 188] on button "Submit anyway" at bounding box center [463, 192] width 63 height 16
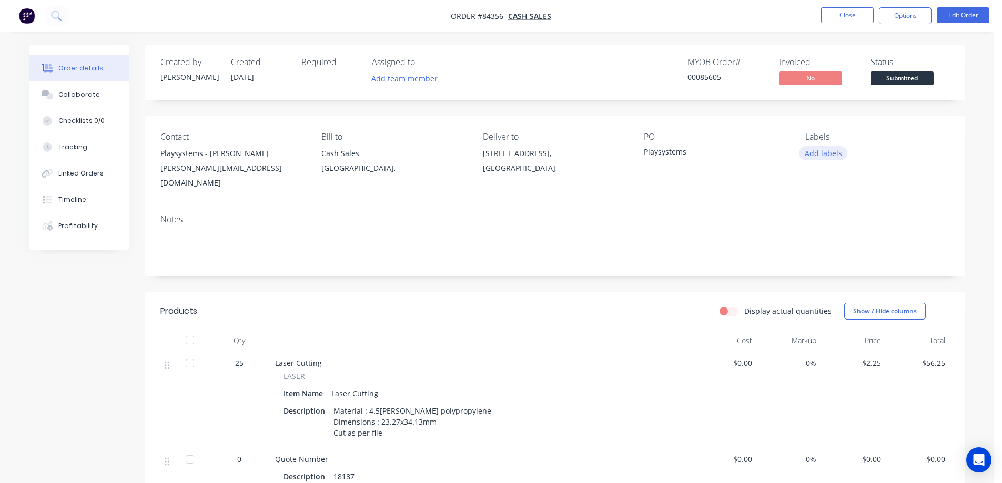
click at [832, 157] on button "Add labels" at bounding box center [823, 153] width 48 height 14
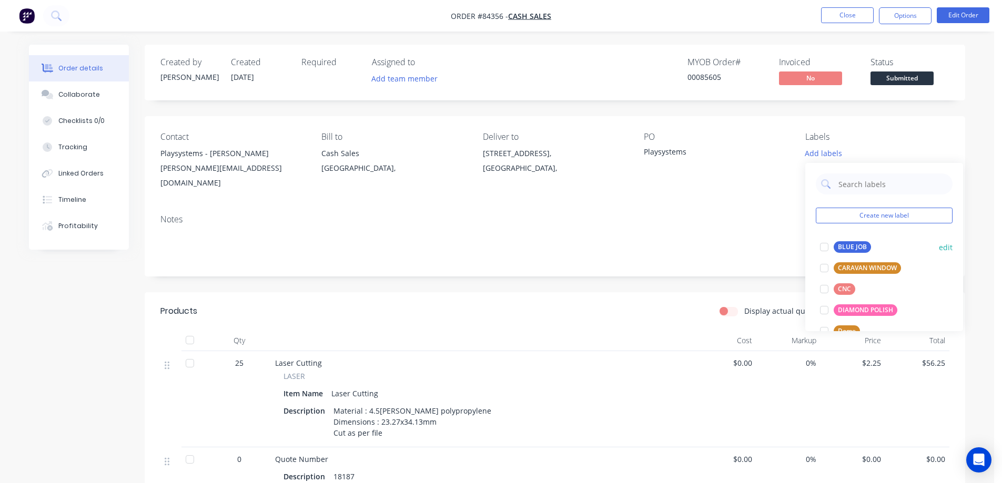
click at [844, 250] on div "BLUE JOB" at bounding box center [852, 247] width 37 height 12
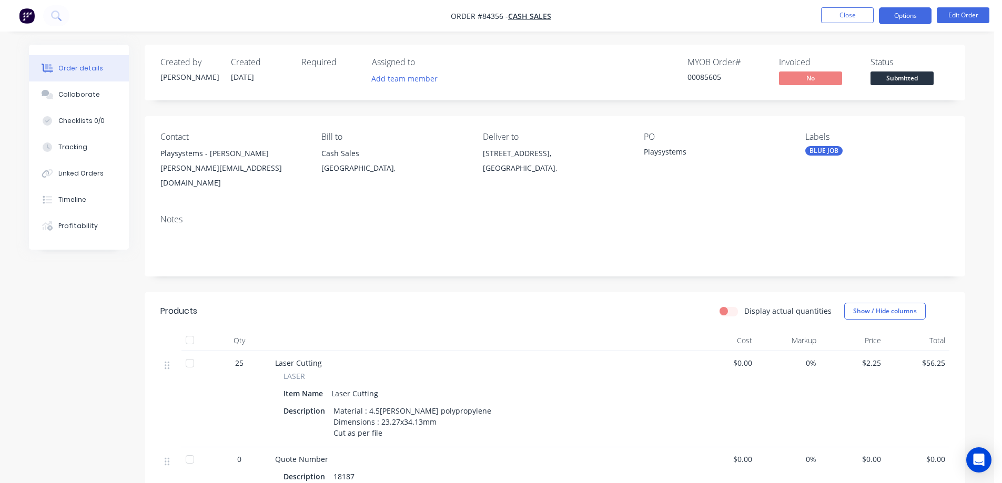
click at [893, 14] on button "Options" at bounding box center [905, 15] width 53 height 17
click at [608, 260] on div "Notes" at bounding box center [555, 241] width 821 height 70
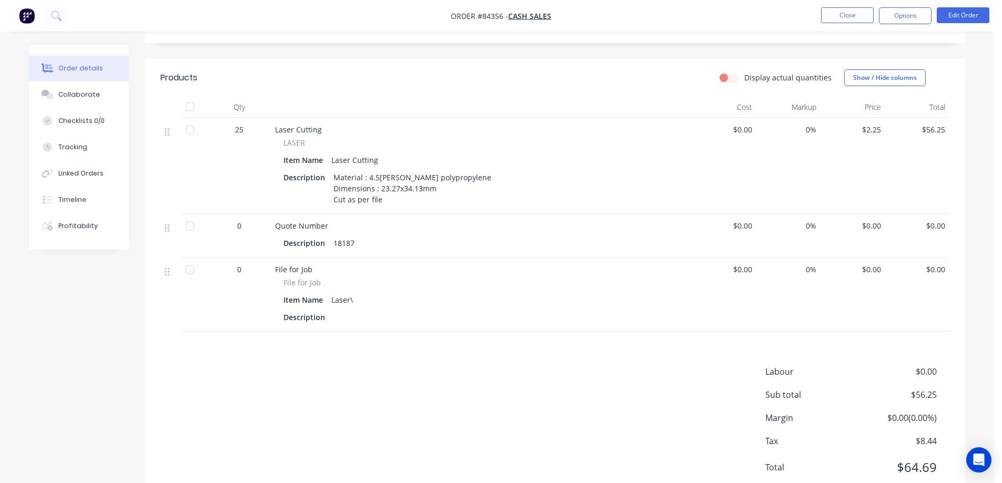
scroll to position [259, 0]
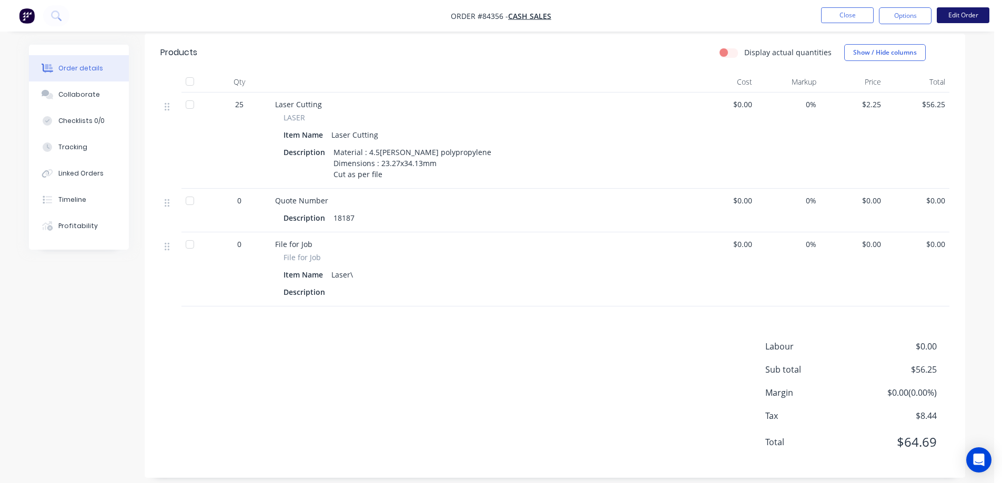
click at [947, 9] on button "Edit Order" at bounding box center [963, 15] width 53 height 16
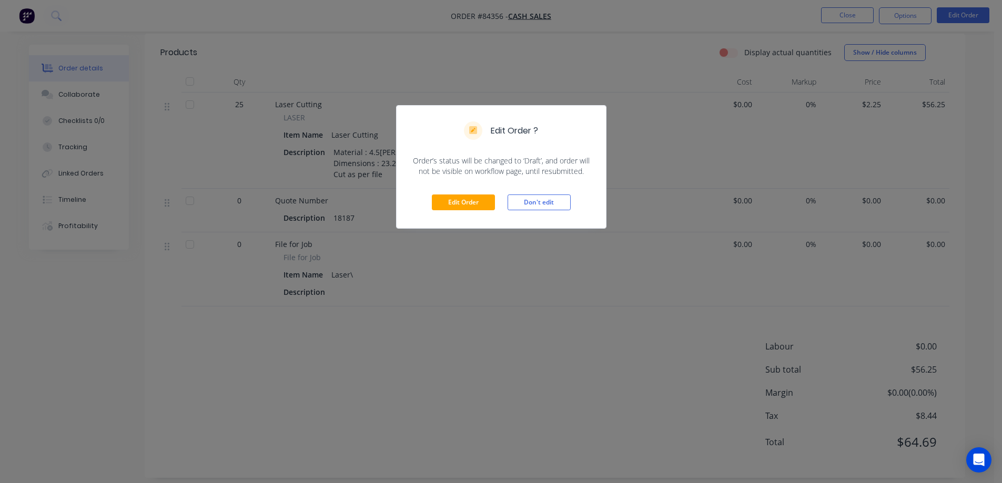
click at [473, 211] on div "Edit Order Don't edit" at bounding box center [501, 203] width 209 height 52
click at [473, 205] on button "Edit Order" at bounding box center [463, 203] width 63 height 16
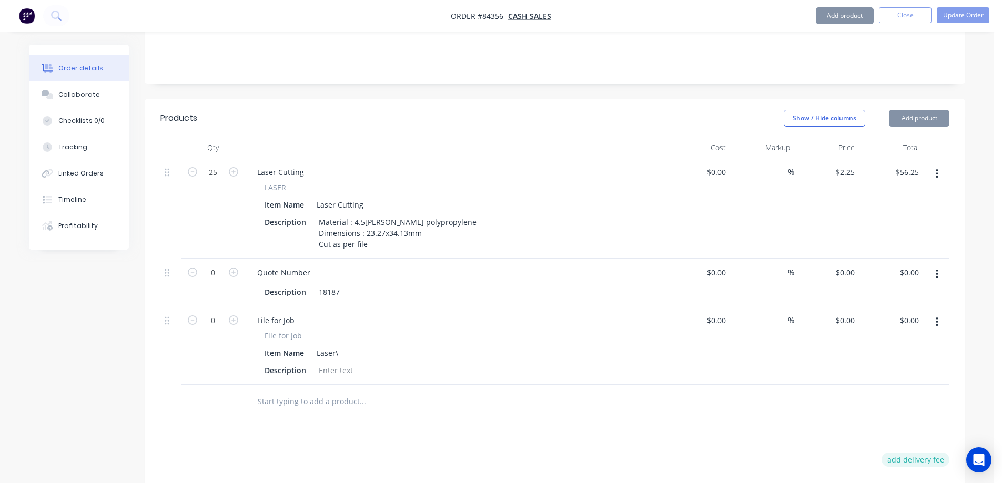
scroll to position [316, 0]
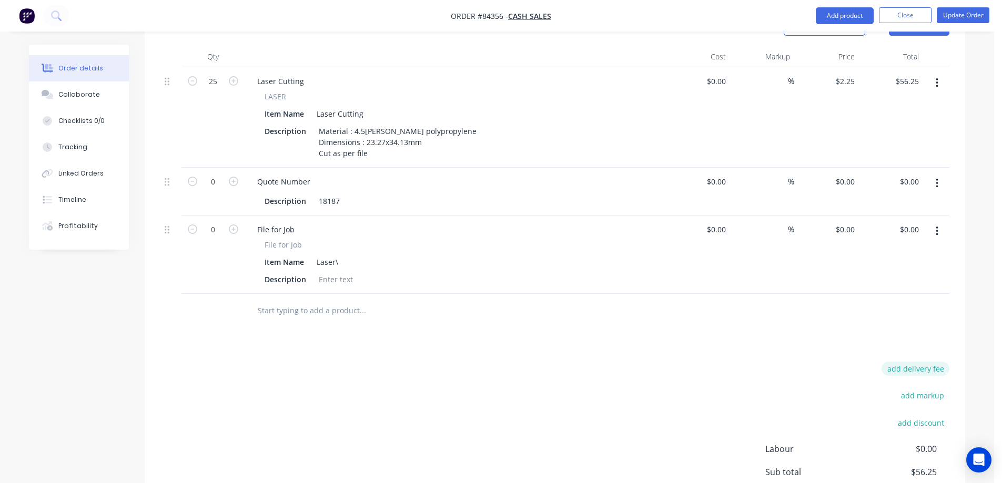
click at [921, 362] on button "add delivery fee" at bounding box center [916, 369] width 68 height 14
type input "14"
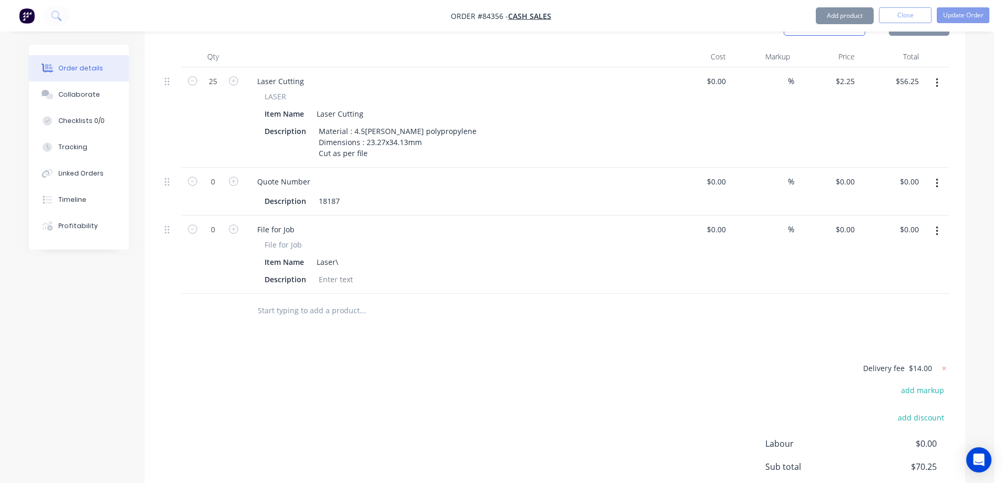
click at [623, 362] on div "Delivery fee $14.00 add markup add discount Labour $0.00 Sub total $70.25 Margi…" at bounding box center [554, 461] width 789 height 198
click at [342, 272] on div at bounding box center [336, 279] width 43 height 15
paste div
click at [340, 255] on div "Laser\" at bounding box center [327, 262] width 30 height 15
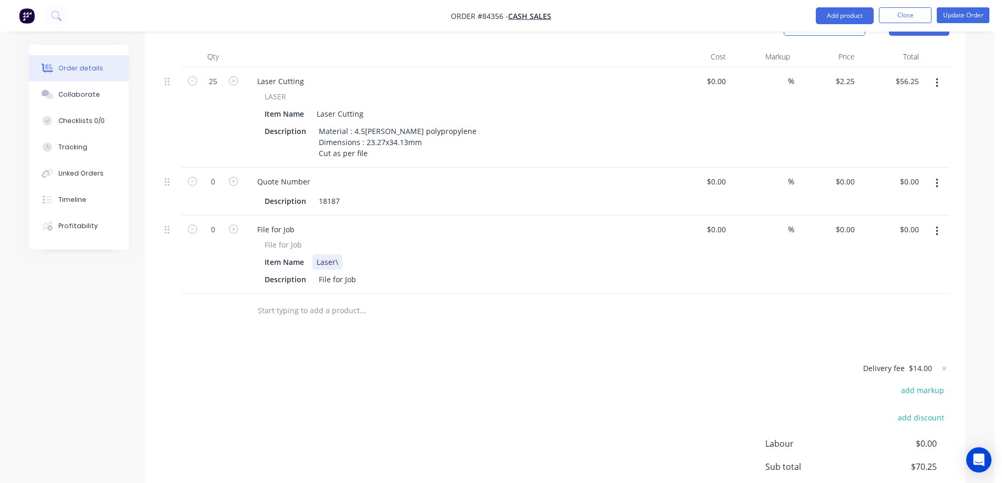
paste div
click at [382, 330] on div "Products Show / Hide columns Add product Qty Cost Markup Price Total 25 Laser C…" at bounding box center [555, 291] width 821 height 567
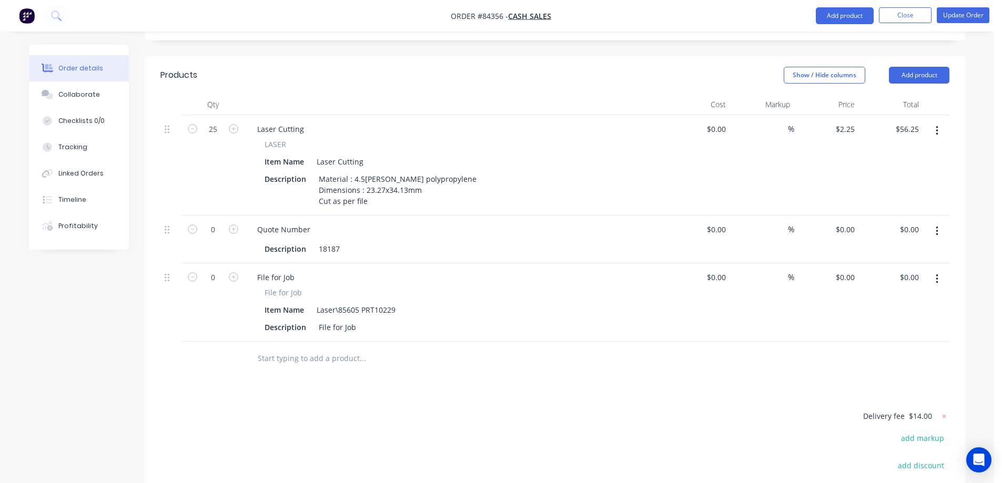
scroll to position [210, 0]
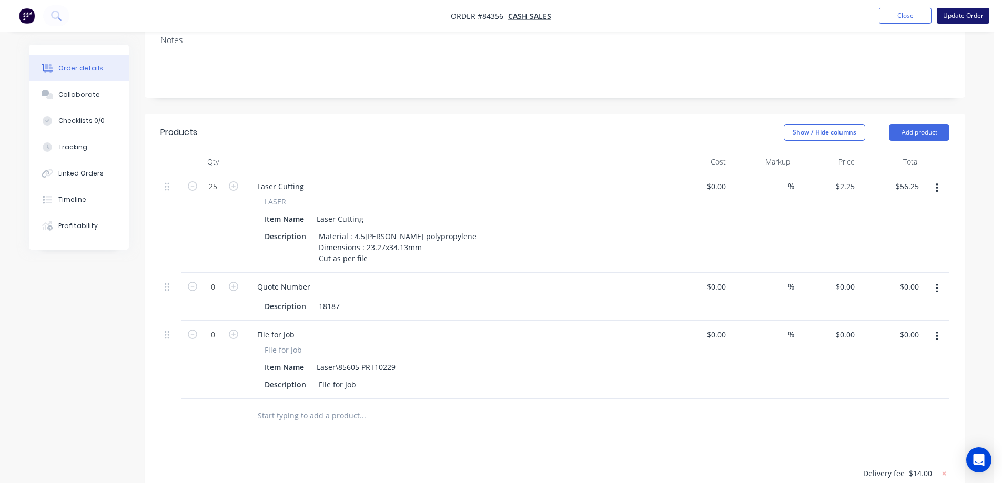
click at [954, 12] on button "Update Order" at bounding box center [963, 16] width 53 height 16
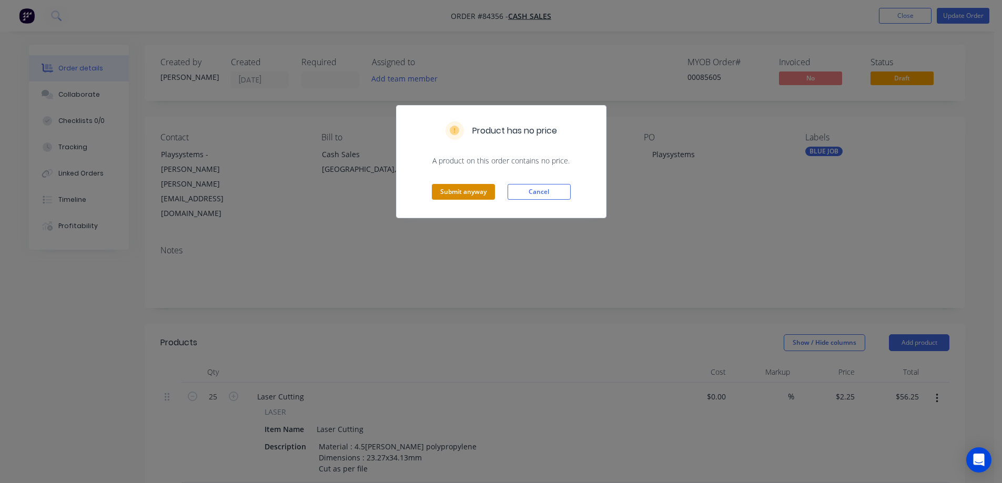
click at [466, 189] on button "Submit anyway" at bounding box center [463, 192] width 63 height 16
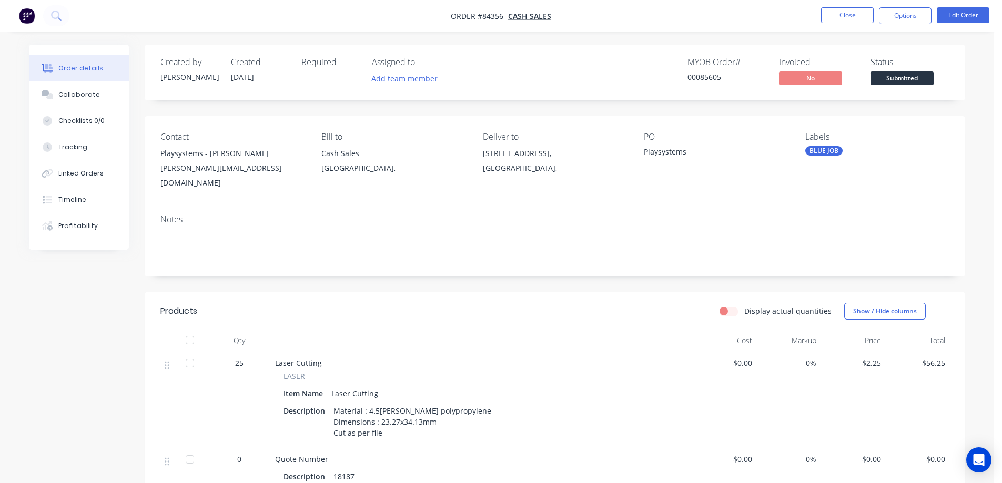
drag, startPoint x: 911, startPoint y: 19, endPoint x: 905, endPoint y: 25, distance: 8.6
click at [911, 19] on button "Options" at bounding box center [905, 15] width 53 height 17
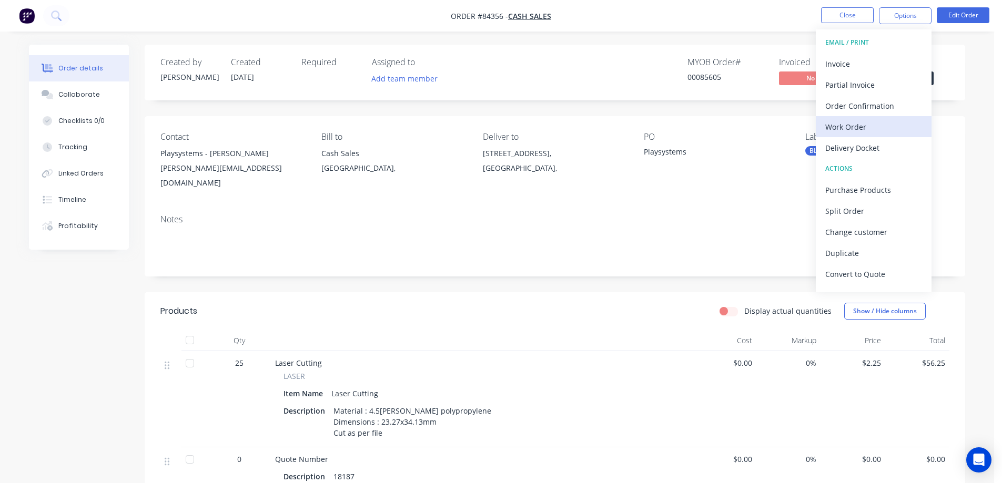
click at [828, 128] on div "Work Order" at bounding box center [873, 126] width 97 height 15
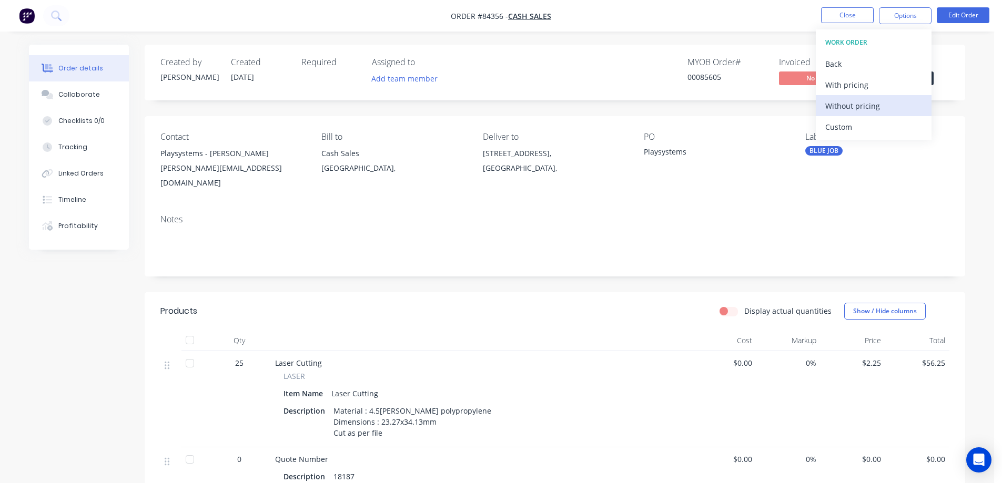
click at [845, 101] on div "Without pricing" at bounding box center [873, 105] width 97 height 15
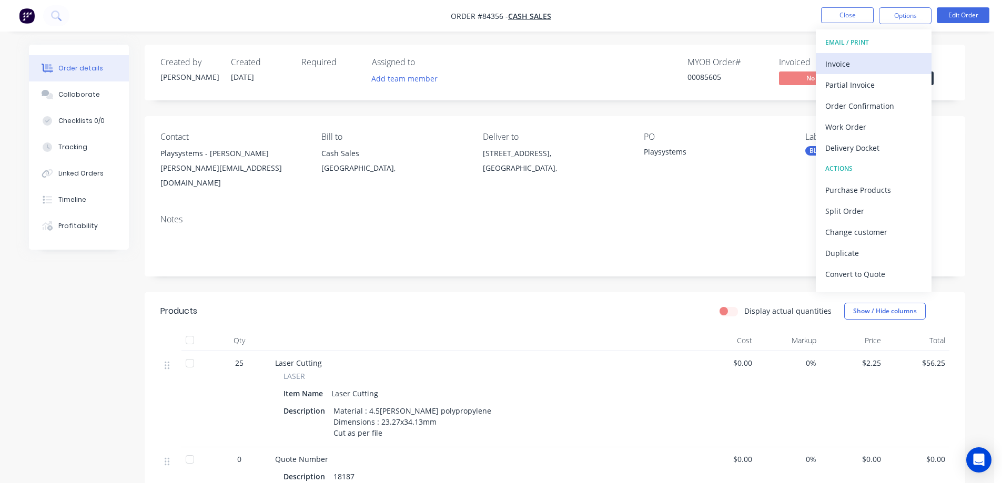
click at [859, 65] on div "Invoice" at bounding box center [873, 63] width 97 height 15
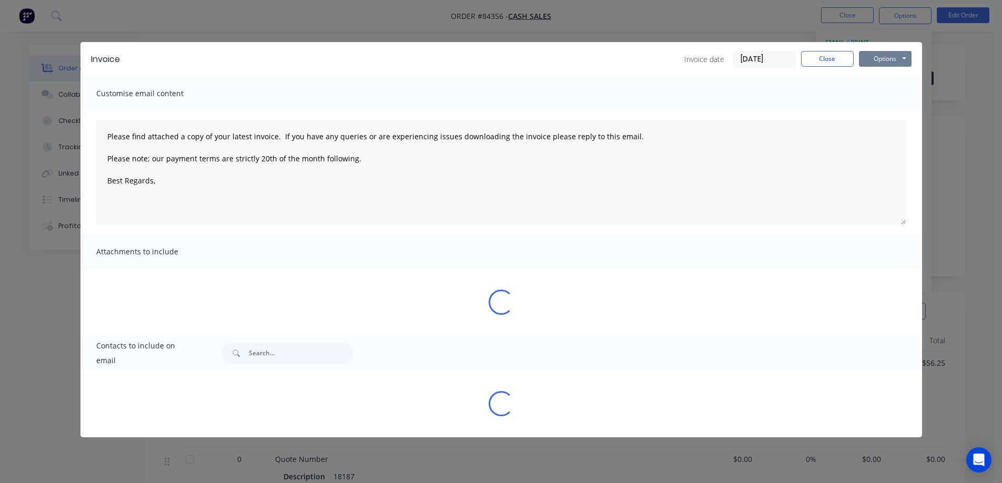
click at [875, 59] on button "Options" at bounding box center [885, 59] width 53 height 16
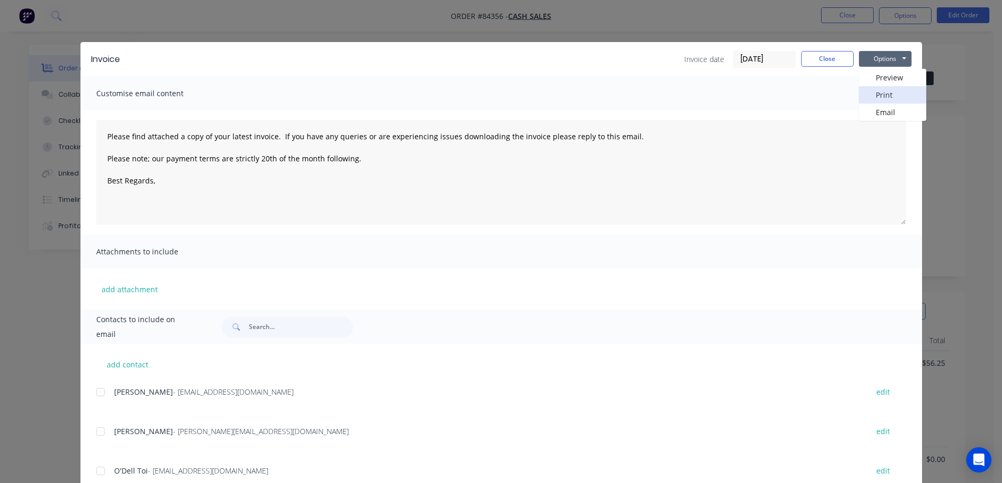
click at [881, 88] on button "Print" at bounding box center [892, 94] width 67 height 17
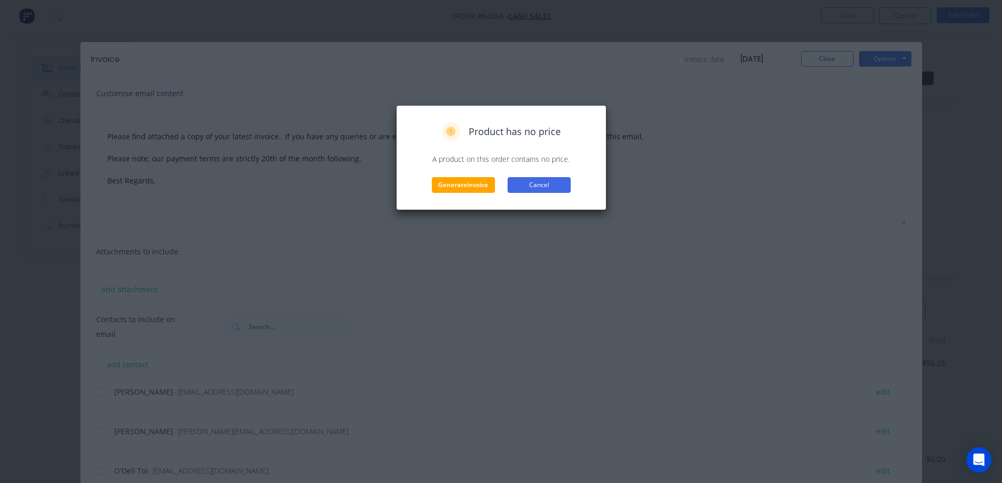
click at [559, 183] on button "Cancel" at bounding box center [539, 185] width 63 height 16
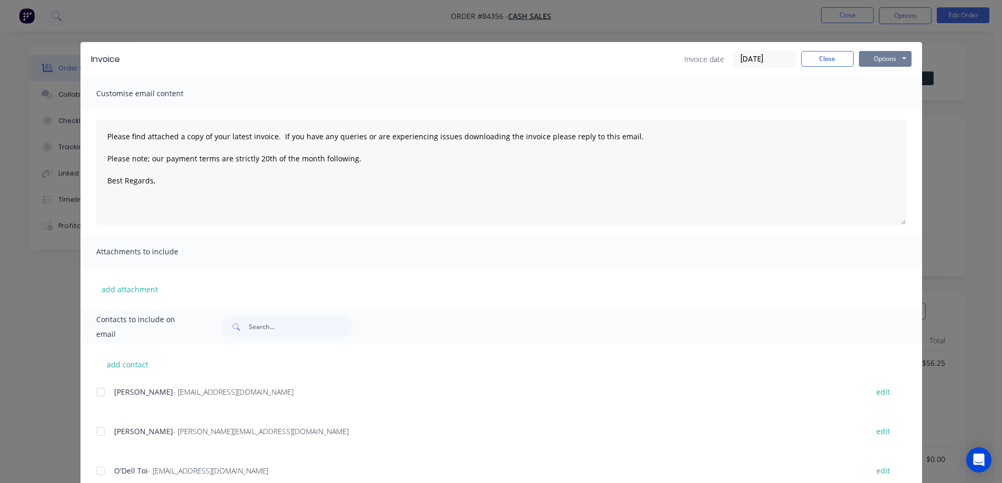
click at [883, 55] on button "Options" at bounding box center [885, 59] width 53 height 16
drag, startPoint x: 878, startPoint y: 88, endPoint x: 875, endPoint y: 82, distance: 6.2
click at [875, 82] on div "Preview Print Email" at bounding box center [892, 95] width 67 height 52
click at [874, 77] on button "Preview" at bounding box center [892, 77] width 67 height 17
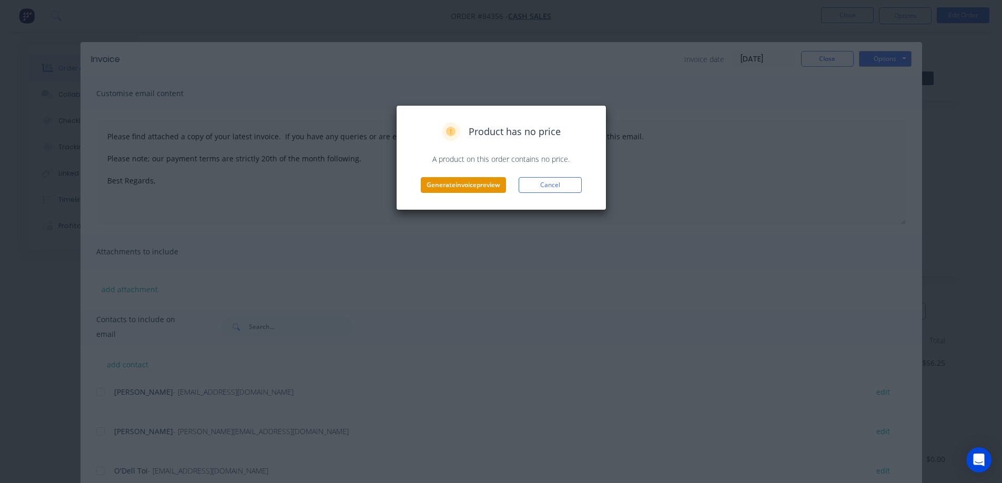
click at [477, 182] on button "Generate invoice preview" at bounding box center [463, 185] width 85 height 16
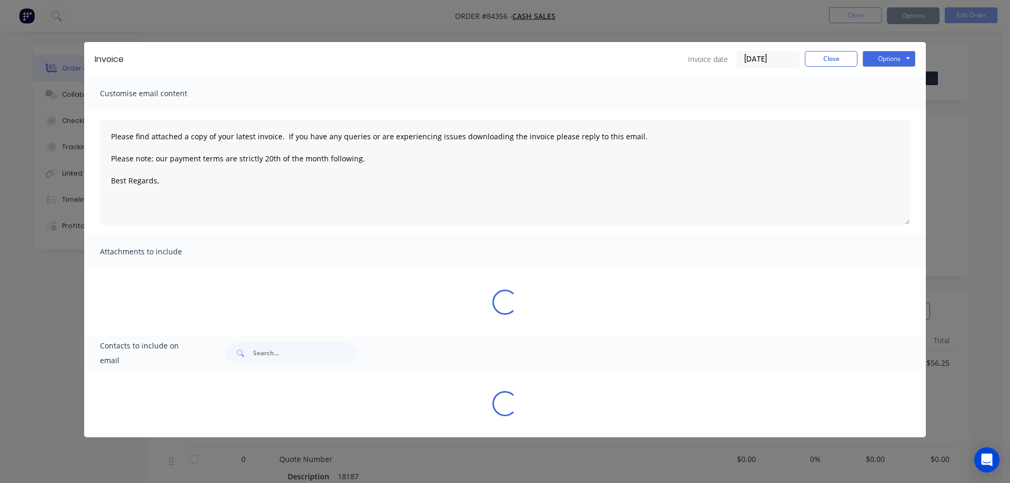
type textarea "Please find attached a copy of your latest invoice. If you have any queries or …"
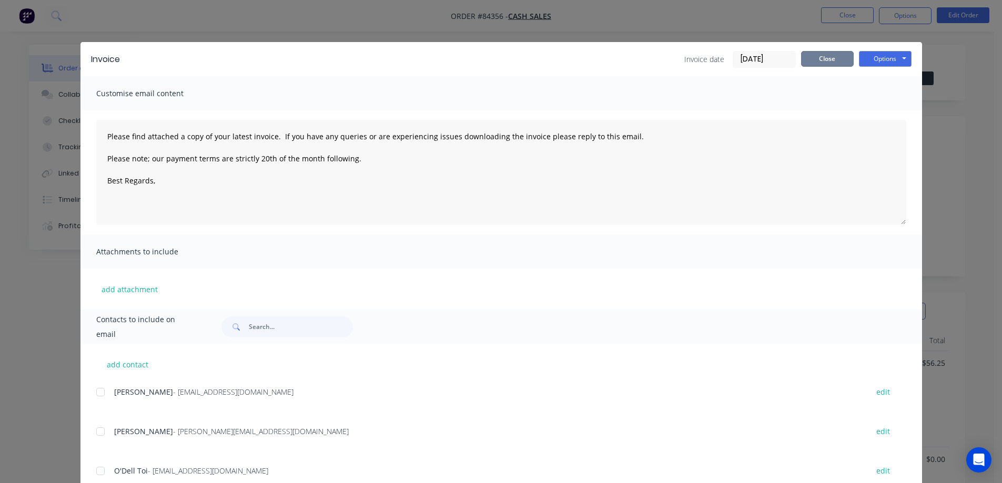
click at [822, 56] on button "Close" at bounding box center [827, 59] width 53 height 16
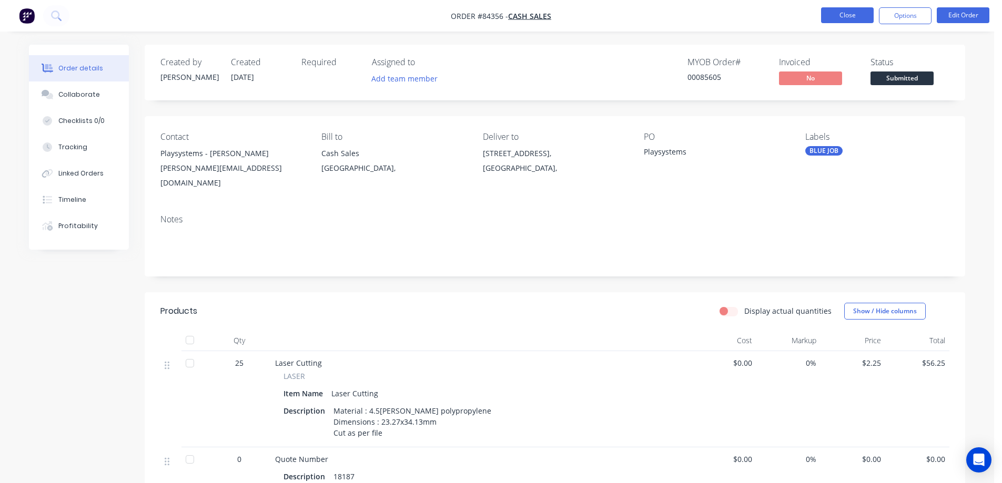
click at [854, 18] on button "Close" at bounding box center [847, 15] width 53 height 16
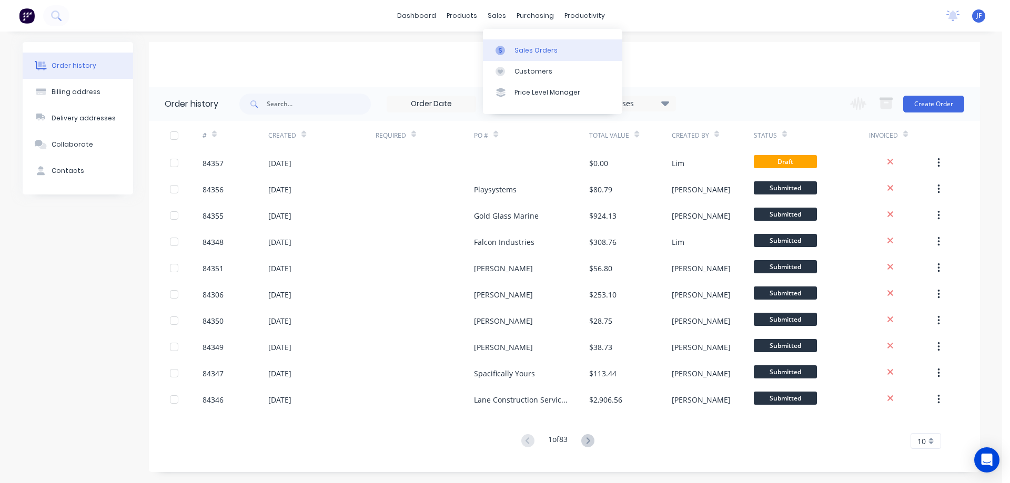
click at [510, 44] on link "Sales Orders" at bounding box center [552, 49] width 139 height 21
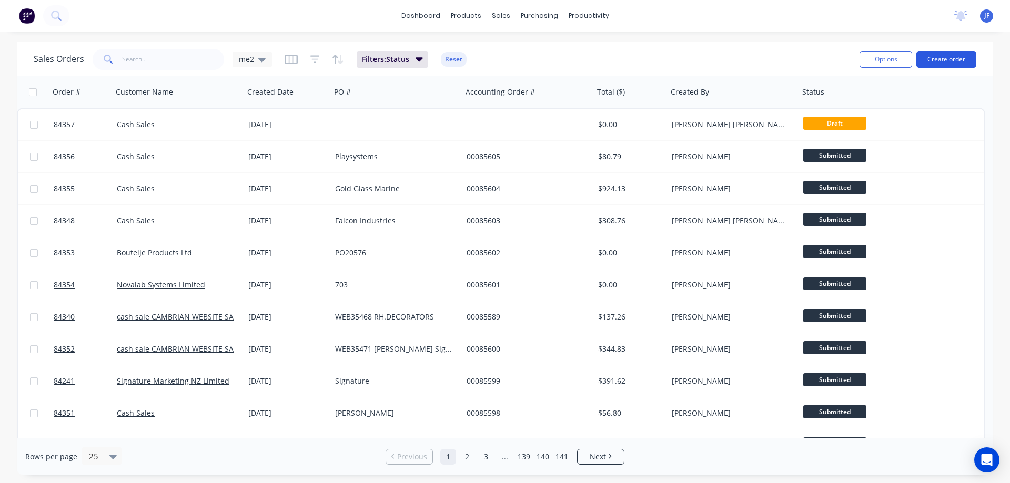
click at [950, 60] on button "Create order" at bounding box center [946, 59] width 60 height 17
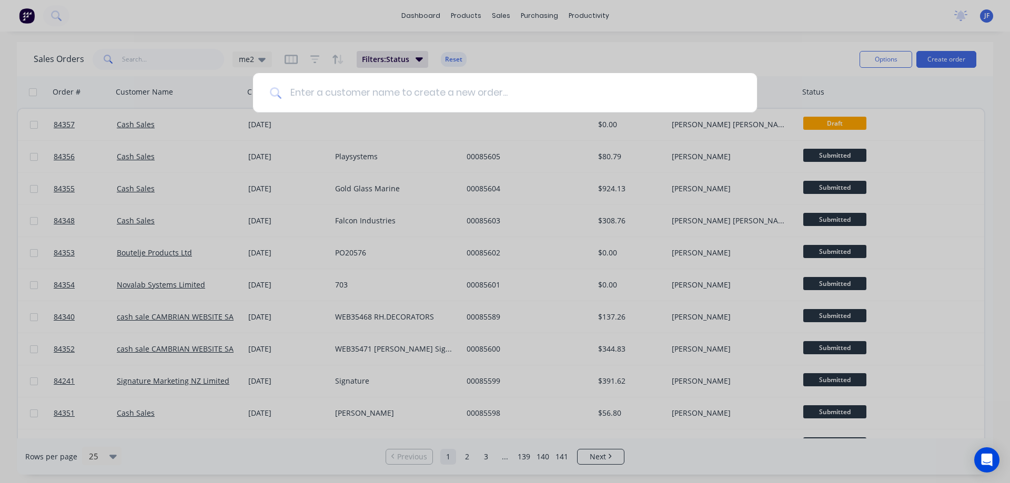
click at [427, 92] on input at bounding box center [510, 92] width 459 height 39
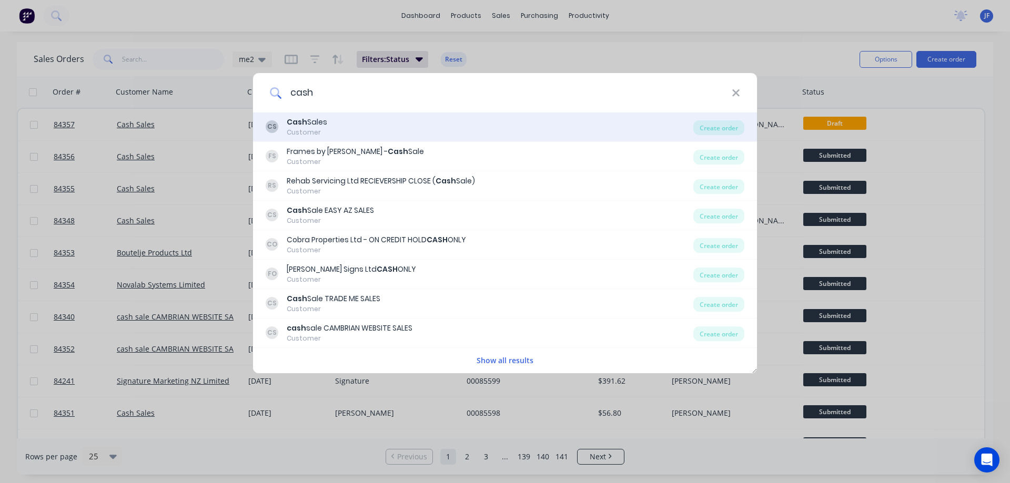
type input "cash"
click at [433, 130] on div "CS Cash Sales Customer" at bounding box center [480, 127] width 428 height 21
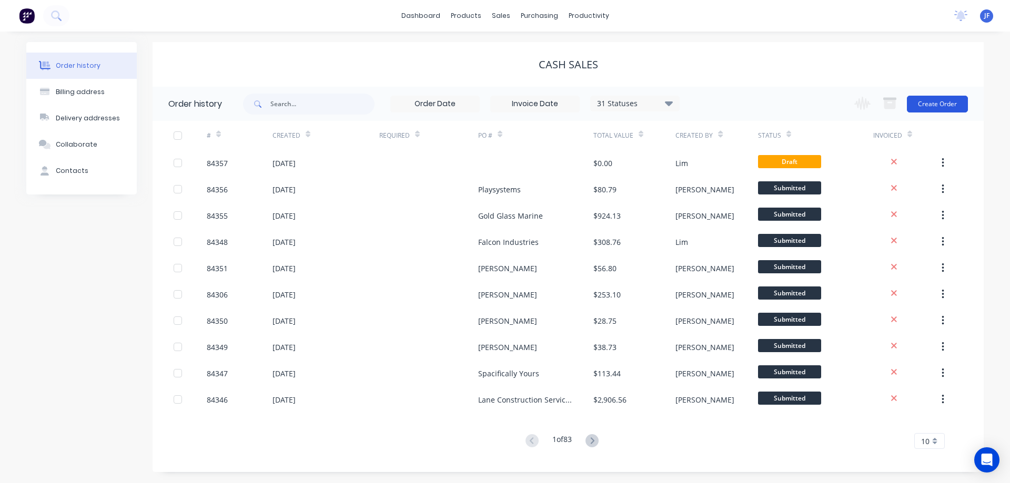
click at [925, 100] on button "Create Order" at bounding box center [937, 104] width 61 height 17
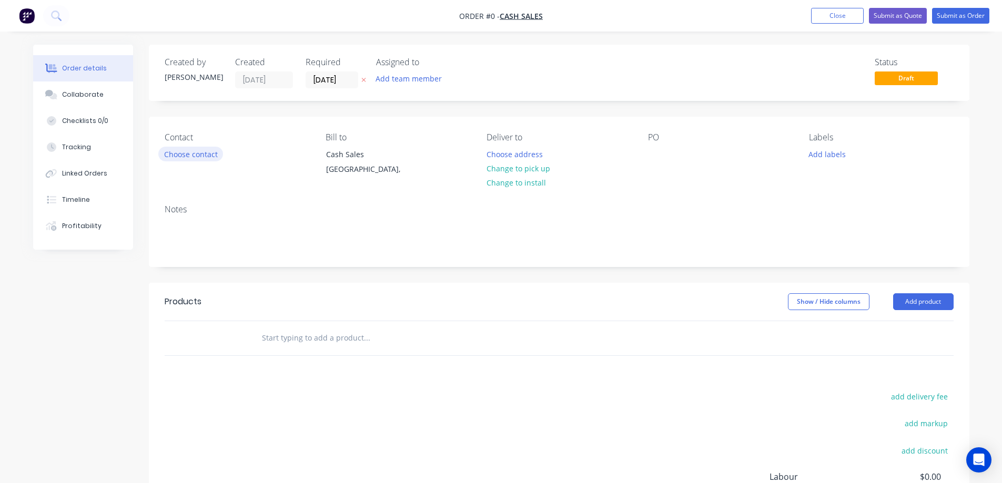
click at [211, 151] on button "Choose contact" at bounding box center [190, 154] width 65 height 14
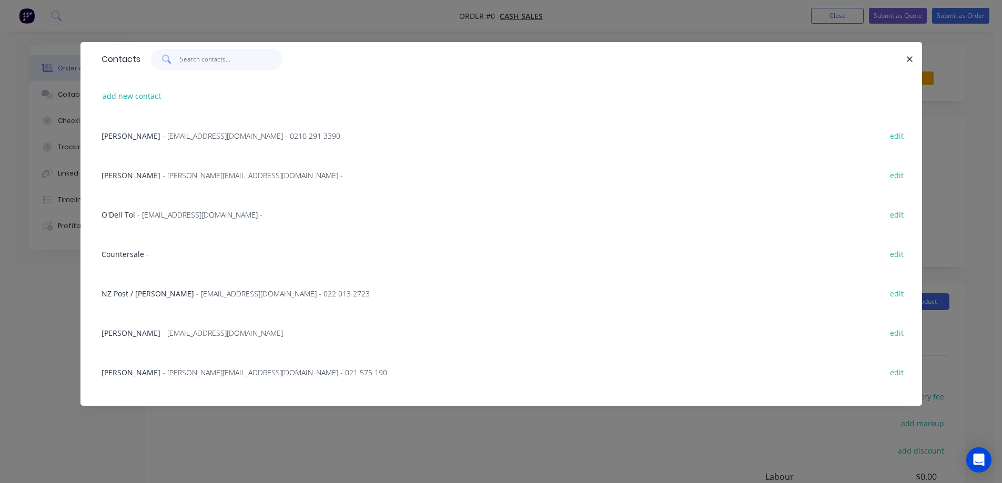
click at [239, 64] on input "text" at bounding box center [231, 59] width 103 height 21
paste input "Rheem"
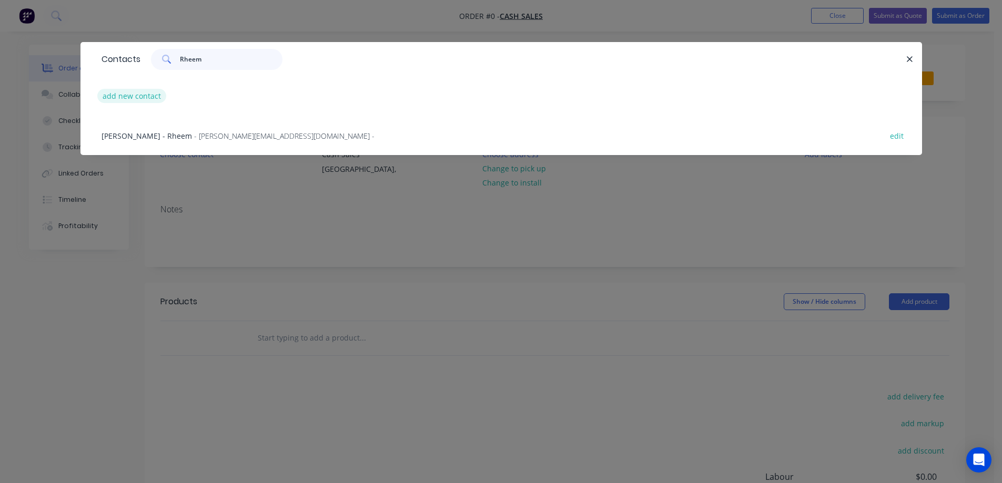
type input "Rheem"
click at [142, 96] on button "add new contact" at bounding box center [131, 96] width 69 height 14
select select "NZ"
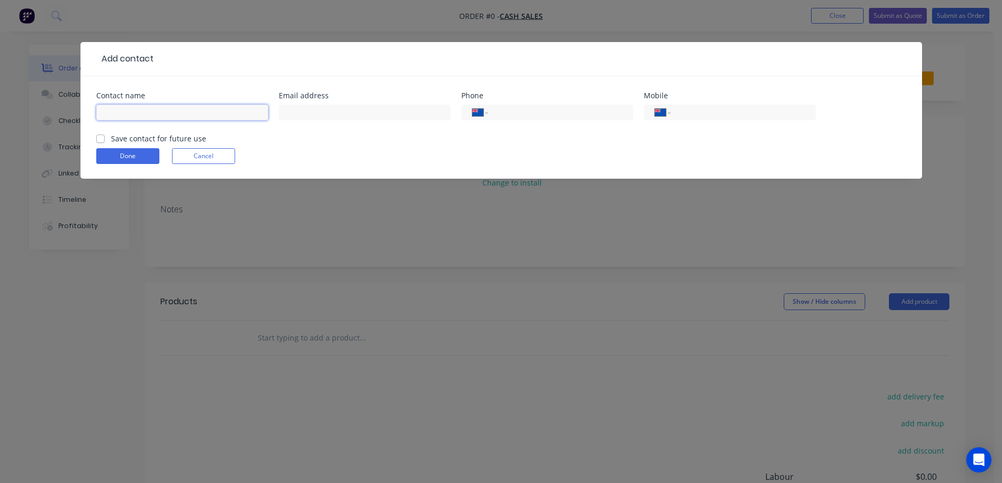
click at [156, 111] on input "text" at bounding box center [182, 113] width 172 height 16
paste input "Rheem"
type input "Rheem"
click at [163, 137] on label "Save contact for future use" at bounding box center [158, 138] width 95 height 11
click at [105, 137] on input "Save contact for future use" at bounding box center [100, 138] width 8 height 10
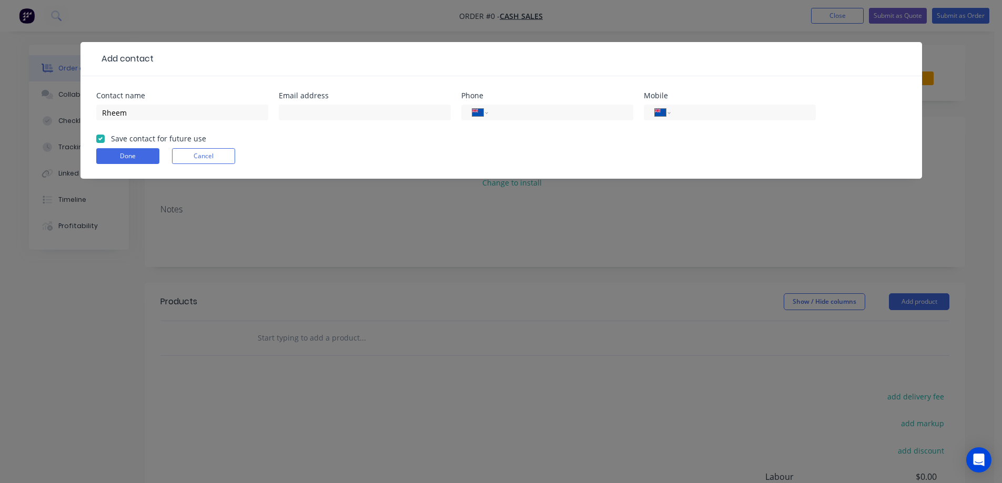
checkbox input "true"
click at [166, 106] on input "Rheem" at bounding box center [182, 113] width 172 height 16
paste input "Mark Norris"
type input "Rheem - Mark Norris"
click at [387, 107] on input "text" at bounding box center [365, 113] width 172 height 16
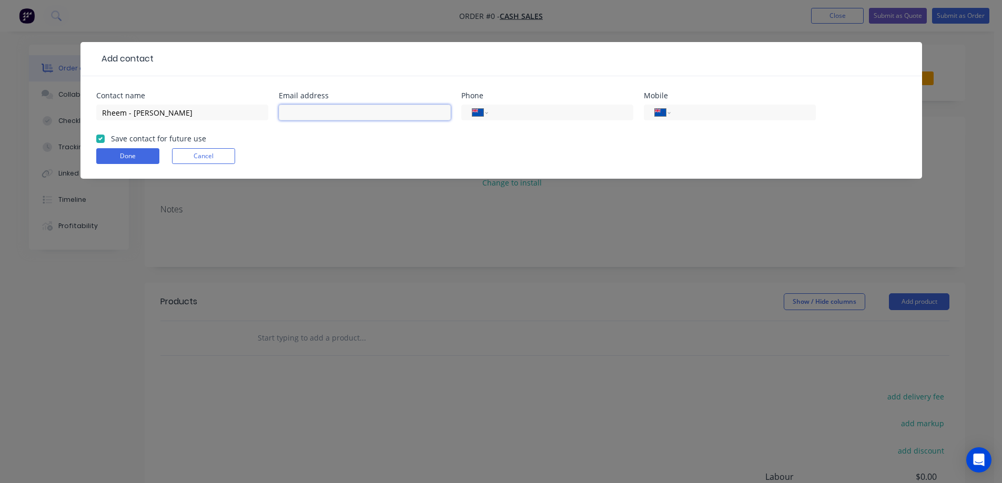
paste input "mark.norris@rheem.co.nz"
type input "mark.norris@rheem.co.nz"
click at [143, 152] on button "Done" at bounding box center [127, 156] width 63 height 16
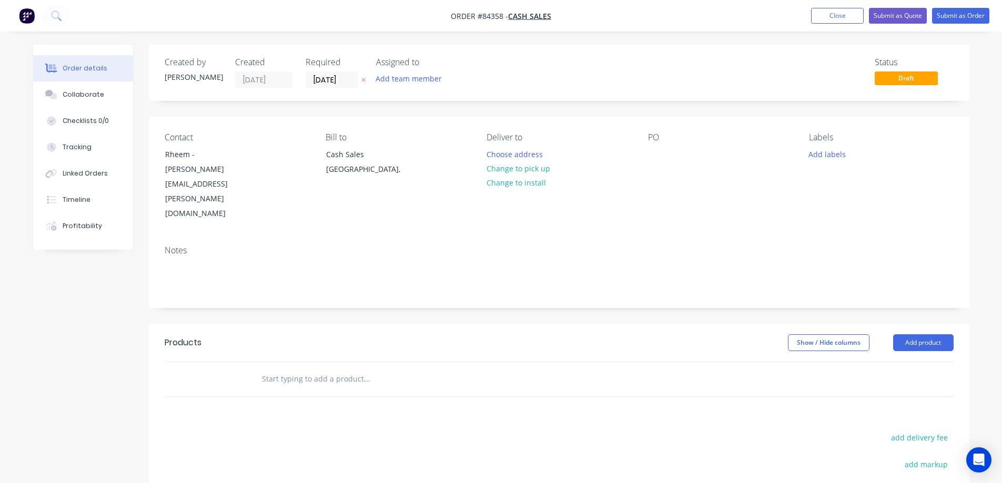
click at [363, 80] on icon at bounding box center [363, 80] width 4 height 4
drag, startPoint x: 188, startPoint y: 152, endPoint x: 154, endPoint y: 153, distance: 34.2
click at [154, 153] on div "Contact Rheem - Mark Norris mark.norris@rheem.co.nz Bill to Cash Sales Auckland…" at bounding box center [559, 177] width 821 height 120
copy div "Rheem"
click at [660, 153] on div at bounding box center [656, 154] width 17 height 15
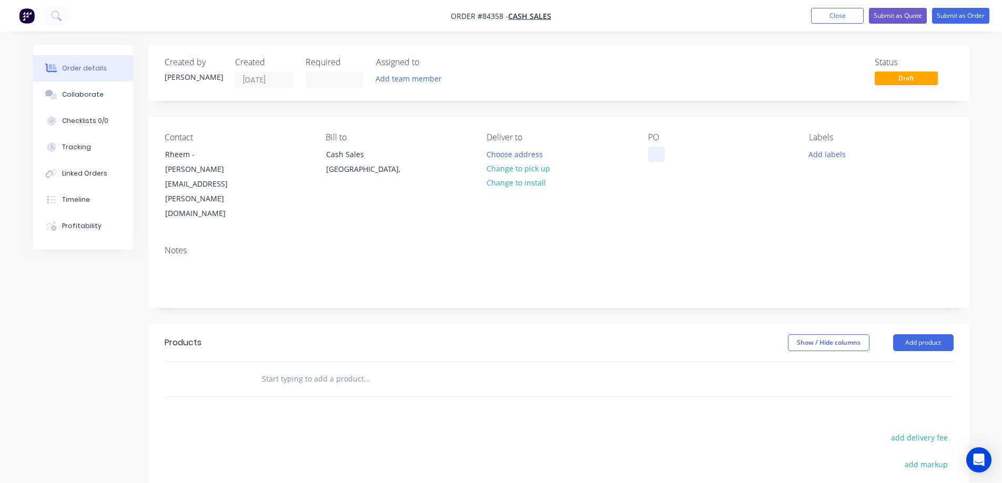
paste div
click at [523, 159] on button "Choose address" at bounding box center [514, 154] width 67 height 14
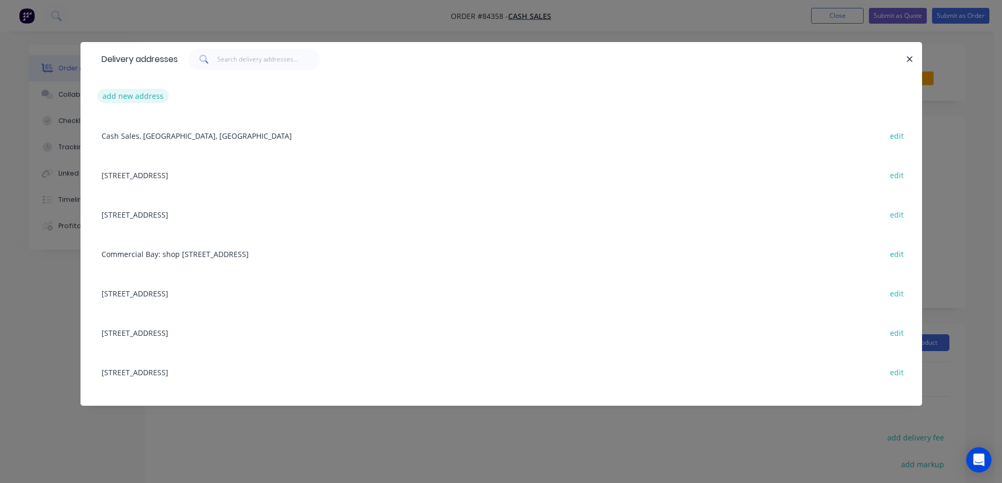
click at [149, 97] on button "add new address" at bounding box center [133, 96] width 72 height 14
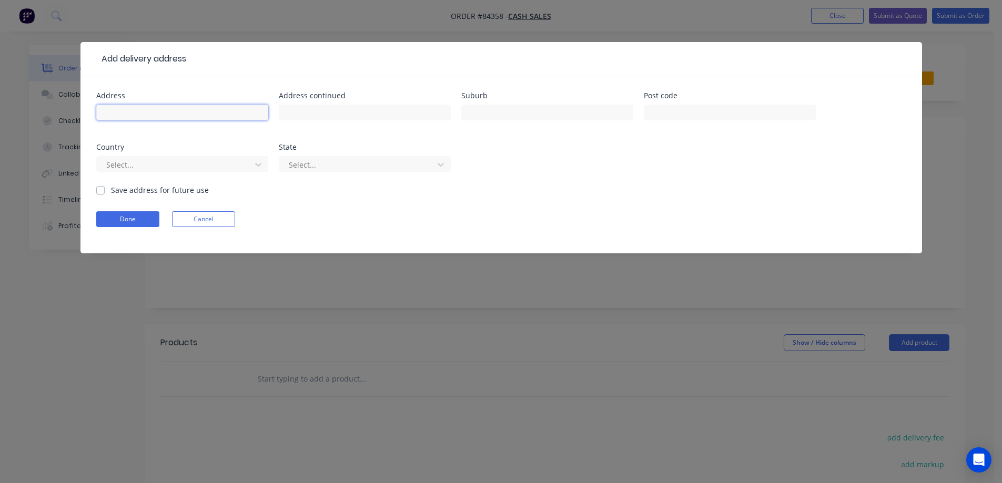
click at [177, 118] on input "text" at bounding box center [182, 113] width 172 height 16
paste input "475 Rosebank Road, Avondale, Auckland 1026"
click at [176, 115] on input "475 Rosebank Road, Avondale, Auckland 1026" at bounding box center [182, 113] width 172 height 16
type input "475 Rosebank Road, , Auckland 1026"
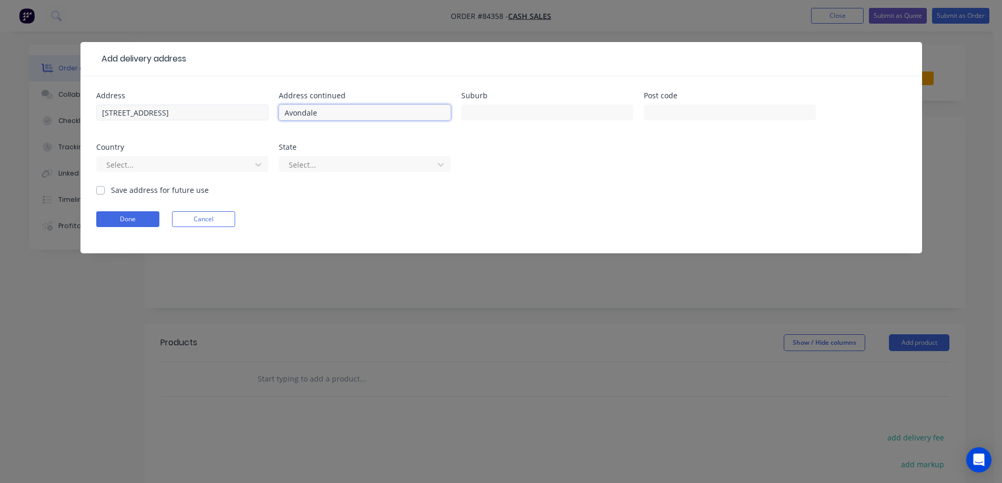
type input "Avondale"
click at [185, 112] on input "475 Rosebank Road, , Auckland 1026" at bounding box center [182, 113] width 172 height 16
type input "475 Rosebank Road, , 1026"
type input "[GEOGRAPHIC_DATA]"
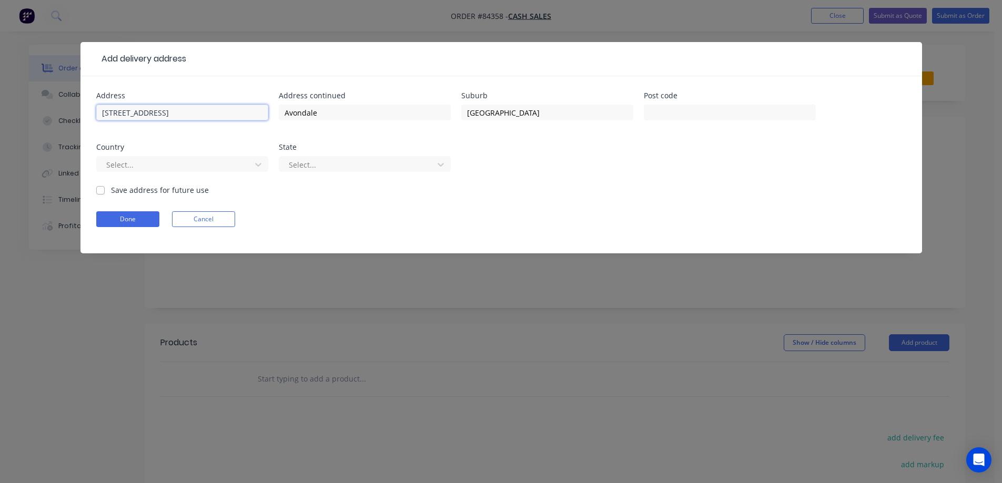
click at [184, 112] on input "475 Rosebank Road, , 1026" at bounding box center [182, 113] width 172 height 16
type input "475 Rosebank Road, ,"
type input "1026"
click at [155, 217] on button "Done" at bounding box center [127, 219] width 63 height 16
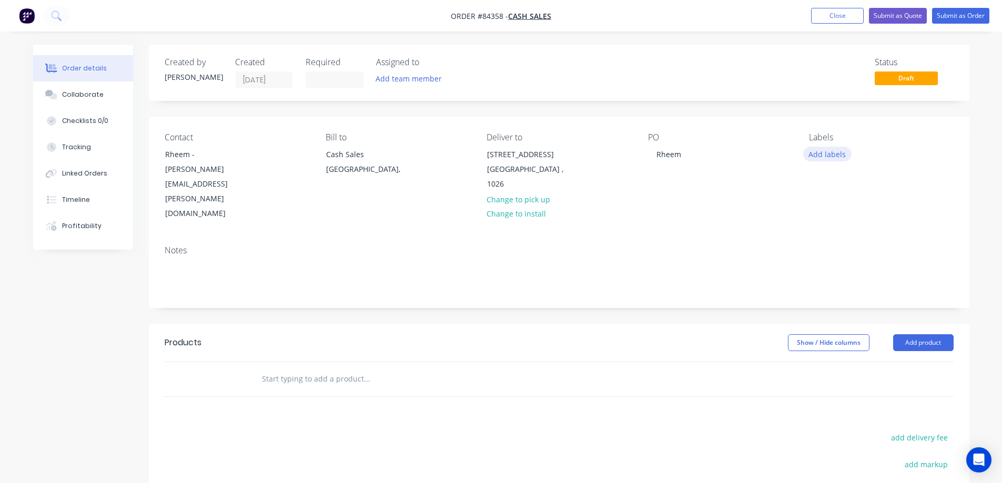
click at [818, 158] on button "Add labels" at bounding box center [827, 154] width 48 height 14
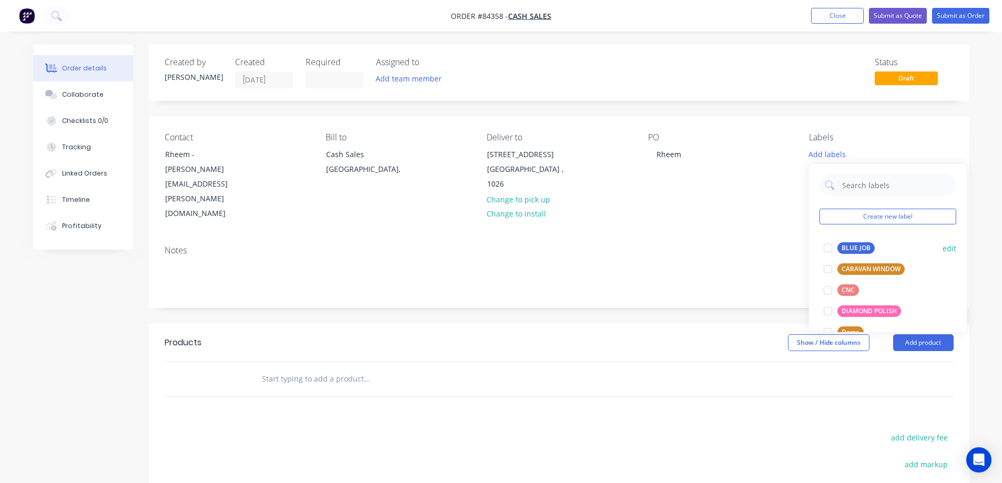
click at [852, 242] on button "BLUE JOB" at bounding box center [849, 248] width 59 height 15
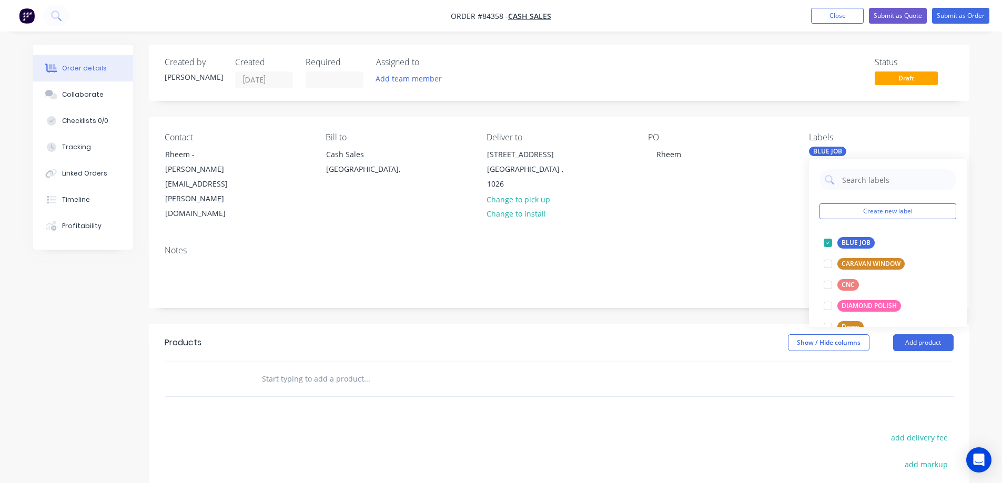
click at [384, 369] on input "text" at bounding box center [366, 379] width 210 height 21
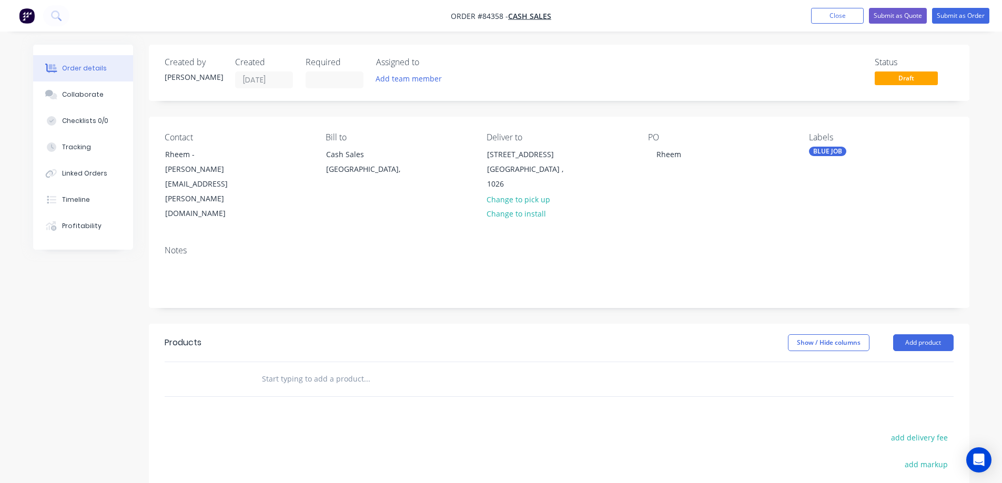
click at [328, 369] on input "text" at bounding box center [366, 379] width 210 height 21
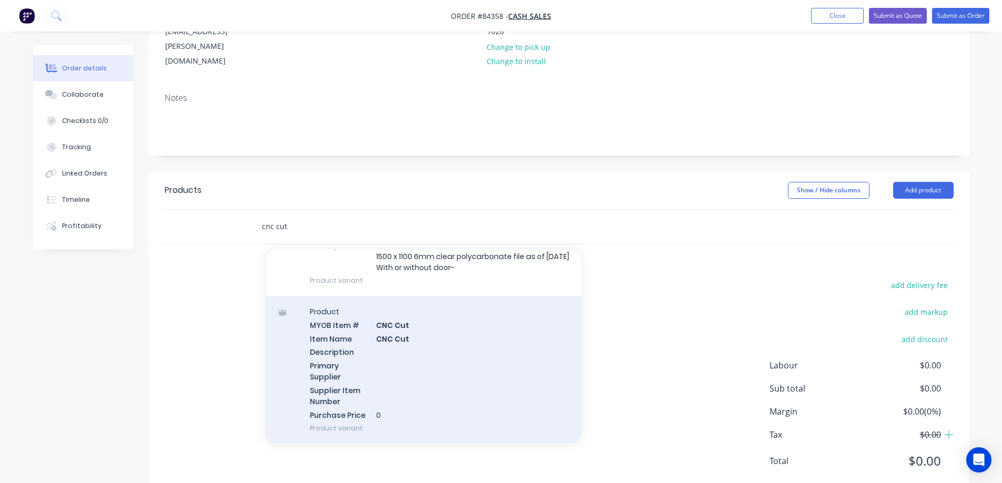
scroll to position [105, 0]
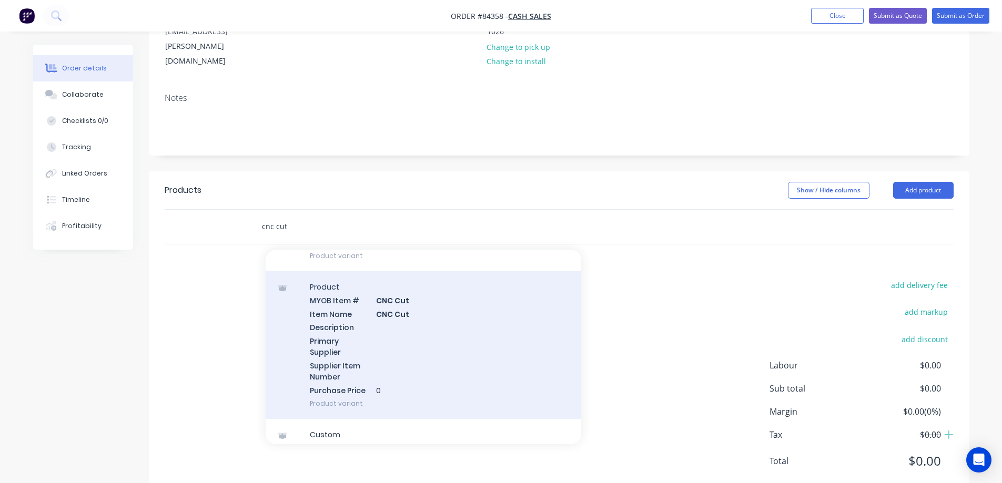
type input "cnc cut"
click at [416, 330] on div "Product MYOB Item # CNC Cut Item Name CNC Cut Description Primary Supplier Supp…" at bounding box center [424, 345] width 316 height 148
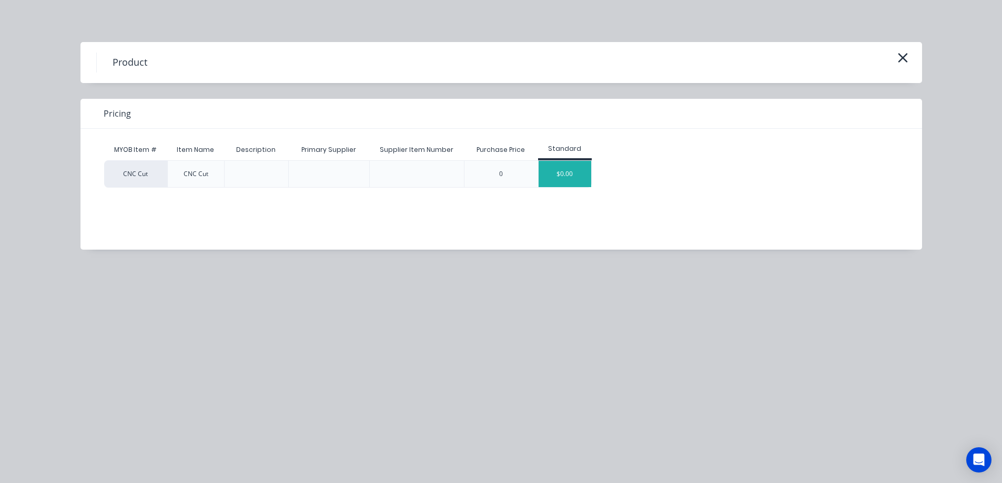
click at [558, 174] on div "$0.00" at bounding box center [565, 174] width 53 height 26
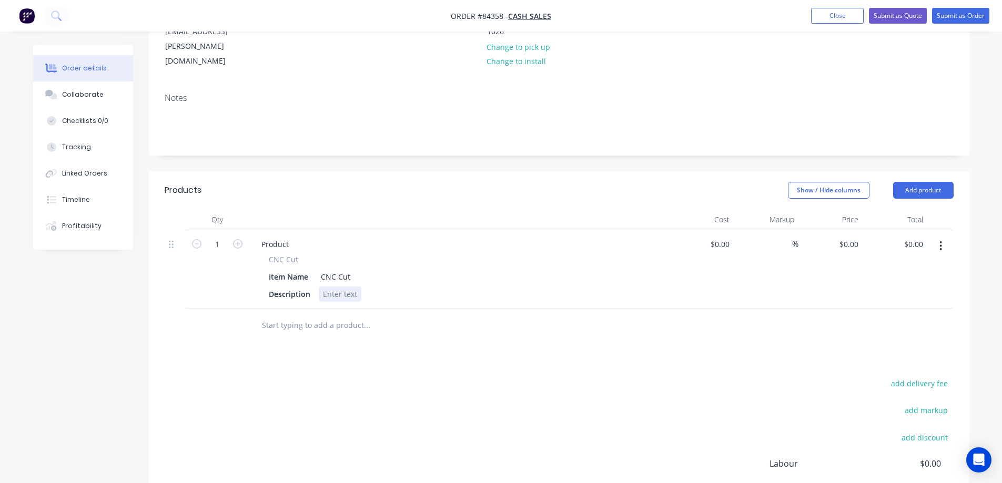
click at [346, 287] on div at bounding box center [340, 294] width 43 height 15
paste div
drag, startPoint x: 269, startPoint y: 228, endPoint x: 302, endPoint y: 229, distance: 32.6
click at [302, 254] on div "CNC Cut" at bounding box center [459, 259] width 381 height 11
copy span "CNC Cut"
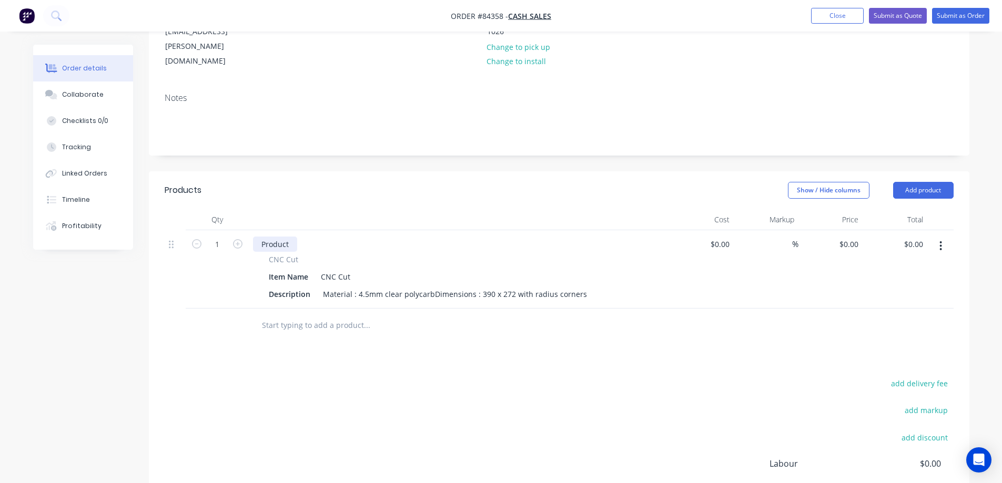
click at [270, 237] on div "Product" at bounding box center [275, 244] width 44 height 15
paste div
click at [432, 287] on div "Material : 4.5mm clear polycarbDimensions : 390 x 272 with radius corners" at bounding box center [455, 294] width 273 height 15
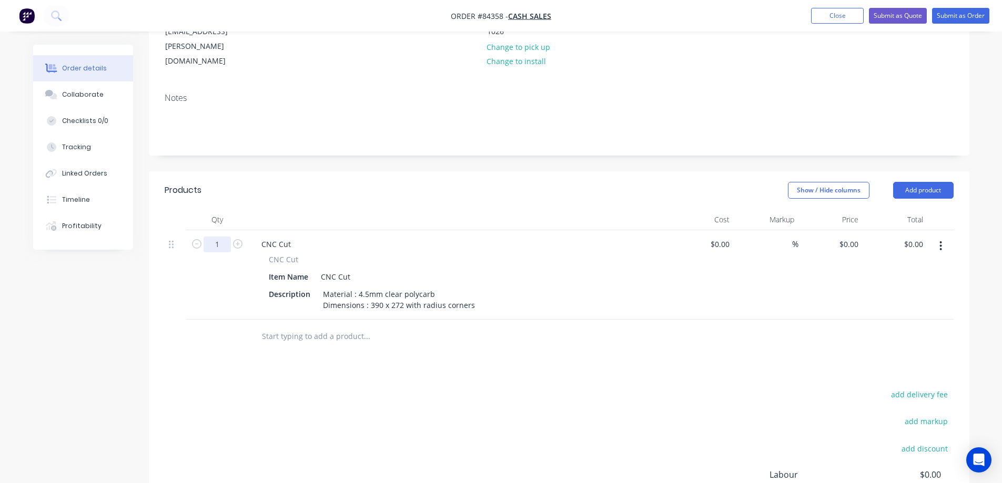
click at [219, 237] on input "1" at bounding box center [217, 245] width 27 height 16
type input "3"
click at [607, 388] on div "add delivery fee add markup add discount Labour $0.00 Sub total $0.00 Margin $0…" at bounding box center [559, 489] width 789 height 203
click at [845, 230] on div "0 $0.00" at bounding box center [831, 274] width 65 height 89
type input "$41.13"
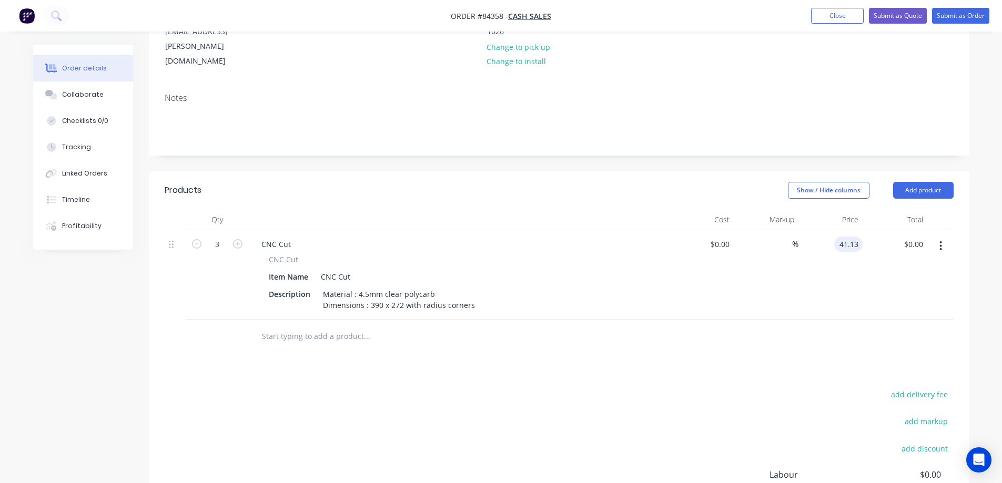
type input "$123.39"
click at [834, 348] on div "Products Show / Hide columns Add product Qty Cost Markup Price Total 3 CNC Cut …" at bounding box center [559, 389] width 821 height 435
click at [919, 358] on div "Products Show / Hide columns Add product Qty Cost Markup Price Total 3 CNC Cut …" at bounding box center [559, 389] width 821 height 435
click at [920, 388] on button "add delivery fee" at bounding box center [920, 395] width 68 height 14
type input "10"
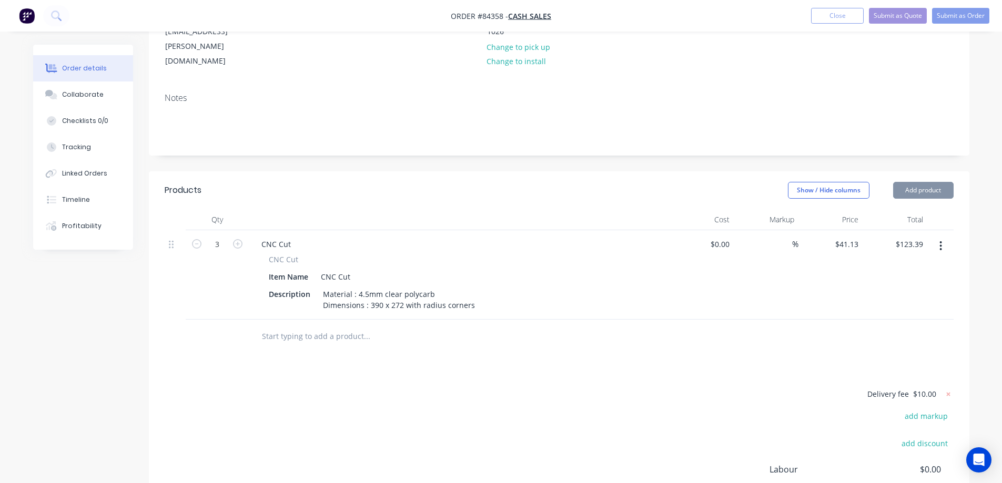
click at [763, 388] on div "Delivery fee $10.00 add markup add discount Labour $0.00 Sub total $133.39 Marg…" at bounding box center [559, 487] width 789 height 198
click at [400, 326] on input "text" at bounding box center [366, 336] width 210 height 21
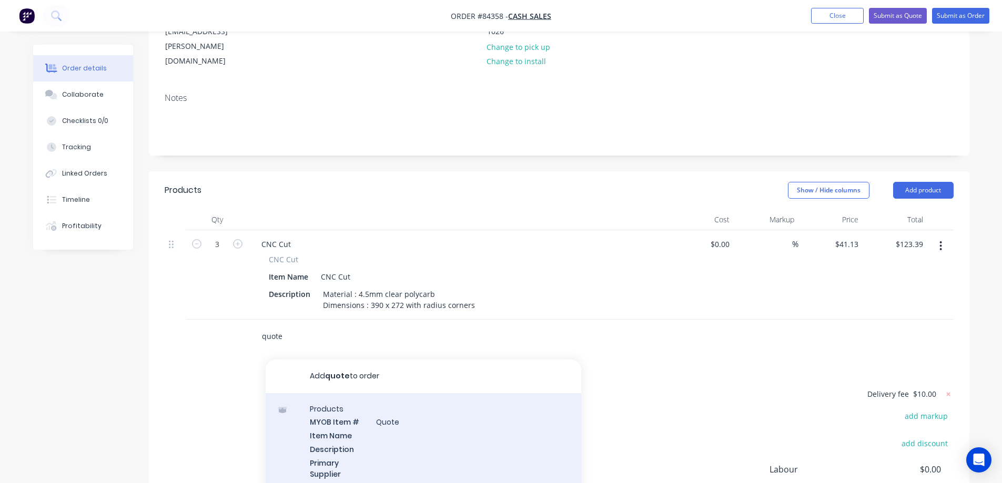
type input "quote"
click at [374, 424] on div "Products MYOB Item # Quote Item Name Description Primary Supplier Supplier Item…" at bounding box center [424, 468] width 316 height 148
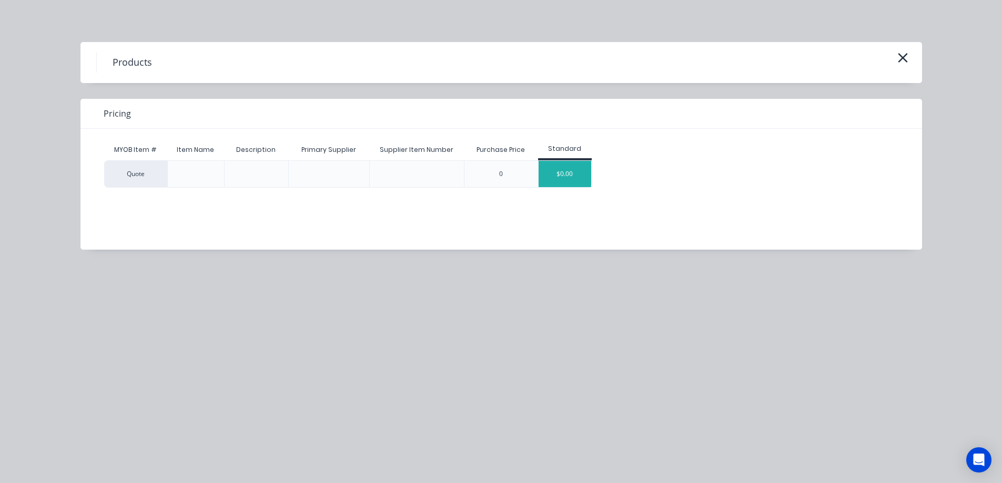
click at [577, 171] on div "$0.00" at bounding box center [565, 174] width 53 height 26
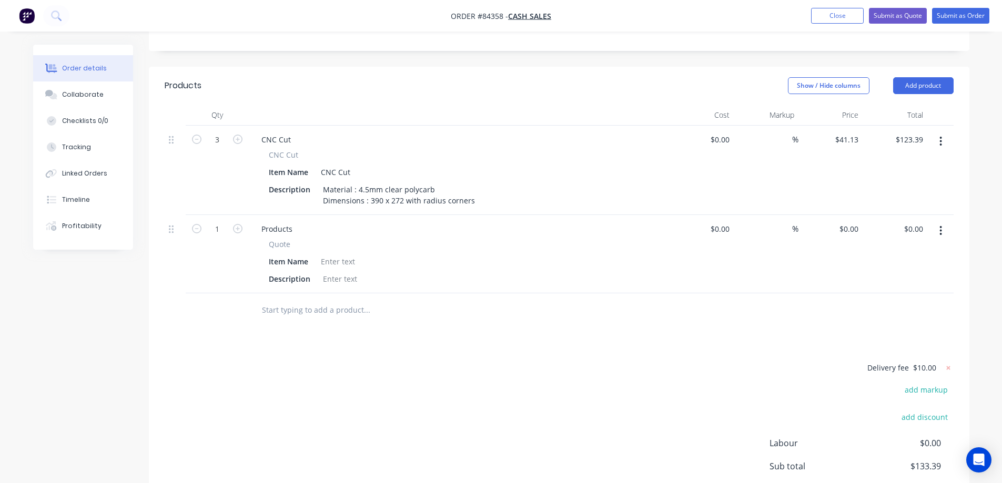
scroll to position [335, 0]
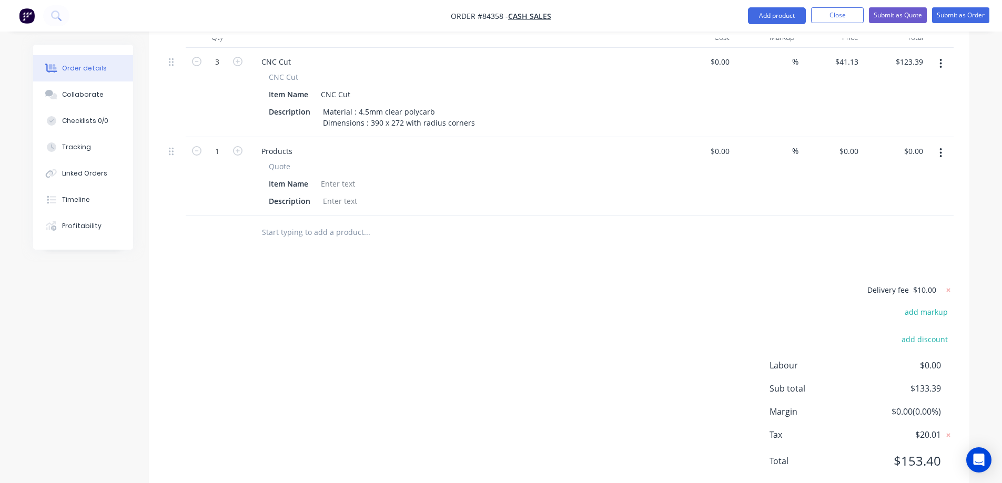
click at [285, 161] on span "Quote" at bounding box center [280, 166] width 22 height 11
copy span "Quote"
click at [277, 144] on div "Products" at bounding box center [277, 151] width 48 height 15
paste div
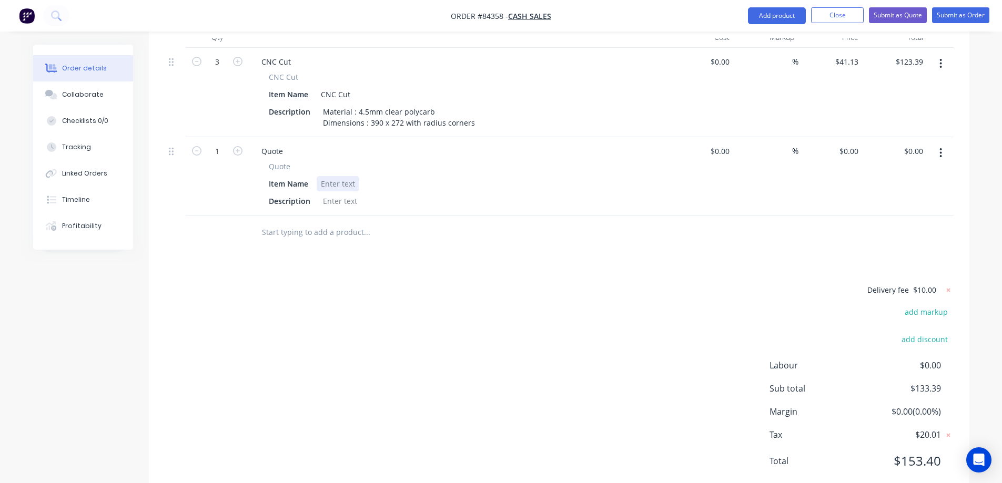
click at [331, 176] on div at bounding box center [338, 183] width 43 height 15
click at [194, 146] on icon "button" at bounding box center [196, 150] width 9 height 9
type input "0"
click at [346, 176] on div at bounding box center [338, 183] width 43 height 15
paste div
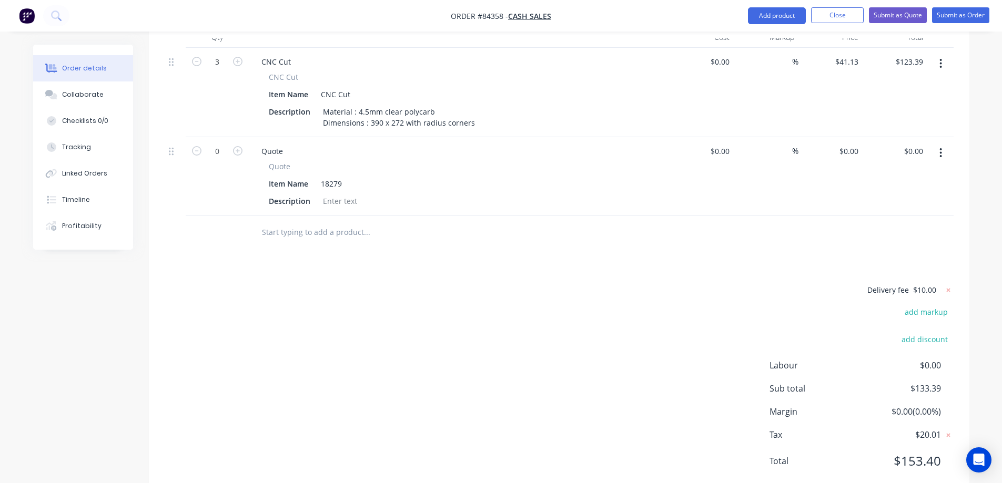
click at [346, 253] on div "Products Show / Hide columns Add product Qty Cost Markup Price Total 3 CNC Cut …" at bounding box center [559, 243] width 821 height 508
click at [323, 222] on input "text" at bounding box center [366, 232] width 210 height 21
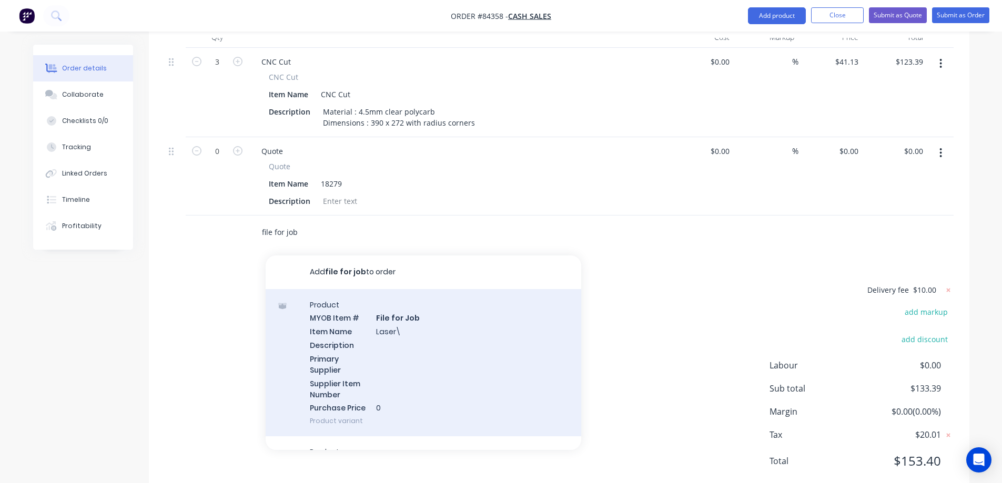
type input "file for job"
click at [375, 312] on div "Product MYOB Item # File for Job Item Name Laser\ Description Primary Supplier …" at bounding box center [424, 363] width 316 height 148
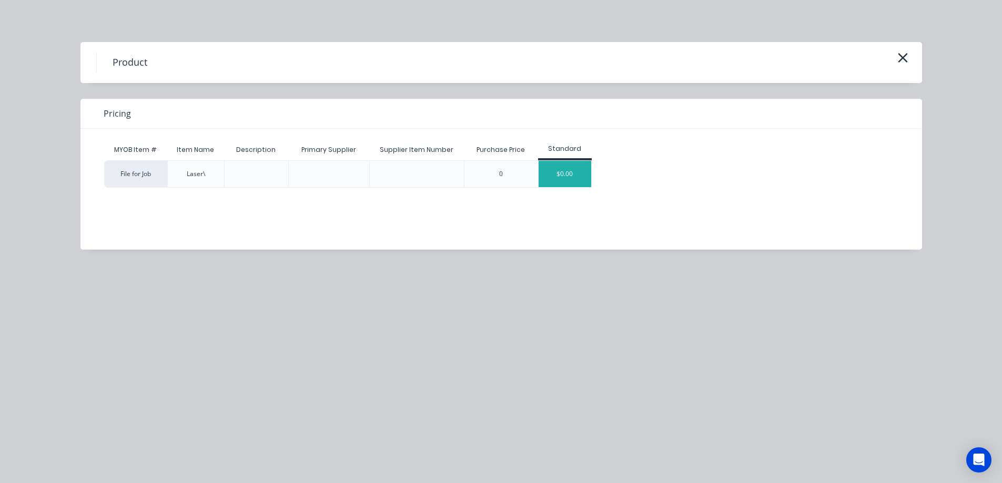
click at [572, 171] on div "$0.00" at bounding box center [565, 174] width 53 height 26
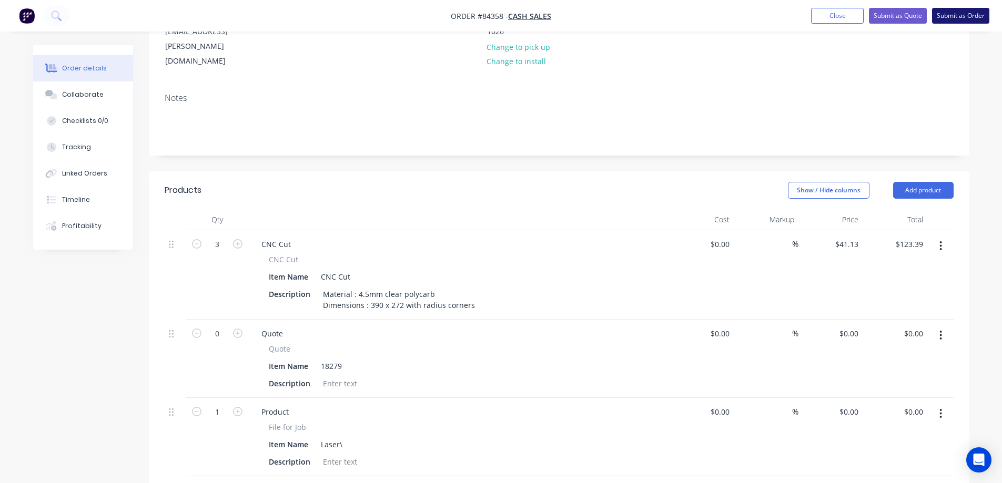
scroll to position [19, 0]
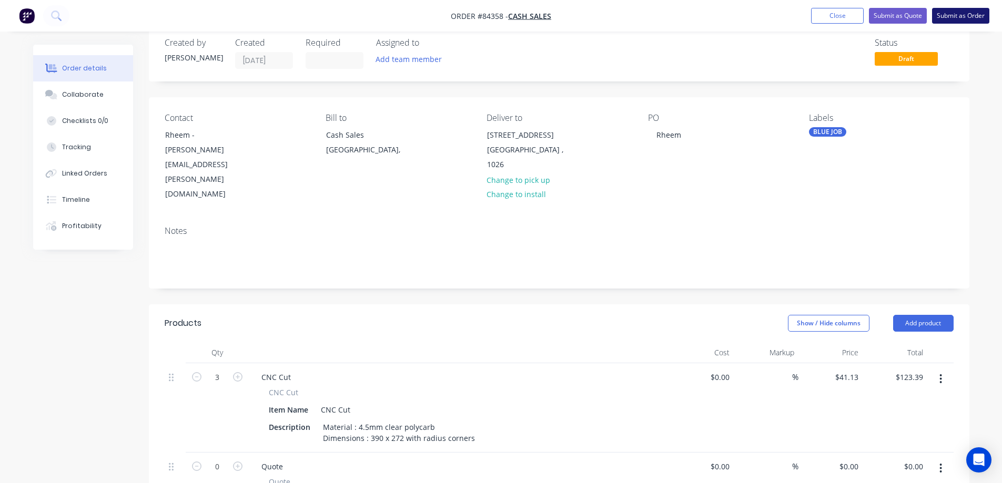
click at [979, 13] on button "Submit as Order" at bounding box center [960, 16] width 57 height 16
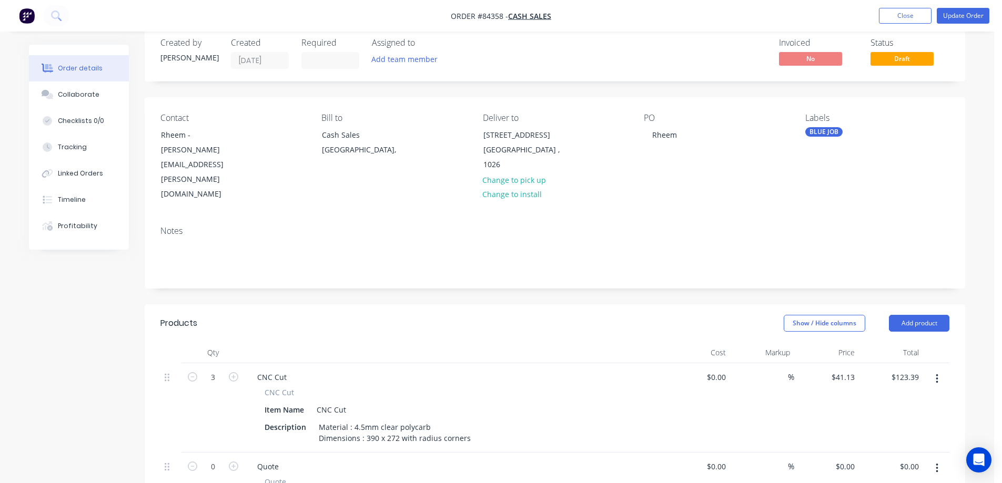
scroll to position [0, 0]
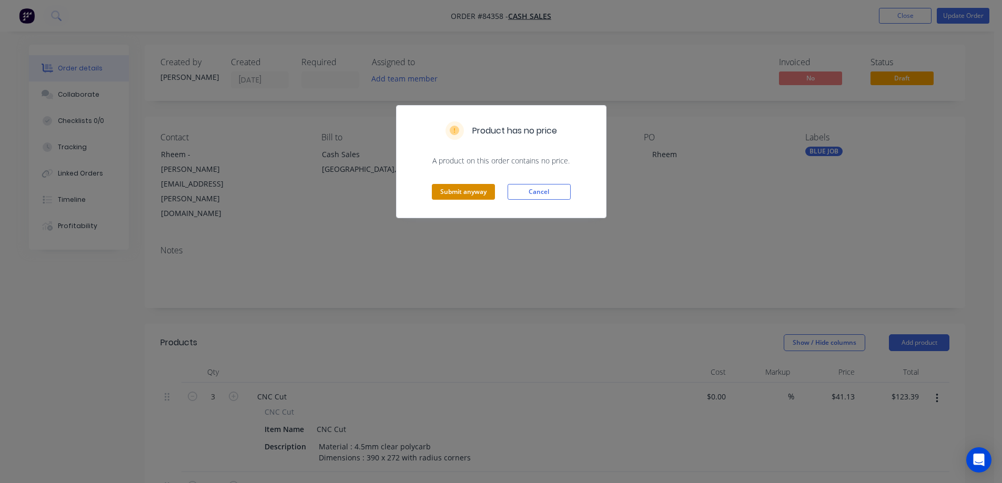
click at [462, 193] on button "Submit anyway" at bounding box center [463, 192] width 63 height 16
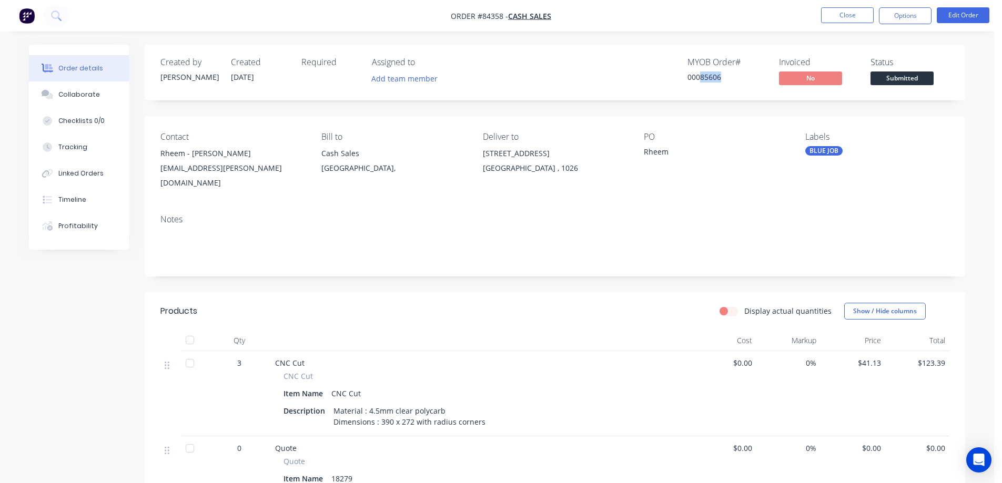
drag, startPoint x: 701, startPoint y: 76, endPoint x: 748, endPoint y: 82, distance: 47.2
click at [748, 82] on div "00085606" at bounding box center [727, 77] width 79 height 11
copy div "85606"
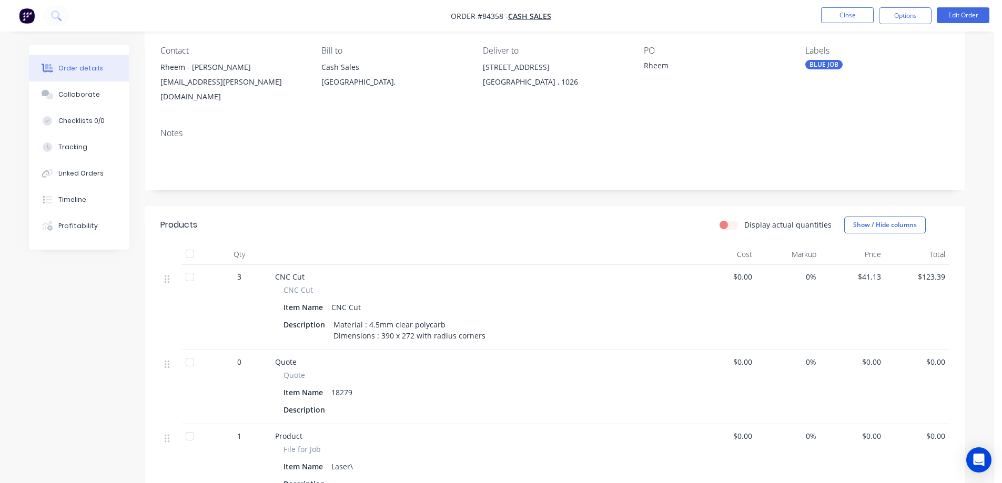
scroll to position [301, 0]
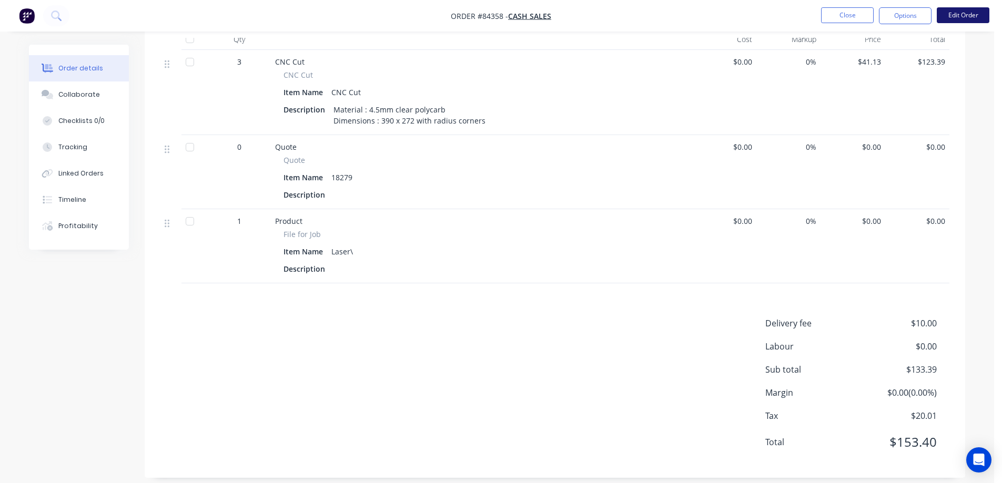
click at [950, 19] on button "Edit Order" at bounding box center [963, 15] width 53 height 16
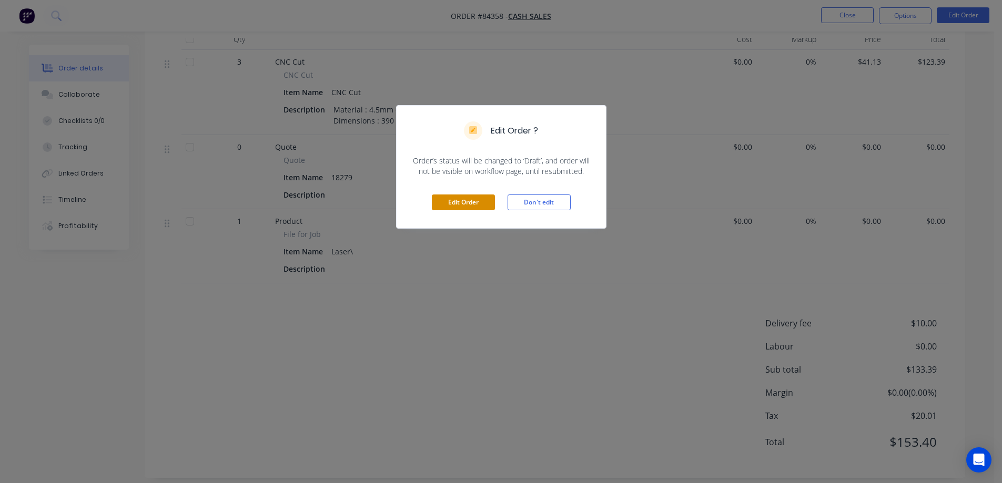
click at [458, 198] on button "Edit Order" at bounding box center [463, 203] width 63 height 16
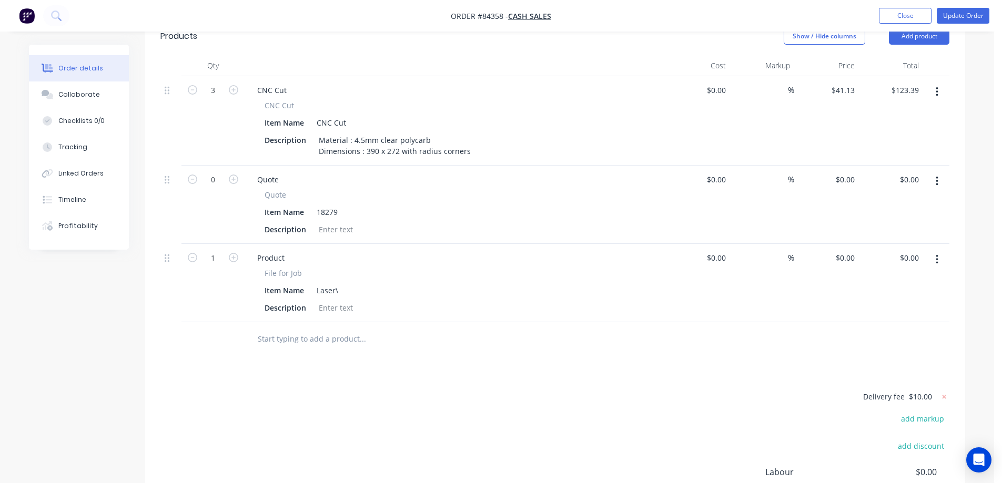
scroll to position [414, 0]
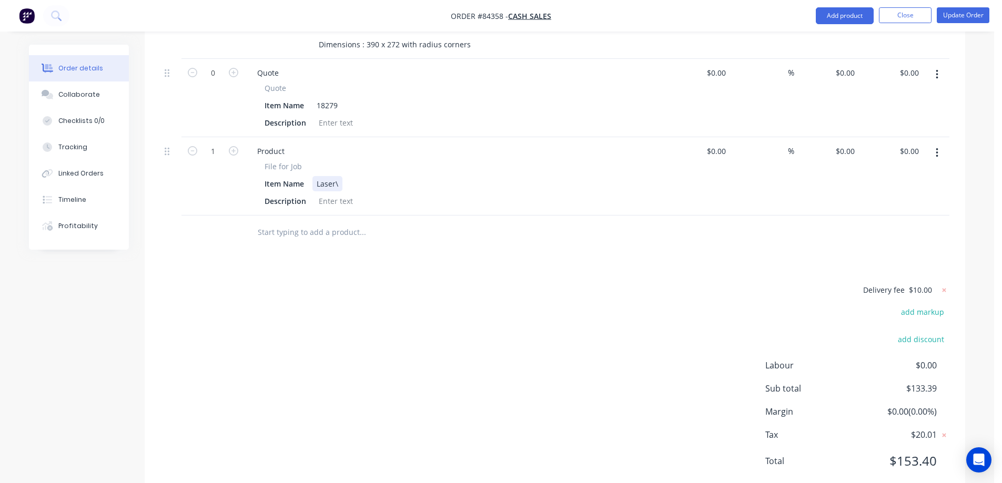
click at [340, 176] on div "Laser\" at bounding box center [327, 183] width 30 height 15
paste div
drag, startPoint x: 262, startPoint y: 136, endPoint x: 320, endPoint y: 139, distance: 58.0
click at [320, 161] on div "File for Job Item Name Laser\85606 SAFETY TESTER TOP CABINET COVER.pdf Descript…" at bounding box center [455, 185] width 412 height 48
copy span "File for Job"
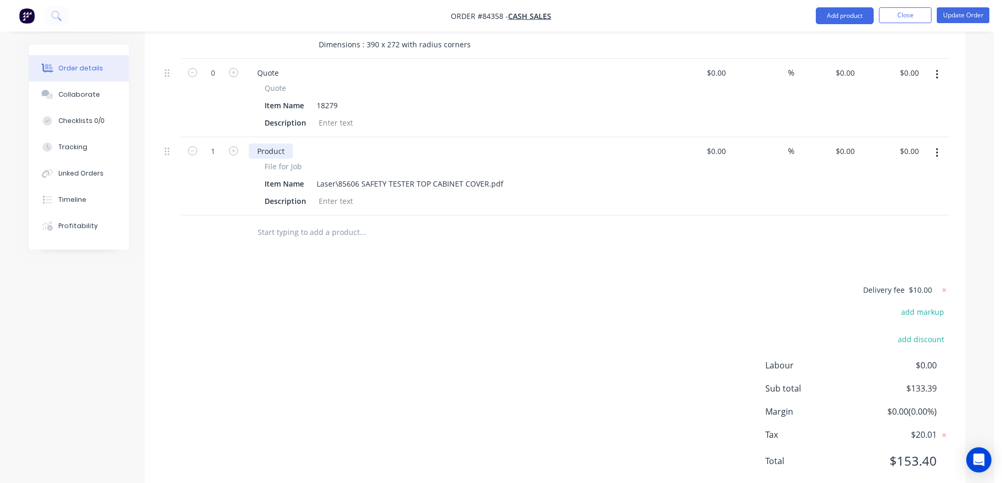
click at [289, 144] on div "Product" at bounding box center [271, 151] width 44 height 15
paste div
click at [191, 146] on icon "button" at bounding box center [192, 150] width 9 height 9
type input "0"
click at [330, 247] on div "Products Show / Hide columns Add product Qty Cost Markup Price Total 3 CNC Cut …" at bounding box center [555, 204] width 821 height 587
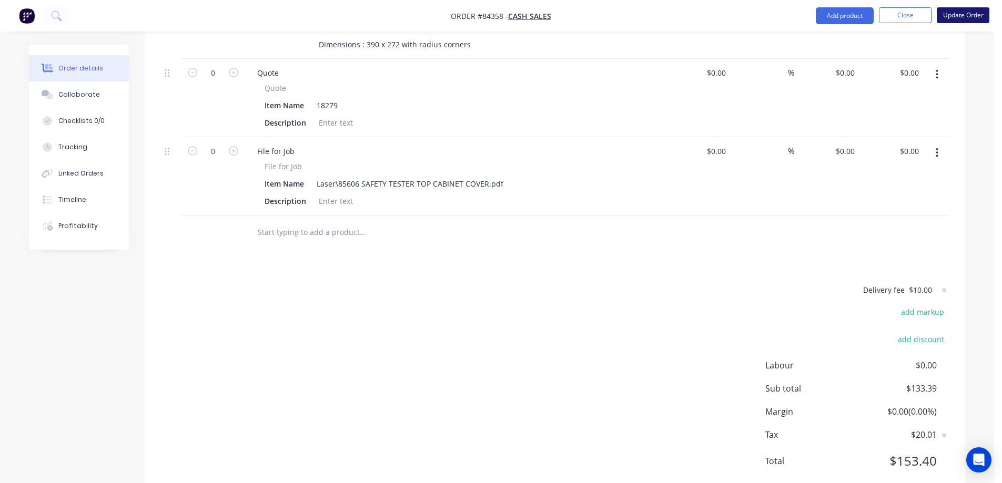
click at [962, 16] on button "Update Order" at bounding box center [963, 15] width 53 height 16
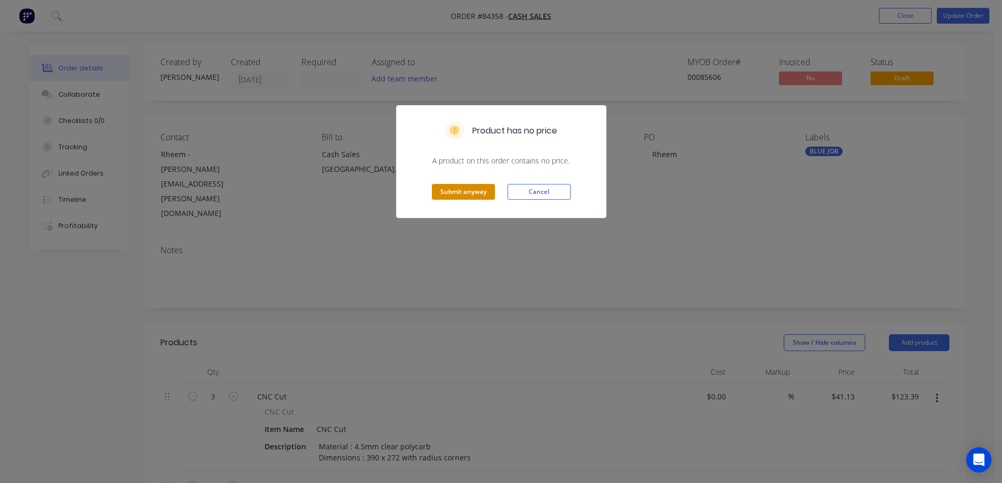
click at [445, 192] on button "Submit anyway" at bounding box center [463, 192] width 63 height 16
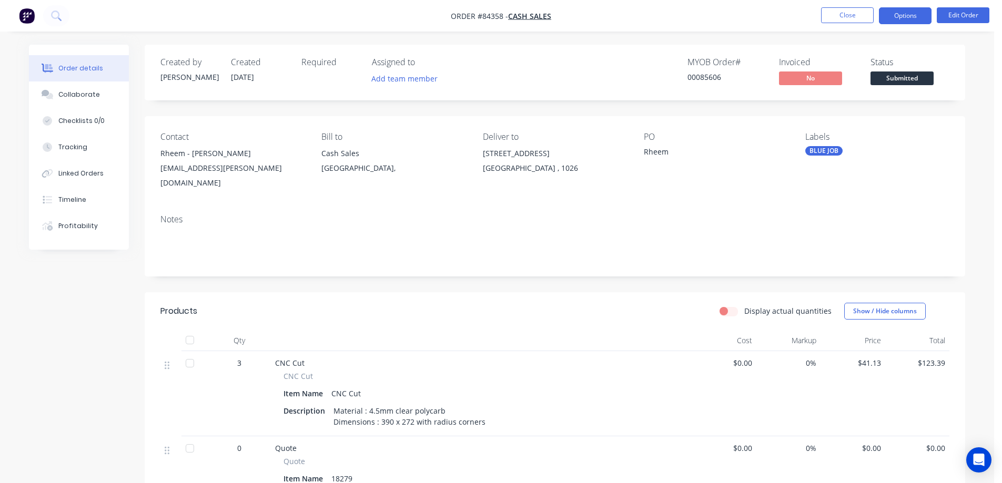
click at [922, 14] on button "Options" at bounding box center [905, 15] width 53 height 17
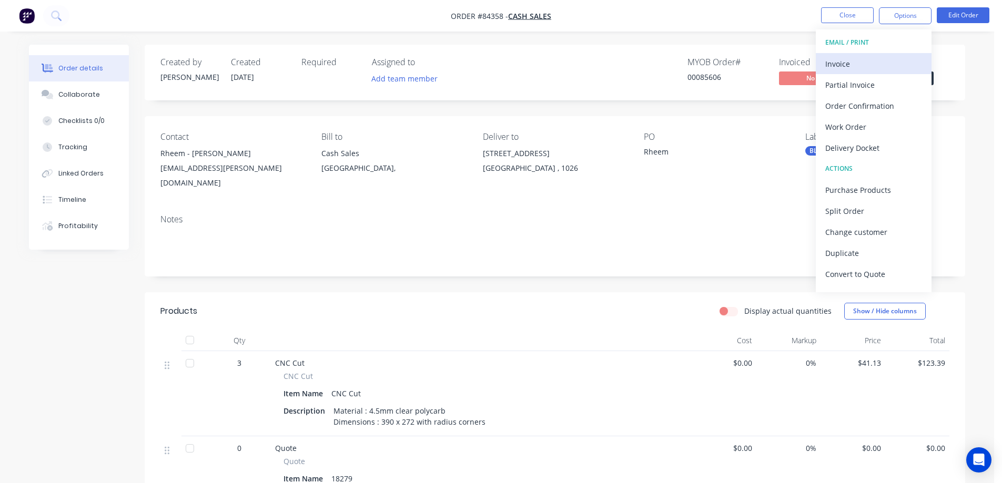
click at [861, 67] on div "Invoice" at bounding box center [873, 63] width 97 height 15
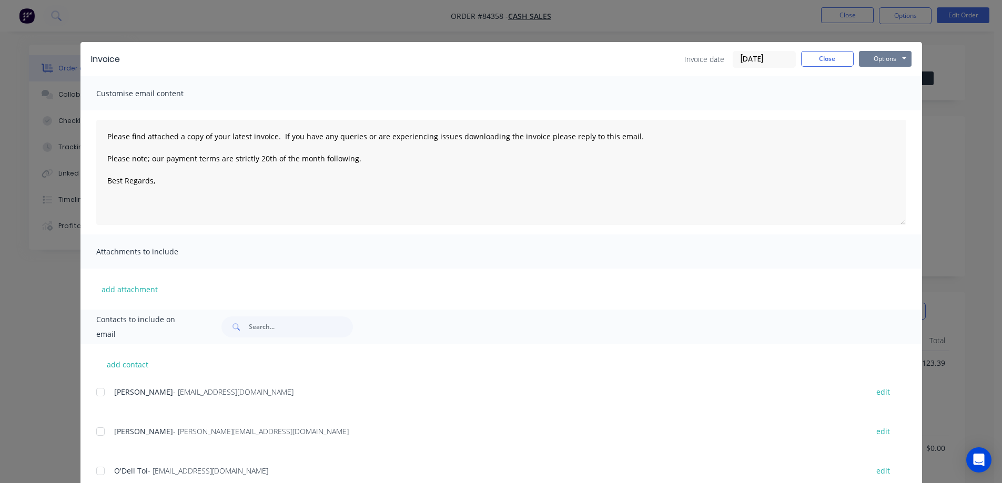
click at [880, 59] on button "Options" at bounding box center [885, 59] width 53 height 16
click at [884, 75] on button "Preview" at bounding box center [892, 77] width 67 height 17
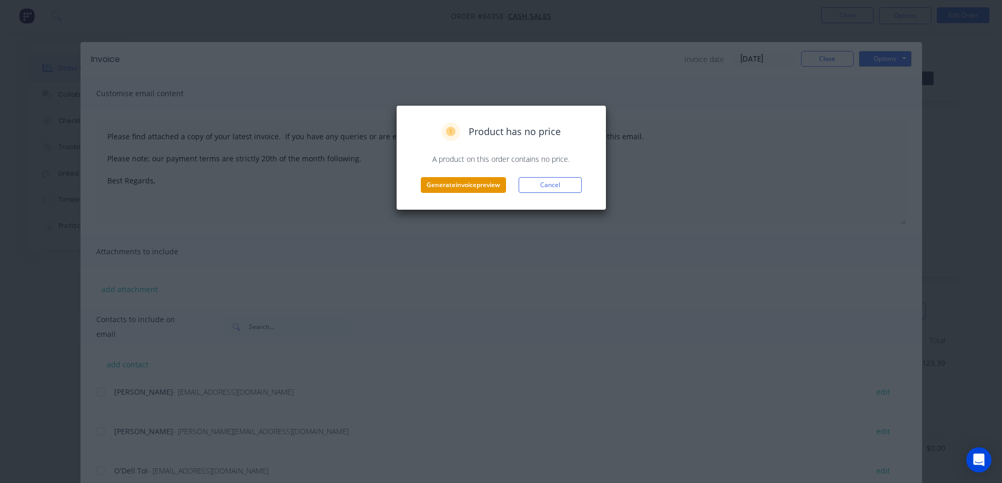
click at [462, 189] on button "Generate invoice preview" at bounding box center [463, 185] width 85 height 16
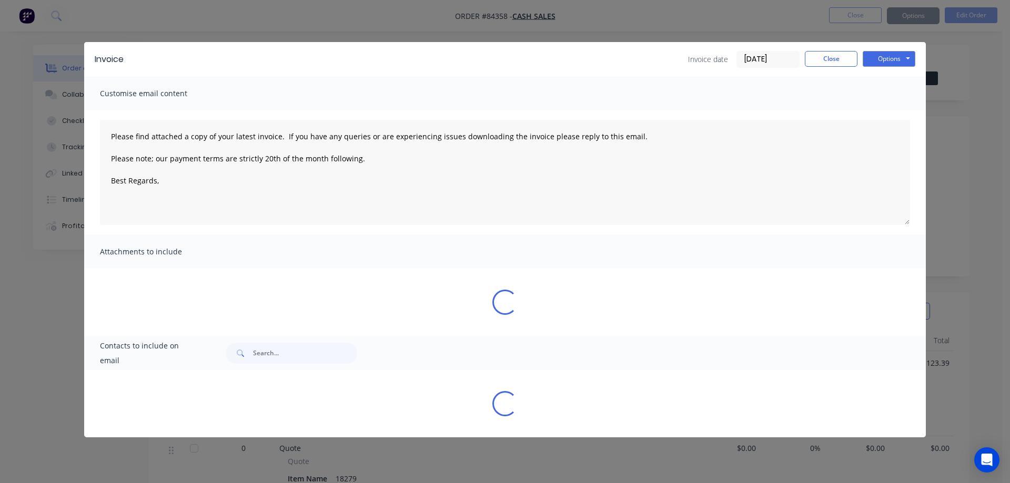
type textarea "Please find attached a copy of your latest invoice. If you have any queries or …"
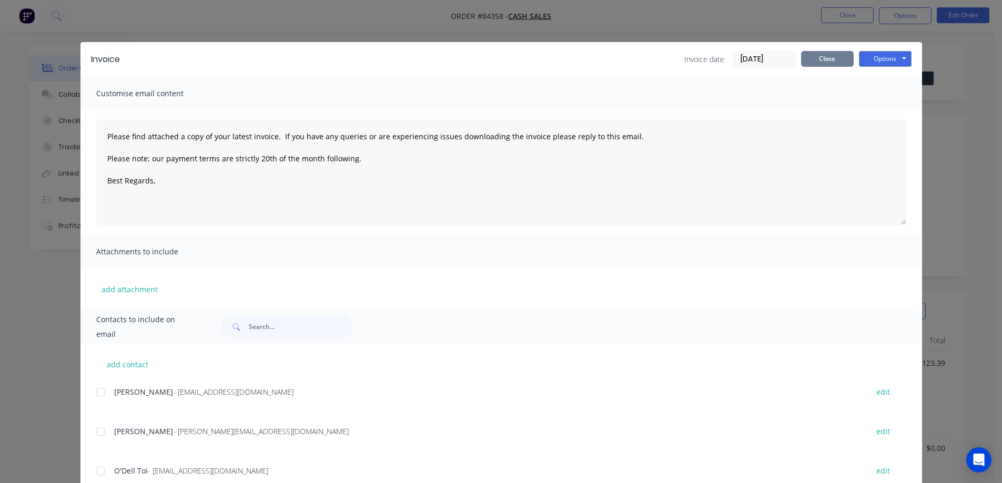
click at [825, 55] on button "Close" at bounding box center [827, 59] width 53 height 16
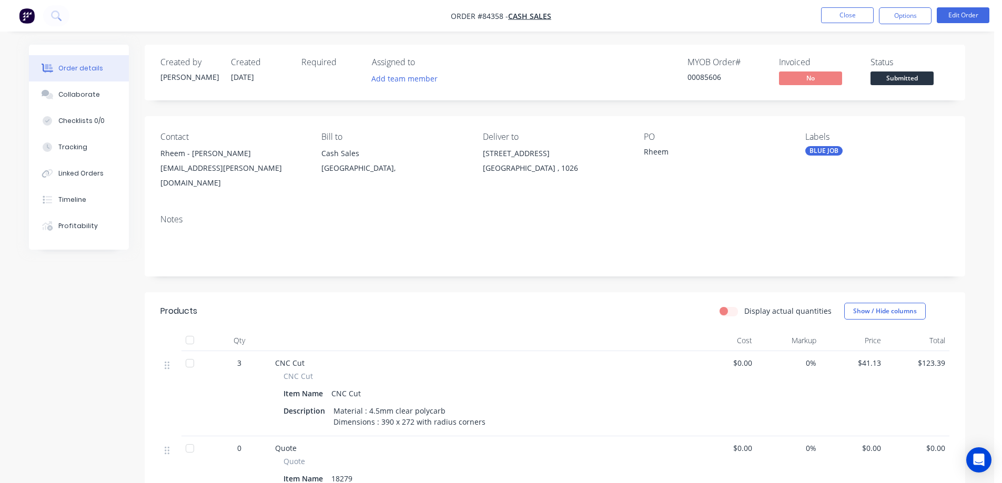
click at [703, 76] on div "00085606" at bounding box center [727, 77] width 79 height 11
copy div "00085606"
click at [96, 227] on button "Profitability" at bounding box center [79, 226] width 100 height 26
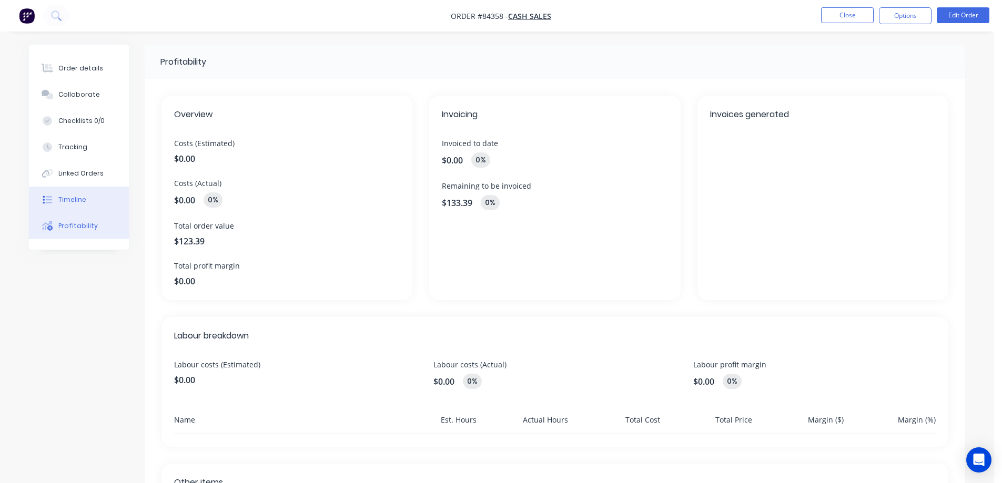
click at [89, 187] on button "Timeline" at bounding box center [79, 200] width 100 height 26
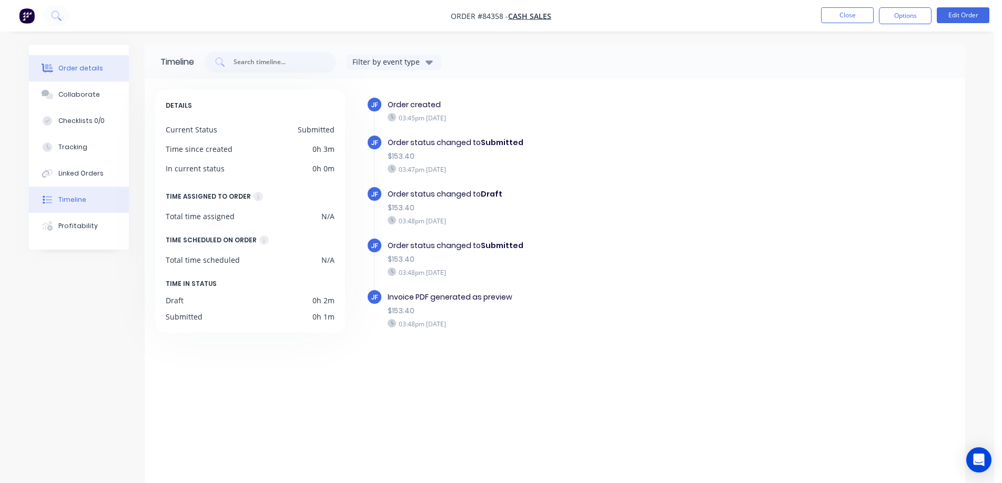
click at [84, 81] on button "Order details" at bounding box center [79, 68] width 100 height 26
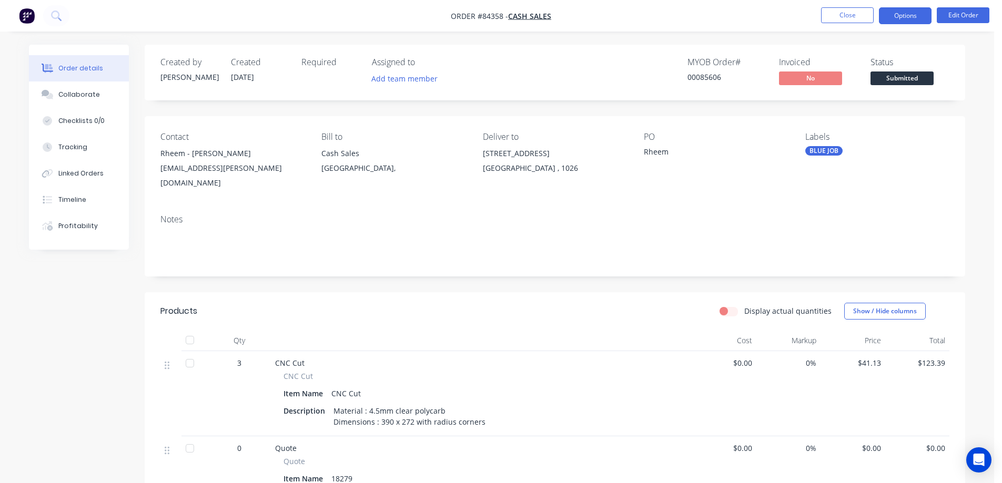
click at [923, 21] on button "Options" at bounding box center [905, 15] width 53 height 17
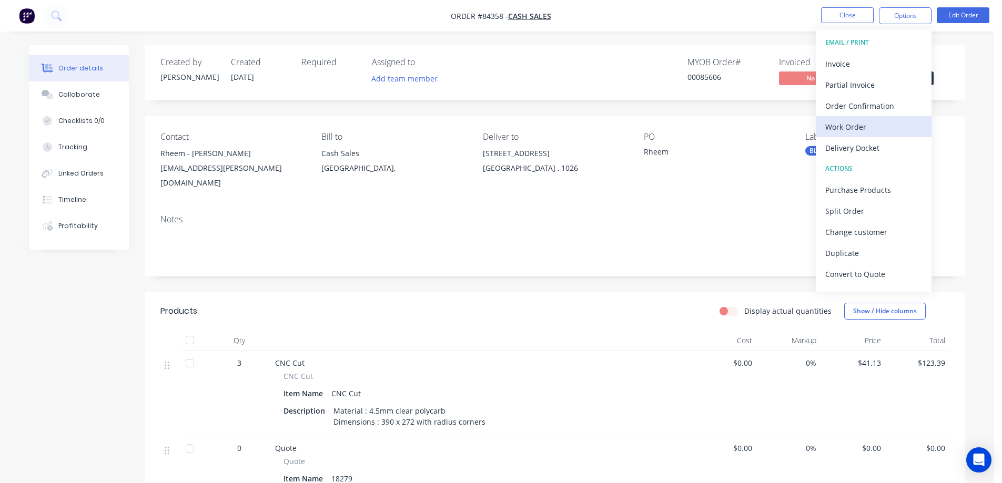
click at [892, 128] on div "Work Order" at bounding box center [873, 126] width 97 height 15
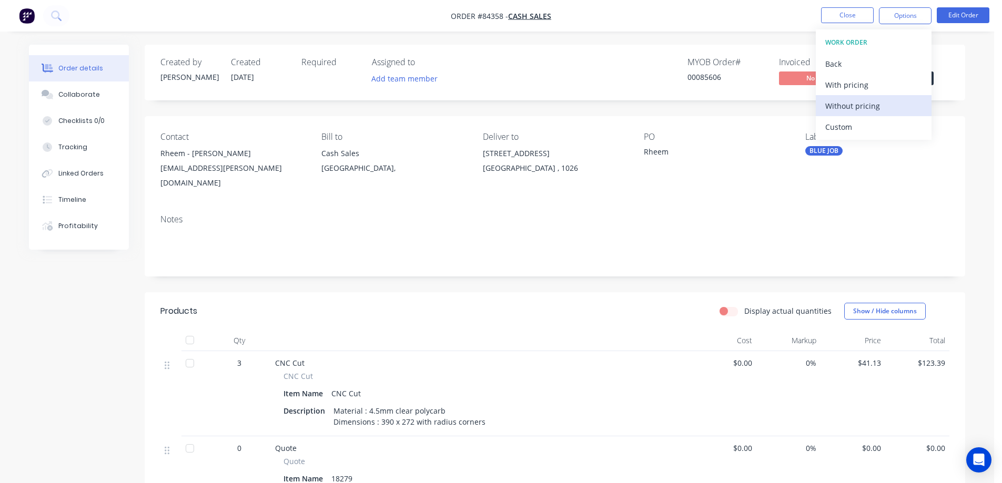
click at [881, 104] on div "Without pricing" at bounding box center [873, 105] width 97 height 15
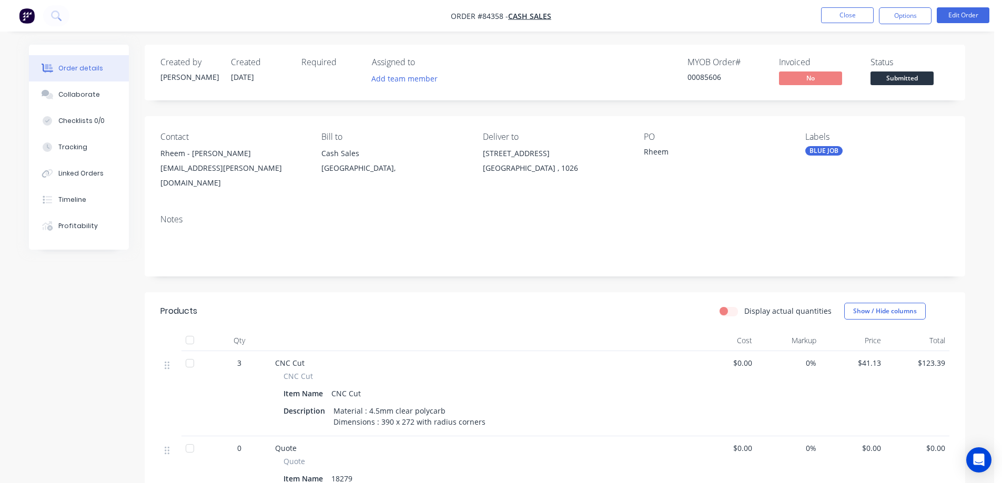
click at [419, 116] on div "Contact Rheem - Mark Norris mark.norris@rheem.co.nz Bill to Cash Sales Auckland…" at bounding box center [555, 161] width 821 height 90
click at [654, 112] on div "Created by Jess Created 02/09/25 Required Assigned to Add team member MYOB Orde…" at bounding box center [555, 412] width 821 height 735
click at [717, 74] on div "00085606" at bounding box center [727, 77] width 79 height 11
click at [723, 90] on div "Created by Jess Created 02/09/25 Required Assigned to Add team member MYOB Orde…" at bounding box center [555, 73] width 821 height 56
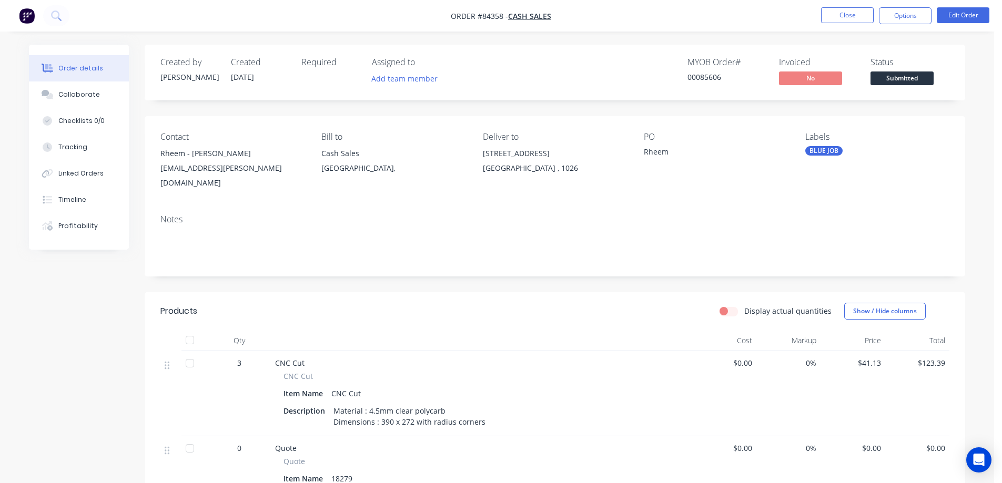
click at [710, 78] on div "00085606" at bounding box center [727, 77] width 79 height 11
copy div "00085606"
click at [851, 16] on button "Close" at bounding box center [847, 15] width 53 height 16
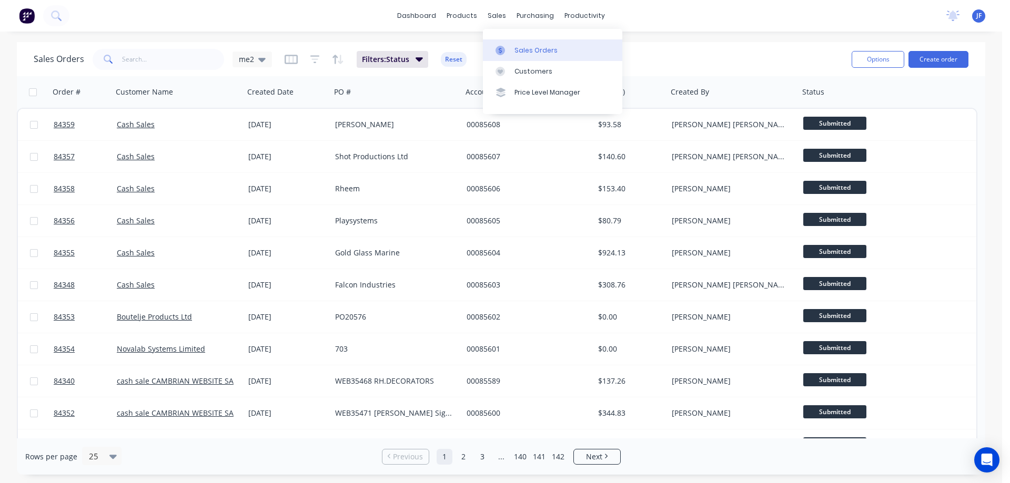
click at [513, 46] on link "Sales Orders" at bounding box center [552, 49] width 139 height 21
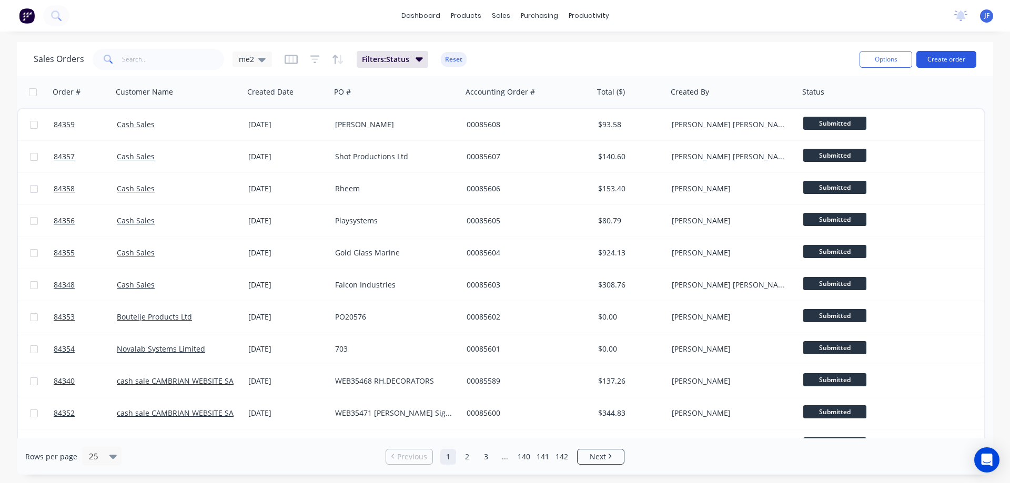
click at [931, 64] on button "Create order" at bounding box center [946, 59] width 60 height 17
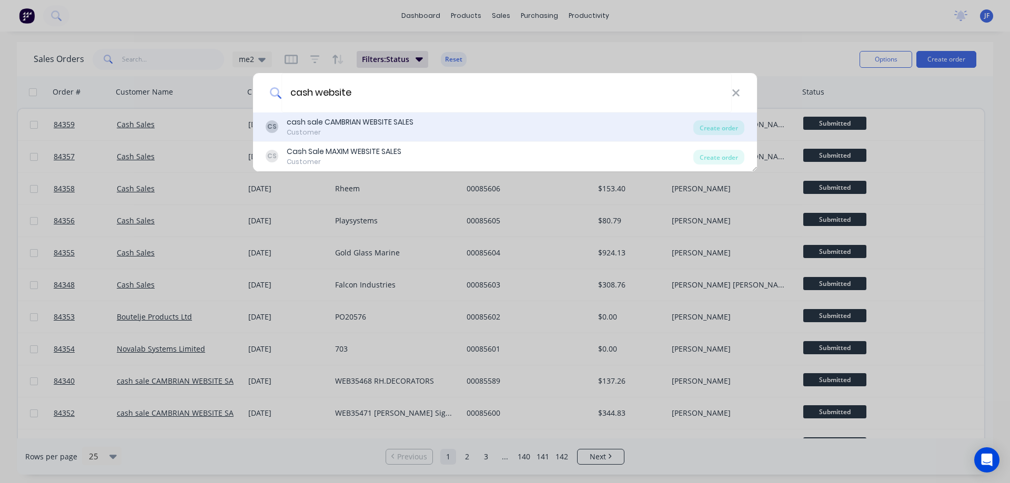
type input "cash website"
click at [360, 139] on div "CS cash sale CAMBRIAN WEBSITE SALES Customer Create order" at bounding box center [505, 127] width 504 height 29
click at [577, 139] on div "CS cash sale CAMBRIAN WEBSITE SALES Customer Create order" at bounding box center [505, 127] width 504 height 29
click at [633, 124] on div "CS cash sale CAMBRIAN WEBSITE SALES Customer" at bounding box center [480, 127] width 428 height 21
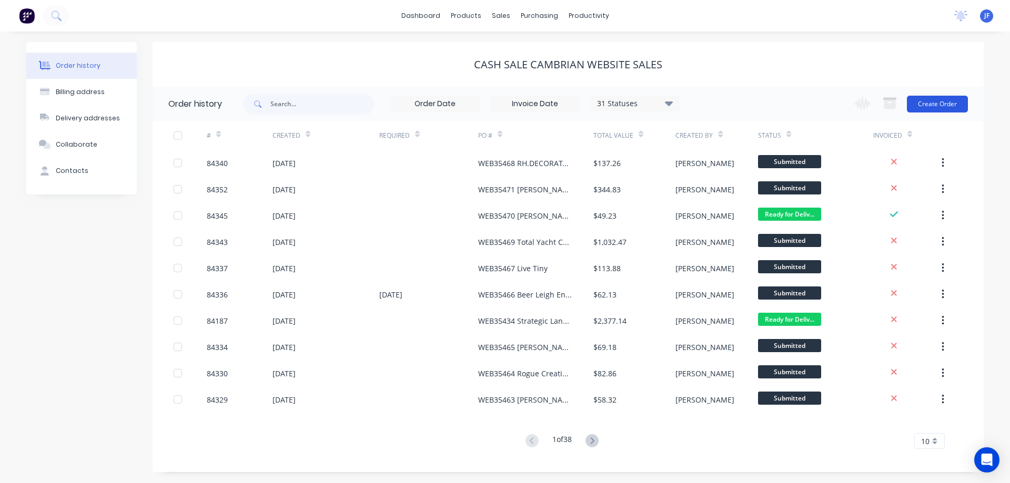
click at [959, 105] on button "Create Order" at bounding box center [937, 104] width 61 height 17
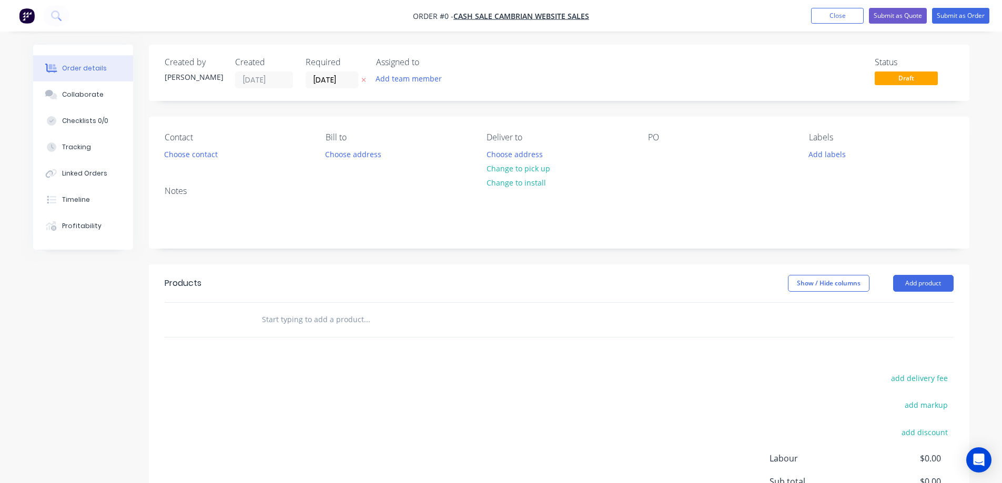
click at [363, 78] on icon at bounding box center [363, 80] width 5 height 6
click at [207, 153] on button "Choose contact" at bounding box center [190, 154] width 65 height 14
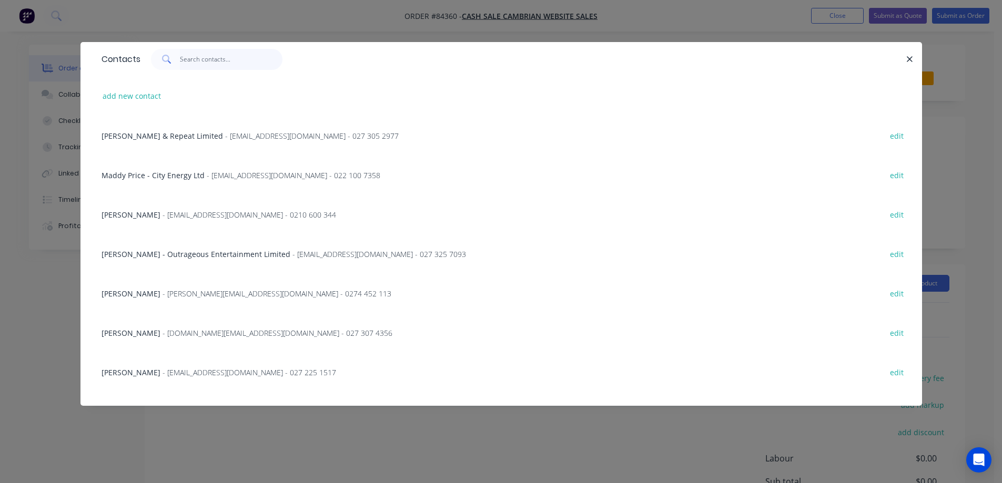
drag, startPoint x: 240, startPoint y: 61, endPoint x: 218, endPoint y: 73, distance: 25.2
click at [239, 61] on input "text" at bounding box center [231, 59] width 103 height 21
paste input "[PERSON_NAME]"
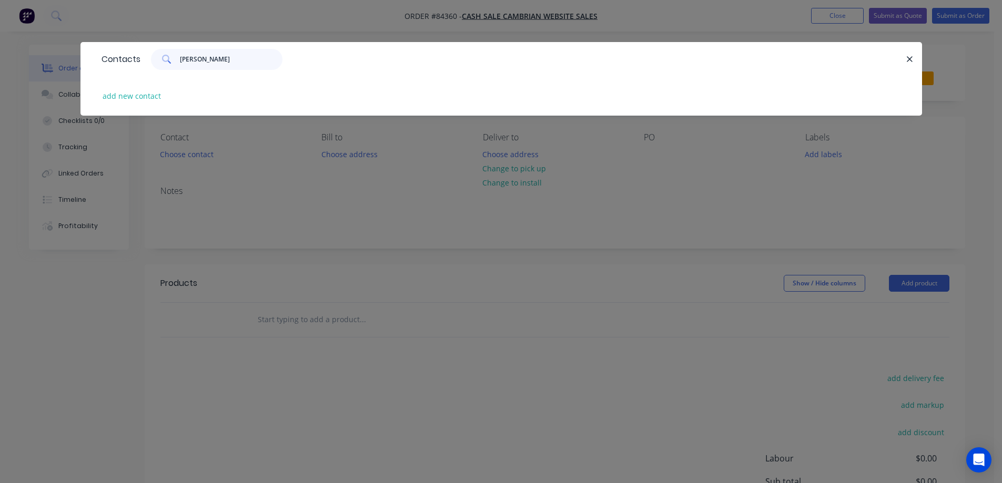
type input "[PERSON_NAME]"
click at [133, 104] on div "add new contact" at bounding box center [501, 95] width 810 height 39
click at [157, 103] on button "add new contact" at bounding box center [131, 96] width 69 height 14
select select "NZ"
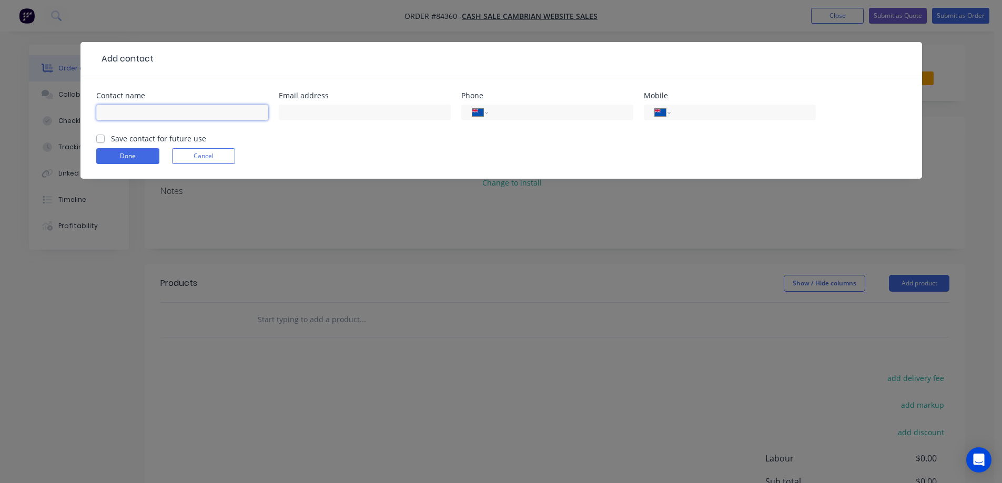
drag, startPoint x: 160, startPoint y: 107, endPoint x: 160, endPoint y: 114, distance: 6.9
click at [161, 108] on input "text" at bounding box center [182, 113] width 172 height 16
paste input "[PERSON_NAME]"
click at [155, 140] on label "Save contact for future use" at bounding box center [158, 138] width 95 height 11
click at [155, 116] on input "[PERSON_NAME]" at bounding box center [182, 113] width 172 height 16
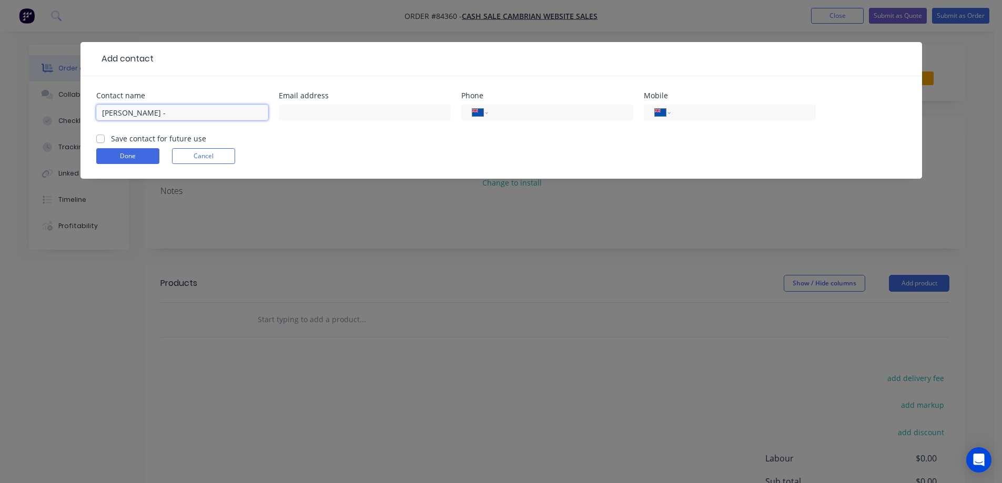
click at [159, 116] on input "[PERSON_NAME] -" at bounding box center [182, 113] width 172 height 16
paste input "Quadbeam"
type input "[PERSON_NAME] - Quadbeam"
click at [161, 138] on label "Save contact for future use" at bounding box center [158, 138] width 95 height 11
click at [105, 138] on input "Save contact for future use" at bounding box center [100, 138] width 8 height 10
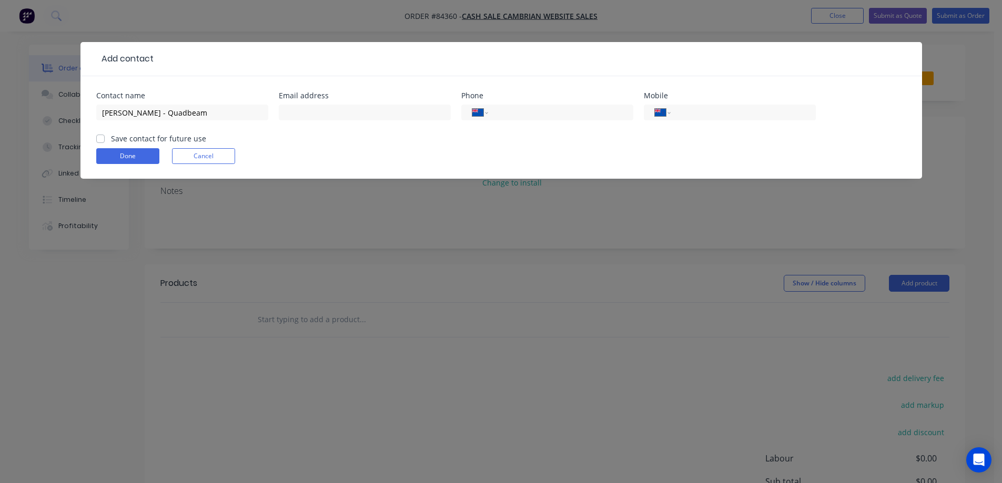
checkbox input "true"
click at [357, 114] on input "text" at bounding box center [365, 113] width 172 height 16
paste input "[EMAIL_ADDRESS][DOMAIN_NAME]"
type input "[EMAIL_ADDRESS][DOMAIN_NAME]"
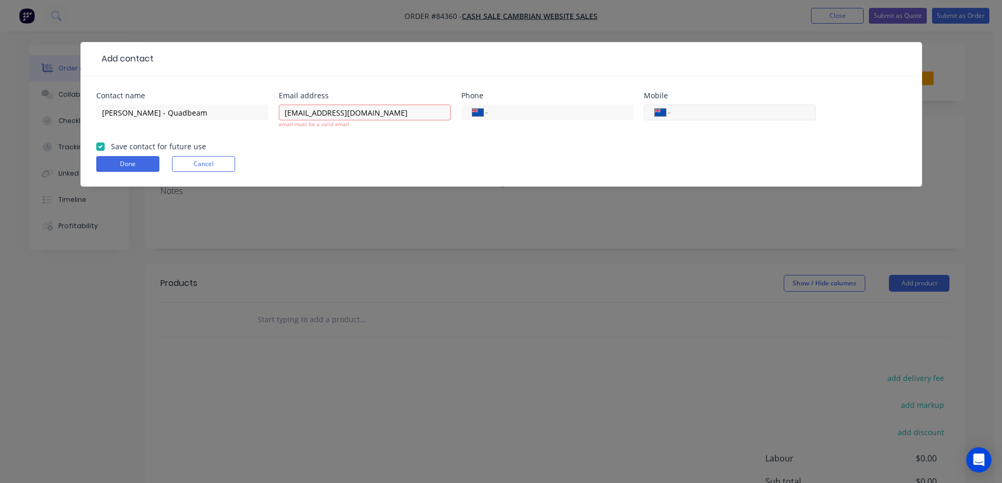
click at [707, 112] on input "tel" at bounding box center [741, 113] width 126 height 12
paste input "021 169 6840"
type input "021 169 6840"
click at [399, 112] on input "[EMAIL_ADDRESS][DOMAIN_NAME]" at bounding box center [365, 113] width 172 height 16
type input "[EMAIL_ADDRESS][DOMAIN_NAME]"
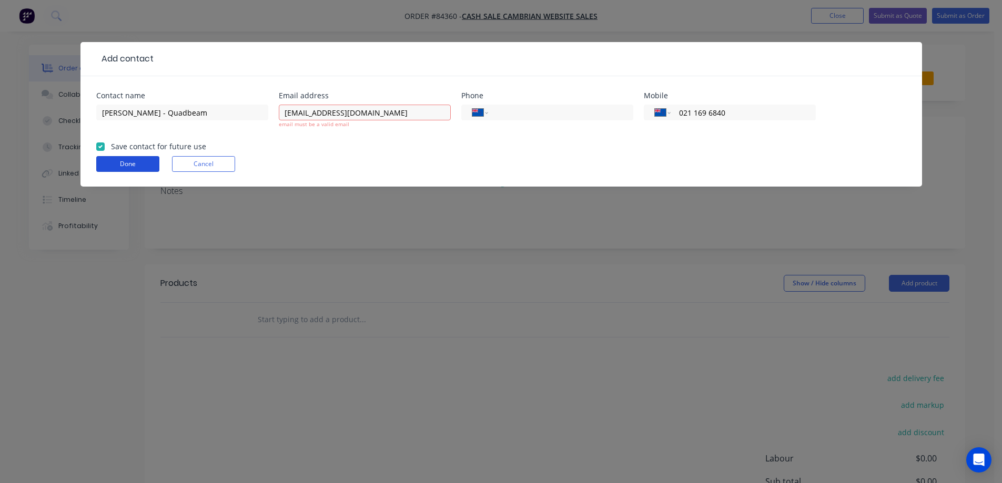
click at [116, 161] on button "Done" at bounding box center [127, 164] width 63 height 16
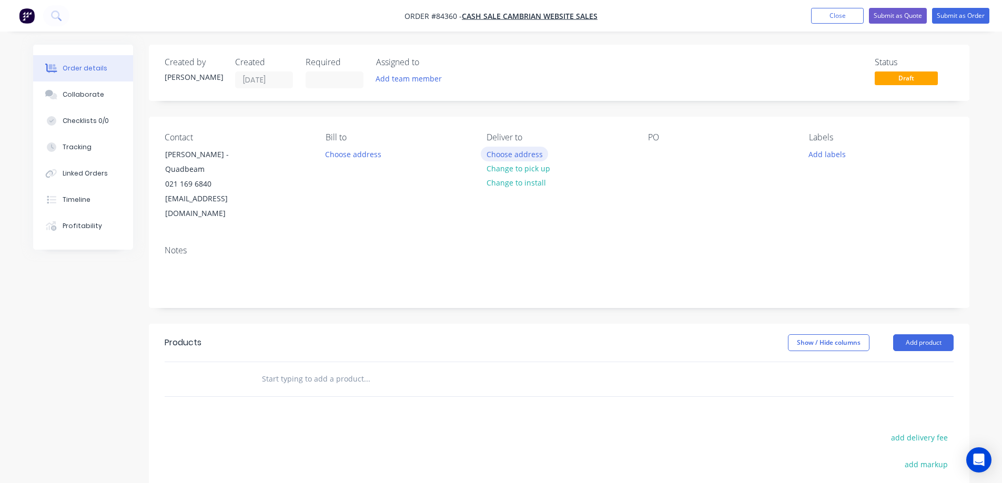
click at [518, 152] on button "Choose address" at bounding box center [514, 154] width 67 height 14
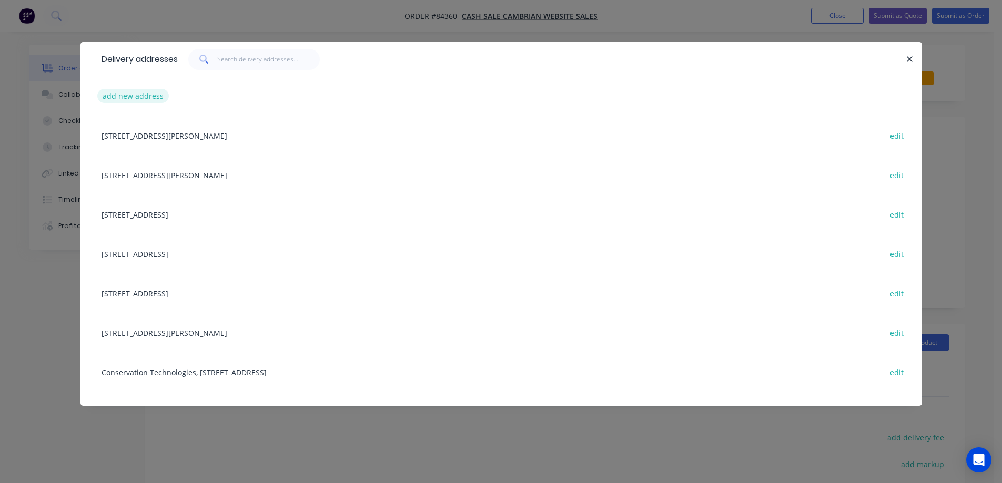
click at [114, 99] on button "add new address" at bounding box center [133, 96] width 72 height 14
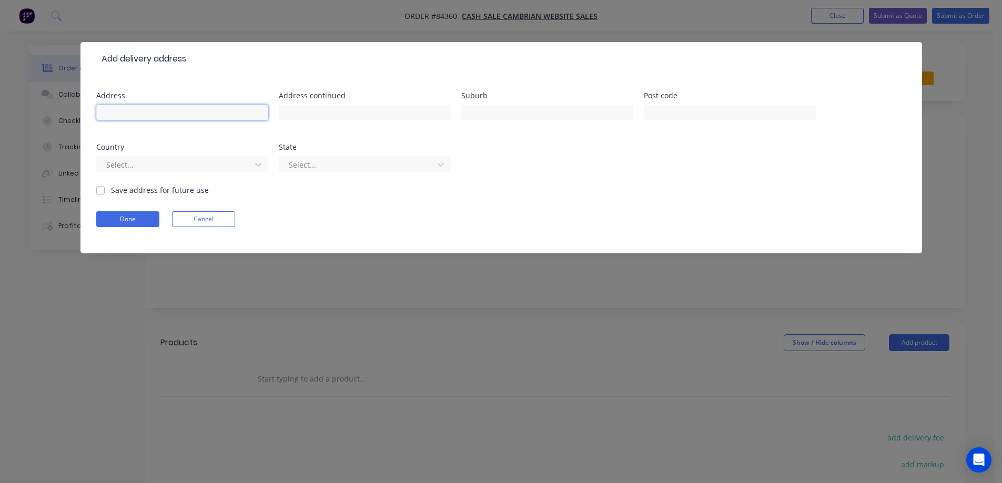
click at [142, 117] on input "text" at bounding box center [182, 113] width 172 height 16
paste input "[STREET_ADDRESS]"
click at [229, 113] on input "[STREET_ADDRESS]" at bounding box center [182, 113] width 172 height 16
type input "[STREET_ADDRESS]"
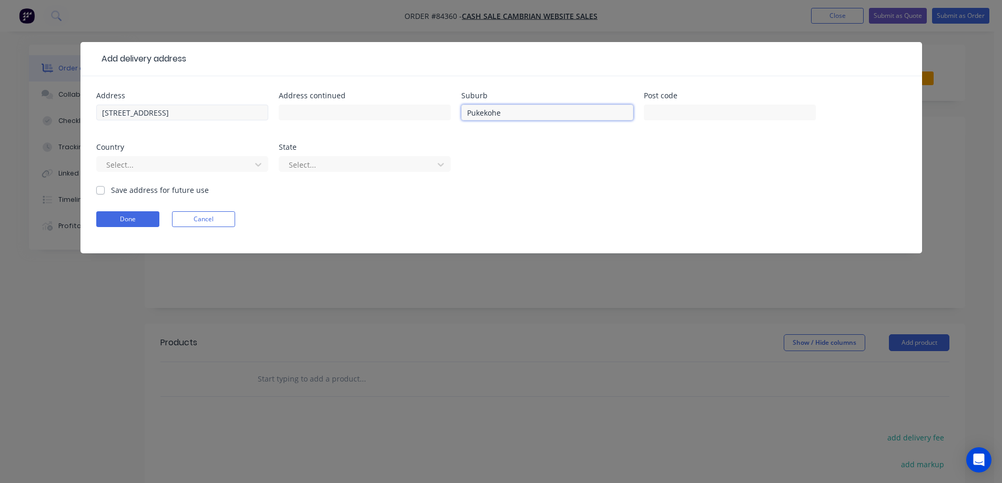
type input "Pukekohe"
click at [188, 116] on input "[STREET_ADDRESS]" at bounding box center [182, 113] width 172 height 16
type input "[STREET_ADDRESS],"
click at [495, 113] on input "Pukekohe" at bounding box center [547, 113] width 172 height 16
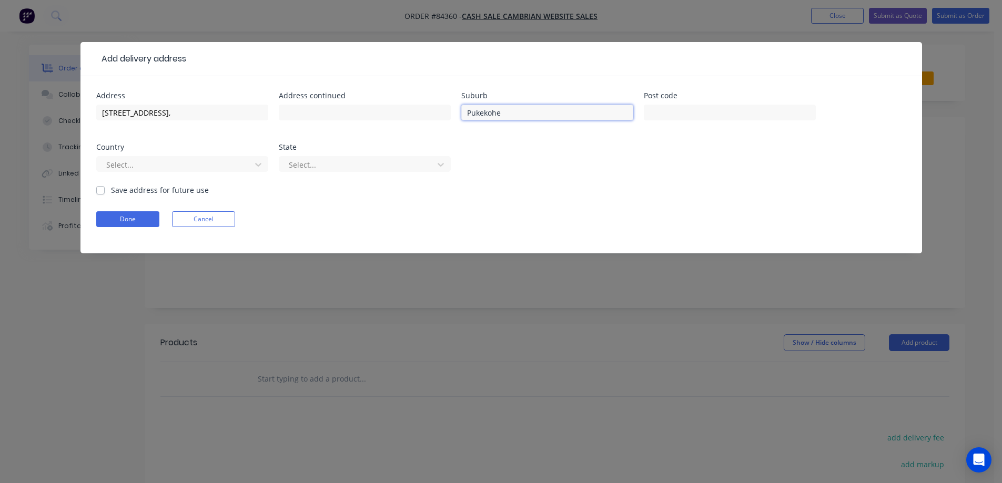
click at [495, 113] on input "Pukekohe" at bounding box center [547, 113] width 172 height 16
type input "Pukekohe"
click at [504, 108] on input "text" at bounding box center [547, 113] width 172 height 16
type input "[GEOGRAPHIC_DATA]"
click at [124, 218] on button "Done" at bounding box center [127, 219] width 63 height 16
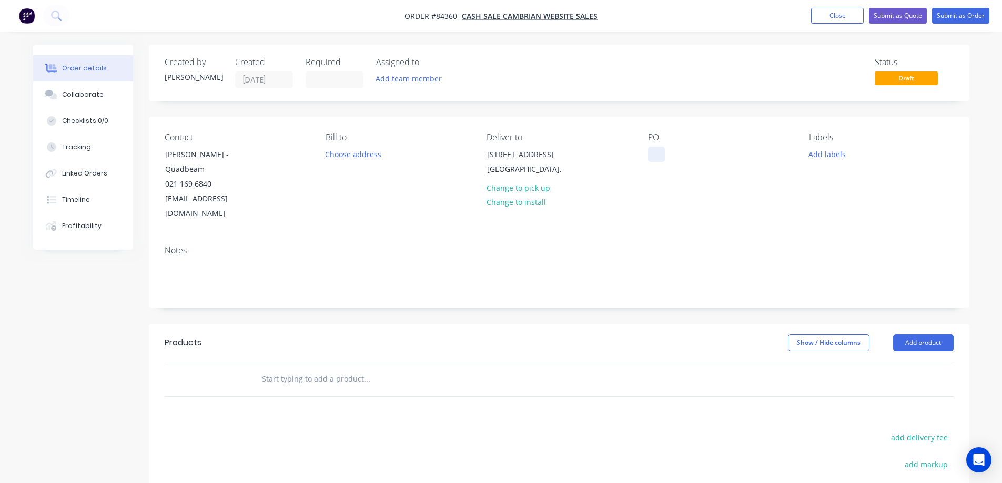
click at [652, 154] on div at bounding box center [656, 154] width 17 height 15
drag, startPoint x: 214, startPoint y: 154, endPoint x: 397, endPoint y: 164, distance: 183.3
click at [293, 146] on div "Contact [PERSON_NAME] - Quadbeam 021 169 6840 [EMAIL_ADDRESS][DOMAIN_NAME]" at bounding box center [237, 177] width 144 height 89
copy div "Quadbeam"
click at [661, 155] on div at bounding box center [656, 154] width 17 height 15
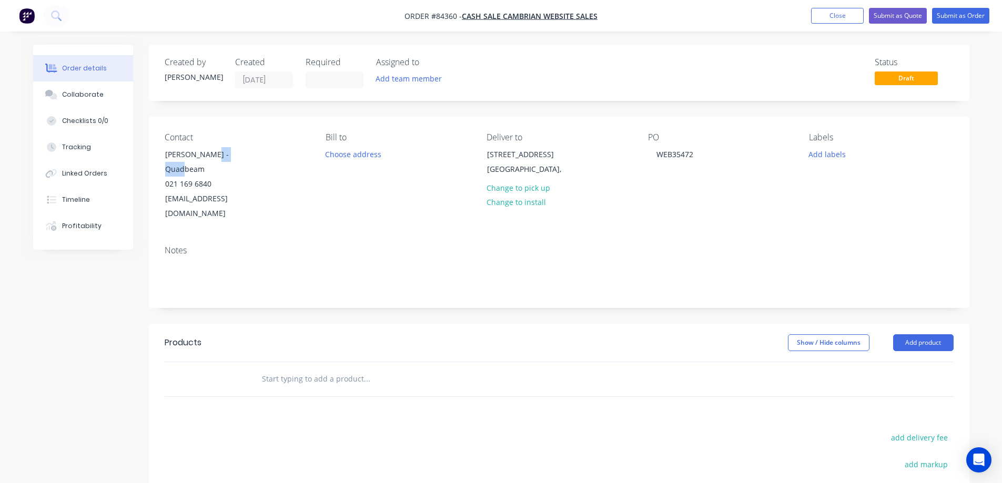
drag, startPoint x: 212, startPoint y: 154, endPoint x: 280, endPoint y: 153, distance: 68.4
click at [280, 153] on div "Contact [PERSON_NAME] - Quadbeam 021 169 6840 [EMAIL_ADDRESS][DOMAIN_NAME]" at bounding box center [237, 177] width 144 height 89
copy div "Quadbeam"
click at [693, 157] on div "WEB35472" at bounding box center [675, 154] width 54 height 15
click at [698, 158] on div "WEB35472" at bounding box center [675, 154] width 54 height 15
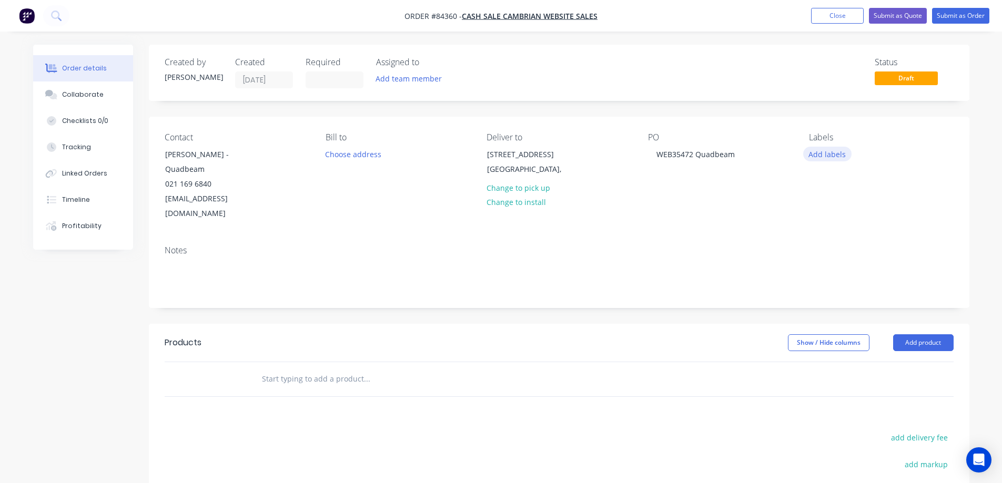
click at [824, 153] on button "Add labels" at bounding box center [827, 154] width 48 height 14
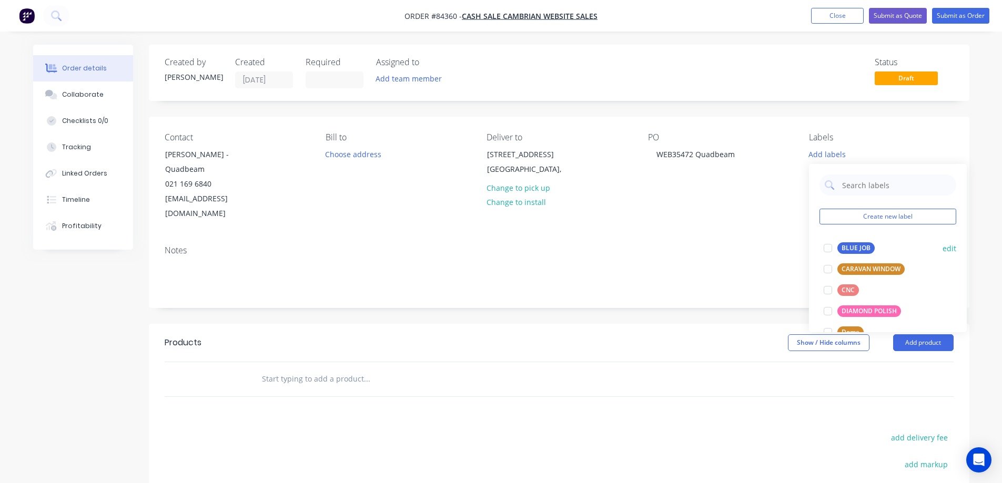
click at [842, 247] on div "BLUE JOB" at bounding box center [856, 249] width 37 height 12
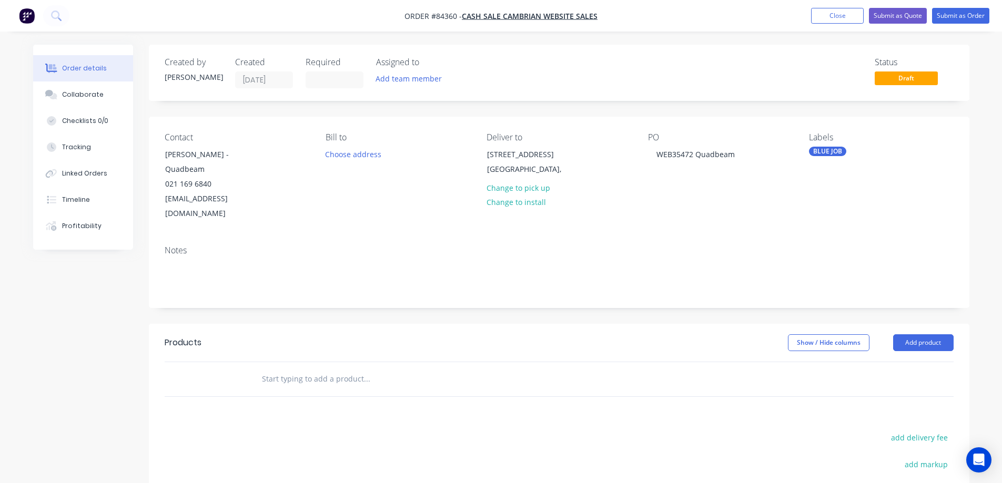
click at [769, 156] on div "PO WEB35472 Quadbeam" at bounding box center [720, 177] width 144 height 89
click at [842, 152] on div "BLUE JOB" at bounding box center [827, 151] width 37 height 9
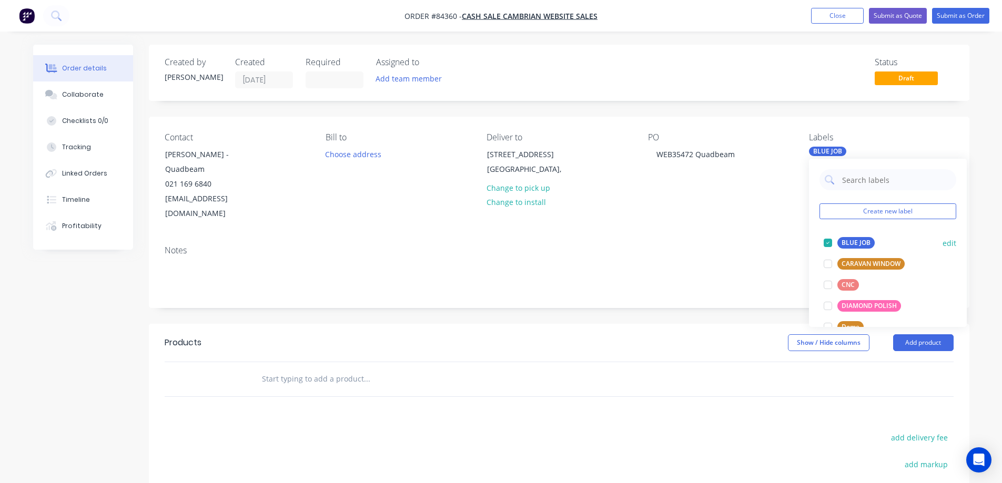
click at [859, 247] on div "BLUE JOB" at bounding box center [856, 243] width 37 height 12
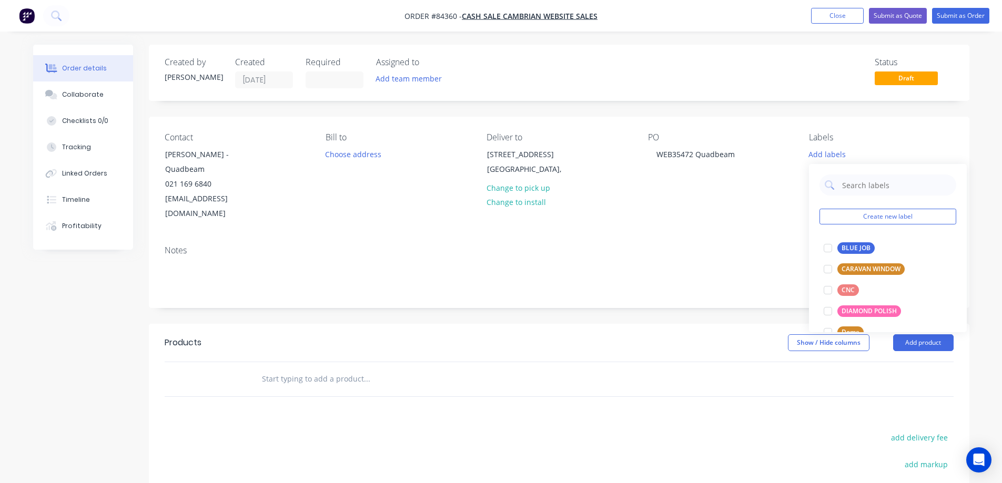
click at [798, 192] on div "Contact [PERSON_NAME] - Quadbeam 021 169 6840 [EMAIL_ADDRESS][DOMAIN_NAME] [PER…" at bounding box center [559, 177] width 821 height 120
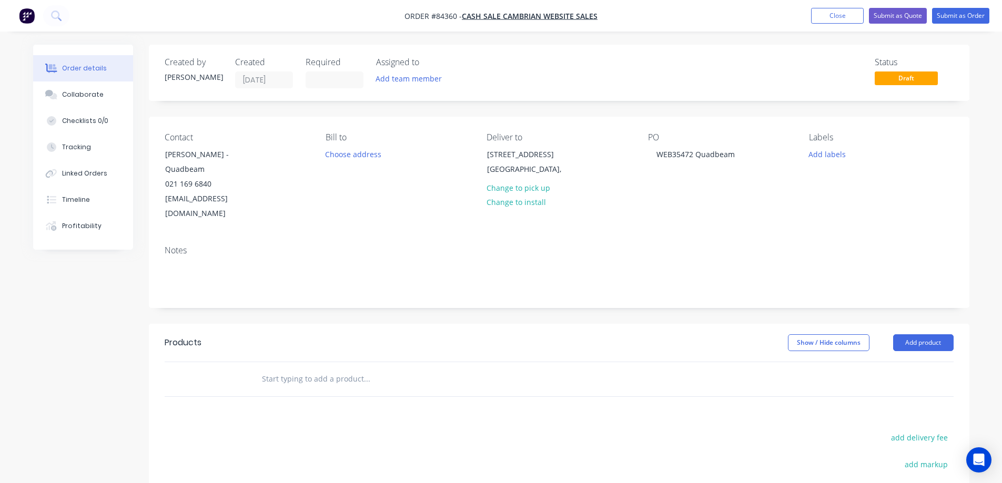
click at [355, 369] on input "text" at bounding box center [366, 379] width 210 height 21
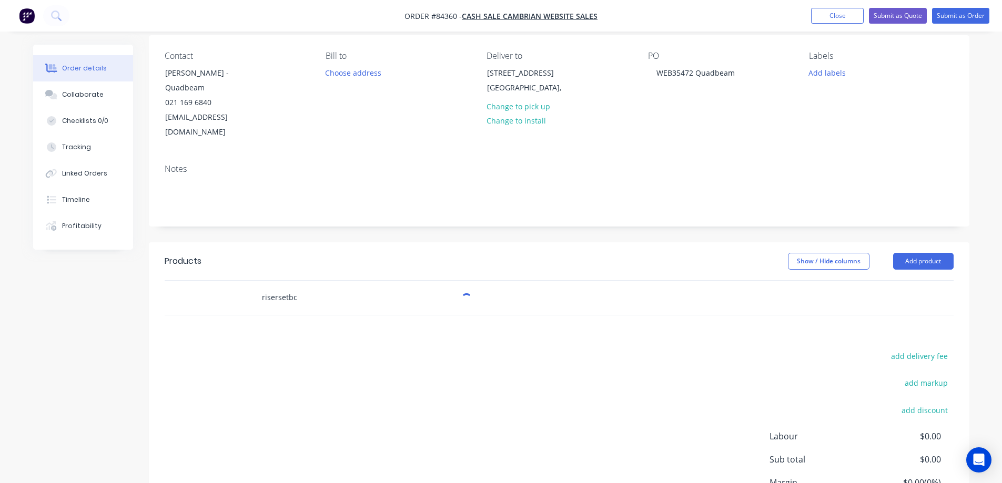
scroll to position [153, 0]
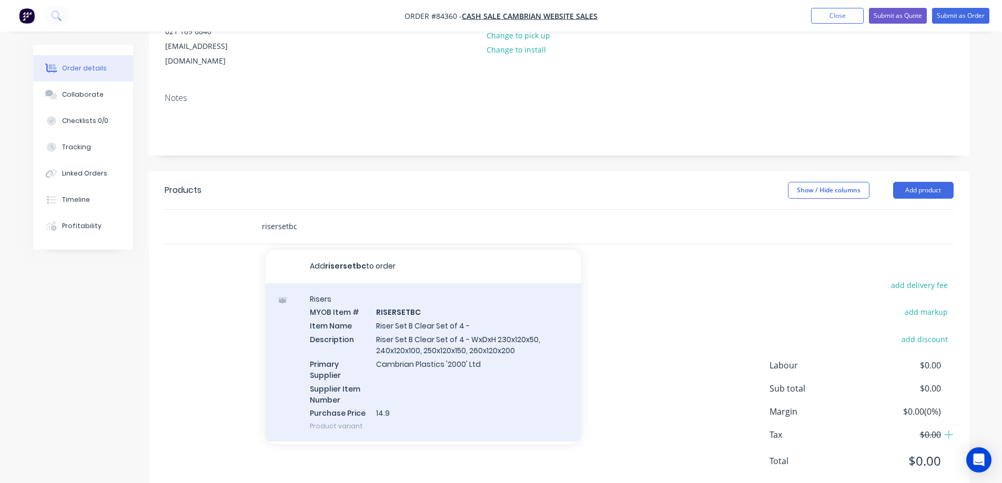
type input "risersetbc"
click at [394, 320] on div "Risers MYOB Item # RISERSETBC Item Name Riser Set B Clear Set of 4 - Descriptio…" at bounding box center [424, 363] width 316 height 159
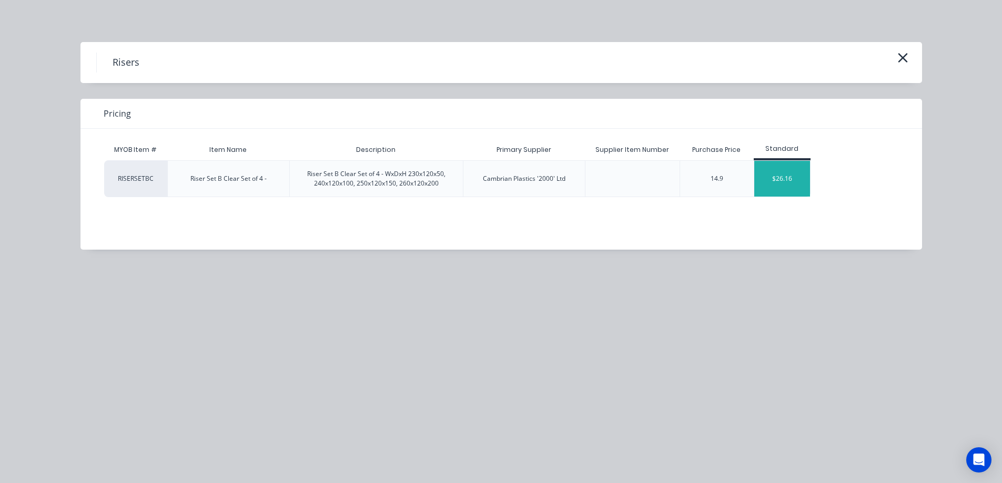
click at [781, 175] on div "$26.16" at bounding box center [782, 179] width 56 height 36
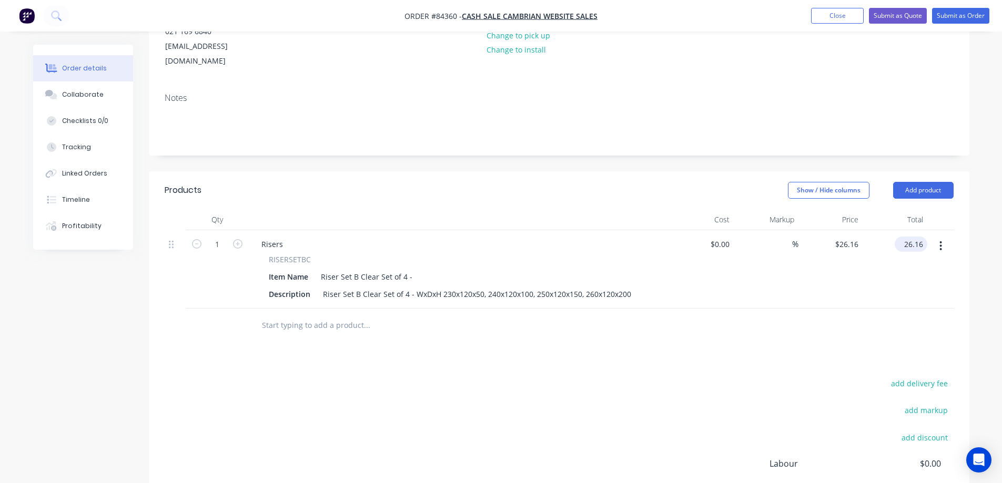
click at [912, 237] on input "26.16" at bounding box center [913, 244] width 28 height 15
type input "28.78"
type input "$28.78"
click at [898, 330] on div "Products Show / Hide columns Add product Qty Cost Markup Price Total 1 Risers R…" at bounding box center [559, 384] width 821 height 424
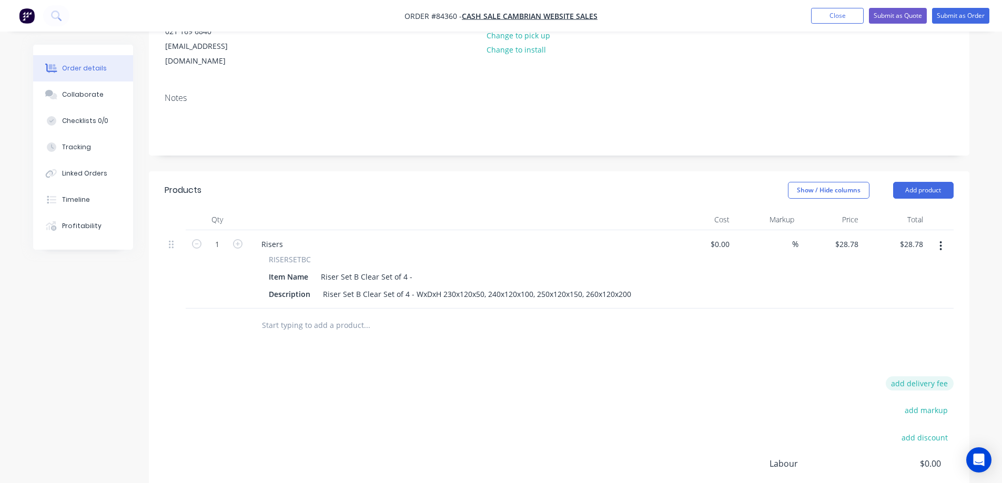
click at [908, 377] on button "add delivery fee" at bounding box center [920, 384] width 68 height 14
type input "12.08"
click at [764, 339] on div "Products Show / Hide columns Add product Qty Cost Markup Price Total 1 Risers R…" at bounding box center [559, 382] width 821 height 421
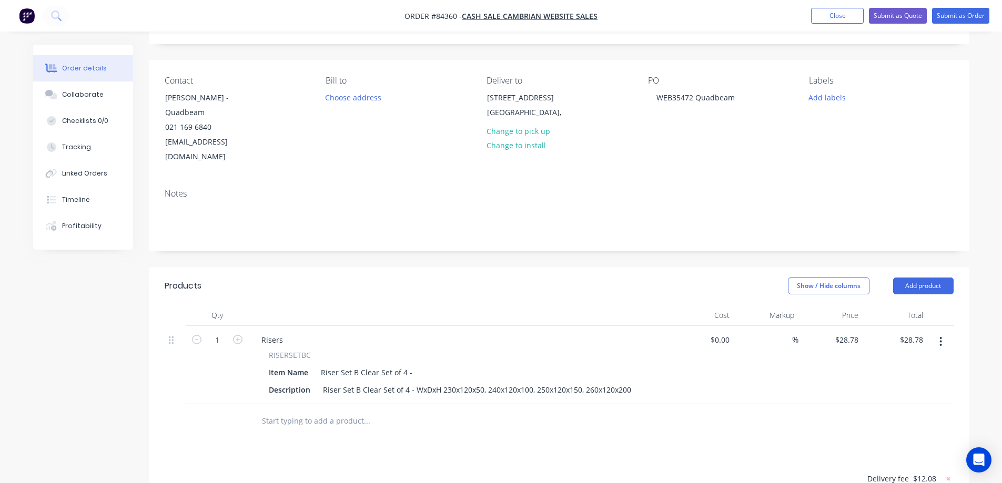
scroll to position [0, 0]
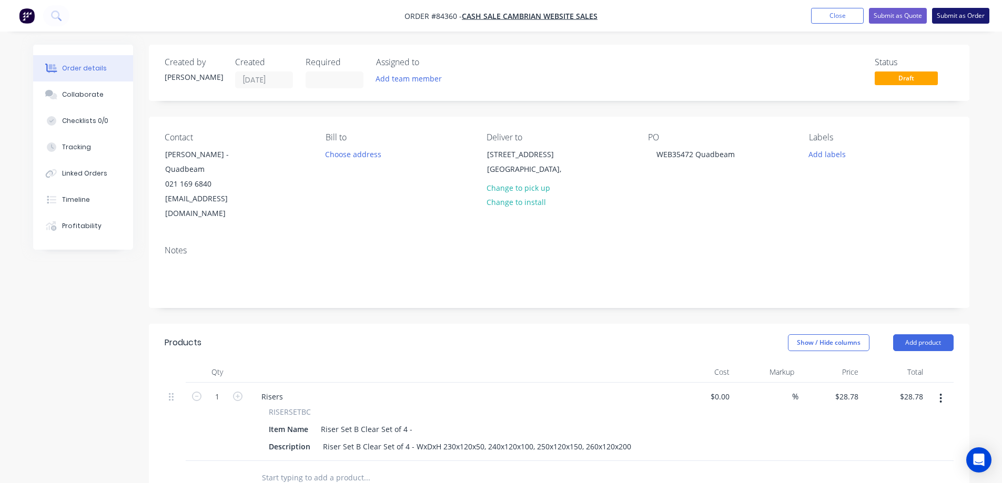
click at [958, 16] on button "Submit as Order" at bounding box center [960, 16] width 57 height 16
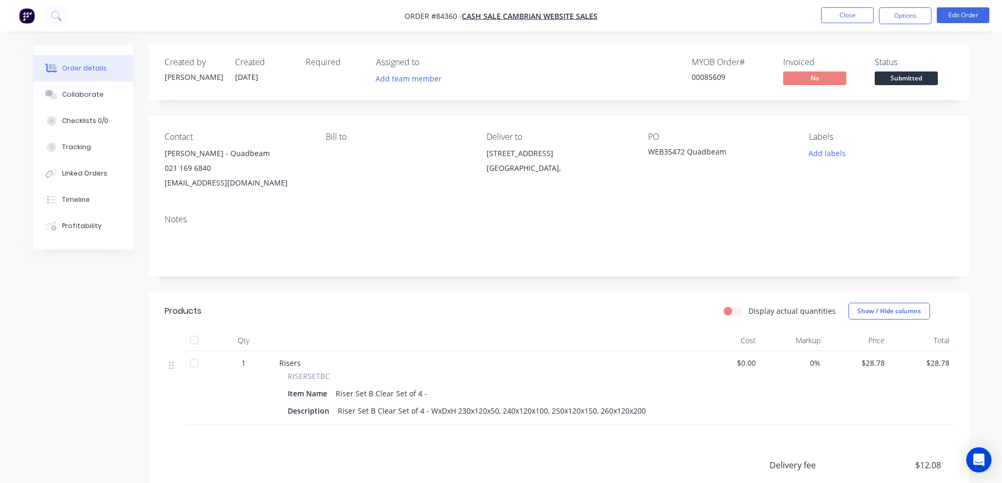
click at [718, 76] on div "00085609" at bounding box center [731, 77] width 79 height 11
click at [881, 13] on button "Options" at bounding box center [905, 15] width 53 height 17
click at [738, 57] on div "MYOB Order #" at bounding box center [731, 62] width 79 height 10
click at [822, 154] on button "Add labels" at bounding box center [827, 153] width 48 height 14
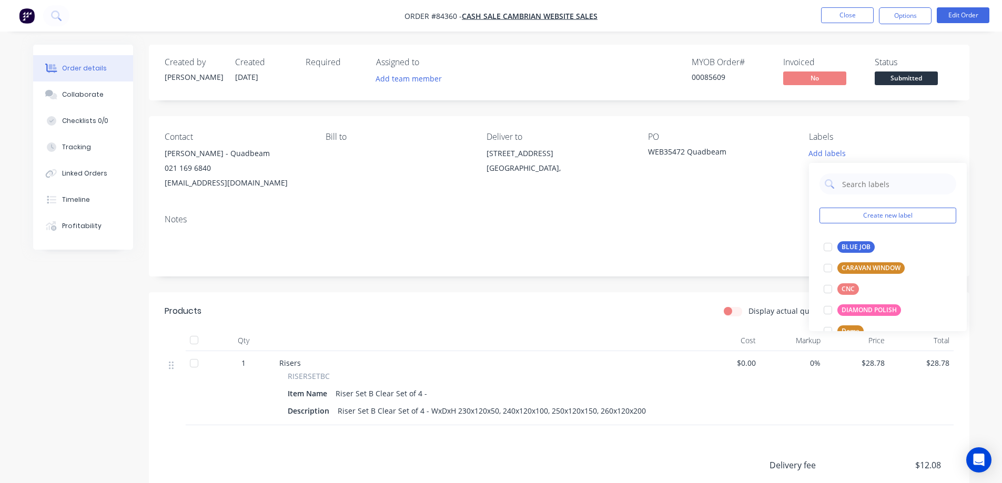
click at [793, 140] on div "Contact [PERSON_NAME] - Quadbeam 021 169 6840 [EMAIL_ADDRESS][DOMAIN_NAME] Bill…" at bounding box center [559, 161] width 821 height 90
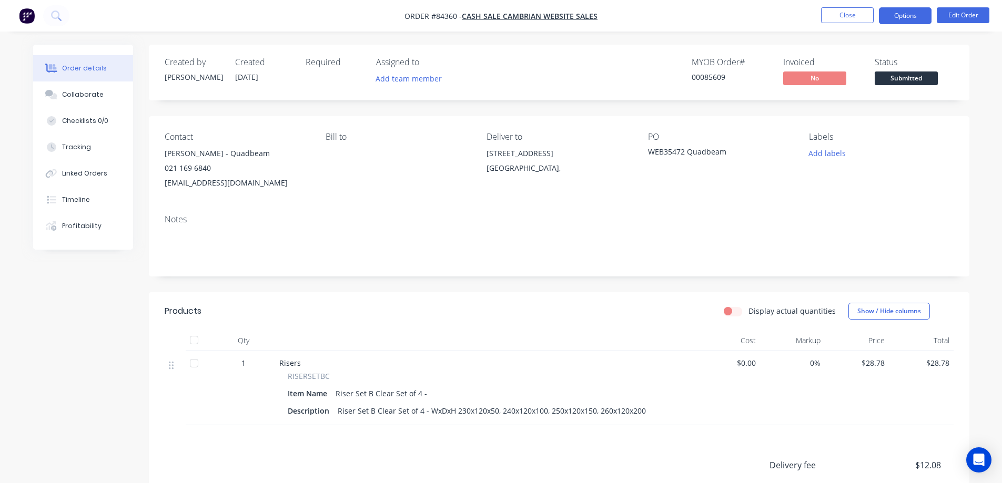
drag, startPoint x: 910, startPoint y: 17, endPoint x: 904, endPoint y: 25, distance: 9.1
click at [910, 18] on button "Options" at bounding box center [905, 15] width 53 height 17
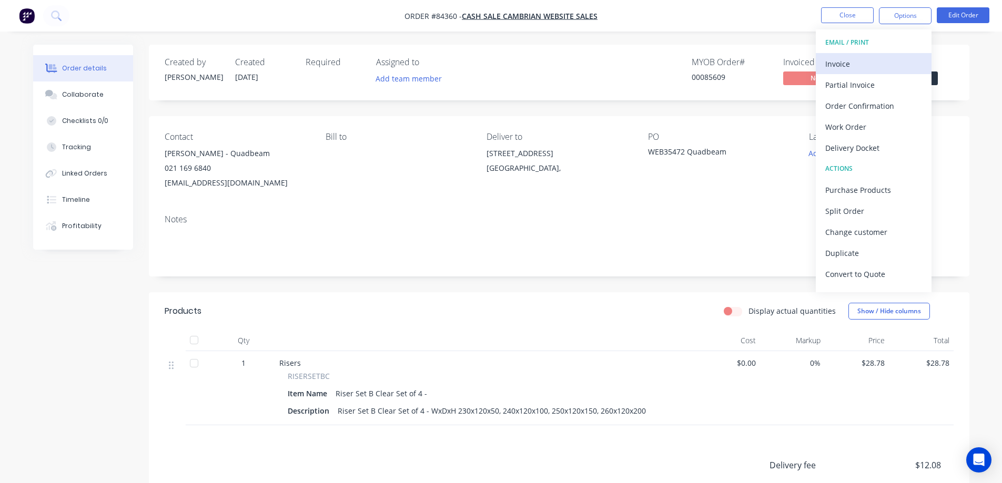
click at [880, 65] on div "Invoice" at bounding box center [873, 63] width 97 height 15
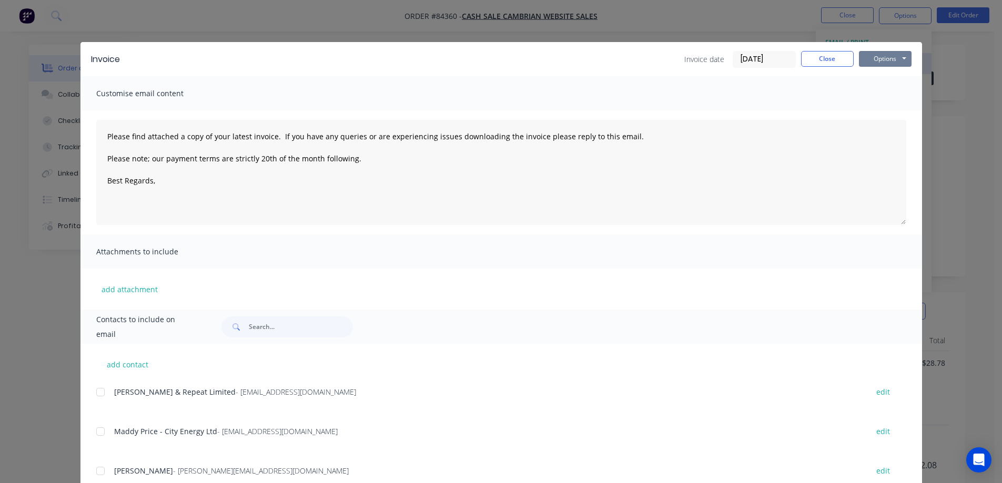
click at [884, 56] on button "Options" at bounding box center [885, 59] width 53 height 16
click at [886, 88] on button "Print" at bounding box center [892, 94] width 67 height 17
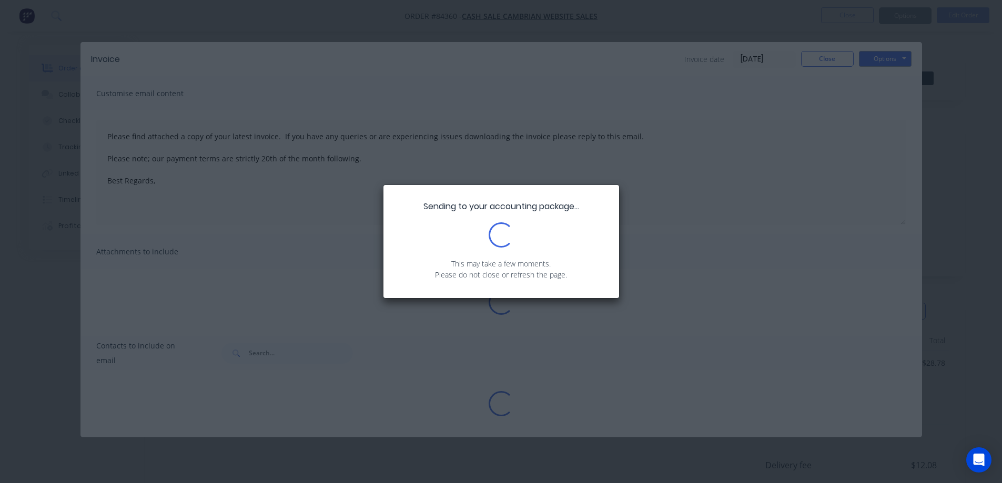
type textarea "Please find attached a copy of your latest invoice. If you have any queries or …"
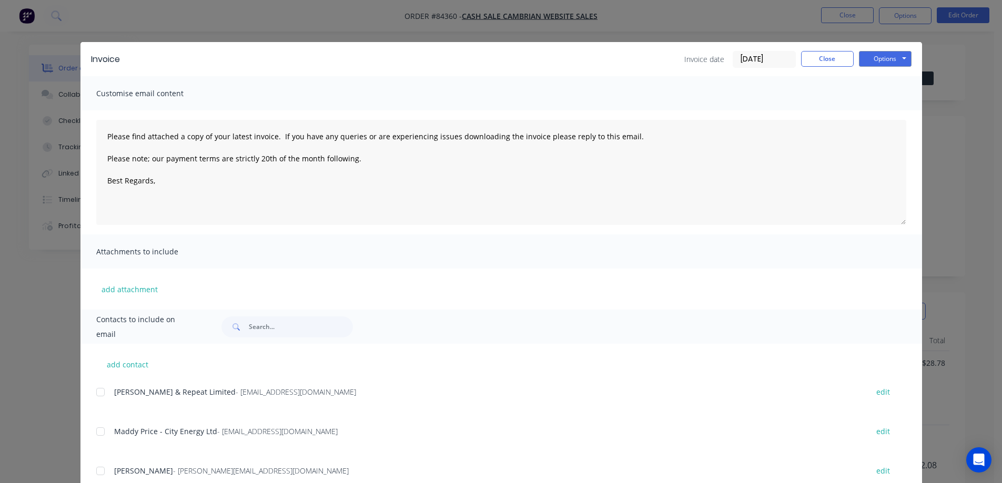
click at [850, 55] on div "Invoice date [DATE] Close Options Preview Print Email" at bounding box center [797, 59] width 227 height 17
click at [843, 54] on button "Close" at bounding box center [827, 59] width 53 height 16
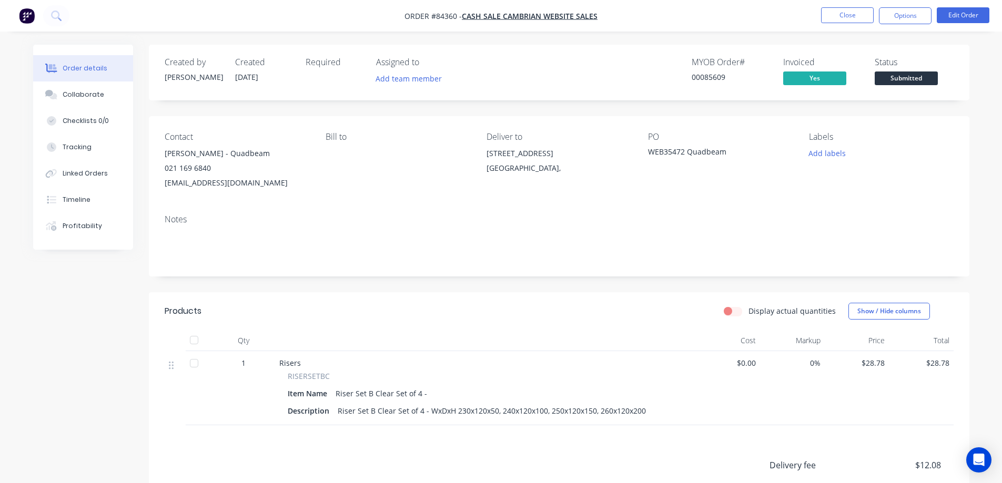
click at [904, 75] on span "Submitted" at bounding box center [906, 78] width 63 height 13
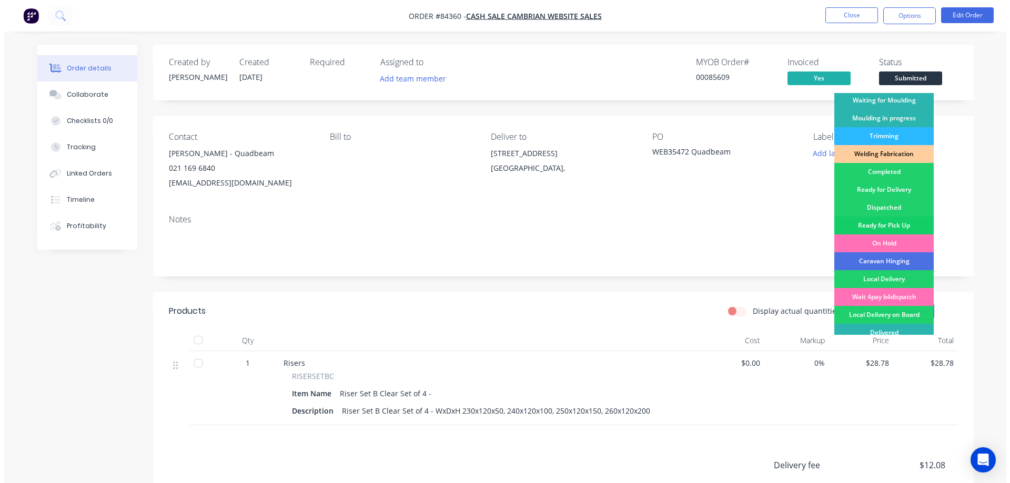
scroll to position [205, 0]
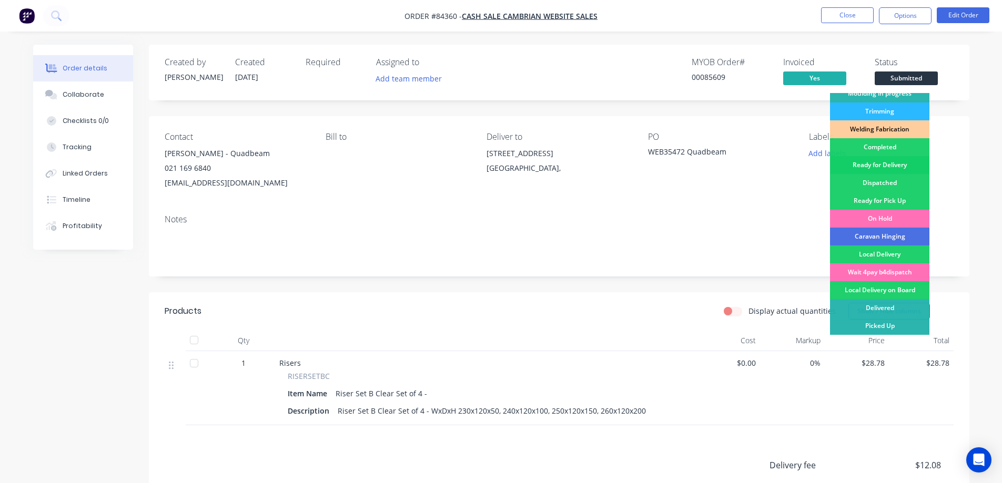
click at [898, 165] on div "Ready for Delivery" at bounding box center [879, 165] width 99 height 18
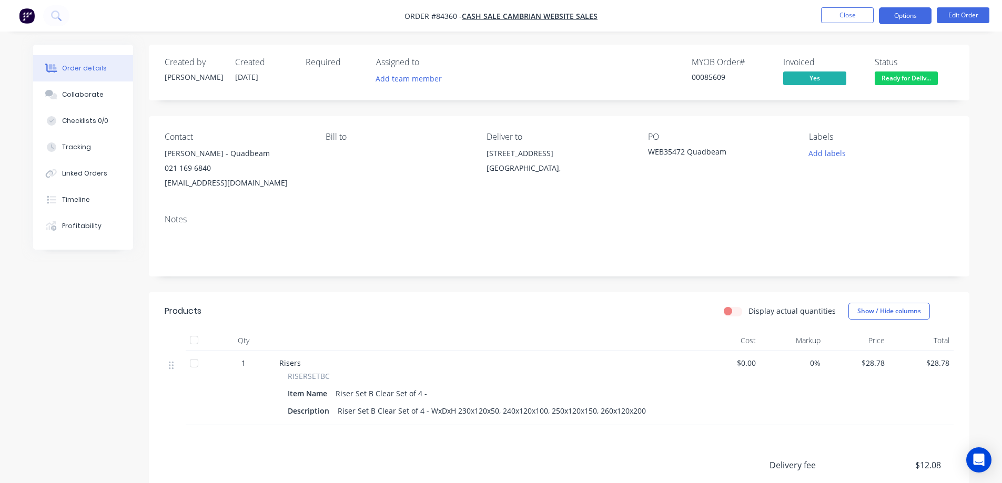
drag, startPoint x: 908, startPoint y: 8, endPoint x: 909, endPoint y: 14, distance: 5.9
click at [909, 11] on button "Options" at bounding box center [905, 15] width 53 height 17
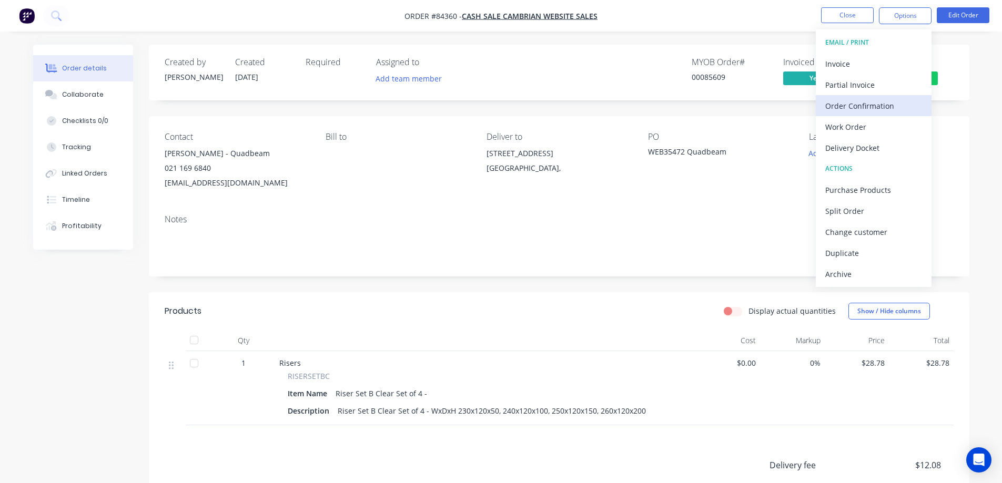
click at [869, 110] on div "Order Confirmation" at bounding box center [873, 105] width 97 height 15
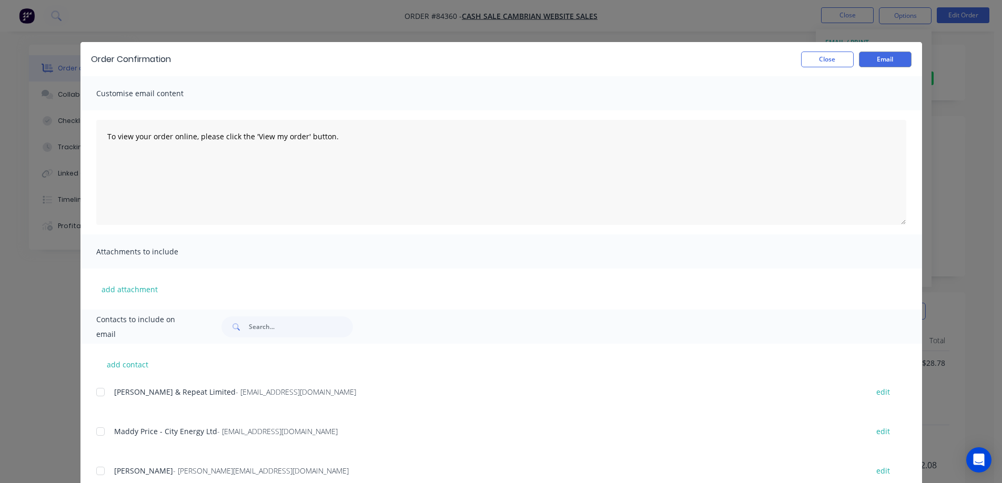
click at [301, 339] on div "Contacts to include on email" at bounding box center [501, 327] width 842 height 34
click at [297, 334] on input "text" at bounding box center [301, 327] width 104 height 21
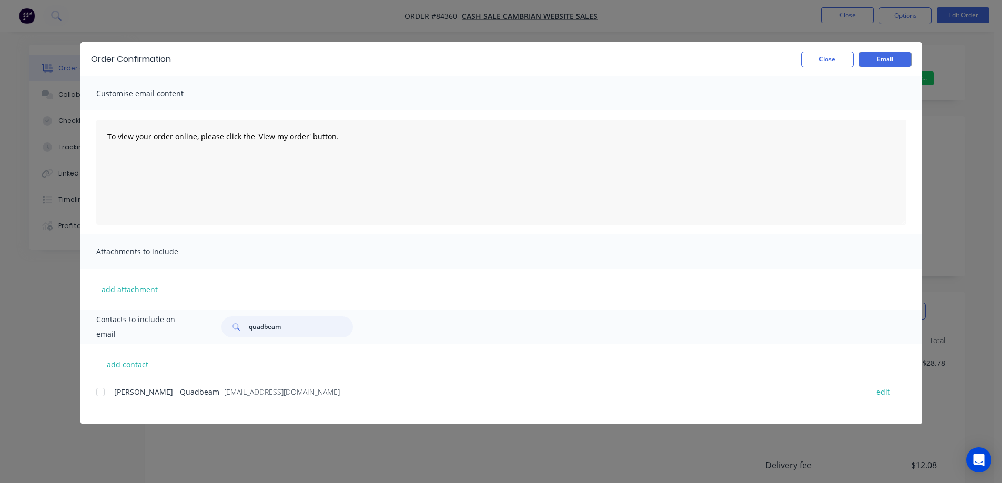
click at [106, 390] on div at bounding box center [100, 392] width 21 height 21
type input "quadbeam"
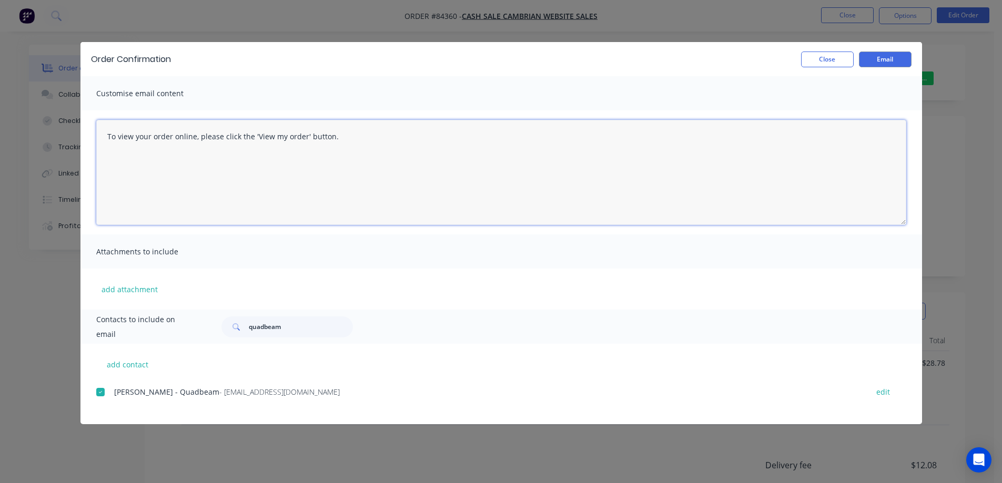
click at [553, 171] on textarea "To view your order online, please click the 'View my order' button." at bounding box center [501, 172] width 810 height 105
paste textarea "[PERSON_NAME] you for your order, confirmation of your order is attached. Your …"
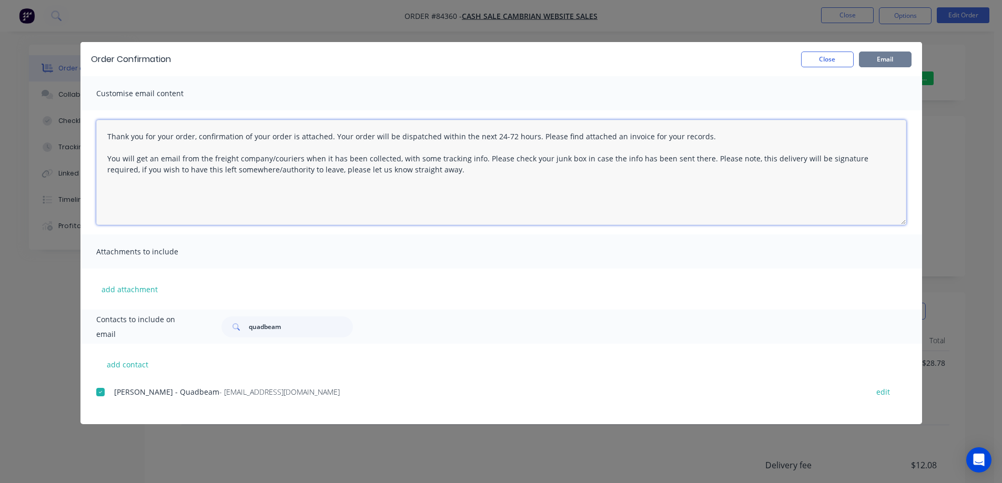
type textarea "Thank you for your order, confirmation of your order is attached. Your order wi…"
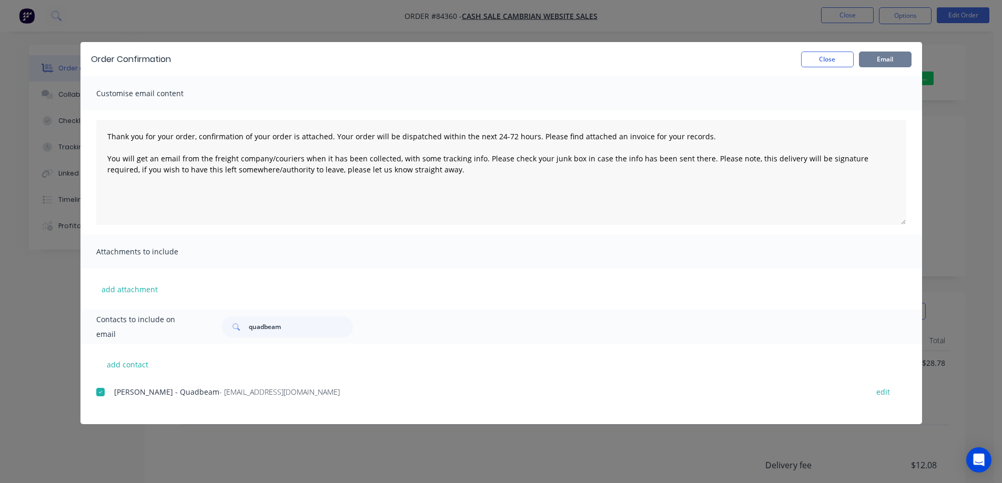
click at [893, 57] on button "Email" at bounding box center [885, 60] width 53 height 16
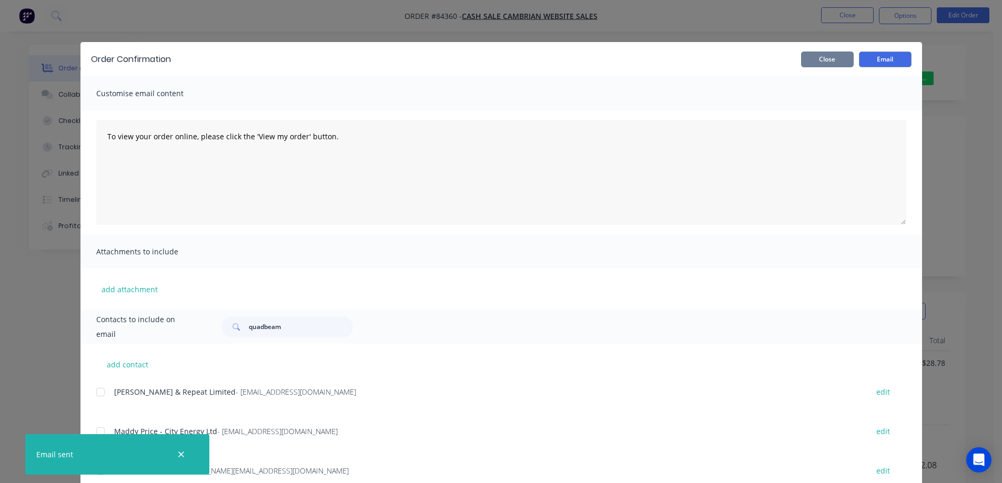
click at [844, 66] on button "Close" at bounding box center [827, 60] width 53 height 16
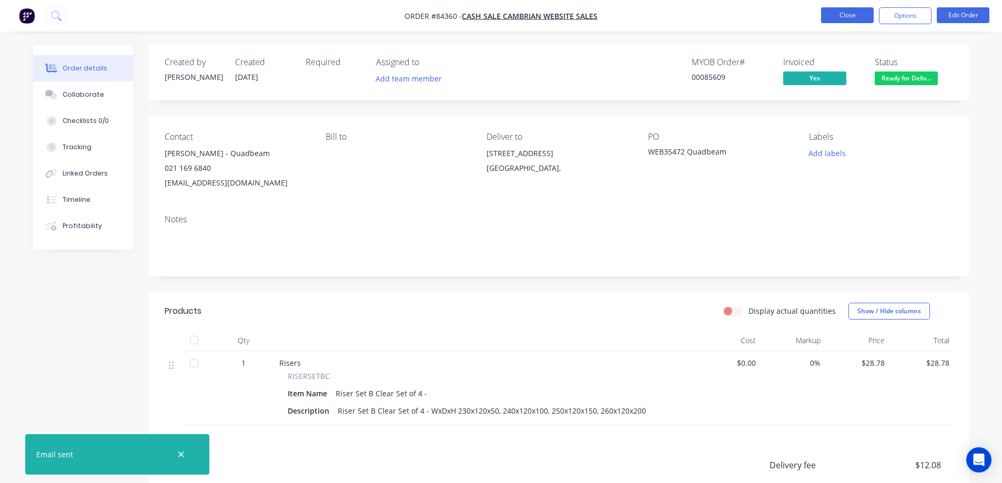
click at [842, 18] on button "Close" at bounding box center [847, 15] width 53 height 16
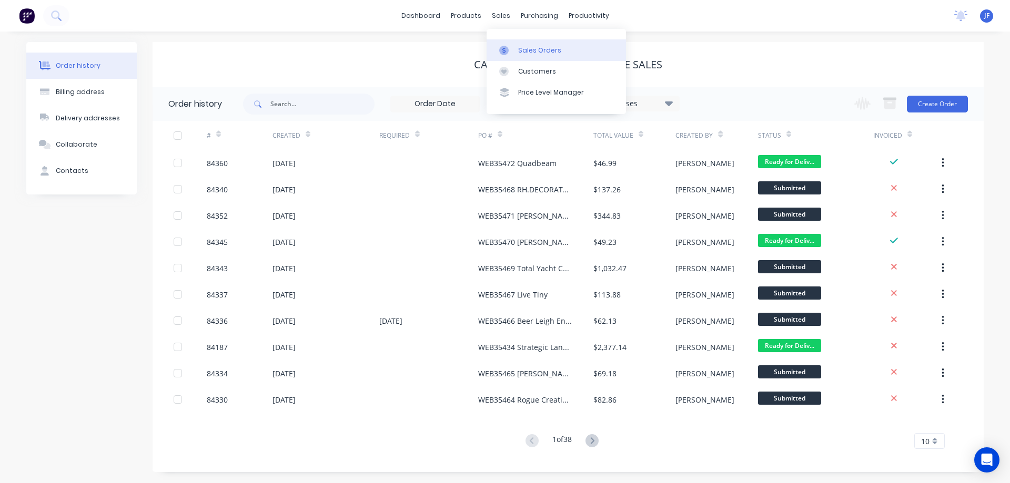
click at [525, 56] on link "Sales Orders" at bounding box center [556, 49] width 139 height 21
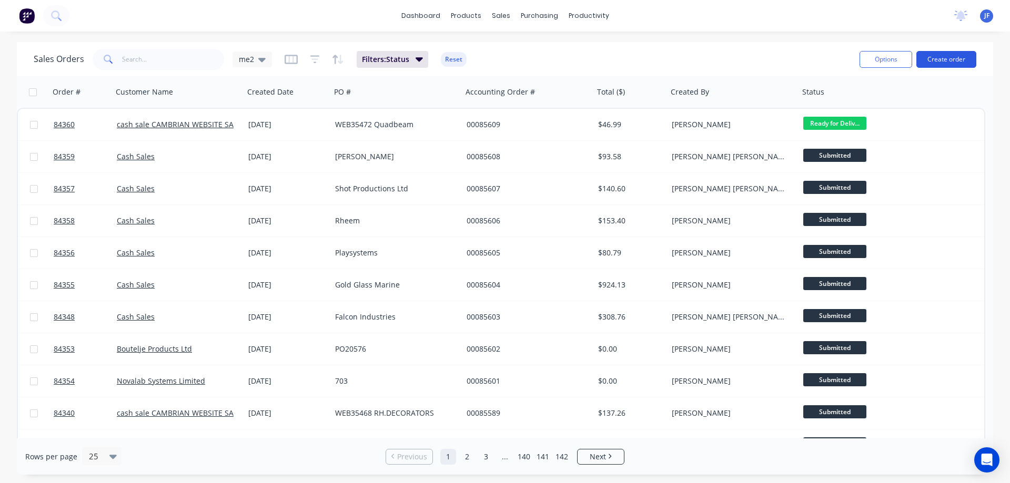
click at [943, 59] on button "Create order" at bounding box center [946, 59] width 60 height 17
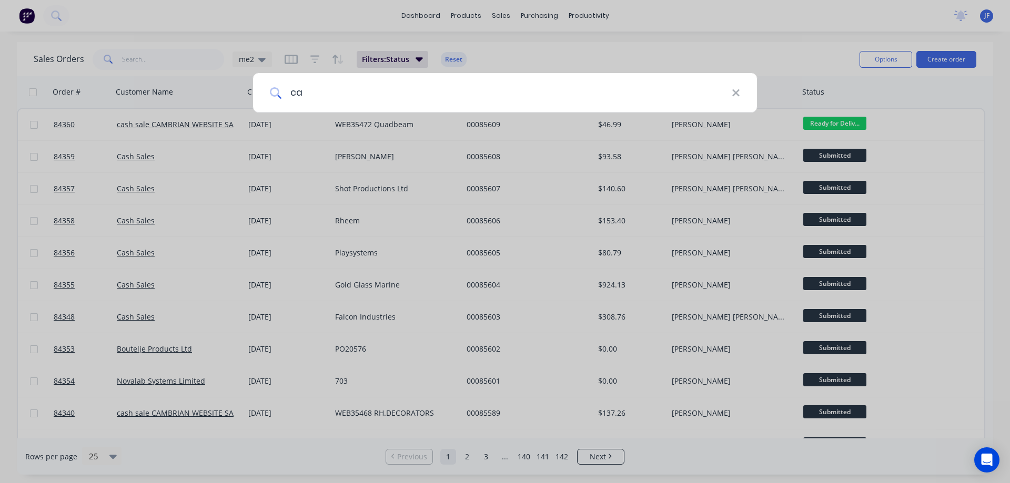
type input "c"
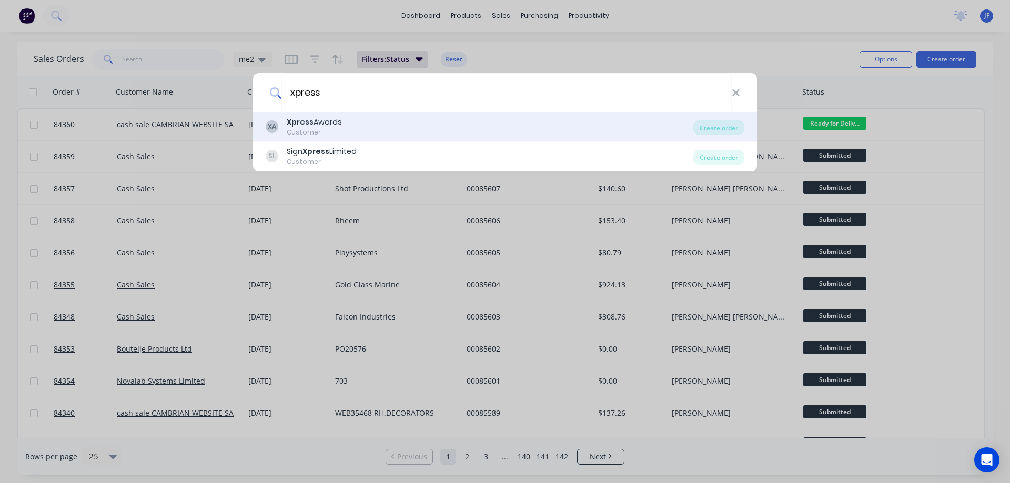
type input "xpress"
click at [382, 127] on div "XA Xpress Awards Customer" at bounding box center [480, 127] width 428 height 21
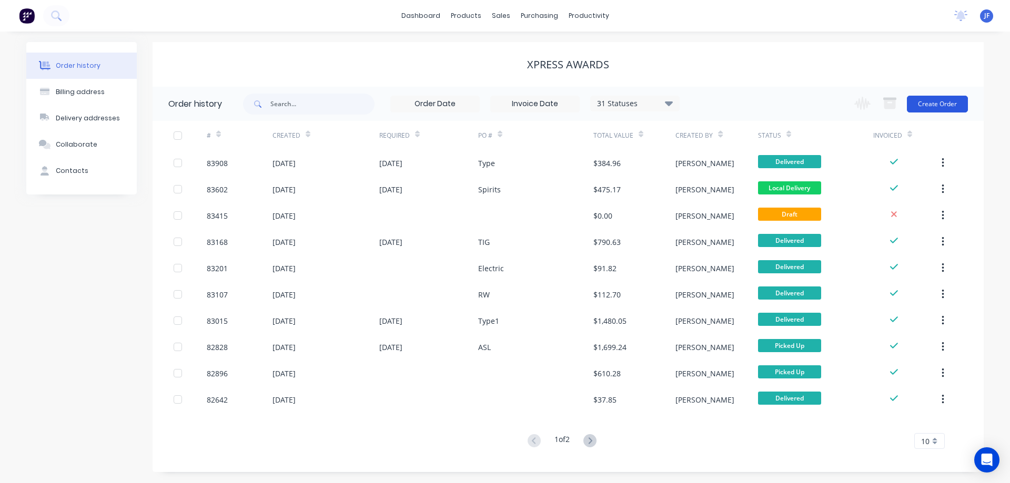
click at [911, 112] on button "Create Order" at bounding box center [937, 104] width 61 height 17
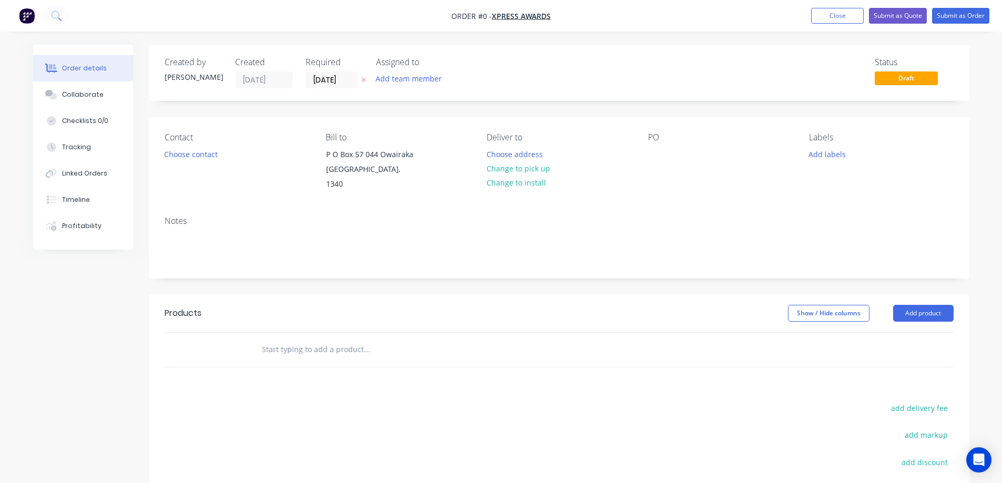
click at [361, 78] on icon at bounding box center [363, 80] width 5 height 6
click at [183, 166] on div "Creating draft order... Loading..." at bounding box center [534, 286] width 1002 height 483
click at [186, 154] on div "Creating draft order... Loading..." at bounding box center [534, 286] width 1002 height 483
click at [195, 154] on button "Choose contact" at bounding box center [190, 154] width 65 height 14
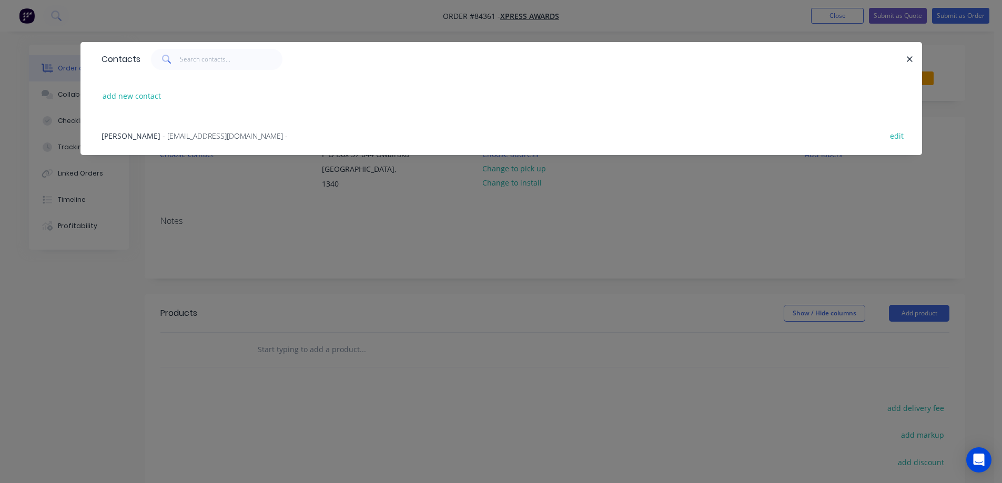
click at [163, 135] on span "- office@xpressawards.co.nz -" at bounding box center [225, 136] width 125 height 10
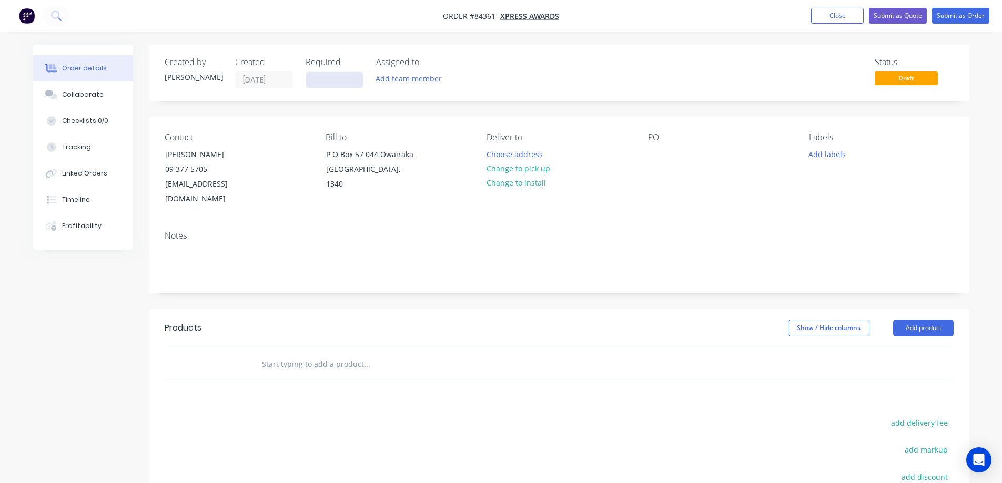
click at [344, 75] on input at bounding box center [334, 80] width 57 height 16
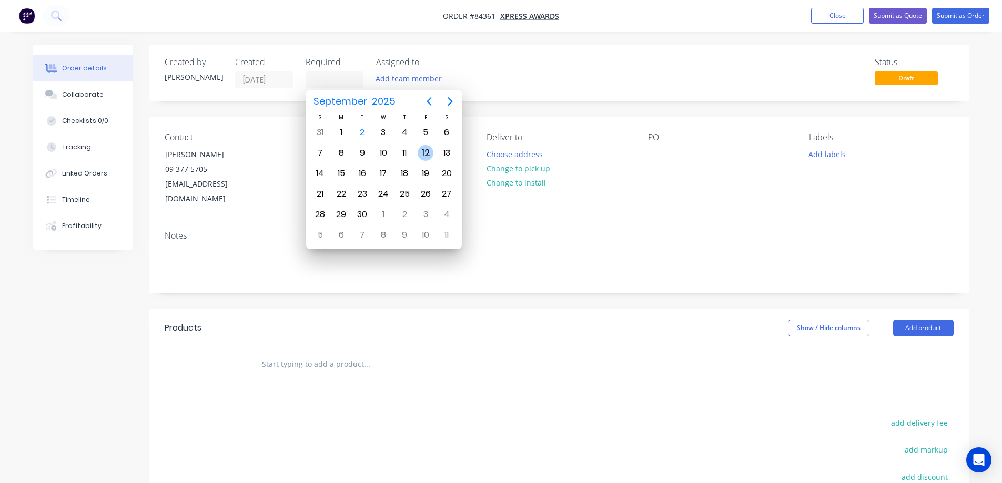
click at [421, 156] on div "12" at bounding box center [426, 153] width 16 height 16
type input "12/09/25"
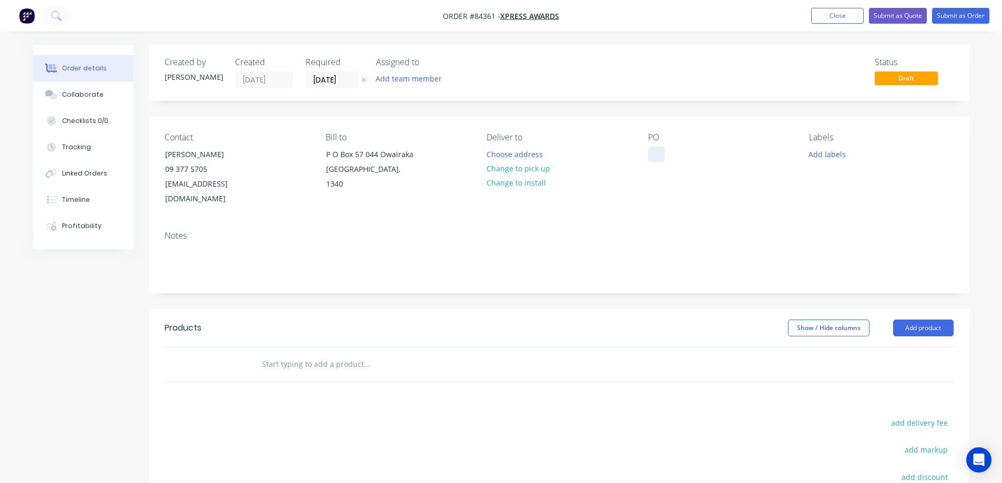
click at [656, 152] on div at bounding box center [656, 154] width 17 height 15
click at [653, 150] on div at bounding box center [656, 154] width 17 height 15
paste div
click at [502, 155] on button "Choose address" at bounding box center [514, 154] width 67 height 14
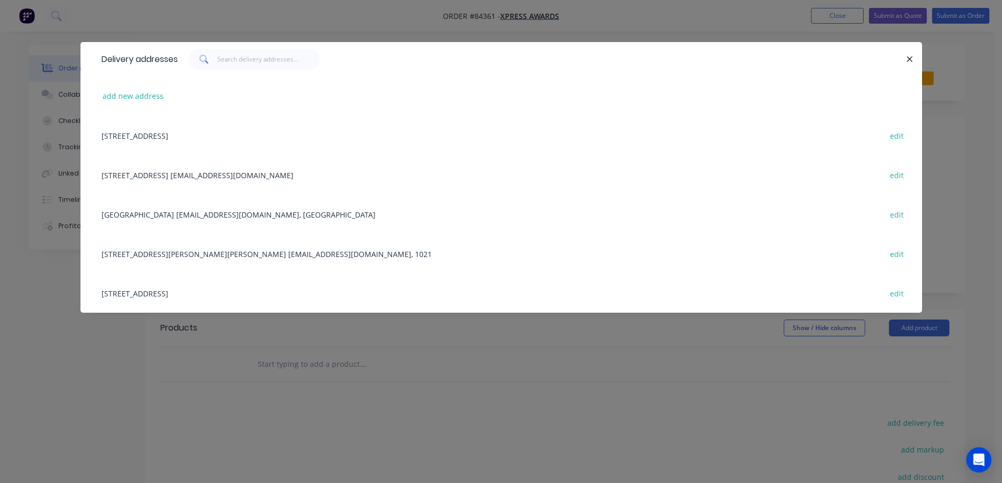
click at [147, 261] on div "15 Pickens Crescent Mt Albert office@xpressawards.co.nz, 1021 edit" at bounding box center [501, 253] width 810 height 39
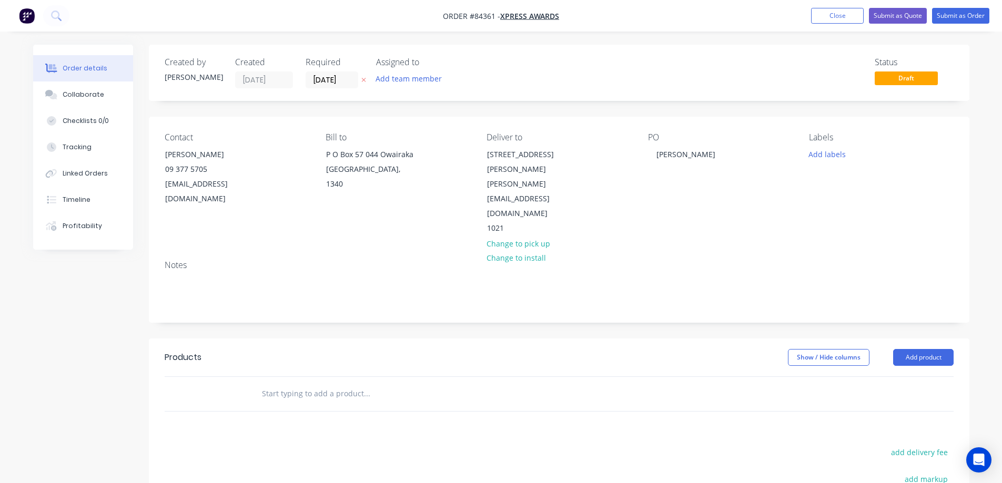
click at [317, 384] on input "text" at bounding box center [366, 394] width 210 height 21
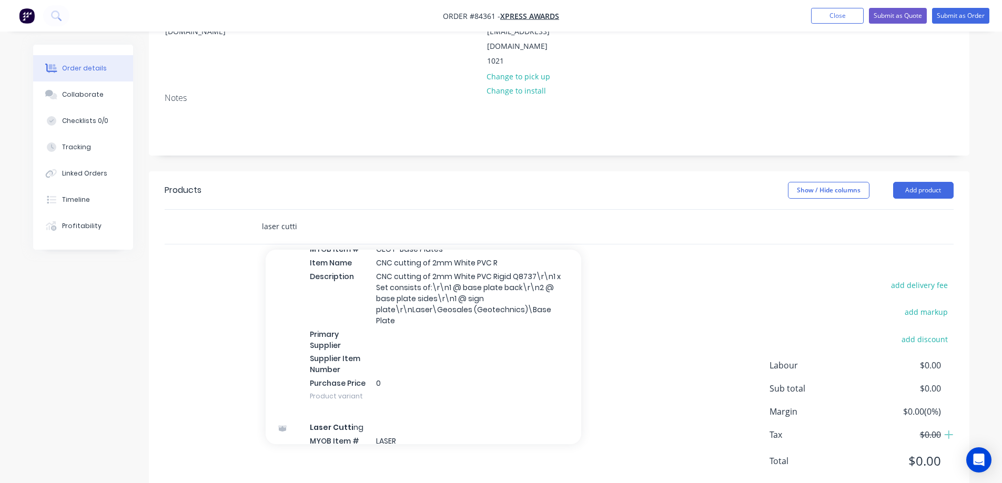
scroll to position [316, 0]
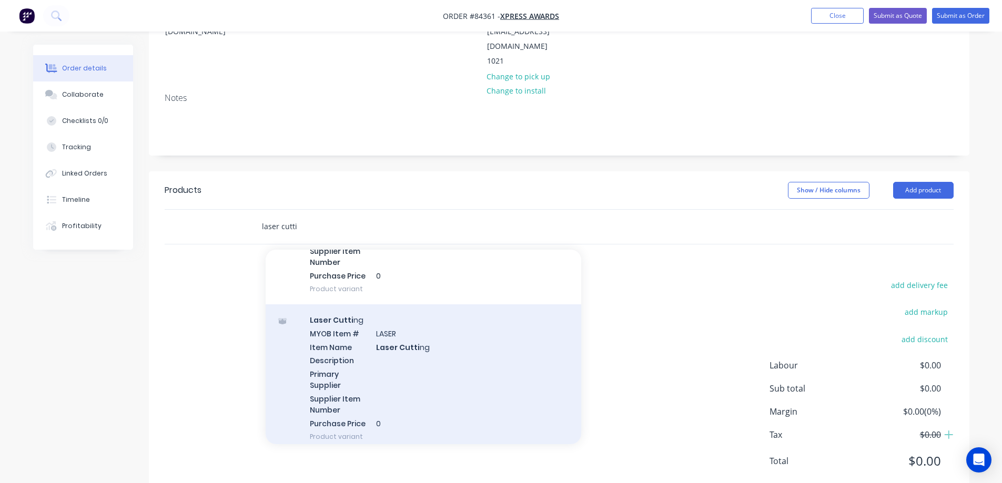
type input "laser cutti"
click at [406, 306] on div "Laser Cutti ng MYOB Item # LASER Item Name Laser Cutti ng Description Primary S…" at bounding box center [424, 379] width 316 height 148
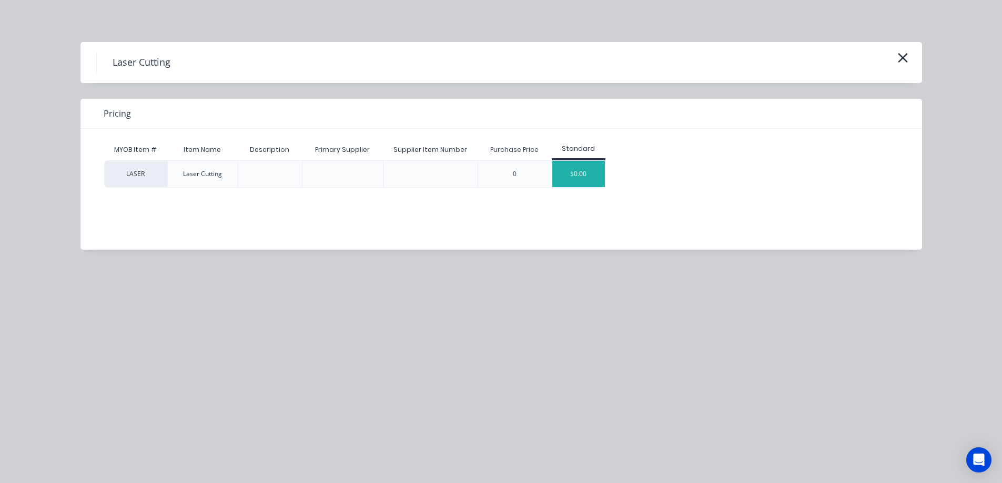
click at [588, 177] on div "$0.00" at bounding box center [578, 174] width 53 height 26
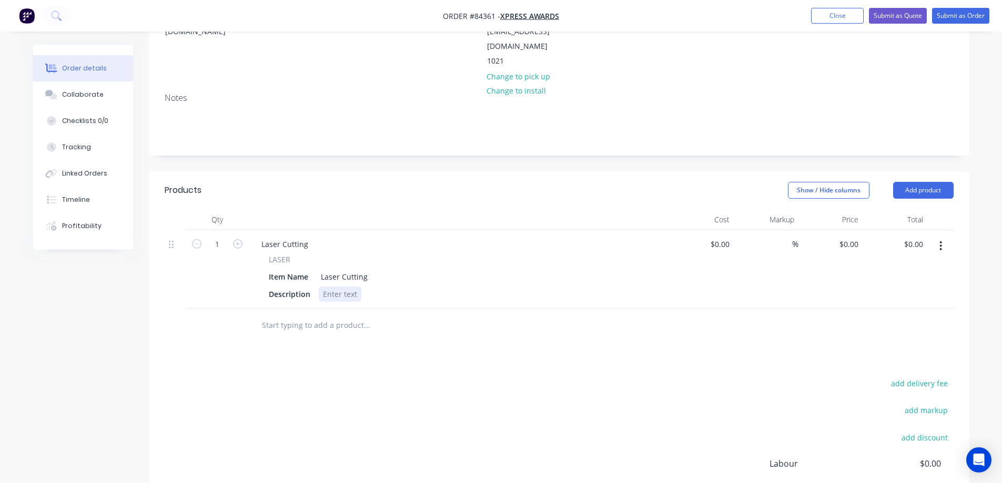
click at [349, 287] on div at bounding box center [340, 294] width 43 height 15
click at [325, 287] on div at bounding box center [340, 294] width 43 height 15
paste div
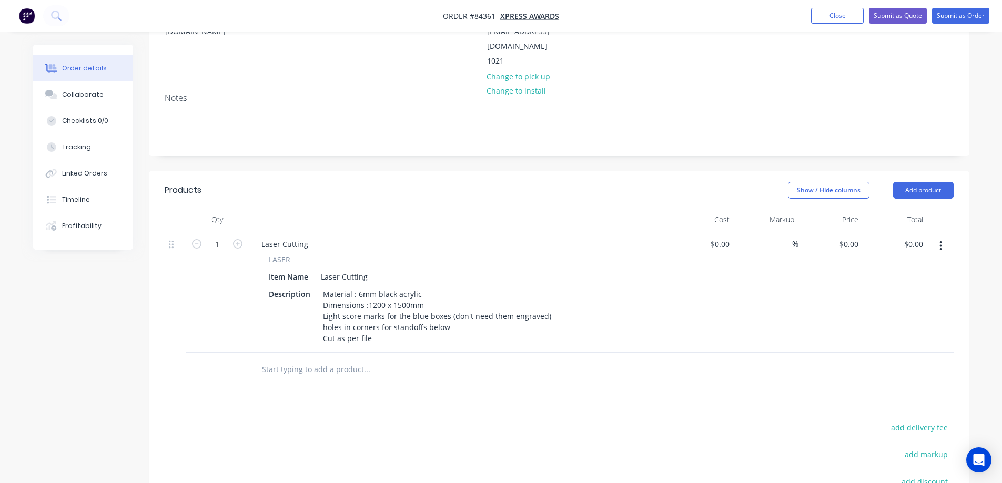
click at [359, 380] on div "Products Show / Hide columns Add product Qty Cost Markup Price Total 1 Laser Cu…" at bounding box center [559, 406] width 821 height 468
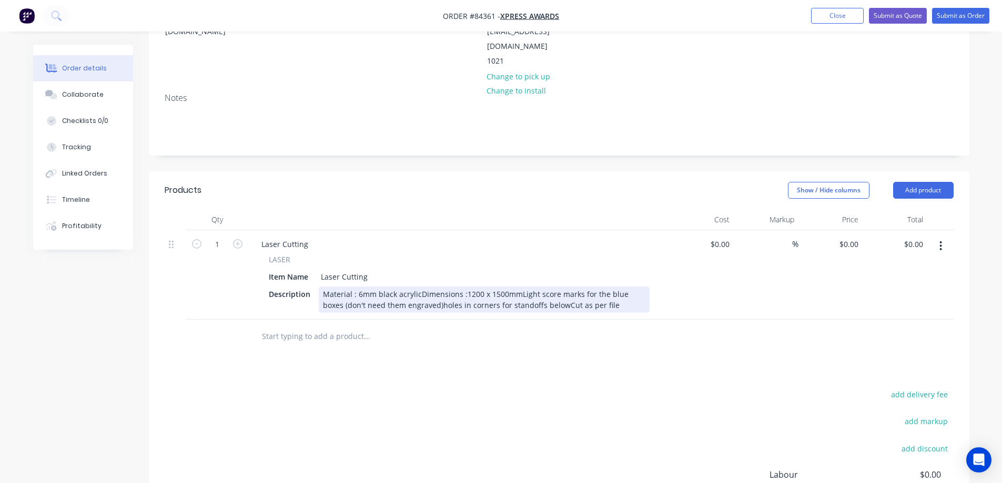
click at [418, 287] on div "Material : 6mm black acrylicDimensions :1200 x 1500mmLight score marks for the …" at bounding box center [484, 300] width 331 height 26
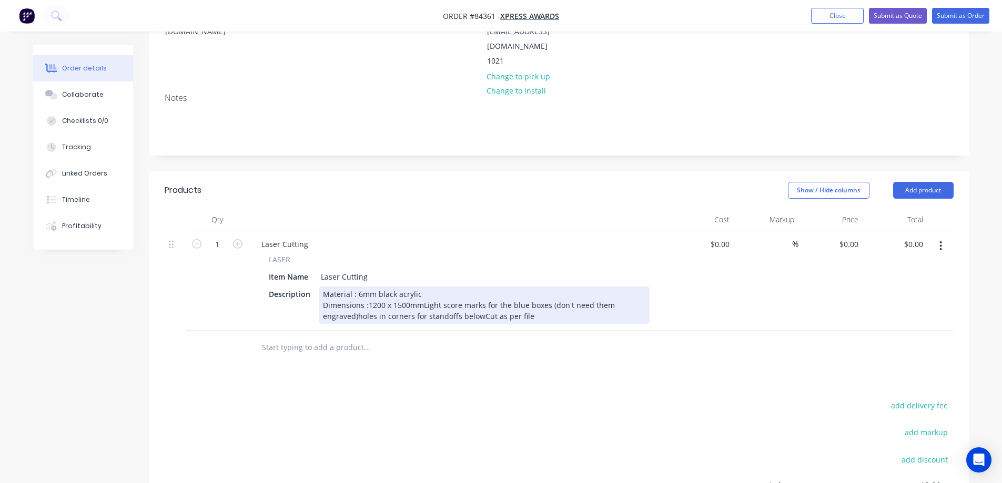
click at [422, 287] on div "Material : 6mm black acrylic Dimensions :1200 x 1500mmLight score marks for the…" at bounding box center [484, 305] width 331 height 37
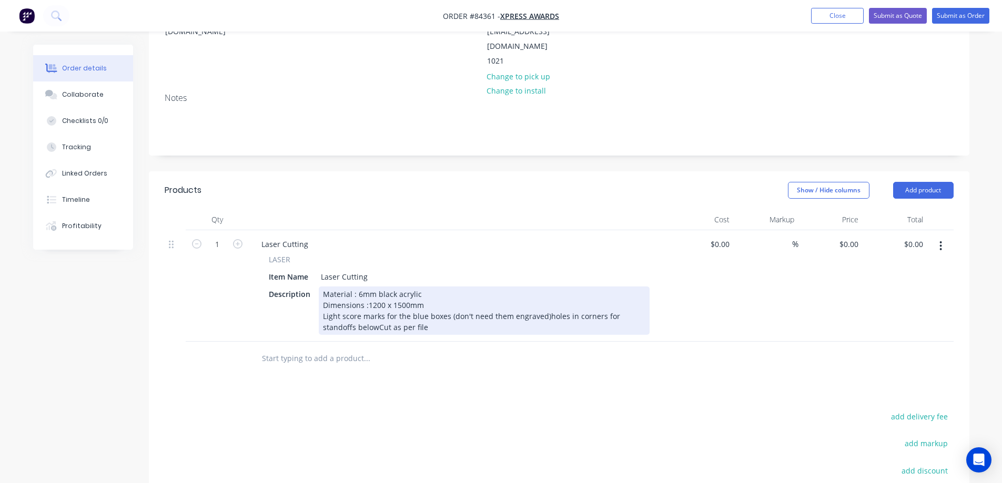
click at [543, 287] on div "Material : 6mm black acrylic Dimensions :1200 x 1500mm Light score marks for th…" at bounding box center [484, 311] width 331 height 48
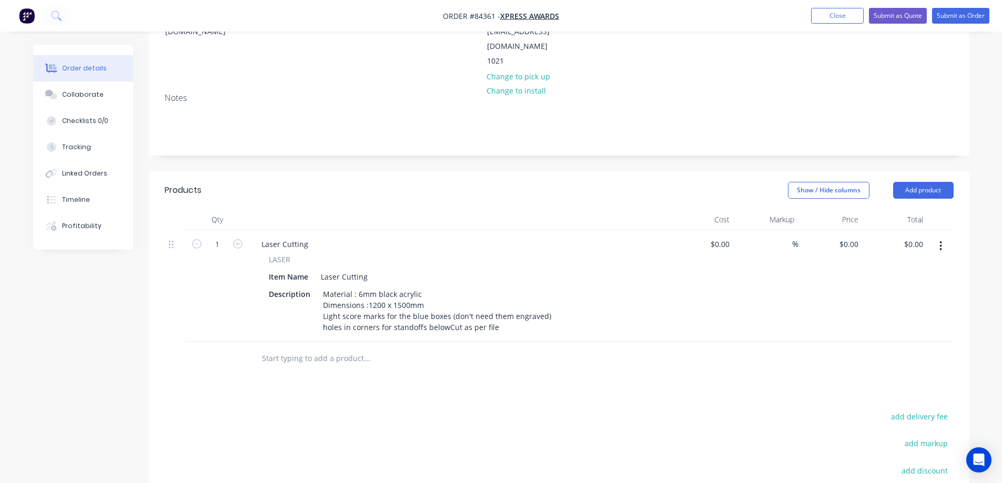
drag, startPoint x: 551, startPoint y: 370, endPoint x: 525, endPoint y: 336, distance: 43.6
click at [552, 370] on div "Products Show / Hide columns Add product Qty Cost Markup Price Total 1 Laser Cu…" at bounding box center [559, 400] width 821 height 457
click at [839, 230] on div "0 $0.00" at bounding box center [831, 286] width 65 height 112
type input "$310.31"
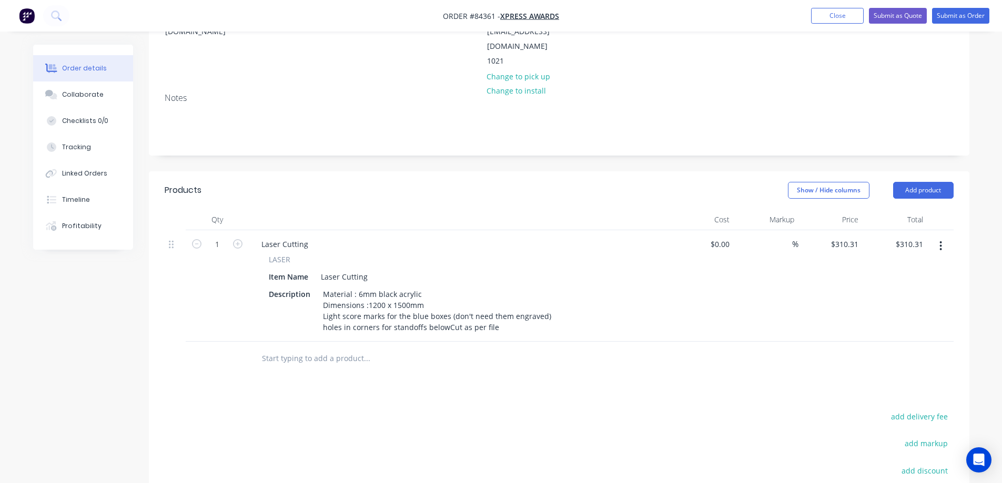
click at [631, 371] on div "Products Show / Hide columns Add product Qty Cost Markup Price Total 1 Laser Cu…" at bounding box center [559, 400] width 821 height 457
click at [338, 348] on input "text" at bounding box center [366, 358] width 210 height 21
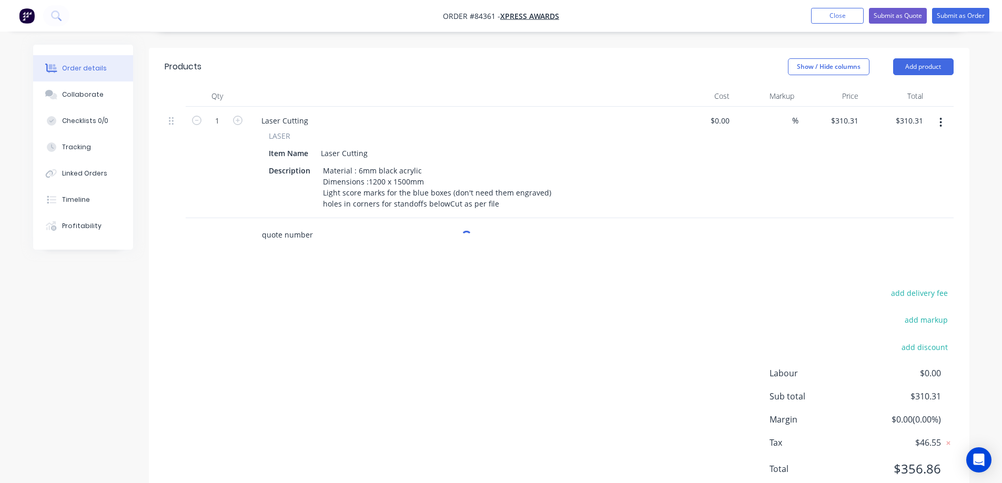
scroll to position [299, 0]
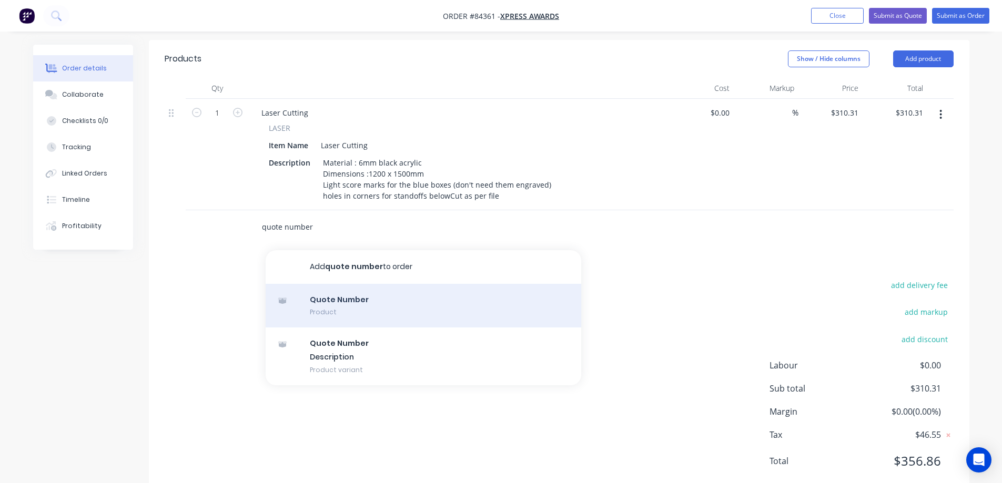
type input "quote number"
click at [433, 284] on div "Quote Number Product" at bounding box center [424, 306] width 316 height 44
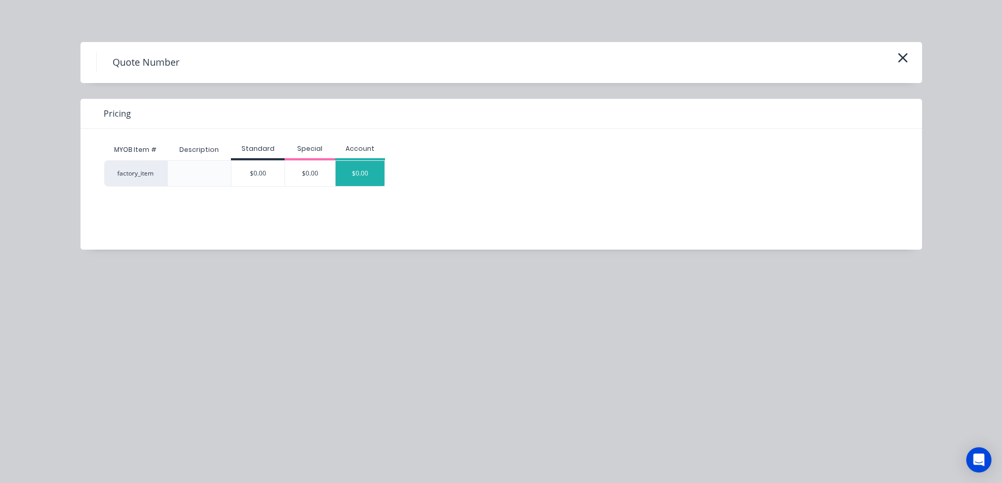
click at [358, 177] on div "$0.00" at bounding box center [360, 173] width 49 height 25
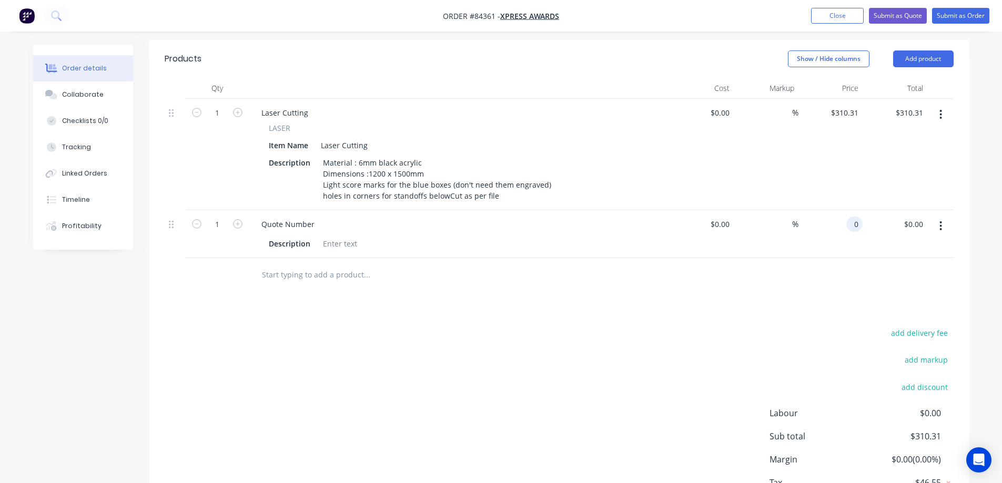
click at [841, 210] on div "0 0" at bounding box center [831, 234] width 65 height 48
type input "$18,280.00"
click at [812, 258] on div at bounding box center [559, 275] width 789 height 34
click at [838, 217] on input "18280" at bounding box center [841, 224] width 43 height 15
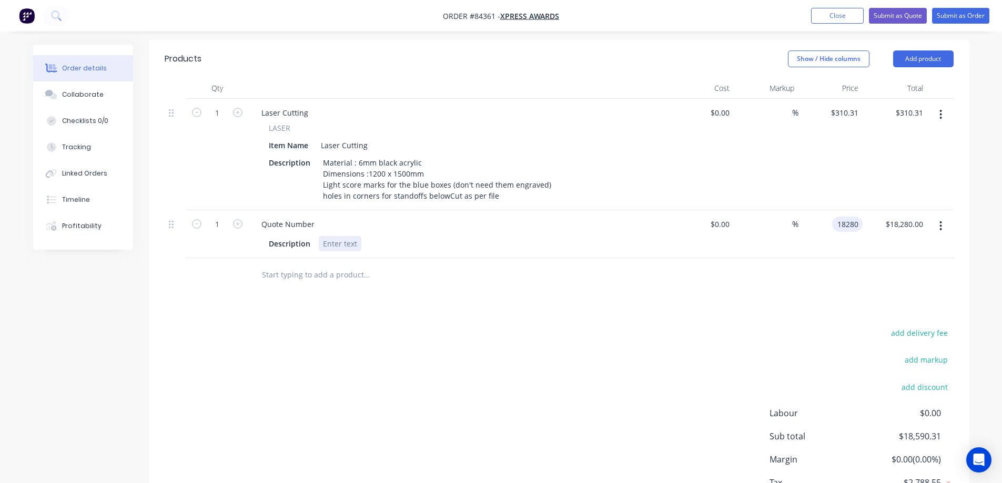
type input "$18,280.00"
click at [343, 236] on div at bounding box center [340, 243] width 43 height 15
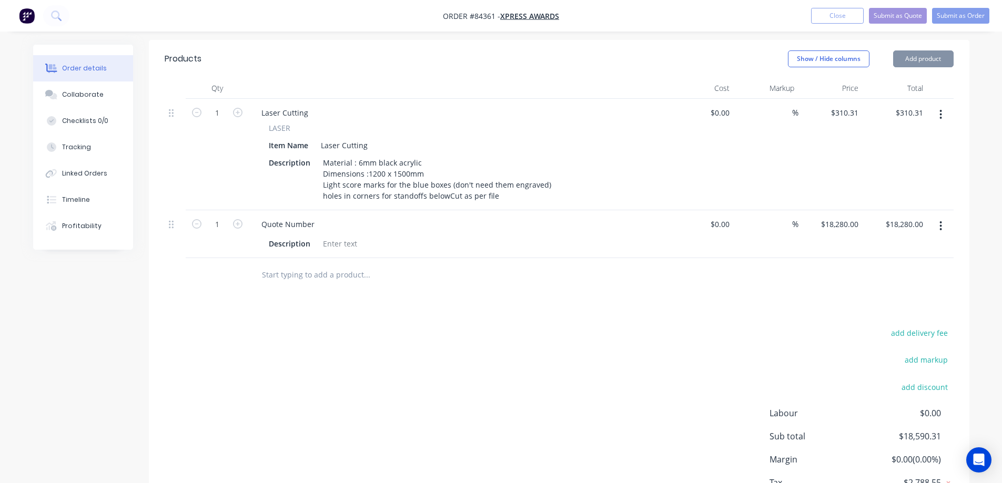
click at [361, 279] on div "Products Show / Hide columns Add product Qty Cost Markup Price Total 1 Laser Cu…" at bounding box center [559, 292] width 821 height 505
click at [332, 236] on div at bounding box center [340, 243] width 43 height 15
click at [833, 217] on div "18280 18280" at bounding box center [847, 224] width 31 height 15
type input "$0.00"
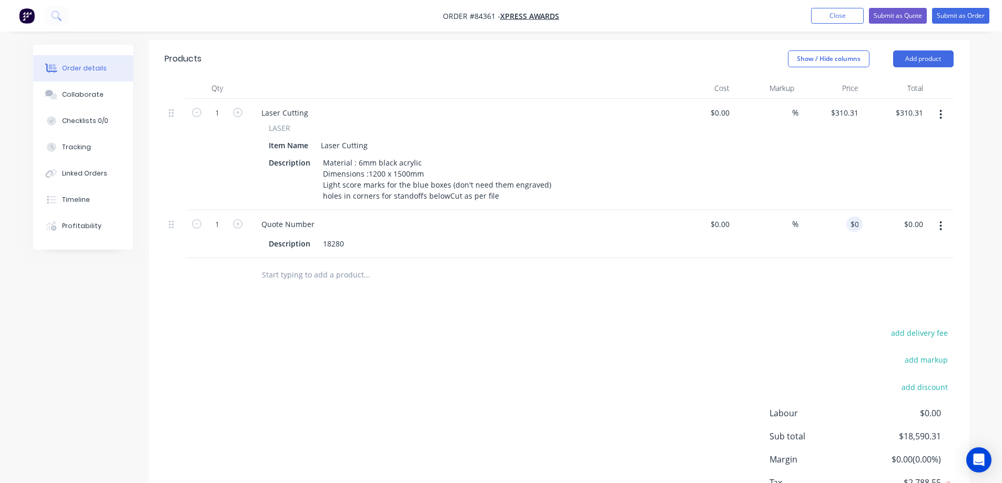
click at [613, 326] on div "add delivery fee add markup add discount Labour $0.00 Sub total $18,590.31 Marg…" at bounding box center [559, 427] width 789 height 203
click at [201, 219] on icon "button" at bounding box center [196, 223] width 9 height 9
type input "0"
click at [295, 265] on input "text" at bounding box center [366, 275] width 210 height 21
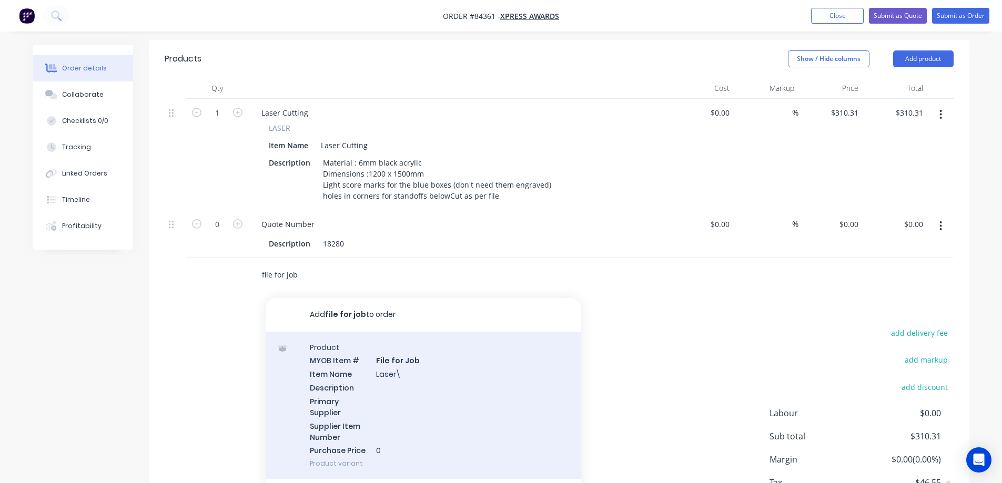
type input "file for job"
click at [314, 345] on div "Product MYOB Item # File for Job Item Name Laser\ Description Primary Supplier …" at bounding box center [424, 406] width 316 height 148
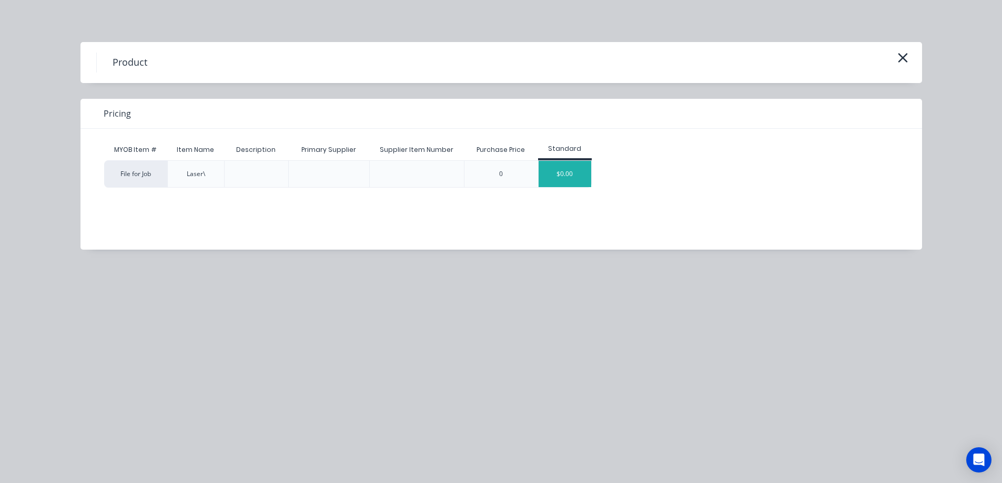
click at [572, 170] on div "$0.00" at bounding box center [565, 174] width 53 height 26
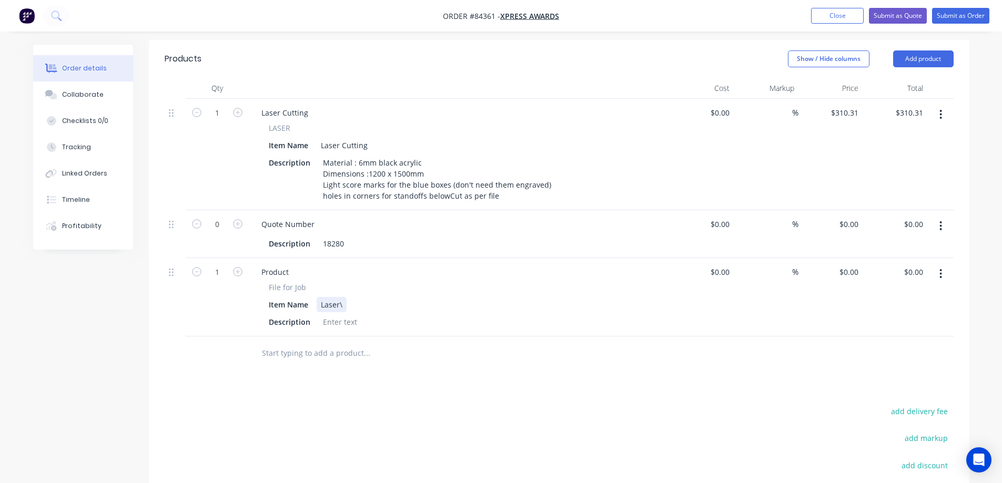
click at [342, 297] on div "Laser\" at bounding box center [332, 304] width 30 height 15
click at [191, 266] on button "button" at bounding box center [197, 271] width 14 height 11
type input "0"
click at [317, 343] on input "text" at bounding box center [366, 353] width 210 height 21
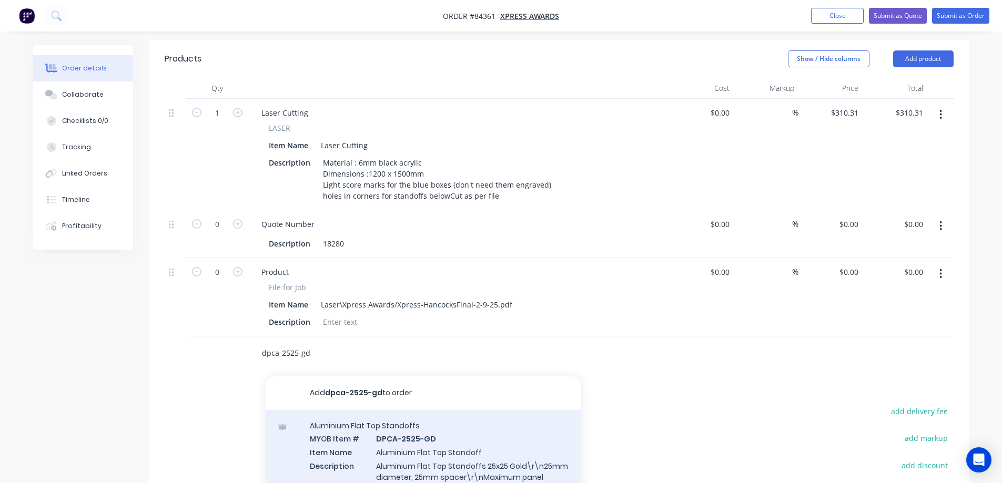
type input "dpca-2525-gd"
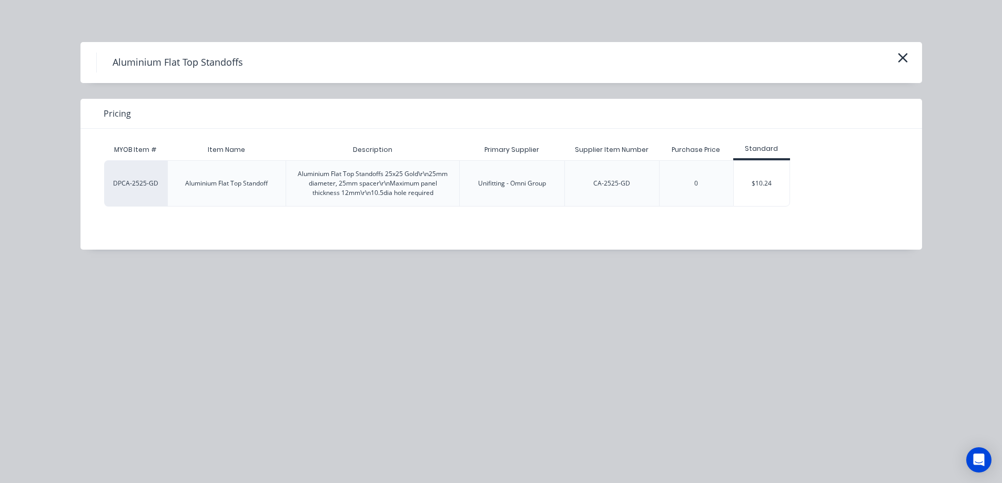
drag, startPoint x: 742, startPoint y: 184, endPoint x: 737, endPoint y: 186, distance: 6.2
click at [743, 184] on div "$10.24" at bounding box center [762, 183] width 56 height 45
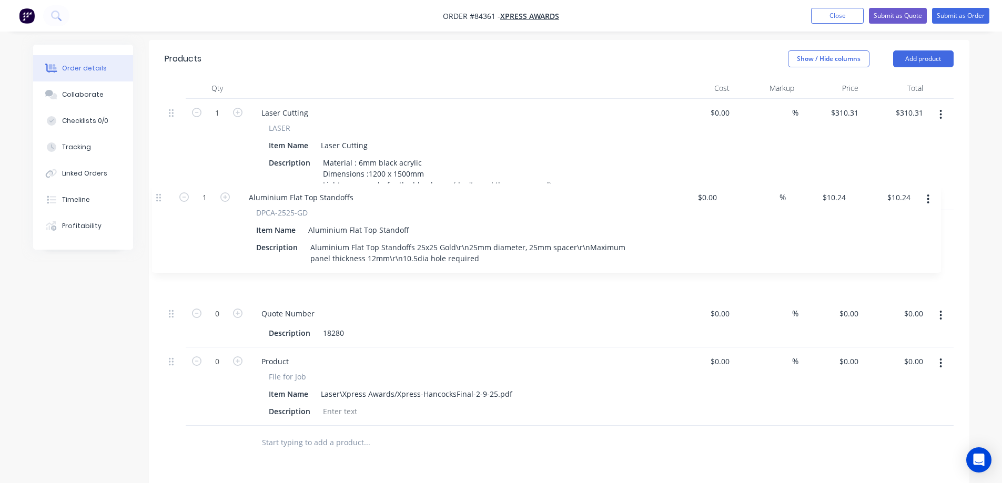
drag, startPoint x: 171, startPoint y: 323, endPoint x: 158, endPoint y: 191, distance: 132.6
click at [158, 191] on div "Qty Cost Markup Price Total 1 Laser Cutting LASER Item Name Laser Cutting Descr…" at bounding box center [559, 269] width 821 height 382
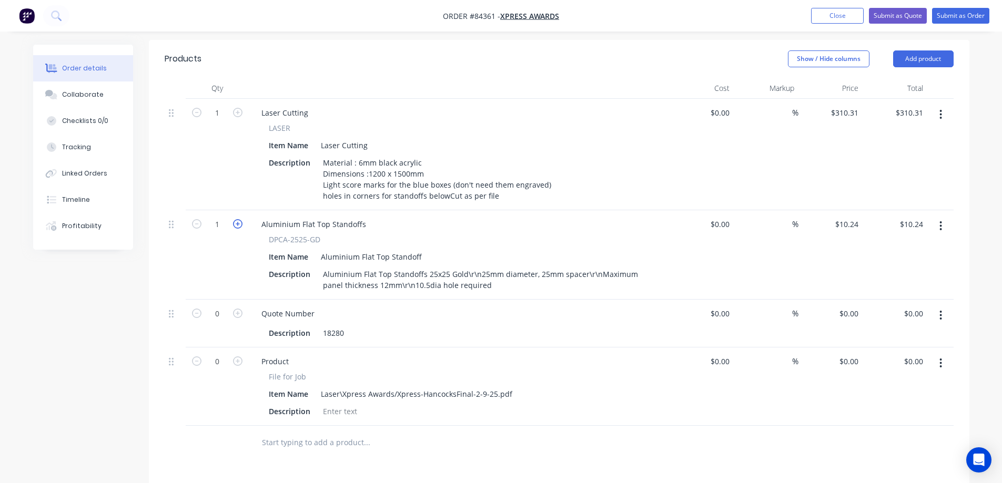
click at [234, 219] on icon "button" at bounding box center [237, 223] width 9 height 9
type input "2"
type input "$20.48"
click at [234, 219] on icon "button" at bounding box center [237, 223] width 9 height 9
type input "3"
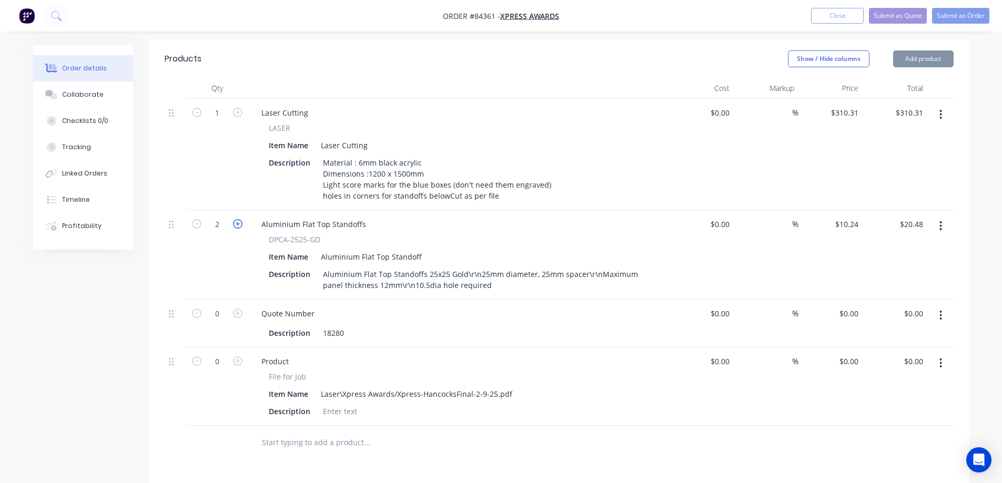
type input "$30.72"
click at [235, 219] on icon "button" at bounding box center [237, 223] width 9 height 9
type input "4"
type input "$40.96"
click at [843, 217] on input "10.24" at bounding box center [851, 224] width 24 height 15
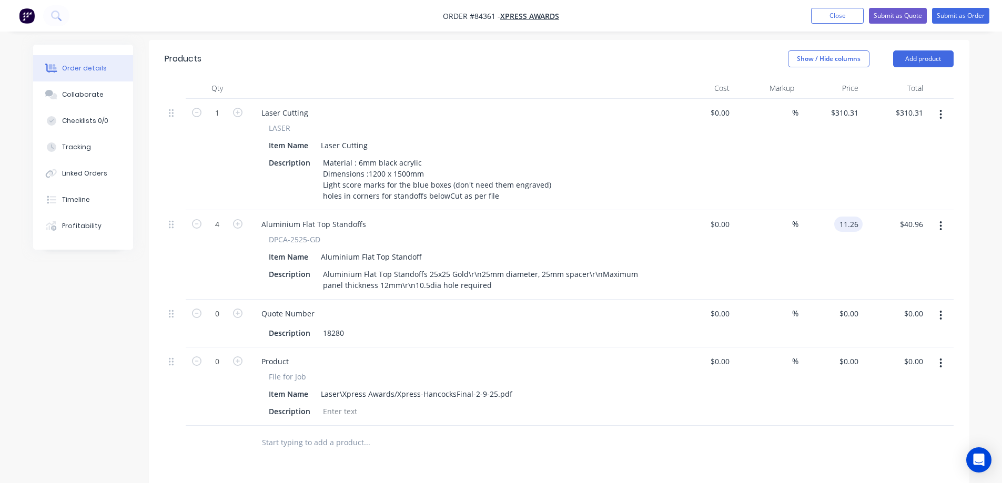
type input "$11.26"
type input "$45.04"
click at [849, 237] on div "$11.26 $11.26" at bounding box center [831, 254] width 65 height 89
click at [959, 14] on button "Submit as Order" at bounding box center [960, 16] width 57 height 16
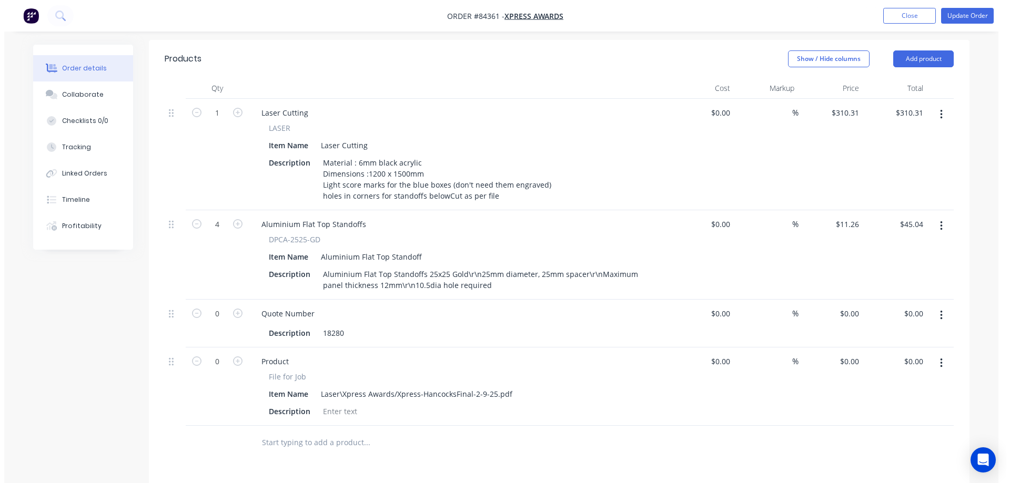
scroll to position [0, 0]
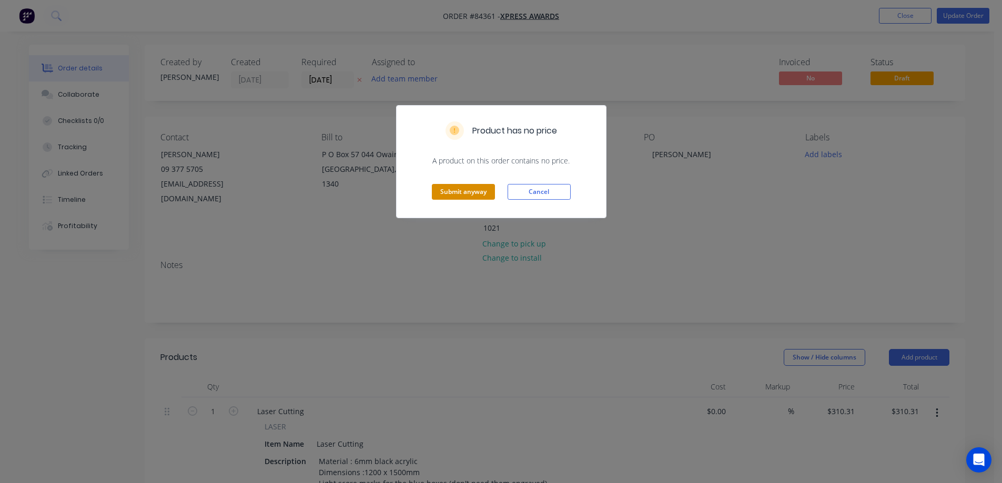
click at [446, 191] on button "Submit anyway" at bounding box center [463, 192] width 63 height 16
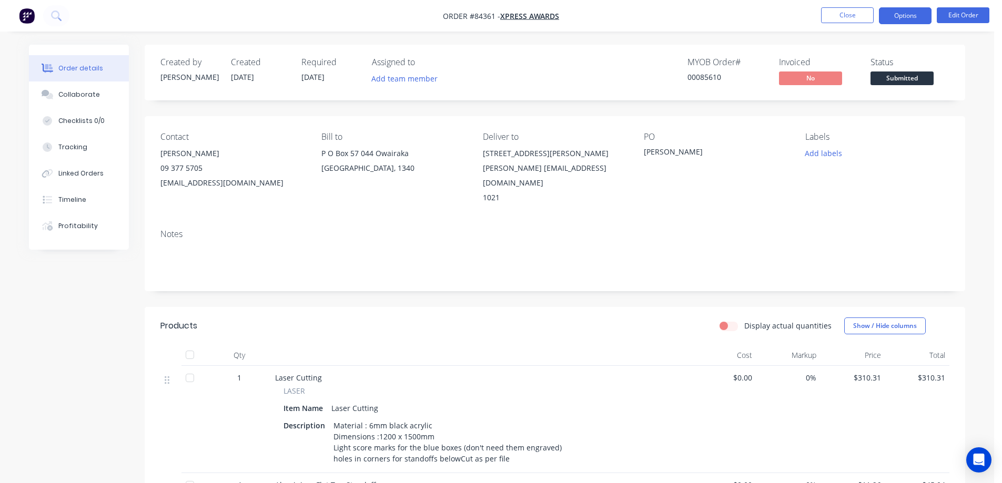
click at [904, 19] on button "Options" at bounding box center [905, 15] width 53 height 17
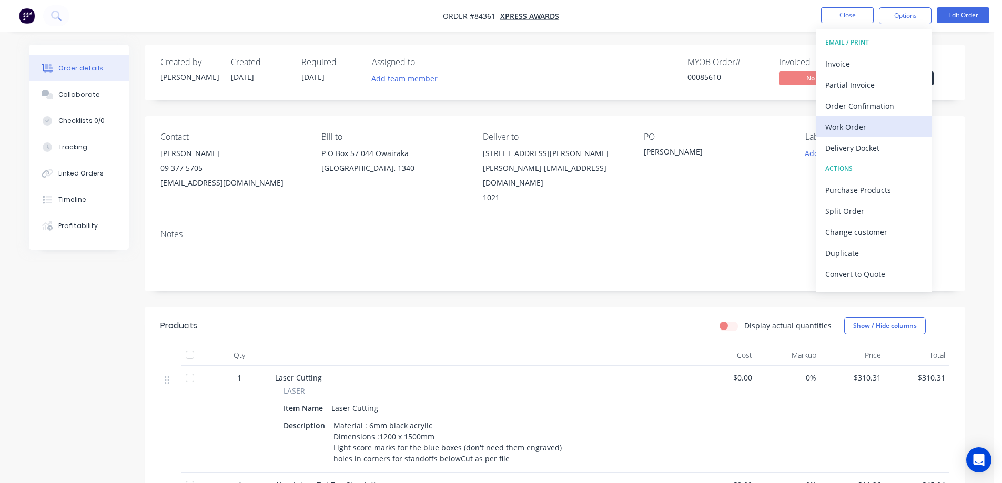
click at [865, 133] on div "Work Order" at bounding box center [873, 126] width 97 height 15
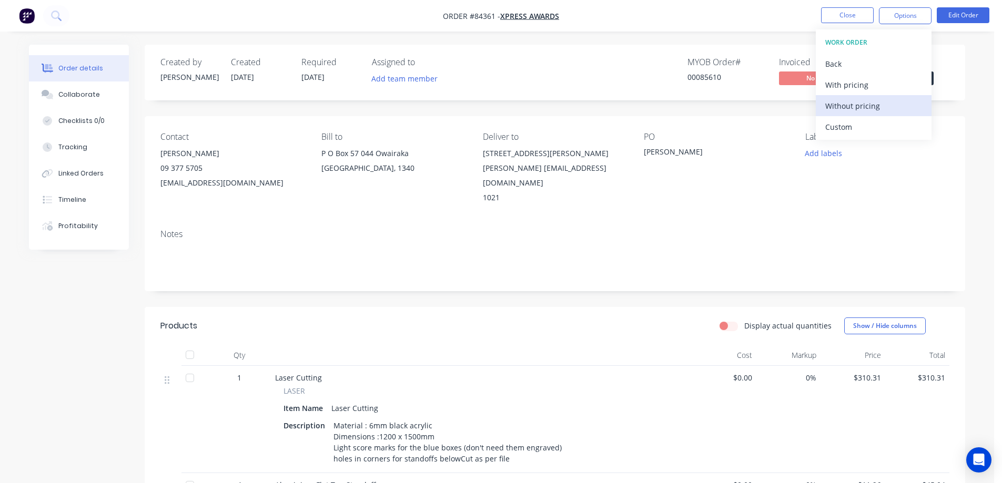
click at [860, 109] on div "Without pricing" at bounding box center [873, 105] width 97 height 15
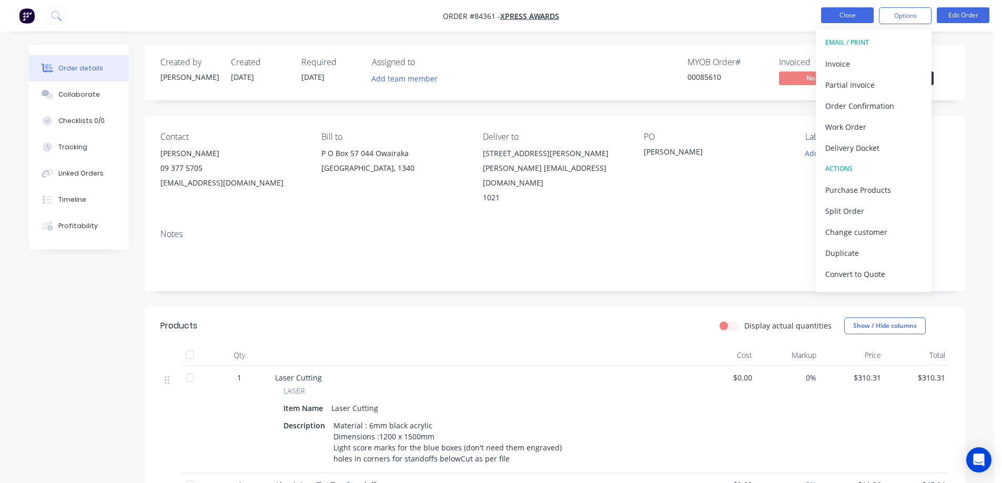
click at [839, 17] on button "Close" at bounding box center [847, 15] width 53 height 16
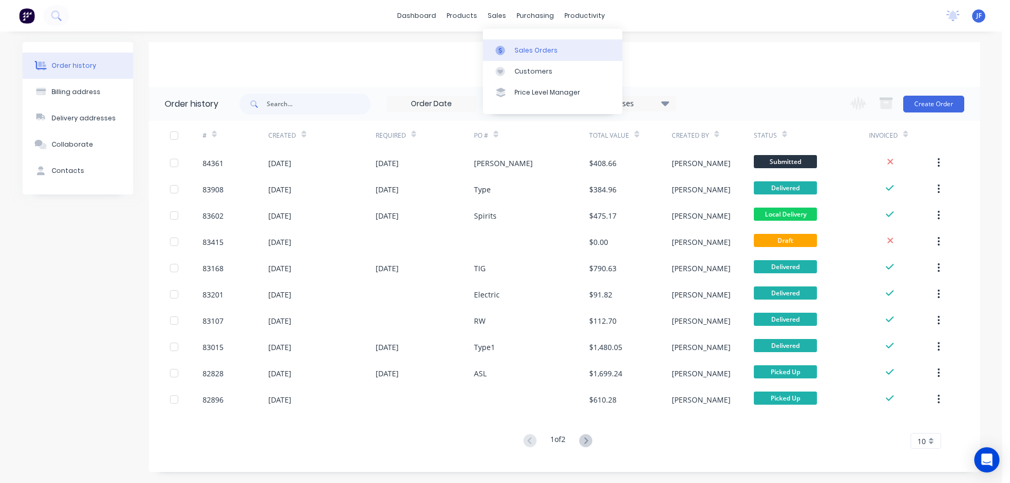
click at [527, 49] on div "Sales Orders" at bounding box center [536, 50] width 43 height 9
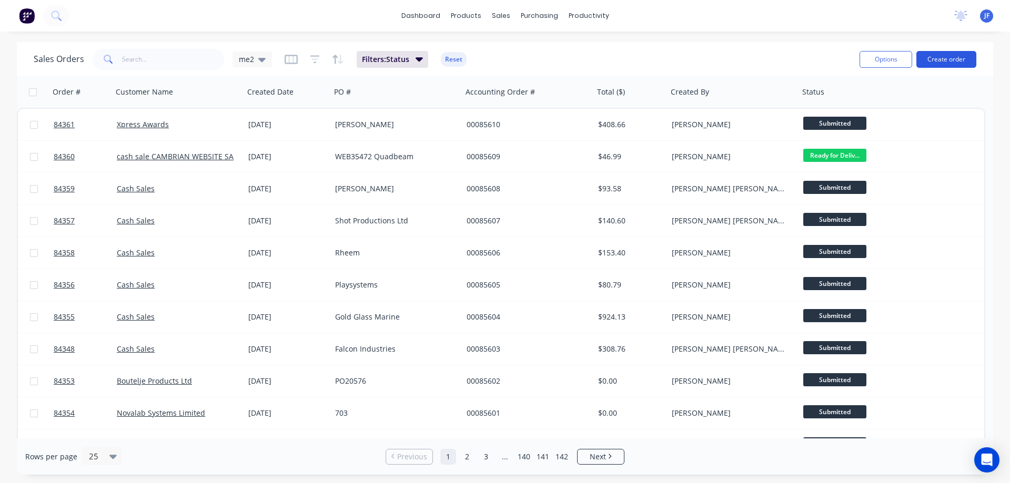
click at [949, 57] on button "Create order" at bounding box center [946, 59] width 60 height 17
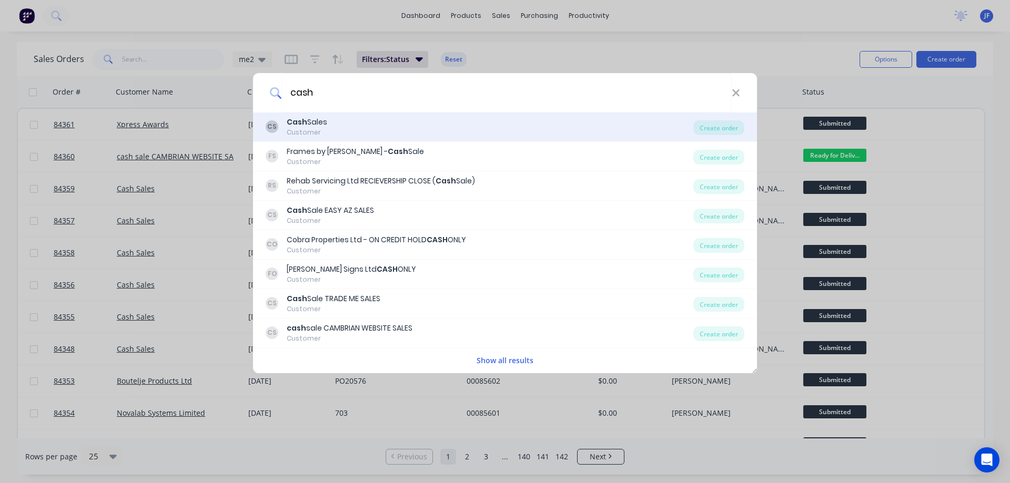
type input "cash"
click at [335, 132] on div "CS Cash Sales Customer" at bounding box center [480, 127] width 428 height 21
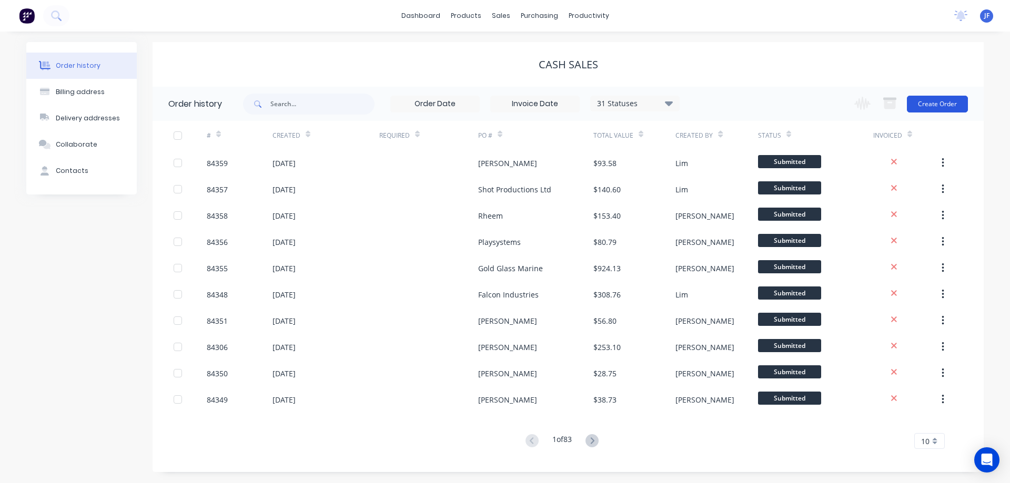
click at [936, 107] on button "Create Order" at bounding box center [937, 104] width 61 height 17
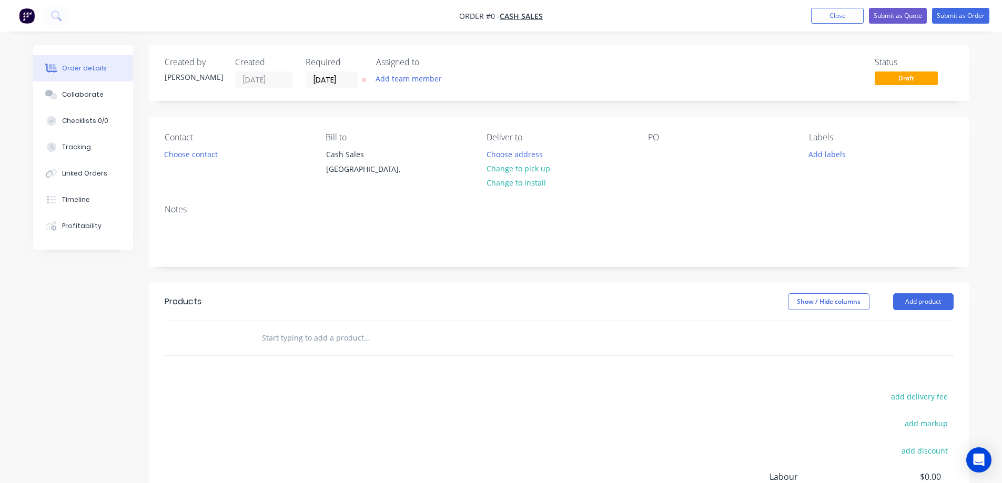
click at [359, 82] on button at bounding box center [363, 80] width 11 height 12
click at [209, 155] on button "Choose contact" at bounding box center [190, 154] width 65 height 14
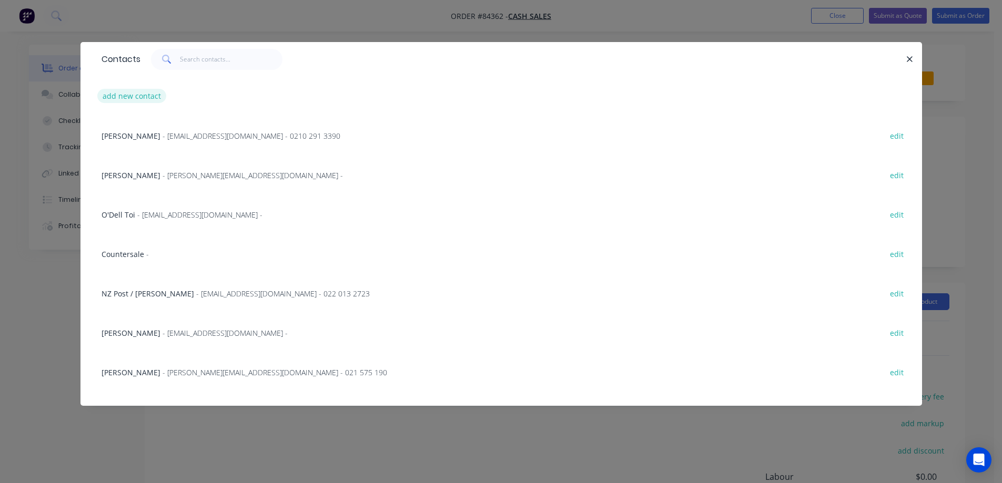
click at [137, 90] on button "add new contact" at bounding box center [131, 96] width 69 height 14
select select "NZ"
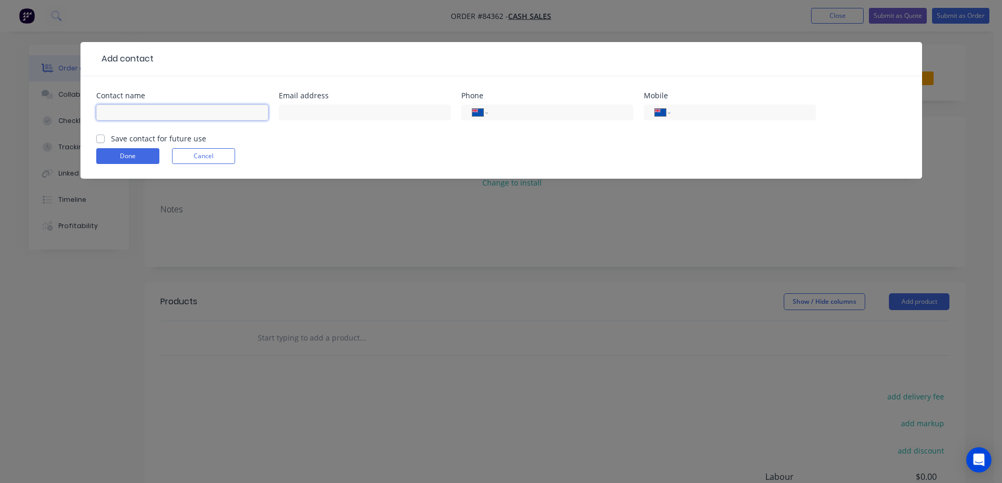
click at [179, 115] on input "text" at bounding box center [182, 113] width 172 height 16
drag, startPoint x: 153, startPoint y: 110, endPoint x: 244, endPoint y: 112, distance: 90.5
click at [244, 112] on input "[PERSON_NAME] - Wanaka Adventure" at bounding box center [182, 113] width 172 height 16
type input "[PERSON_NAME] - Advnture Wanaka"
click at [185, 136] on label "Save contact for future use" at bounding box center [158, 138] width 95 height 11
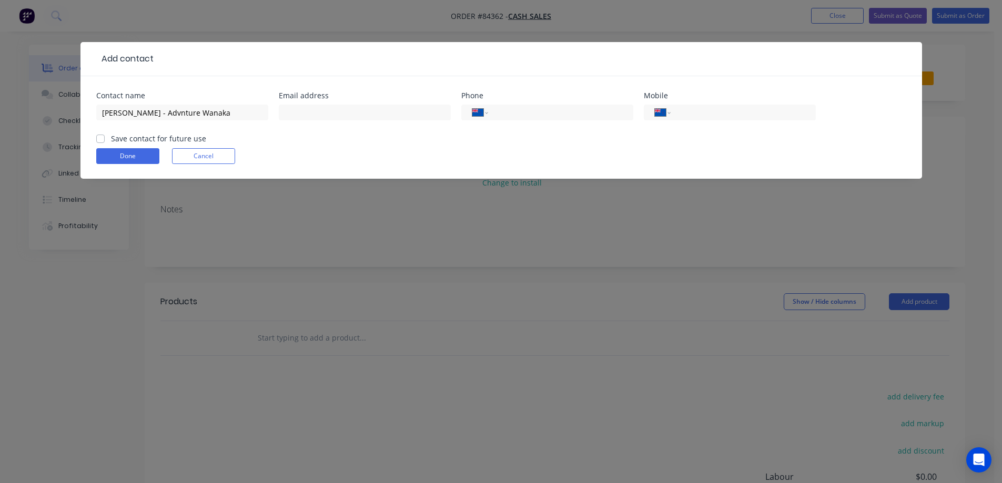
click at [105, 136] on input "Save contact for future use" at bounding box center [100, 138] width 8 height 10
checkbox input "true"
click at [702, 112] on input "tel" at bounding box center [741, 113] width 126 height 12
type input "027 249 9774"
click at [397, 112] on input "text" at bounding box center [365, 113] width 172 height 16
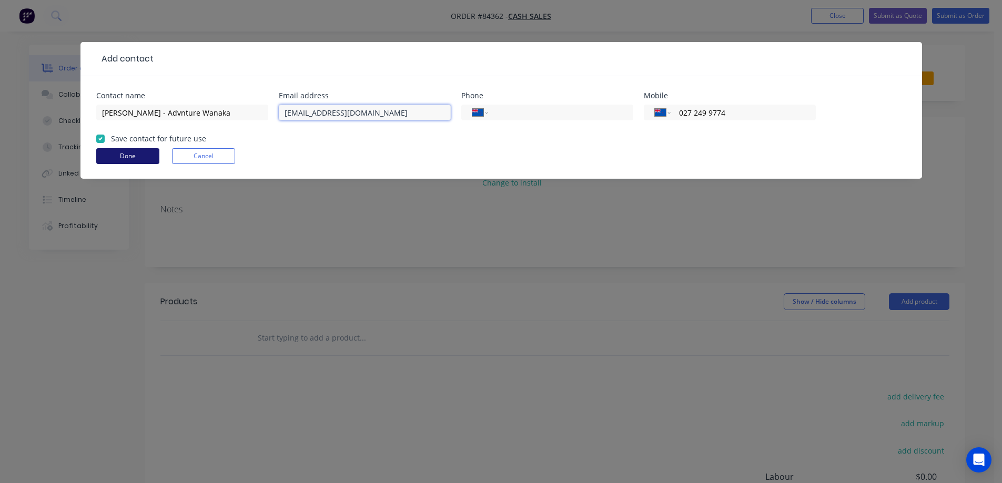
type input "[EMAIL_ADDRESS][DOMAIN_NAME]"
click at [153, 155] on button "Done" at bounding box center [127, 156] width 63 height 16
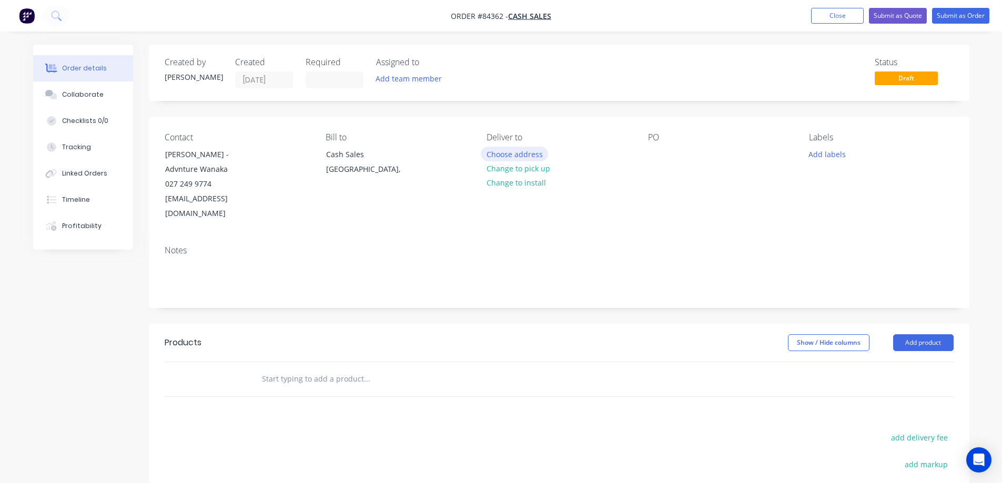
click at [538, 154] on button "Choose address" at bounding box center [514, 154] width 67 height 14
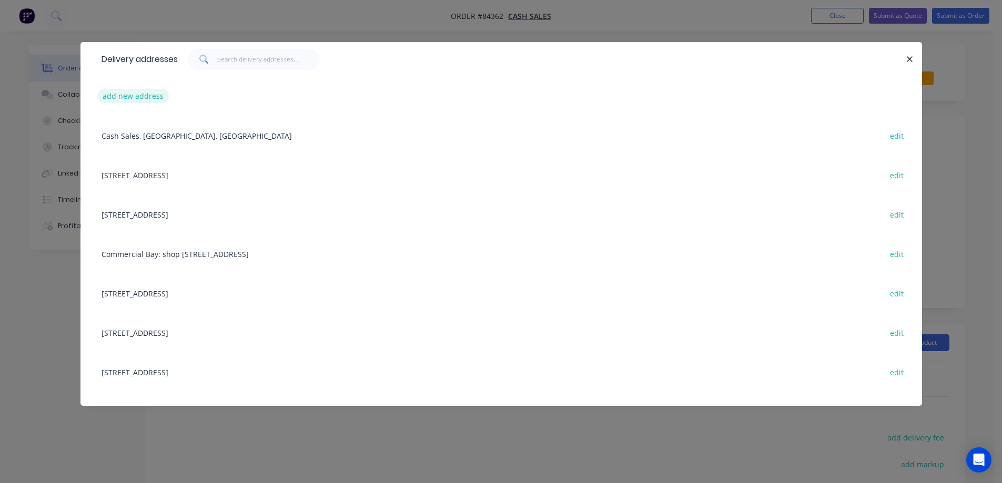
click at [144, 98] on button "add new address" at bounding box center [133, 96] width 72 height 14
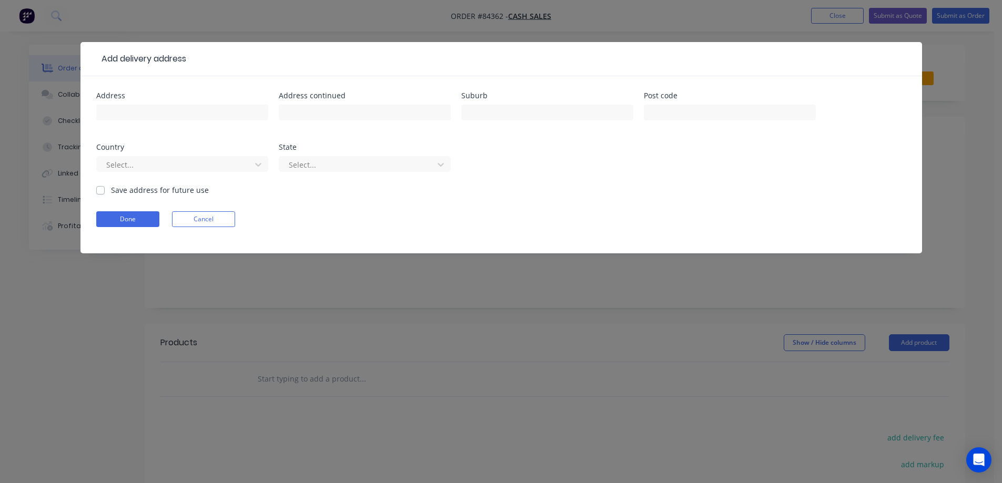
click at [146, 121] on div at bounding box center [182, 117] width 172 height 31
click at [141, 115] on input "text" at bounding box center [182, 113] width 172 height 16
type input "[STREET_ADDRESS][PERSON_NAME]"
click at [285, 108] on input "text" at bounding box center [365, 113] width 172 height 16
type input "Wanaka"
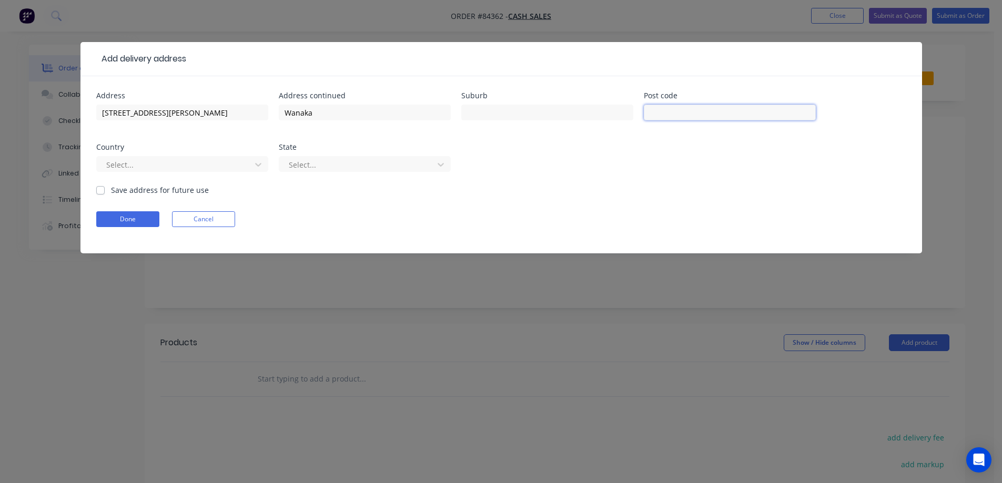
click at [704, 108] on input "text" at bounding box center [730, 113] width 172 height 16
type input "9305"
click at [134, 216] on button "Done" at bounding box center [127, 219] width 63 height 16
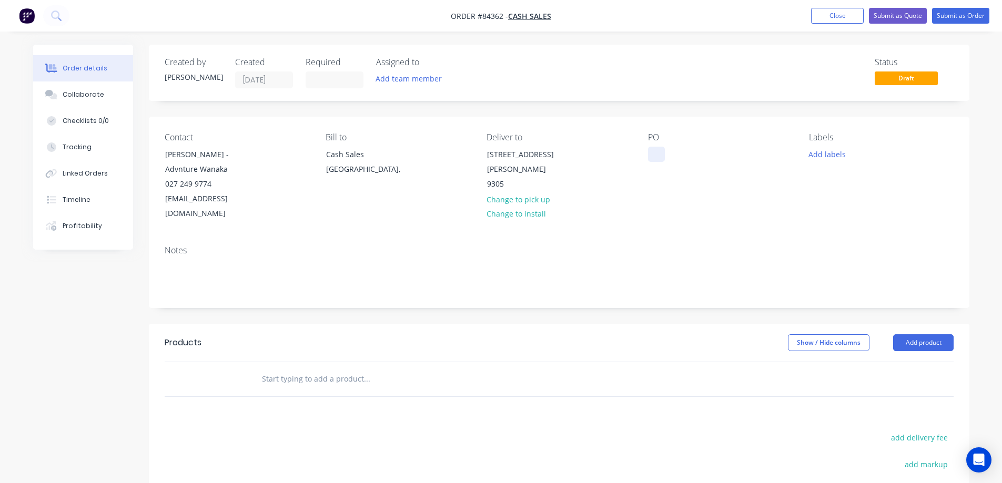
click at [654, 152] on div at bounding box center [656, 154] width 17 height 15
drag, startPoint x: 216, startPoint y: 155, endPoint x: 275, endPoint y: 165, distance: 59.2
click at [275, 165] on div "Contact [PERSON_NAME] - Advnture Wanaka 027 249 9774 [EMAIL_ADDRESS][DOMAIN_NAM…" at bounding box center [237, 177] width 144 height 89
copy div "Advnture Wanaka"
click at [662, 150] on div at bounding box center [656, 154] width 17 height 15
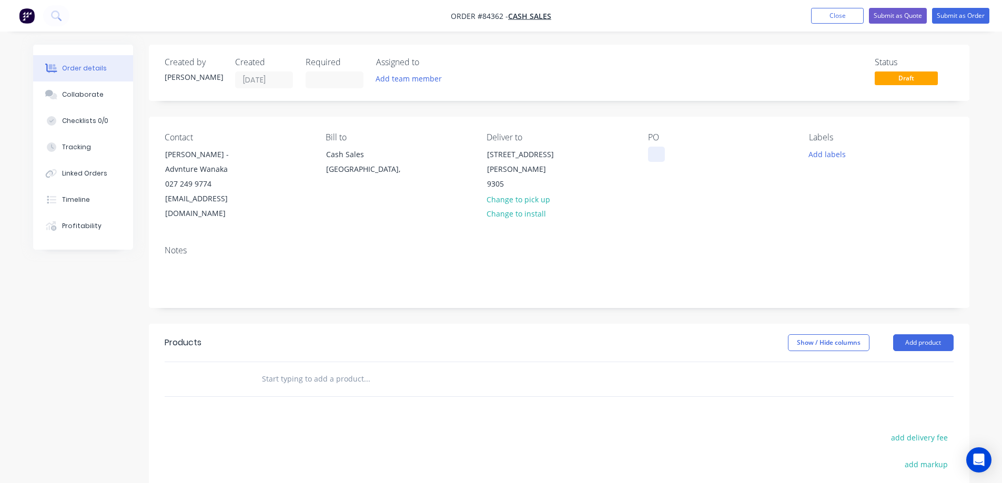
paste div
click at [669, 154] on div "Advnture Wanaka" at bounding box center [687, 154] width 79 height 15
click at [815, 151] on button "Add labels" at bounding box center [827, 154] width 48 height 14
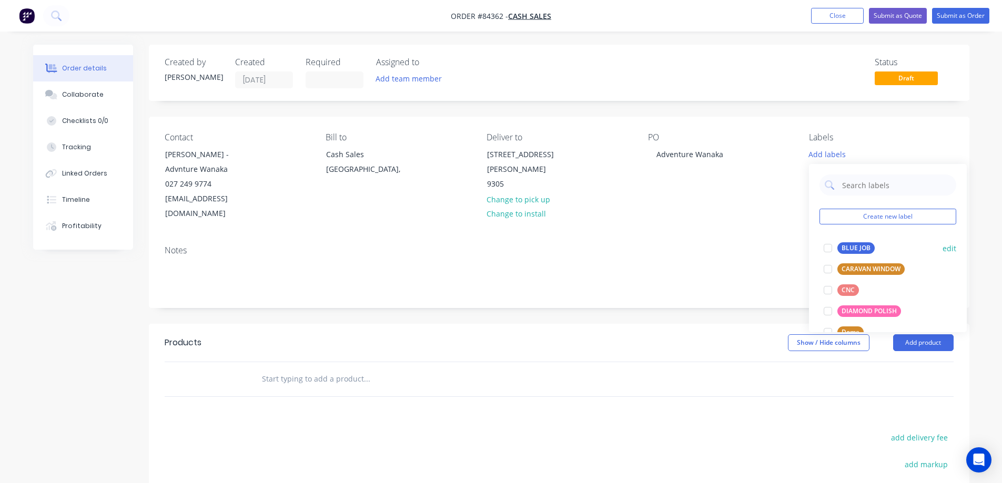
click at [844, 245] on div "BLUE JOB" at bounding box center [856, 249] width 37 height 12
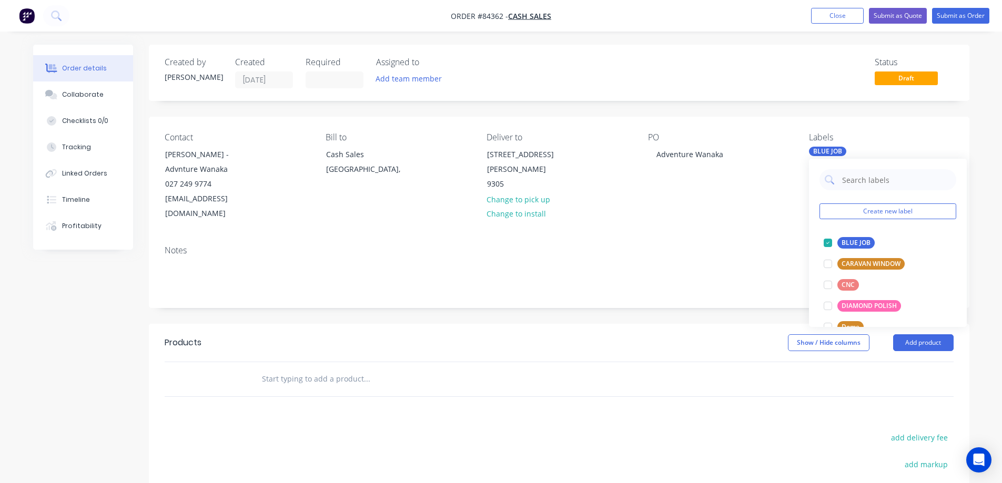
click at [385, 369] on input "text" at bounding box center [366, 379] width 210 height 21
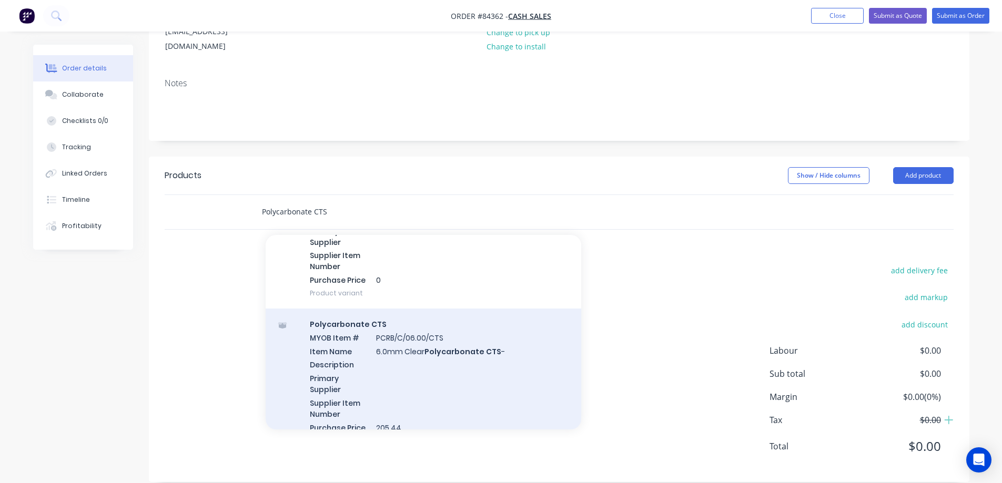
scroll to position [947, 0]
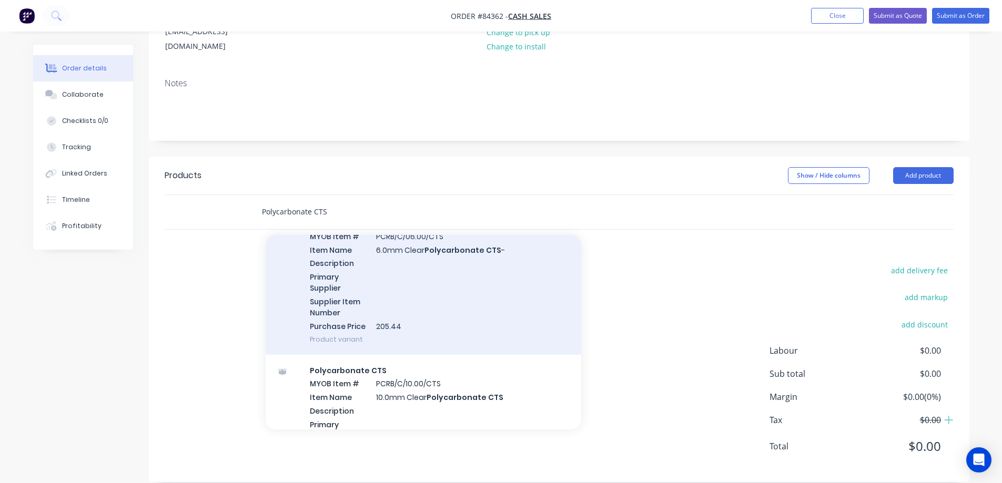
type input "Polycarbonate CTS"
click at [367, 323] on div "Polycarbonate CTS MYOB Item # PCRB/C/06.00/CTS Item Name 6.0mm Clear Polycarbon…" at bounding box center [424, 281] width 316 height 148
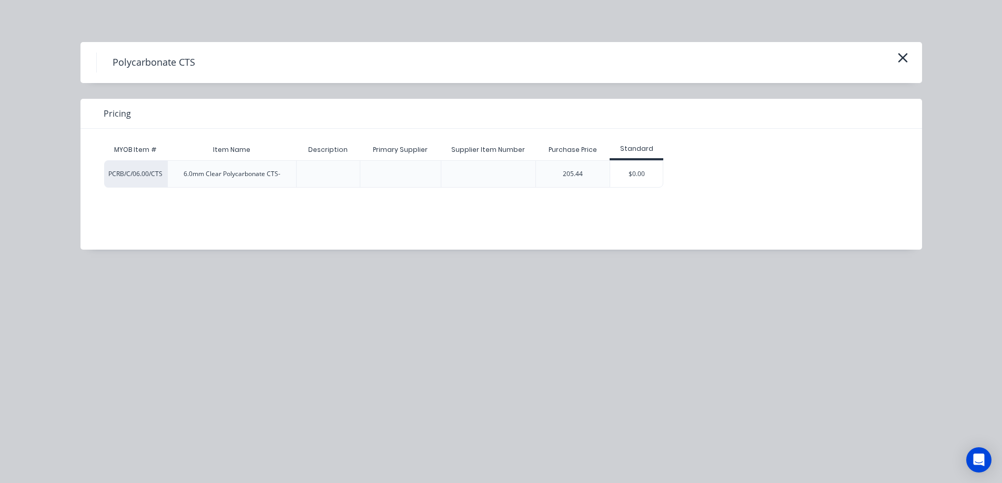
click at [614, 170] on div "$0.00" at bounding box center [636, 174] width 53 height 26
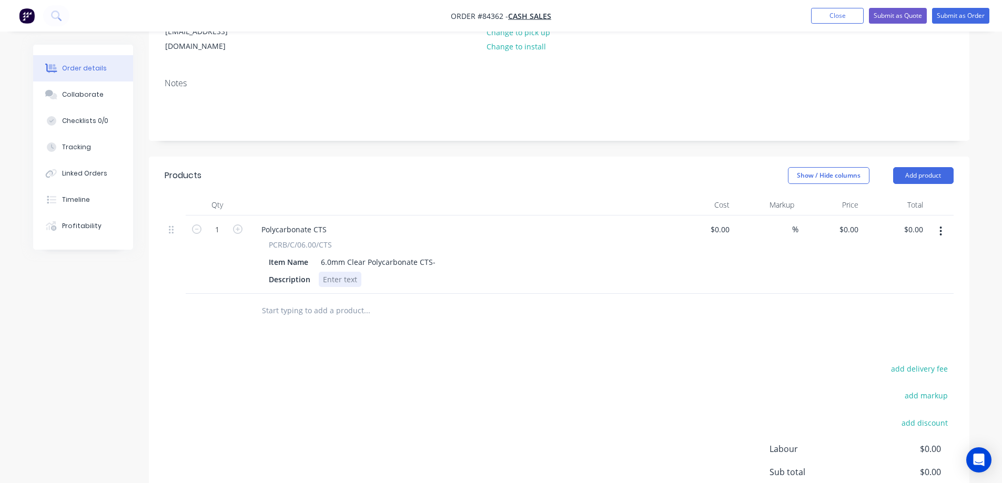
click at [355, 272] on div at bounding box center [340, 279] width 43 height 15
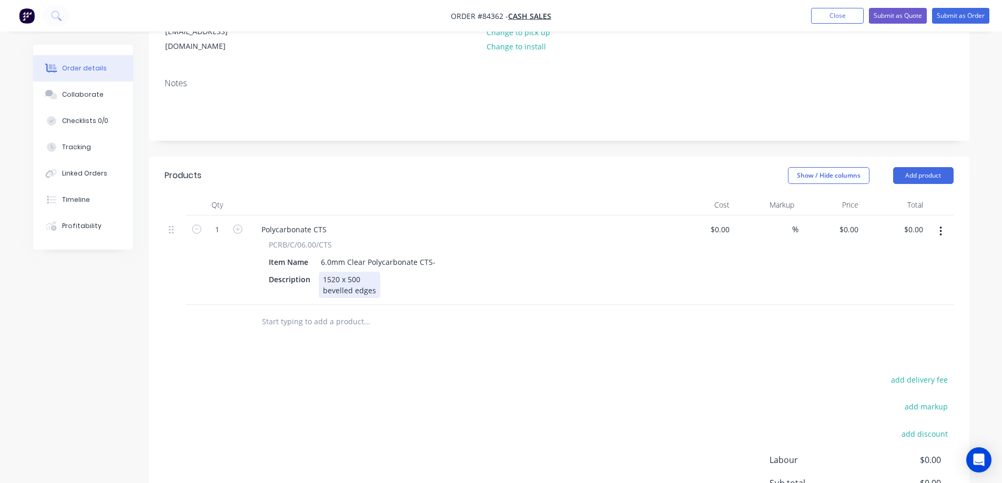
click at [374, 273] on div "1520 x 500 bevelled edges" at bounding box center [350, 285] width 62 height 26
click at [848, 222] on div "0 $0.00" at bounding box center [848, 229] width 28 height 15
click at [841, 216] on div "0 0" at bounding box center [831, 260] width 65 height 89
type input "$162.26"
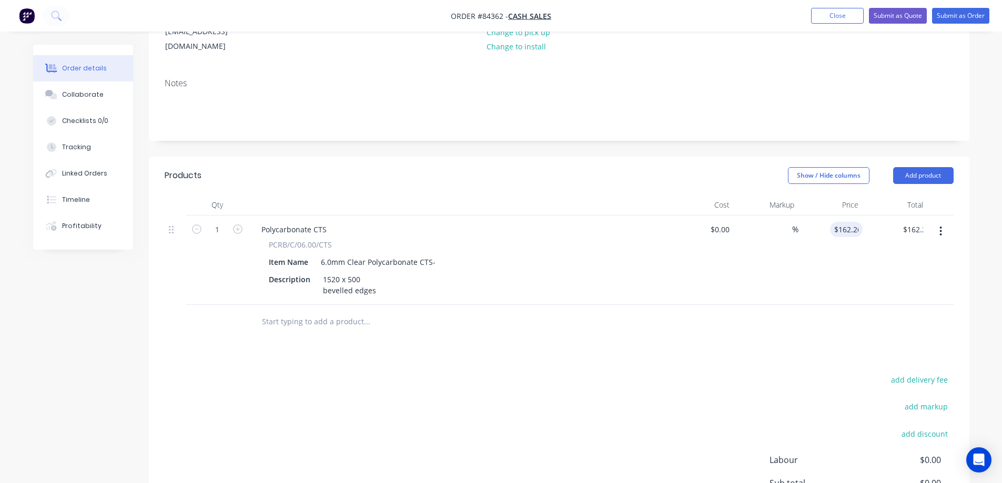
click at [834, 336] on div "Products Show / Hide columns Add product Qty Cost Markup Price Total 1 Polycarb…" at bounding box center [559, 374] width 821 height 435
click at [470, 342] on div "Products Show / Hide columns Add product Qty Cost Markup Price Total 1 Polycarb…" at bounding box center [559, 374] width 821 height 435
click at [909, 373] on button "add delivery fee" at bounding box center [920, 380] width 68 height 14
type input "25"
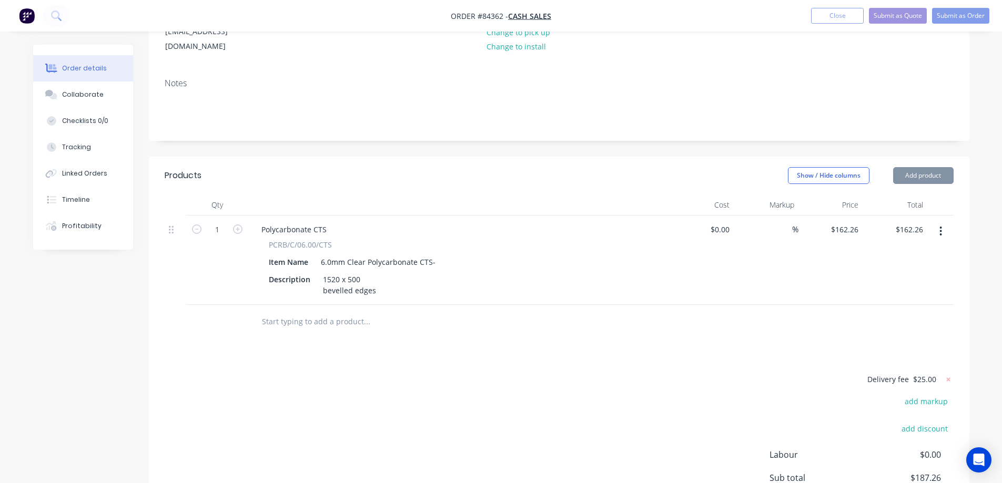
click at [606, 440] on div "Delivery fee $25.00 add markup add discount Labour $0.00 Sub total $187.26 Marg…" at bounding box center [559, 472] width 789 height 198
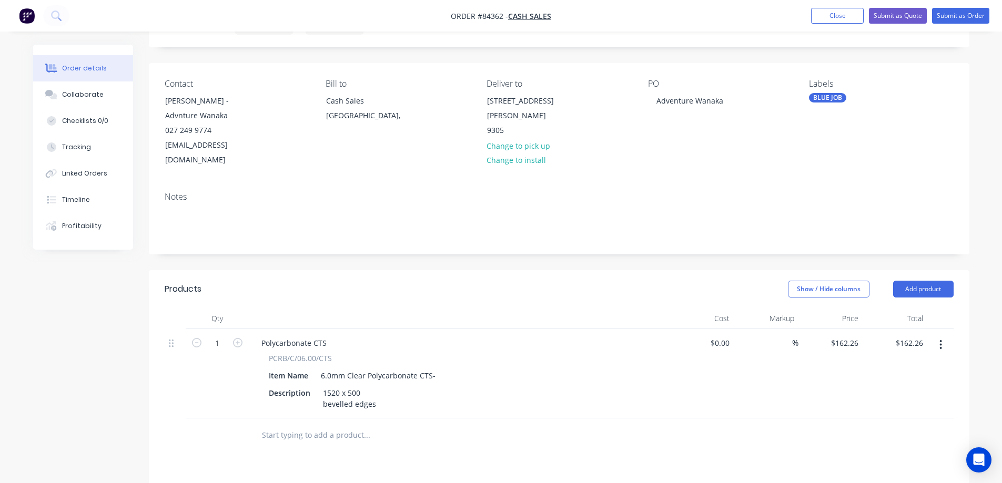
scroll to position [0, 0]
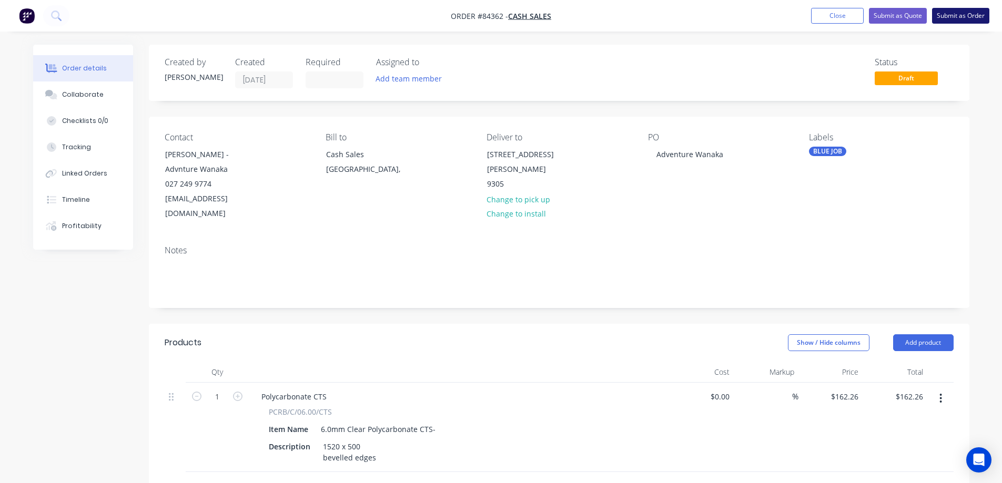
click at [973, 21] on button "Submit as Order" at bounding box center [960, 16] width 57 height 16
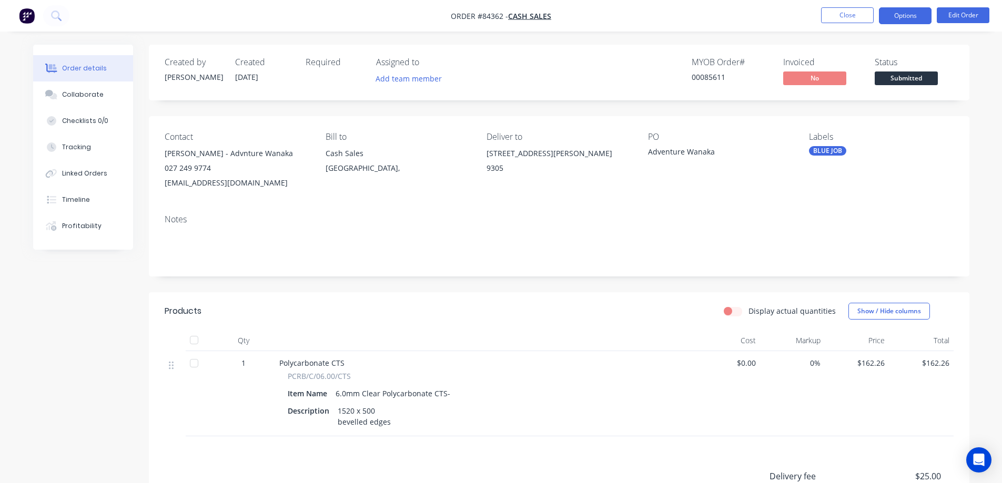
click at [897, 14] on button "Options" at bounding box center [905, 15] width 53 height 17
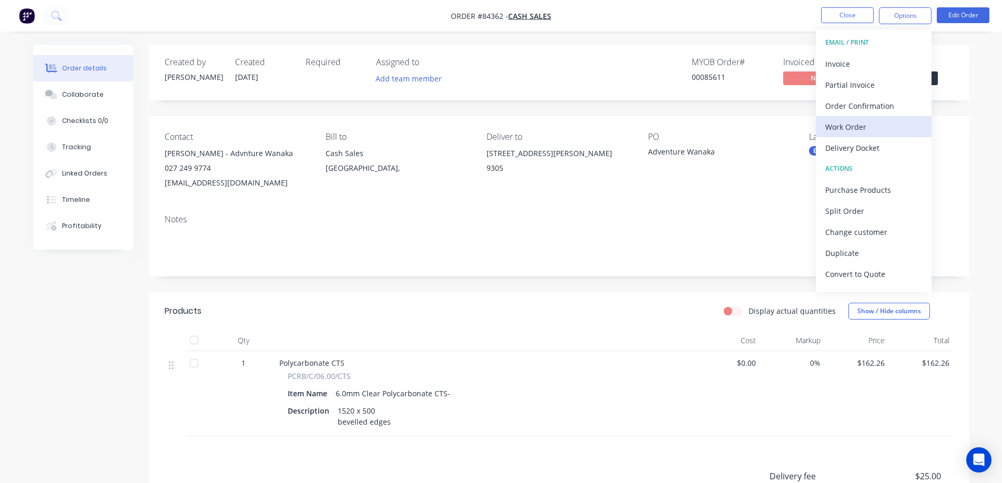
click at [872, 125] on div "Work Order" at bounding box center [873, 126] width 97 height 15
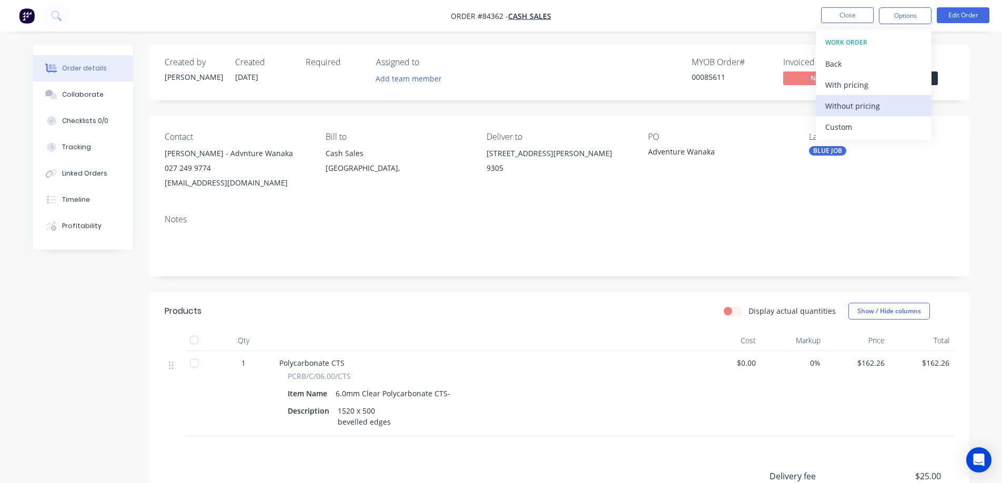
click at [872, 103] on div "Without pricing" at bounding box center [873, 105] width 97 height 15
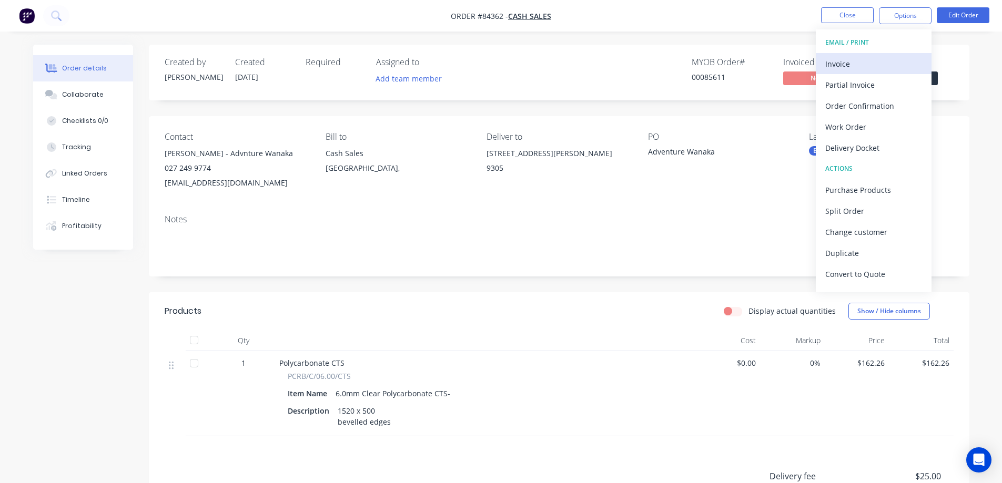
click at [835, 63] on div "Invoice" at bounding box center [873, 63] width 97 height 15
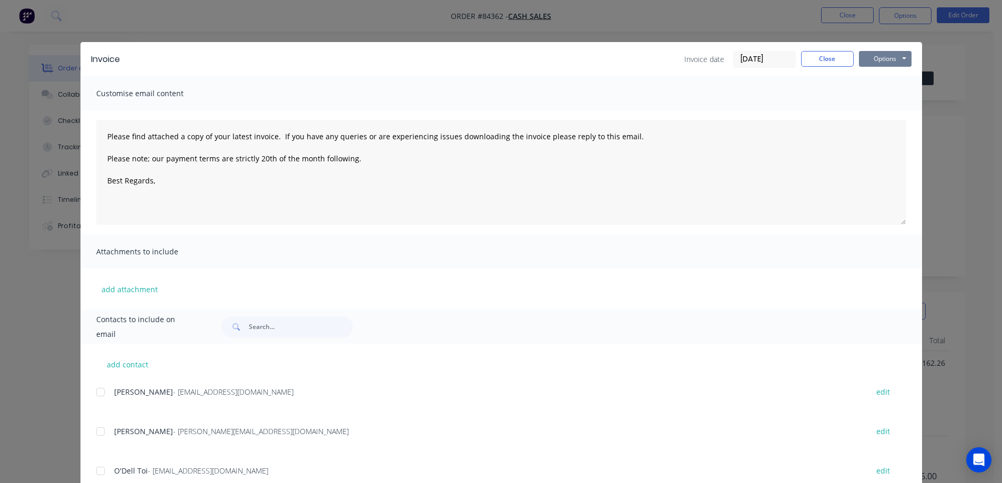
click at [885, 54] on button "Options" at bounding box center [885, 59] width 53 height 16
click at [894, 77] on button "Preview" at bounding box center [892, 77] width 67 height 17
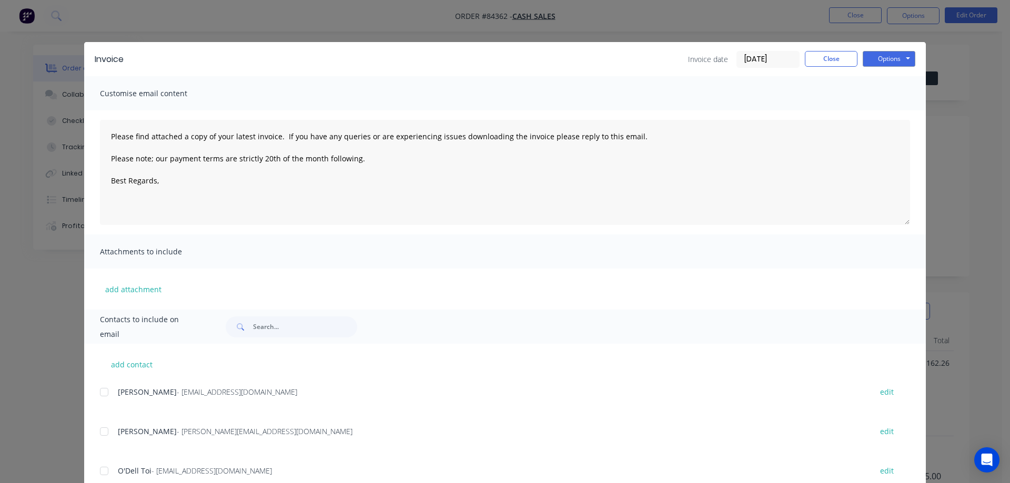
type textarea "Please find attached a copy of your latest invoice. If you have any queries or …"
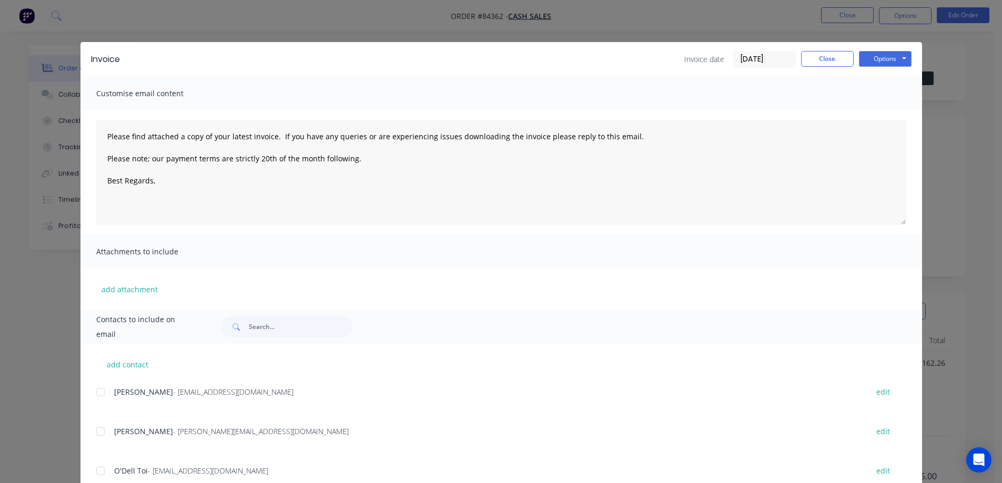
click at [50, 15] on div "Invoice Invoice date [DATE] Close Options Preview Print Email Customise email c…" at bounding box center [501, 241] width 1002 height 483
click at [57, 15] on icon at bounding box center [56, 16] width 10 height 10
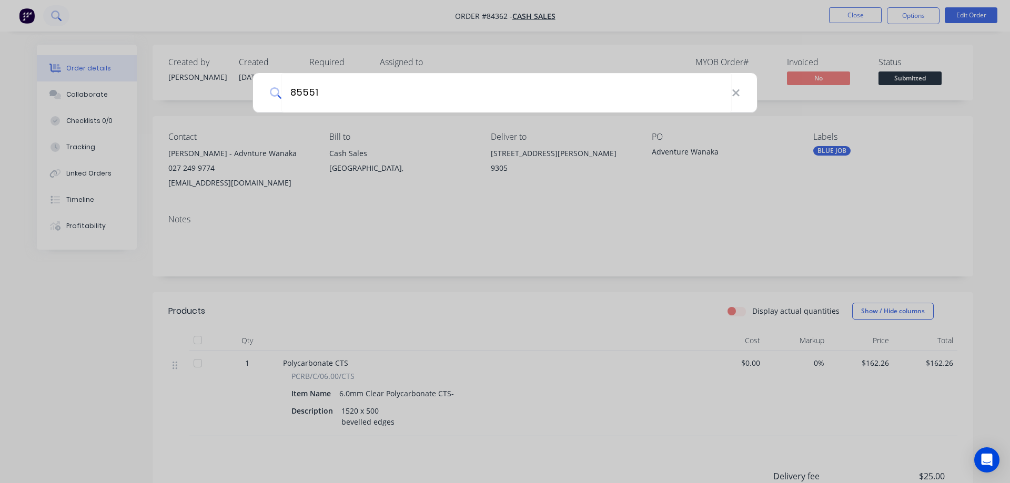
type input "85551"
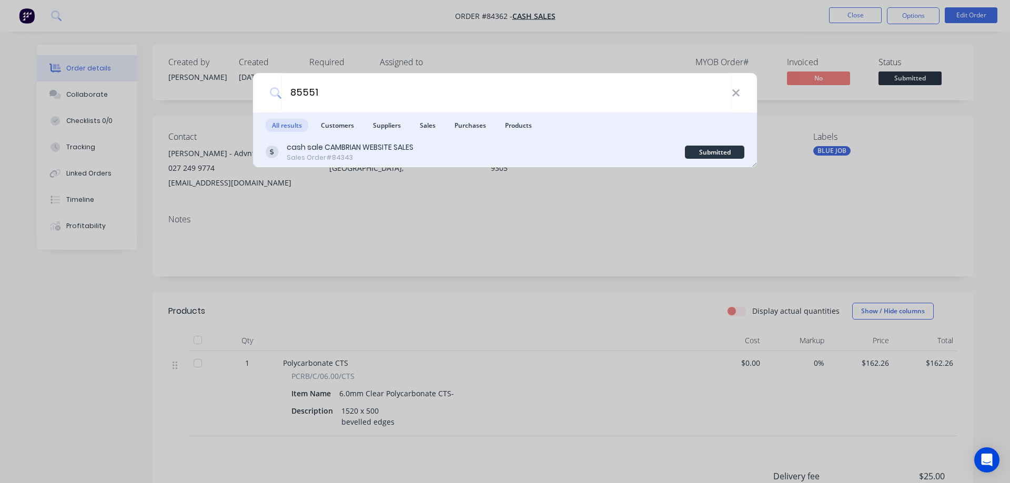
click at [488, 145] on div "cash sale CAMBRIAN WEBSITE SALES Sales Order #84343" at bounding box center [475, 152] width 419 height 21
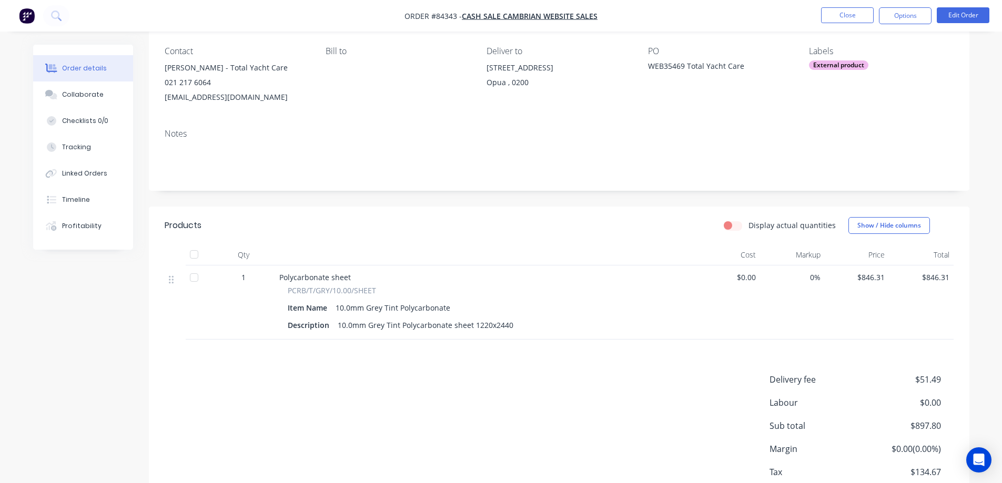
scroll to position [153, 0]
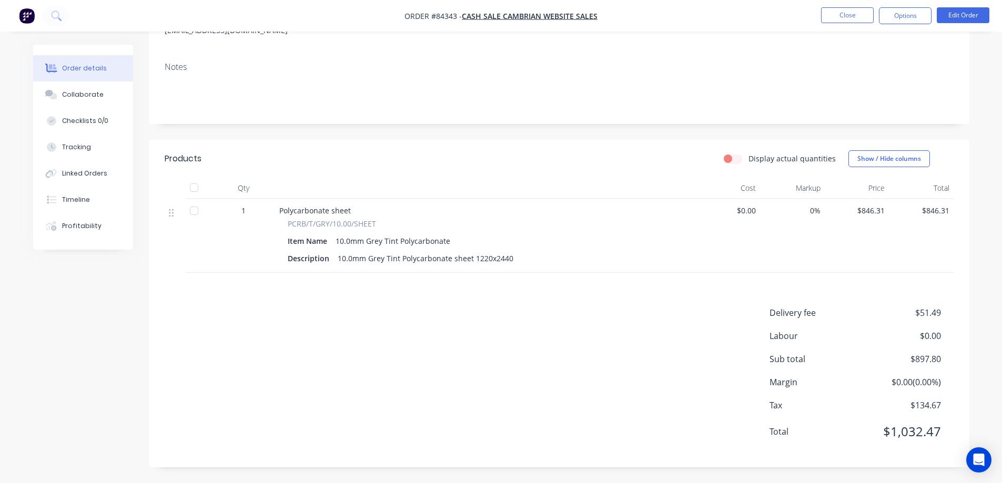
click at [617, 359] on div "Delivery fee $51.49 Labour $0.00 Sub total $897.80 Margin $0.00 ( 0.00 %) Tax $…" at bounding box center [559, 379] width 789 height 145
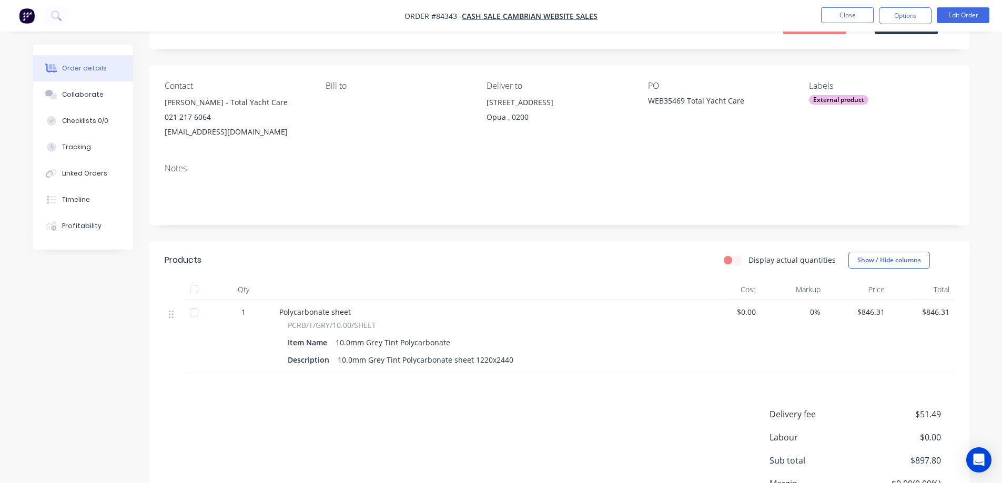
scroll to position [0, 0]
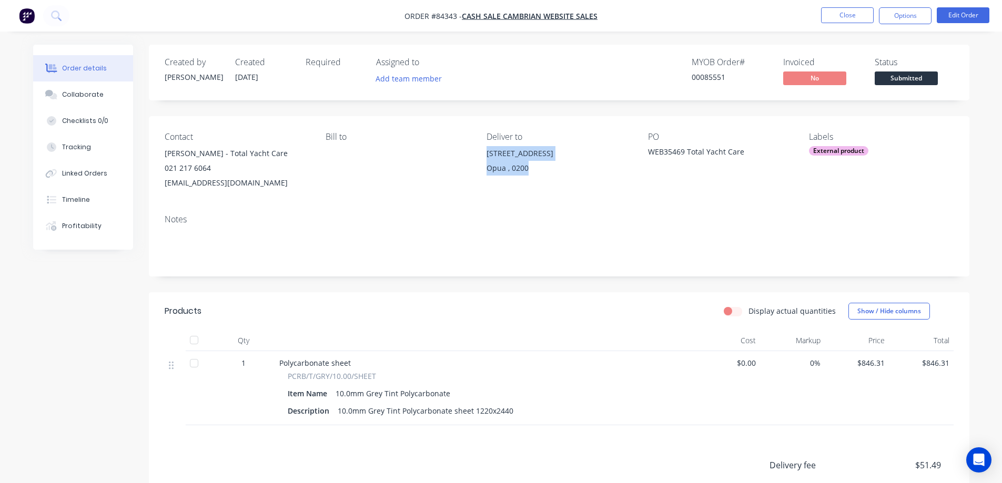
drag, startPoint x: 487, startPoint y: 155, endPoint x: 527, endPoint y: 170, distance: 42.8
click at [527, 170] on div "[STREET_ADDRESS]" at bounding box center [559, 163] width 144 height 34
copy div "[STREET_ADDRESS]"
click at [361, 103] on div "Created by [PERSON_NAME] Created [DATE] Required Assigned to Add team member MY…" at bounding box center [559, 333] width 821 height 576
click at [860, 15] on button "Close" at bounding box center [847, 15] width 53 height 16
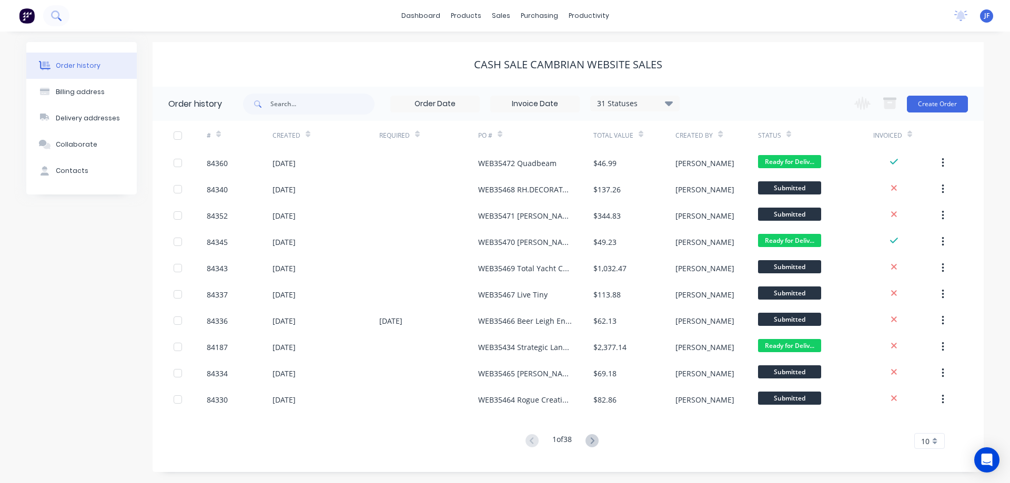
click at [51, 13] on button at bounding box center [56, 15] width 26 height 21
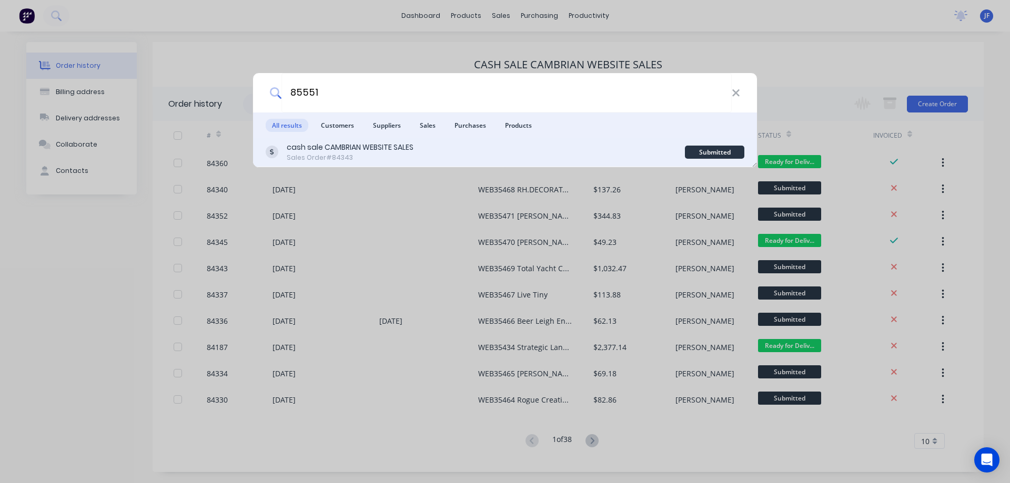
type input "85551"
click at [559, 149] on div "cash sale CAMBRIAN WEBSITE SALES Sales Order #84343" at bounding box center [475, 152] width 419 height 21
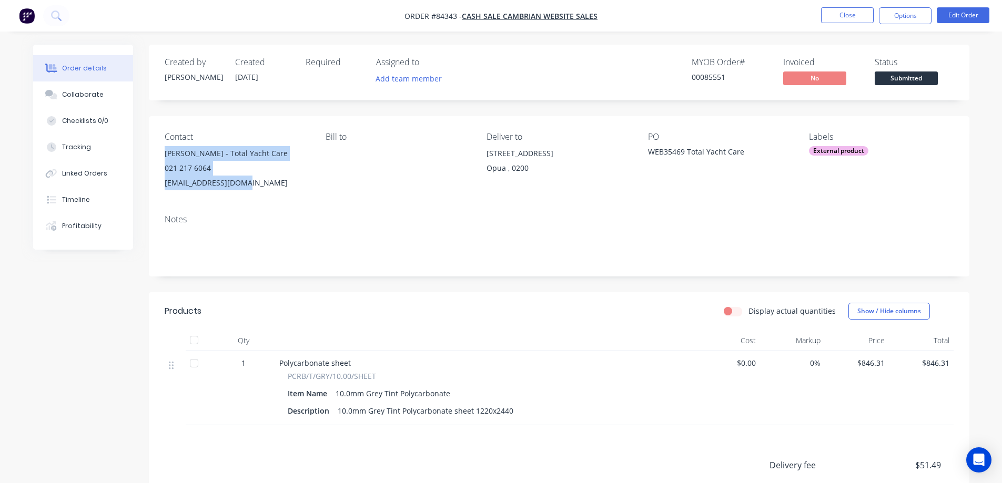
drag, startPoint x: 167, startPoint y: 150, endPoint x: 282, endPoint y: 174, distance: 117.1
click at [248, 181] on div "[PERSON_NAME] - Total Yacht Care 021 217 6064 [EMAIL_ADDRESS][DOMAIN_NAME]" at bounding box center [237, 168] width 144 height 44
copy div "[PERSON_NAME] - Total Yacht Care 021 217 6064 [EMAIL_ADDRESS][DOMAIN_NAME]"
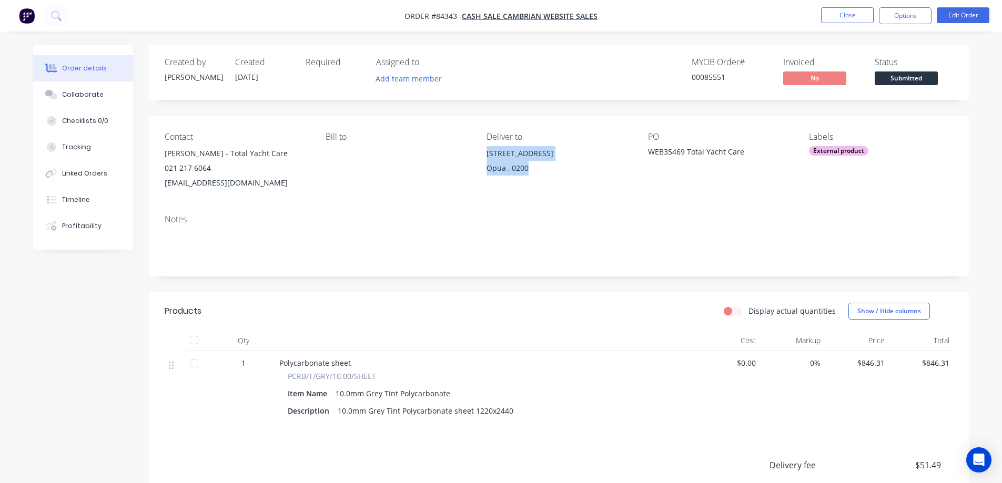
drag, startPoint x: 484, startPoint y: 151, endPoint x: 544, endPoint y: 169, distance: 62.7
click at [544, 169] on div "Contact [PERSON_NAME] - Total Yacht Care 021 217 6064 [EMAIL_ADDRESS][DOMAIN_NA…" at bounding box center [559, 161] width 821 height 90
copy div "[STREET_ADDRESS]"
click at [896, 76] on span "Submitted" at bounding box center [906, 78] width 63 height 13
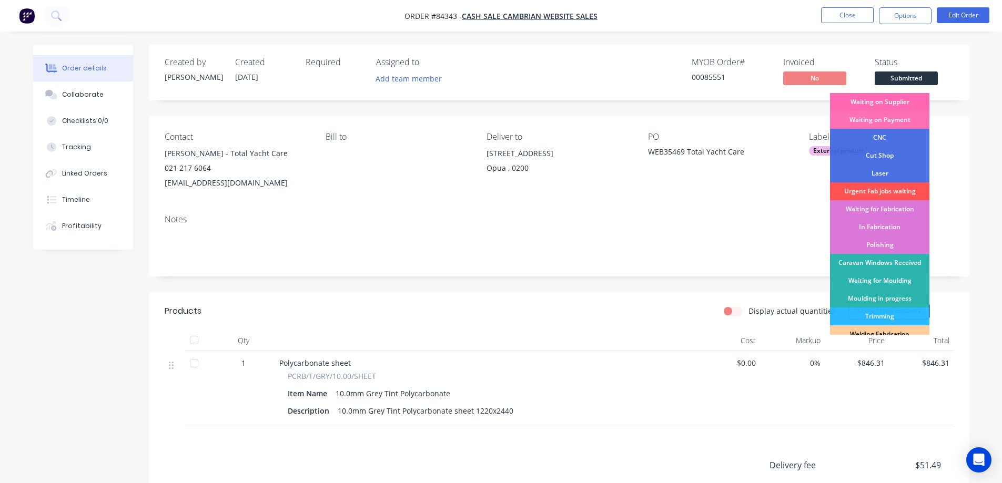
click at [901, 109] on div "Waiting on Supplier" at bounding box center [879, 102] width 99 height 18
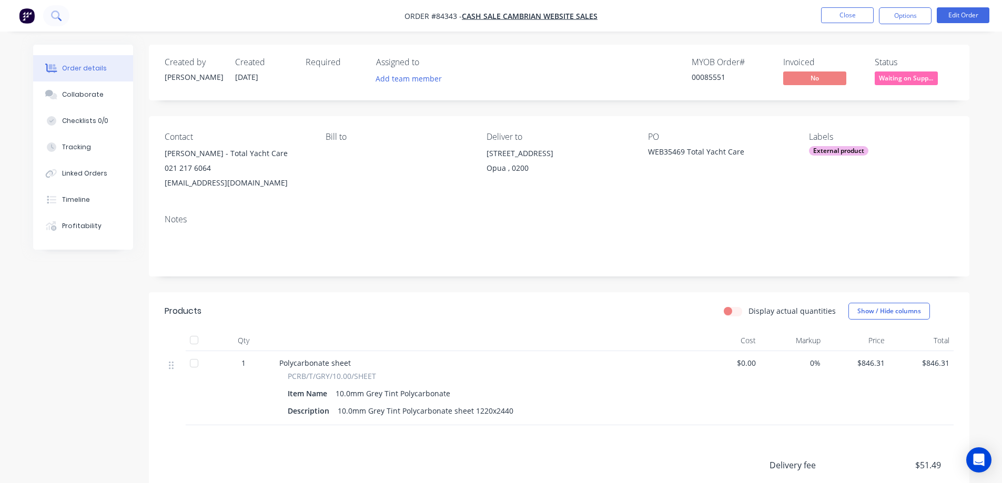
click at [61, 24] on button at bounding box center [56, 15] width 26 height 21
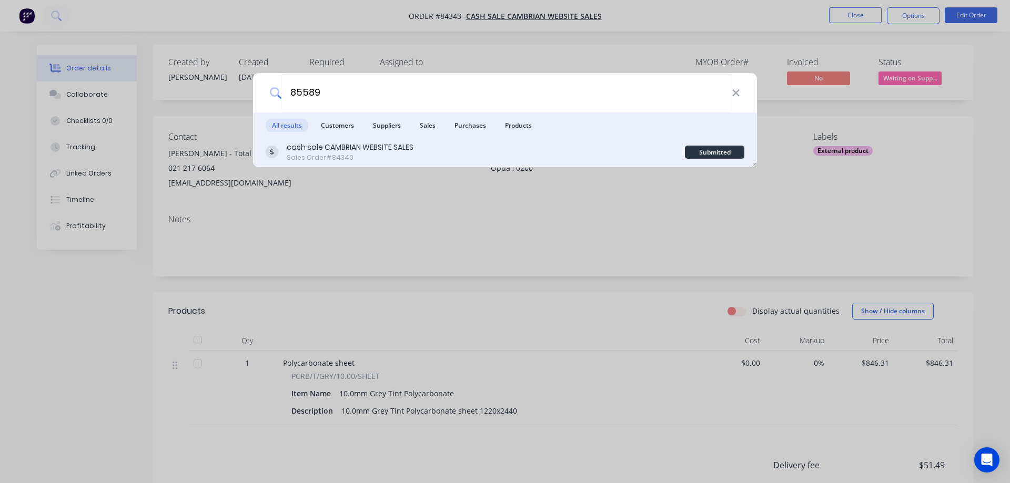
type input "85589"
click at [530, 141] on div "cash sale CAMBRIAN WEBSITE SALES Sales Order #84340 Submitted" at bounding box center [505, 152] width 504 height 29
click at [651, 150] on div "cash sale CAMBRIAN WEBSITE SALES Sales Order #84340" at bounding box center [475, 152] width 419 height 21
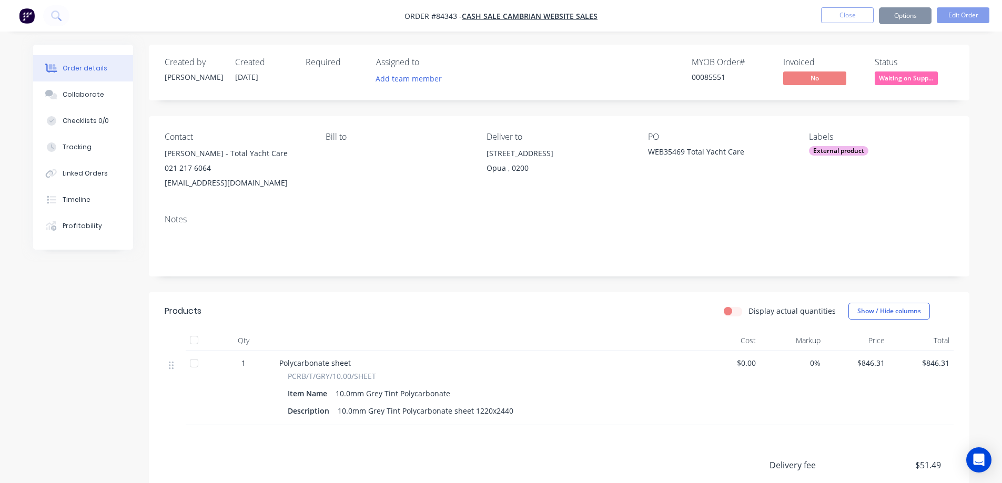
click at [910, 79] on span "Waiting on Supp..." at bounding box center [906, 78] width 63 height 13
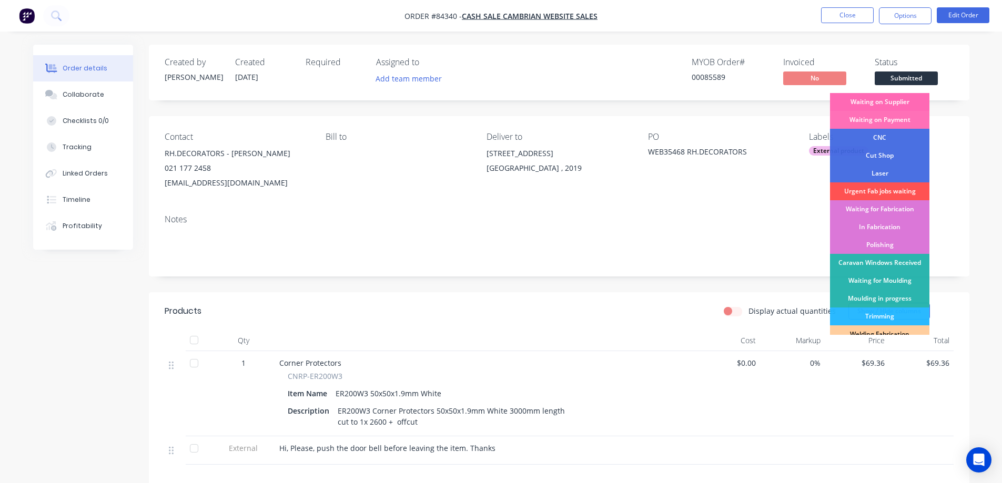
click at [914, 99] on div "Waiting on Supplier" at bounding box center [879, 102] width 99 height 18
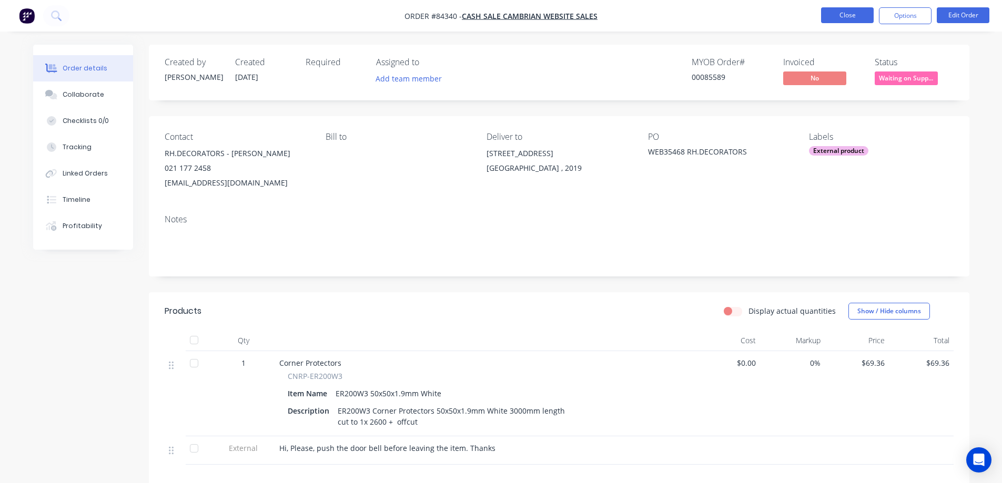
click at [845, 13] on button "Close" at bounding box center [847, 15] width 53 height 16
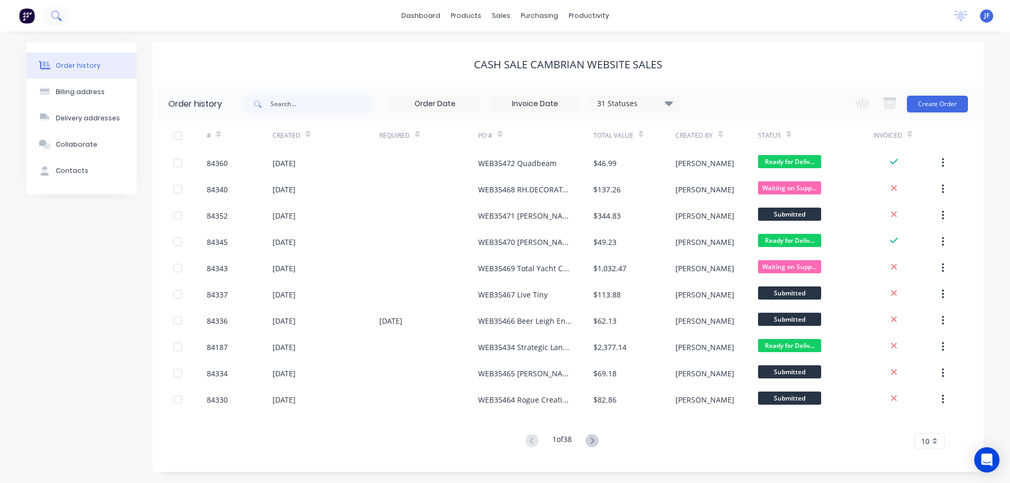
click at [53, 25] on button at bounding box center [56, 15] width 26 height 21
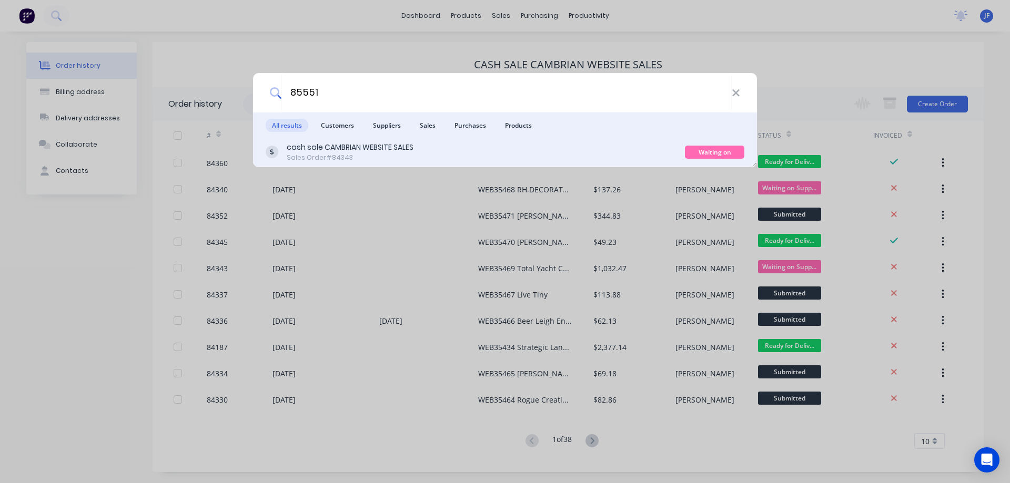
type input "85551"
click at [367, 151] on div "cash sale CAMBRIAN WEBSITE SALES" at bounding box center [350, 147] width 127 height 11
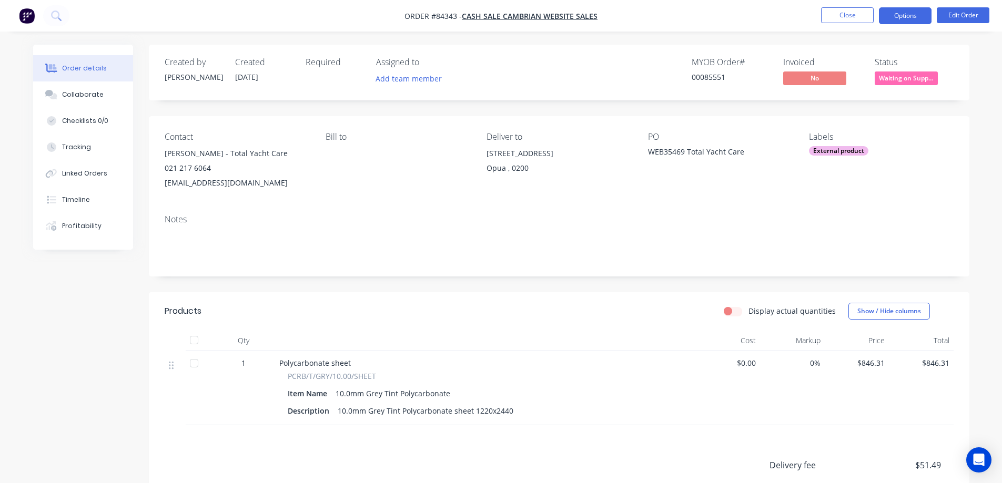
click at [927, 17] on button "Options" at bounding box center [905, 15] width 53 height 17
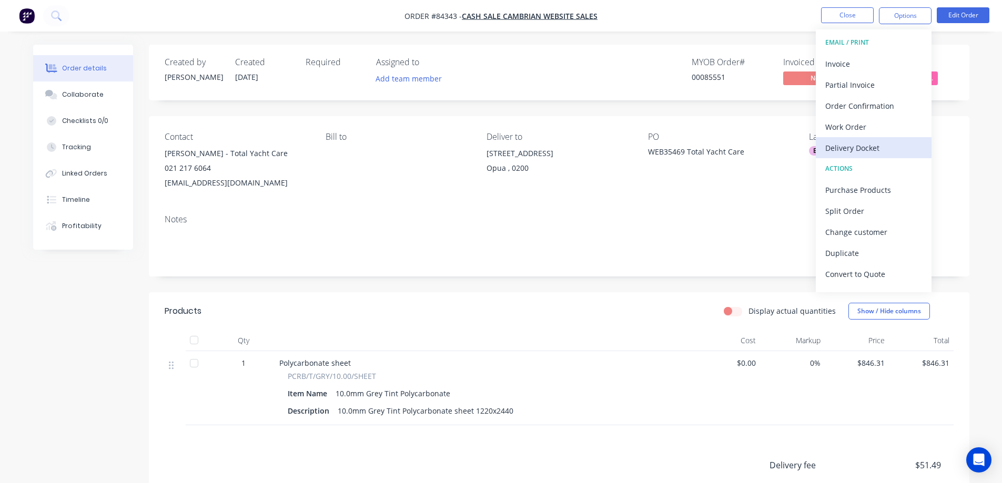
click at [874, 148] on div "Delivery Docket" at bounding box center [873, 147] width 97 height 15
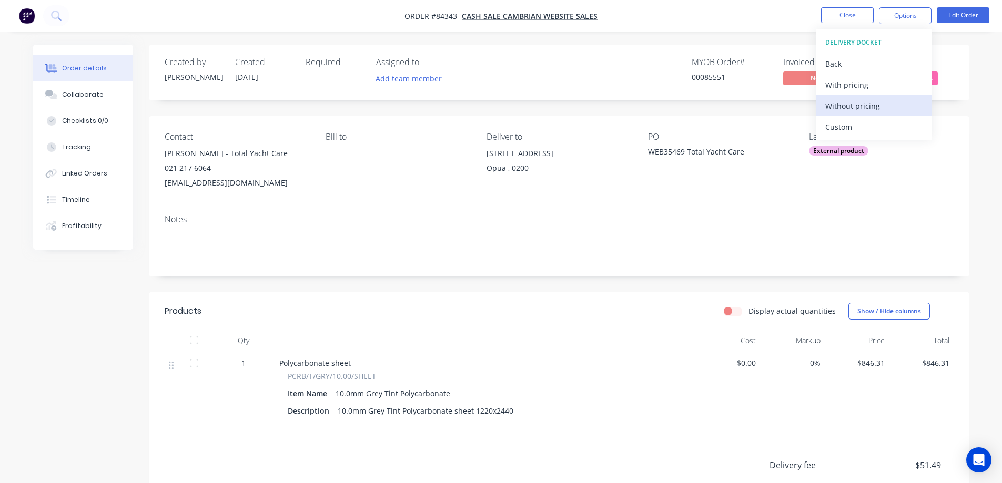
click at [863, 110] on div "Without pricing" at bounding box center [873, 105] width 97 height 15
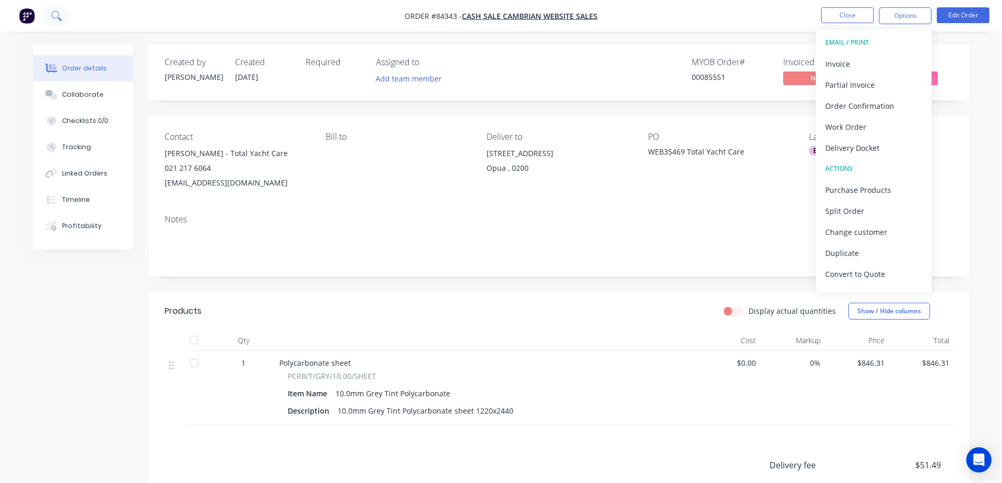
click at [62, 19] on button at bounding box center [56, 15] width 26 height 21
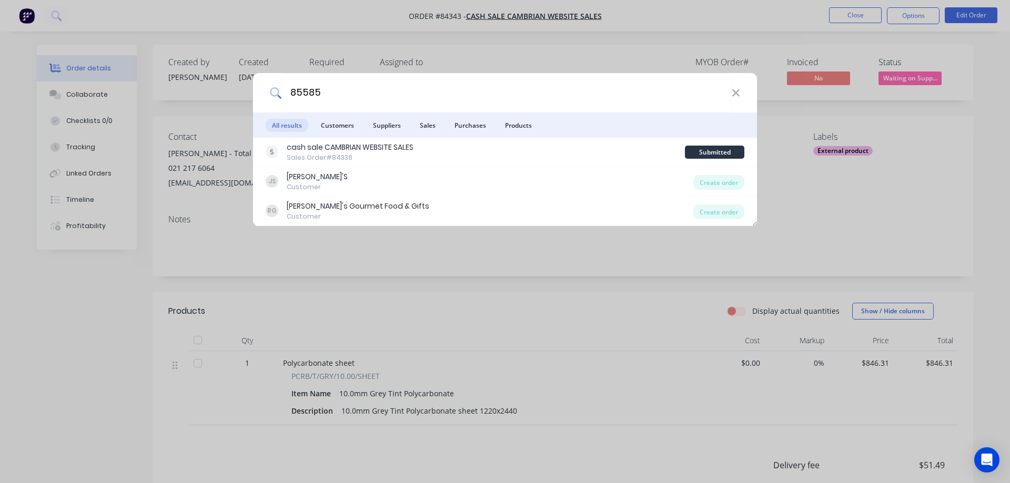
type input "85585"
click at [599, 150] on div "cash sale CAMBRIAN WEBSITE SALES Sales Order #84336" at bounding box center [475, 152] width 419 height 21
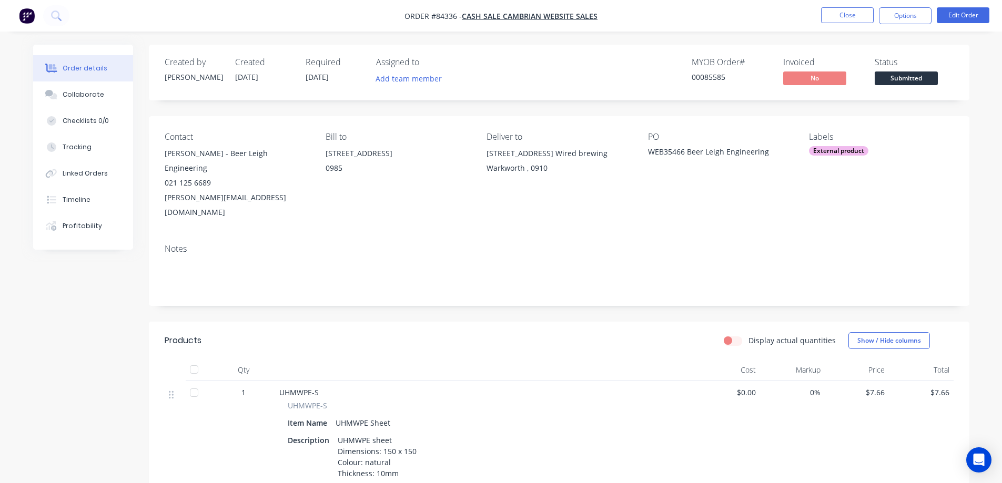
click at [927, 78] on span "Submitted" at bounding box center [906, 78] width 63 height 13
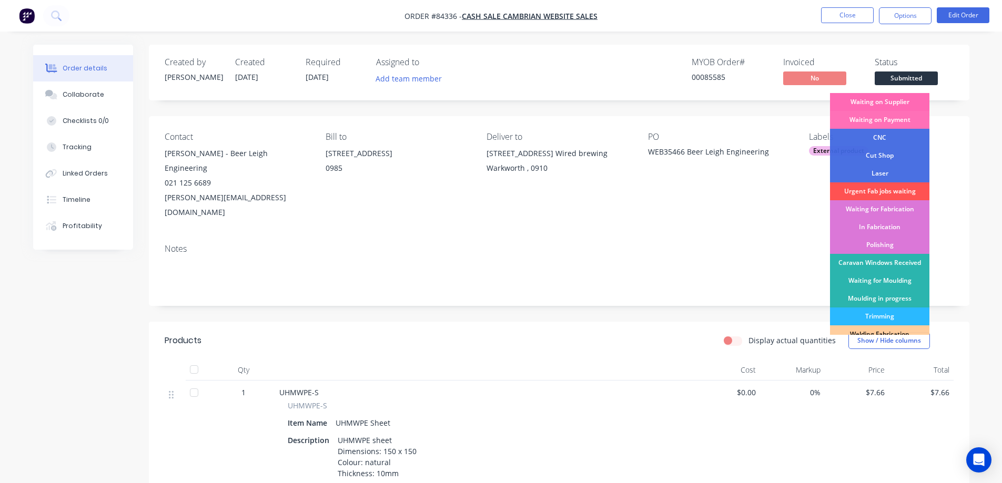
click at [921, 96] on div "Waiting on Supplier" at bounding box center [879, 102] width 99 height 18
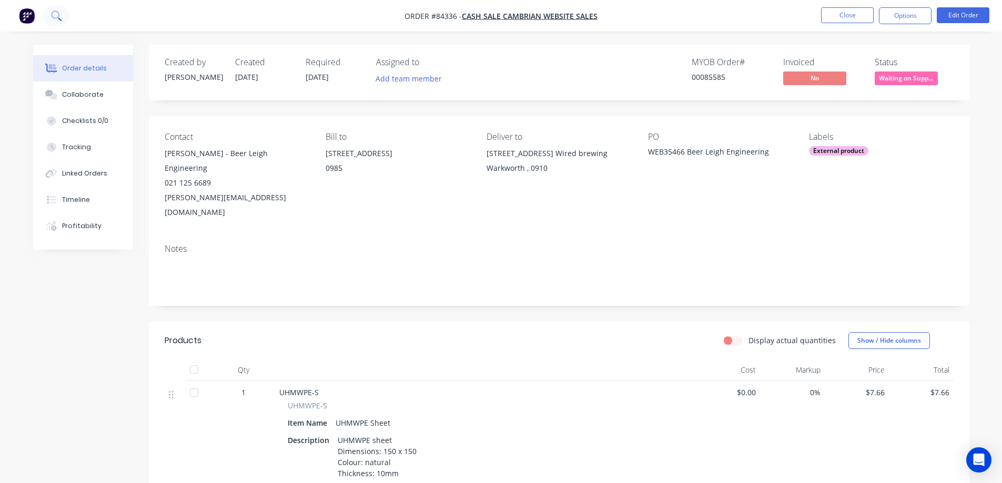
click at [58, 9] on button at bounding box center [56, 15] width 26 height 21
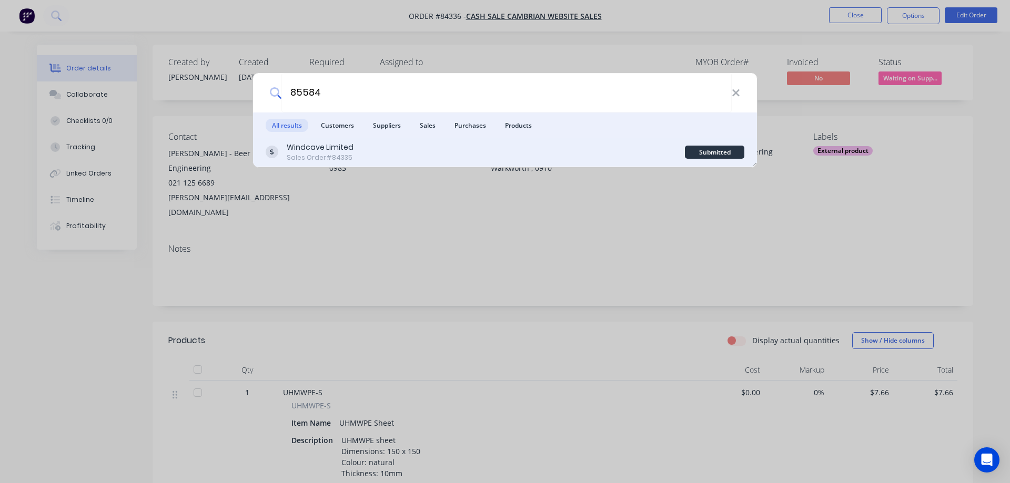
type input "85584"
click at [413, 146] on div "Windcave Limited Sales Order #84335" at bounding box center [475, 152] width 419 height 21
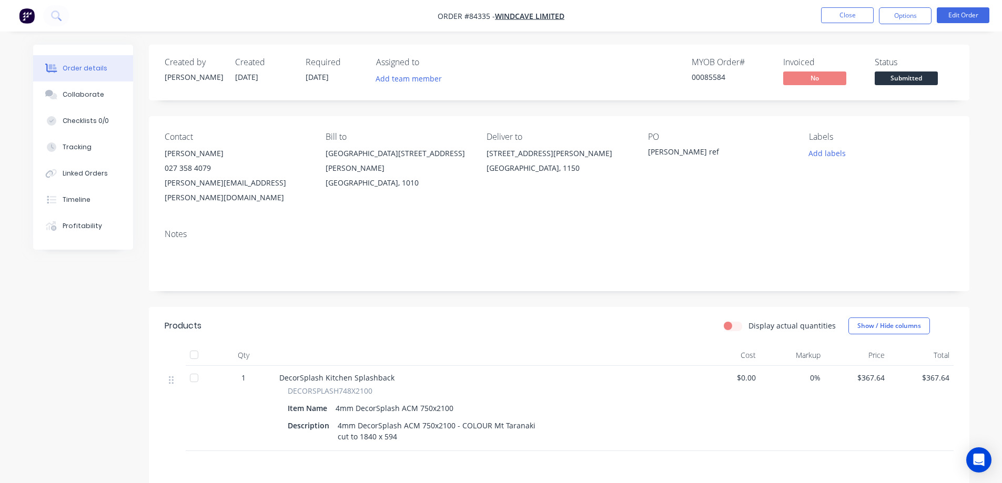
click at [896, 79] on span "Submitted" at bounding box center [906, 78] width 63 height 13
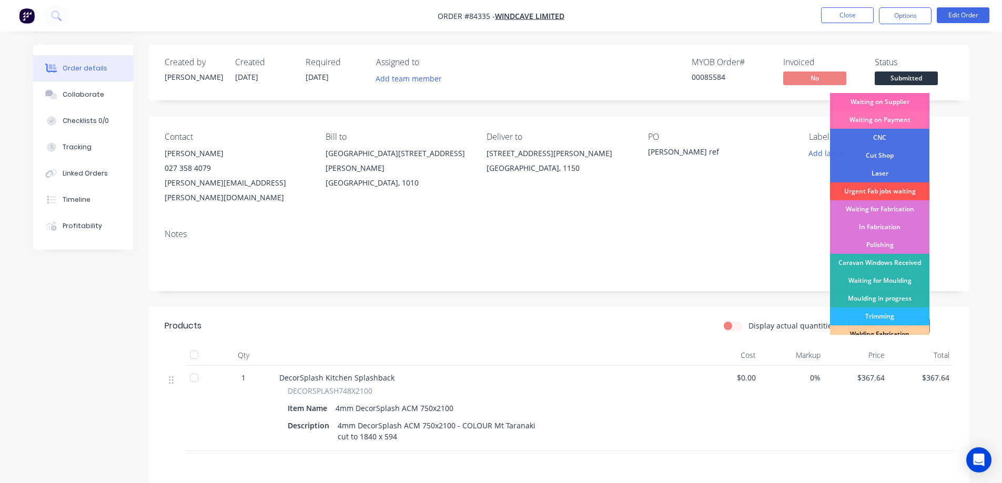
click at [895, 100] on div "Waiting on Supplier" at bounding box center [879, 102] width 99 height 18
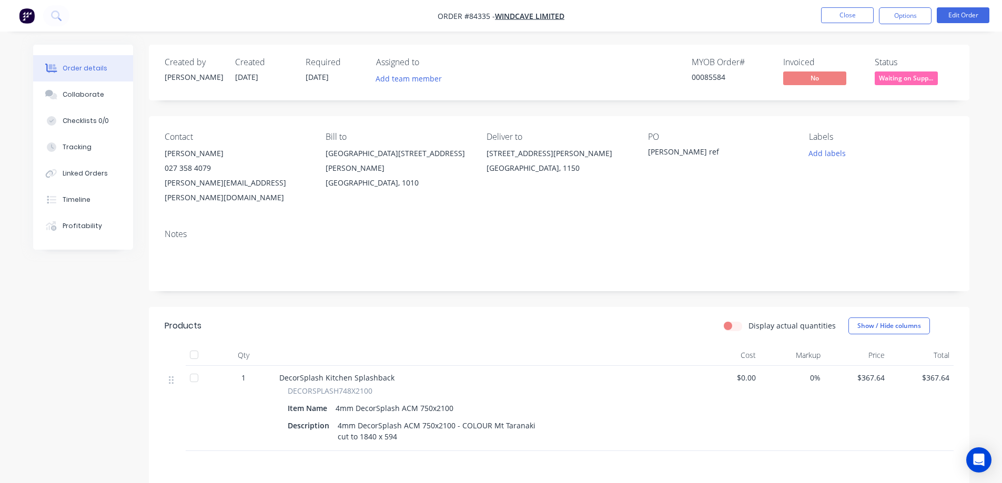
click at [845, 50] on div "Created by [PERSON_NAME] Created [DATE] Required [DATE] Assigned to Add team me…" at bounding box center [559, 73] width 821 height 56
click at [67, 15] on button at bounding box center [56, 15] width 26 height 21
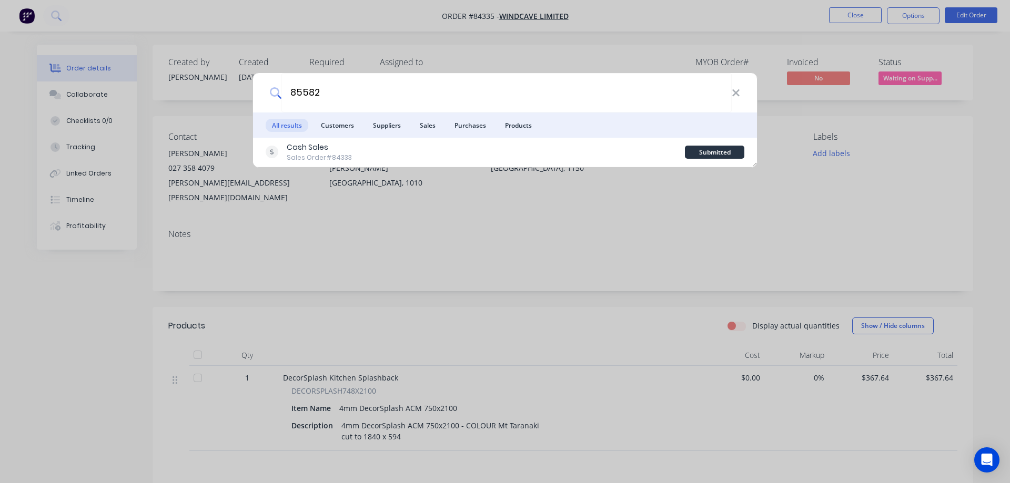
type input "85582"
drag, startPoint x: 673, startPoint y: 146, endPoint x: 681, endPoint y: 146, distance: 7.9
click at [673, 146] on div "Cash Sales Sales Order #84333" at bounding box center [475, 152] width 419 height 21
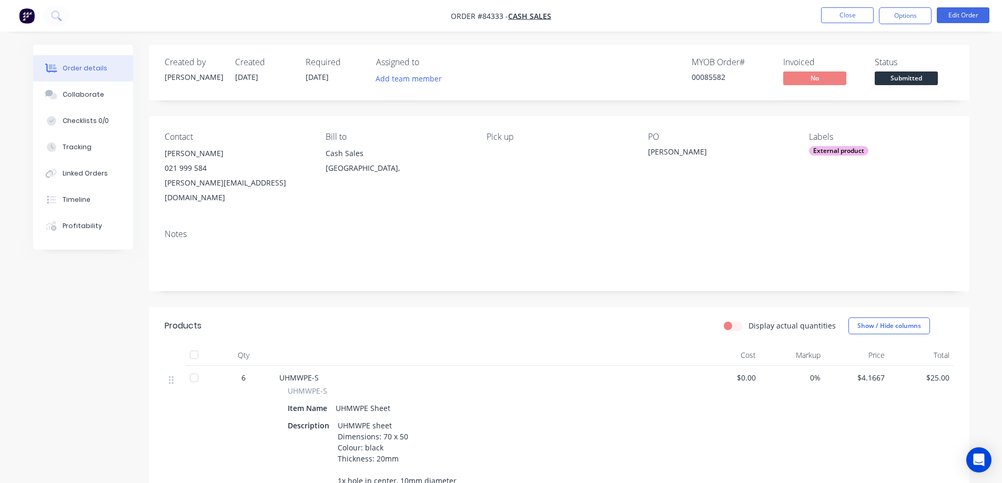
click at [911, 77] on span "Submitted" at bounding box center [906, 78] width 63 height 13
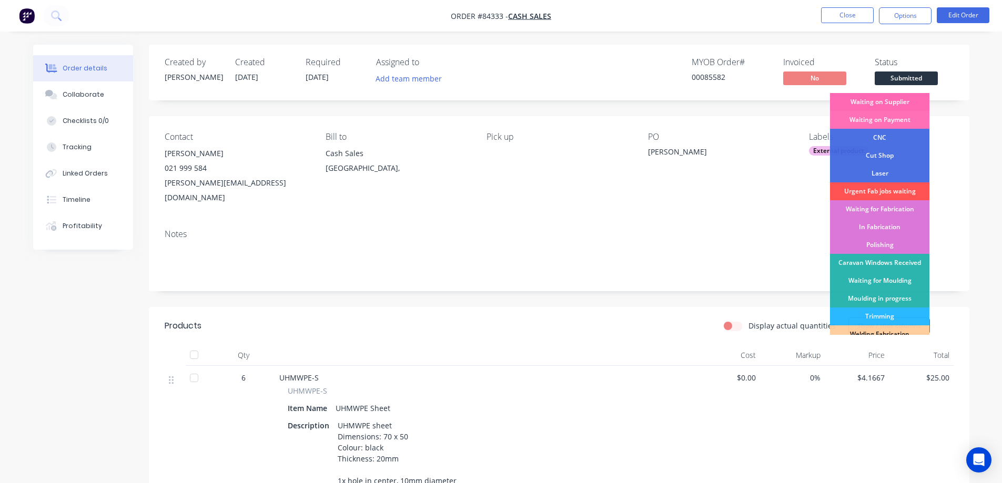
click at [906, 104] on div "Waiting on Supplier" at bounding box center [879, 102] width 99 height 18
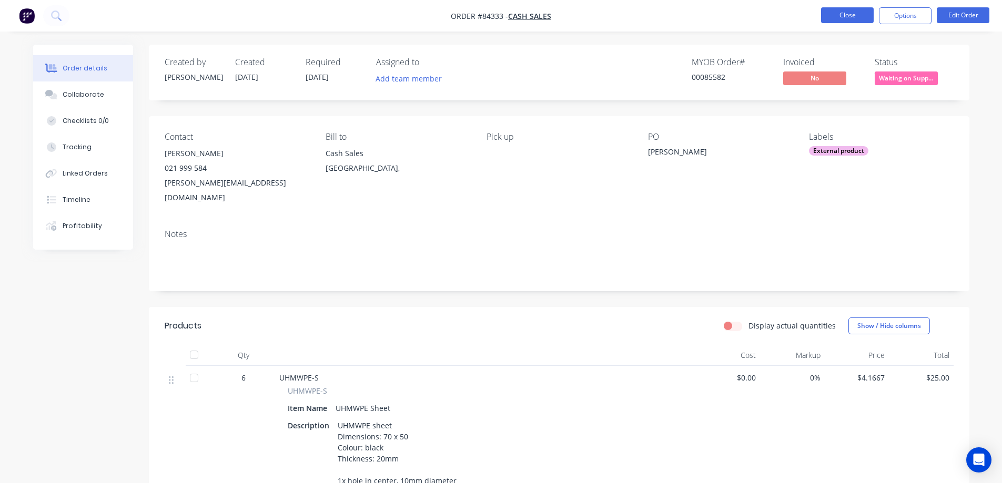
click at [858, 16] on button "Close" at bounding box center [847, 15] width 53 height 16
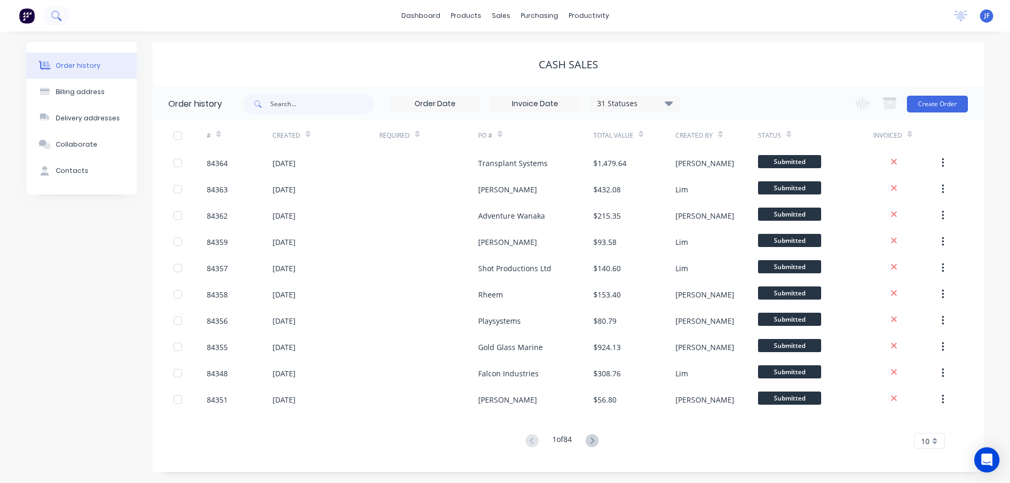
click at [60, 19] on icon at bounding box center [60, 19] width 4 height 4
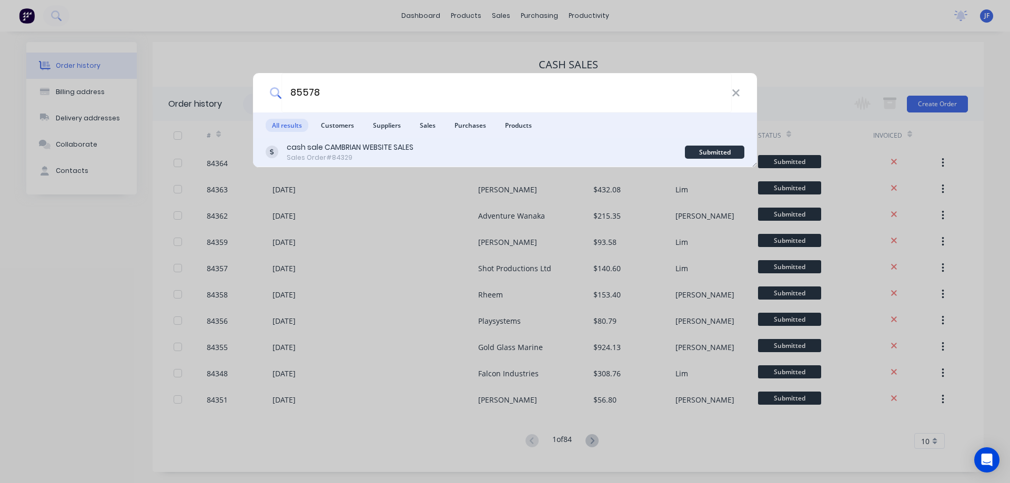
type input "85578"
click at [610, 147] on div "cash sale CAMBRIAN WEBSITE SALES Sales Order #84329" at bounding box center [475, 152] width 419 height 21
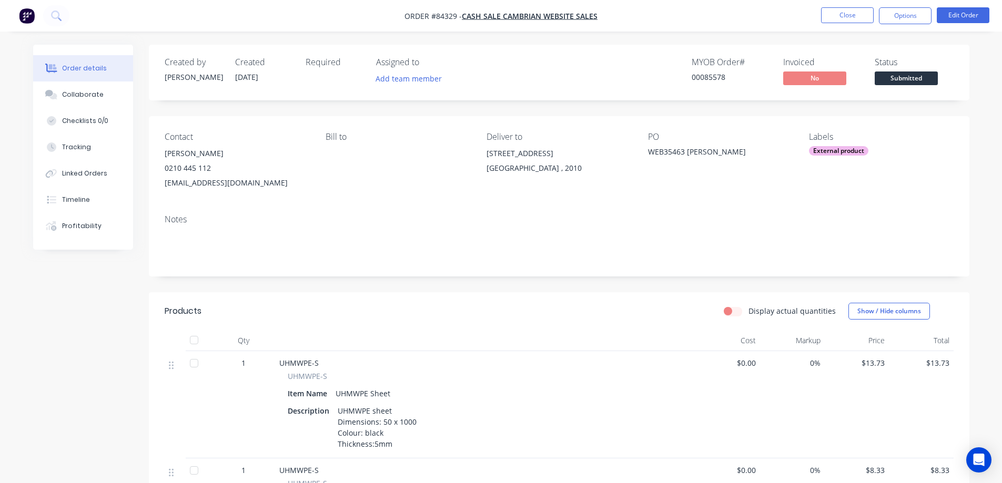
drag, startPoint x: 957, startPoint y: 89, endPoint x: 916, endPoint y: 73, distance: 44.4
click at [916, 73] on span "Submitted" at bounding box center [906, 78] width 63 height 13
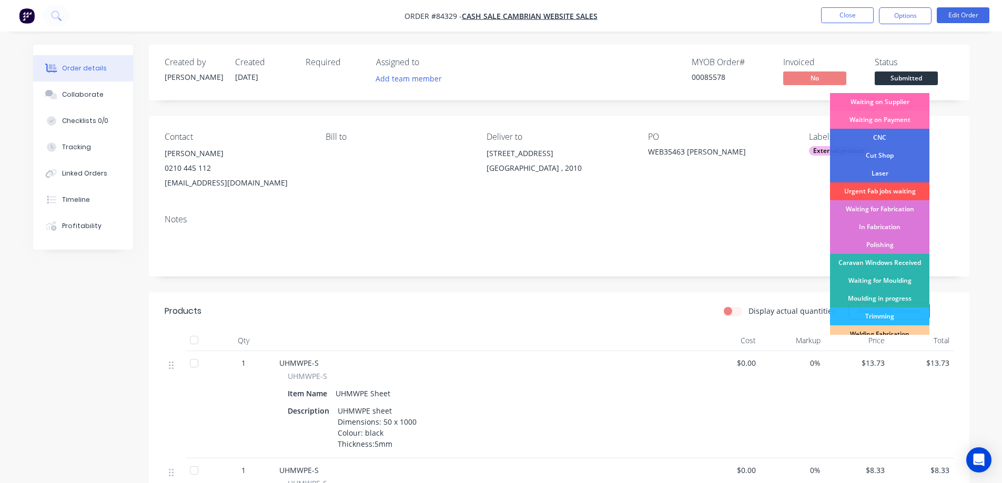
click at [914, 99] on div "Waiting on Supplier" at bounding box center [879, 102] width 99 height 18
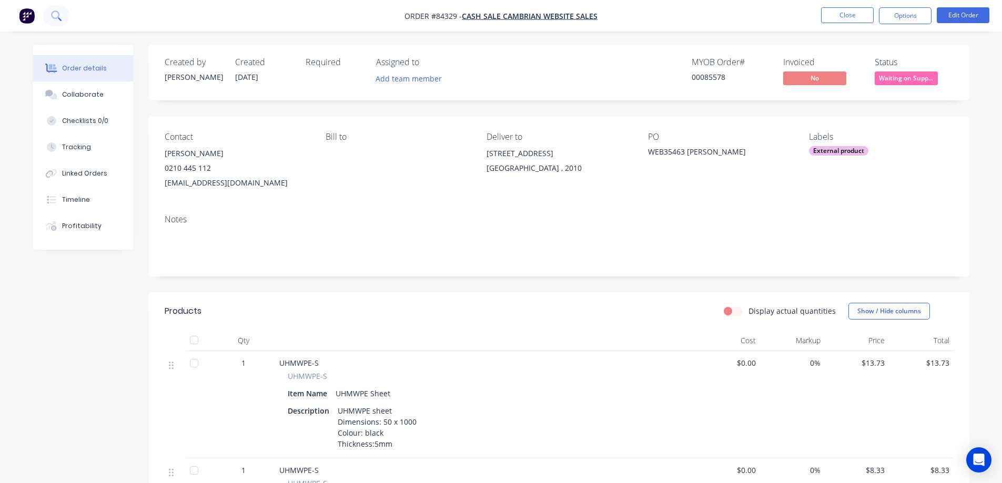
click at [62, 15] on button at bounding box center [56, 15] width 26 height 21
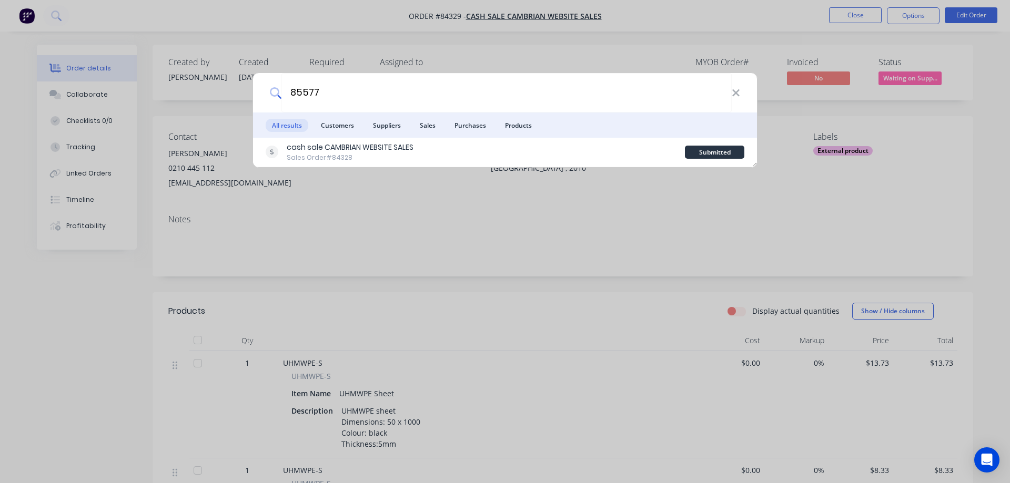
type input "85577"
click at [491, 149] on div "cash sale CAMBRIAN WEBSITE SALES Sales Order #84328" at bounding box center [475, 152] width 419 height 21
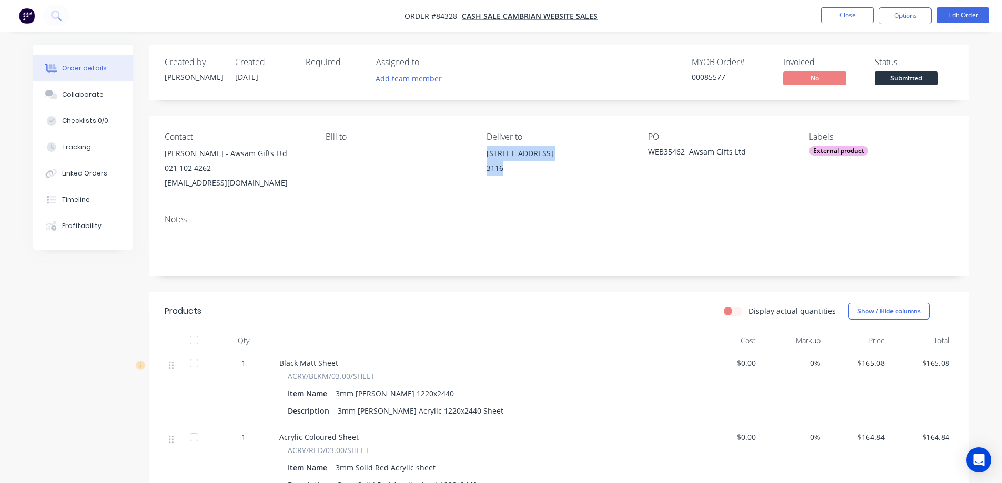
drag, startPoint x: 487, startPoint y: 150, endPoint x: 518, endPoint y: 169, distance: 36.6
click at [518, 169] on div "[STREET_ADDRESS]" at bounding box center [559, 163] width 144 height 34
copy div "[STREET_ADDRESS]"
click at [918, 74] on span "Submitted" at bounding box center [906, 78] width 63 height 13
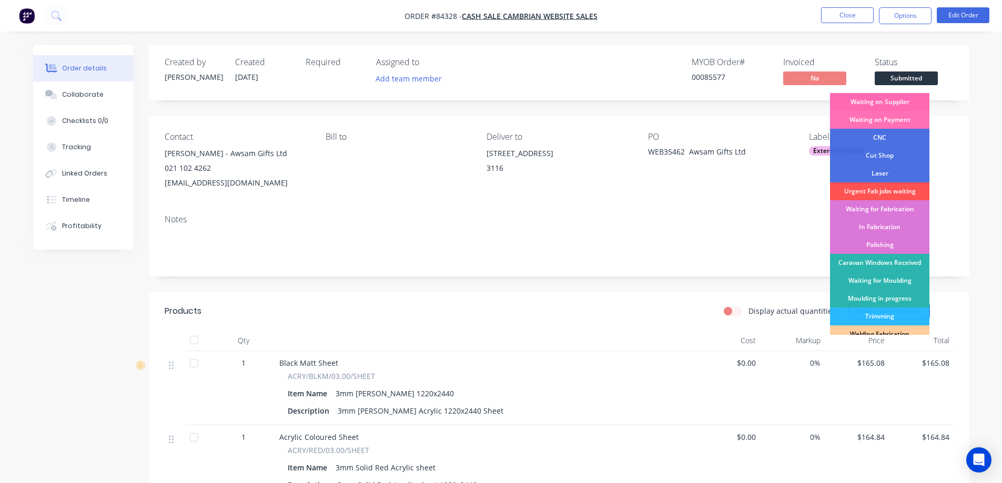
click at [922, 107] on div "Waiting on Supplier" at bounding box center [879, 102] width 99 height 18
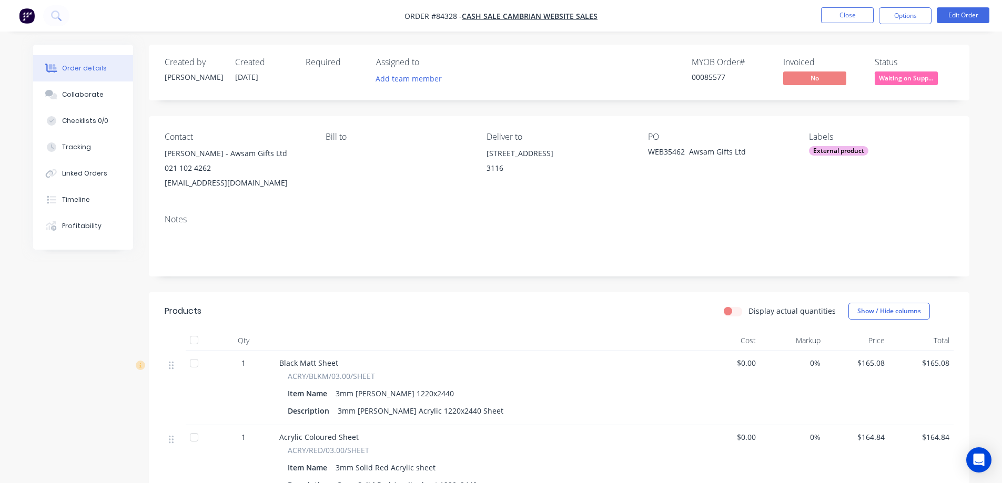
click at [819, 39] on div "Order details Collaborate Checklists 0/0 Tracking Linked Orders Timeline Profit…" at bounding box center [501, 406] width 1002 height 813
click at [53, 11] on icon at bounding box center [56, 16] width 10 height 10
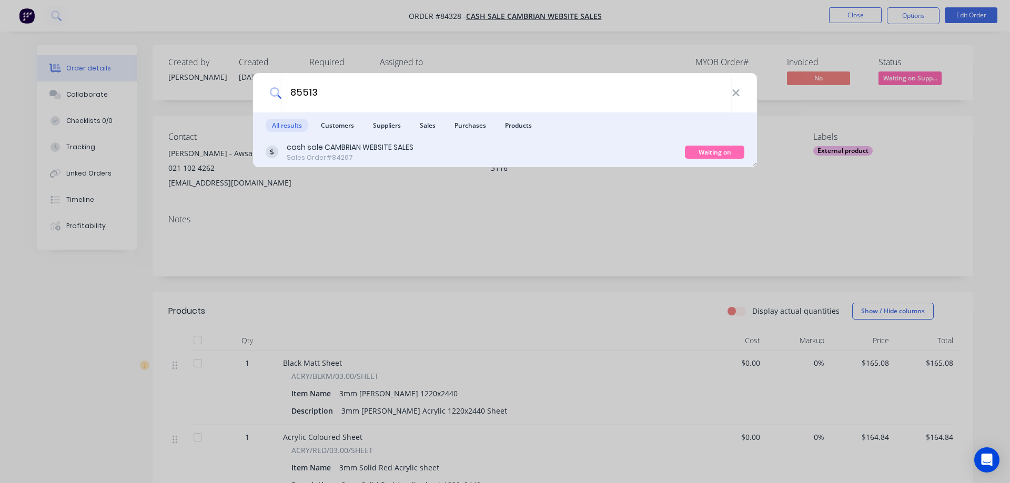
type input "85513"
click at [435, 141] on div "cash sale CAMBRIAN WEBSITE SALES Sales Order #84267 Waiting on Supplier" at bounding box center [505, 152] width 504 height 29
click at [640, 160] on div "cash sale CAMBRIAN WEBSITE SALES Sales Order #84267" at bounding box center [475, 152] width 419 height 21
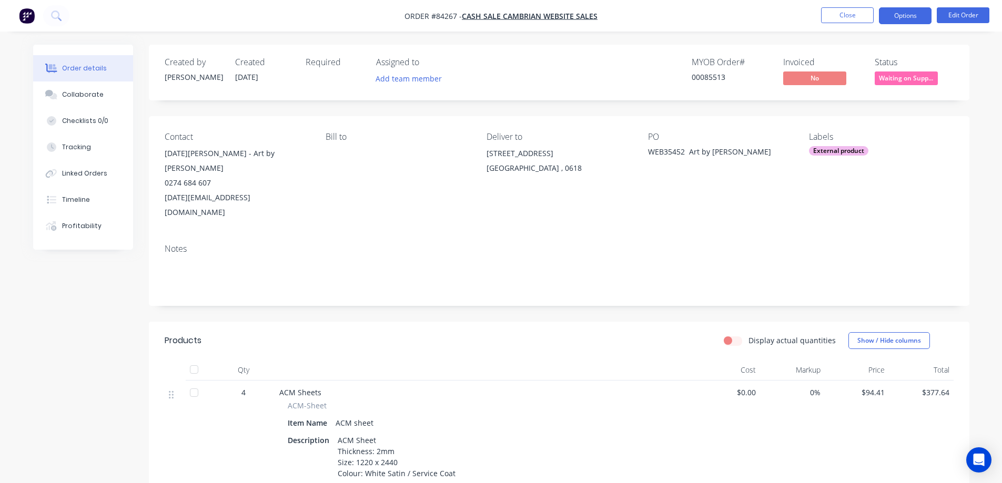
click at [917, 16] on button "Options" at bounding box center [905, 15] width 53 height 17
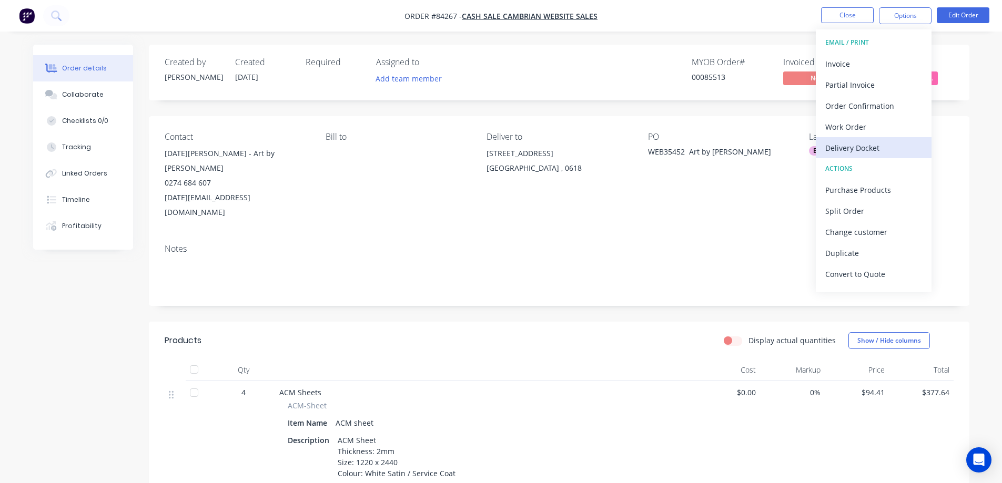
click at [834, 156] on button "Delivery Docket" at bounding box center [874, 147] width 116 height 21
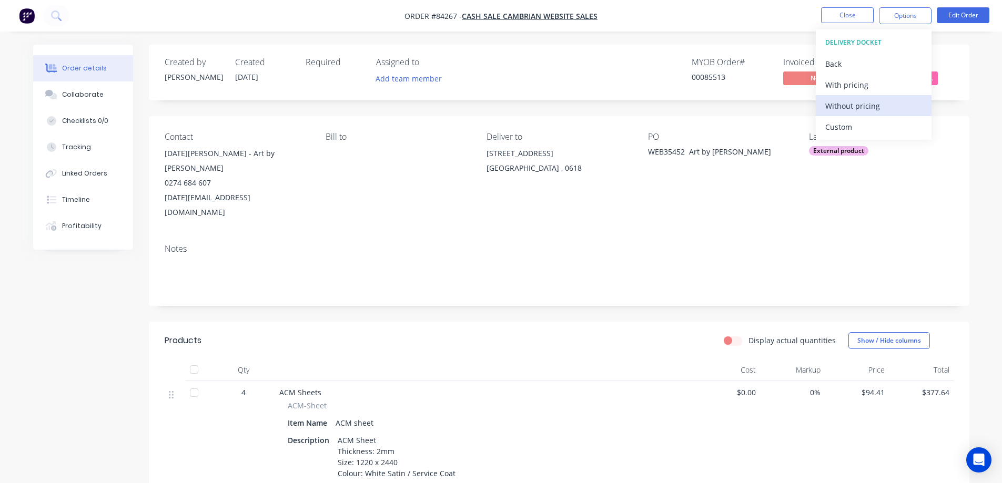
click at [852, 112] on div "Without pricing" at bounding box center [873, 105] width 97 height 15
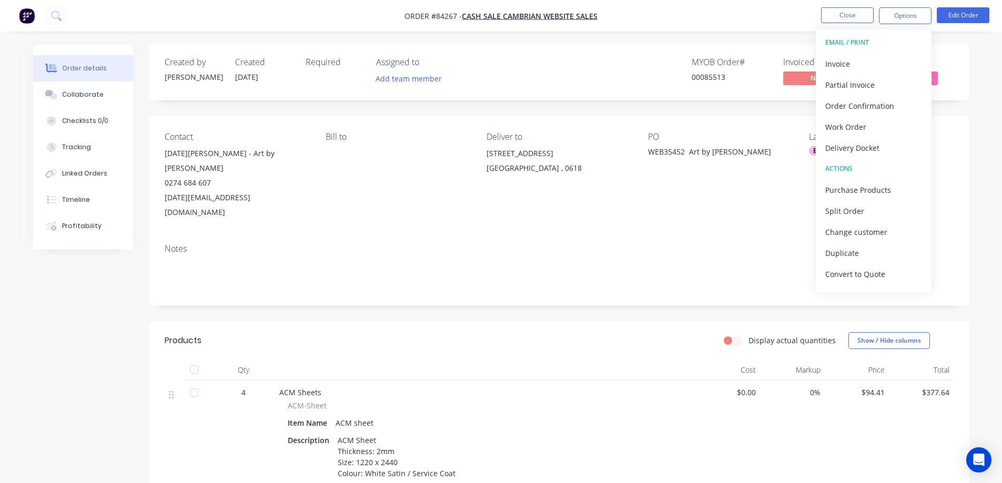
click at [776, 50] on div "Created by [PERSON_NAME] Created [DATE] Required Assigned to Add team member MY…" at bounding box center [559, 73] width 821 height 56
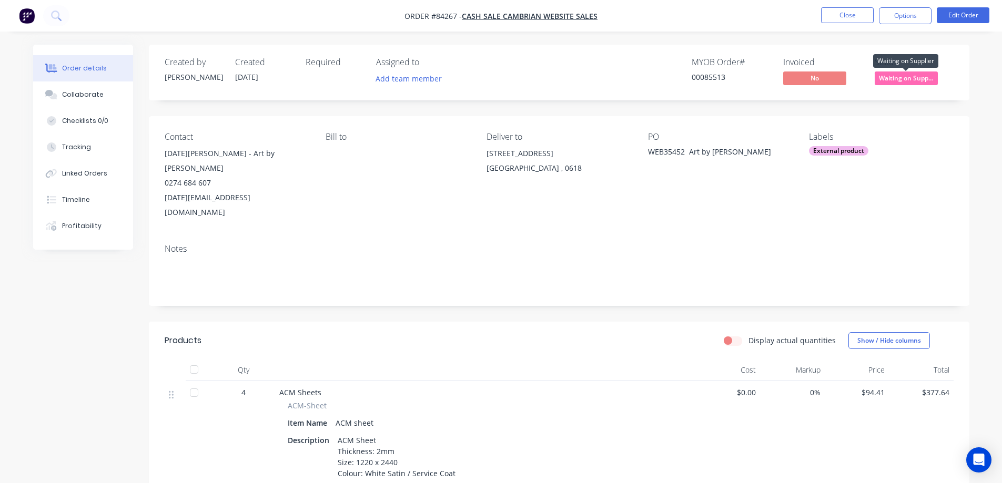
click at [916, 77] on span "Waiting on Supp..." at bounding box center [906, 78] width 63 height 13
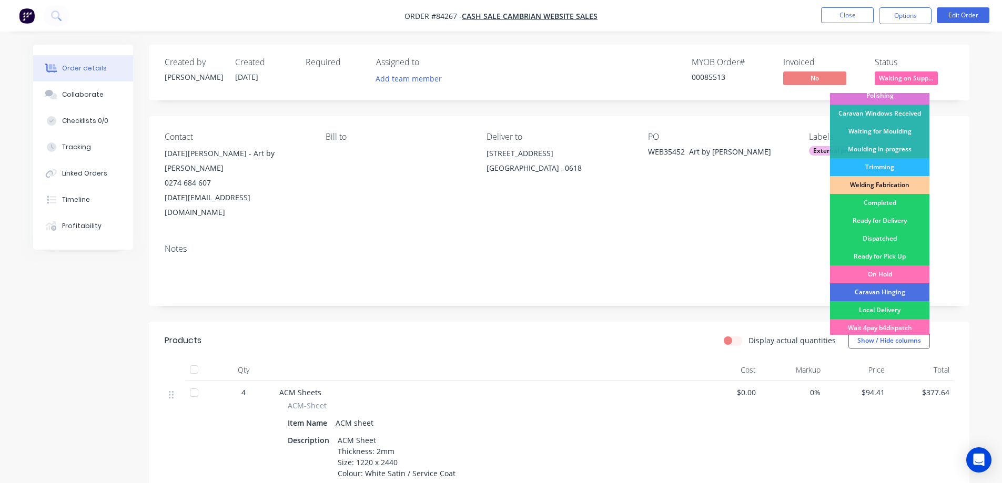
scroll to position [205, 0]
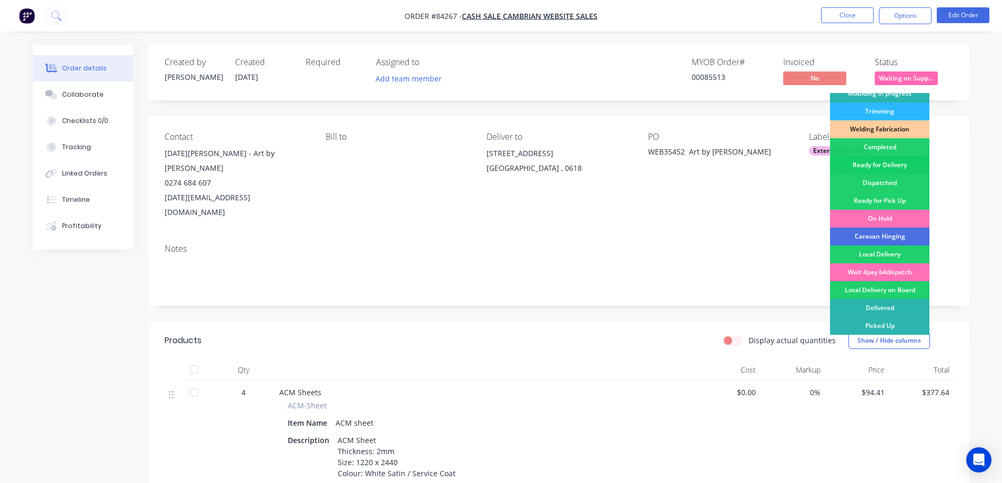
click at [908, 172] on div "Ready for Delivery" at bounding box center [879, 165] width 99 height 18
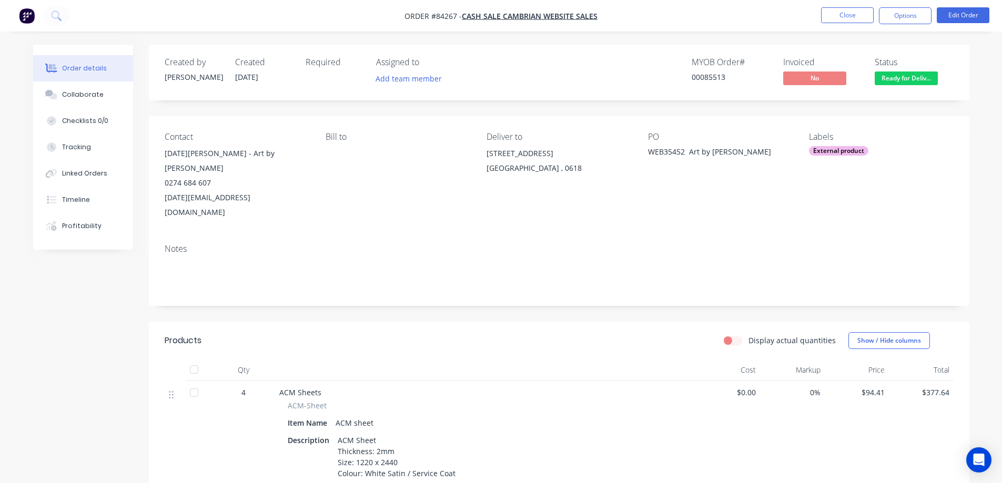
click at [793, 35] on div "Order details Collaborate Checklists 0/0 Tracking Linked Orders Timeline Profit…" at bounding box center [501, 349] width 1002 height 699
